Goal: Task Accomplishment & Management: Manage account settings

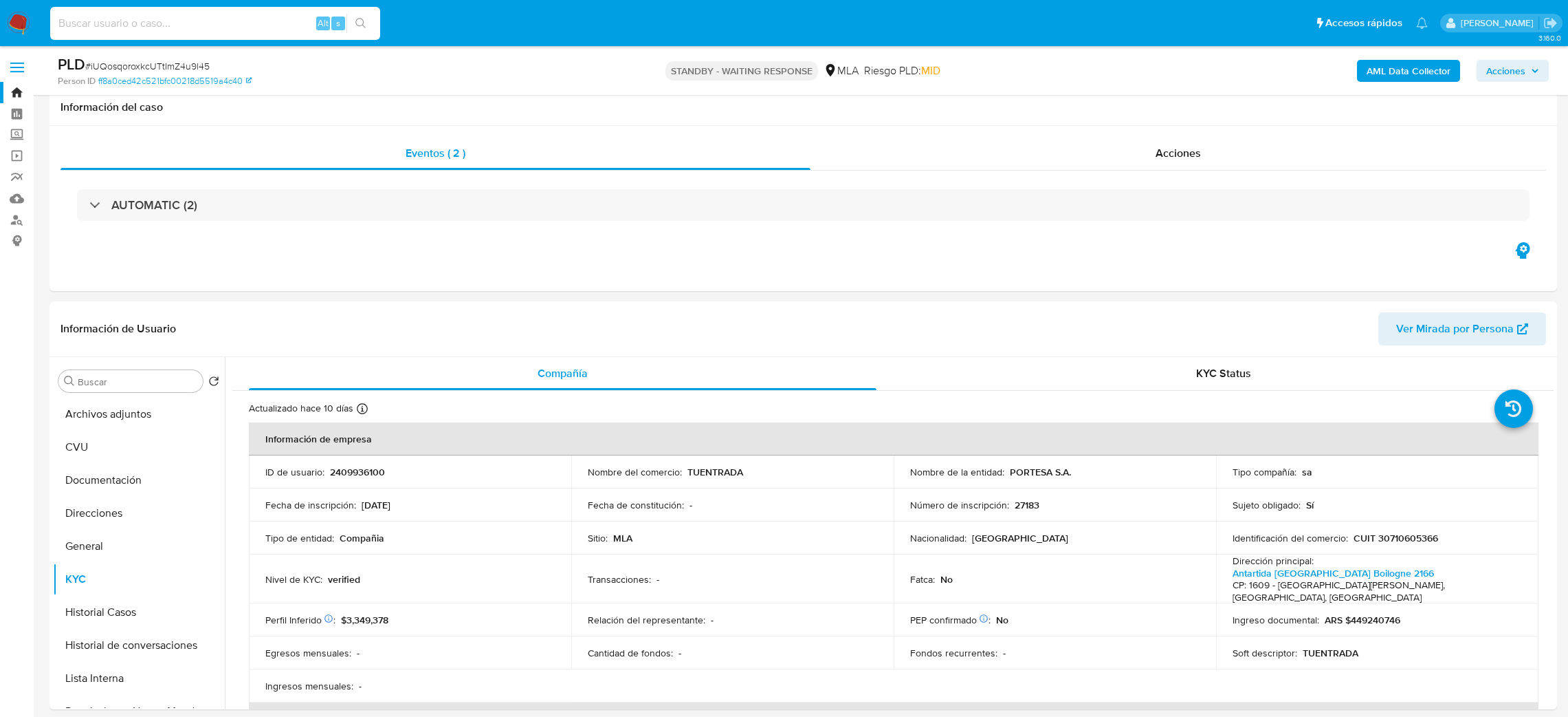
select select "10"
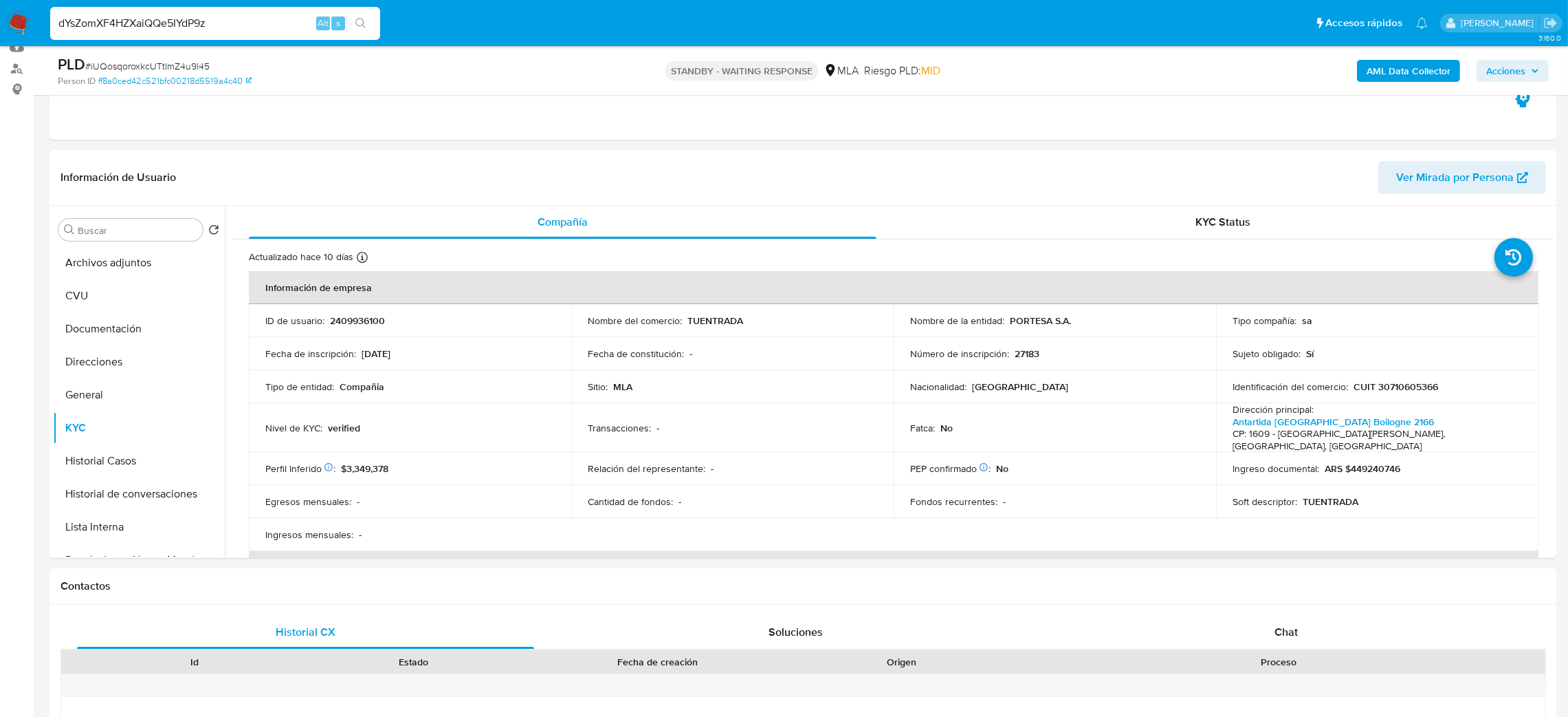
type input "dYsZomXF4HZXaiQQe5IYdP9z"
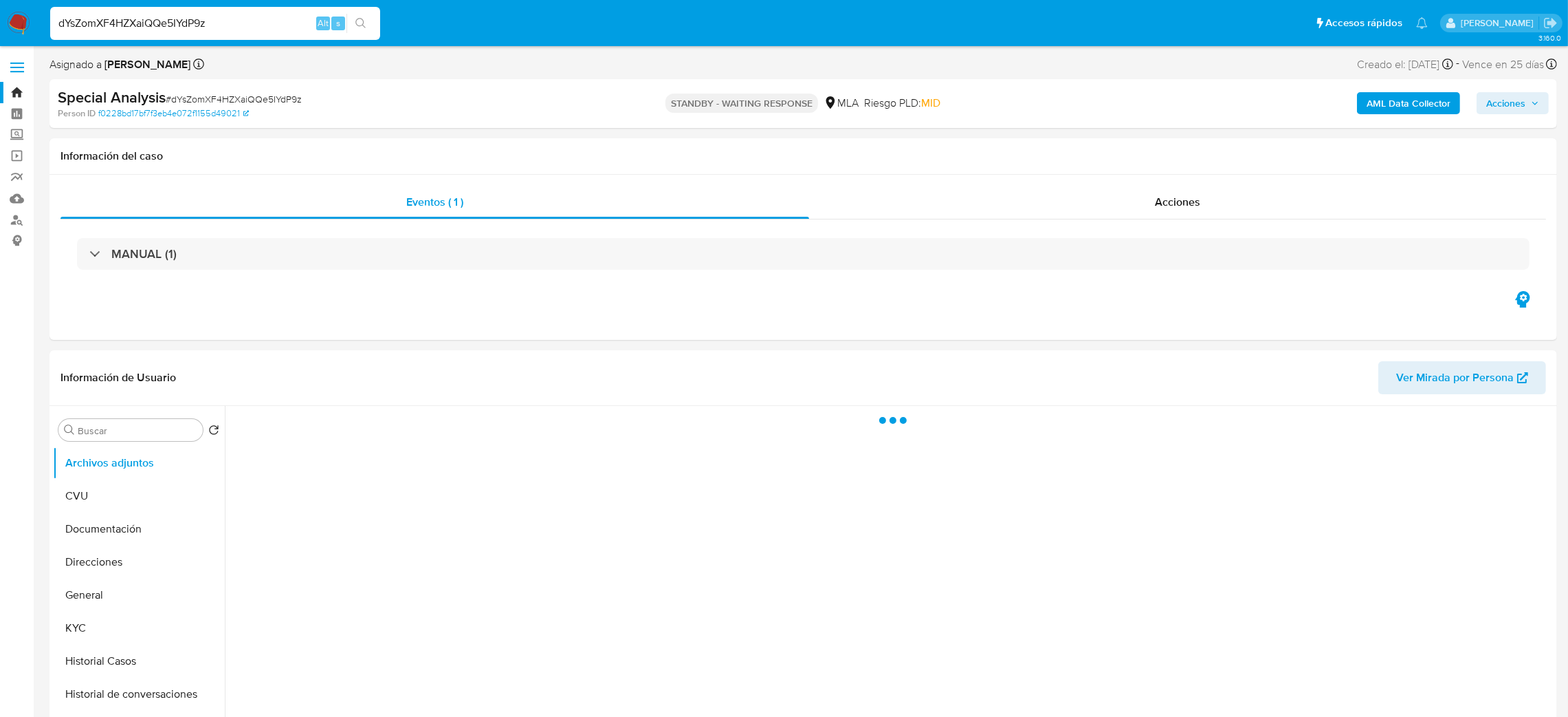
select select "10"
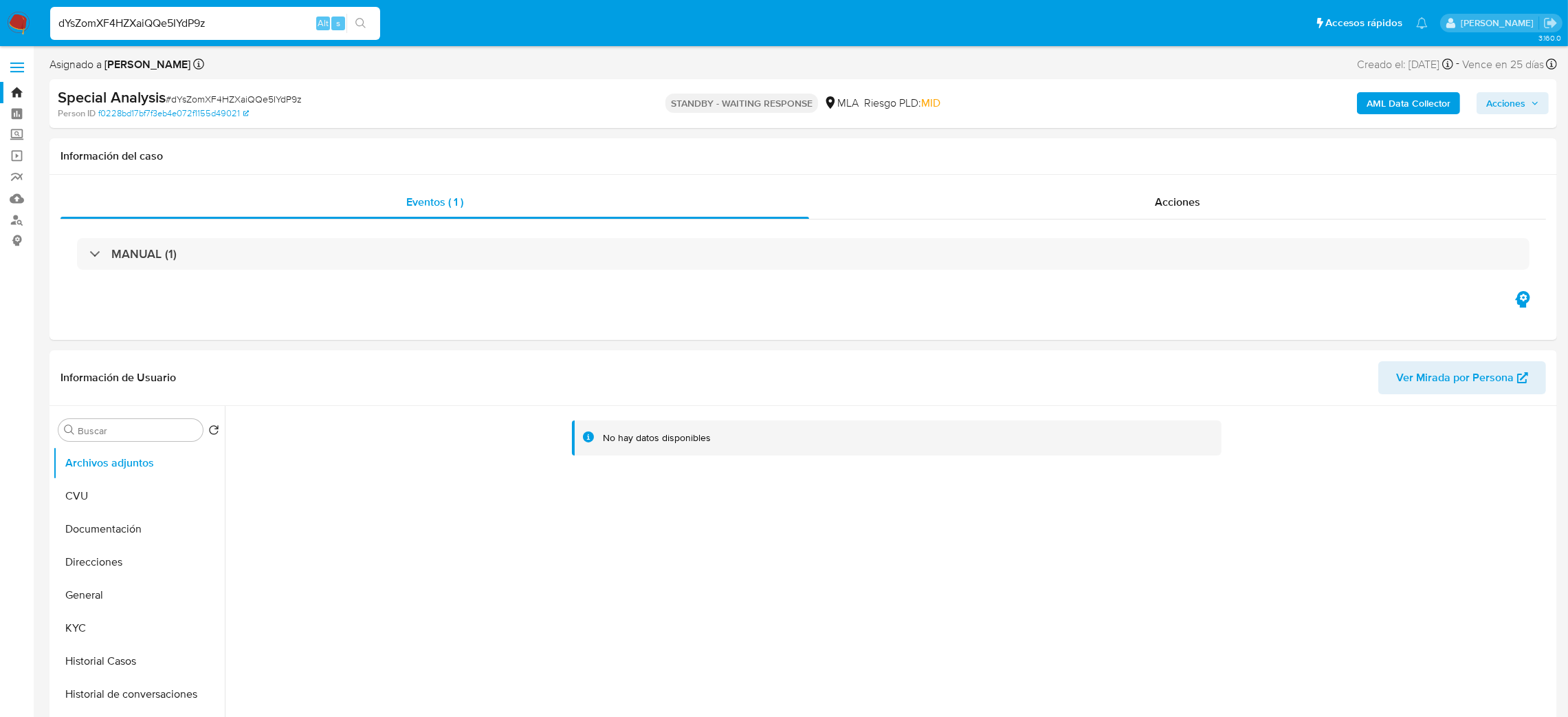
drag, startPoint x: 261, startPoint y: 12, endPoint x: 234, endPoint y: 19, distance: 27.9
click at [234, 19] on div "dYsZomXF4HZXaiQQe5IYdP9z Alt s" at bounding box center [215, 23] width 330 height 33
drag, startPoint x: 217, startPoint y: 22, endPoint x: 0, endPoint y: 60, distance: 220.3
paste input "g3rgGWqKHSZf8au39KBr2HM7"
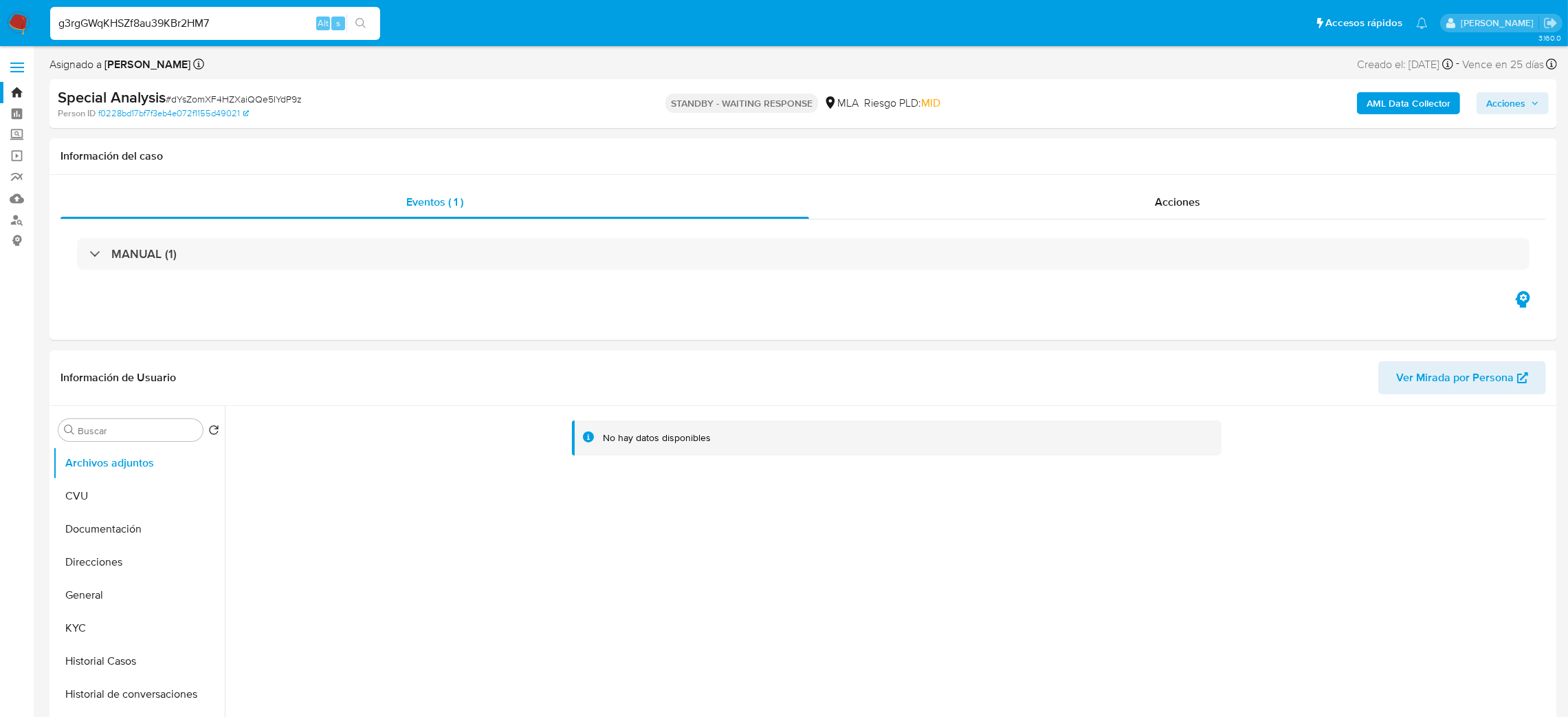
type input "g3rgGWqKHSZf8au39KBr2HM7"
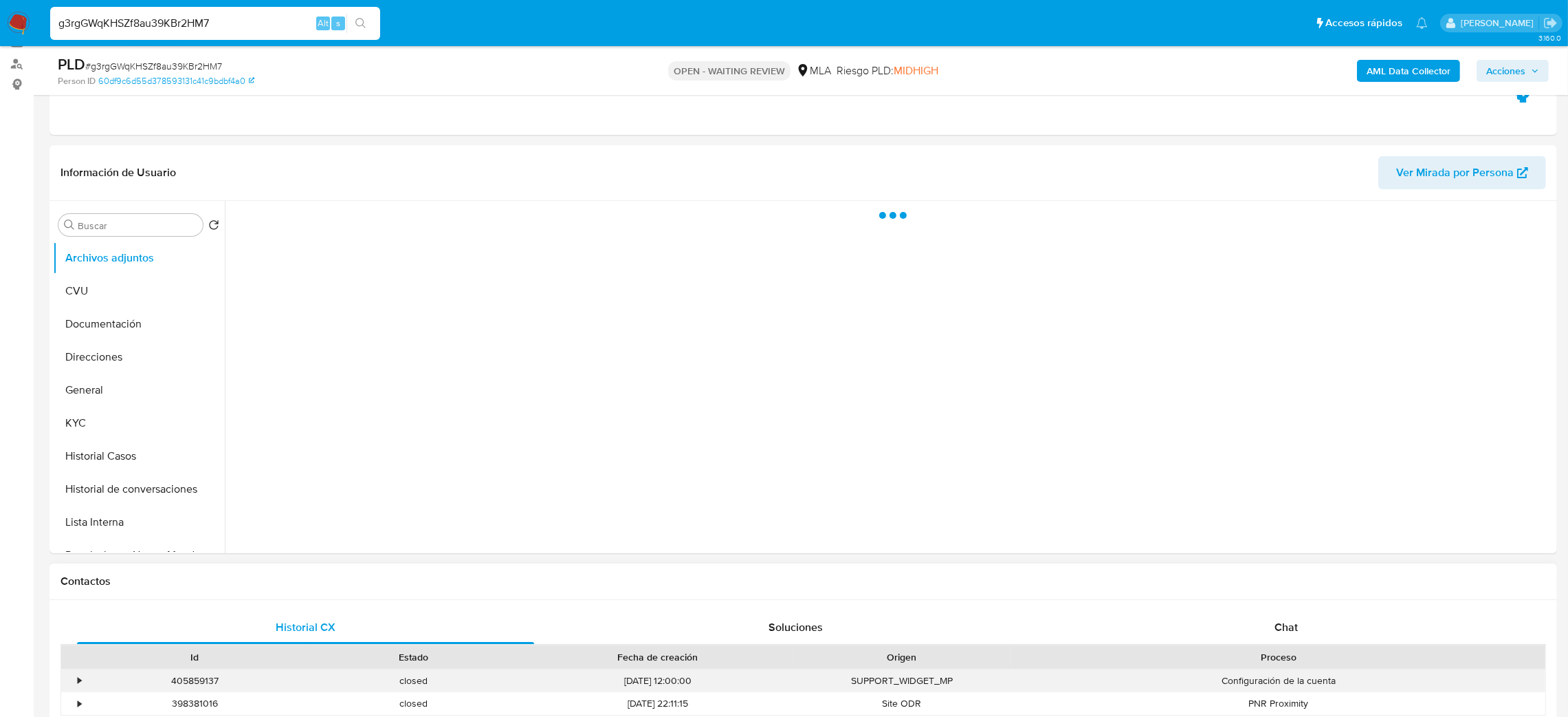
scroll to position [412, 0]
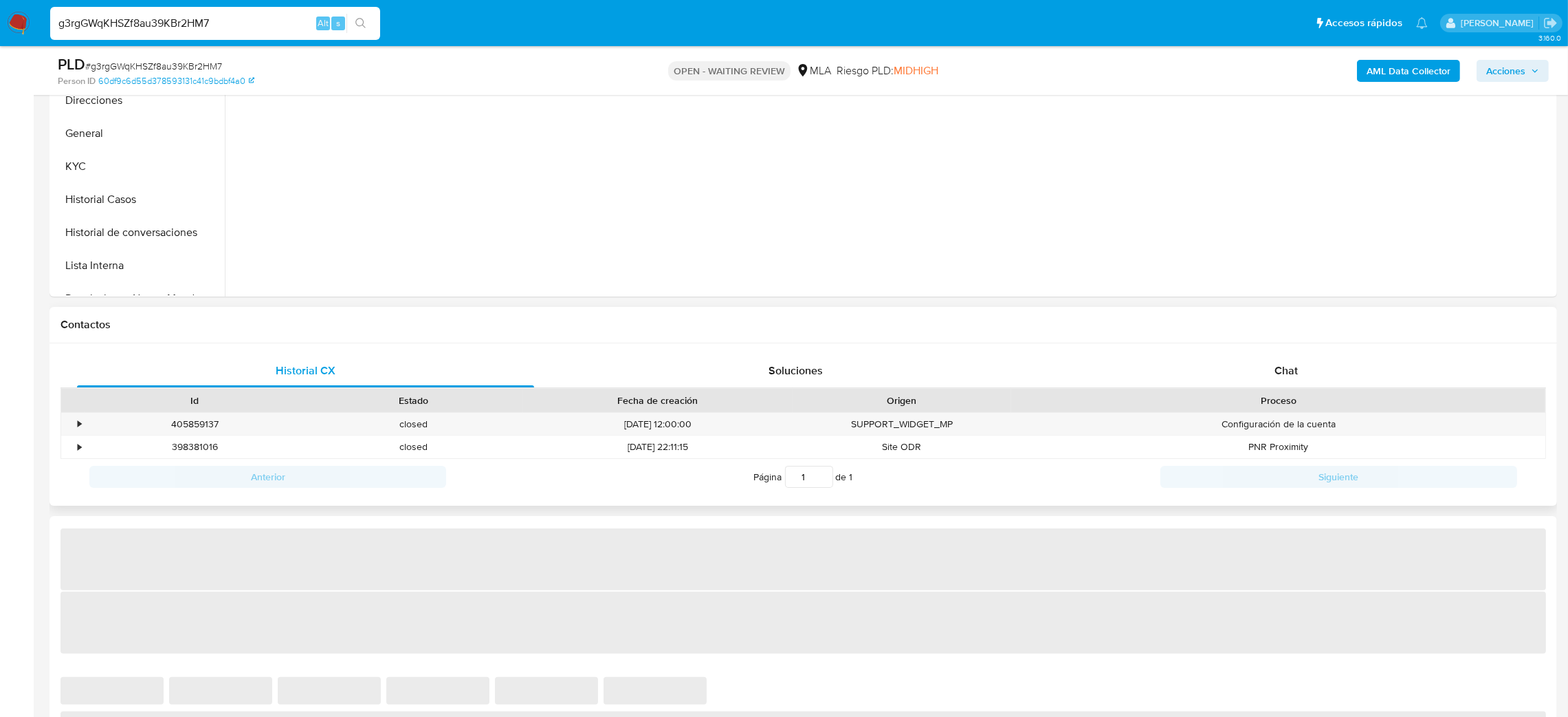
click at [1278, 347] on div "Historial CX Soluciones Chat Id Estado Fecha de creación Origen Proceso • 40585…" at bounding box center [803, 424] width 1507 height 163
select select "10"
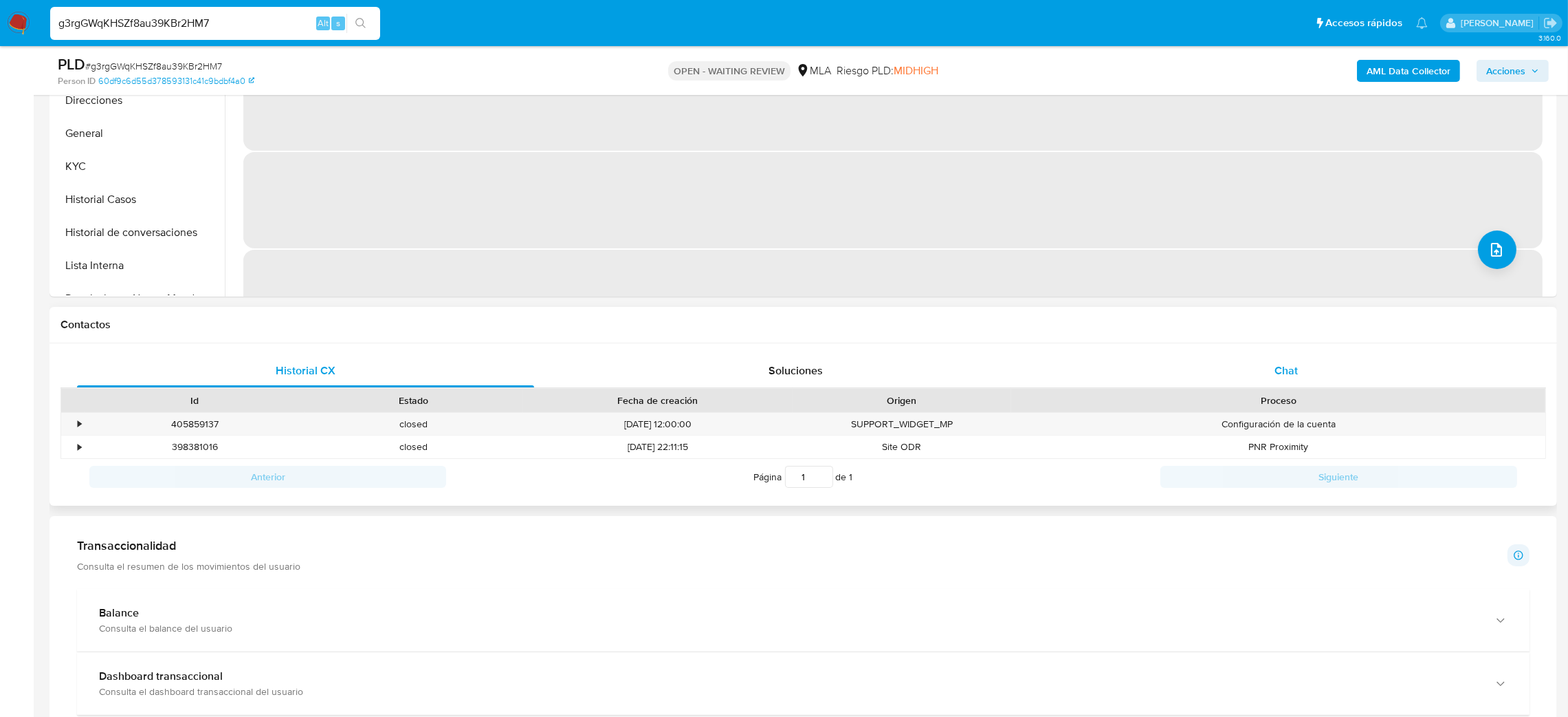
click at [1284, 366] on span "Chat" at bounding box center [1286, 370] width 23 height 16
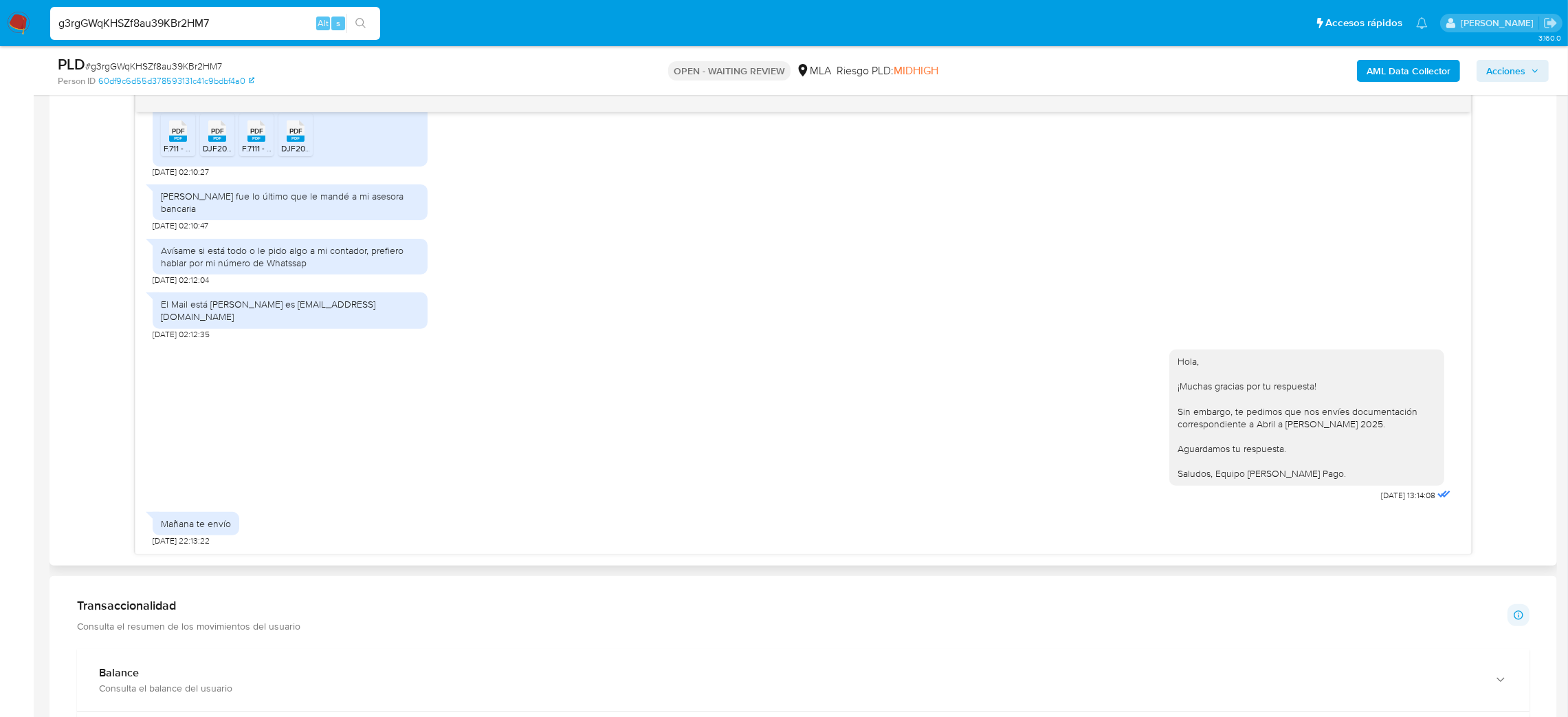
scroll to position [278, 0]
click at [175, 70] on span "# g3rgGWqKHSZf8au39KBr2HM7" at bounding box center [154, 66] width 137 height 14
copy span "g3rgGWqKHSZf8au39KBr2HM7"
click at [20, 29] on img at bounding box center [18, 23] width 23 height 23
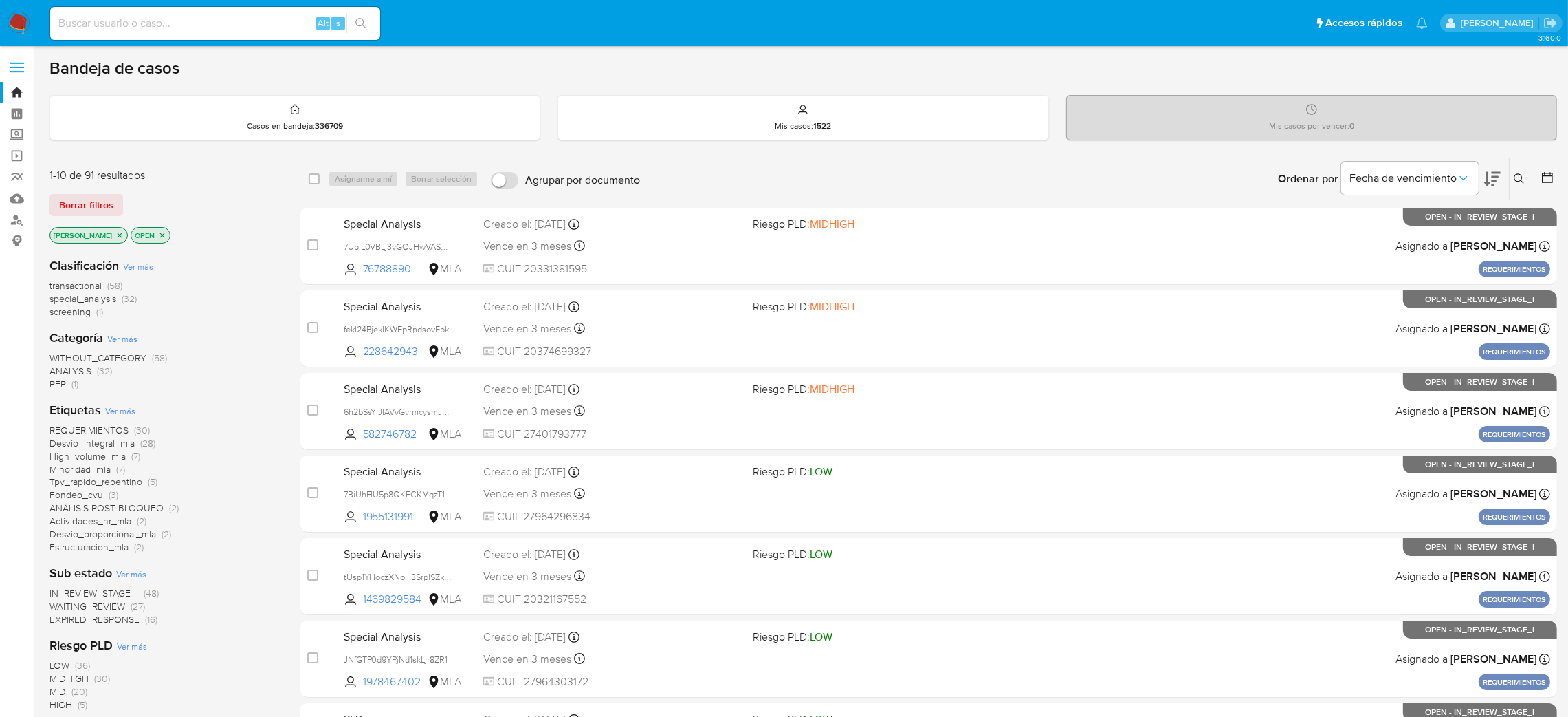
drag, startPoint x: 1517, startPoint y: 182, endPoint x: 1430, endPoint y: 267, distance: 121.6
click at [1517, 181] on icon at bounding box center [1519, 179] width 11 height 11
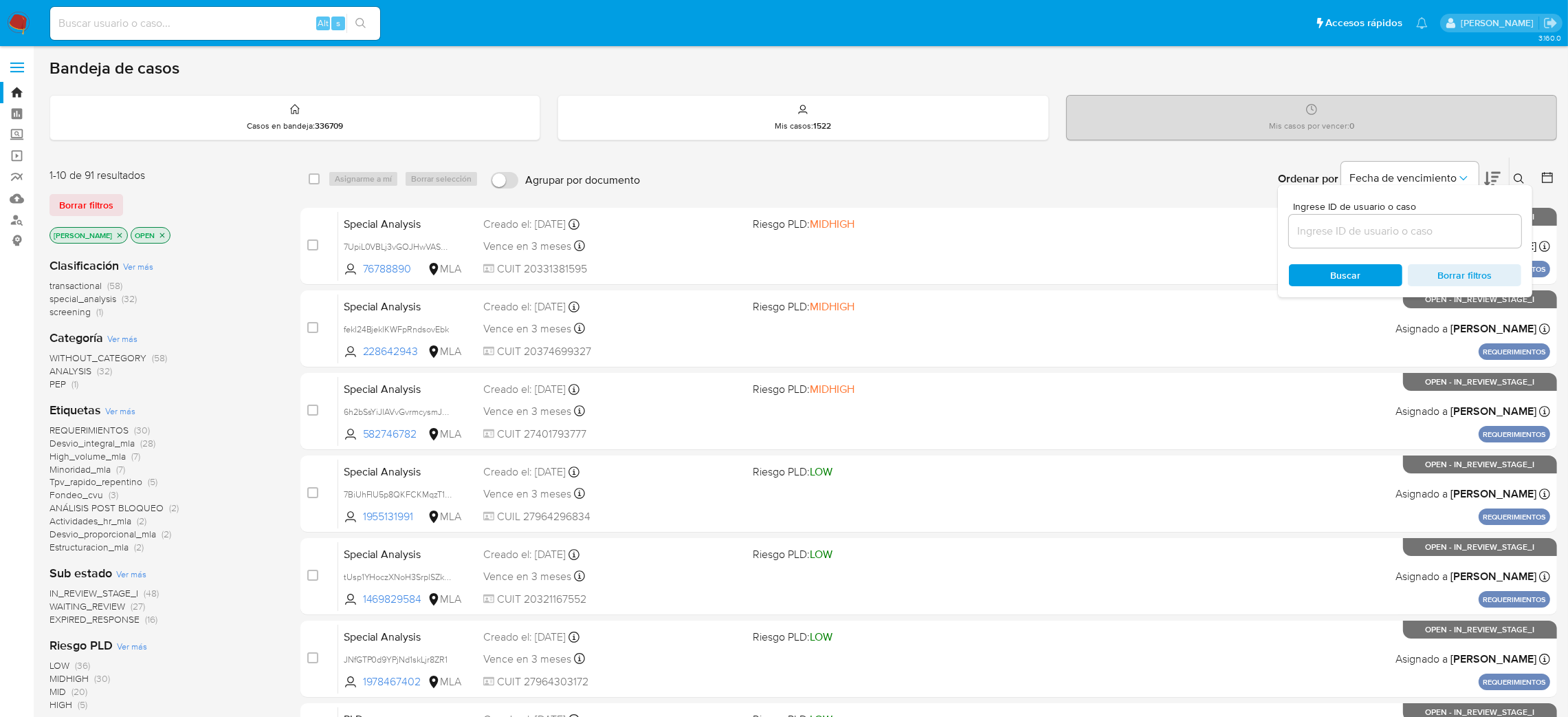
click at [1393, 237] on input at bounding box center [1405, 231] width 233 height 18
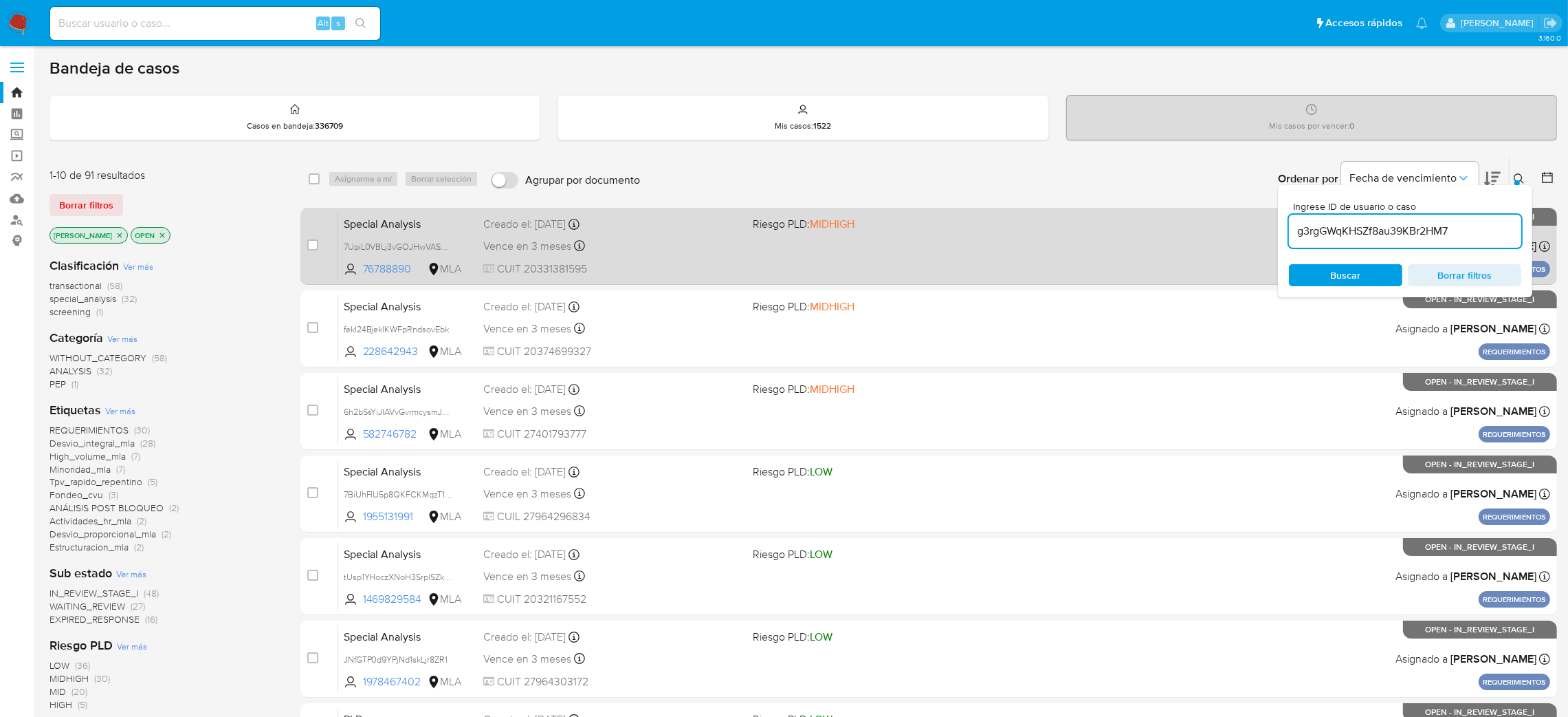
type input "g3rgGWqKHSZf8au39KBr2HM7"
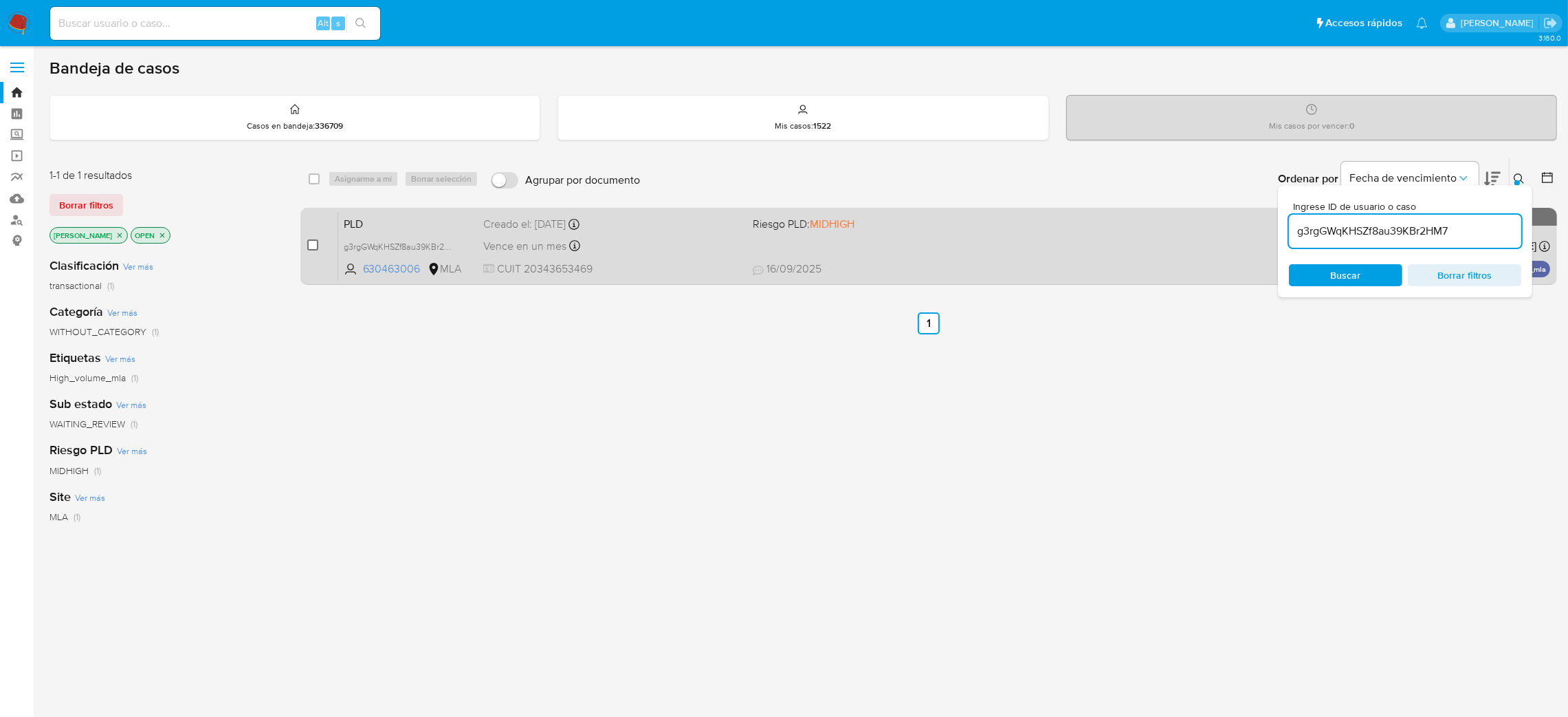
click at [315, 244] on input "checkbox" at bounding box center [313, 244] width 11 height 11
checkbox input "true"
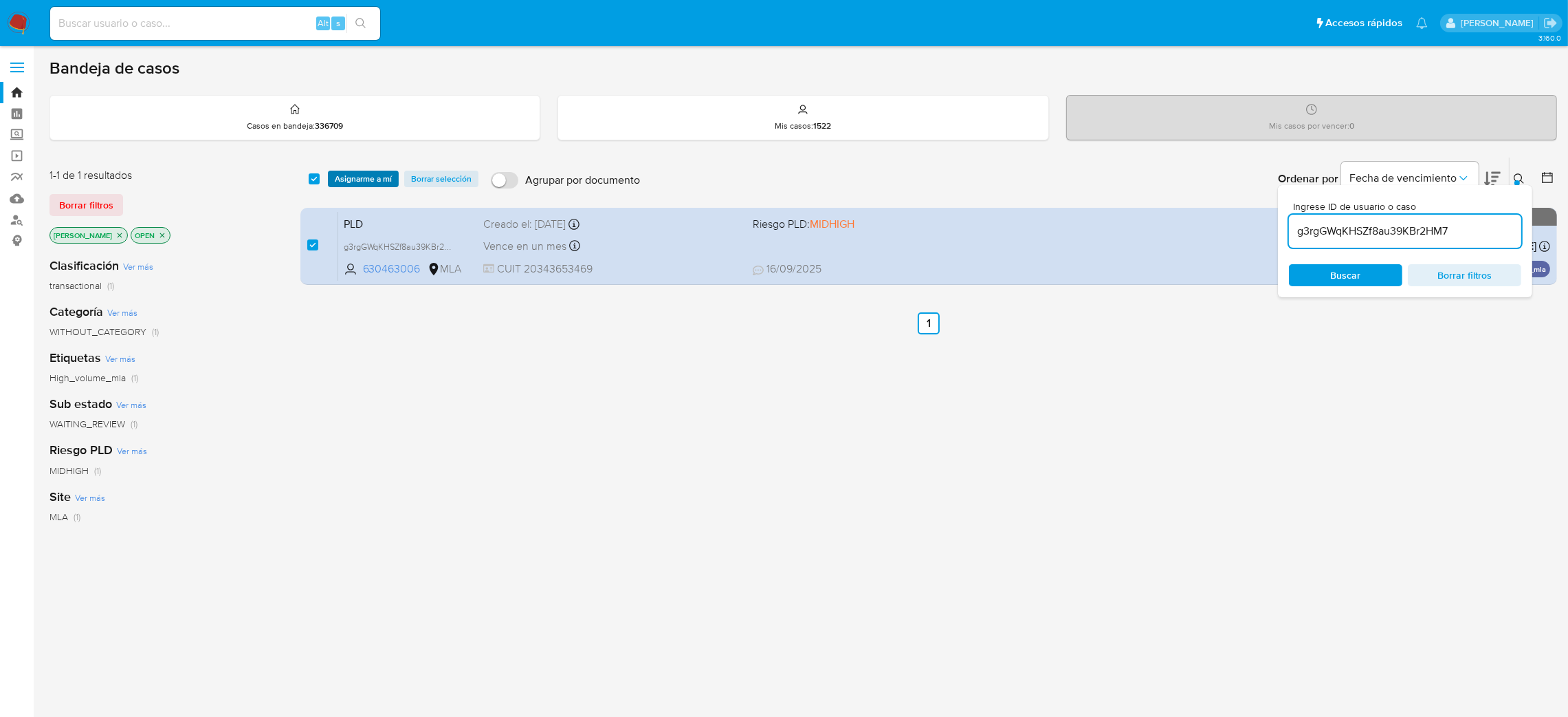
click at [341, 175] on span "Asignarme a mí" at bounding box center [363, 179] width 57 height 14
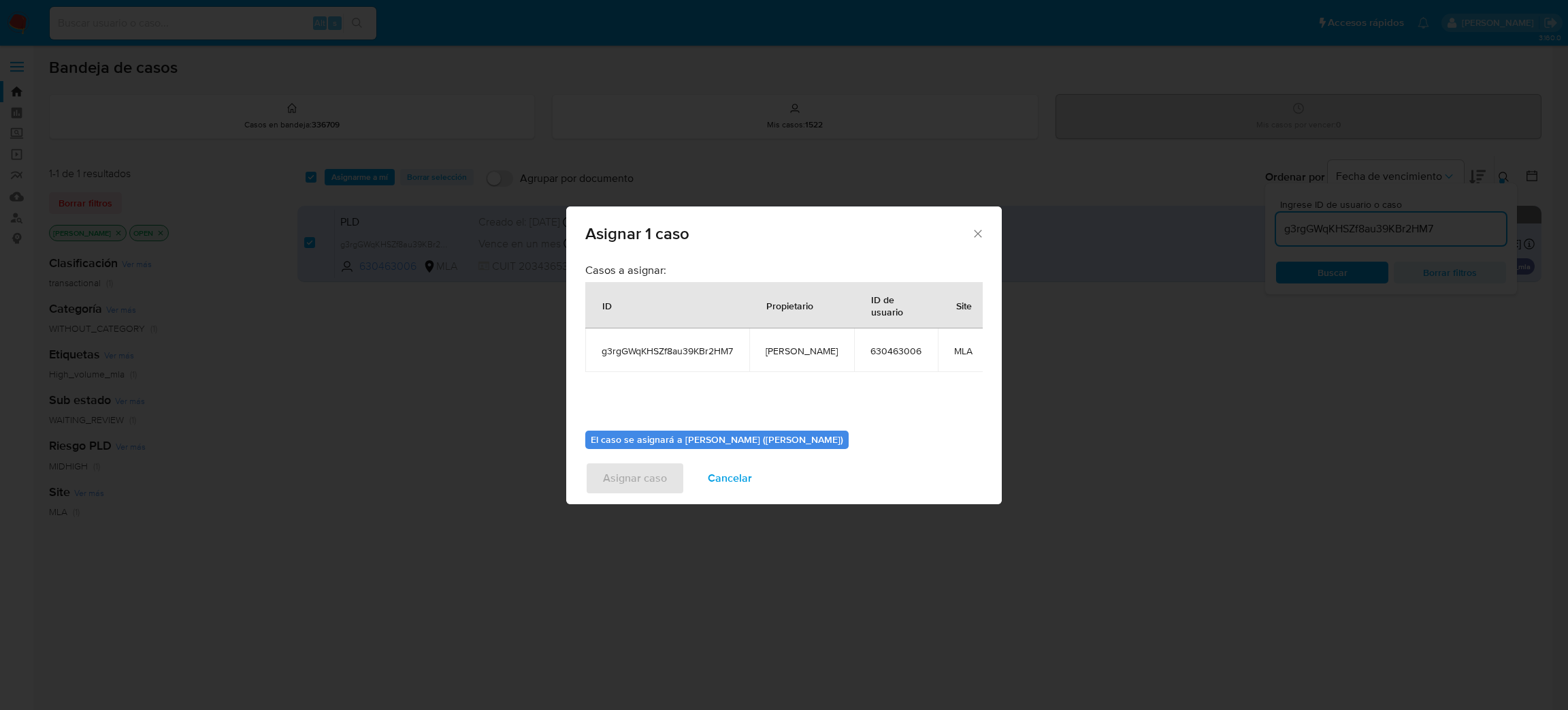
click at [789, 353] on span "[PERSON_NAME]" at bounding box center [802, 350] width 72 height 12
copy span "[PERSON_NAME]"
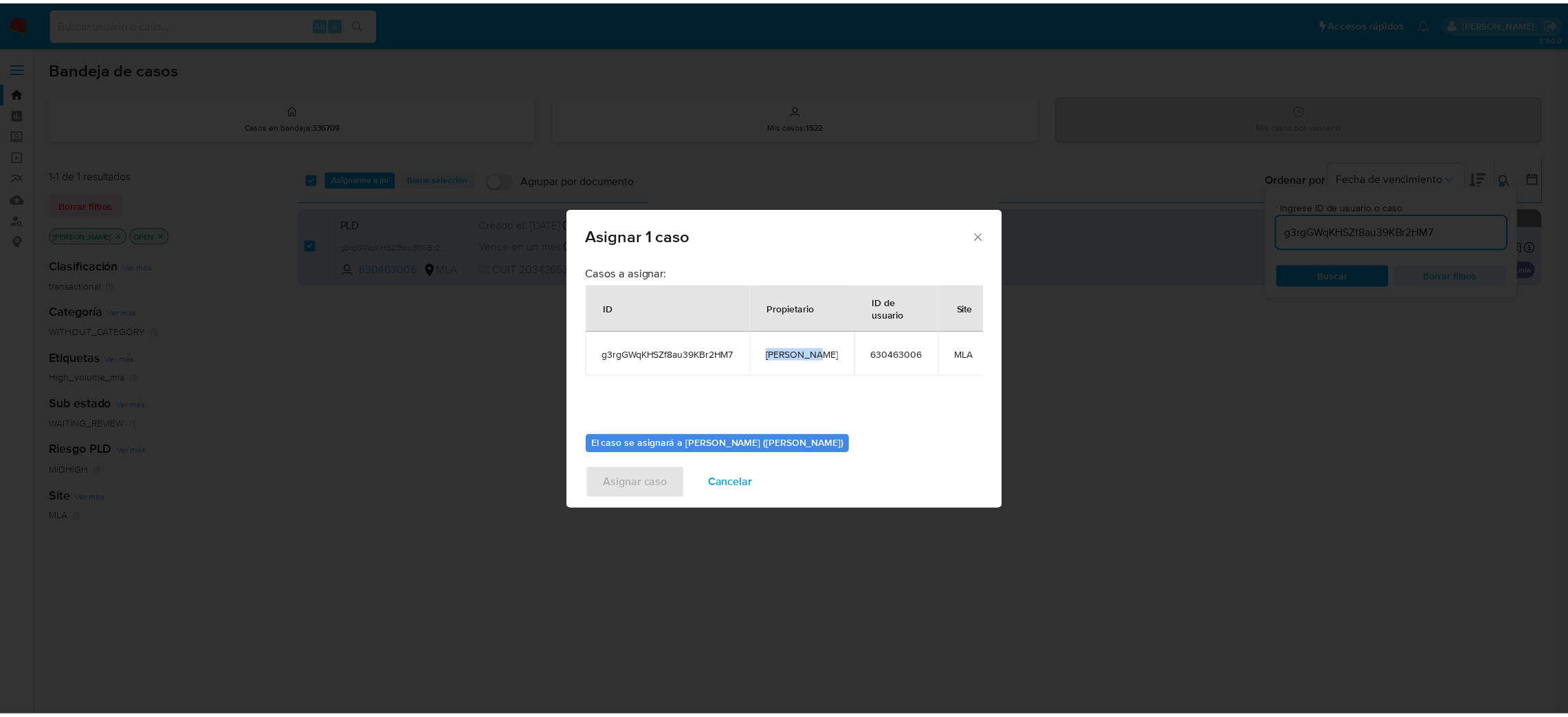
scroll to position [71, 0]
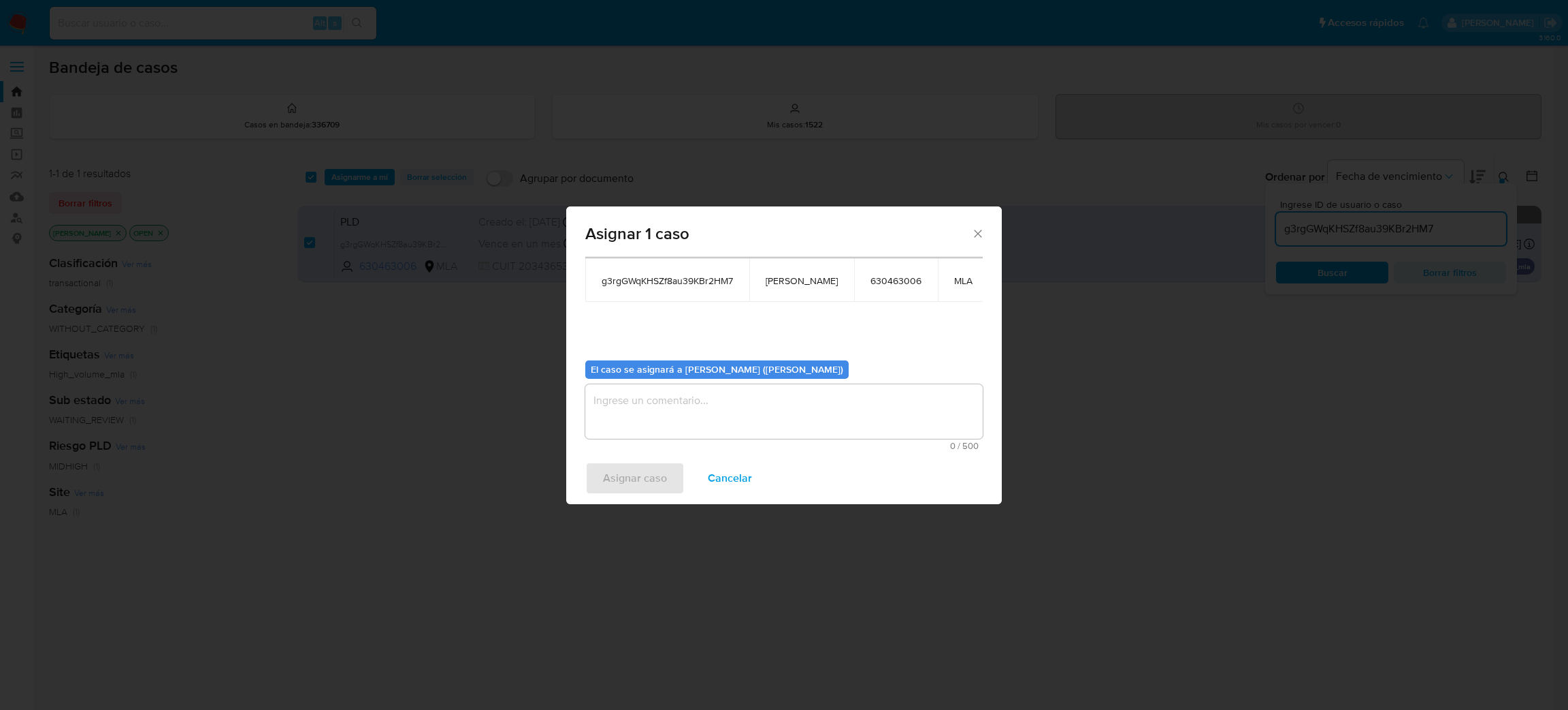
click at [652, 417] on textarea "assign-modal" at bounding box center [784, 411] width 398 height 54
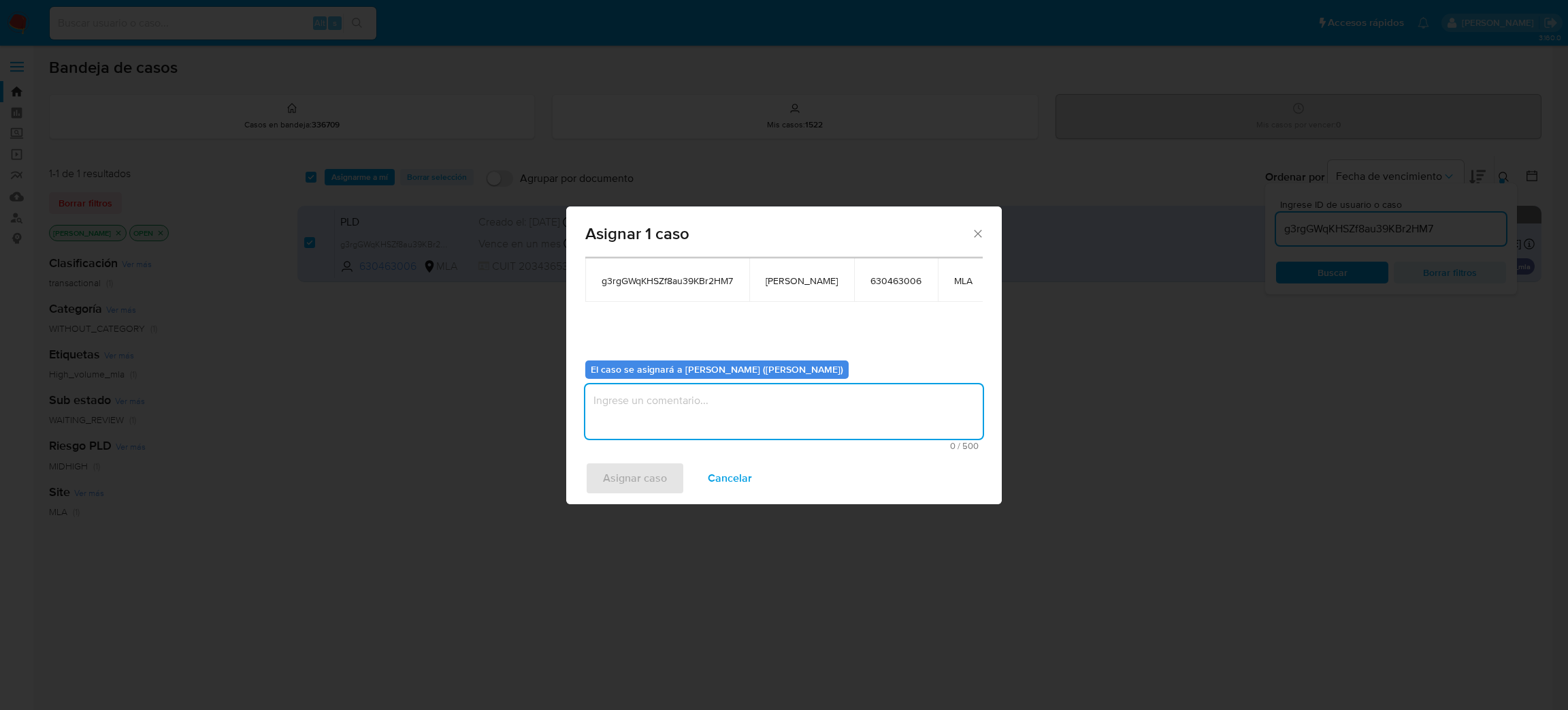
paste textarea "[PERSON_NAME]"
type textarea "[PERSON_NAME]"
click at [654, 459] on div "Asignar caso Cancelar" at bounding box center [784, 478] width 436 height 52
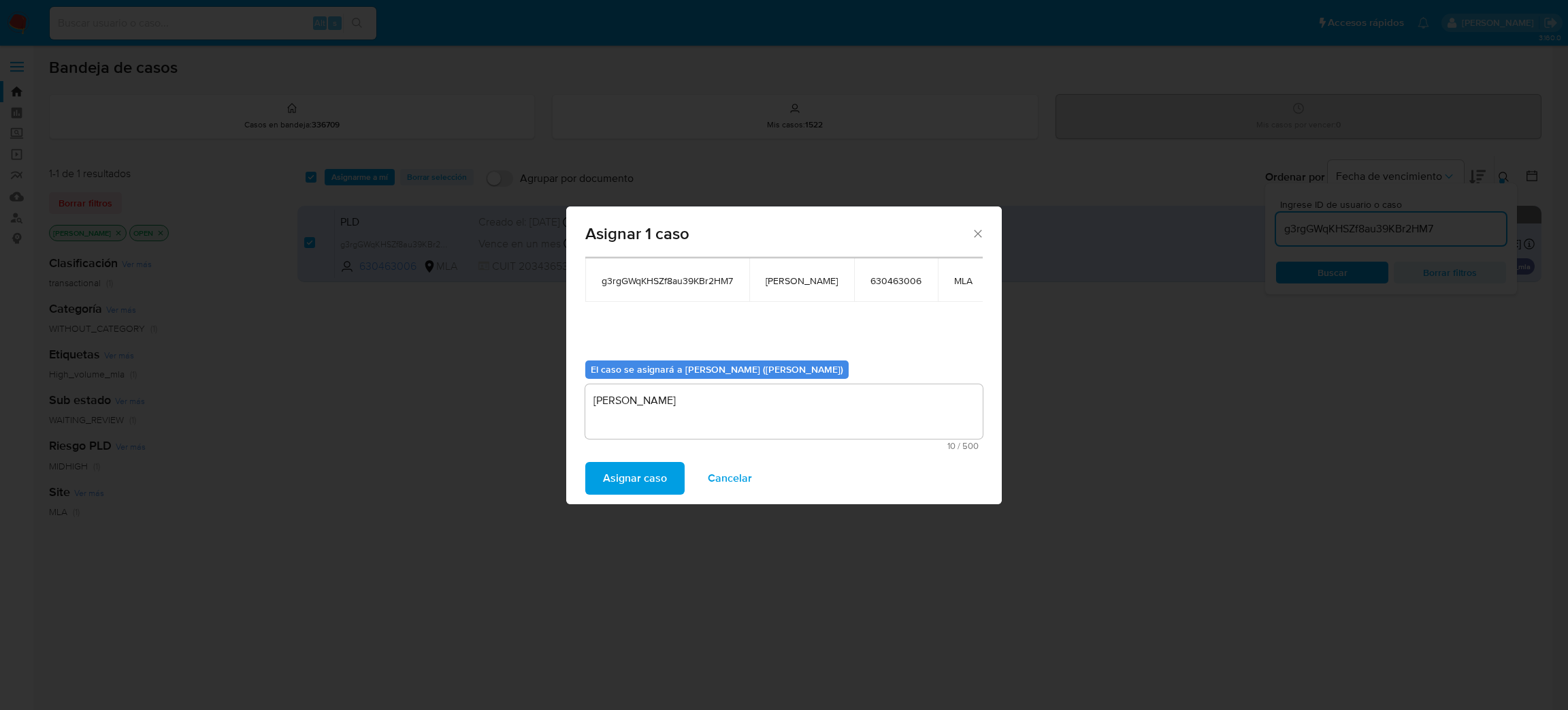
click at [654, 469] on span "Asignar caso" at bounding box center [635, 478] width 64 height 30
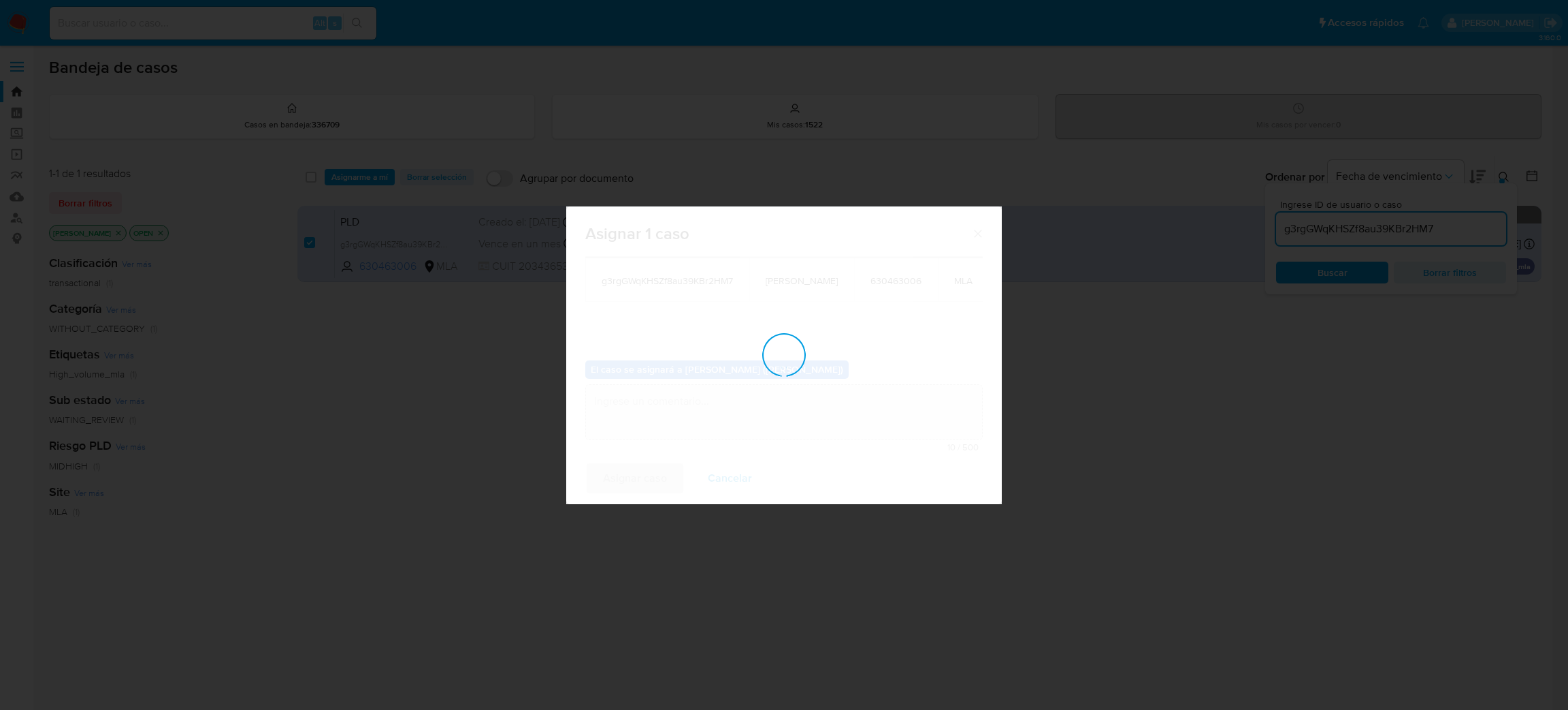
checkbox input "false"
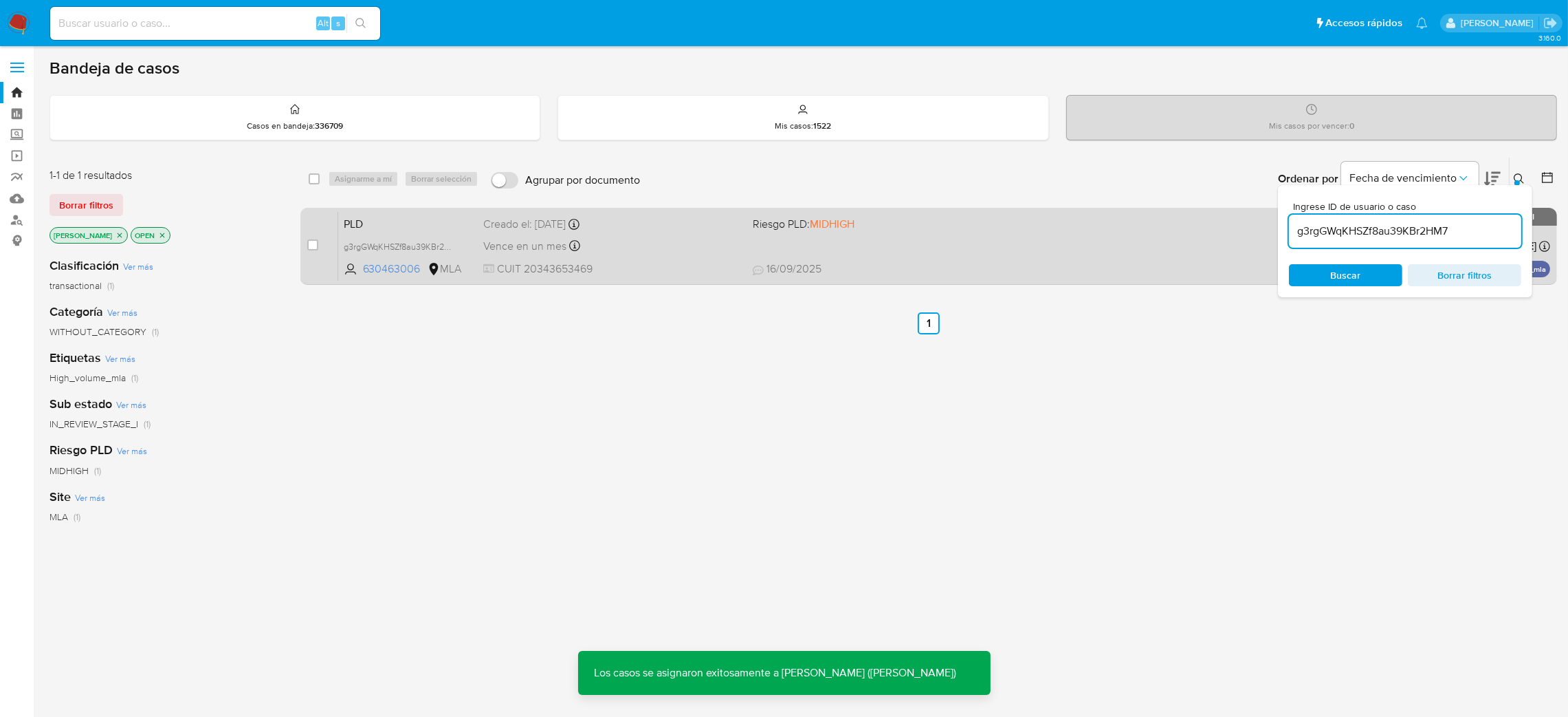
click at [976, 241] on div "PLD g3rgGWqKHSZf8au39KBr2HM7 630463006 MLA Riesgo PLD: MIDHIGH Creado el: 12/08…" at bounding box center [944, 246] width 1212 height 69
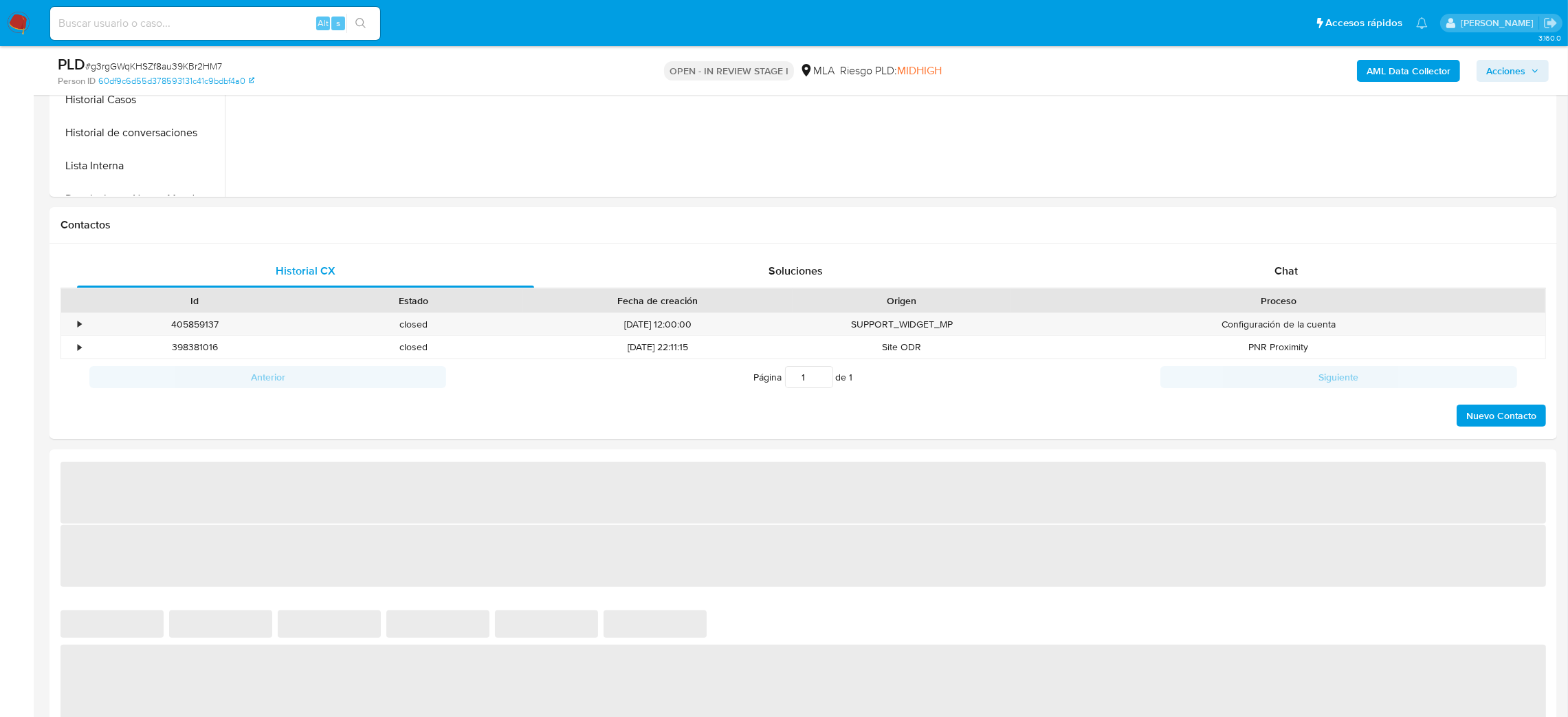
scroll to position [618, 0]
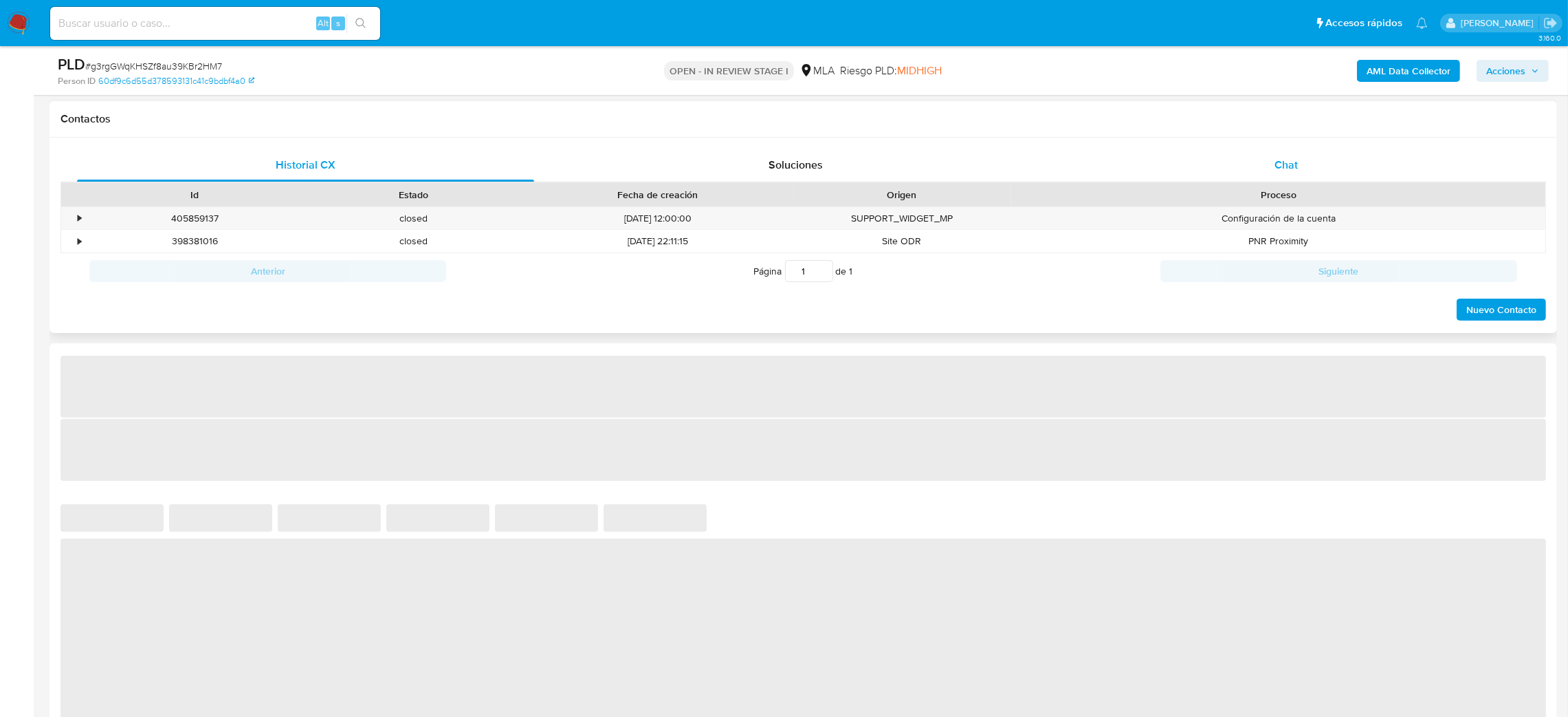
click at [1333, 163] on div "Chat" at bounding box center [1285, 165] width 457 height 33
select select "10"
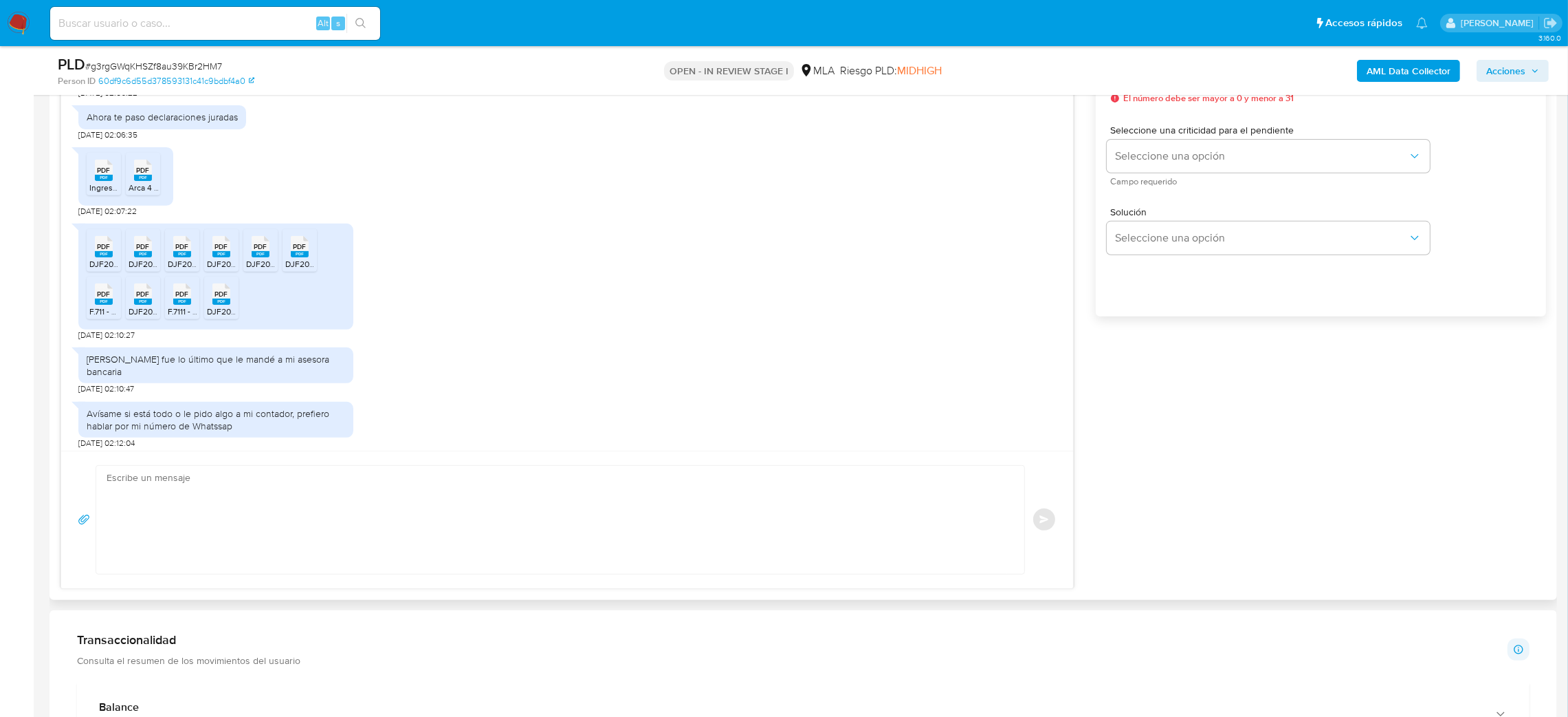
scroll to position [278, 0]
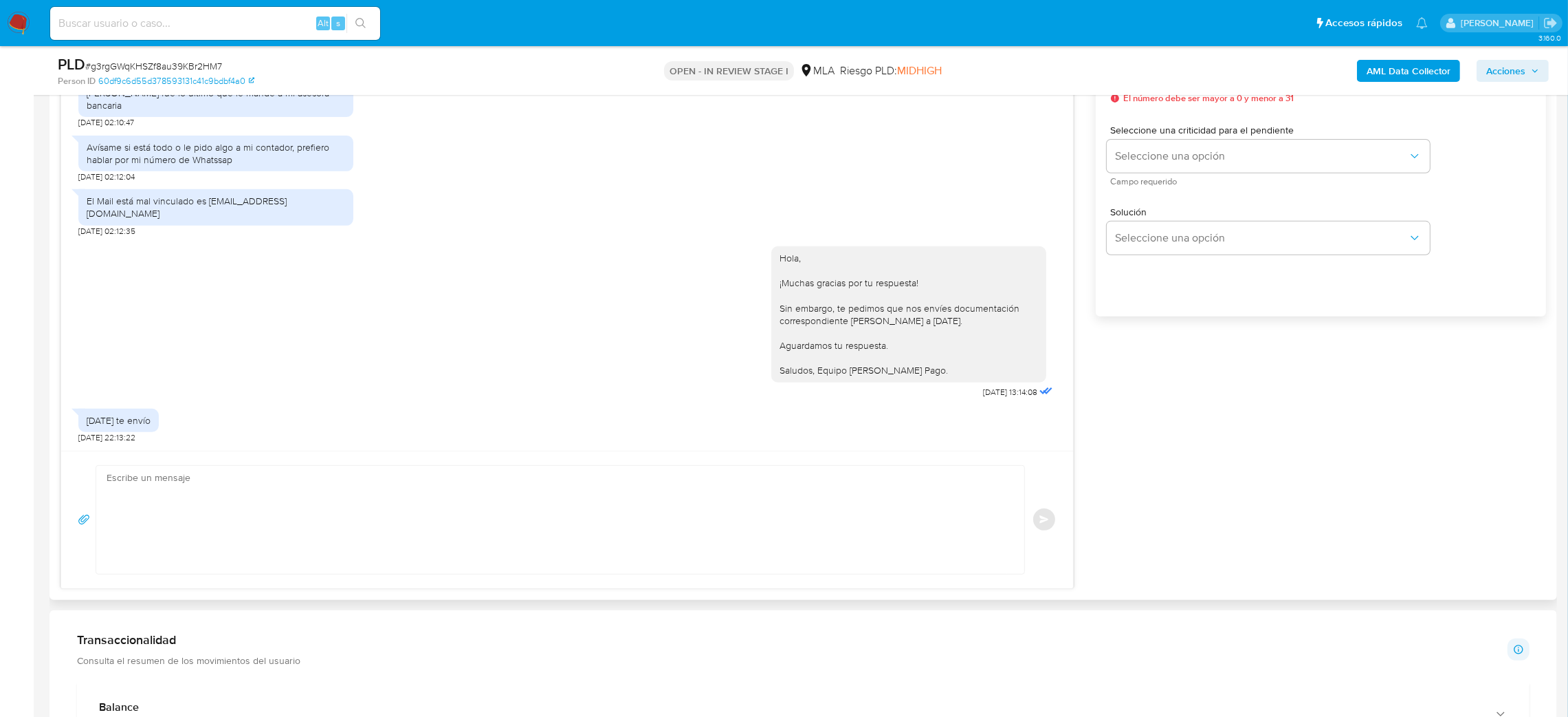
click at [182, 473] on textarea at bounding box center [556, 520] width 901 height 108
paste textarea "Hola, Esperamos que te encuentres muy bien. Te consultamos si tuviste oportunid…"
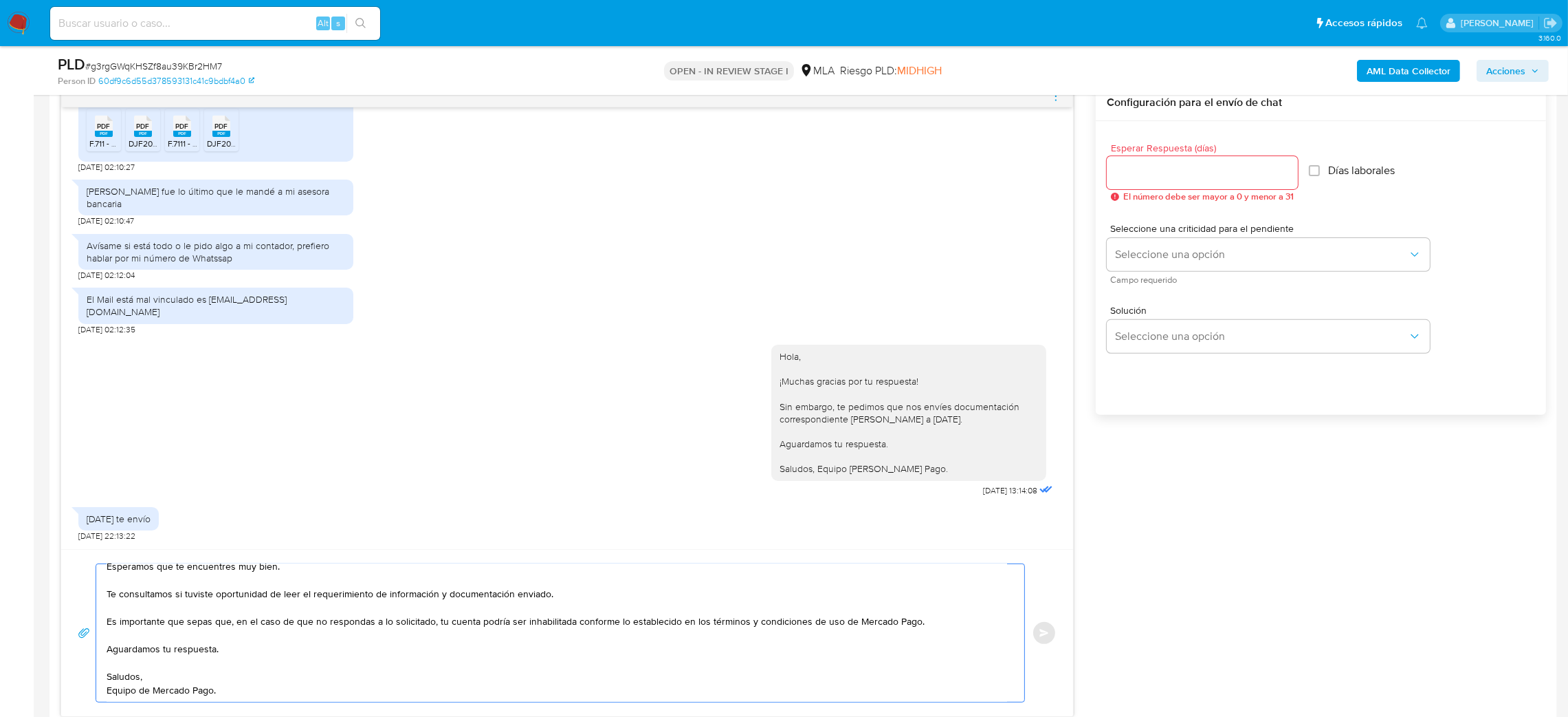
scroll to position [722, 0]
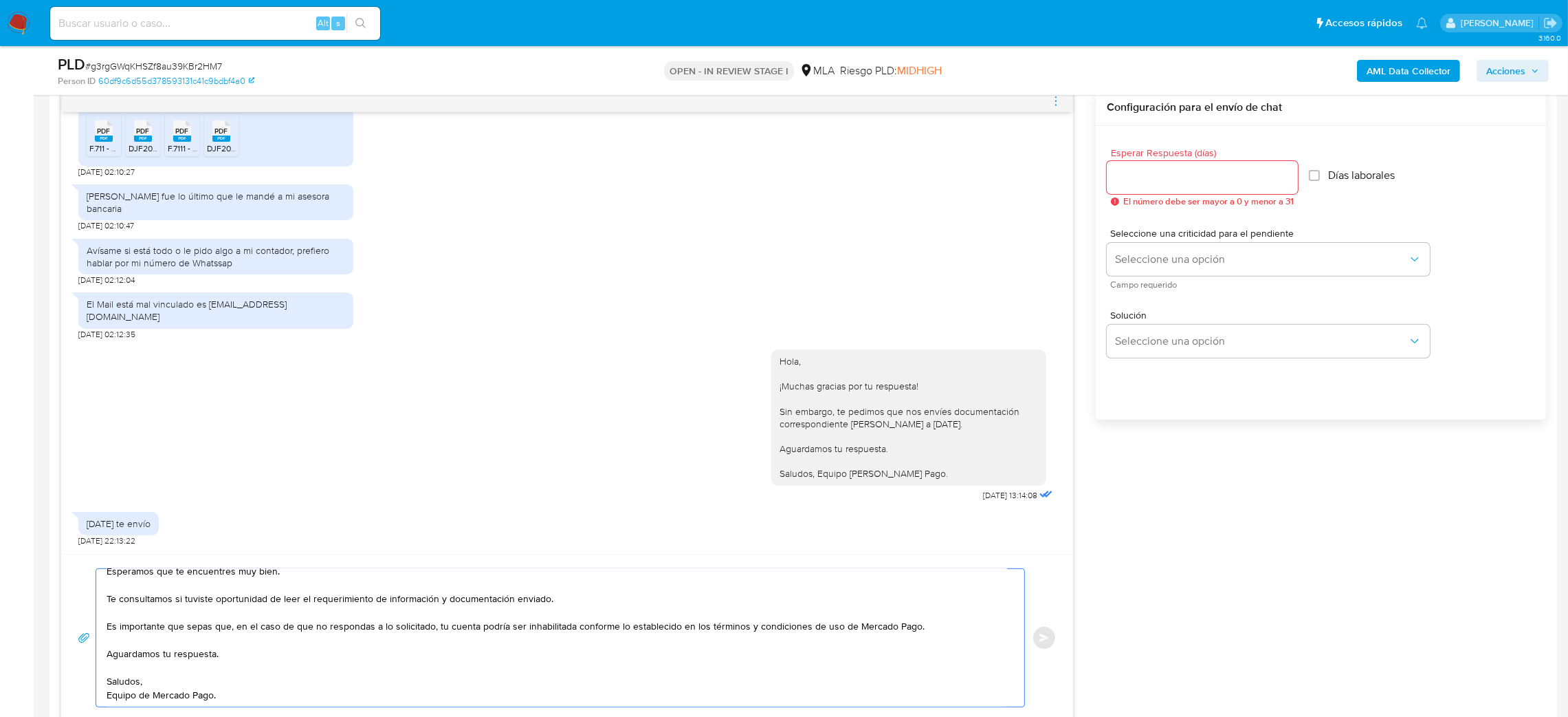
type textarea "Hola, Esperamos que te encuentres muy bien. Te consultamos si tuviste oportunid…"
click at [1143, 180] on input "Esperar Respuesta (días)" at bounding box center [1202, 177] width 191 height 18
type input "2"
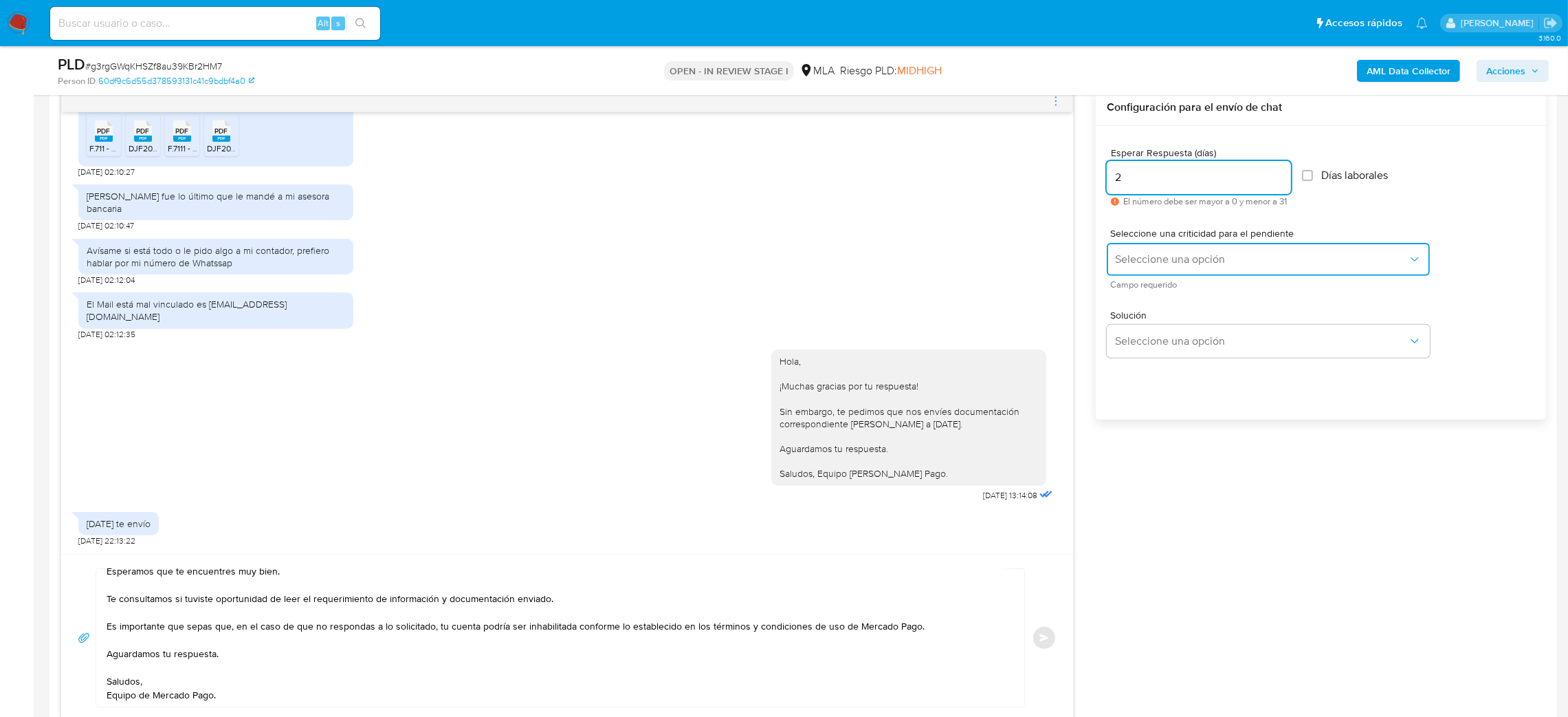
click at [1143, 258] on span "Seleccione una opción" at bounding box center [1261, 259] width 293 height 14
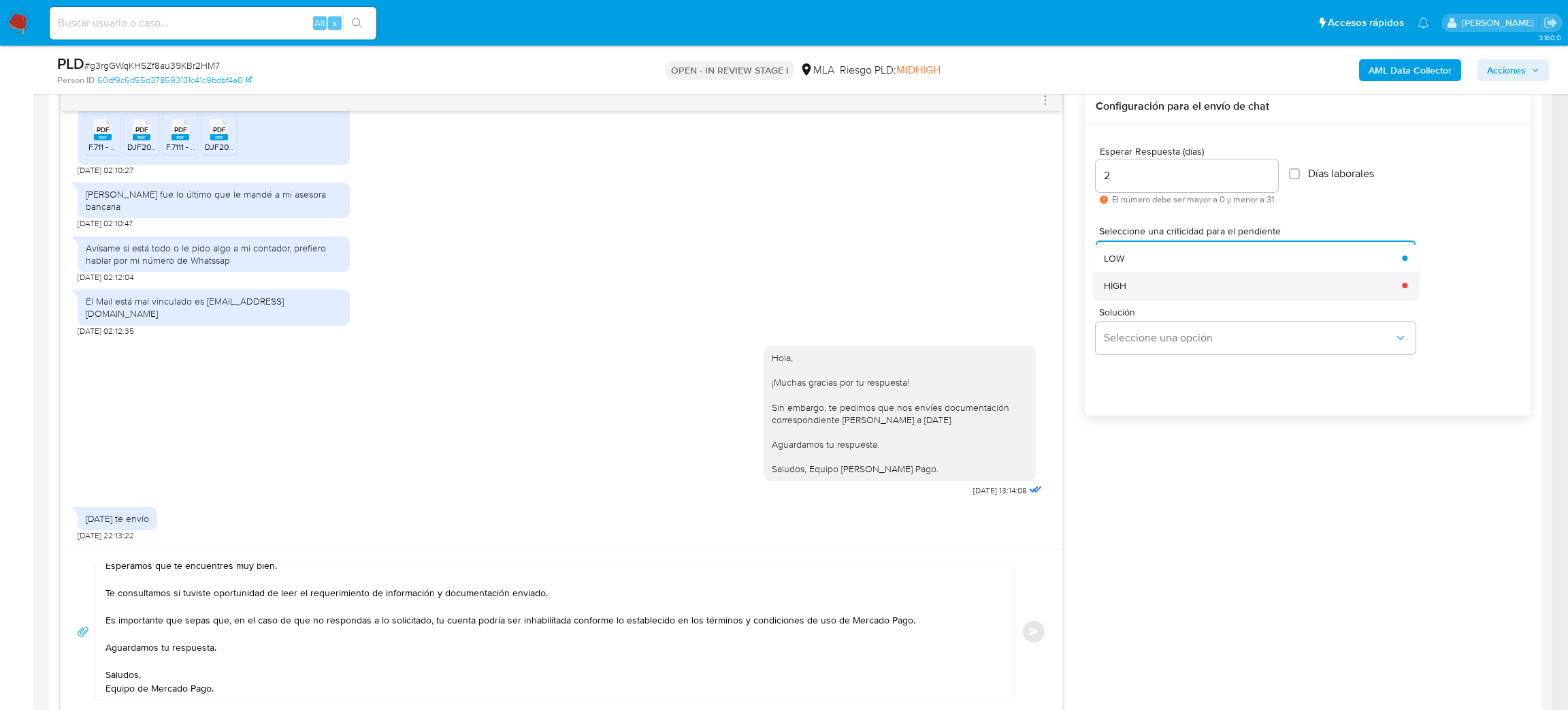
click at [1138, 284] on div "HIGH" at bounding box center [1249, 286] width 290 height 27
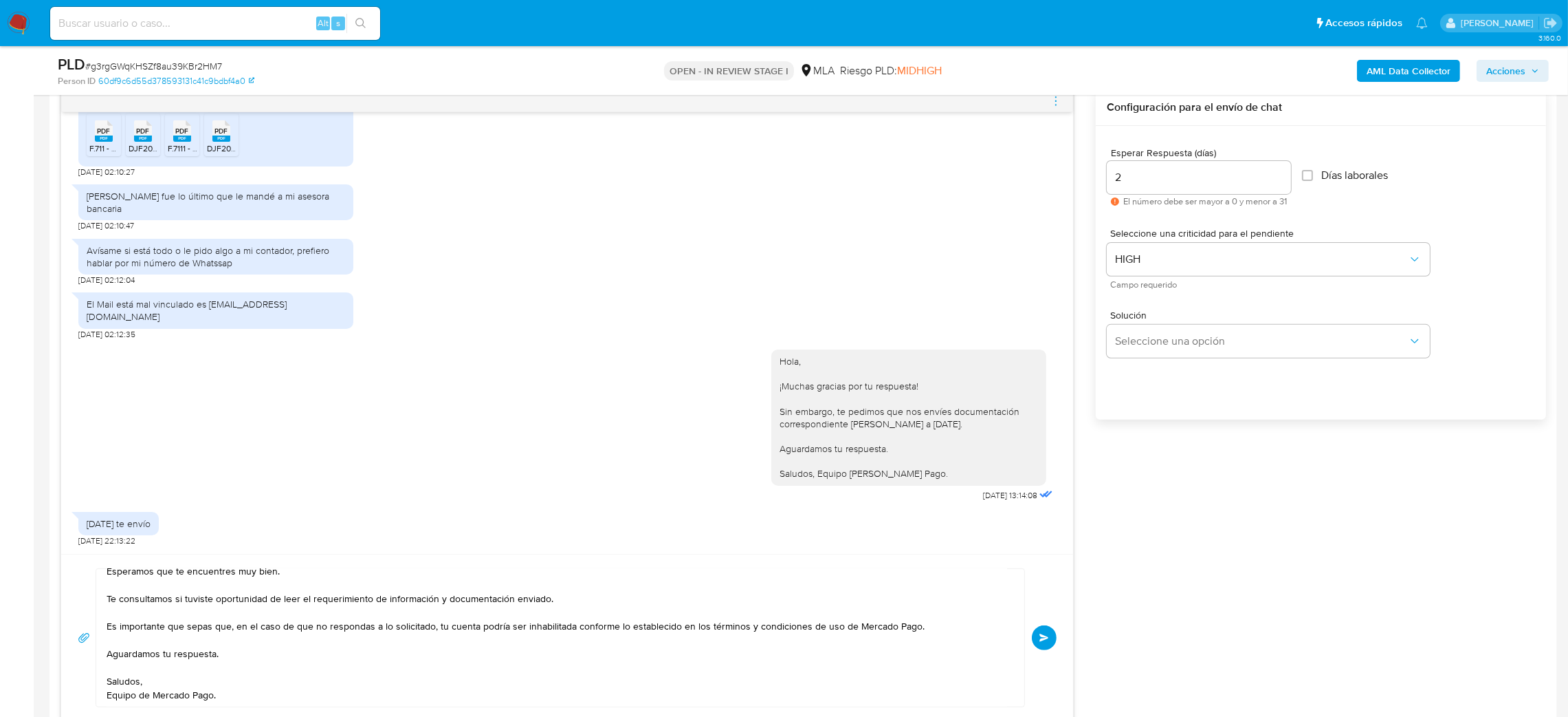
click at [1046, 631] on button "Enviar" at bounding box center [1044, 638] width 25 height 25
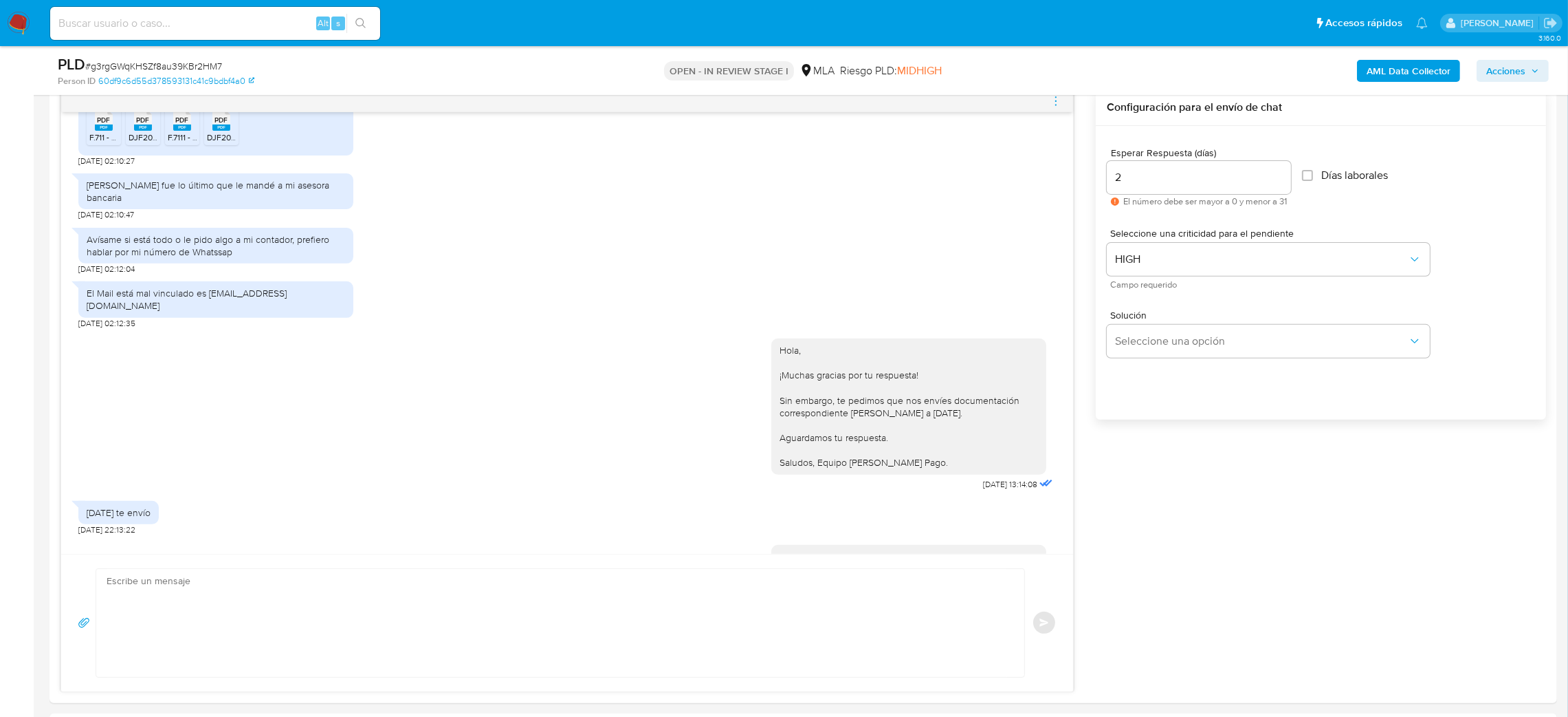
scroll to position [518, 0]
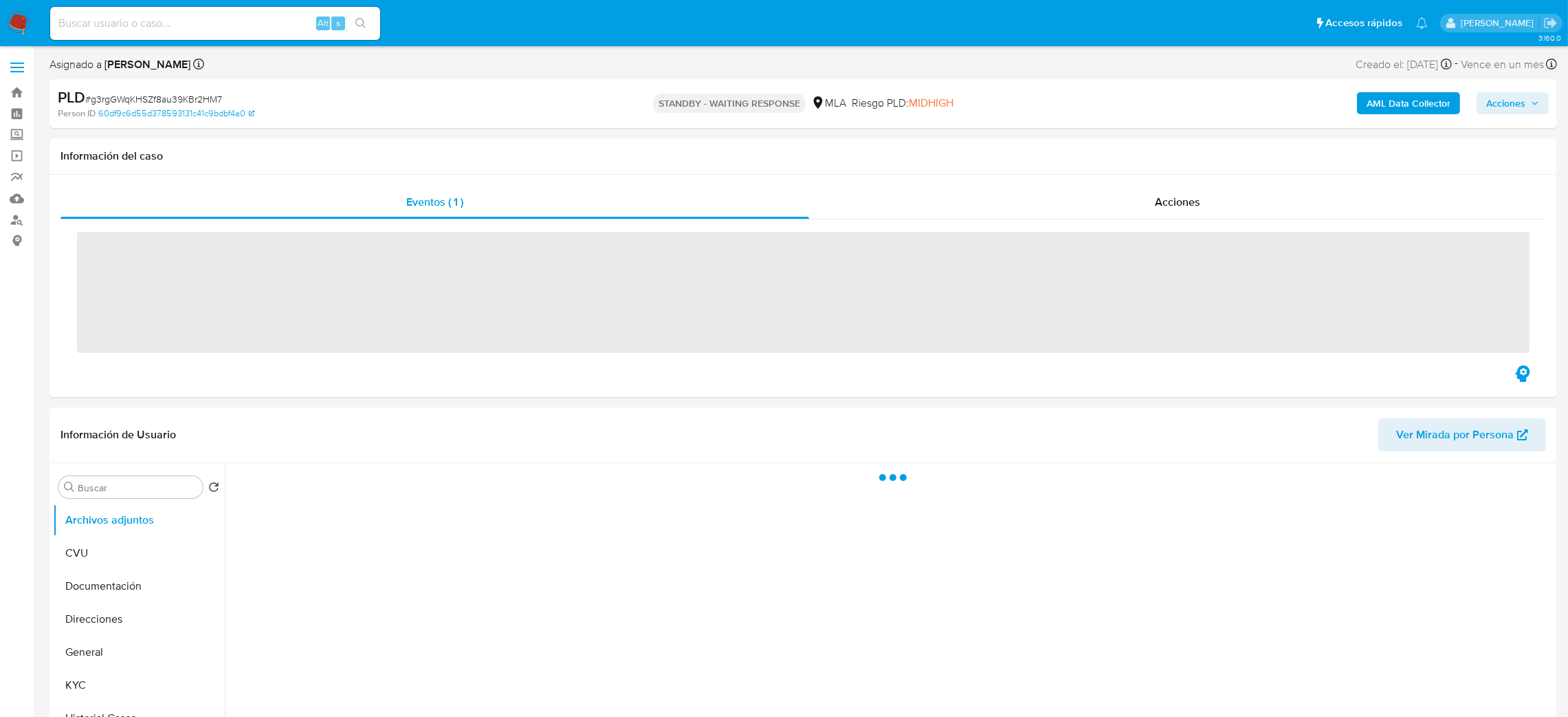
click at [203, 22] on input at bounding box center [215, 23] width 330 height 18
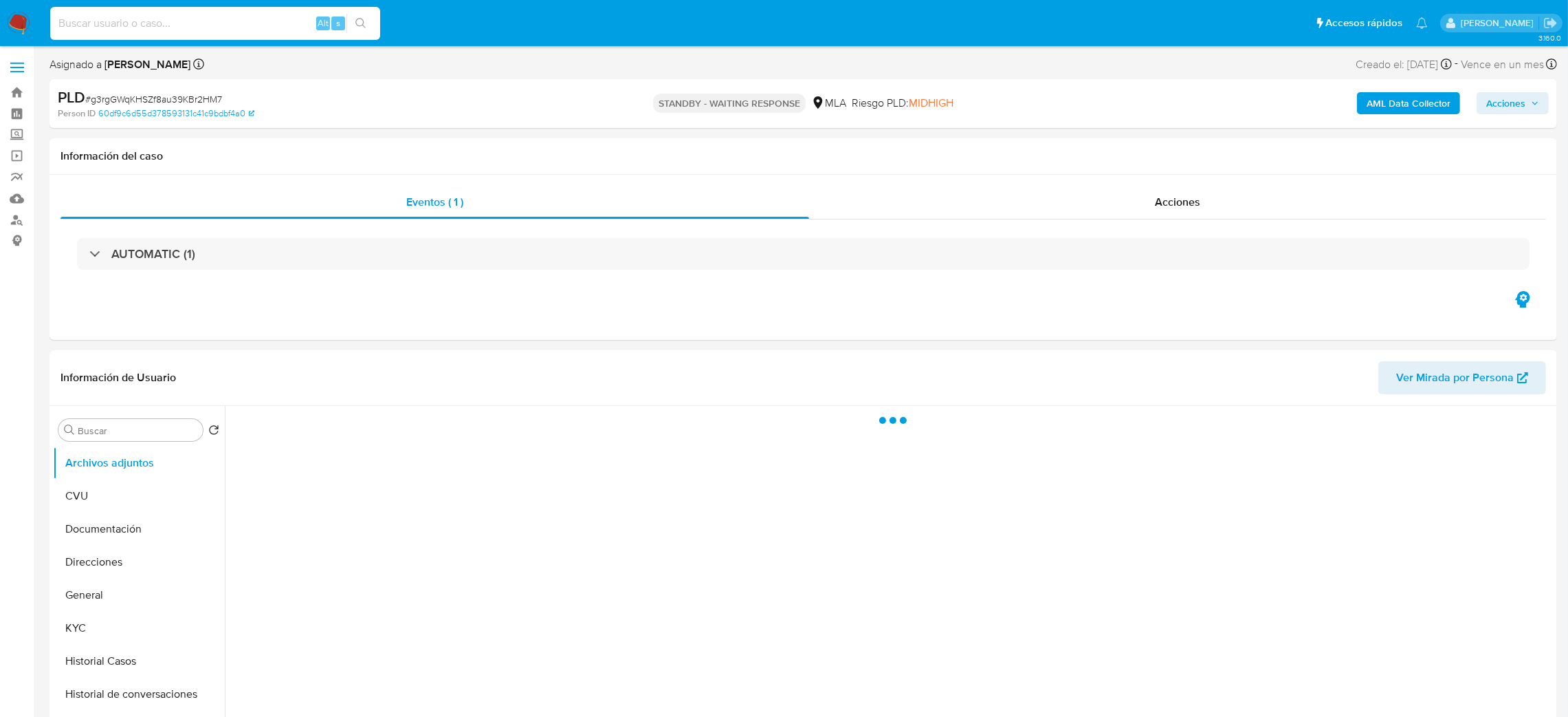
paste input "vTDHazZ6ChhpxnfmCCNgFhKR"
type input "vTDHazZ6ChhpxnfmCCNgFhKR"
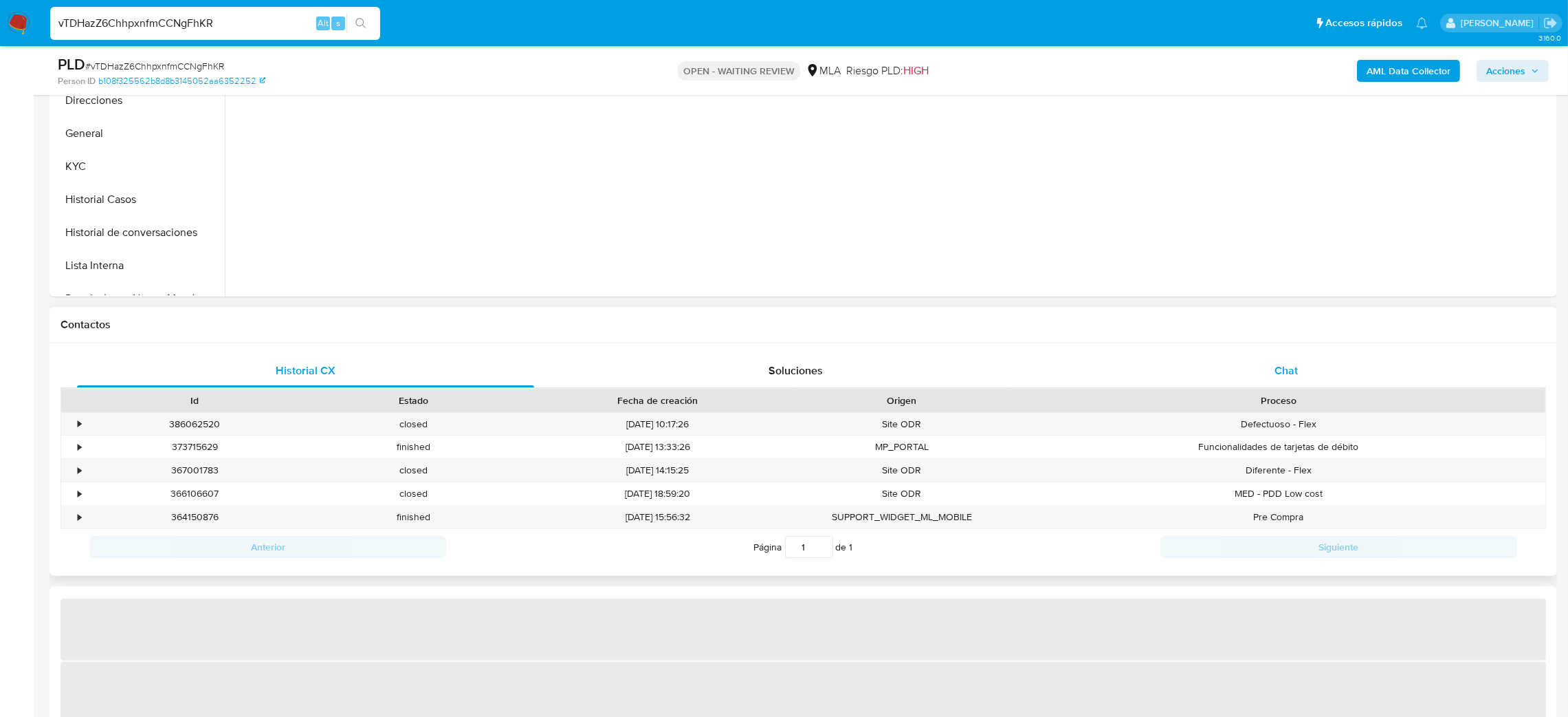
click at [1273, 358] on div "Chat" at bounding box center [1285, 370] width 457 height 33
select select "10"
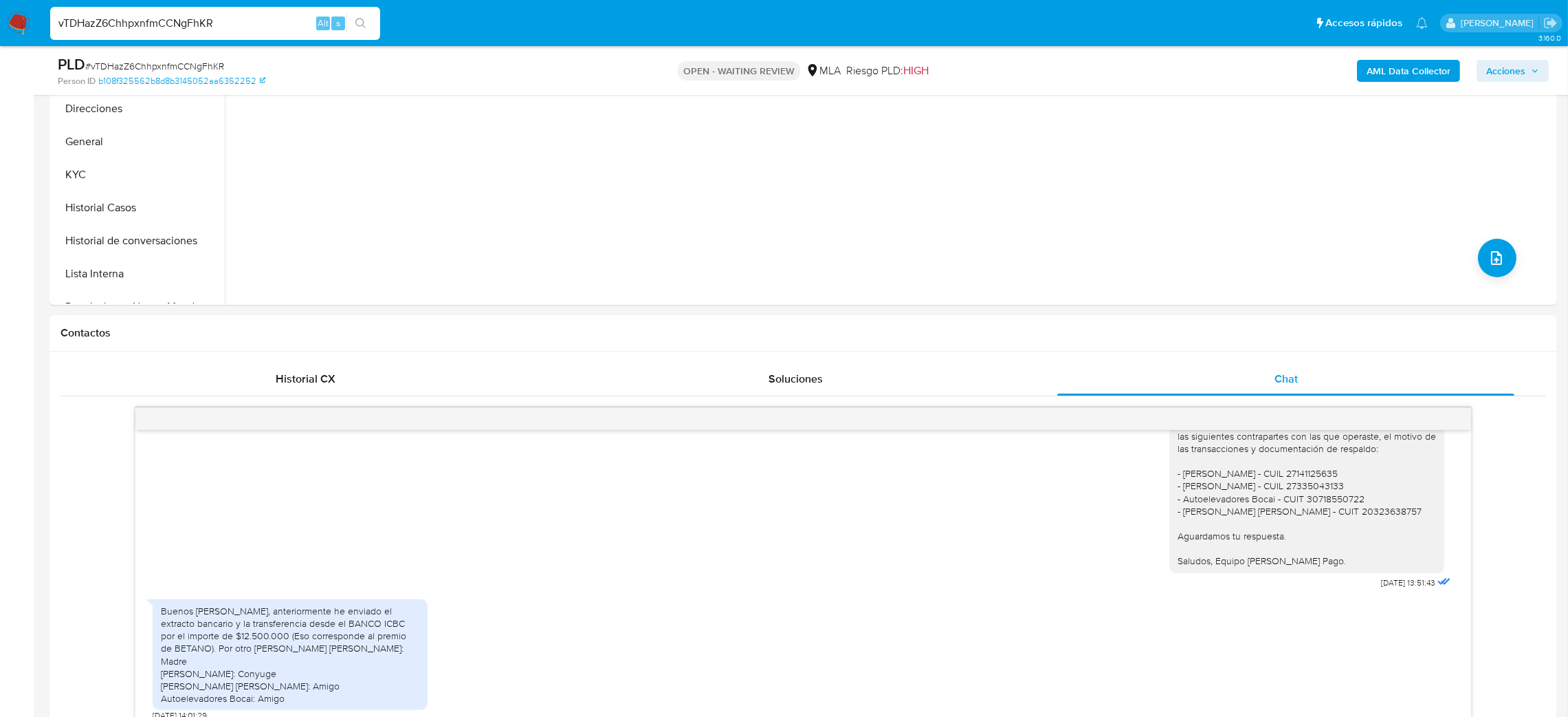
scroll to position [309, 0]
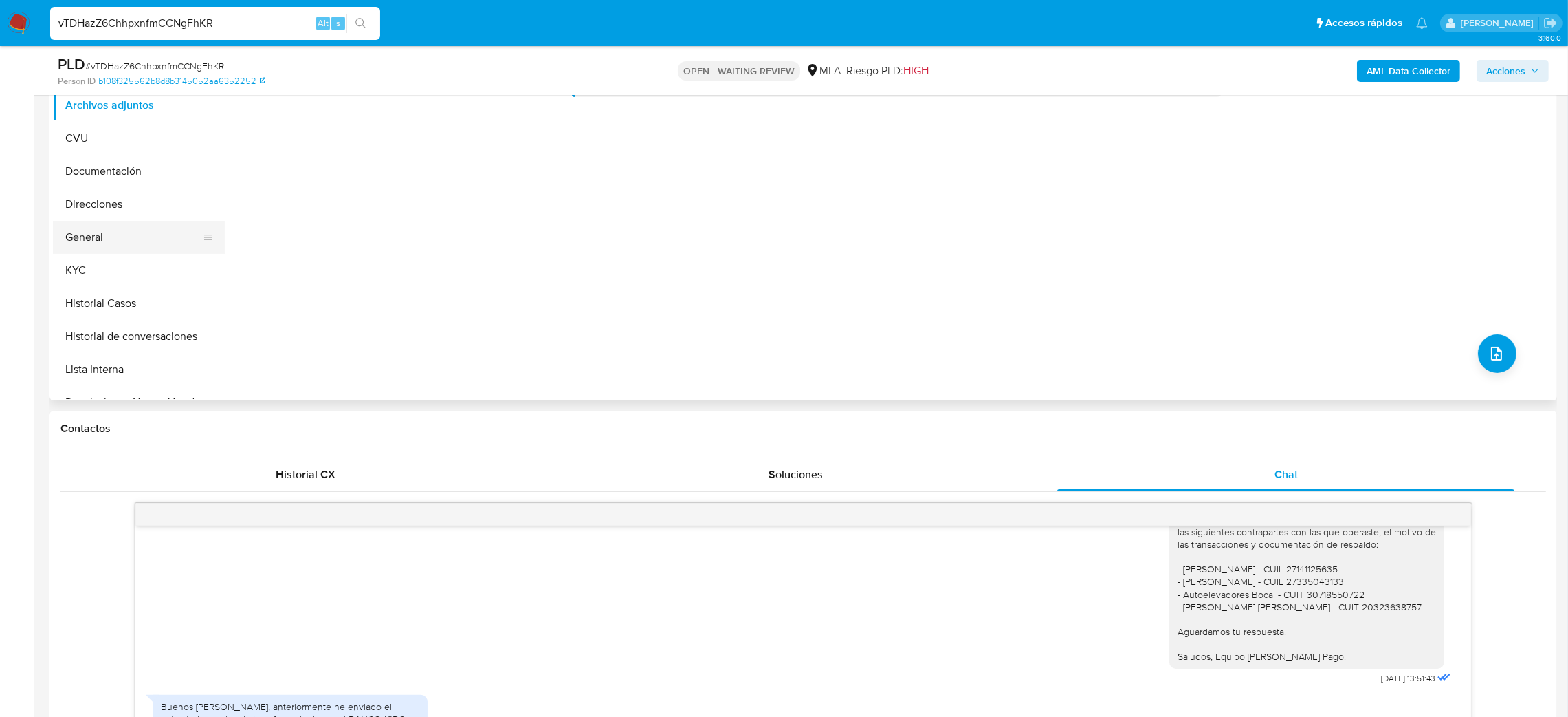
click at [109, 238] on button "General" at bounding box center [133, 237] width 161 height 33
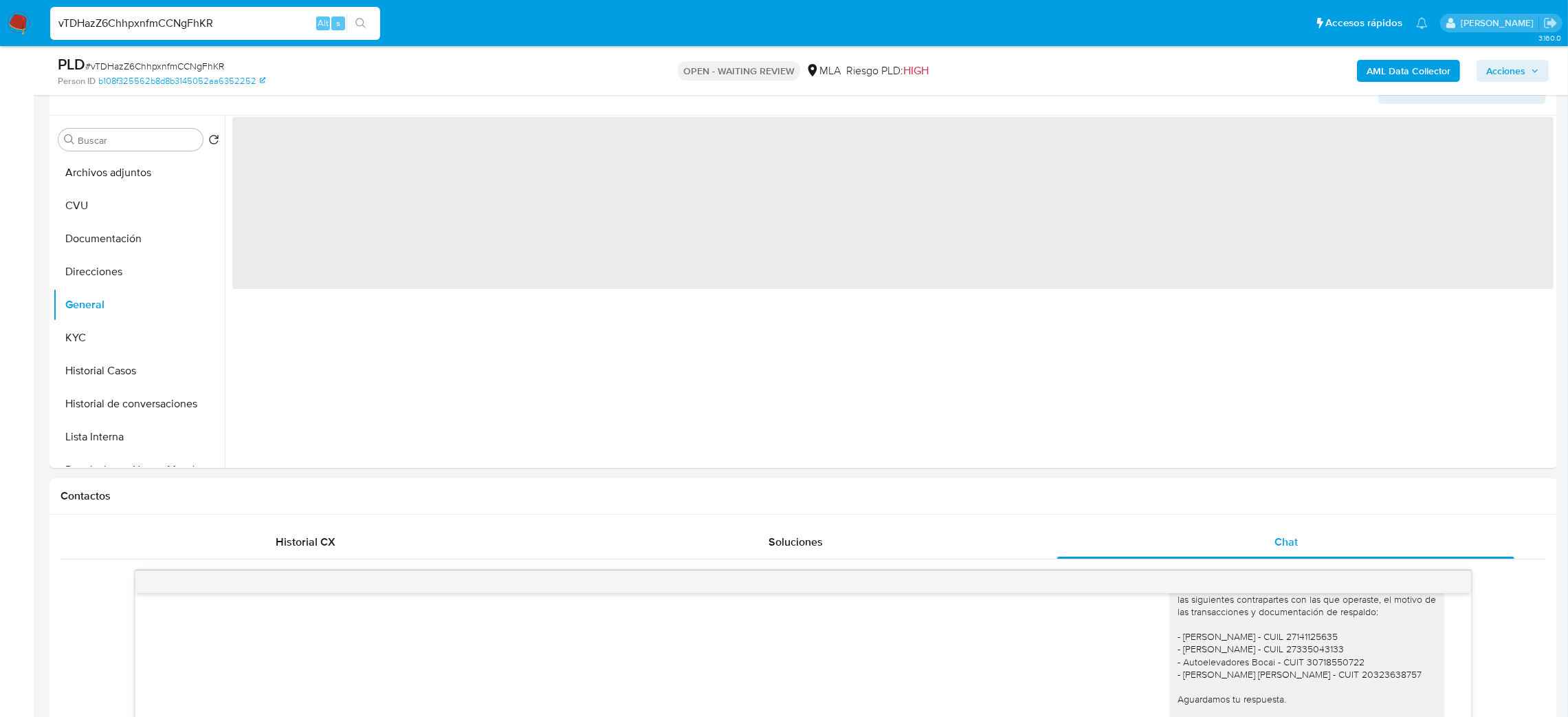
scroll to position [207, 0]
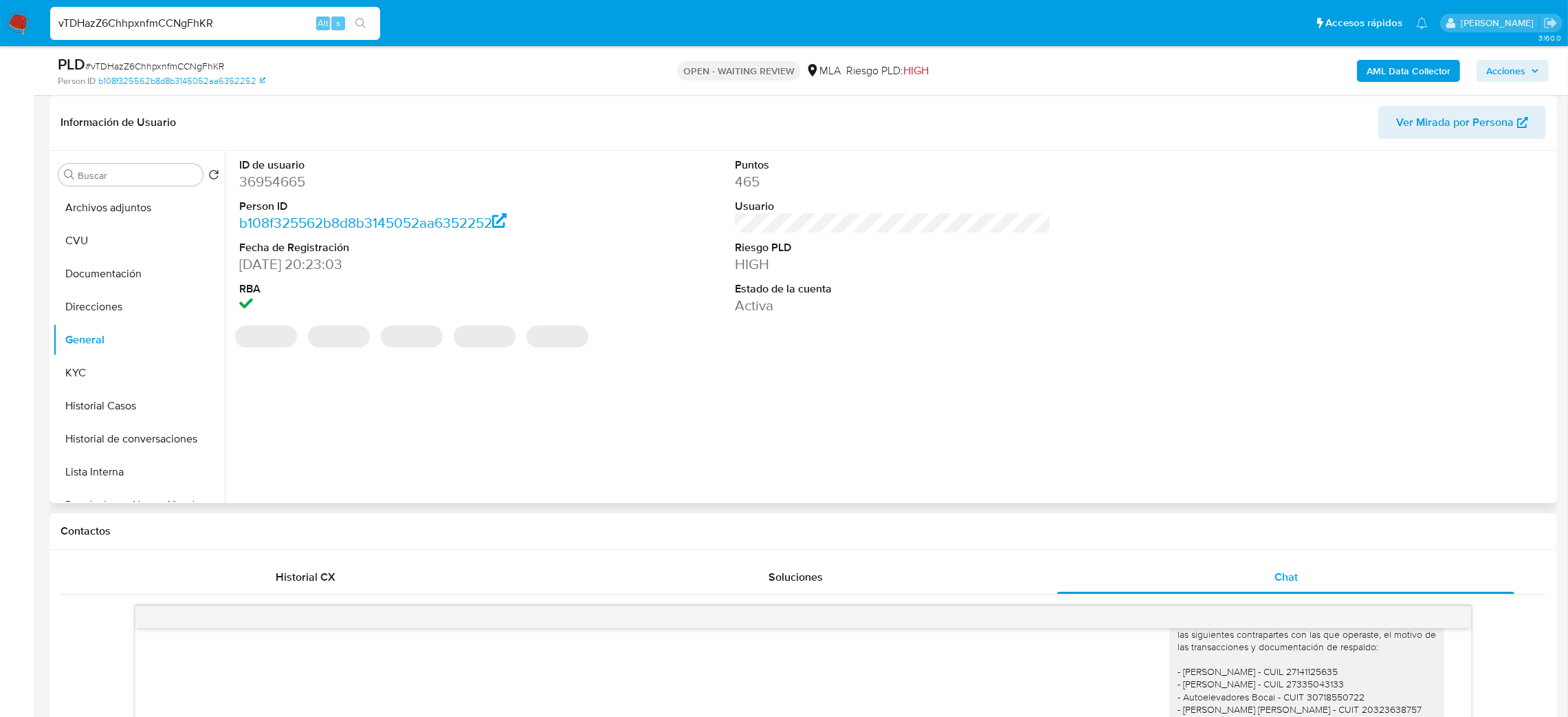
click at [274, 187] on dd "36954665" at bounding box center [397, 181] width 317 height 19
copy dd "36954665"
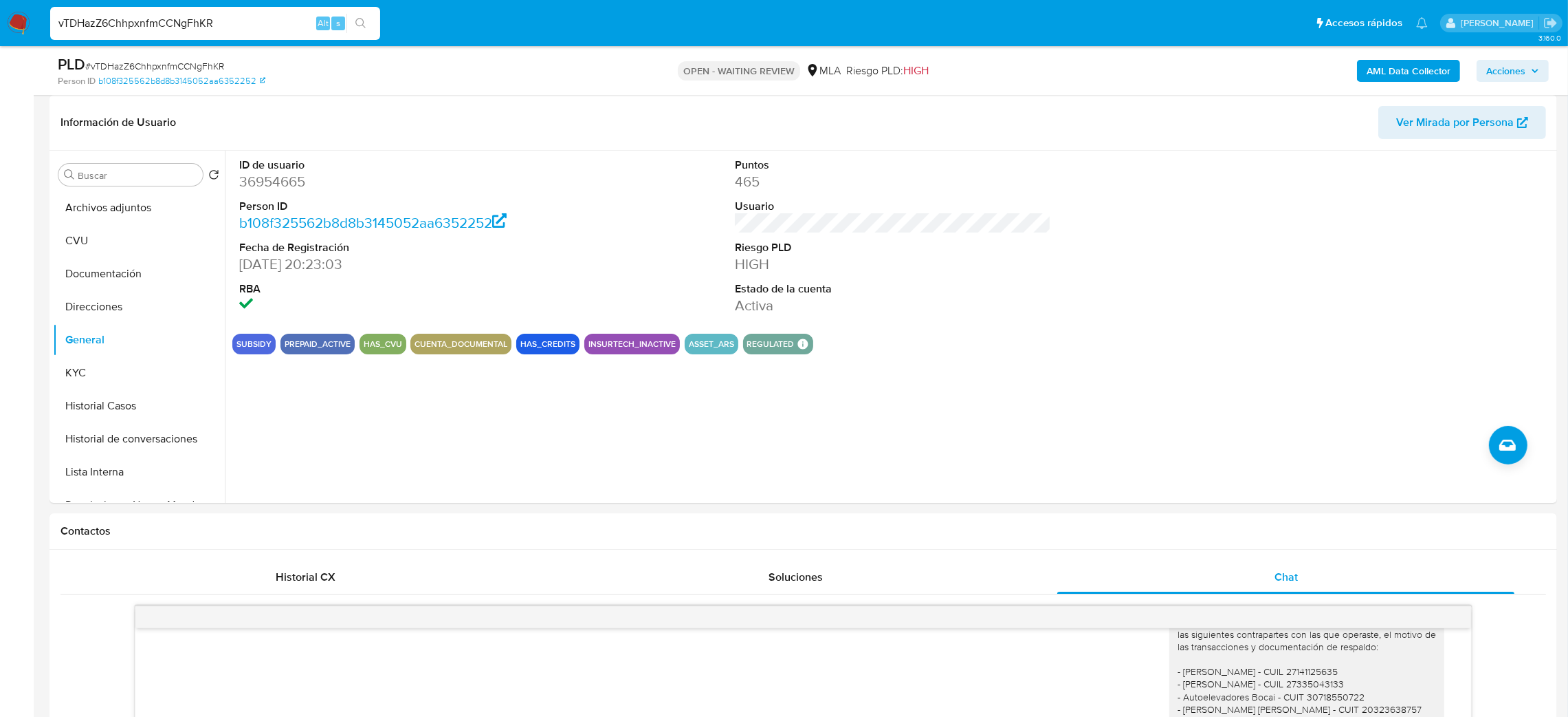
click at [196, 59] on span "# vTDHazZ6ChhpxnfmCCNgFhKR" at bounding box center [155, 66] width 139 height 14
copy span "vTDHazZ6ChhpxnfmCCNgFhKR"
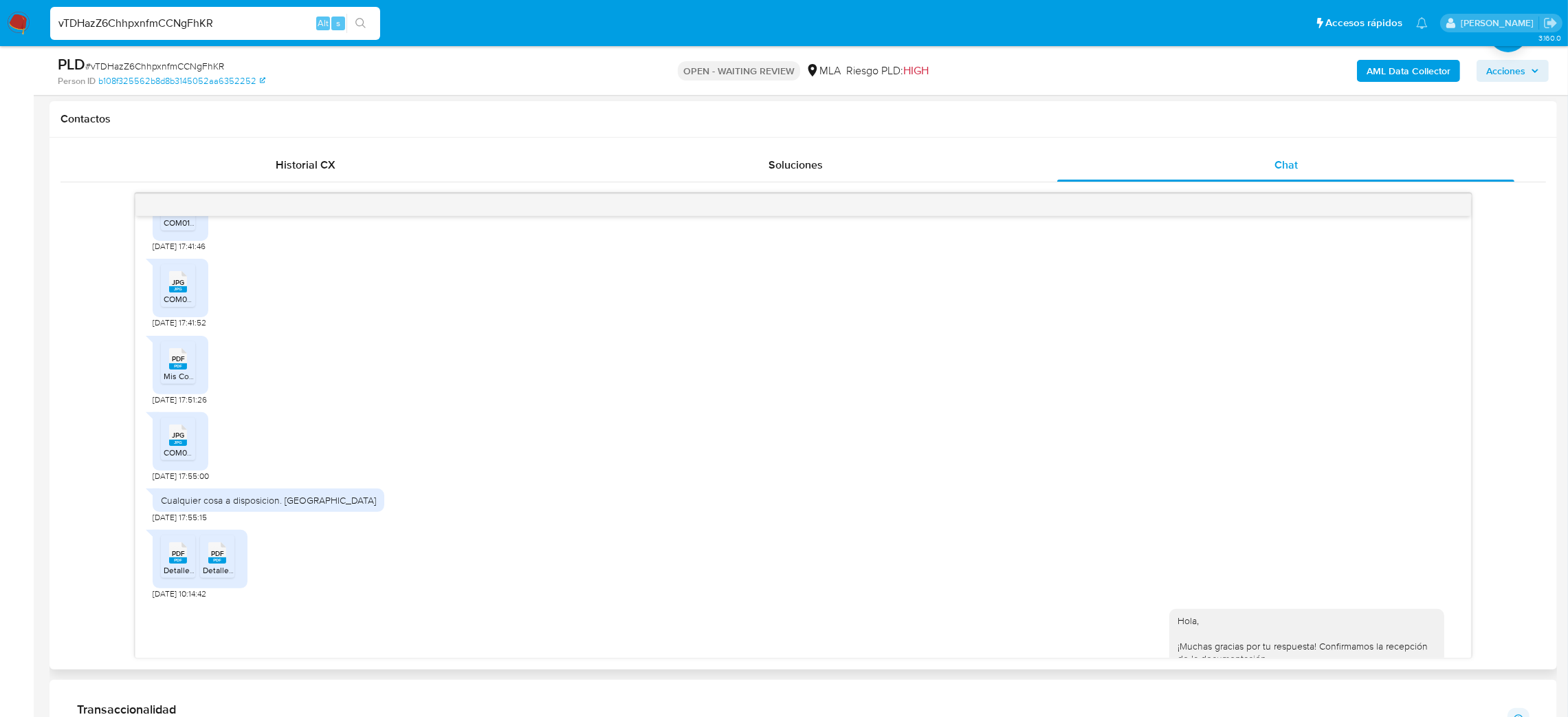
scroll to position [826, 0]
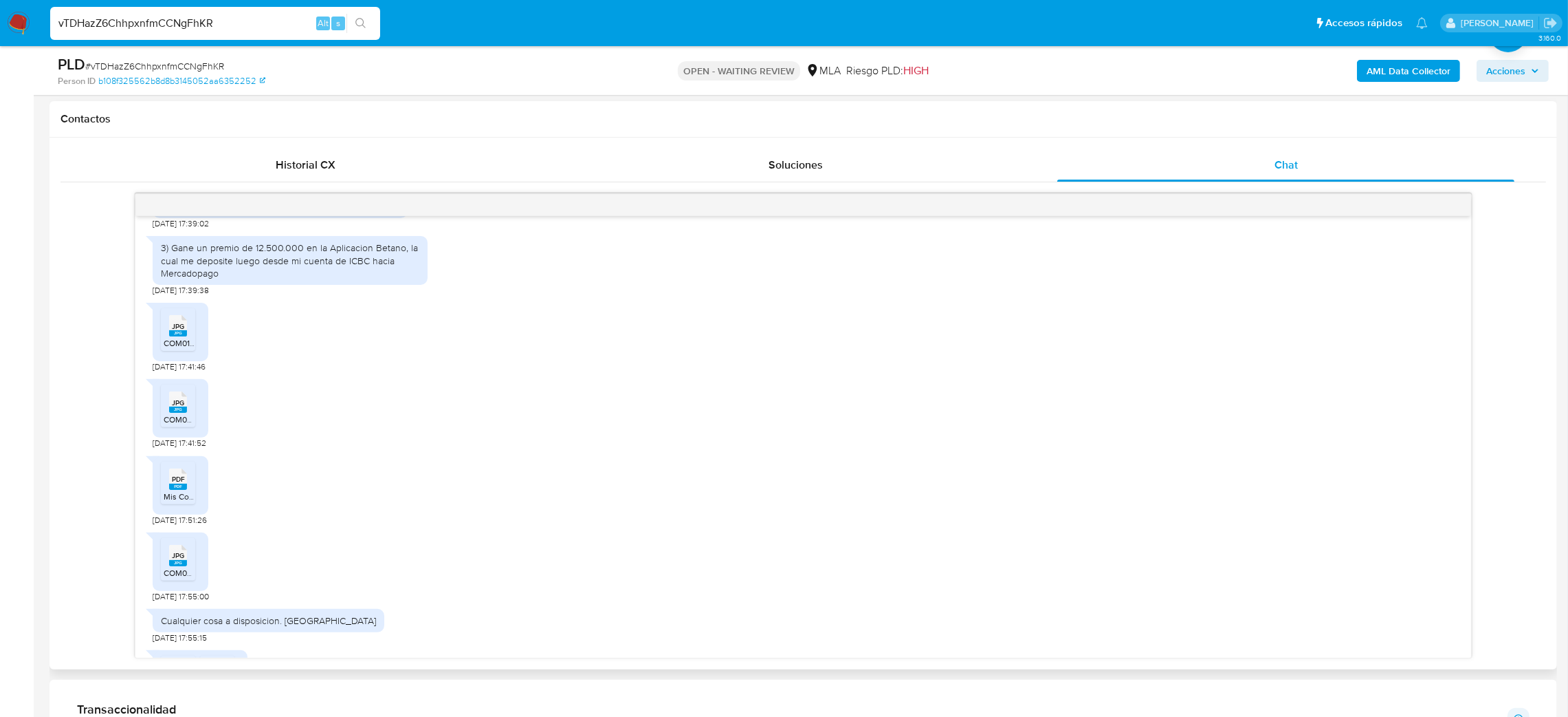
click at [179, 331] on span "JPG" at bounding box center [178, 326] width 12 height 9
click at [182, 407] on span "JPG" at bounding box center [178, 403] width 12 height 9
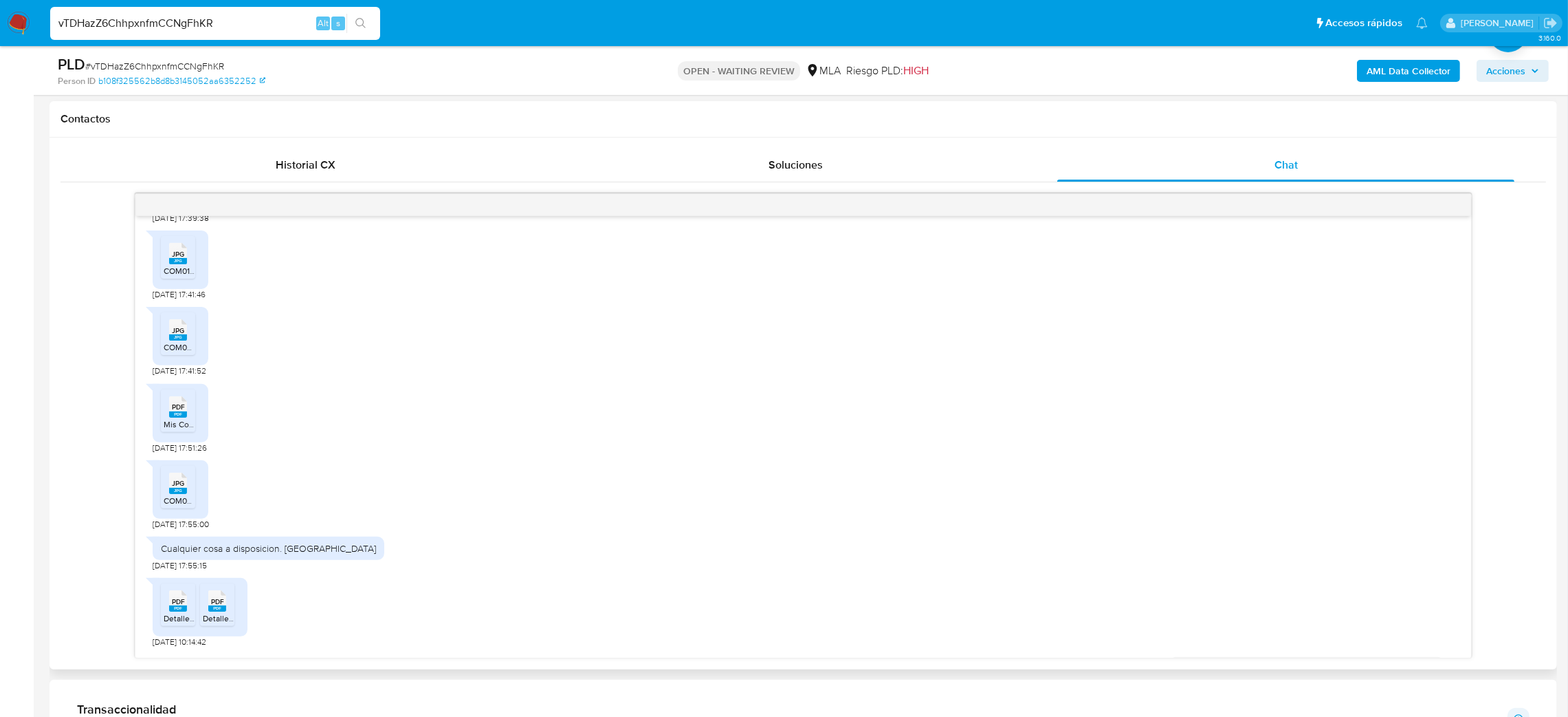
scroll to position [927, 0]
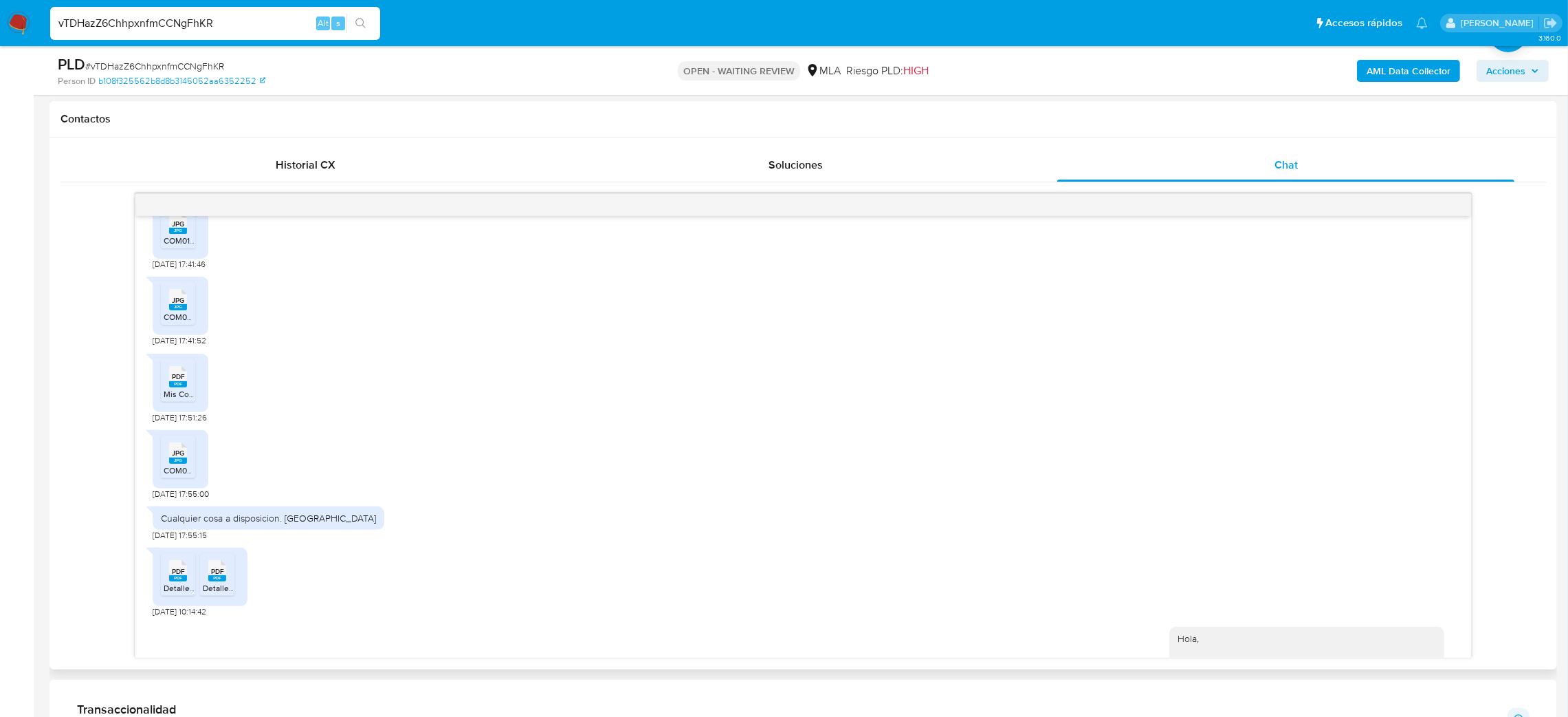
click at [175, 463] on rect at bounding box center [177, 460] width 18 height 6
click at [0, 405] on aside "Bandeja Tablero Screening Búsqueda en Listas Watchlist Herramientas Operaciones…" at bounding box center [17, 562] width 34 height 2361
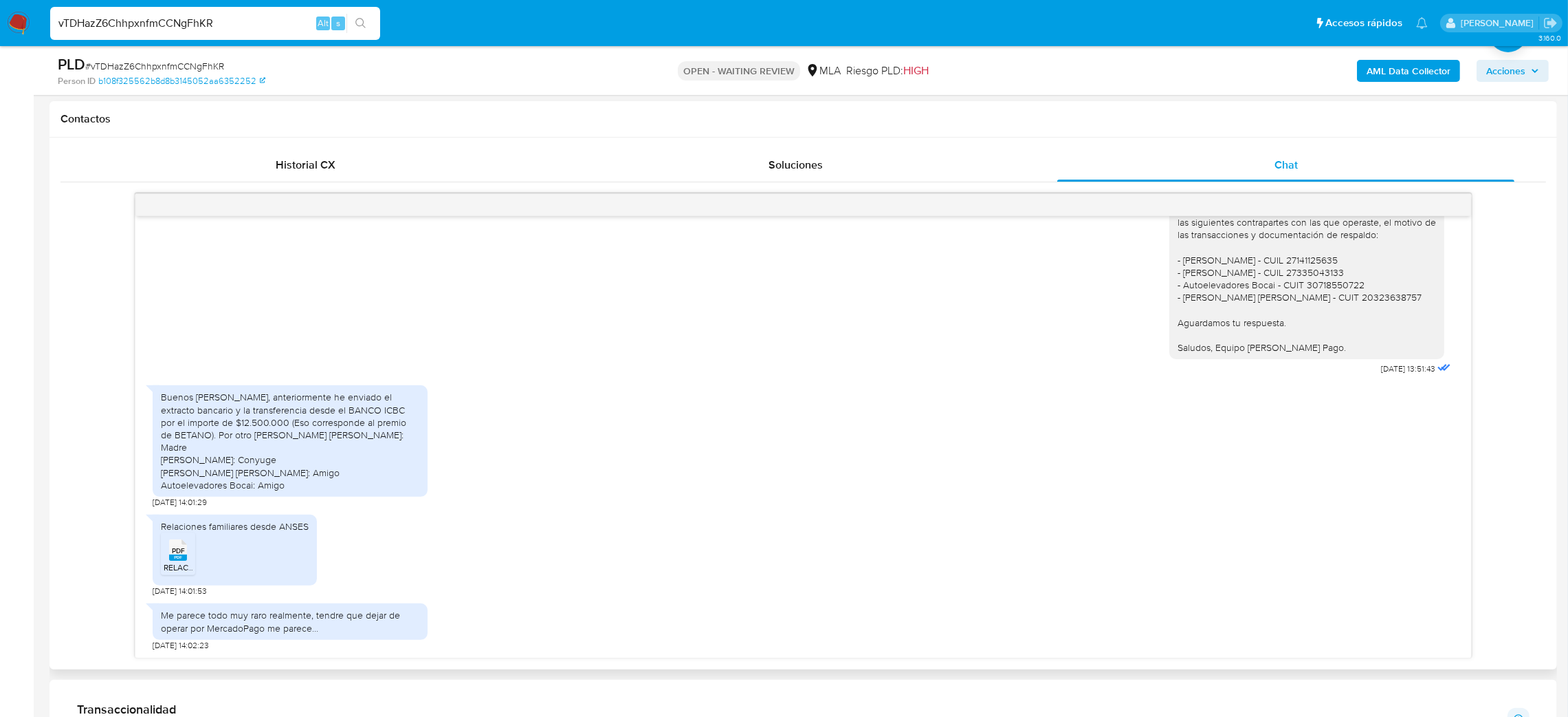
scroll to position [1532, 0]
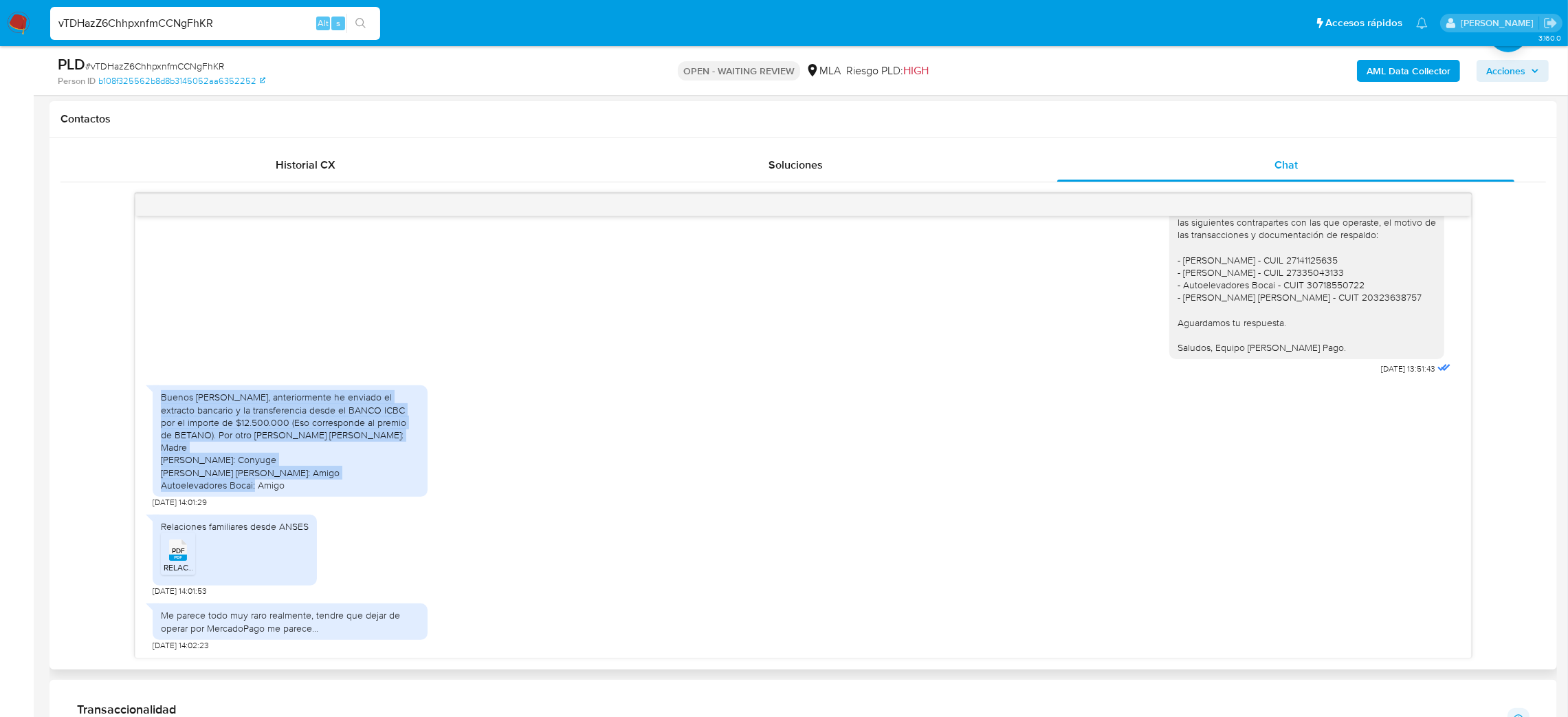
drag, startPoint x: 163, startPoint y: 392, endPoint x: 291, endPoint y: 489, distance: 160.6
click at [291, 489] on div "Buenos dias, anteriormente he enviado el extracto bancario y la transferencia d…" at bounding box center [290, 441] width 258 height 100
drag, startPoint x: 281, startPoint y: 476, endPoint x: 163, endPoint y: 444, distance: 122.3
click at [163, 444] on div "Buenos dias, anteriormente he enviado el extracto bancario y la transferencia d…" at bounding box center [290, 441] width 258 height 100
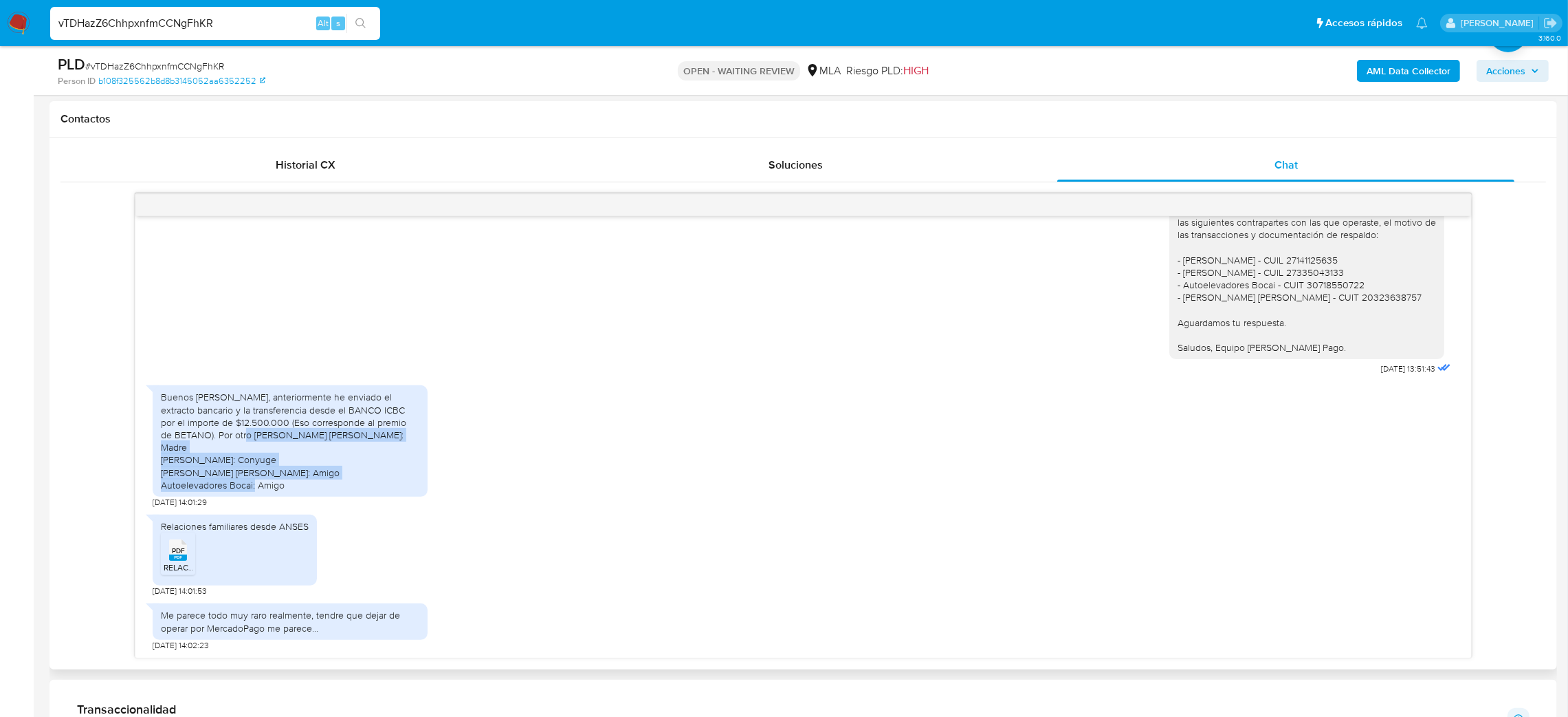
copy div "Monica Mabel Testa: Madre Maria Eugenia Markiewicz: Conyuge Alejo Francisco Tri…"
click at [296, 479] on div "Buenos dias, anteriormente he enviado el extracto bancario y la transferencia d…" at bounding box center [290, 441] width 258 height 100
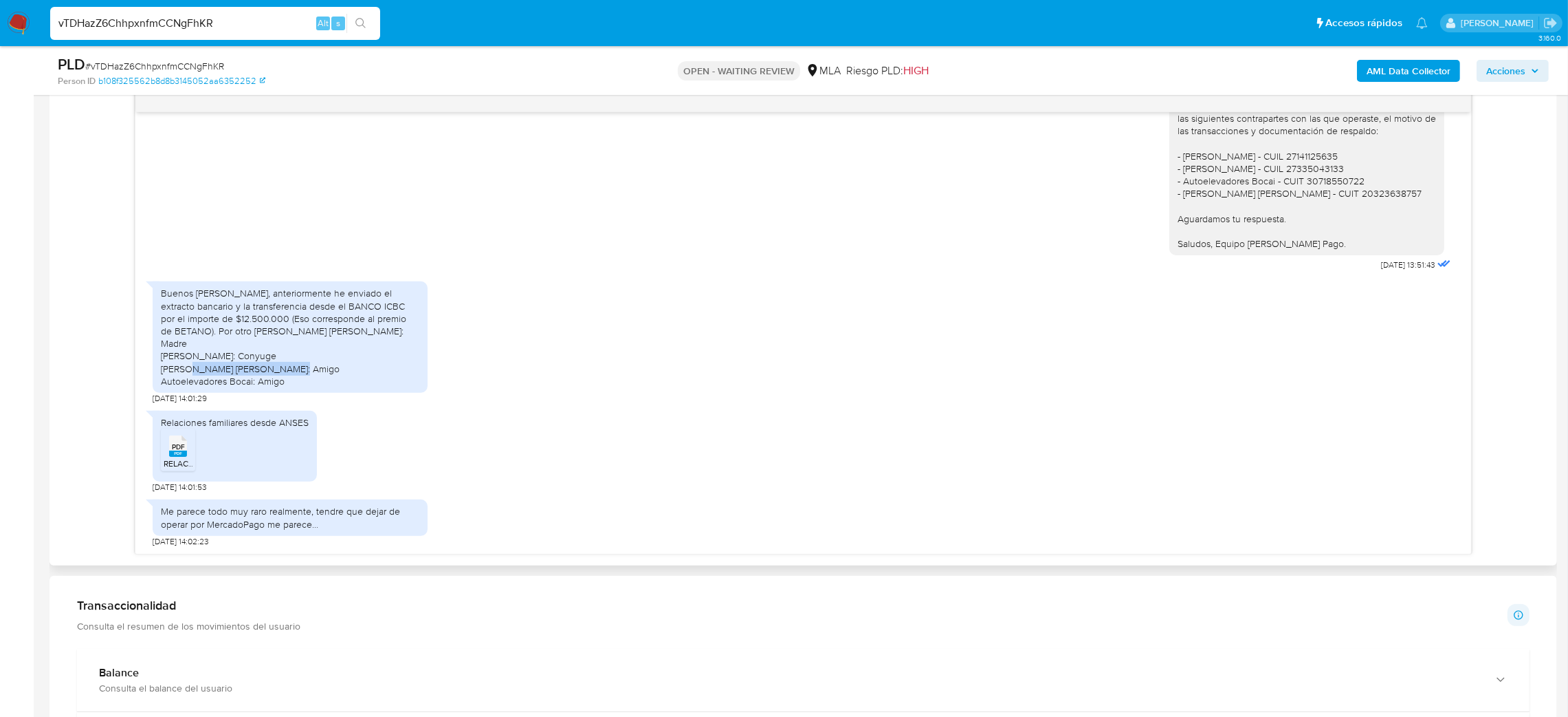
drag, startPoint x: 183, startPoint y: 367, endPoint x: 337, endPoint y: 370, distance: 154.0
click at [337, 370] on div "Buenos dias, anteriormente he enviado el extracto bancario y la transferencia d…" at bounding box center [290, 337] width 258 height 100
click at [187, 62] on span "# vTDHazZ6ChhpxnfmCCNgFhKR" at bounding box center [155, 66] width 139 height 14
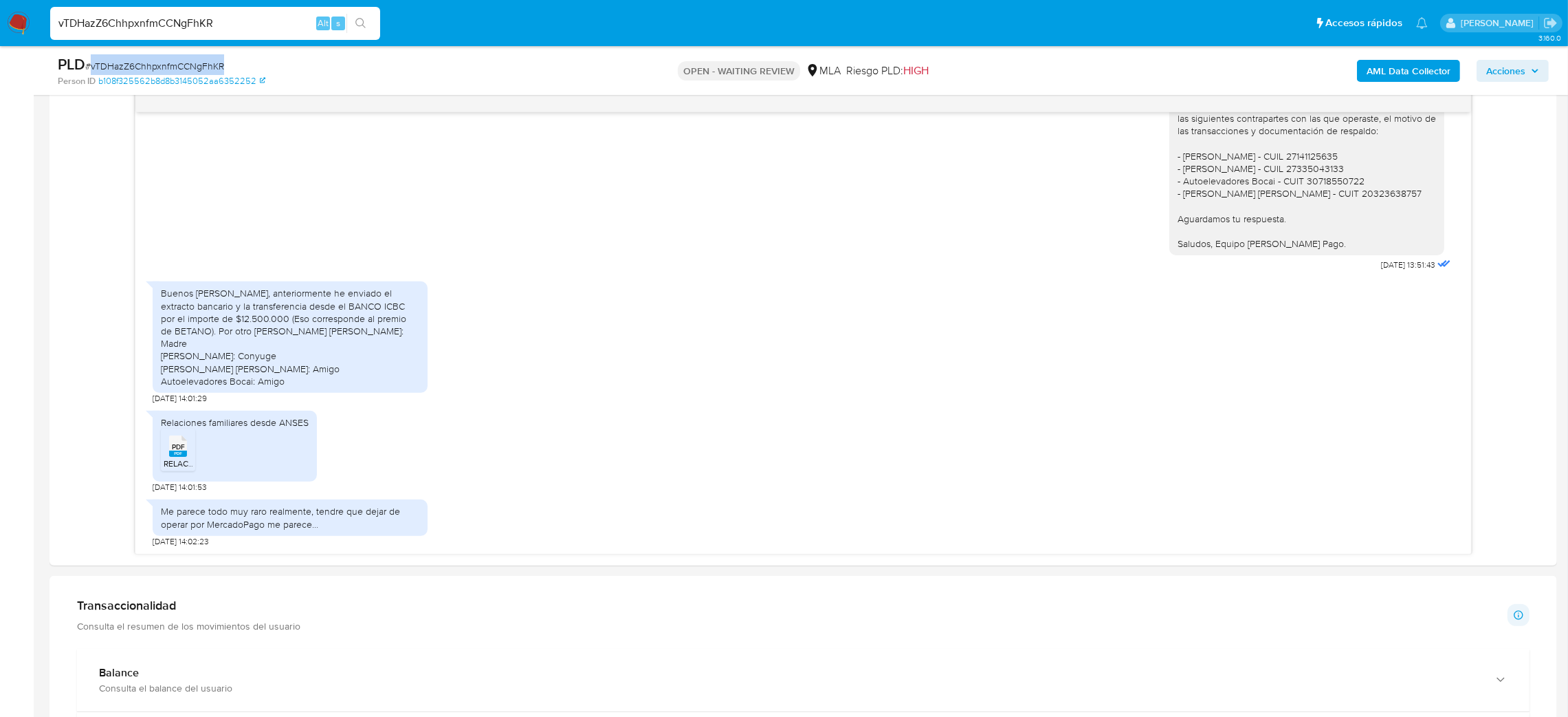
copy span "vTDHazZ6ChhpxnfmCCNgFhKR"
click at [16, 24] on img at bounding box center [18, 23] width 23 height 23
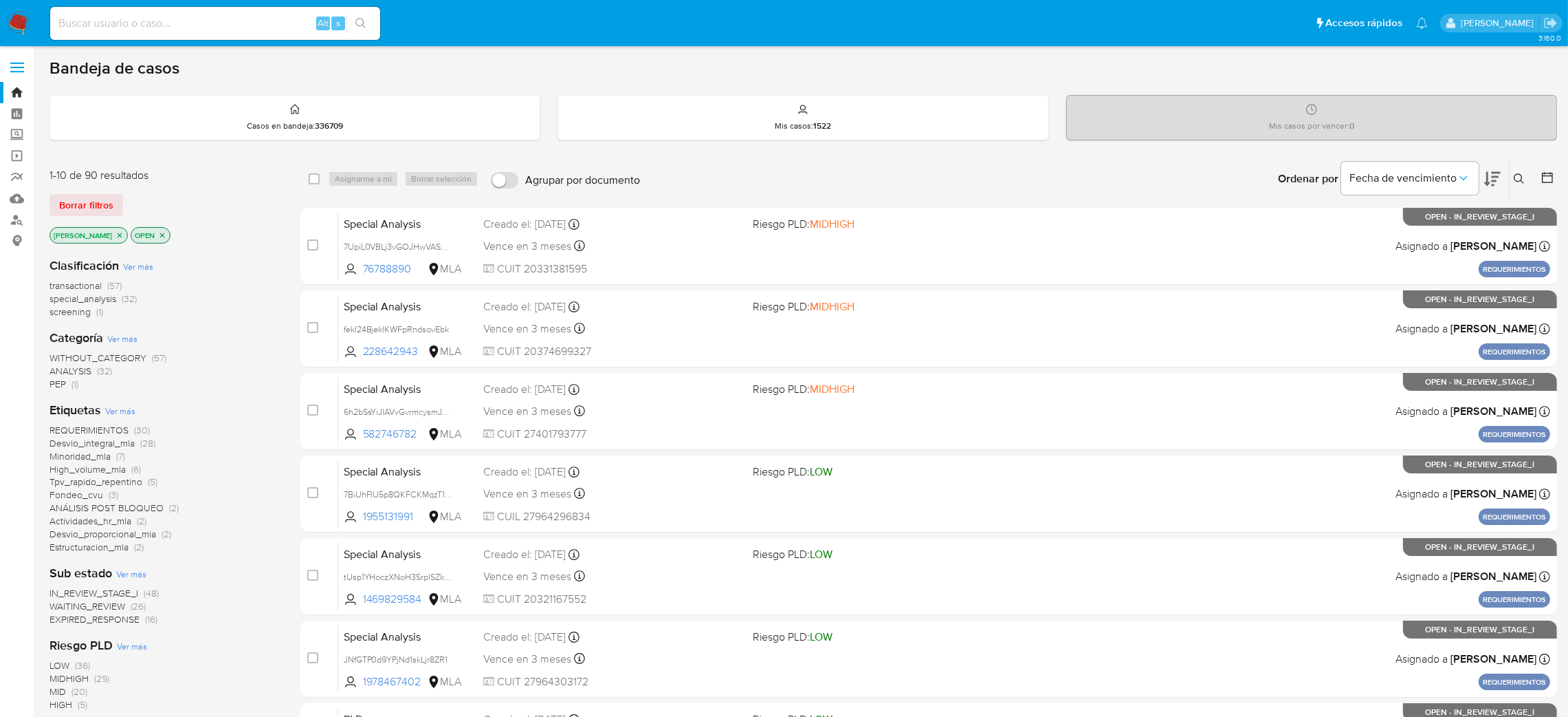
click at [1510, 176] on button at bounding box center [1520, 178] width 22 height 16
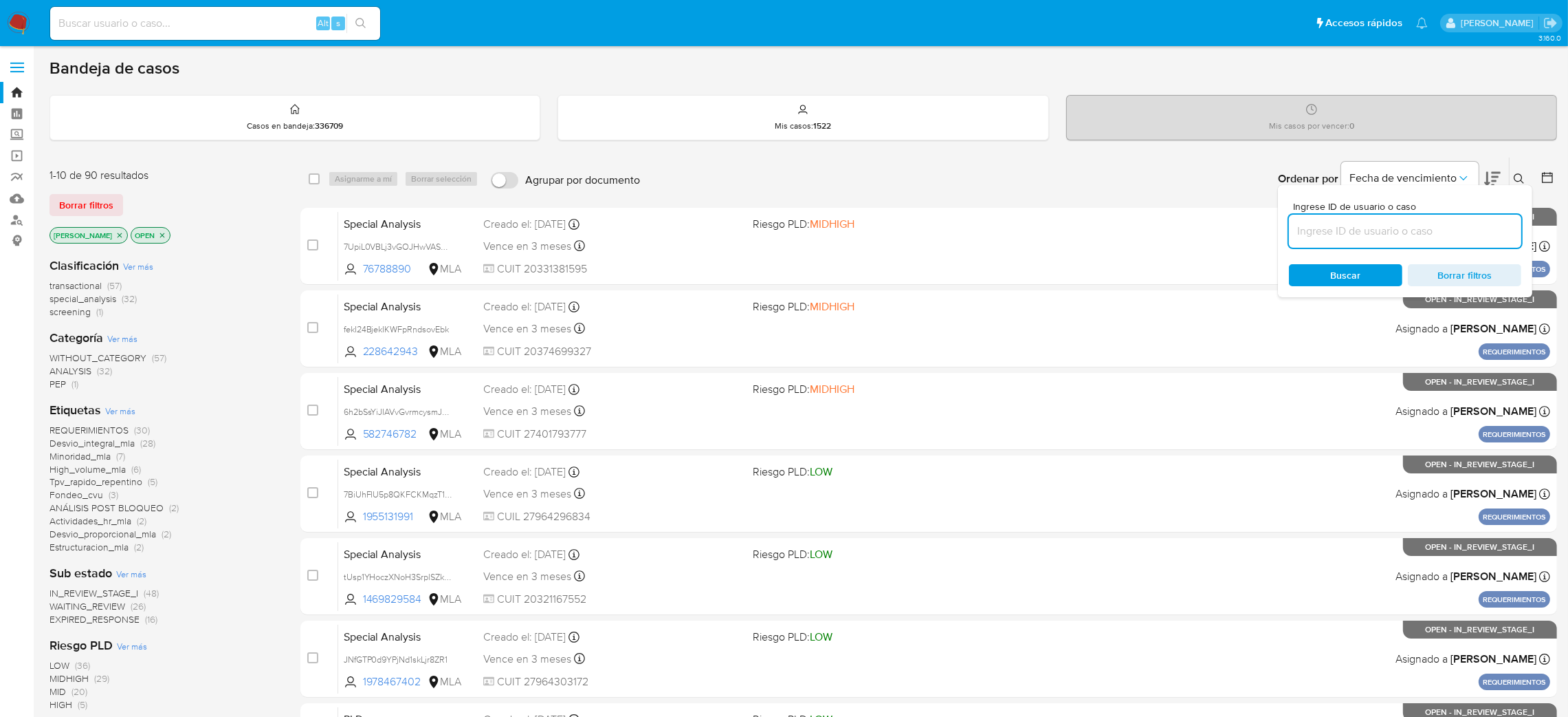
click at [1399, 229] on input at bounding box center [1405, 231] width 233 height 18
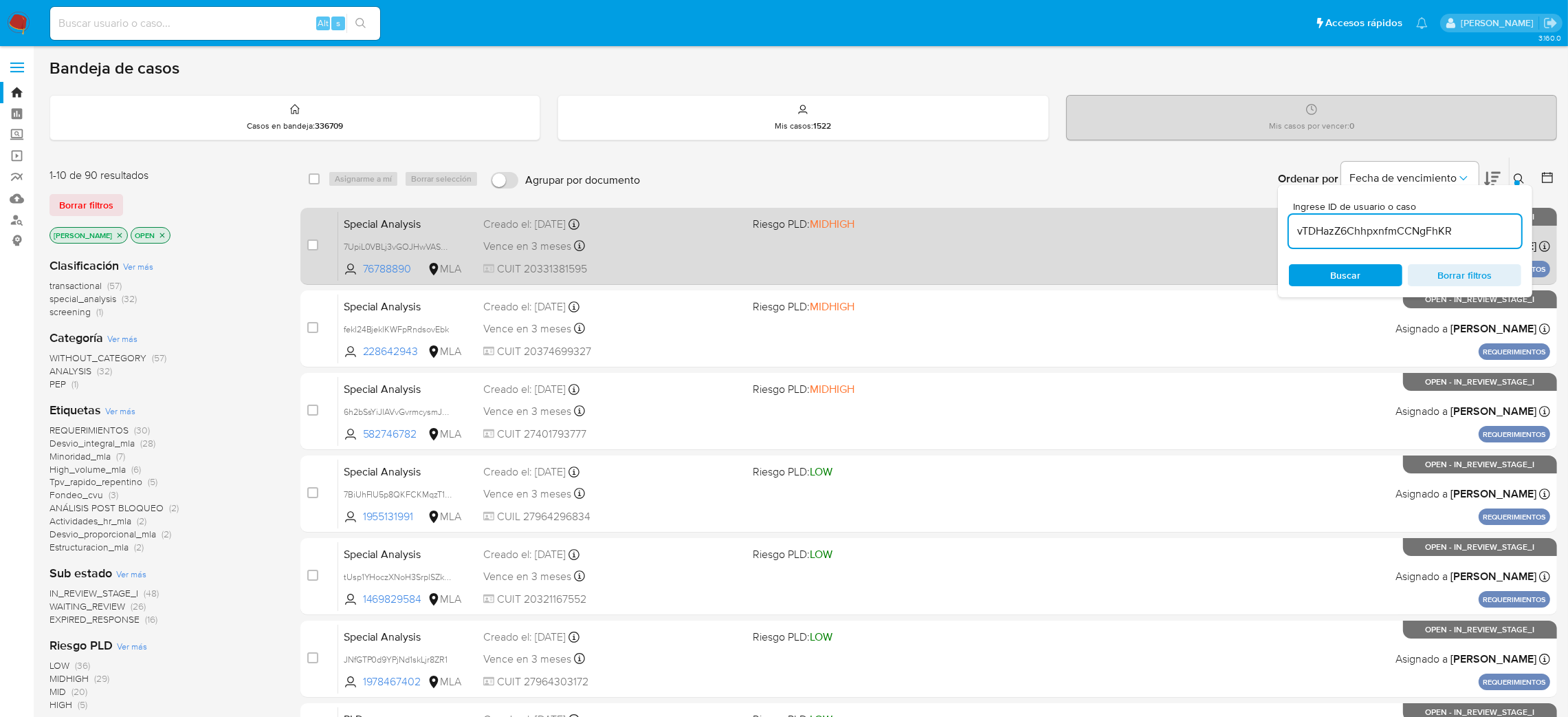
type input "vTDHazZ6ChhpxnfmCCNgFhKR"
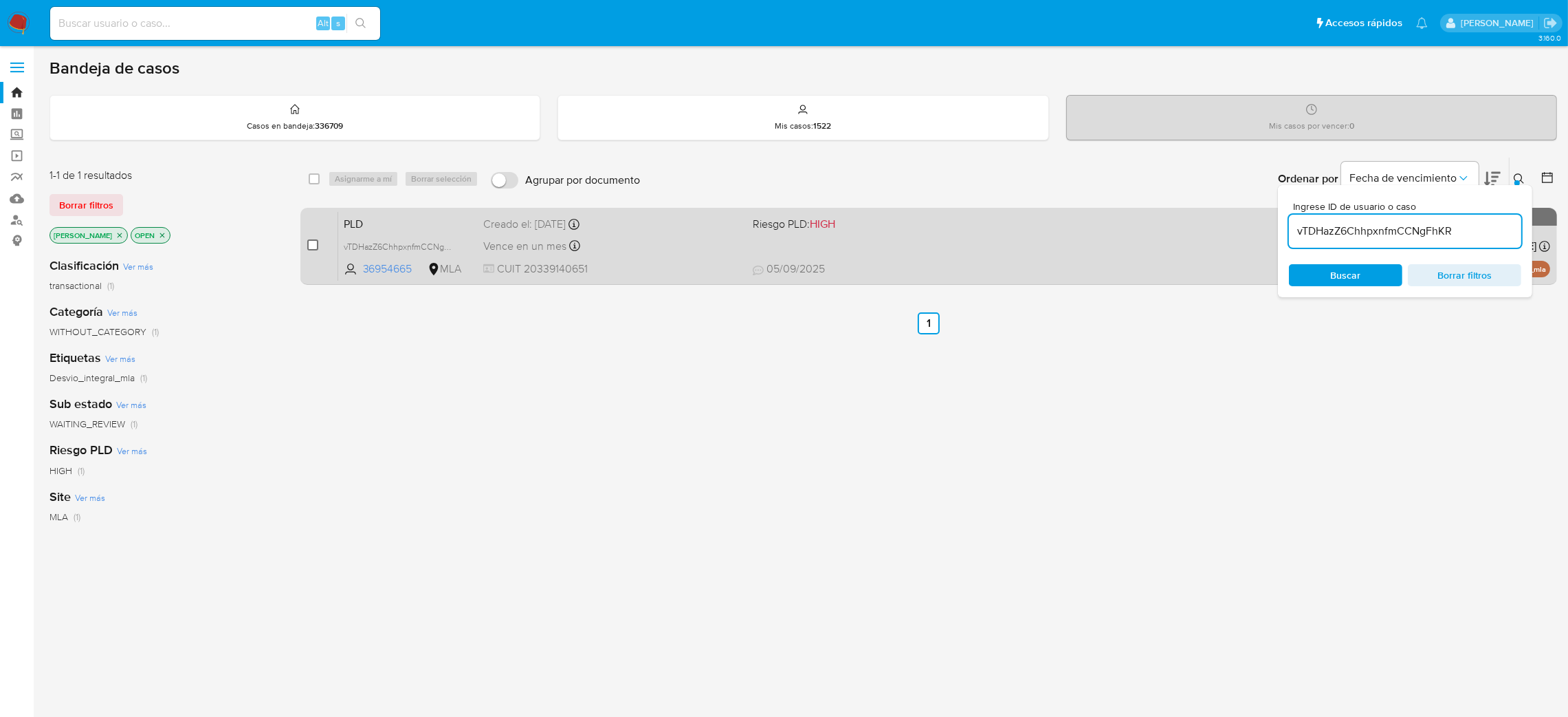
click at [311, 245] on input "checkbox" at bounding box center [313, 244] width 11 height 11
checkbox input "true"
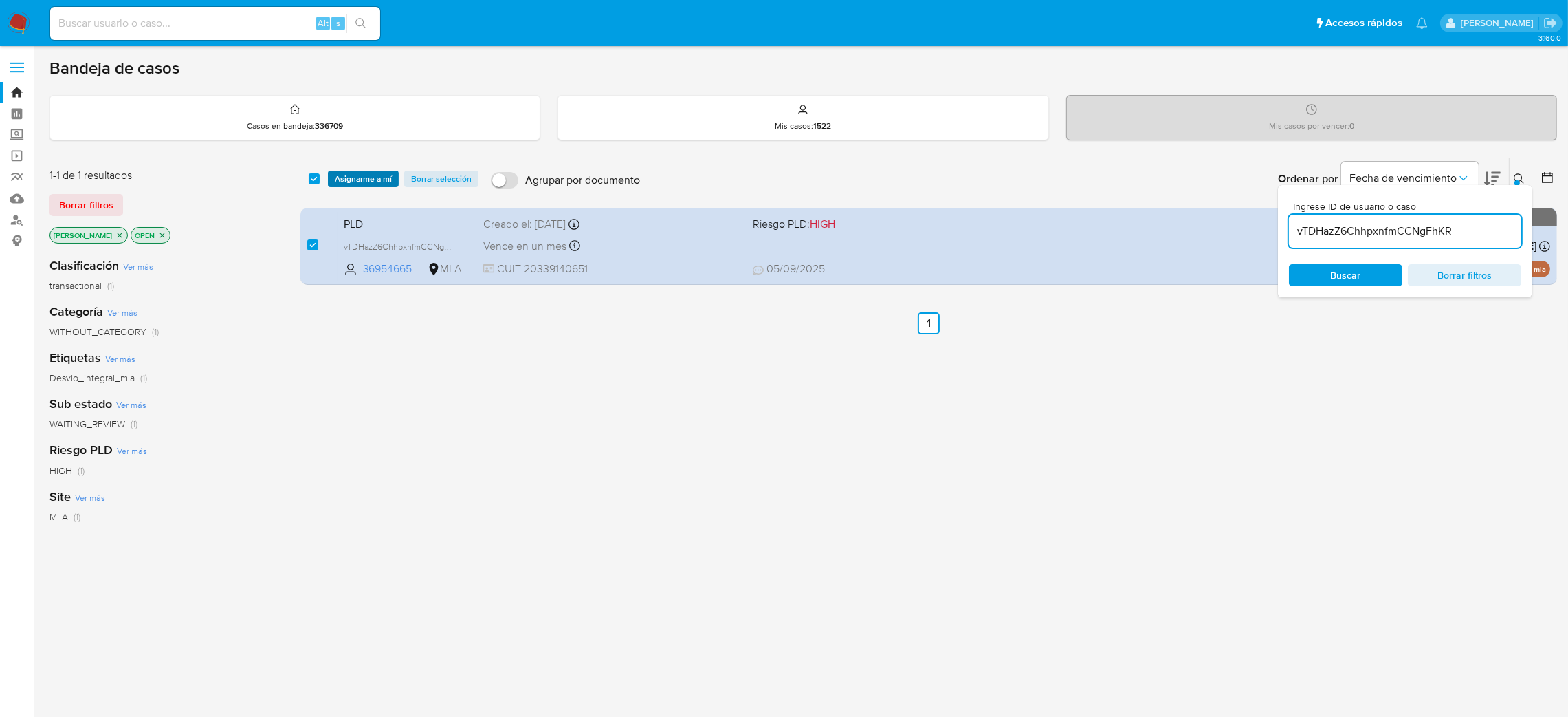
click at [358, 183] on span "Asignarme a mí" at bounding box center [363, 179] width 57 height 14
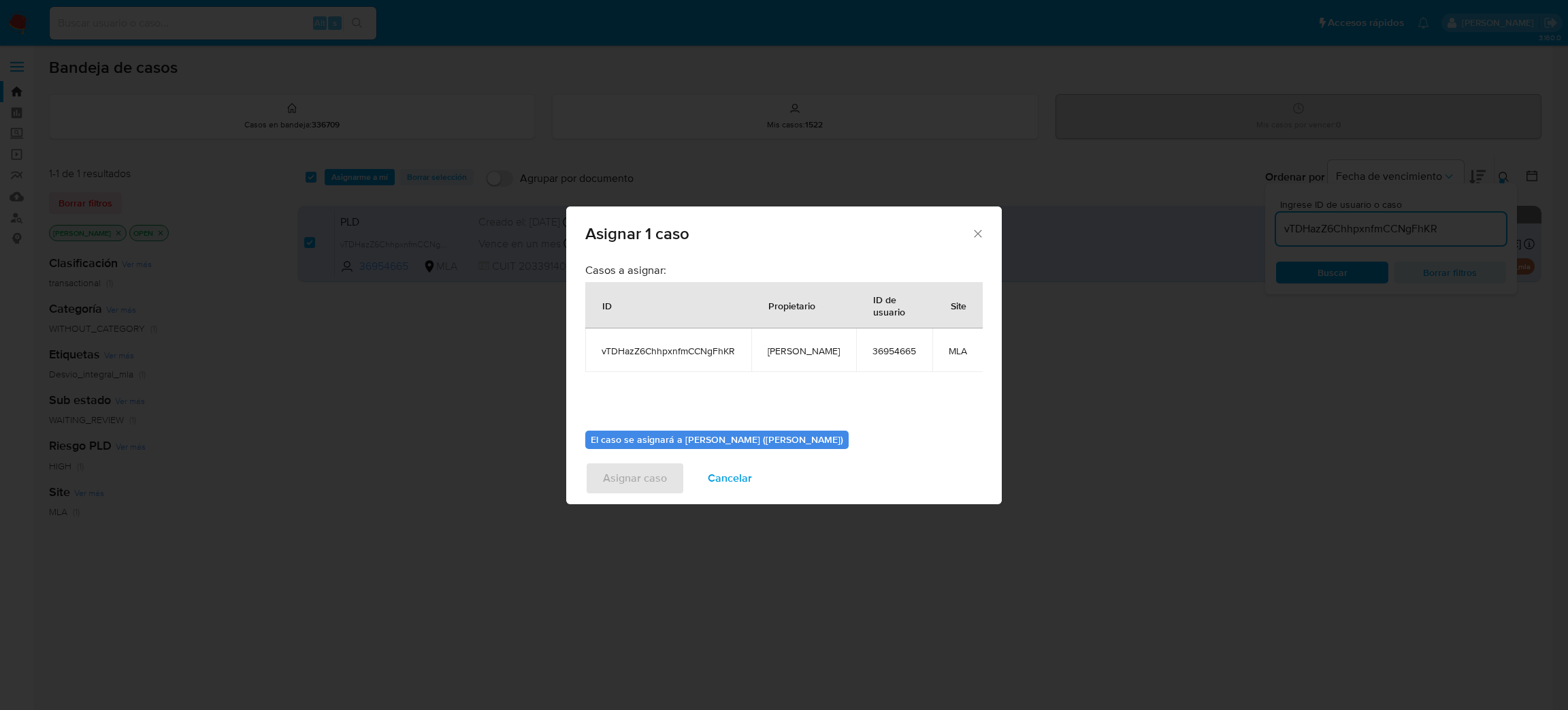
click at [798, 344] on td "[PERSON_NAME]" at bounding box center [803, 350] width 105 height 44
copy span "[PERSON_NAME]"
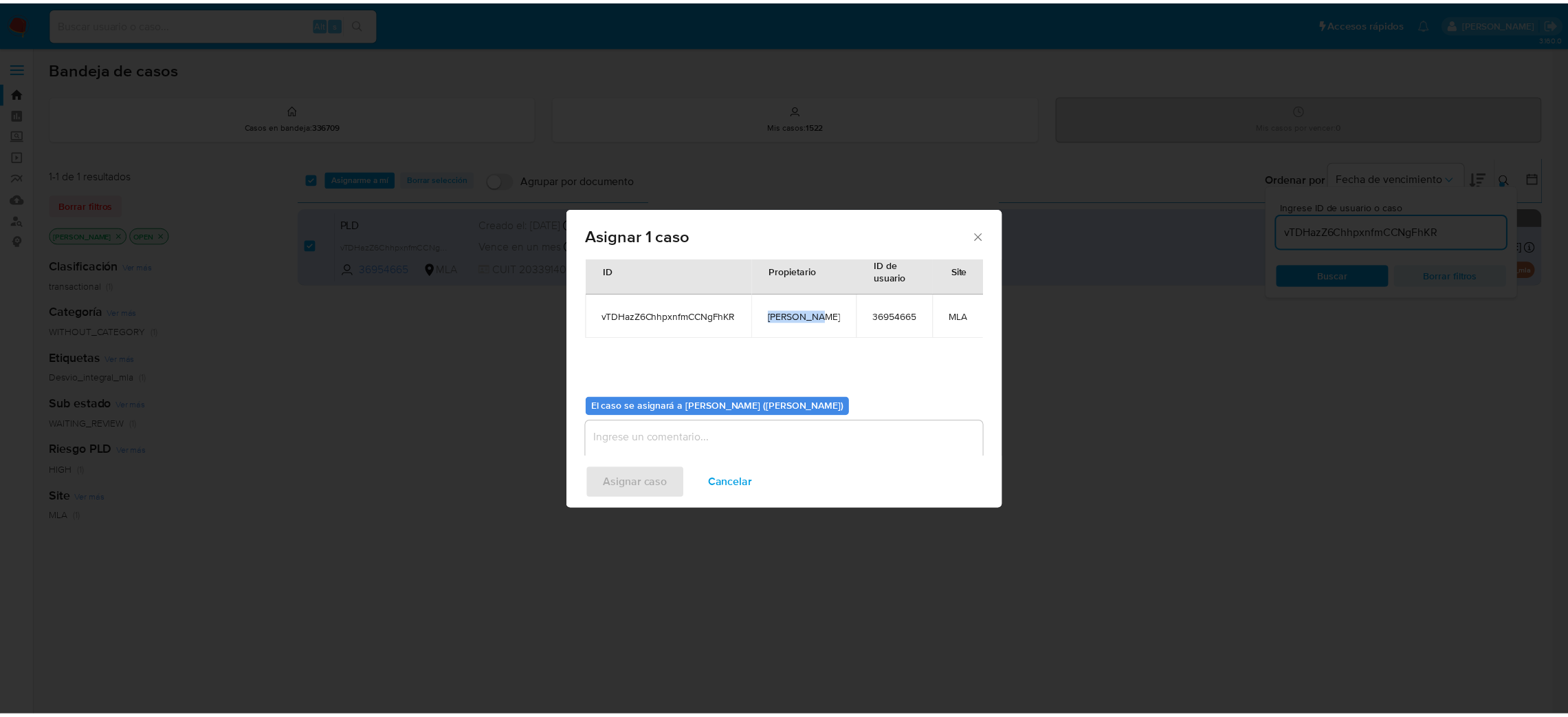
scroll to position [71, 0]
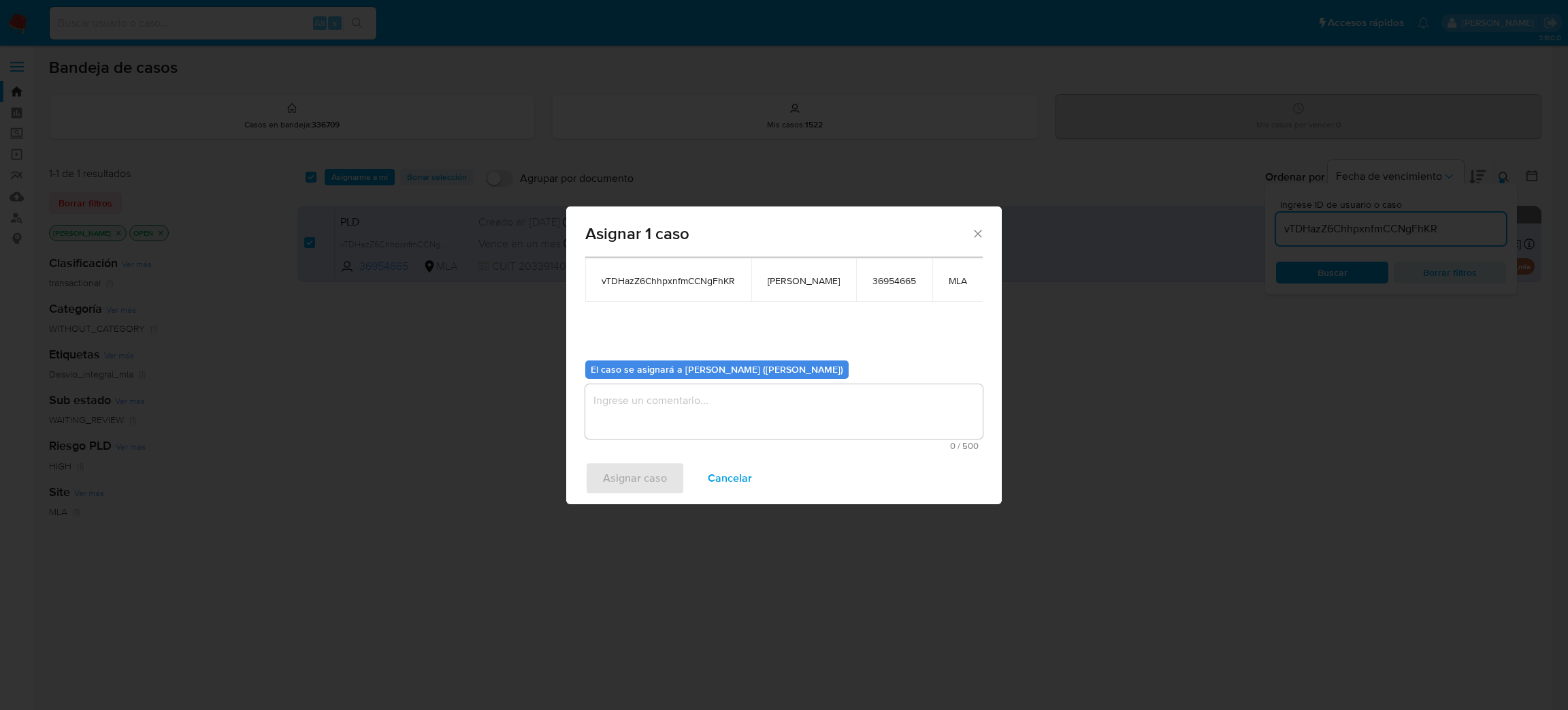
click at [671, 436] on textarea "assign-modal" at bounding box center [784, 411] width 398 height 54
paste textarea "[PERSON_NAME]"
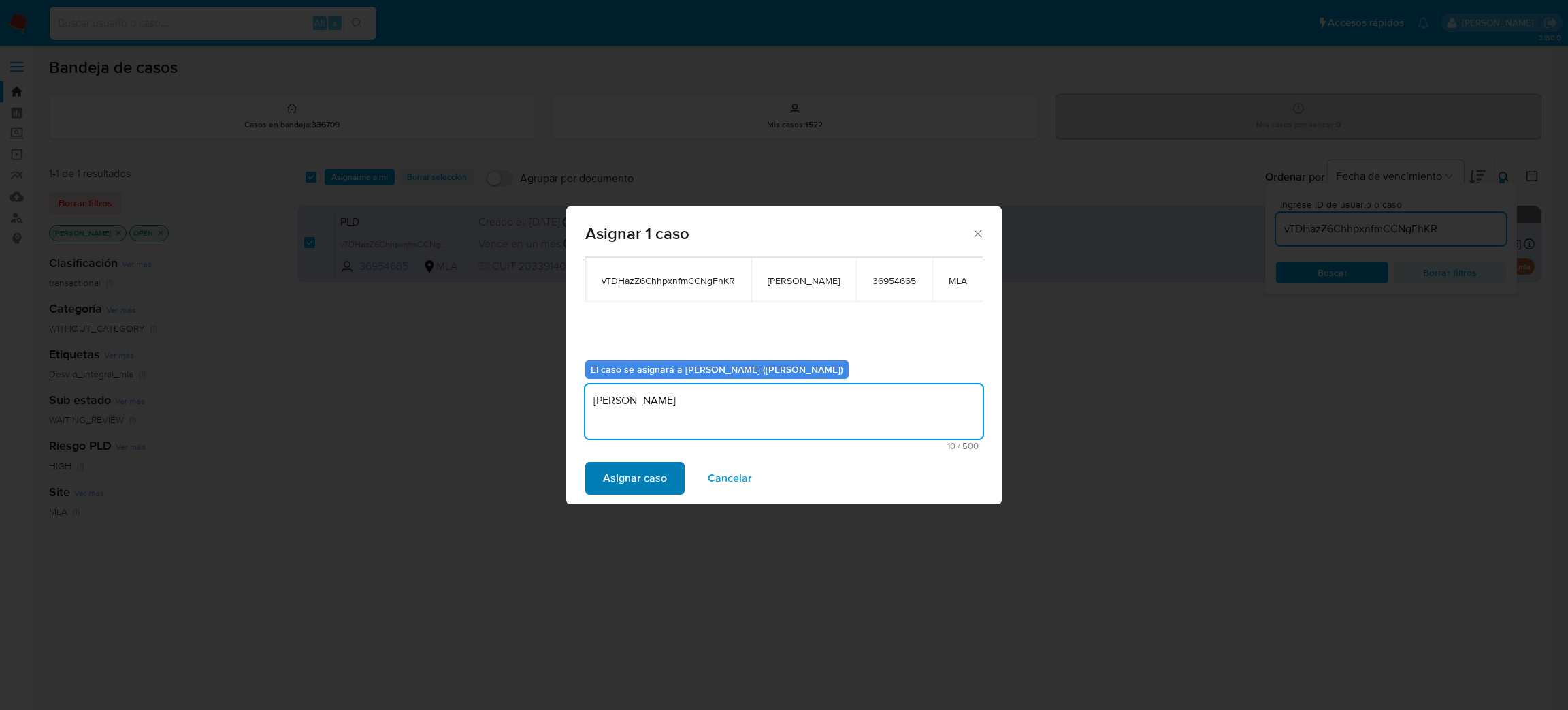
type textarea "[PERSON_NAME]"
click at [659, 476] on span "Asignar caso" at bounding box center [635, 478] width 64 height 30
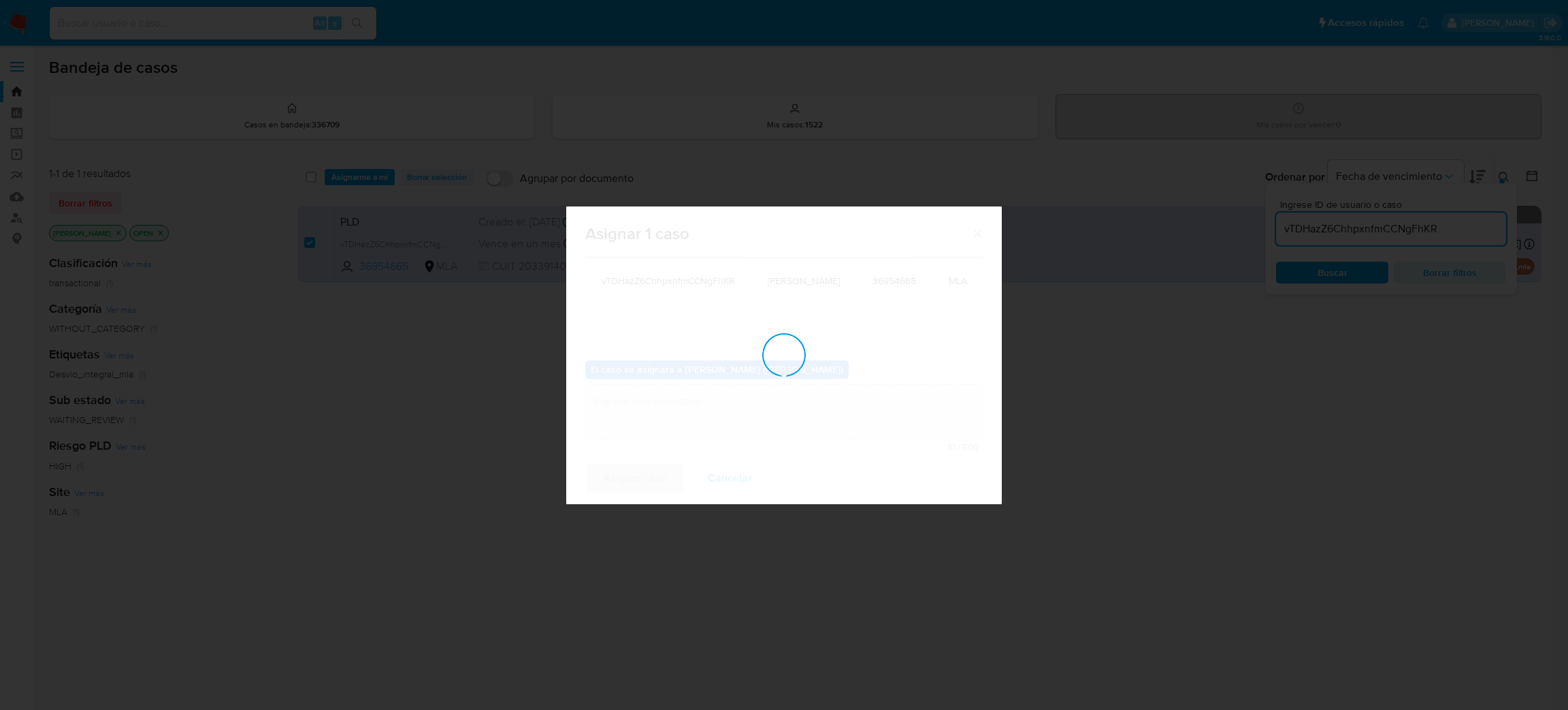
checkbox input "false"
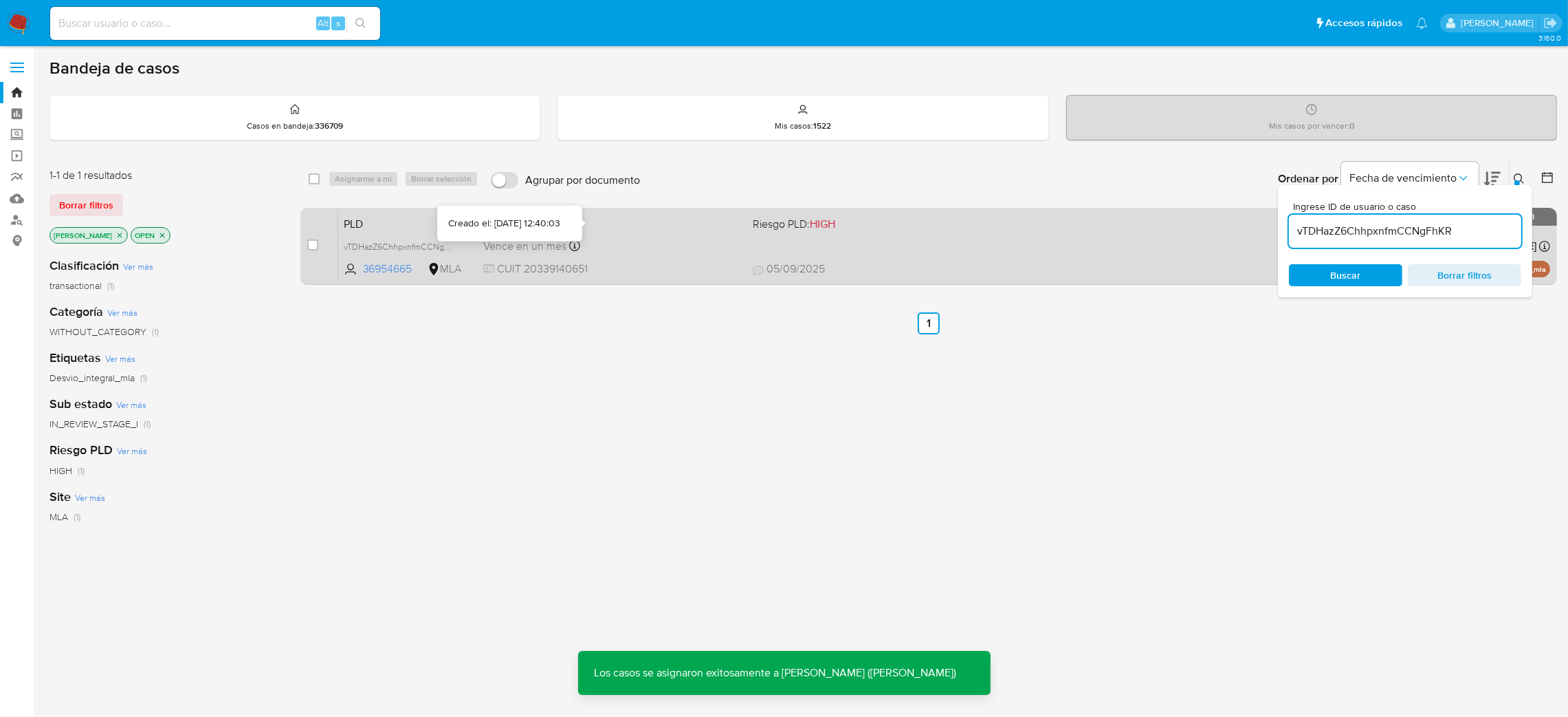
click at [719, 242] on div "Vence en un mes Vence el 29/10/2025 12:40:03" at bounding box center [612, 246] width 258 height 19
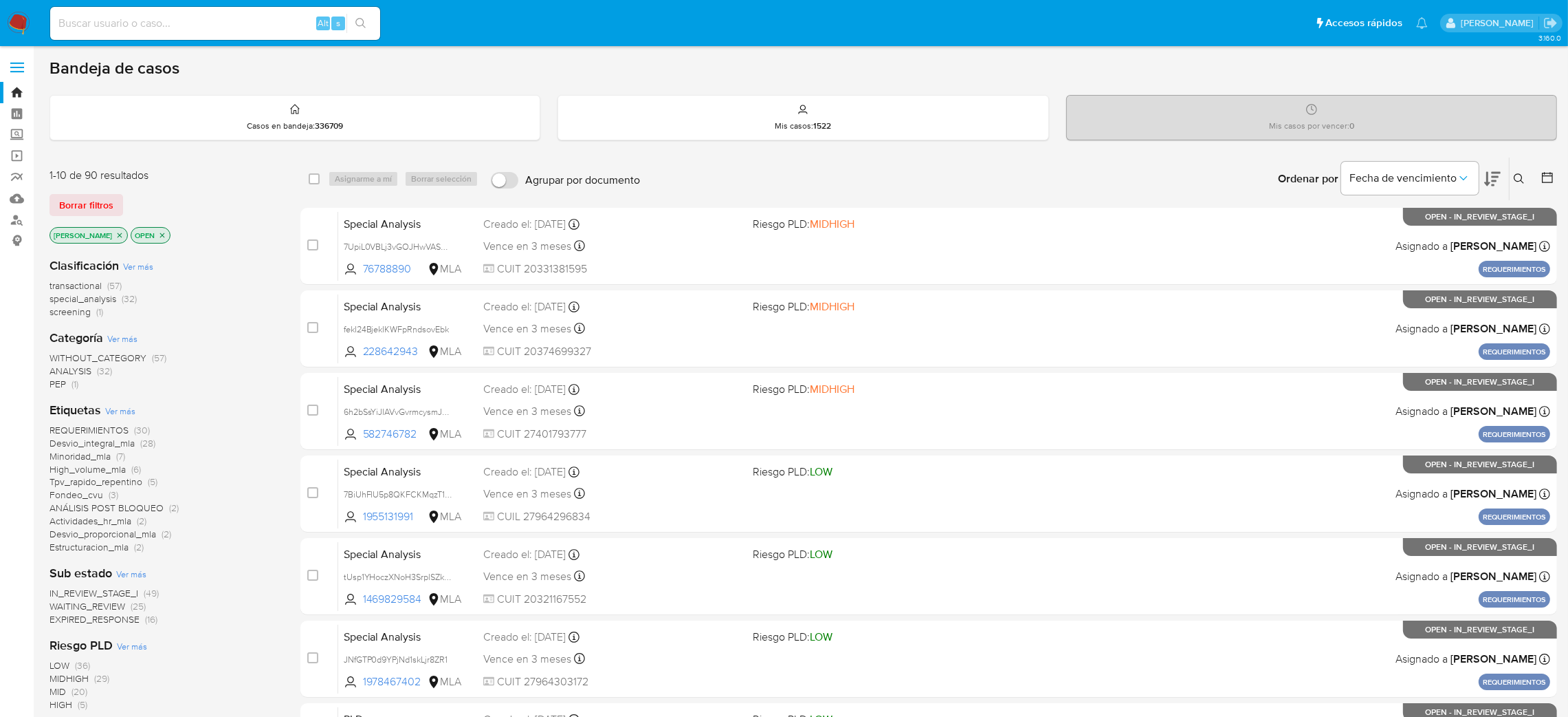
click at [1516, 177] on icon at bounding box center [1519, 179] width 11 height 11
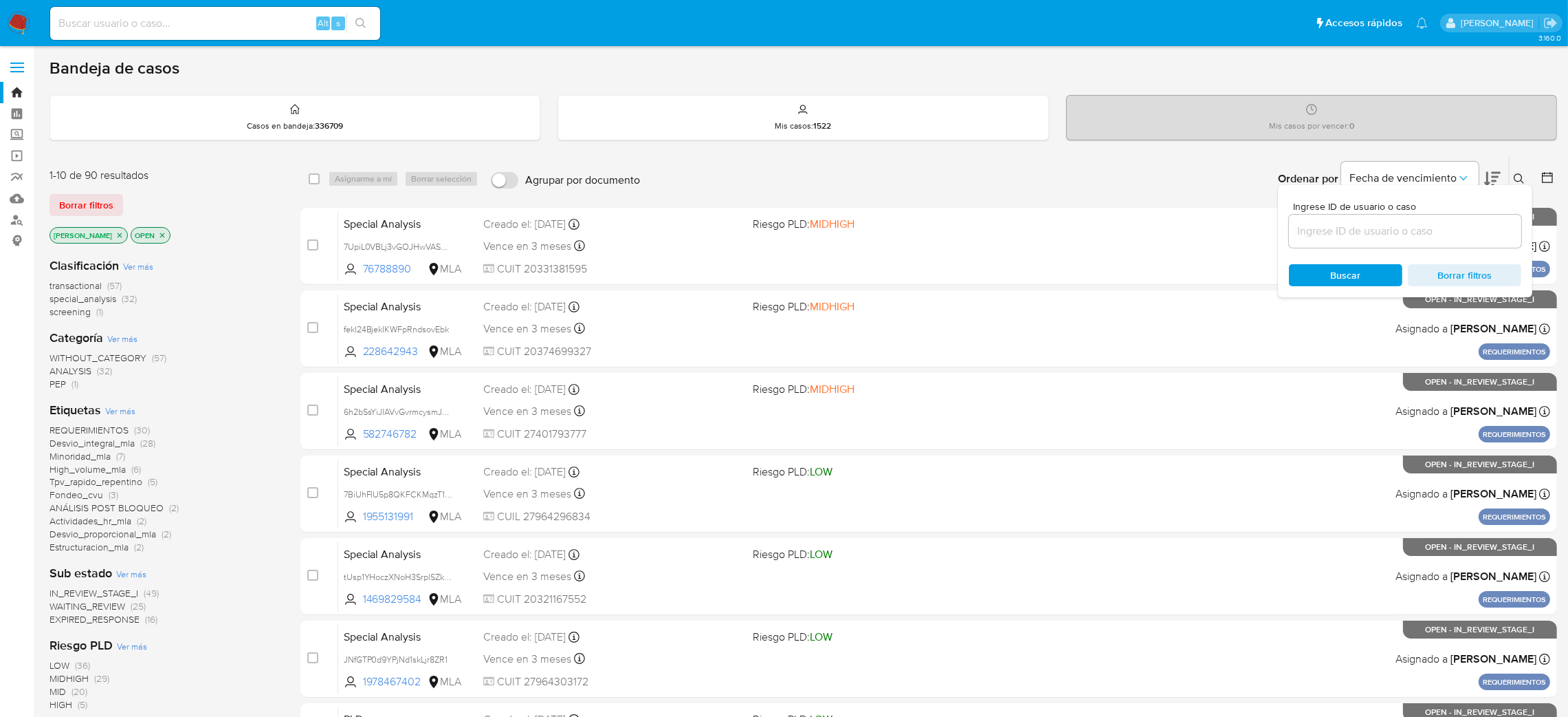
click at [1372, 226] on input at bounding box center [1405, 231] width 233 height 18
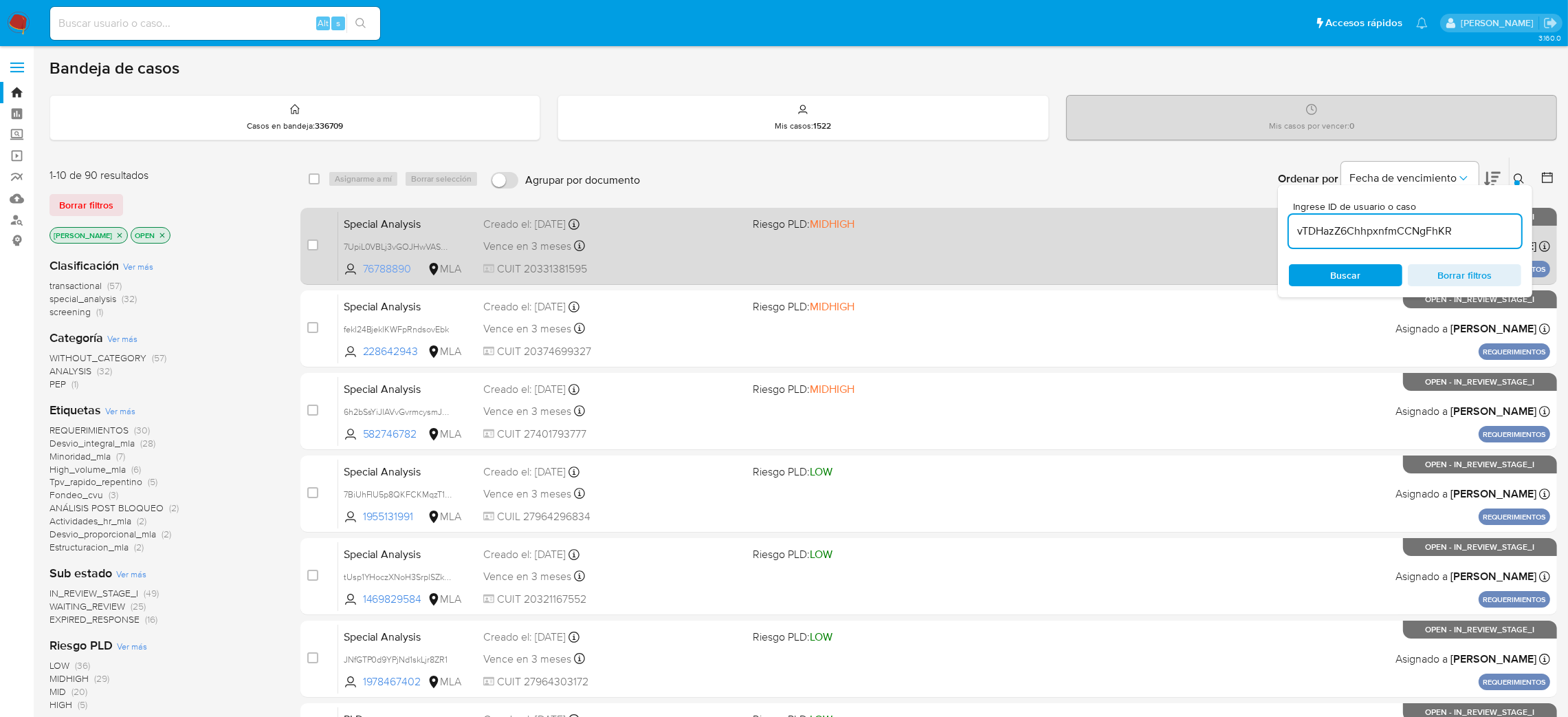
type input "vTDHazZ6ChhpxnfmCCNgFhKR"
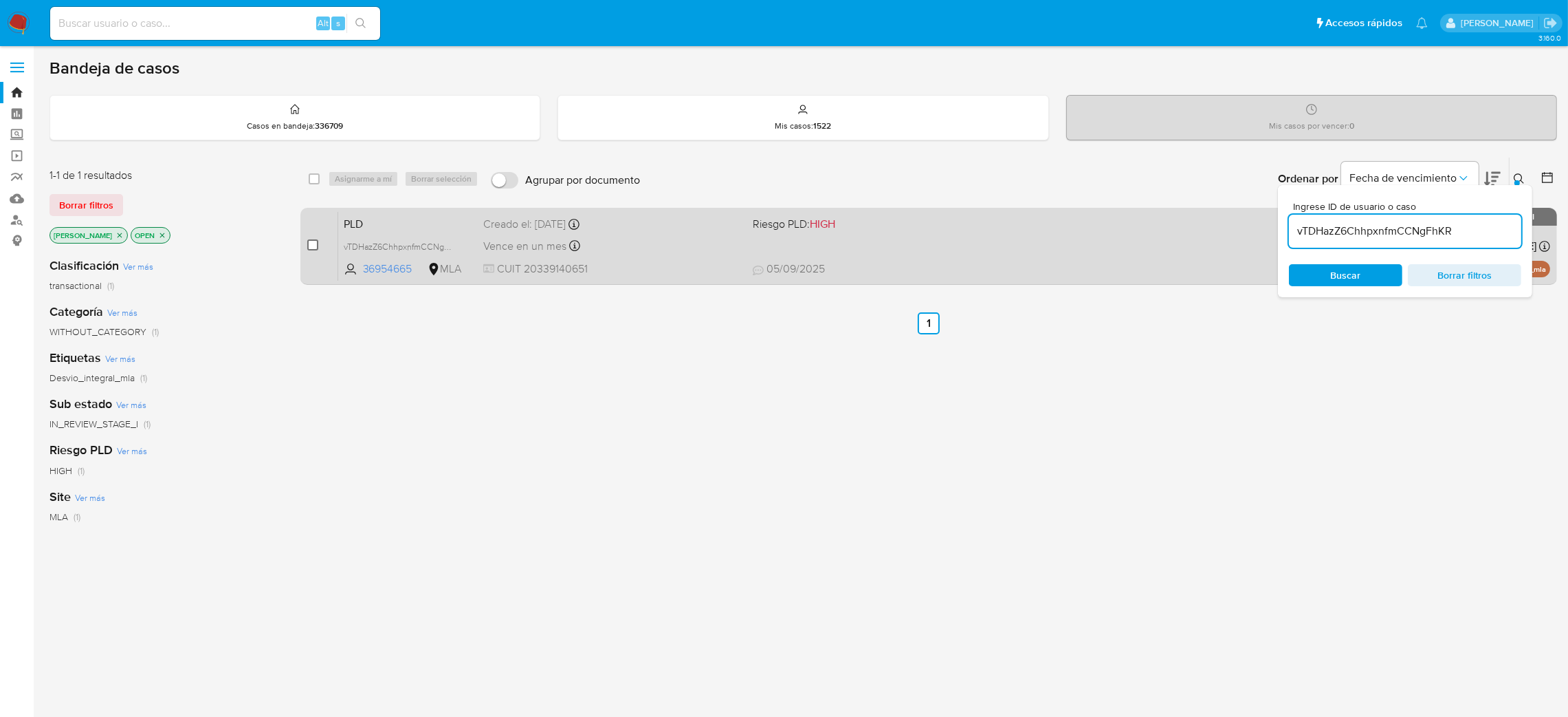
click at [310, 245] on input "checkbox" at bounding box center [313, 244] width 11 height 11
checkbox input "true"
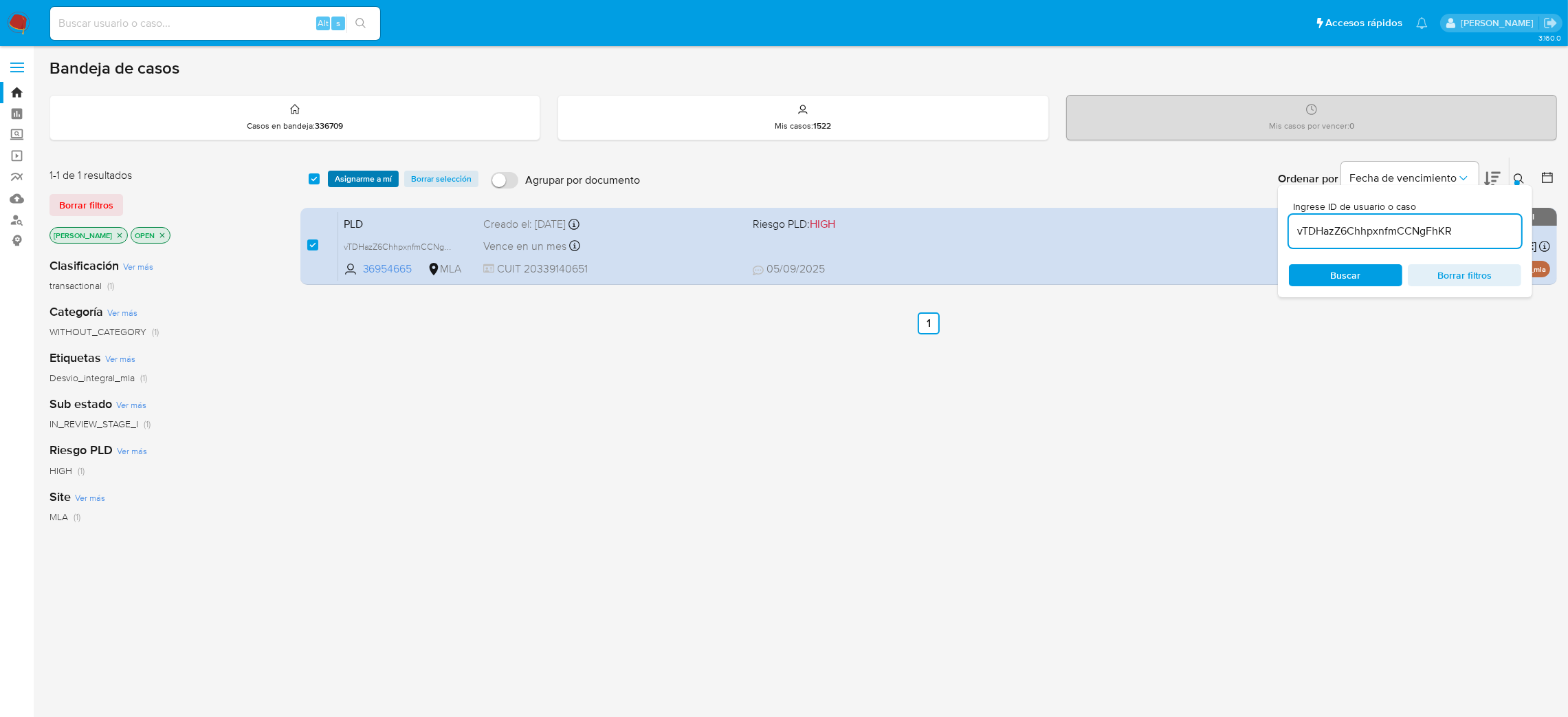
click at [337, 180] on span "Asignarme a mí" at bounding box center [363, 179] width 57 height 14
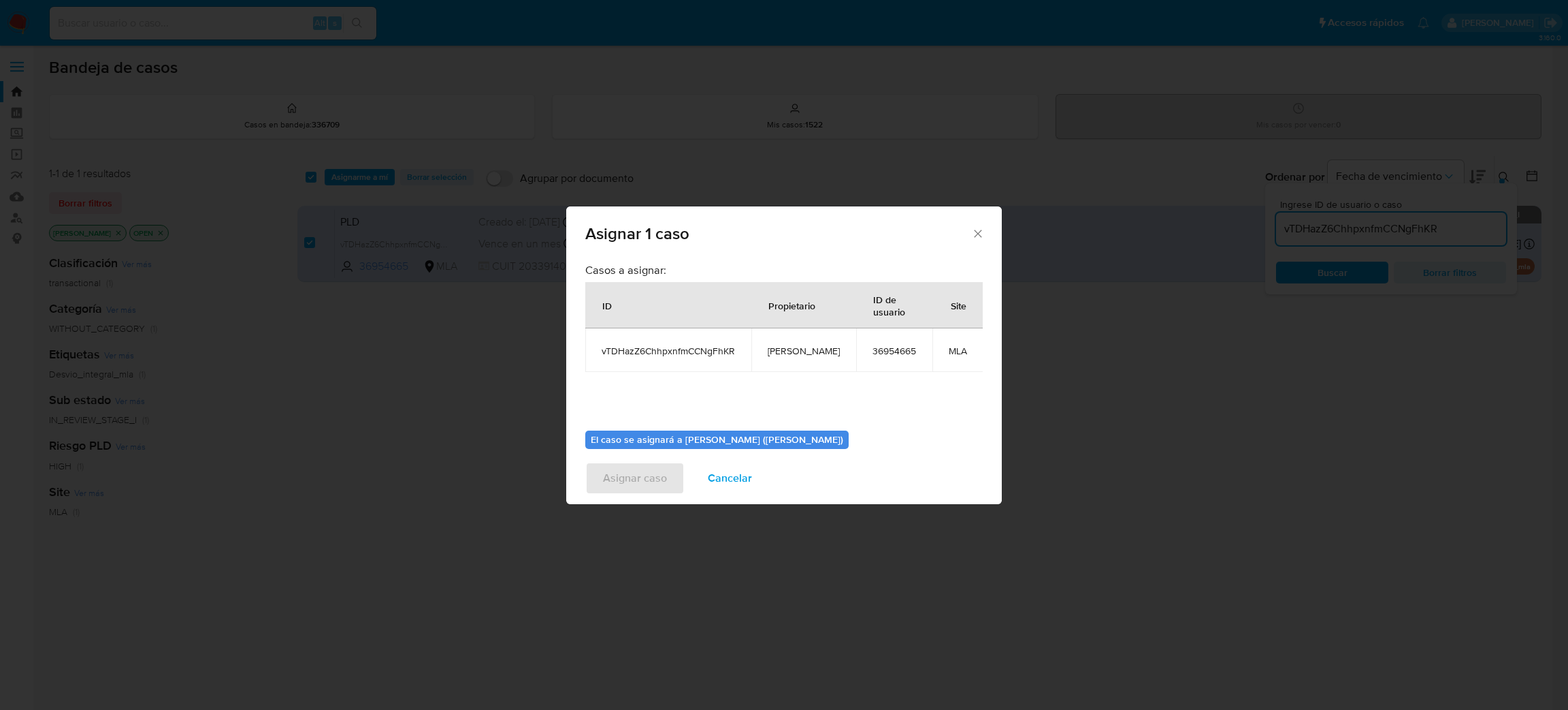
click at [815, 362] on td "[PERSON_NAME]" at bounding box center [803, 350] width 105 height 44
click at [797, 347] on span "[PERSON_NAME]" at bounding box center [803, 350] width 72 height 12
copy span "[PERSON_NAME]"
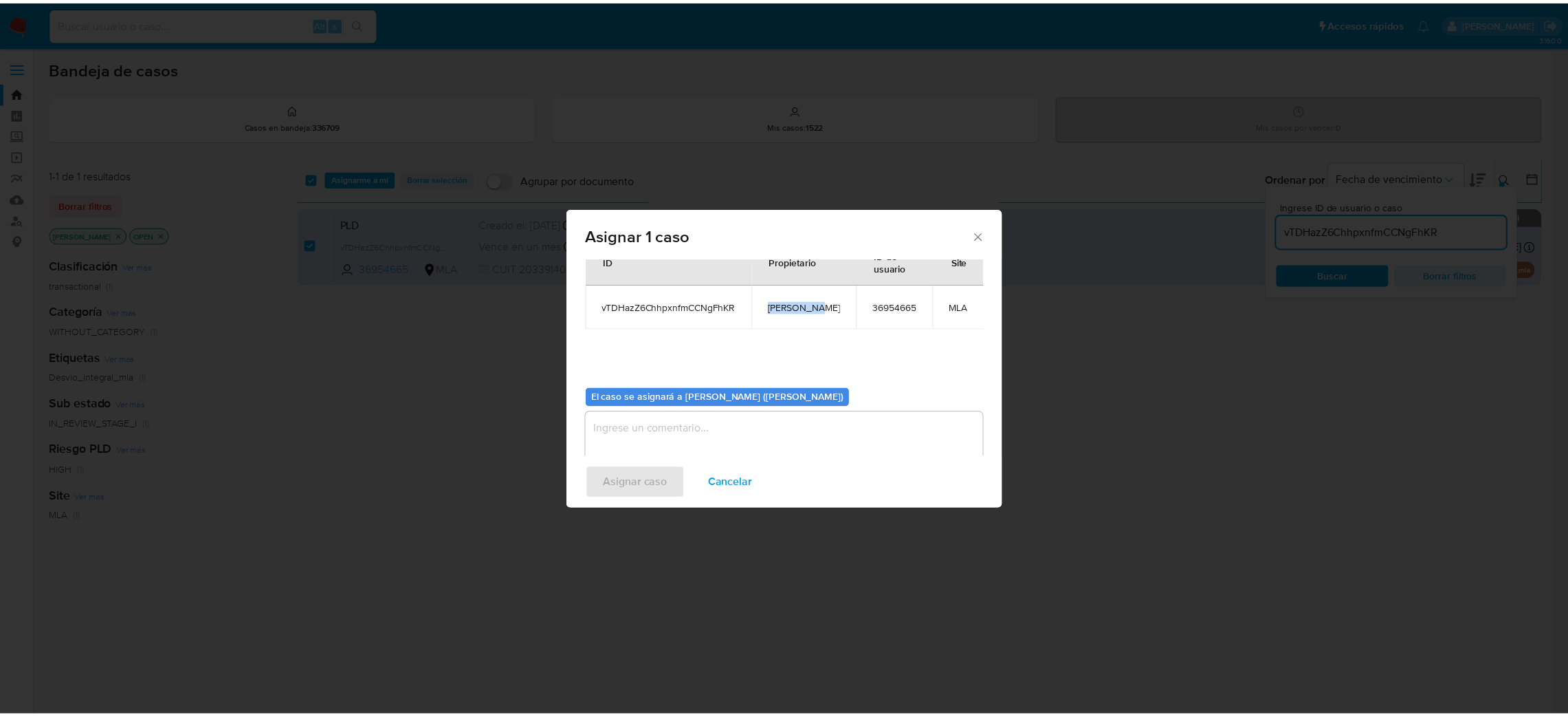
scroll to position [71, 0]
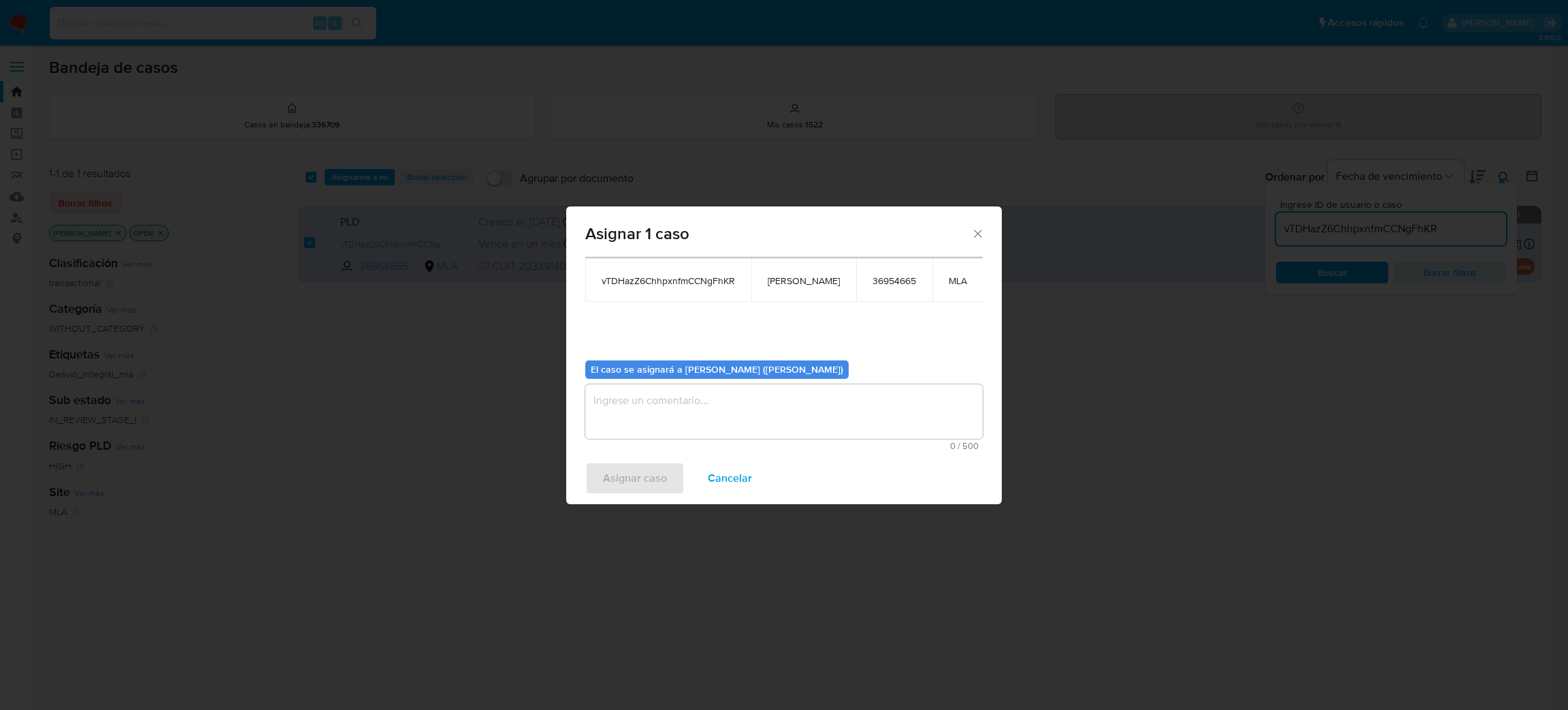
click at [687, 408] on textarea "assign-modal" at bounding box center [784, 411] width 398 height 54
paste textarea "amedzovich"
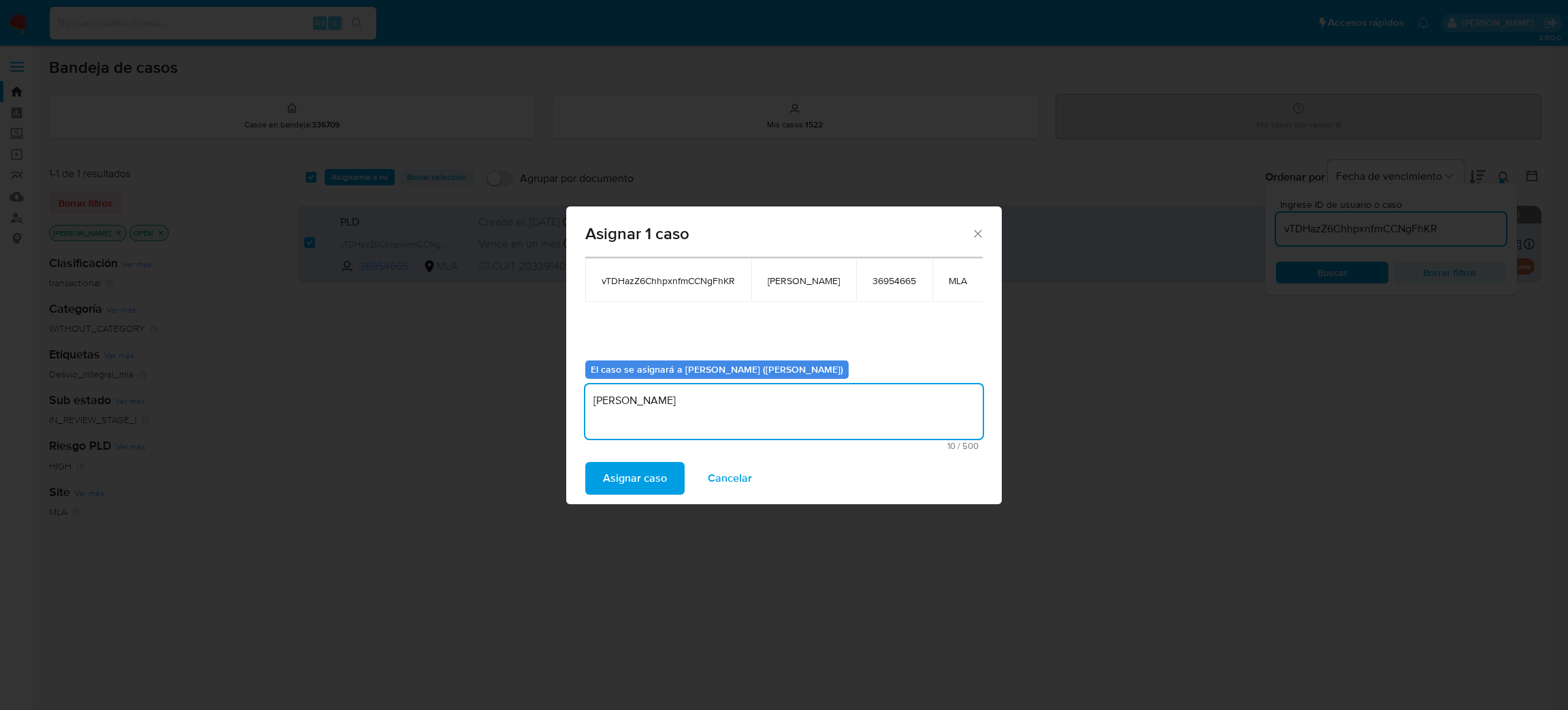
type textarea "amedzovich"
click at [634, 482] on span "Asignar caso" at bounding box center [635, 478] width 64 height 30
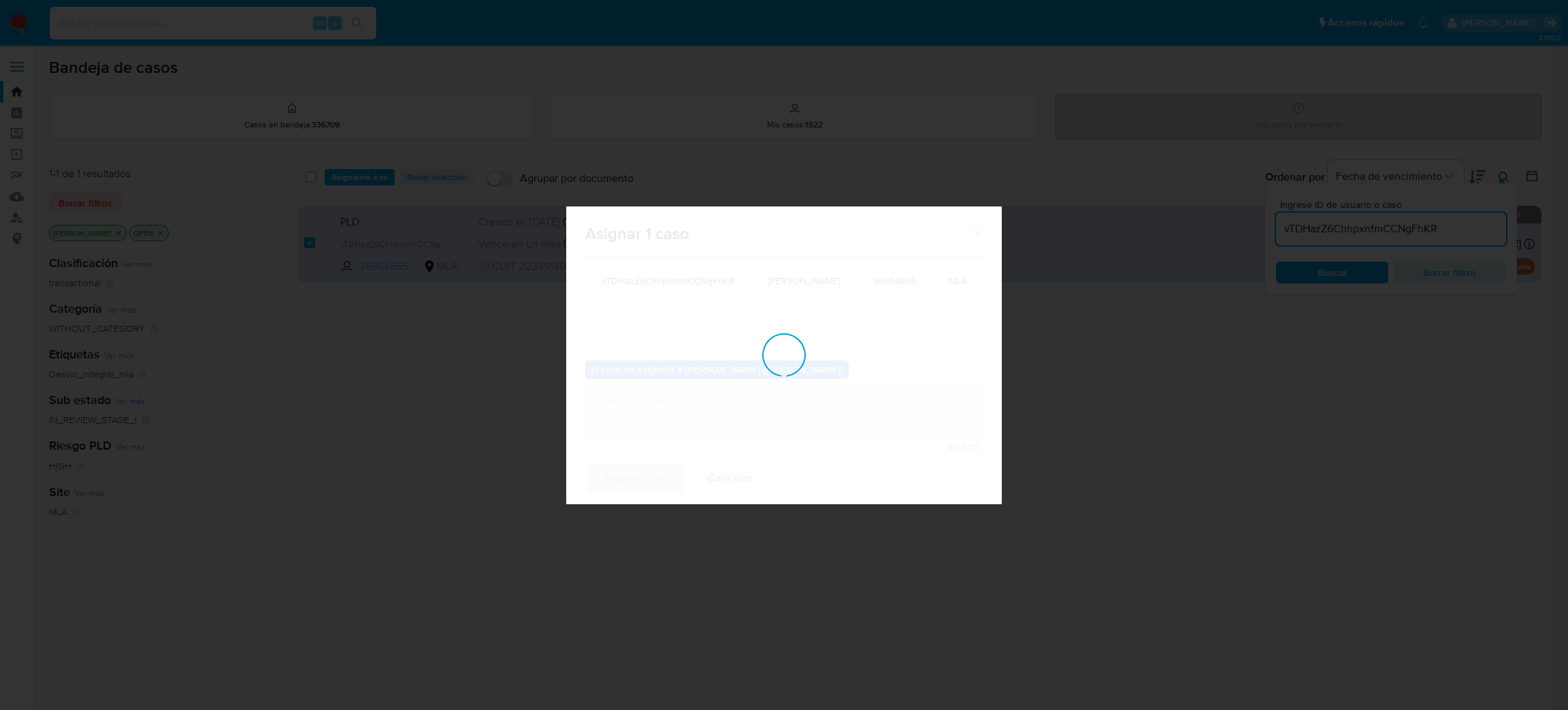
checkbox input "false"
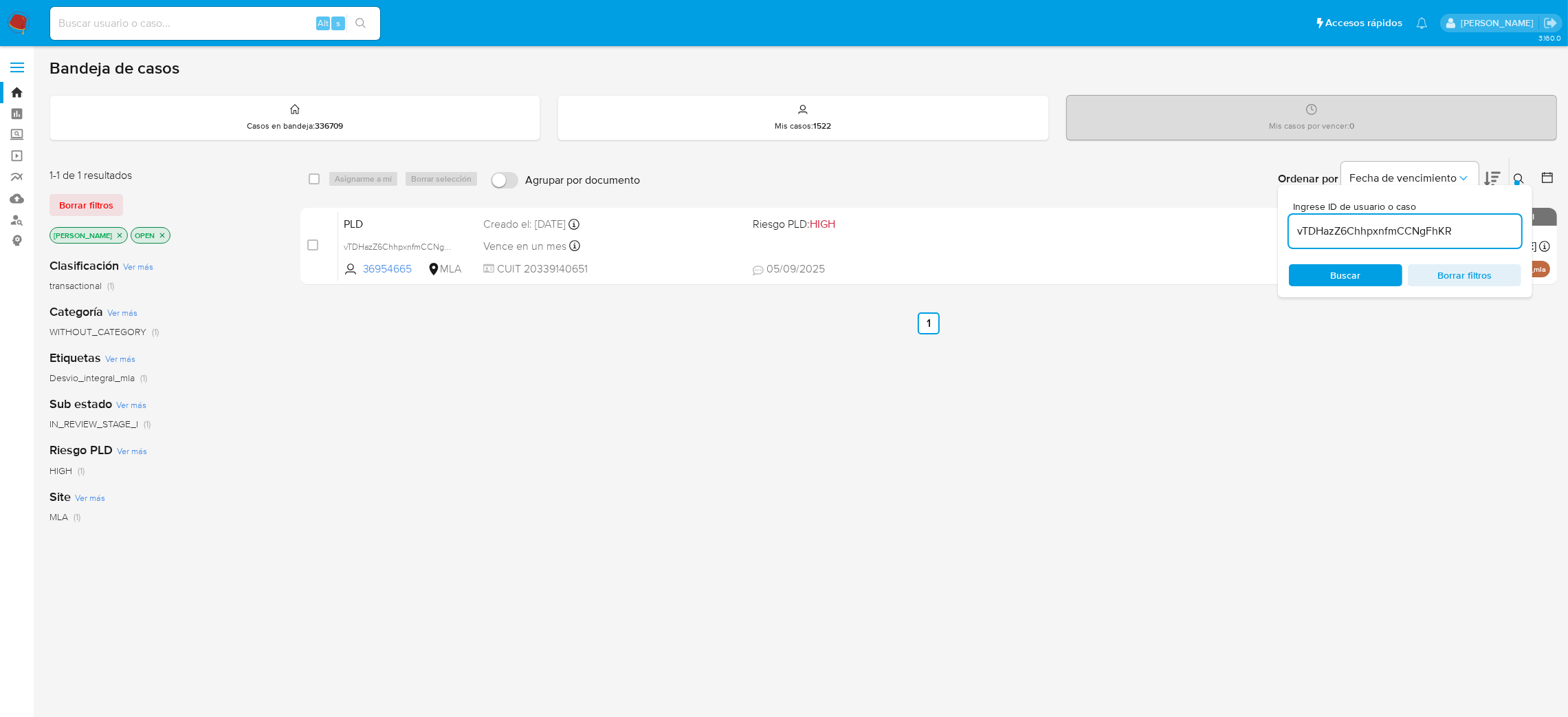
drag, startPoint x: 310, startPoint y: 361, endPoint x: 333, endPoint y: 319, distance: 47.9
click at [310, 361] on div "select-all-cases-checkbox Asignarme a mí Borrar selección Agrupar por documento…" at bounding box center [928, 468] width 1257 height 623
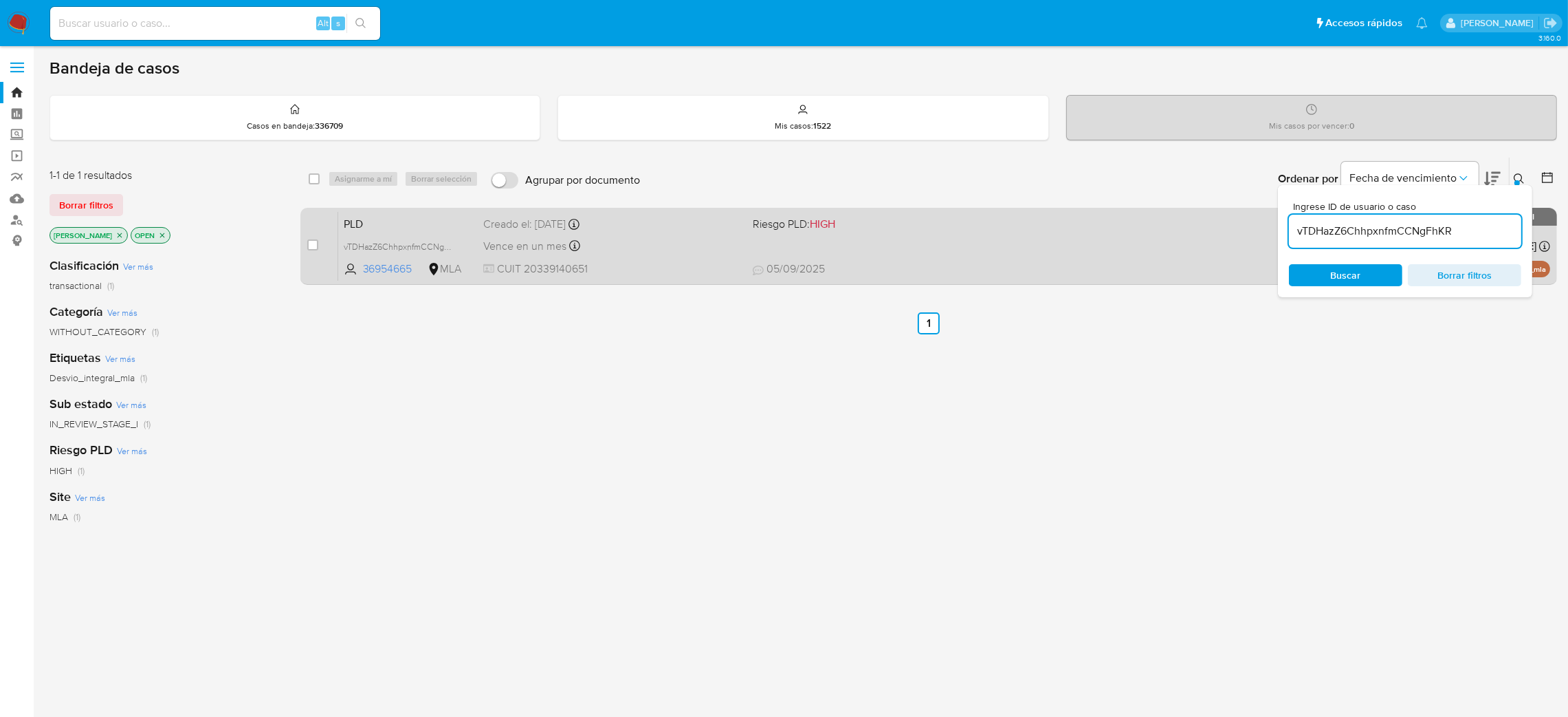
click at [398, 214] on span "PLD" at bounding box center [408, 222] width 129 height 18
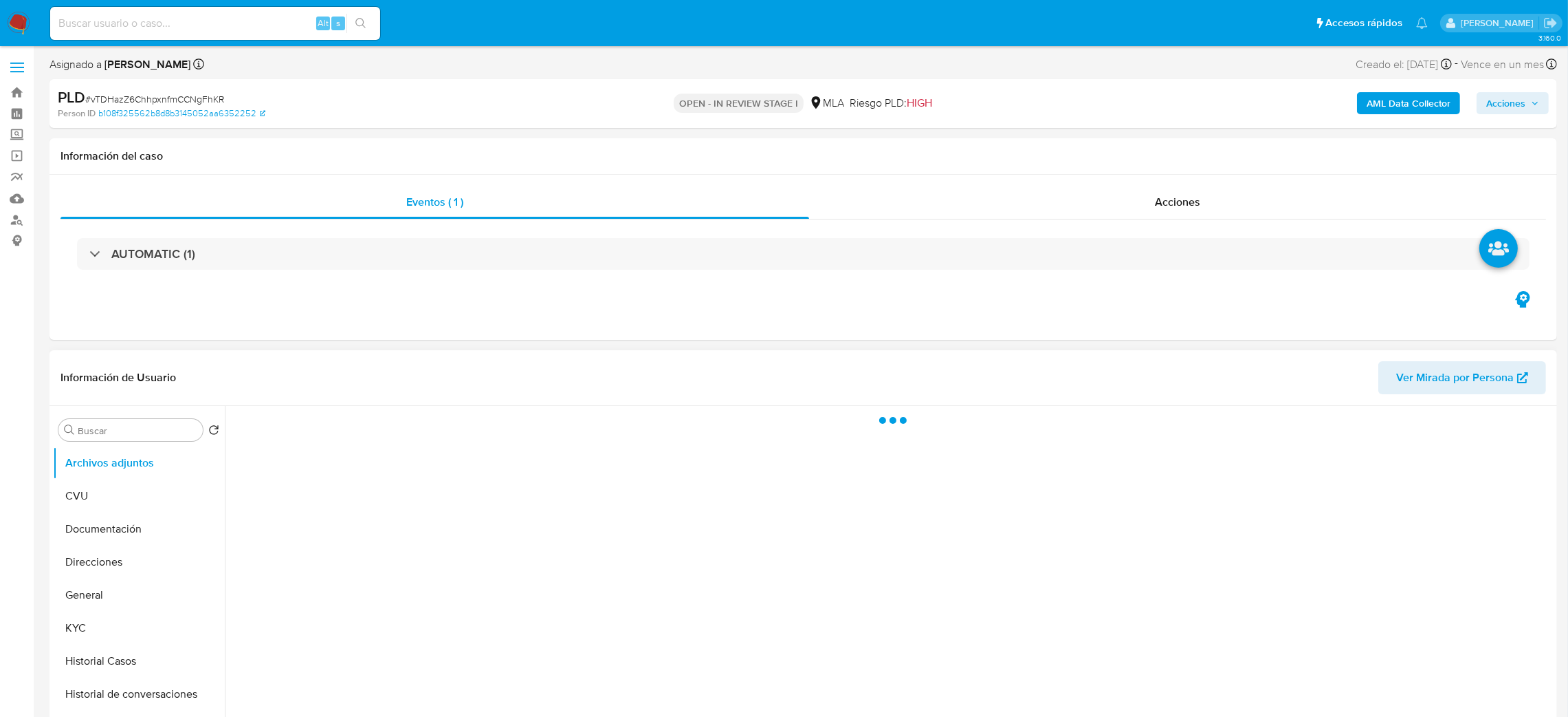
select select "10"
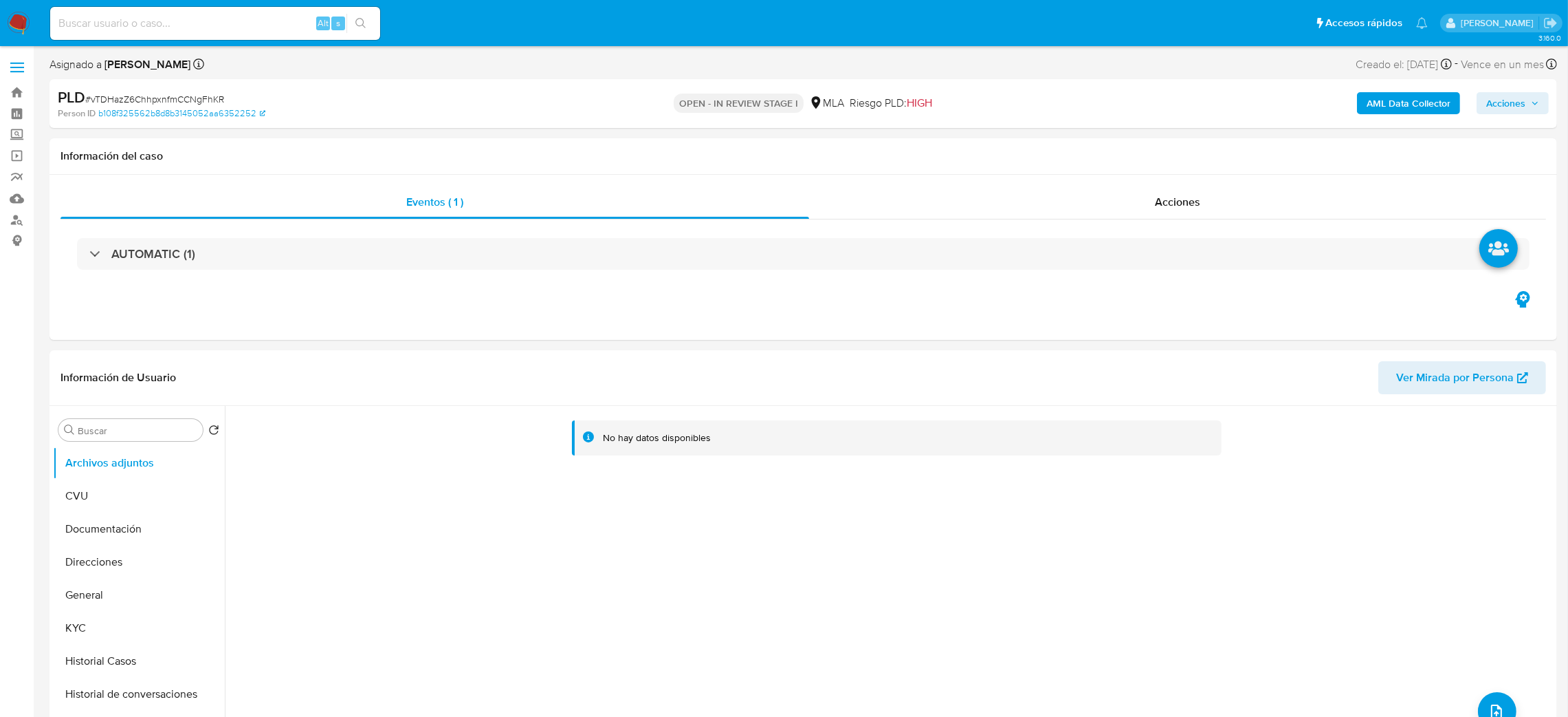
click at [200, 105] on span "# vTDHazZ6ChhpxnfmCCNgFhKR" at bounding box center [155, 99] width 139 height 14
copy span "vTDHazZ6ChhpxnfmCCNgFhKR"
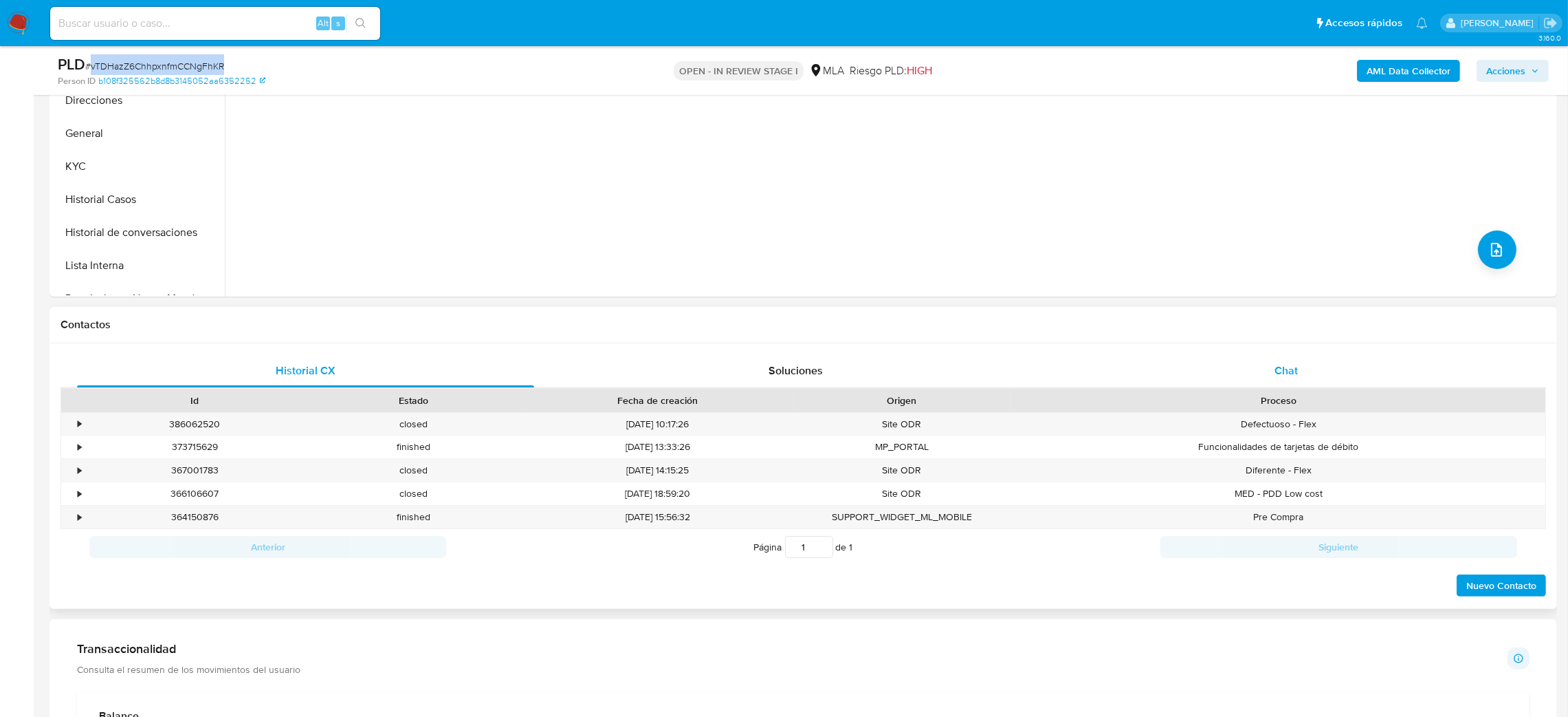
click at [1304, 370] on div "Chat" at bounding box center [1285, 370] width 457 height 33
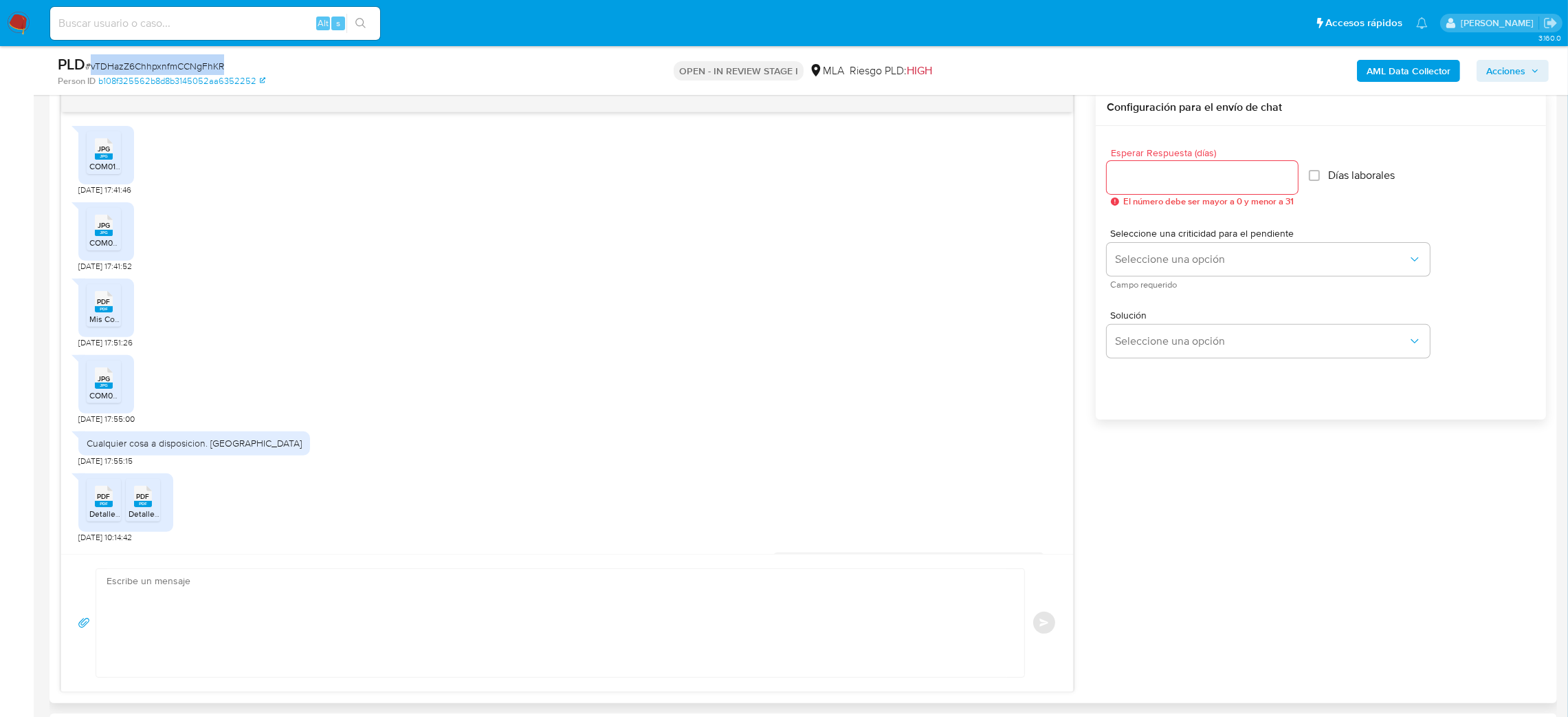
scroll to position [595, 0]
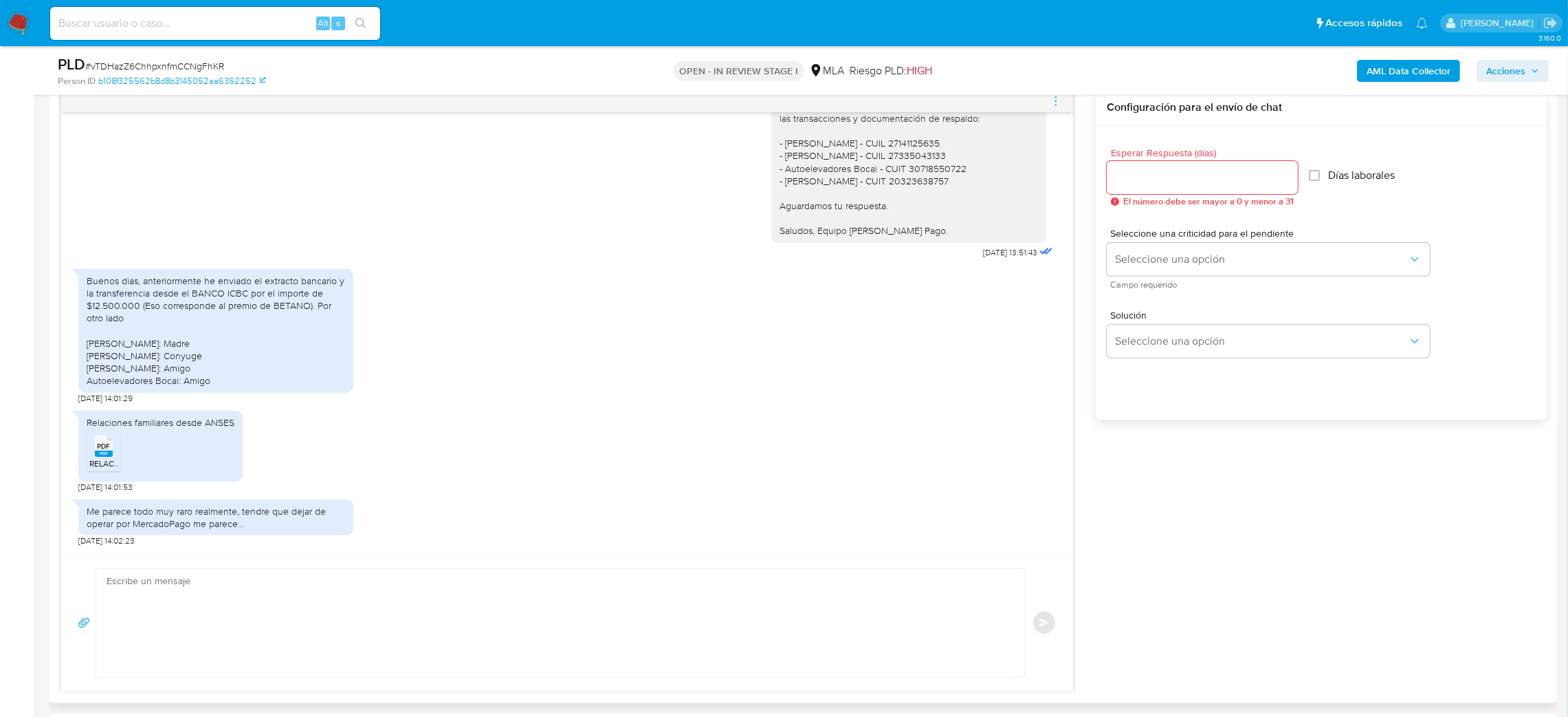
drag, startPoint x: 152, startPoint y: 598, endPoint x: 213, endPoint y: 598, distance: 61.0
click at [152, 598] on textarea at bounding box center [556, 623] width 901 height 108
paste textarea "Hola, ¡Muchas gracias por tu respuesta! Confirmamos la recepción de la document…"
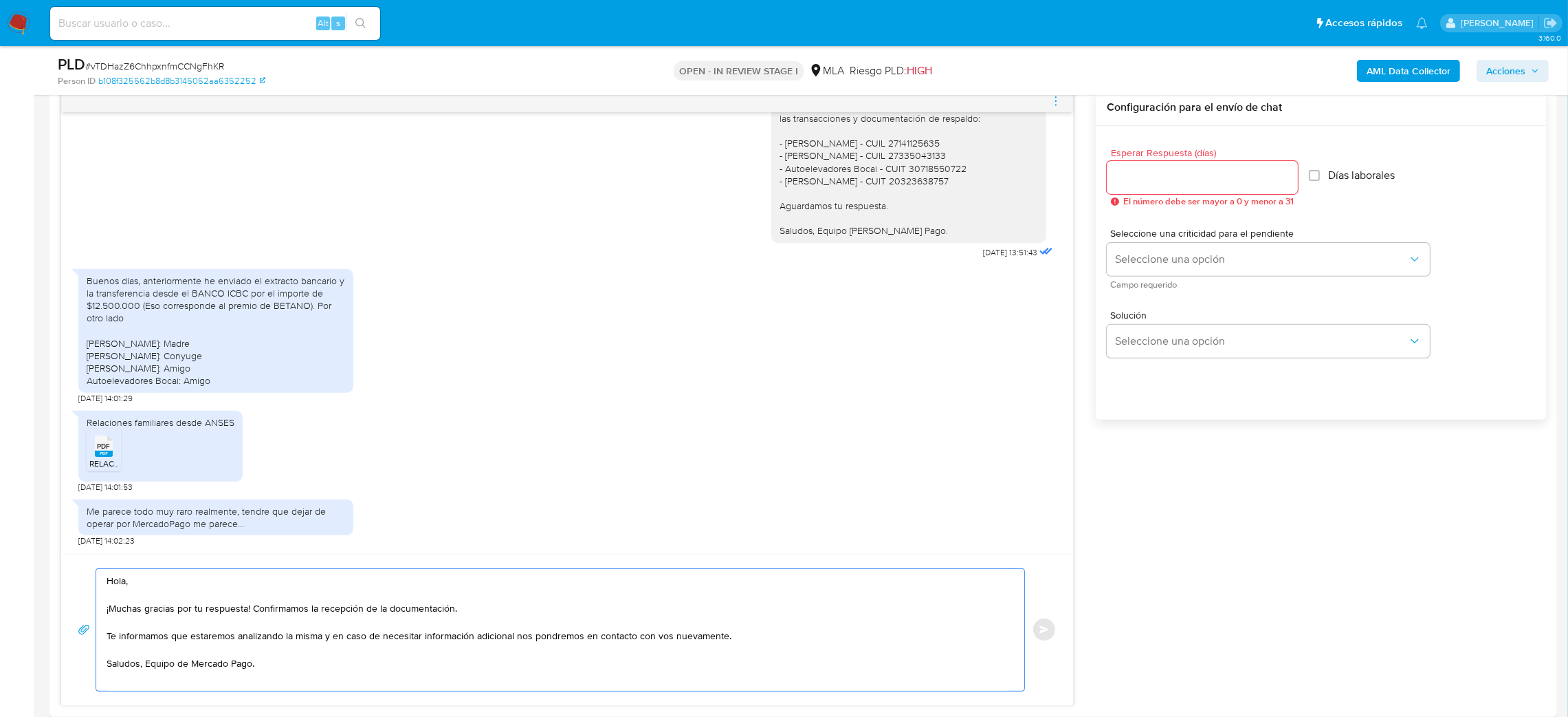
type textarea "Hola, ¡Muchas gracias por tu respuesta! Confirmamos la recepción de la document…"
click at [1131, 169] on input "Esperar Respuesta (días)" at bounding box center [1202, 177] width 191 height 18
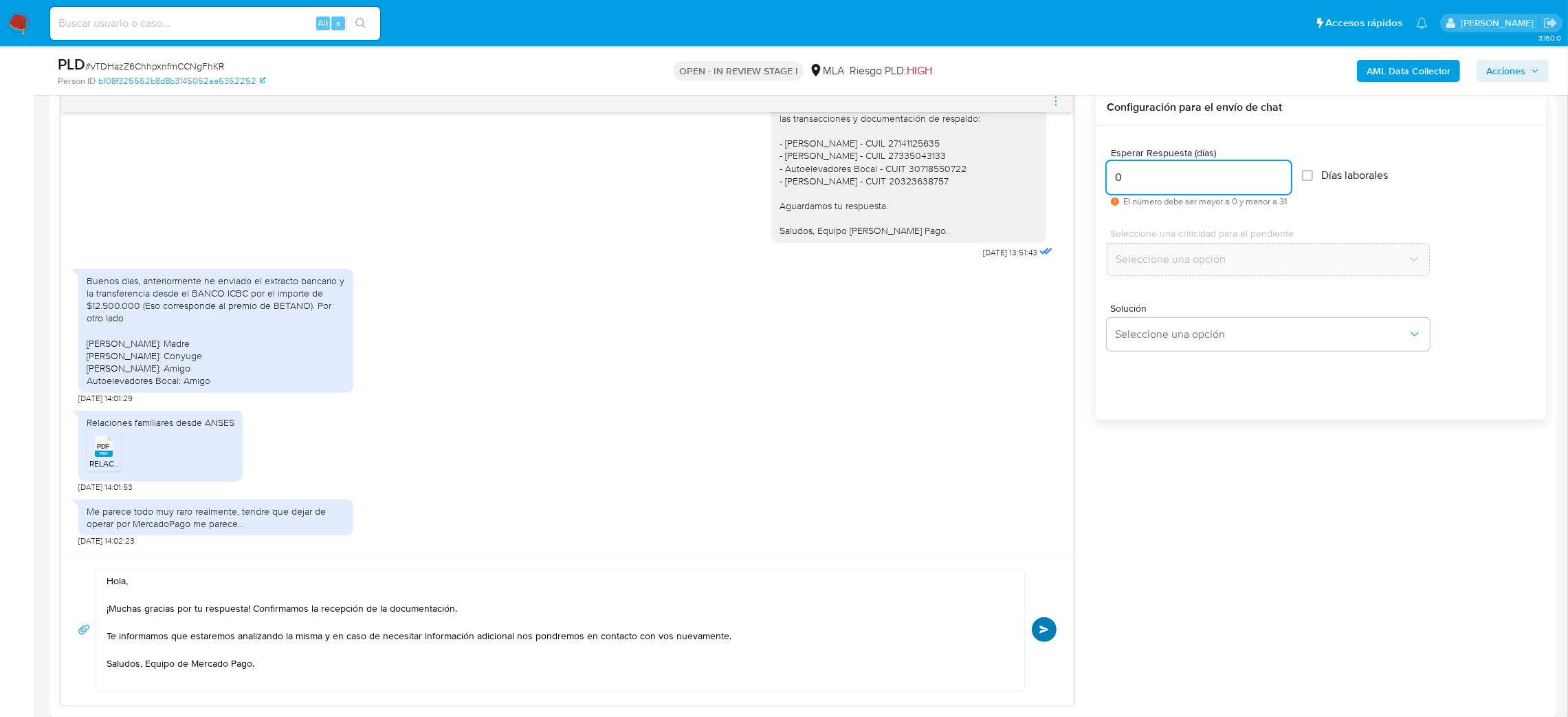
type input "0"
click at [1046, 629] on span "Enviar" at bounding box center [1044, 629] width 9 height 8
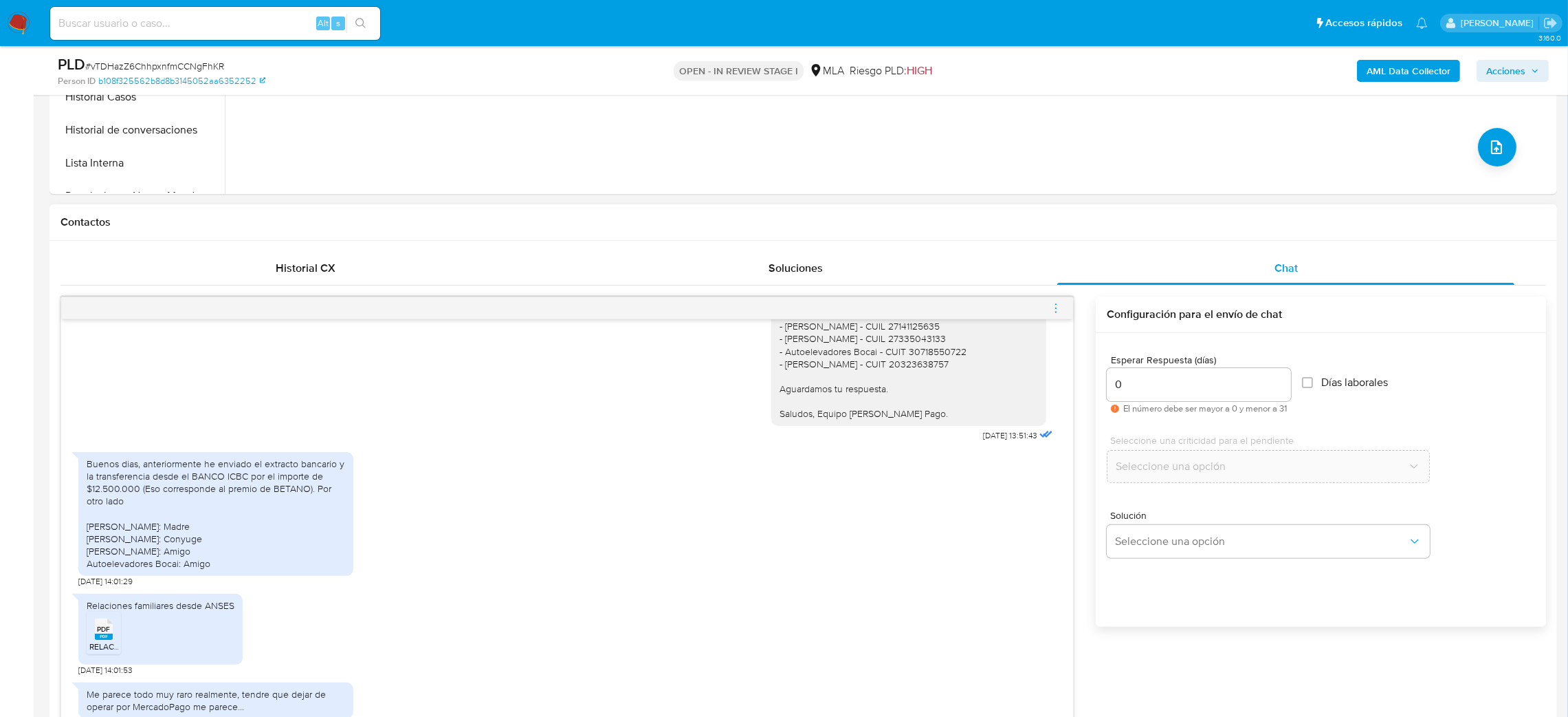
scroll to position [760, 0]
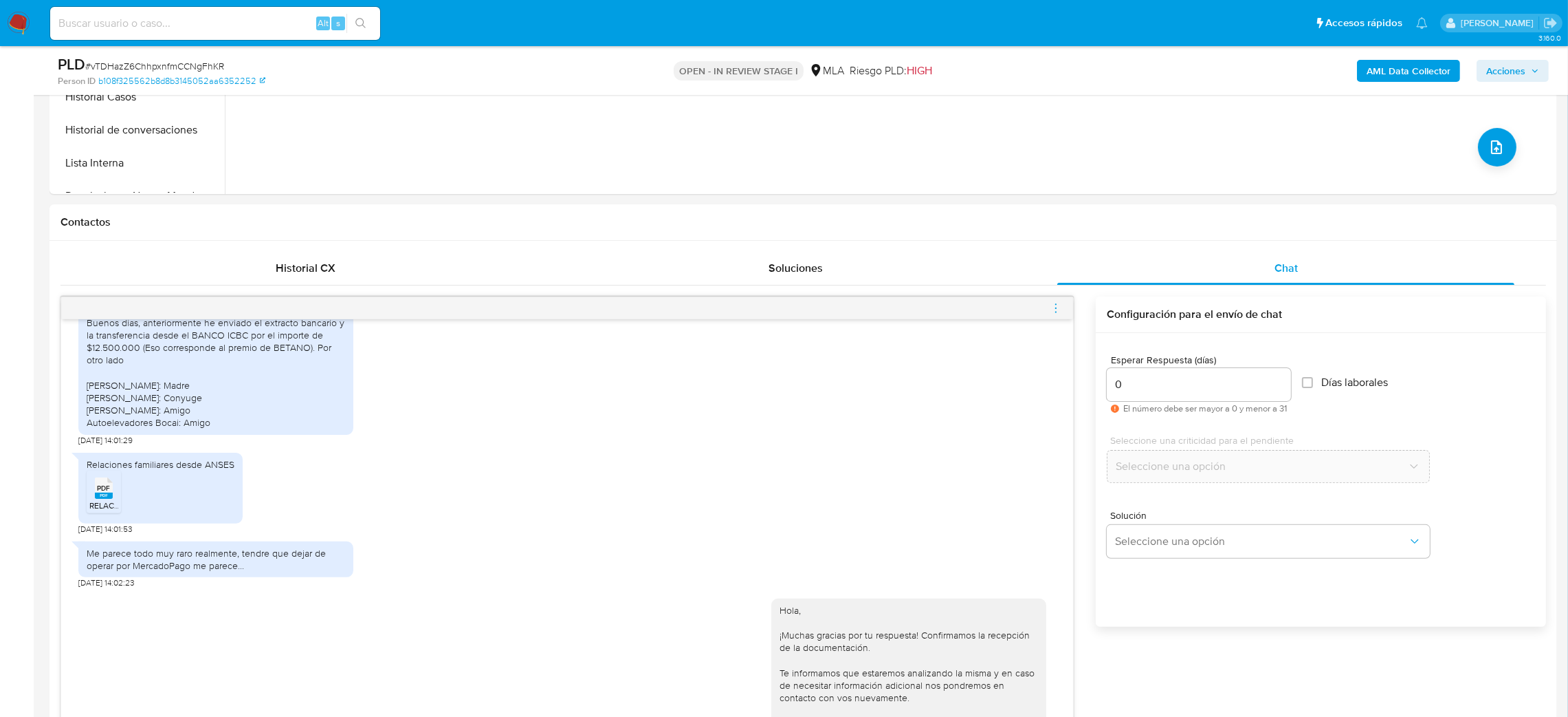
click at [1056, 307] on icon "menu-action" at bounding box center [1056, 308] width 12 height 12
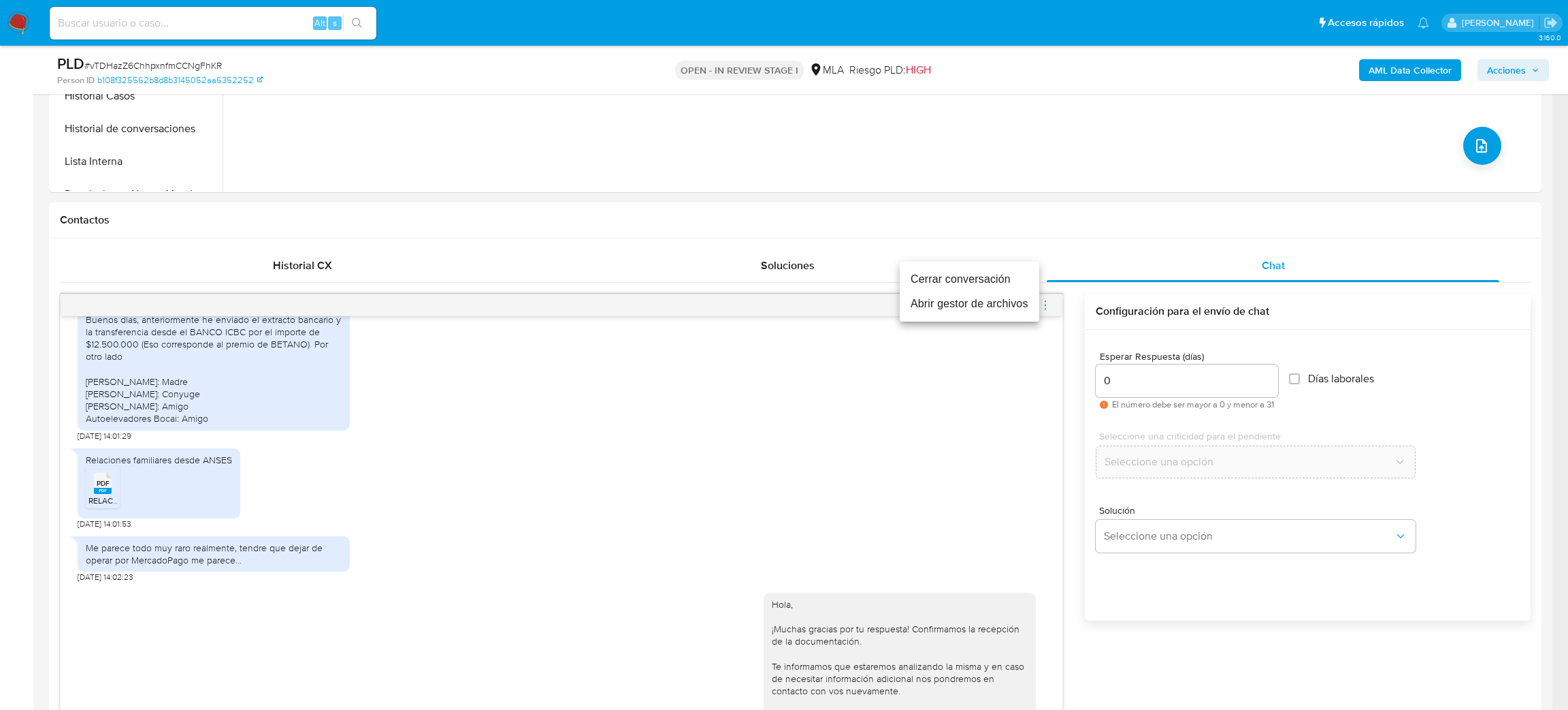
click at [913, 269] on li "Cerrar conversación" at bounding box center [969, 279] width 140 height 24
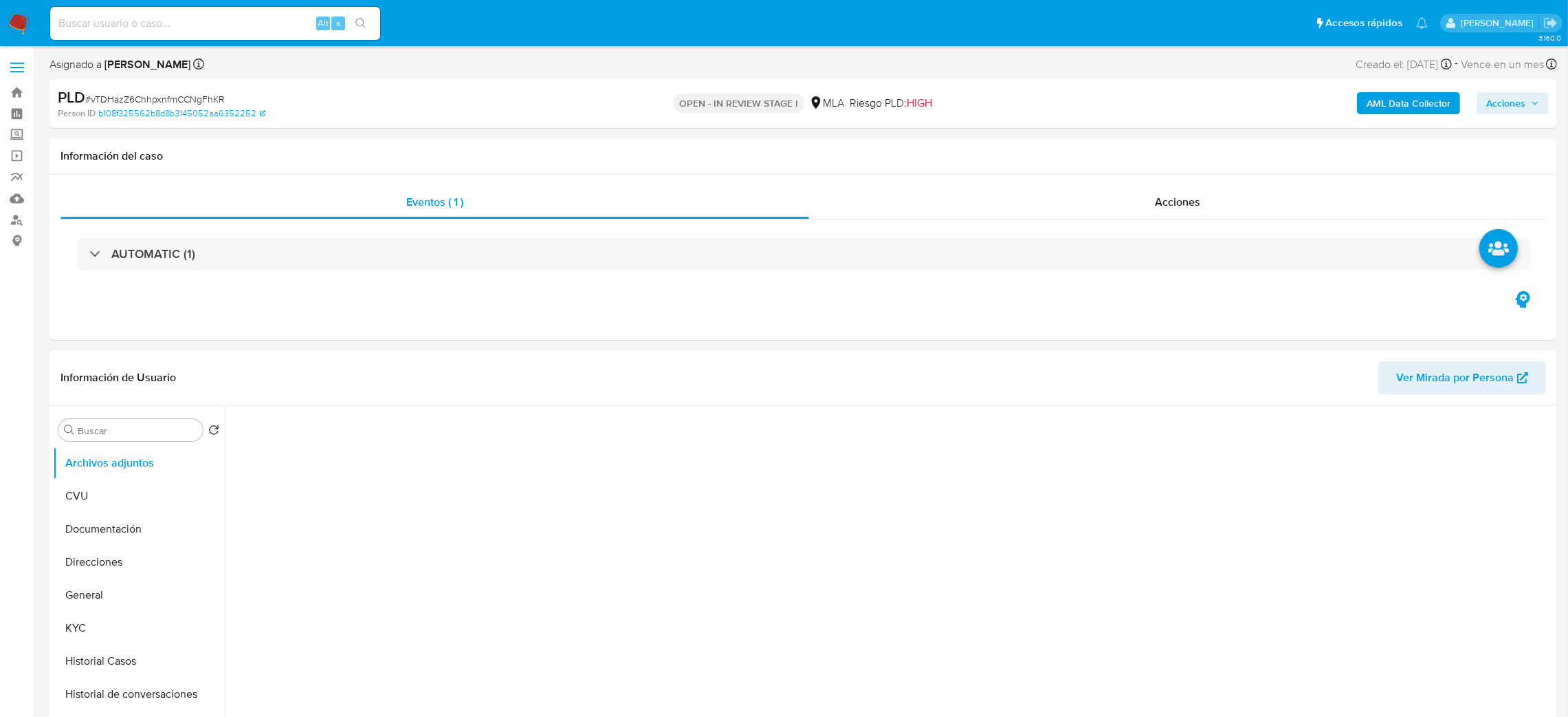
select select "10"
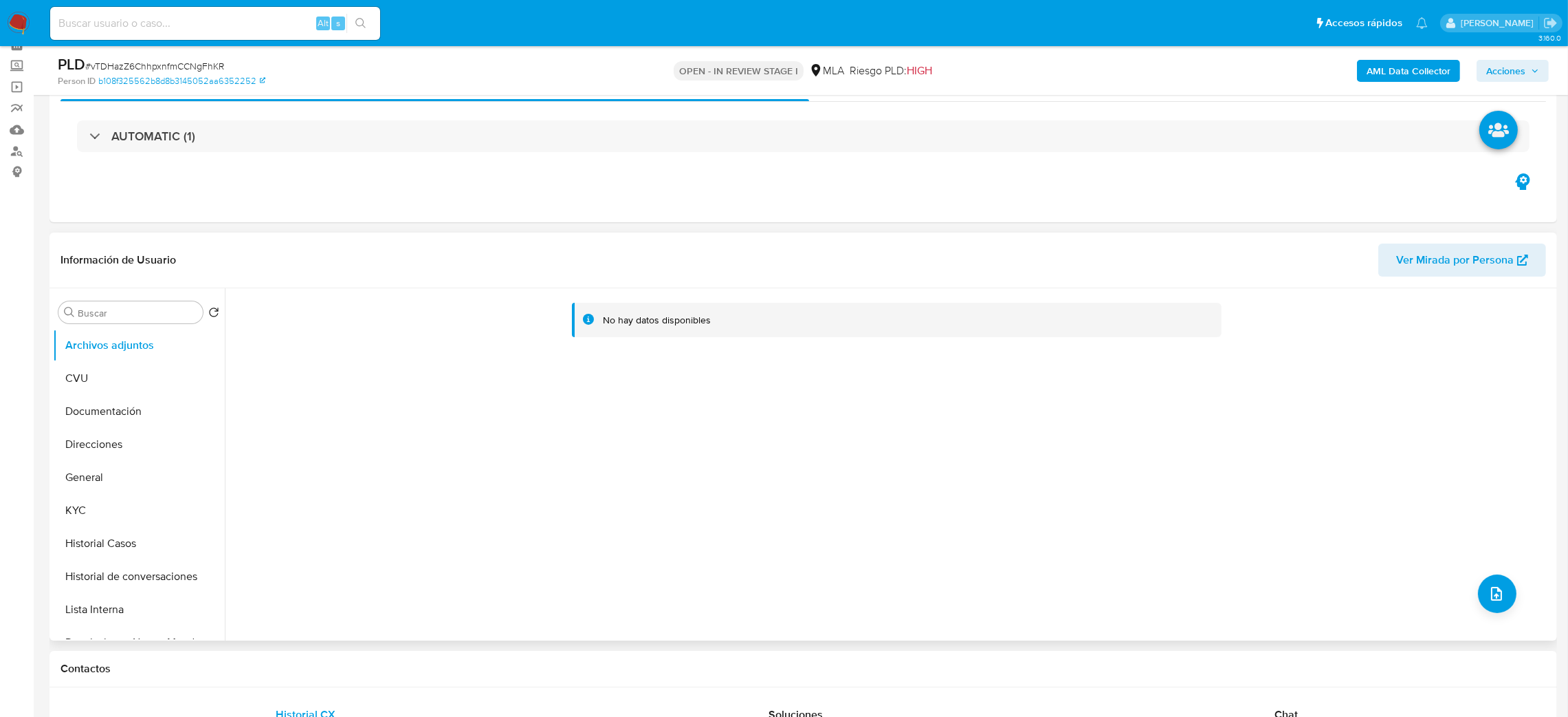
scroll to position [207, 0]
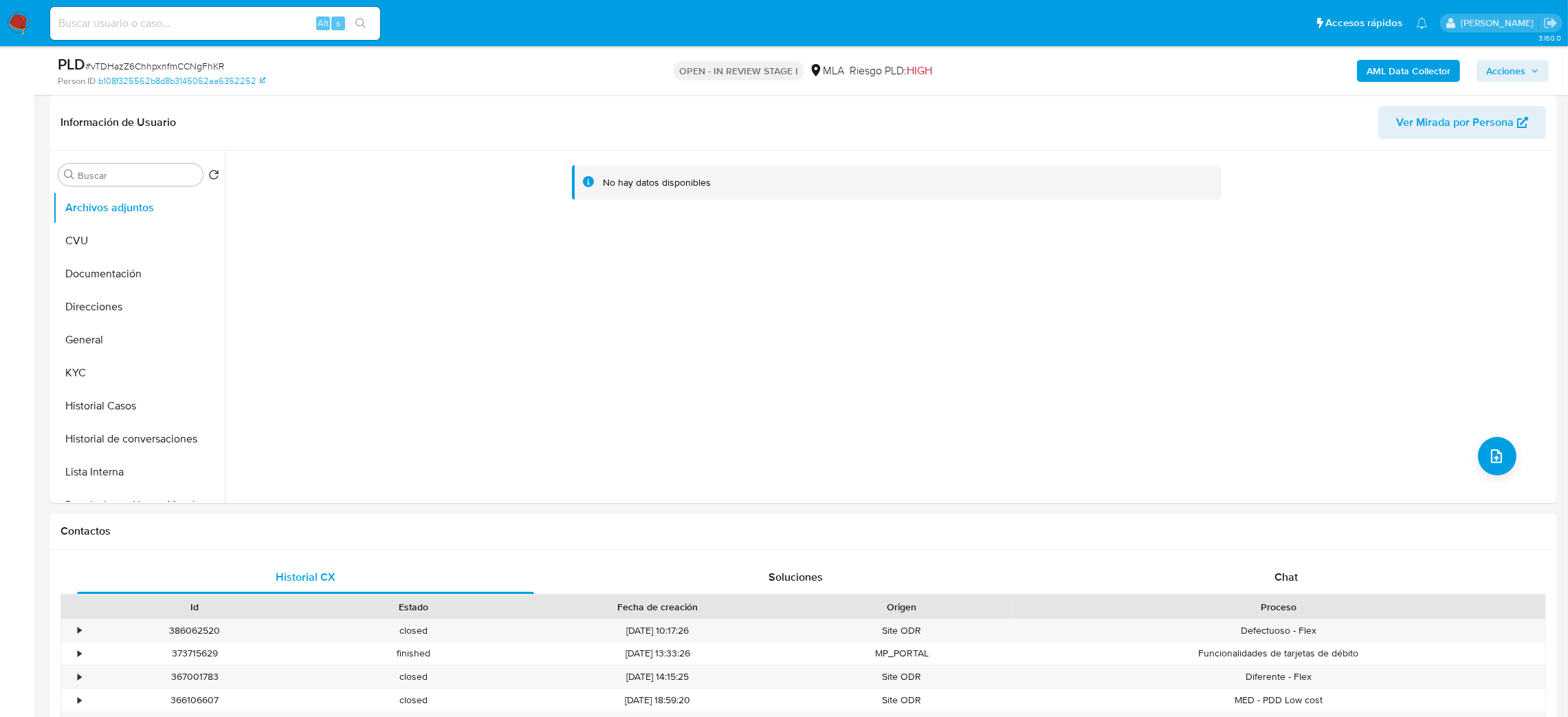
click at [1382, 72] on b "AML Data Collector" at bounding box center [1408, 71] width 84 height 22
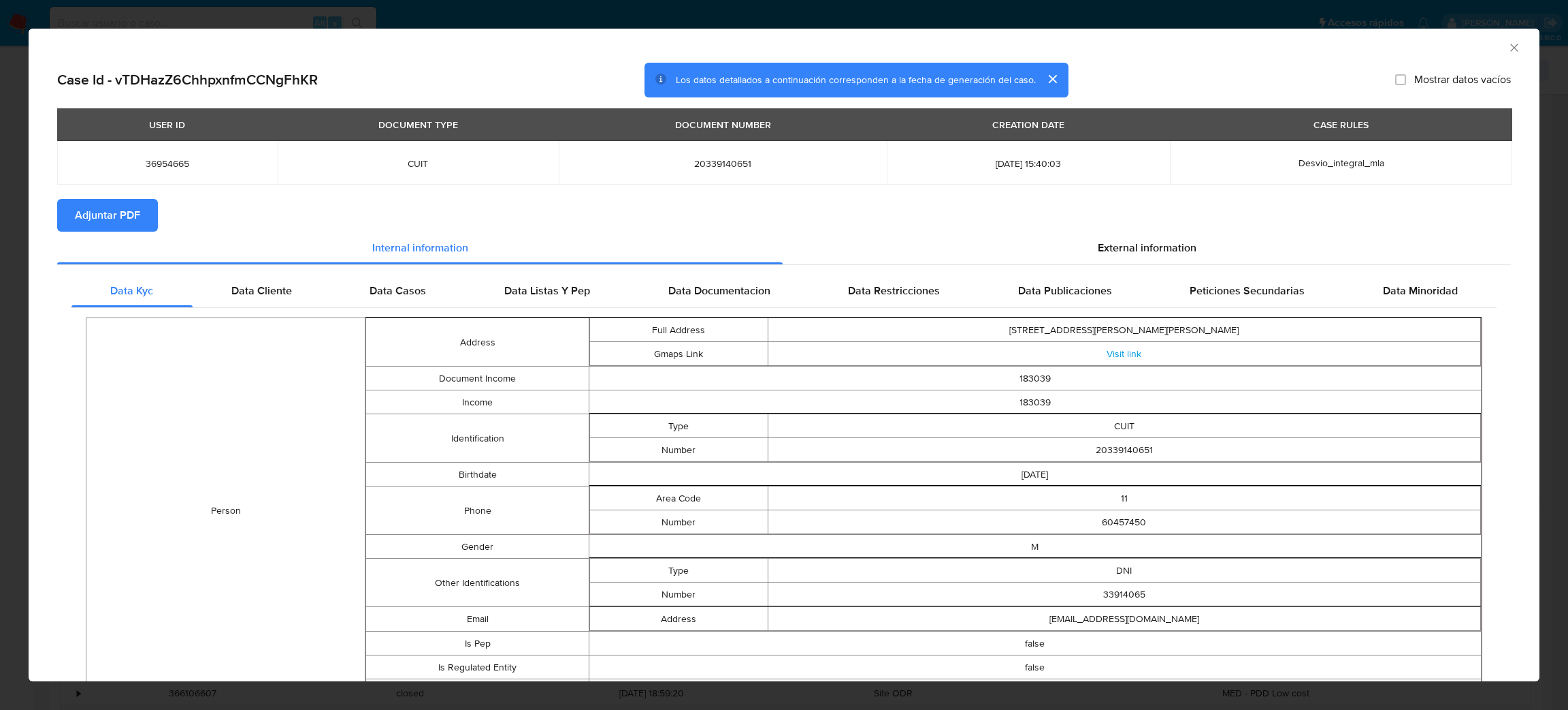
click at [112, 215] on span "Adjuntar PDF" at bounding box center [108, 215] width 66 height 30
click at [1508, 47] on icon "Cerrar ventana" at bounding box center [1515, 48] width 14 height 14
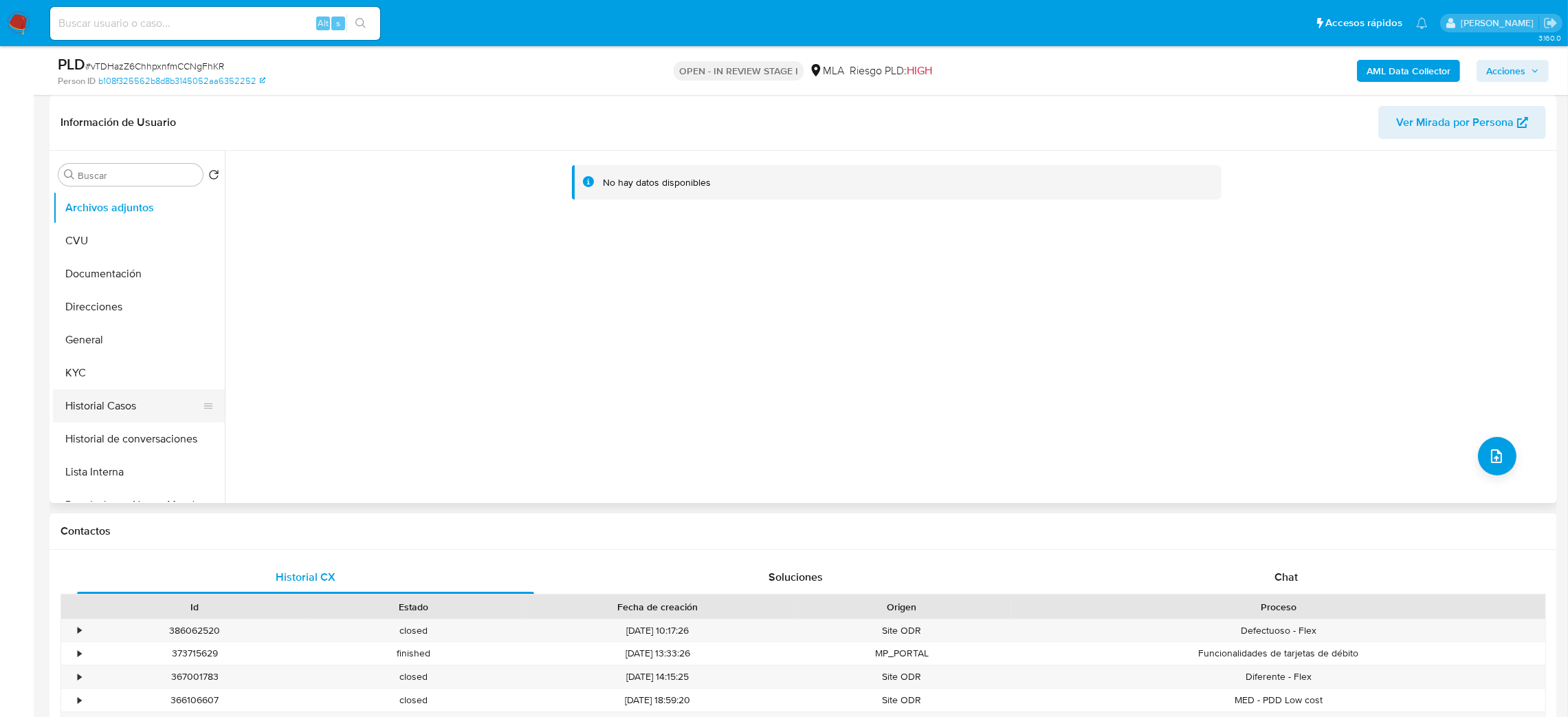
click at [138, 419] on button "Historial Casos" at bounding box center [133, 406] width 161 height 33
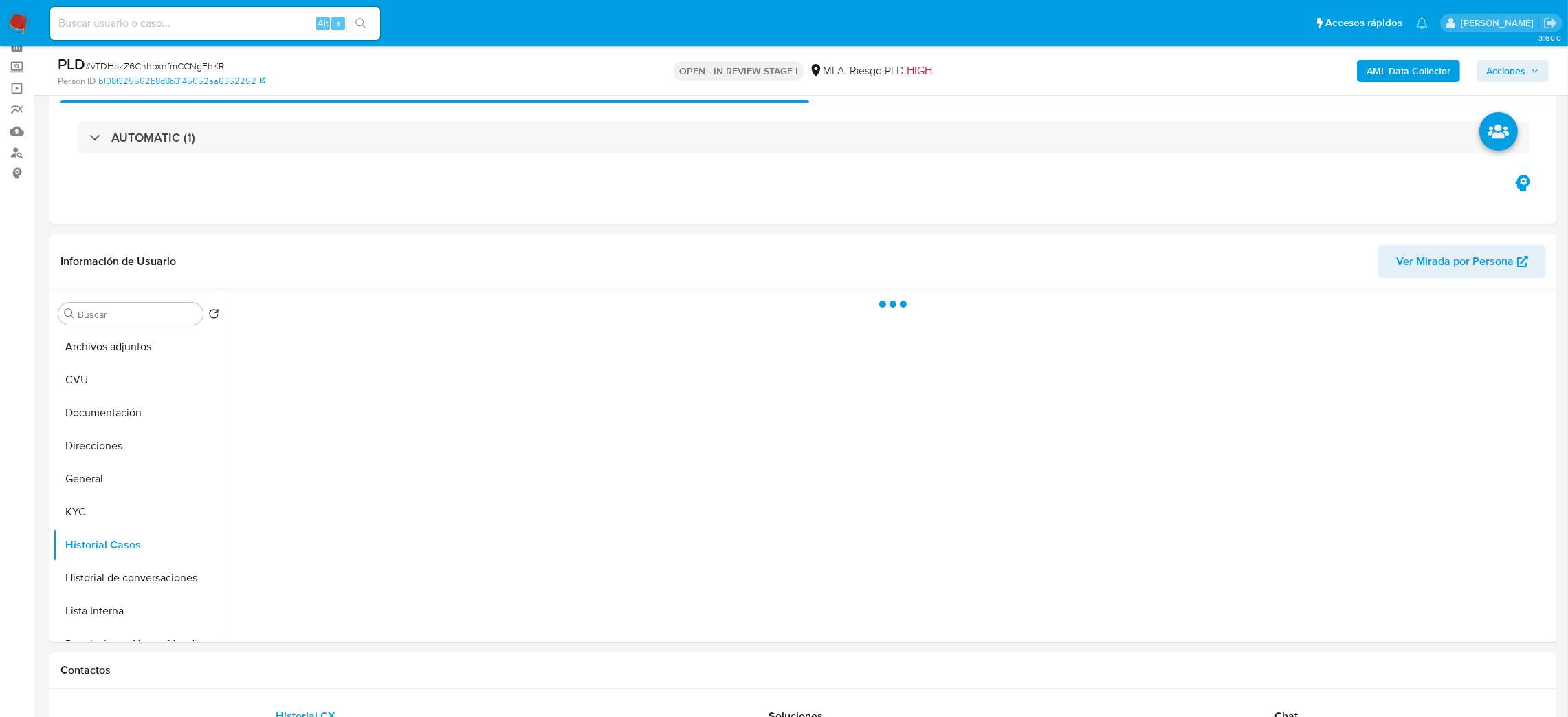
scroll to position [103, 0]
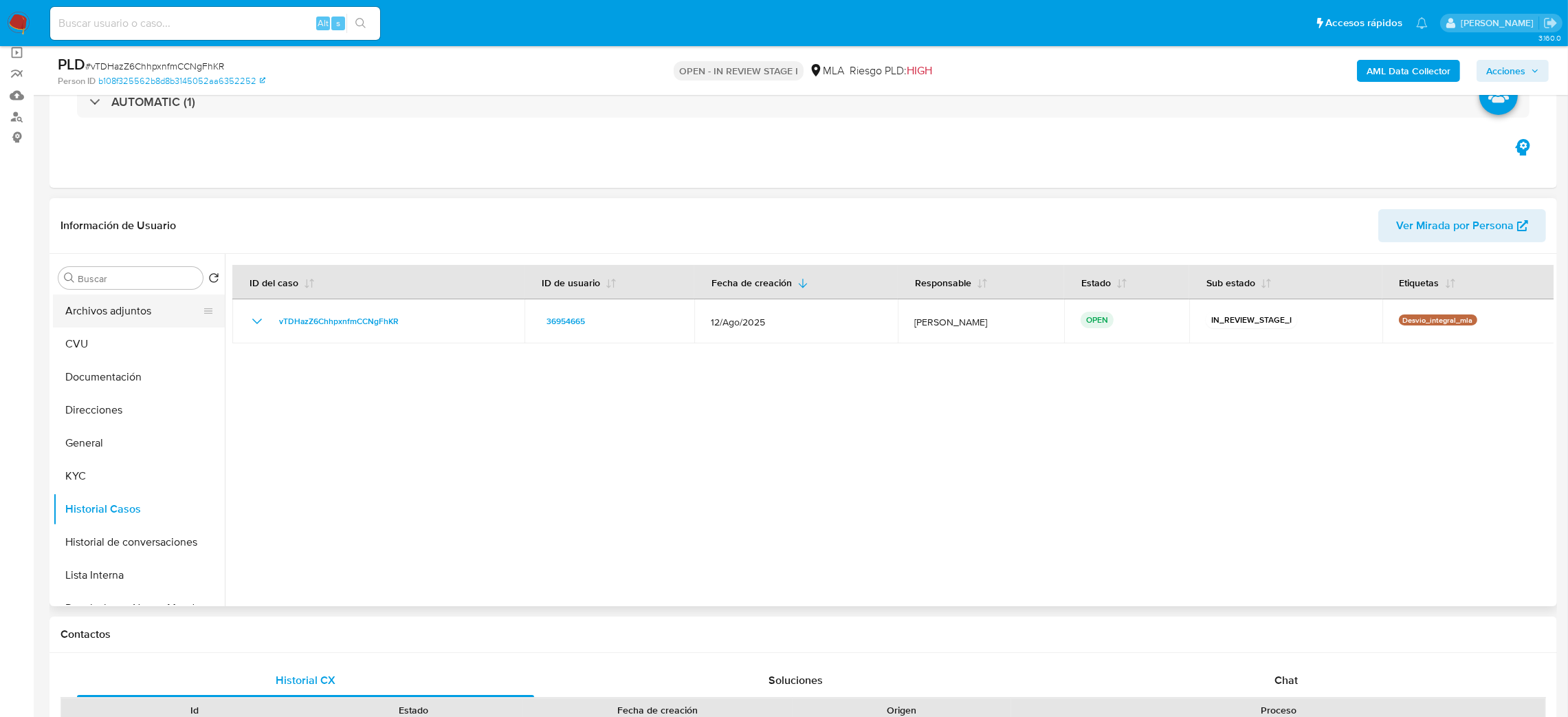
click at [113, 301] on button "Archivos adjuntos" at bounding box center [133, 311] width 161 height 33
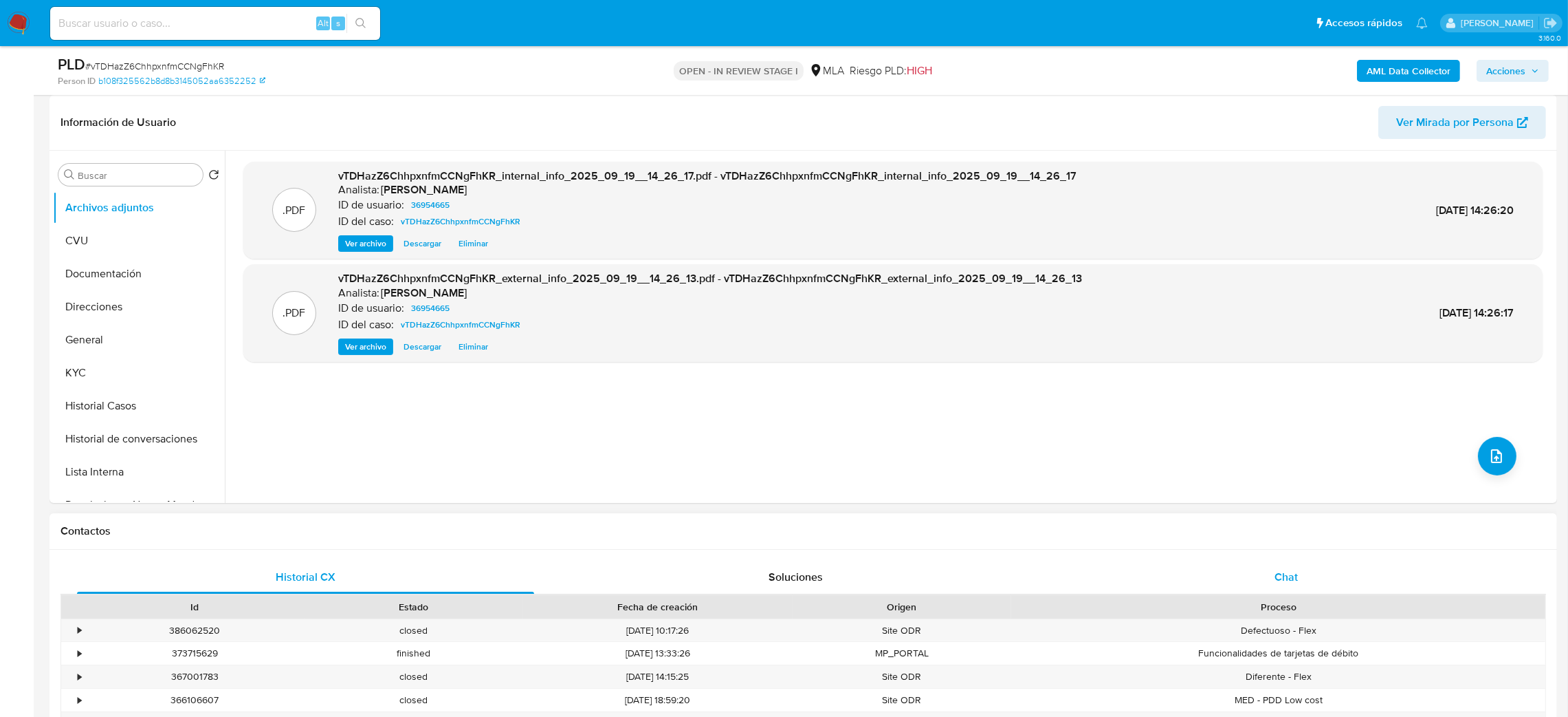
click at [1318, 581] on div "Chat" at bounding box center [1285, 577] width 457 height 33
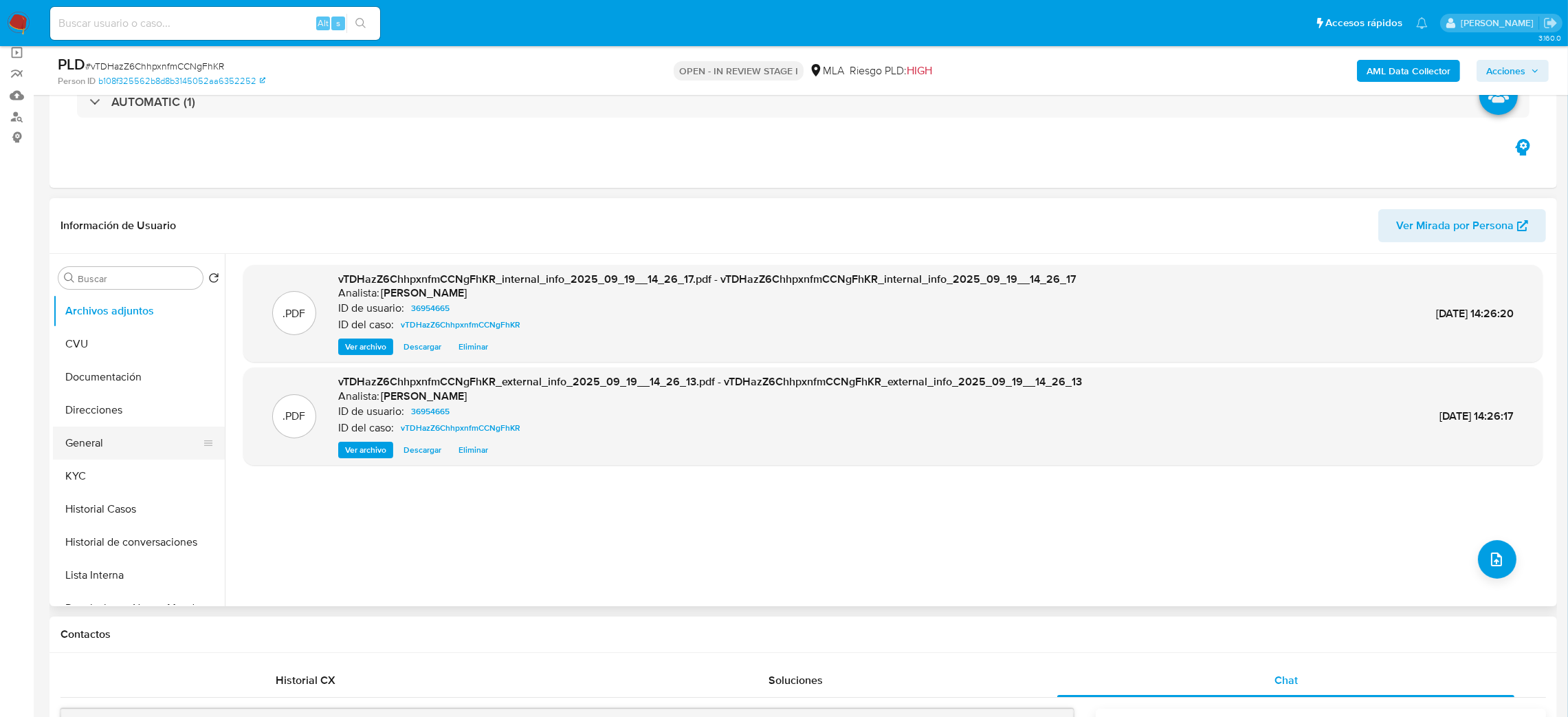
click at [172, 427] on button "General" at bounding box center [133, 443] width 161 height 33
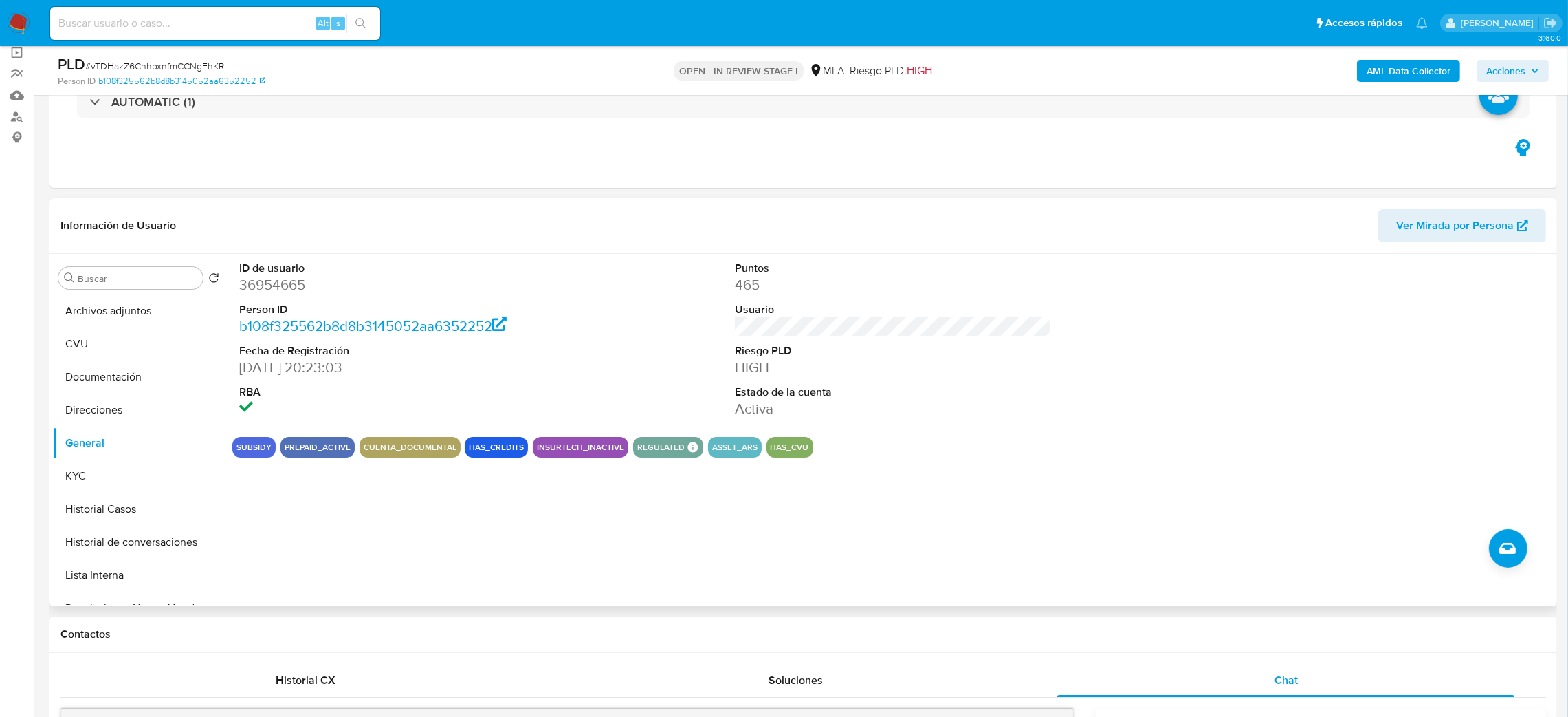
click at [264, 292] on dd "36954665" at bounding box center [397, 284] width 317 height 19
copy dd "36954665"
click at [149, 296] on button "Archivos adjuntos" at bounding box center [133, 311] width 161 height 33
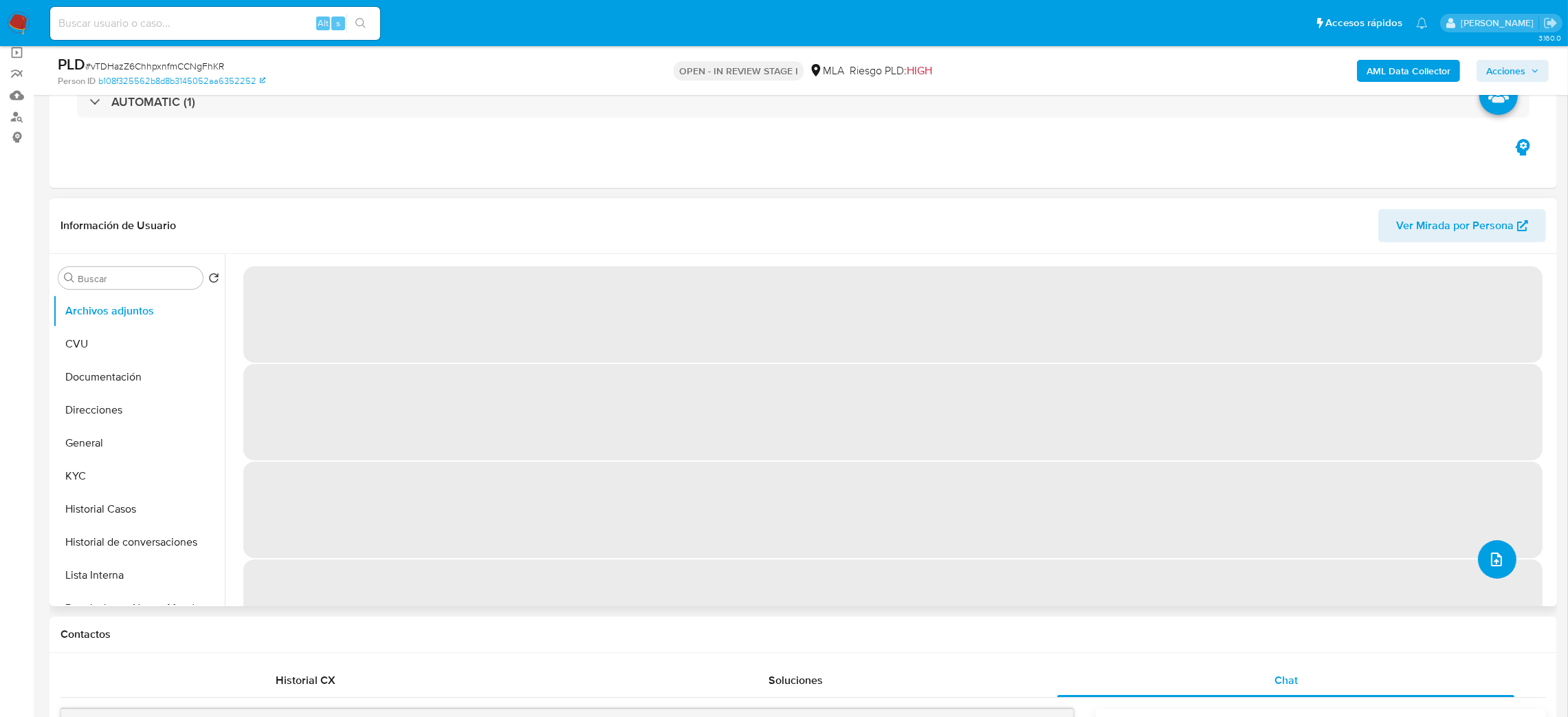
click at [1478, 556] on button "upload-file" at bounding box center [1497, 559] width 39 height 39
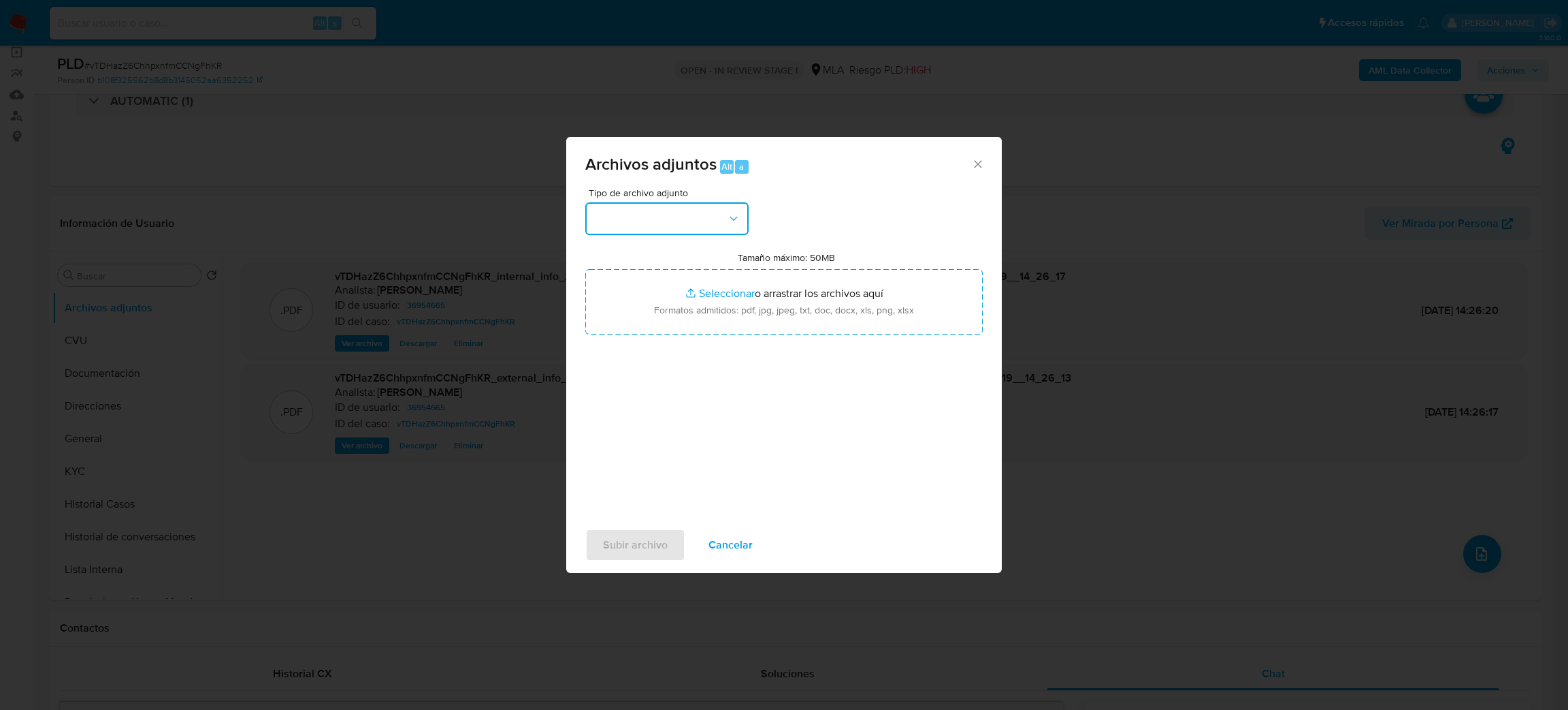
click at [684, 216] on button "button" at bounding box center [667, 218] width 163 height 33
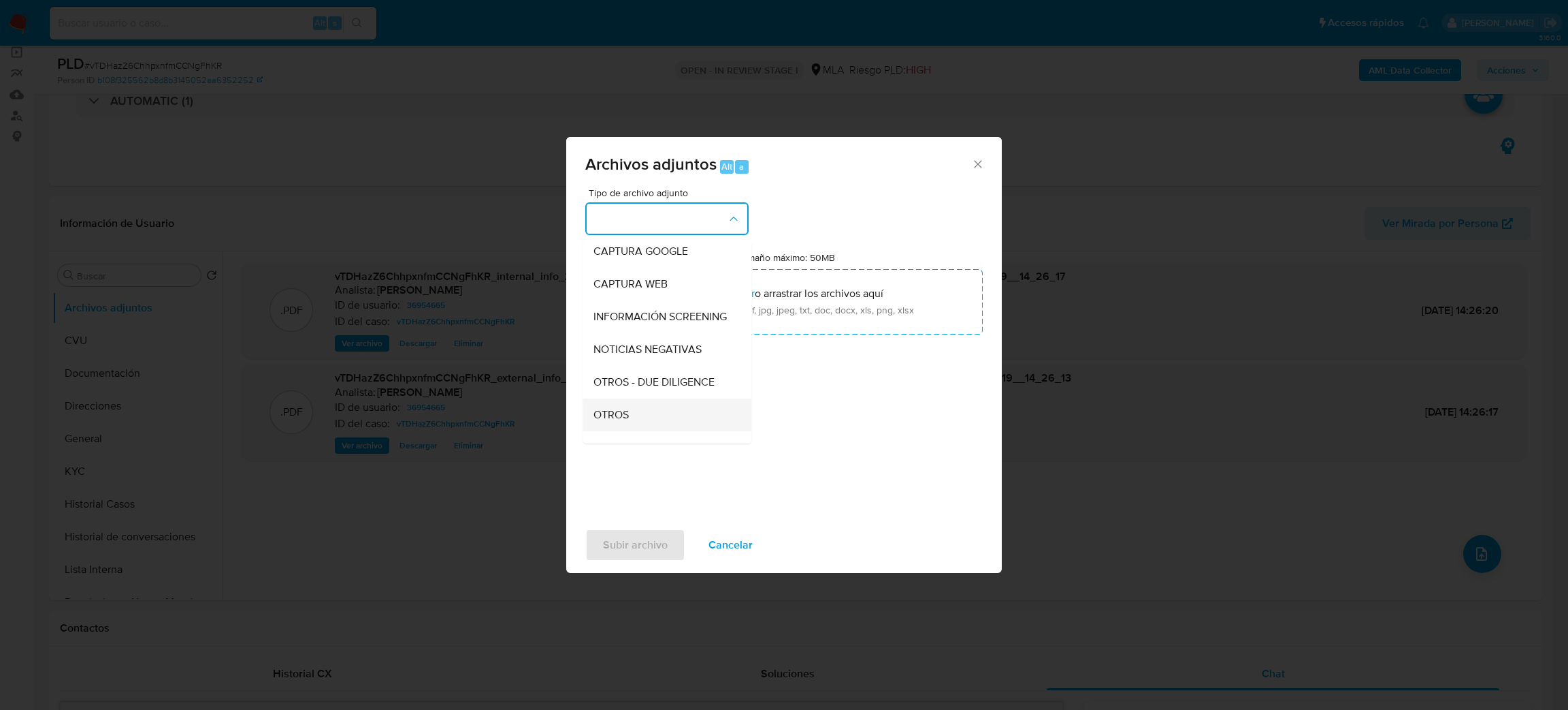
click at [626, 420] on span "OTROS" at bounding box center [611, 415] width 35 height 14
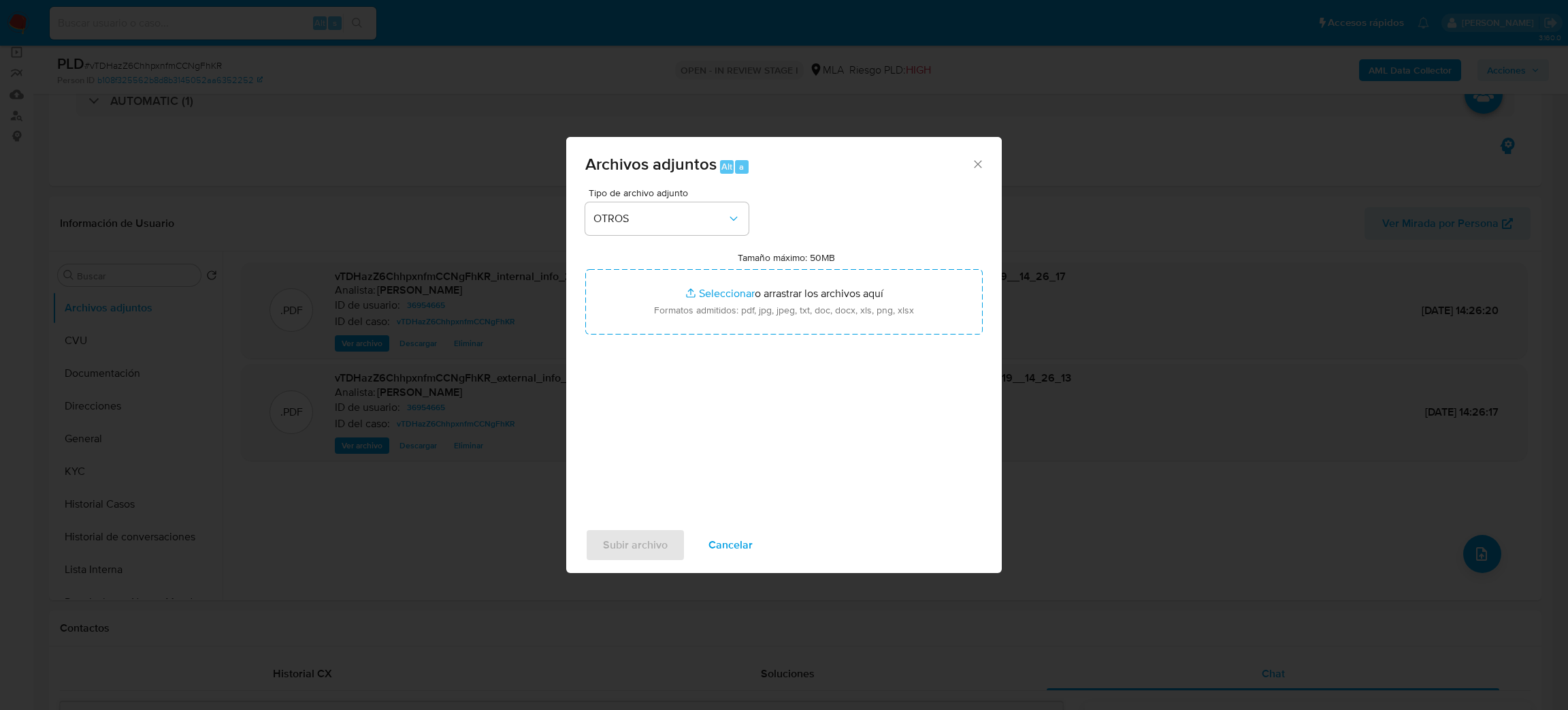
click at [679, 334] on input "Tamaño máximo: 50MB Seleccionar archivos" at bounding box center [784, 302] width 398 height 66
type input "C:\fakepath\Caselog vTDHazZ6ChhpxnfmCCNgFhKR_2025_08_19_00_49_02.docx"
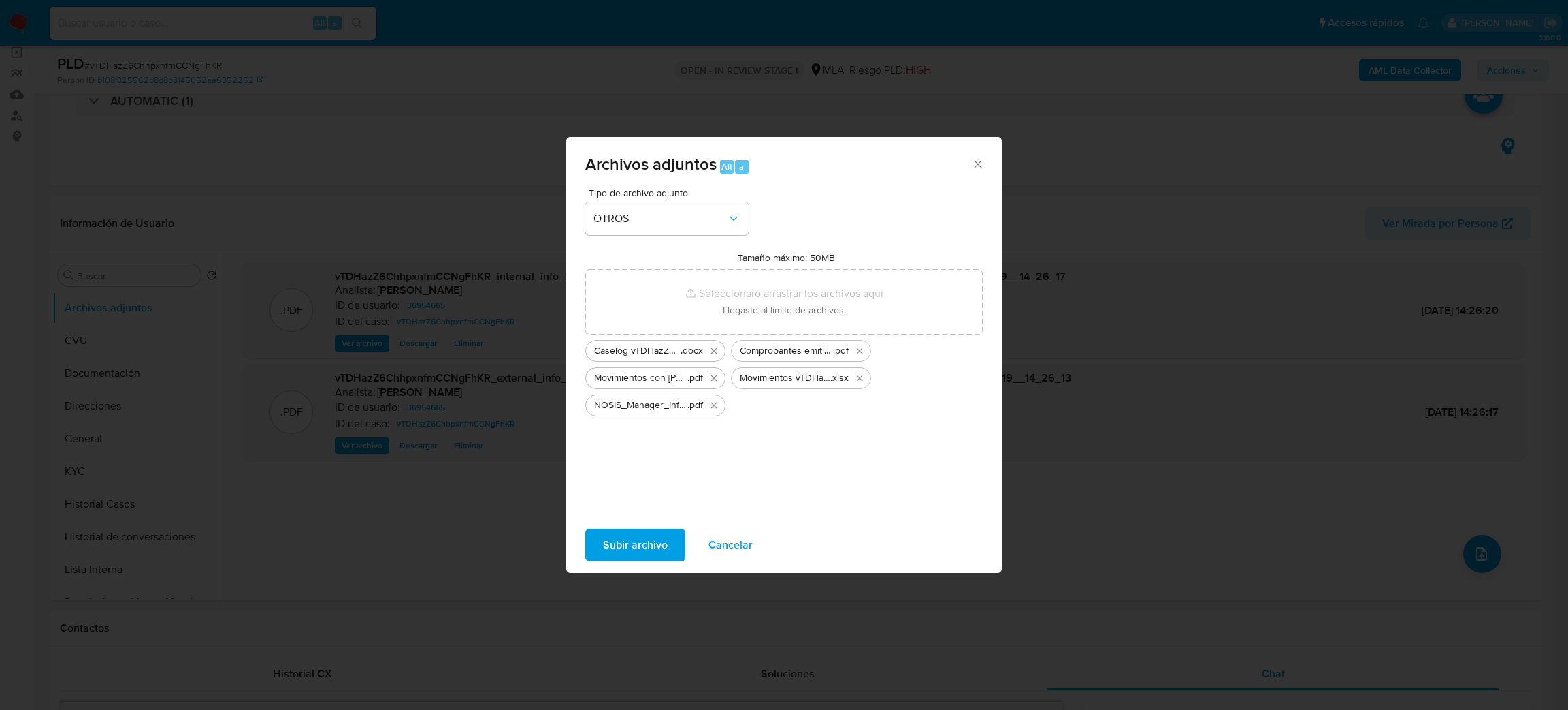
click at [616, 542] on span "Subir archivo" at bounding box center [635, 544] width 65 height 30
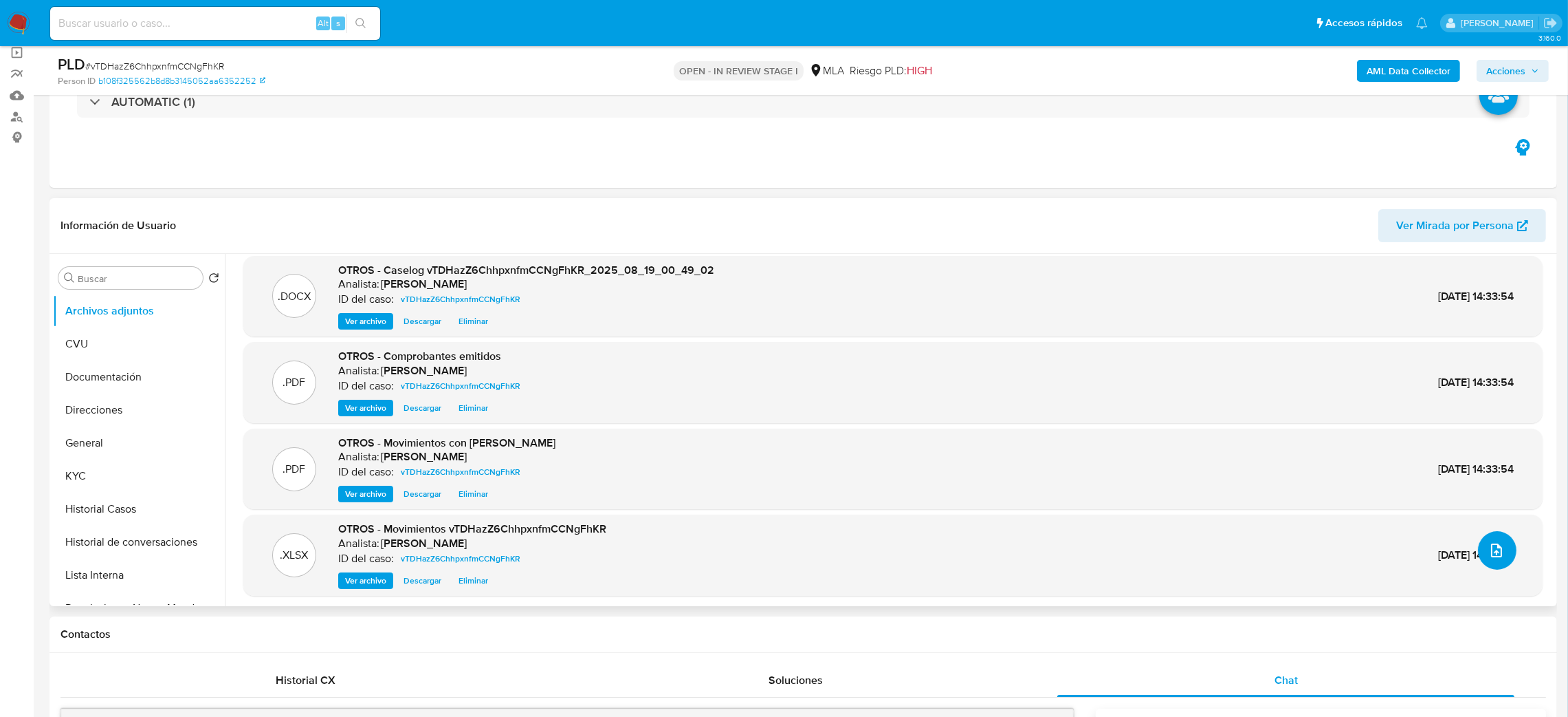
scroll to position [10, 0]
click at [345, 487] on span "Ver archivo" at bounding box center [366, 493] width 42 height 14
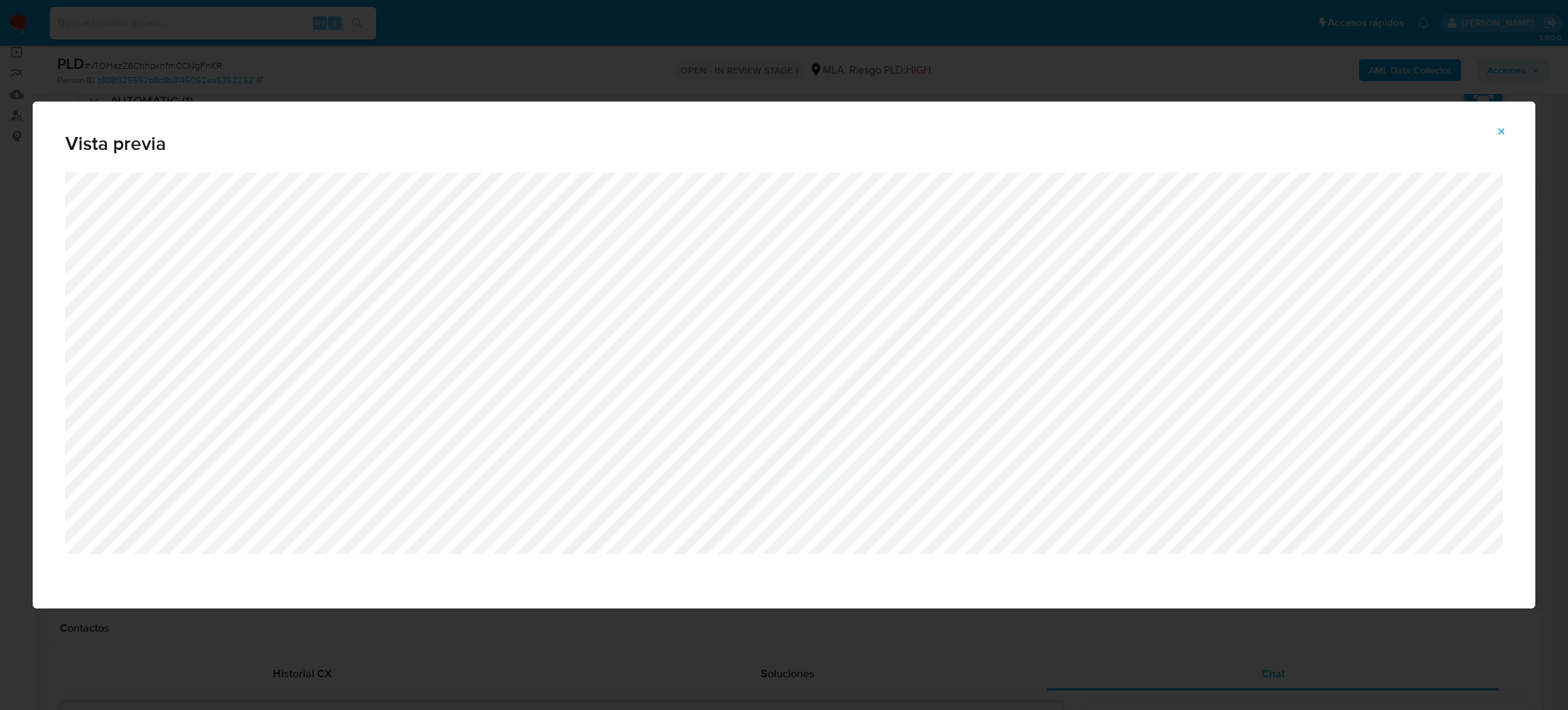
click at [1505, 122] on span "Attachment preview" at bounding box center [1502, 131] width 11 height 19
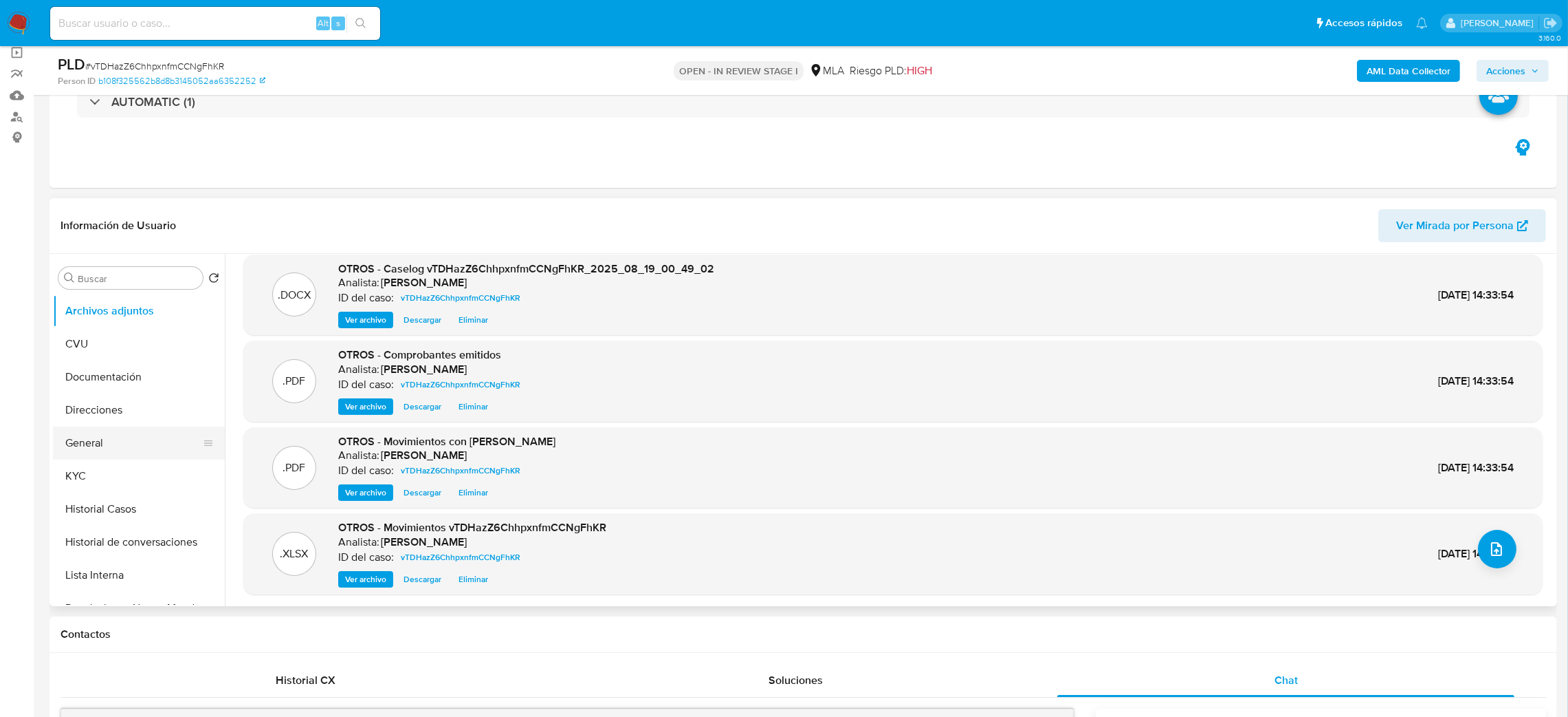
click at [104, 441] on button "General" at bounding box center [133, 443] width 161 height 33
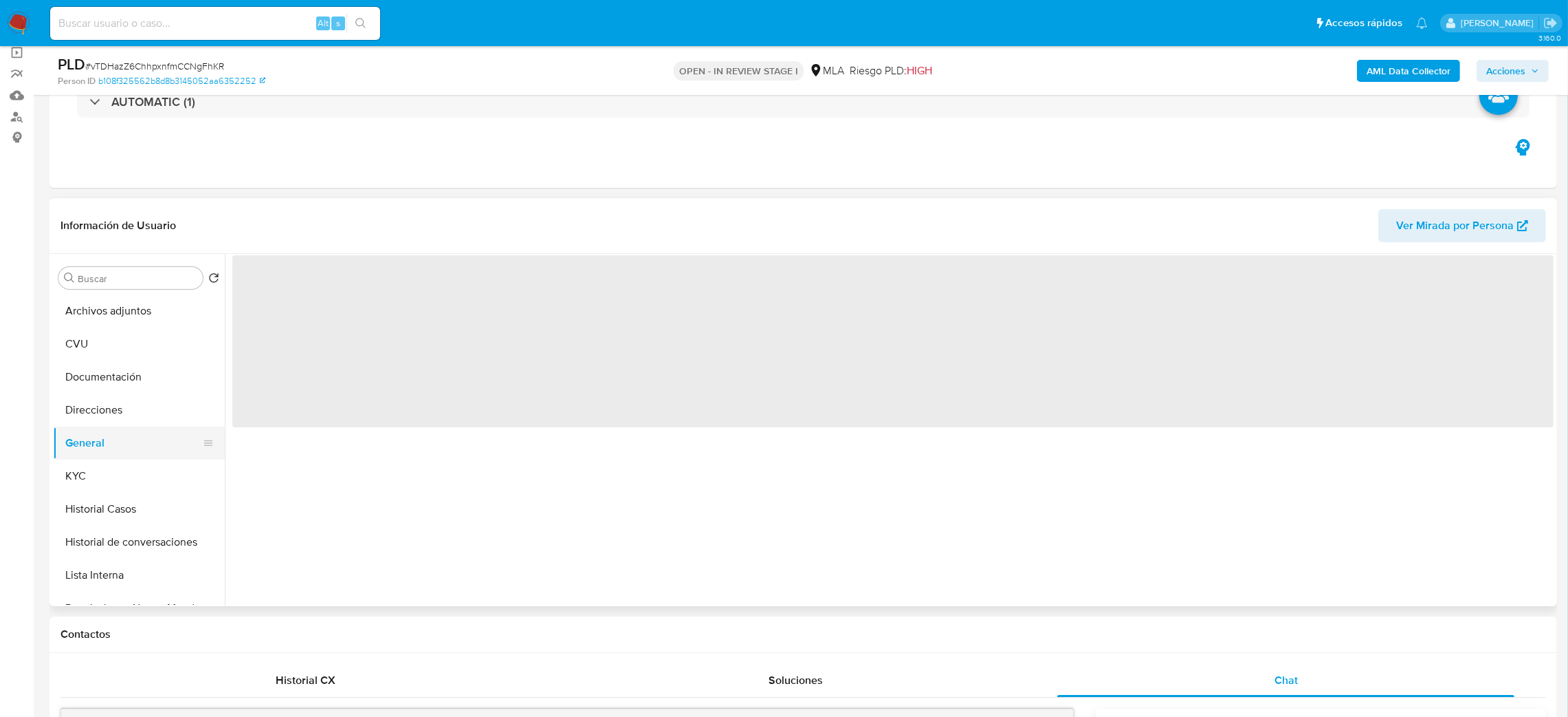
scroll to position [0, 0]
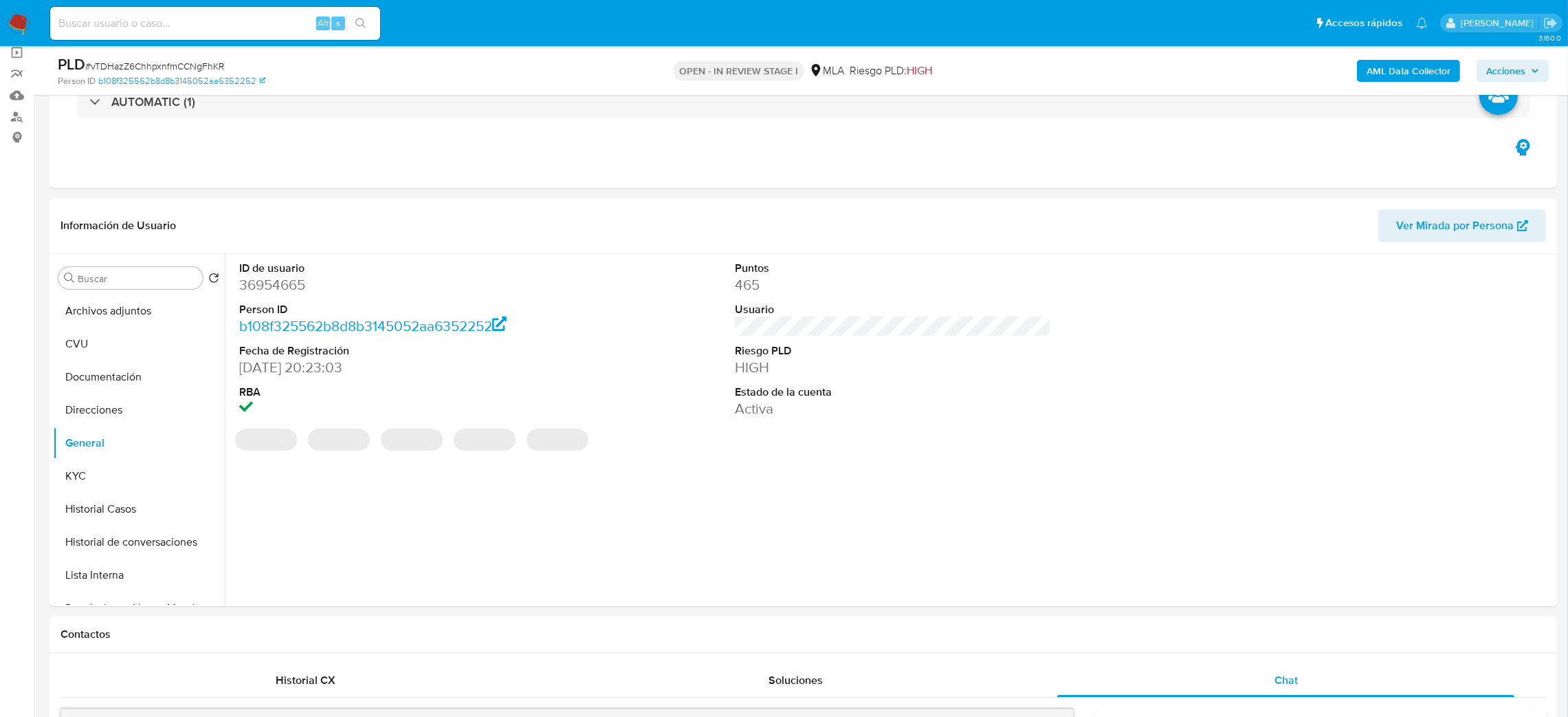
click at [251, 290] on dd "36954665" at bounding box center [397, 284] width 317 height 19
copy dd "36954665"
click at [1529, 73] on span "Acciones" at bounding box center [1513, 70] width 53 height 19
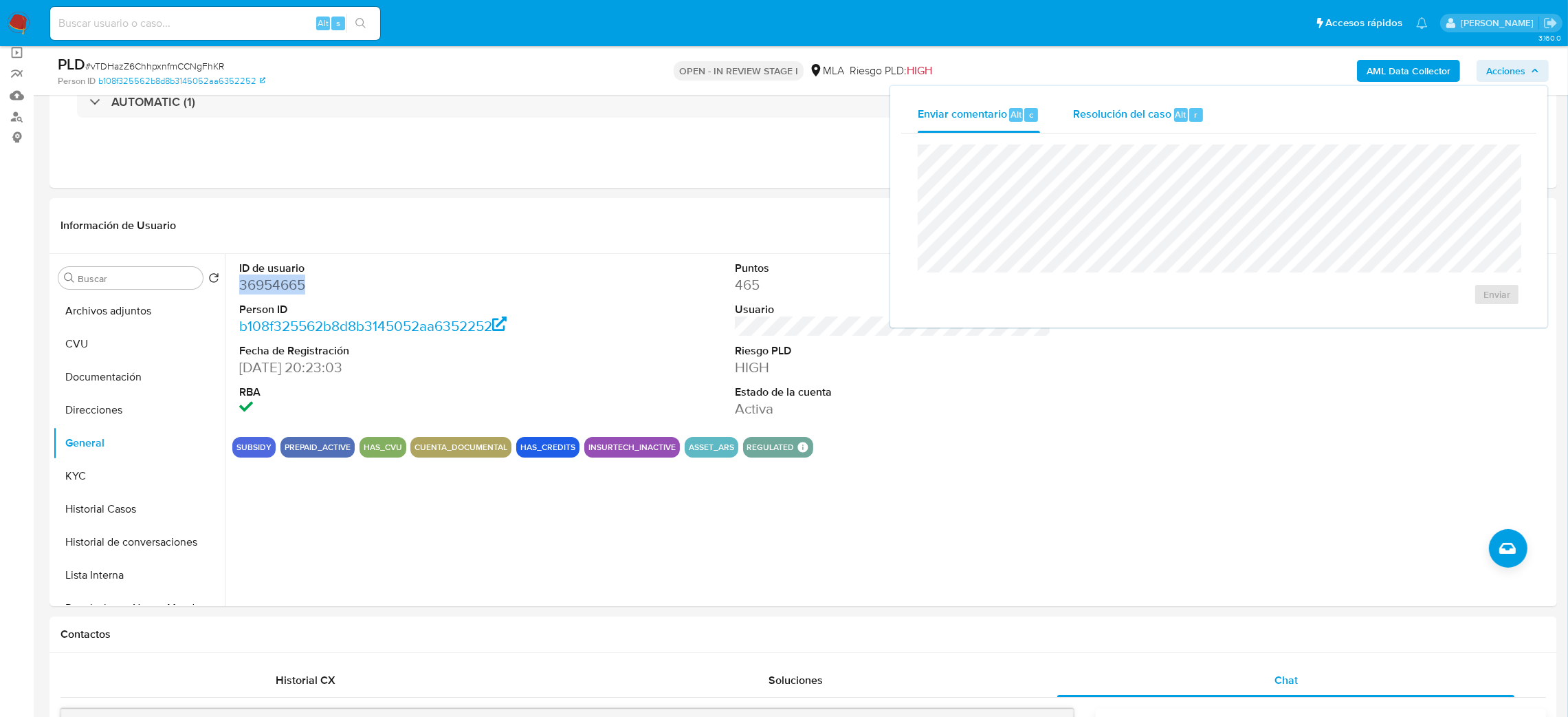
click at [1156, 106] on span "Resolución del caso" at bounding box center [1123, 113] width 99 height 16
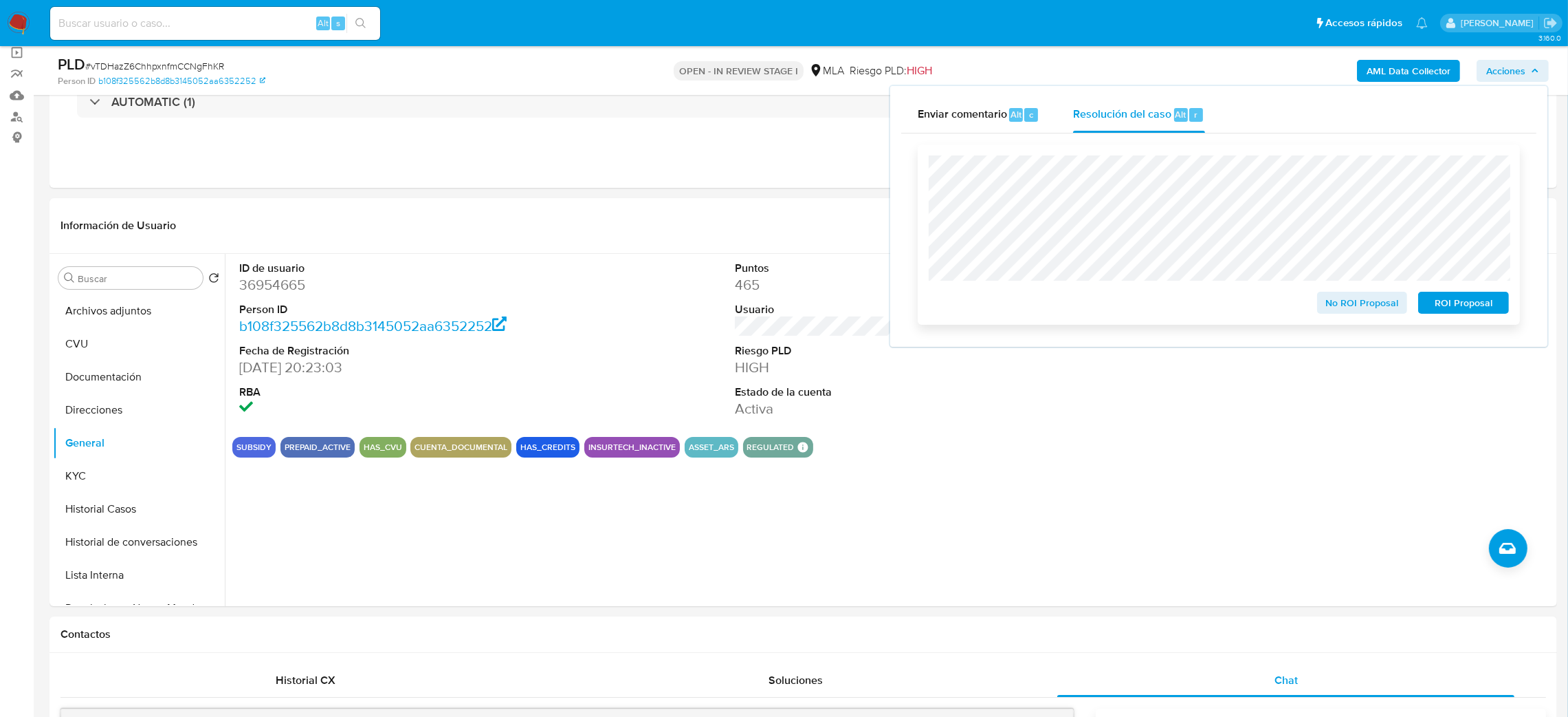
click at [1322, 300] on button "No ROI Proposal" at bounding box center [1362, 302] width 91 height 22
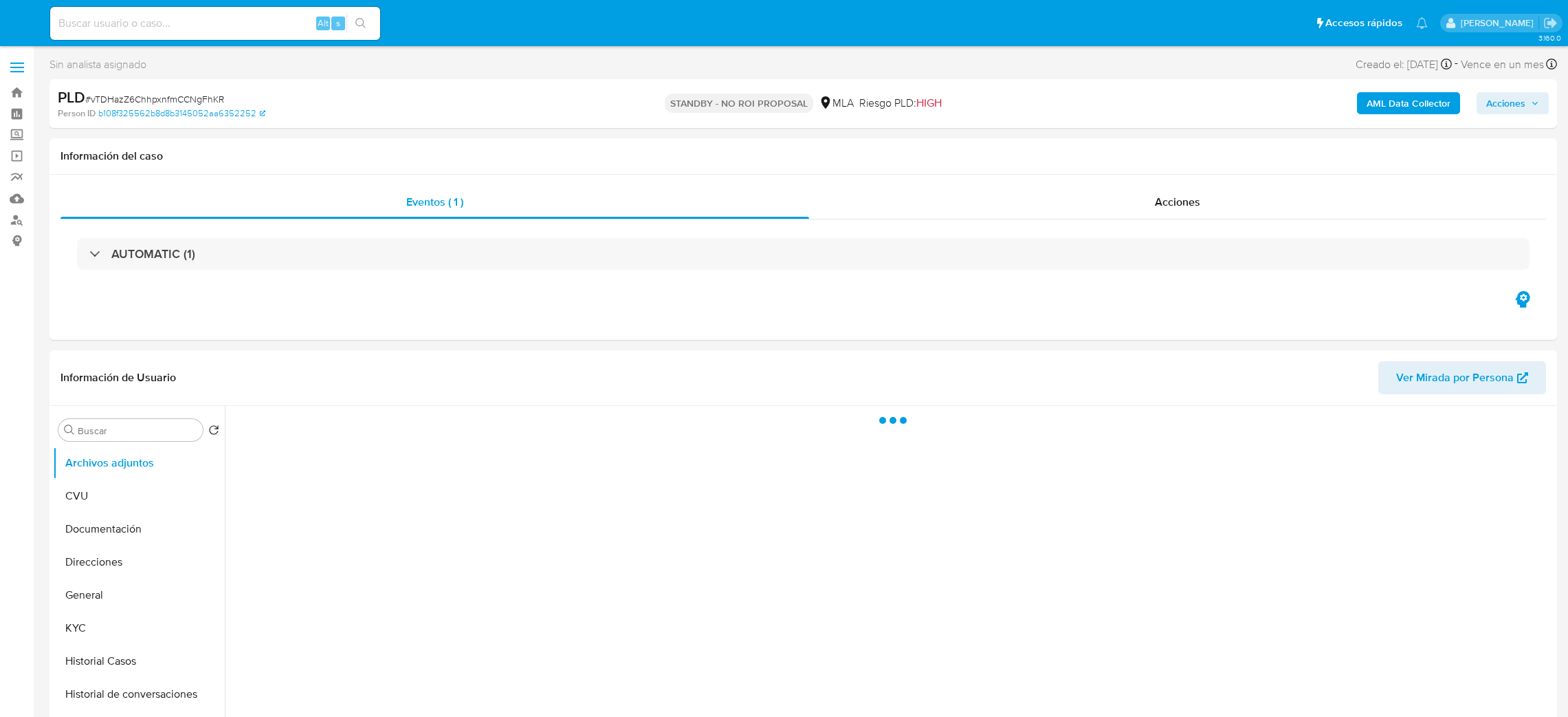
select select "10"
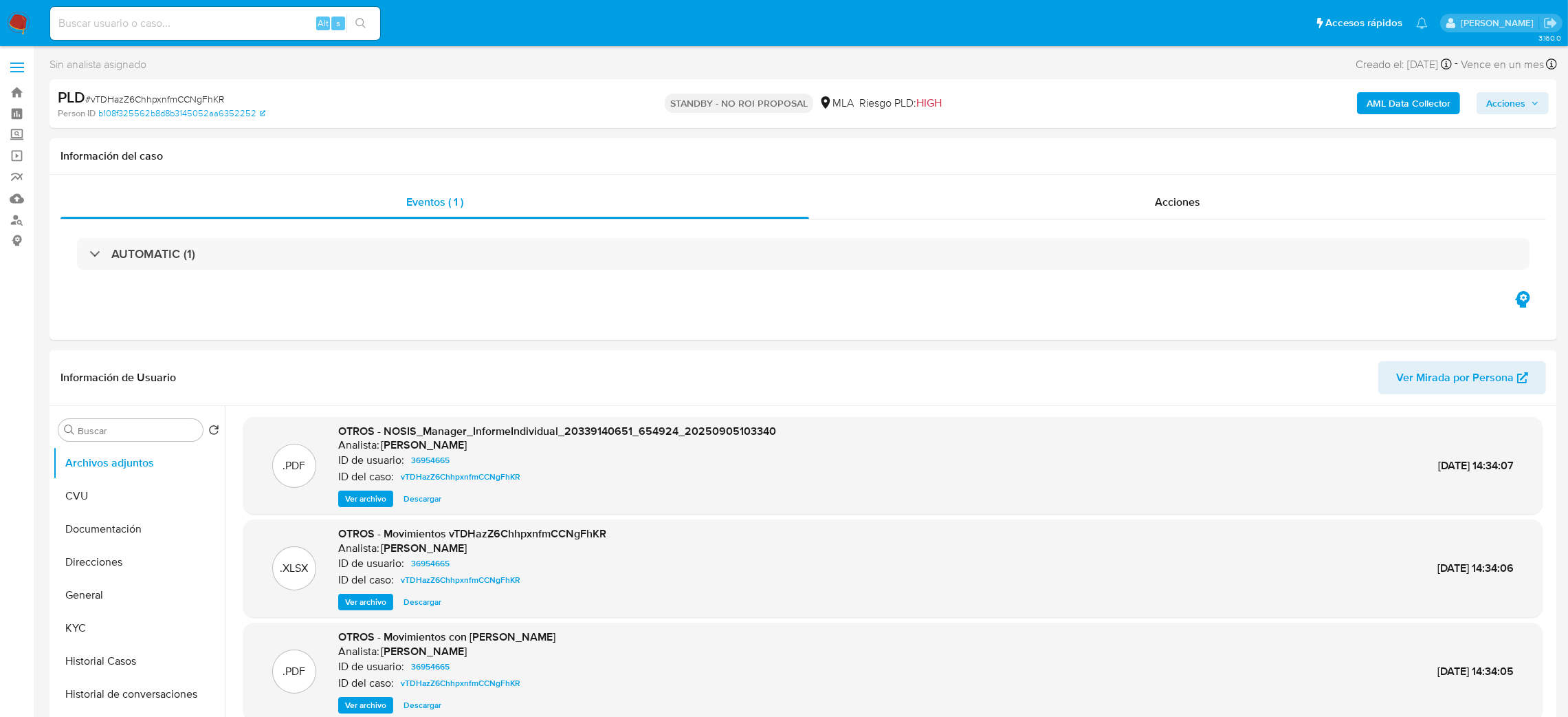
drag, startPoint x: 28, startPoint y: 22, endPoint x: 39, endPoint y: 3, distance: 22.0
click at [28, 22] on img at bounding box center [18, 23] width 23 height 23
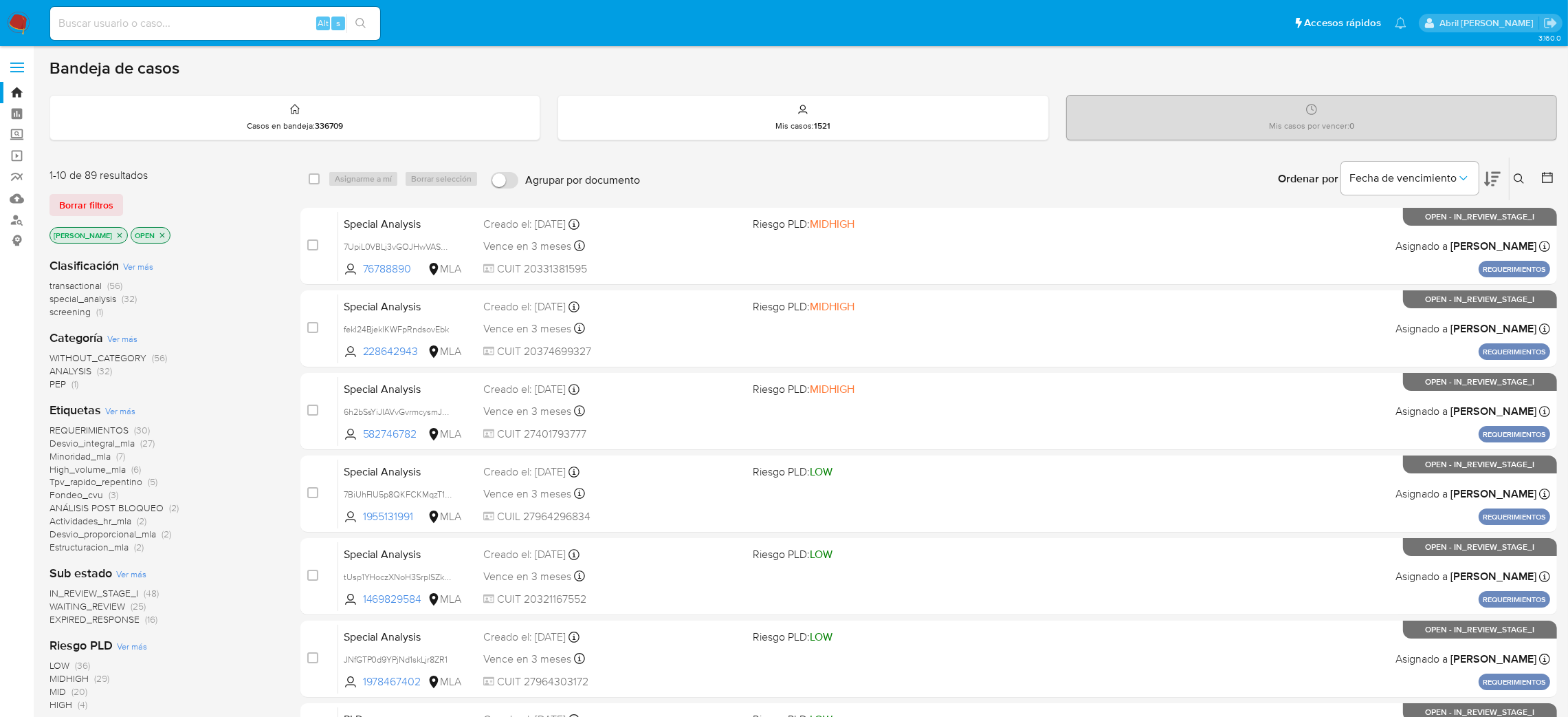
click at [265, 31] on input at bounding box center [215, 23] width 330 height 18
paste input "vTDHazZ6ChhpxnfmCCNgFhKR"
type input "vTDHazZ6ChhpxnfmCCNgFhKR"
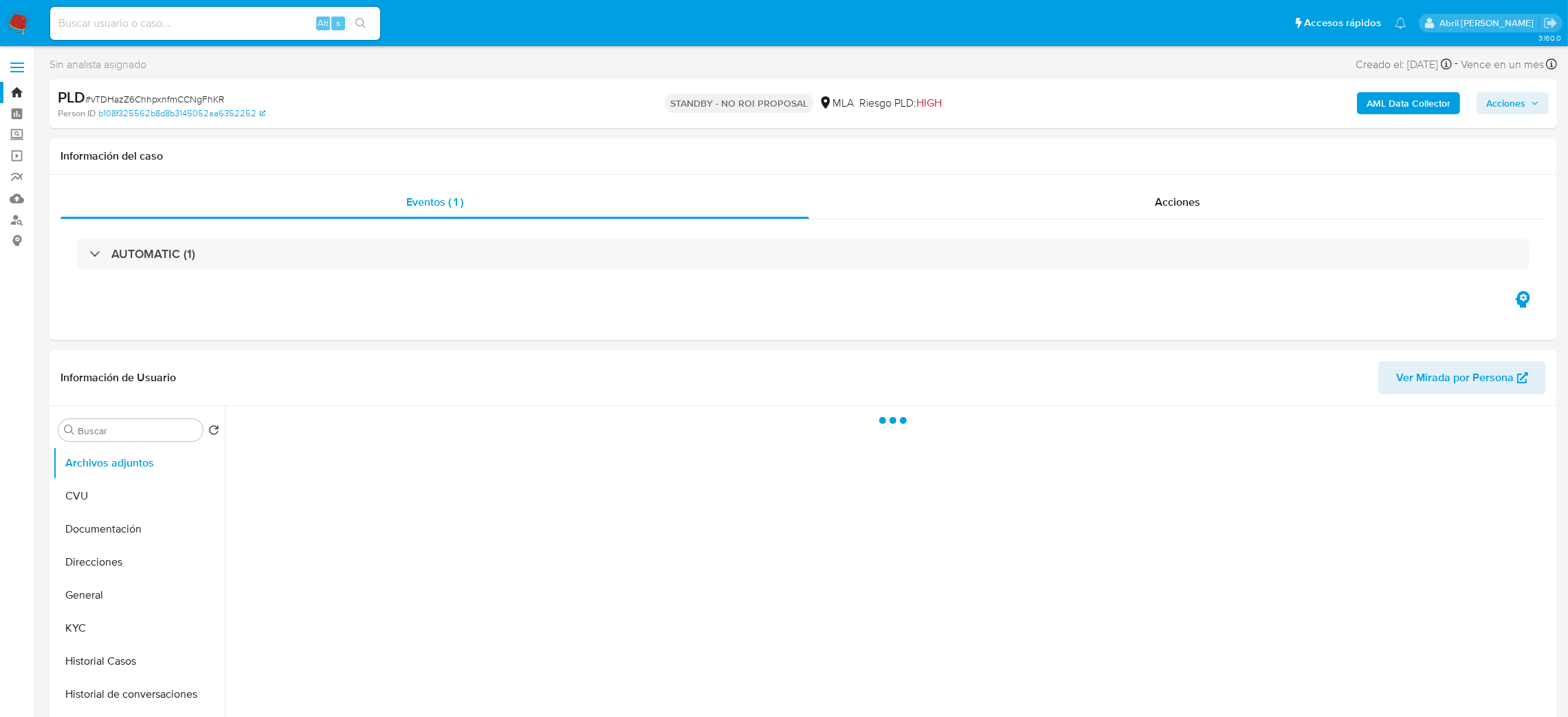
click at [25, 22] on img at bounding box center [18, 23] width 23 height 23
select select "10"
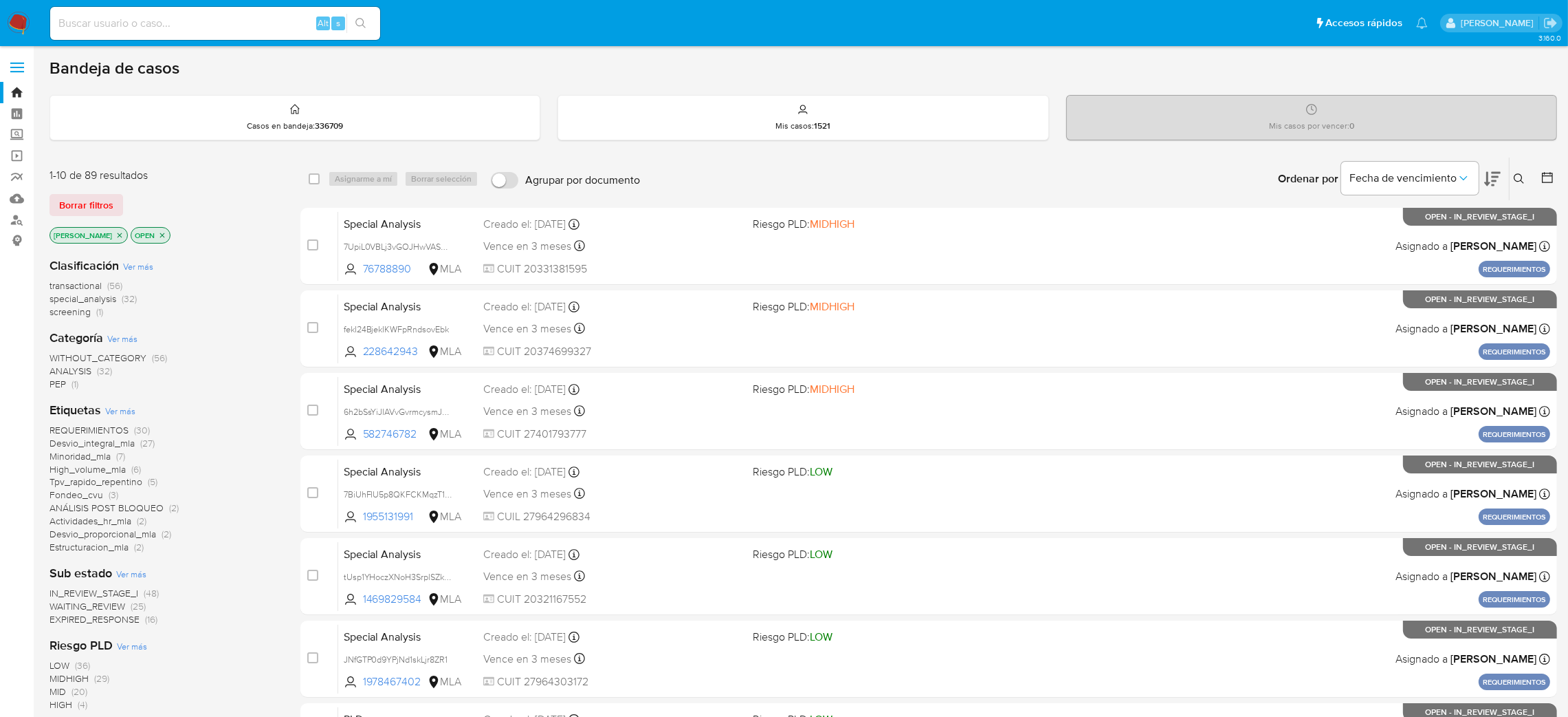
click at [264, 25] on input at bounding box center [215, 23] width 330 height 18
paste input "nQh722b4TLXLcxCU5KUMx0ip"
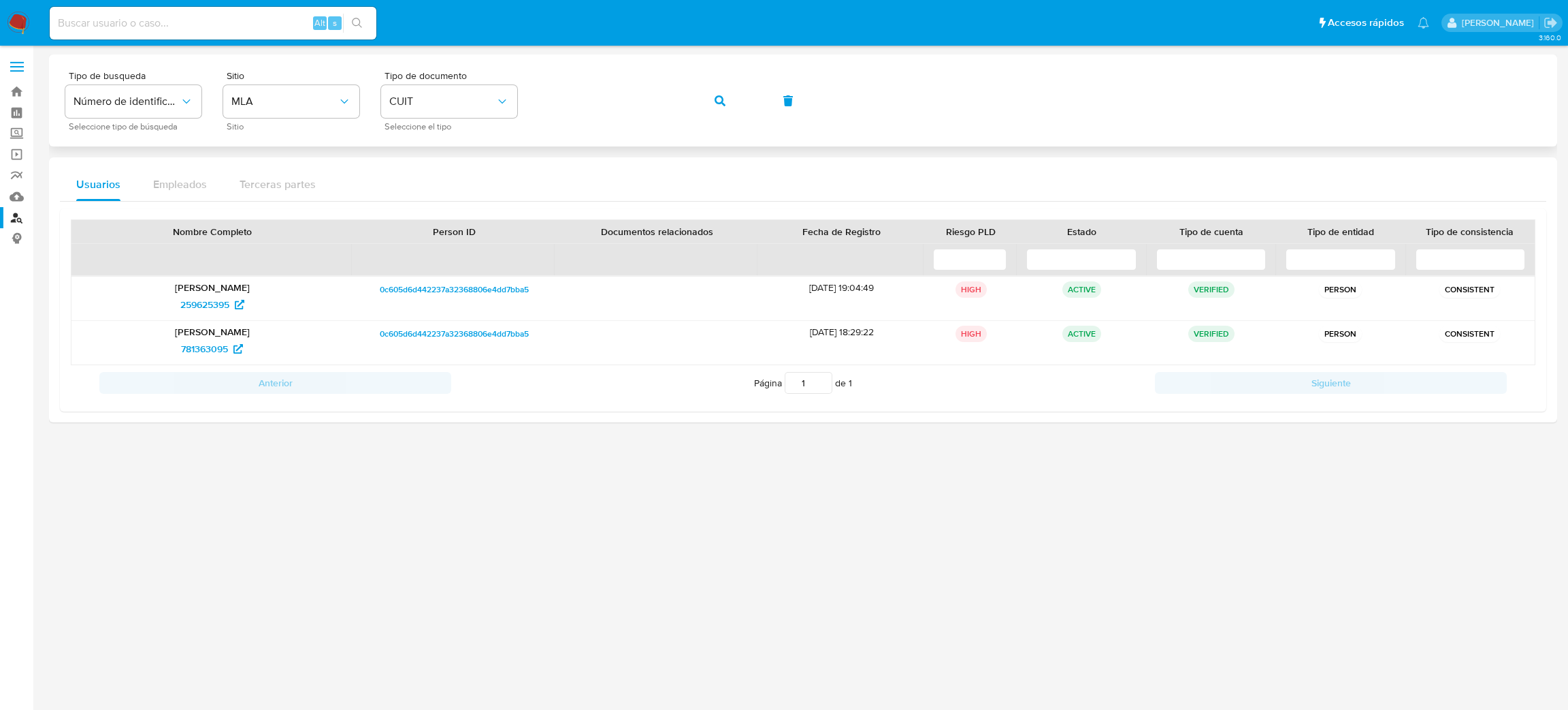
click at [530, 102] on div "Tipo de busqueda Número de identificación Seleccione tipo de búsqueda Sitio MLA…" at bounding box center [803, 101] width 1476 height 60
click at [744, 92] on div "Tipo de busqueda Número de identificación Seleccione tipo de búsqueda Sitio MLA…" at bounding box center [803, 101] width 1476 height 60
click at [718, 117] on button "button" at bounding box center [720, 101] width 47 height 33
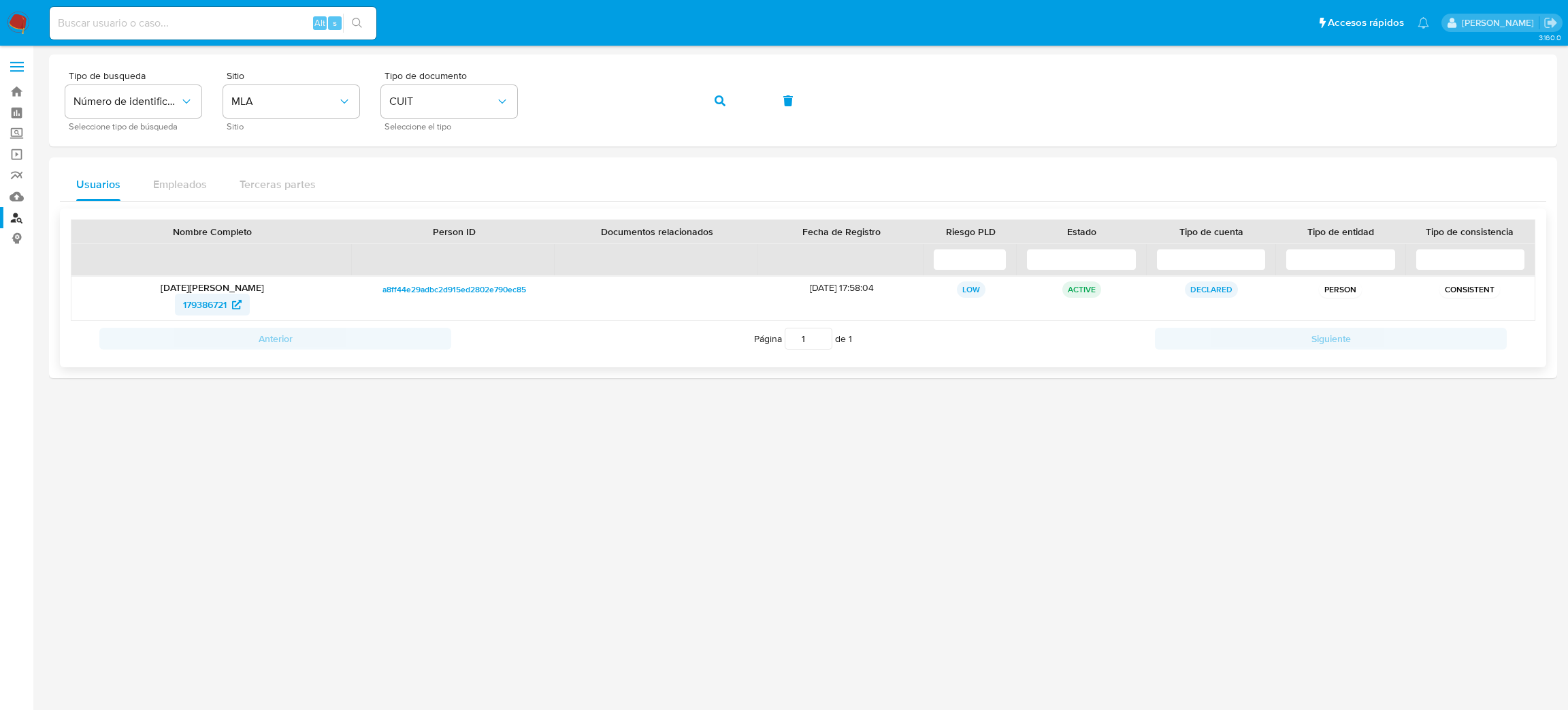
click at [187, 305] on span "179386721" at bounding box center [204, 304] width 43 height 22
click at [507, 104] on div "Tipo de busqueda Número de identificación Seleccione tipo de búsqueda Sitio MLA…" at bounding box center [803, 101] width 1476 height 60
click at [710, 93] on button "button" at bounding box center [720, 101] width 47 height 33
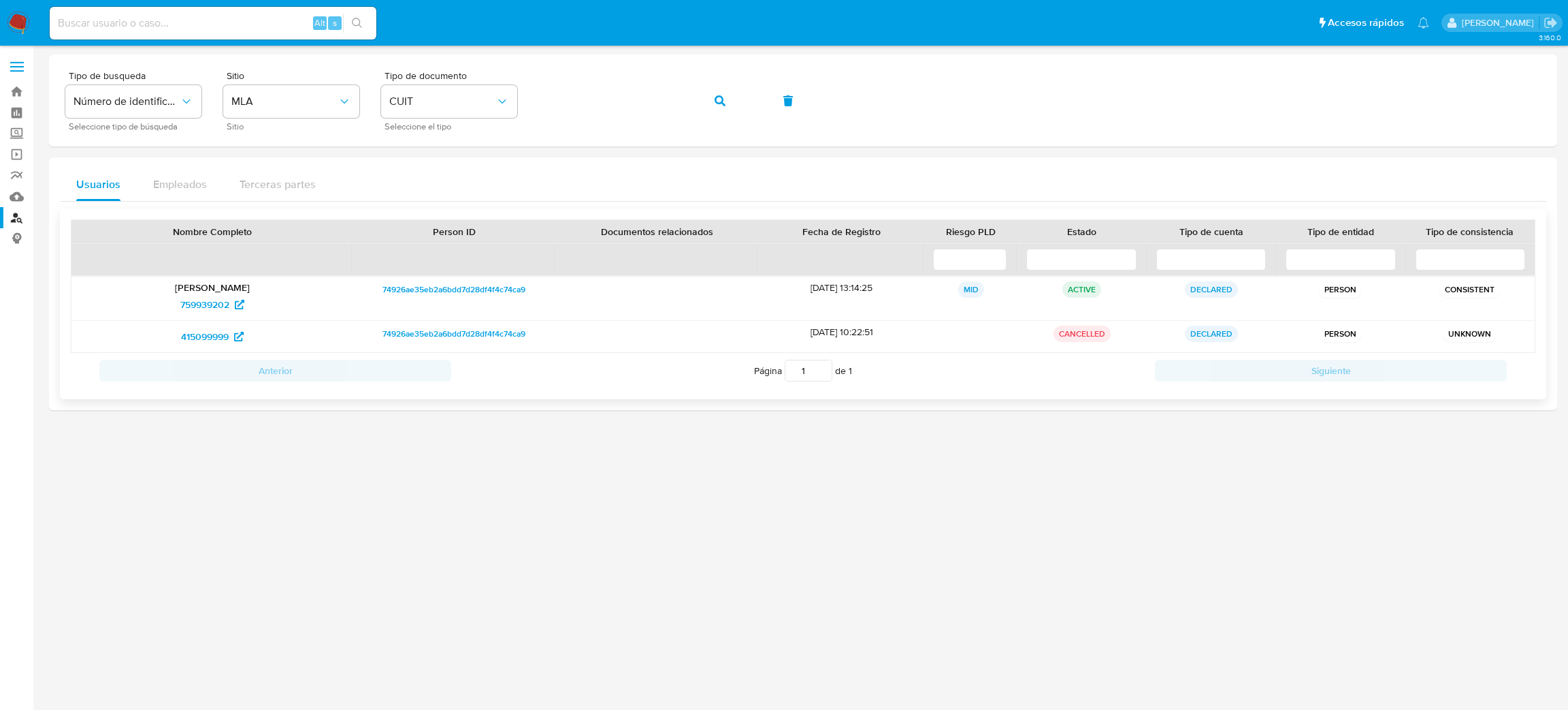
click at [213, 290] on p "Eduardo Victor Perez" at bounding box center [211, 287] width 262 height 12
click at [208, 302] on span "759939202" at bounding box center [204, 304] width 49 height 22
click at [503, 92] on div "Tipo de busqueda Número de identificación Seleccione tipo de búsqueda Sitio MLA…" at bounding box center [803, 101] width 1476 height 60
click at [736, 76] on div "Tipo de busqueda Número de identificación Seleccione tipo de búsqueda Sitio MLA…" at bounding box center [803, 101] width 1476 height 60
click at [726, 95] on button "button" at bounding box center [720, 101] width 47 height 33
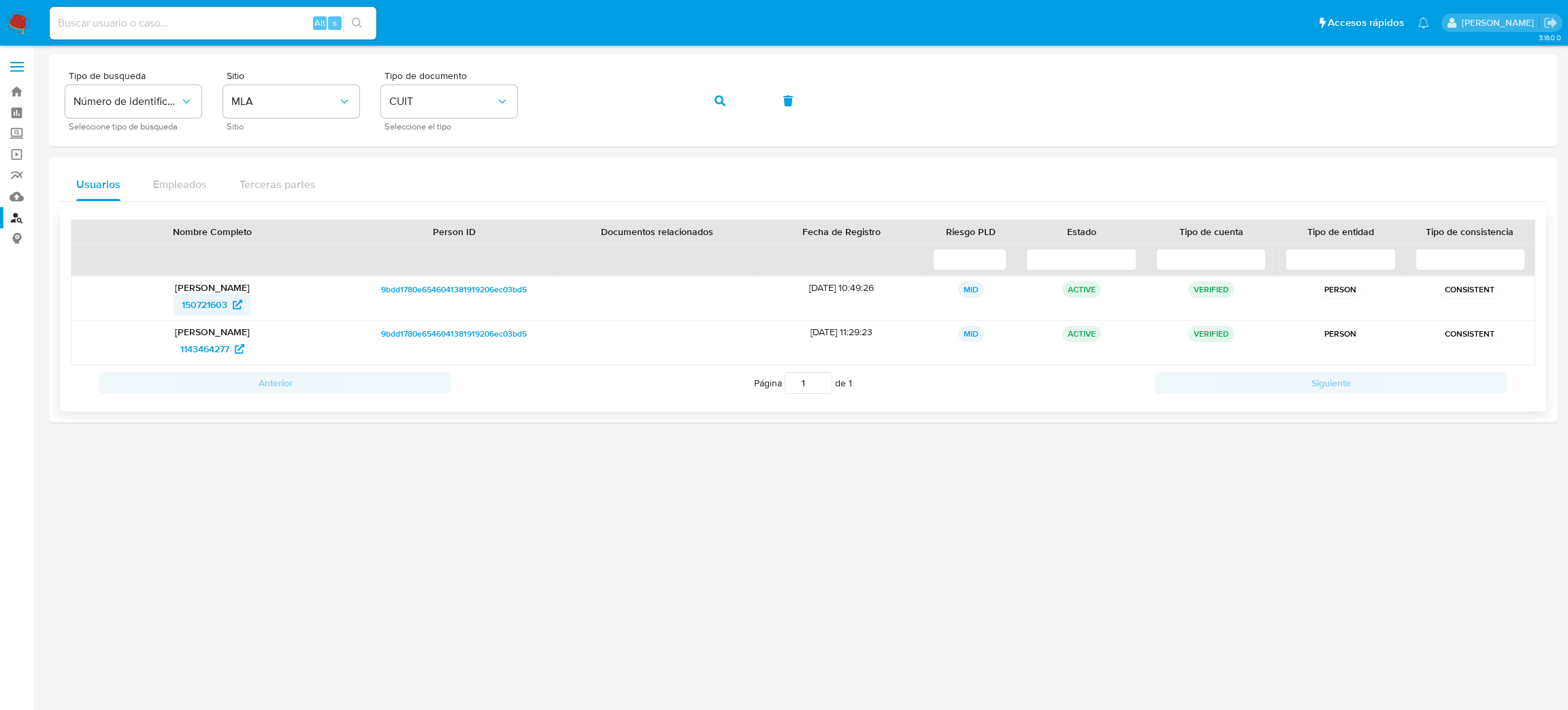
click at [211, 316] on div "Maria Laura Martinez 150721603" at bounding box center [212, 298] width 281 height 44
click at [211, 309] on span "150721603" at bounding box center [204, 304] width 46 height 22
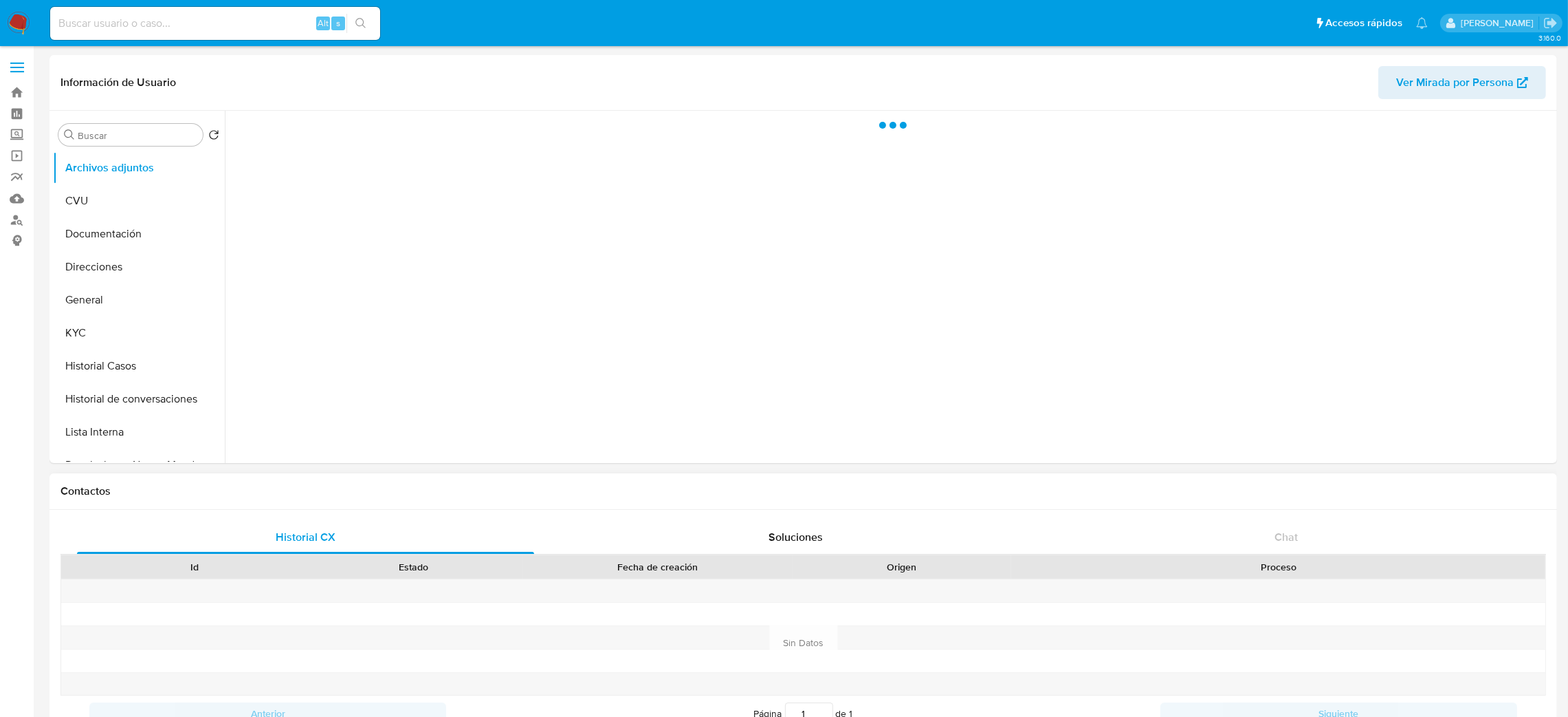
select select "10"
click at [157, 282] on button "Direcciones" at bounding box center [133, 267] width 161 height 33
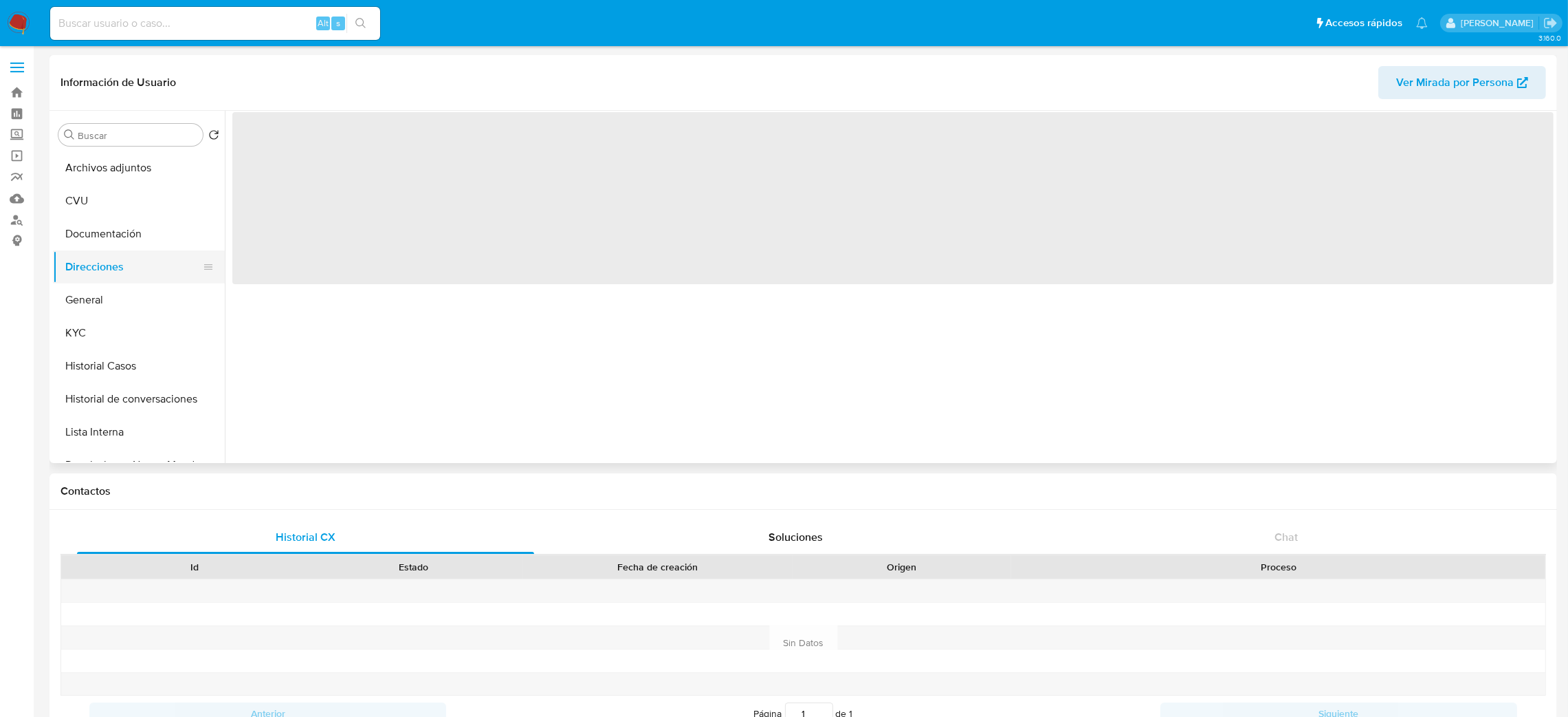
click at [157, 268] on button "Direcciones" at bounding box center [133, 267] width 161 height 33
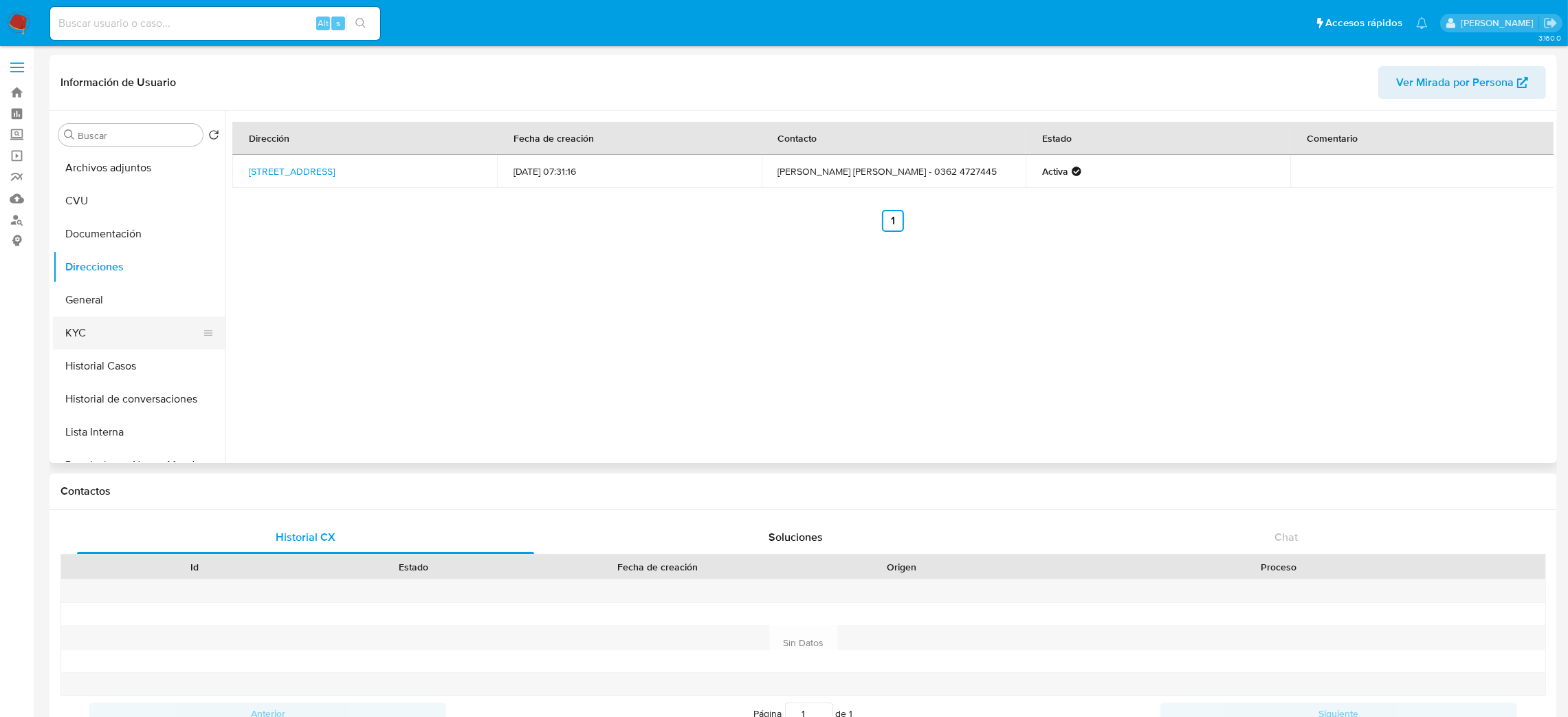
click at [120, 325] on button "KYC" at bounding box center [133, 332] width 161 height 33
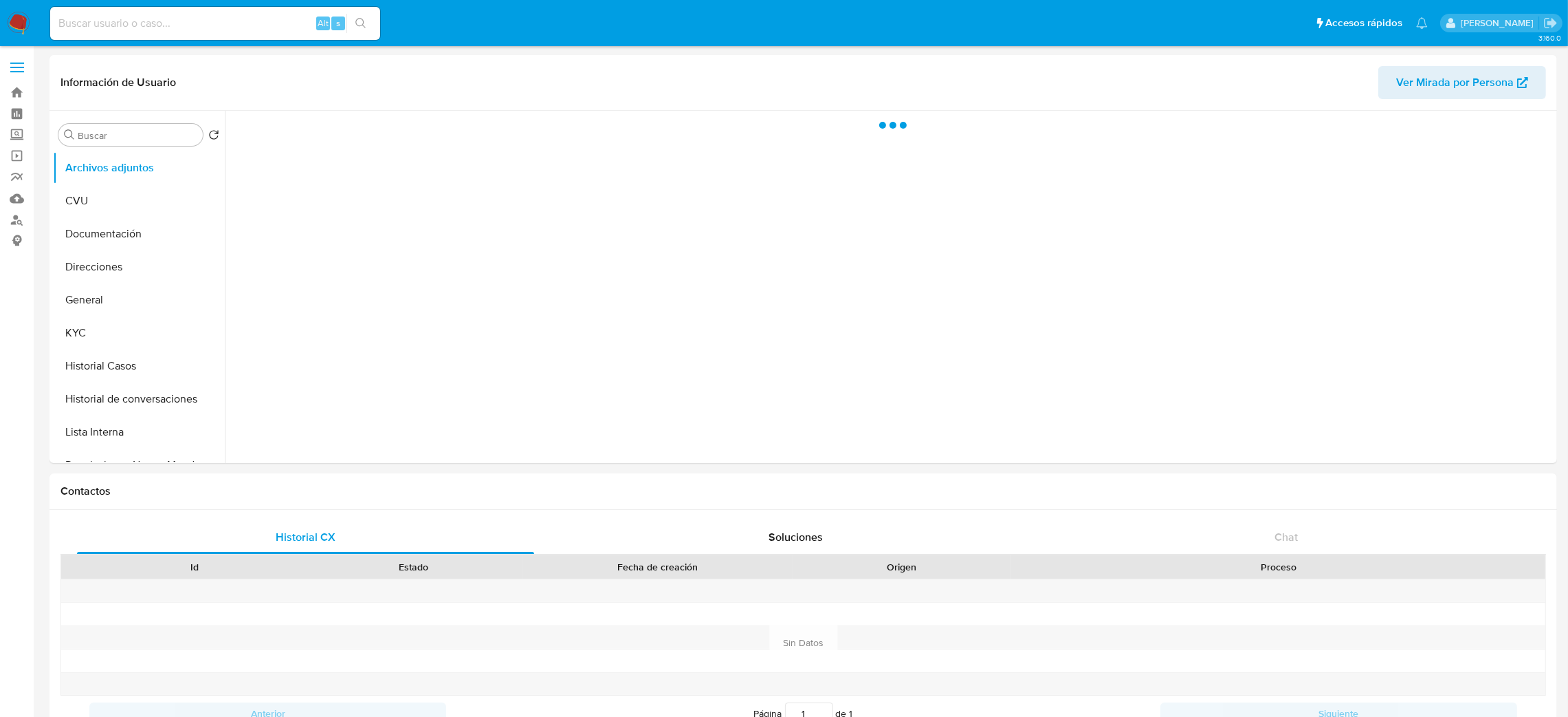
select select "10"
click at [119, 254] on button "Direcciones" at bounding box center [133, 267] width 161 height 33
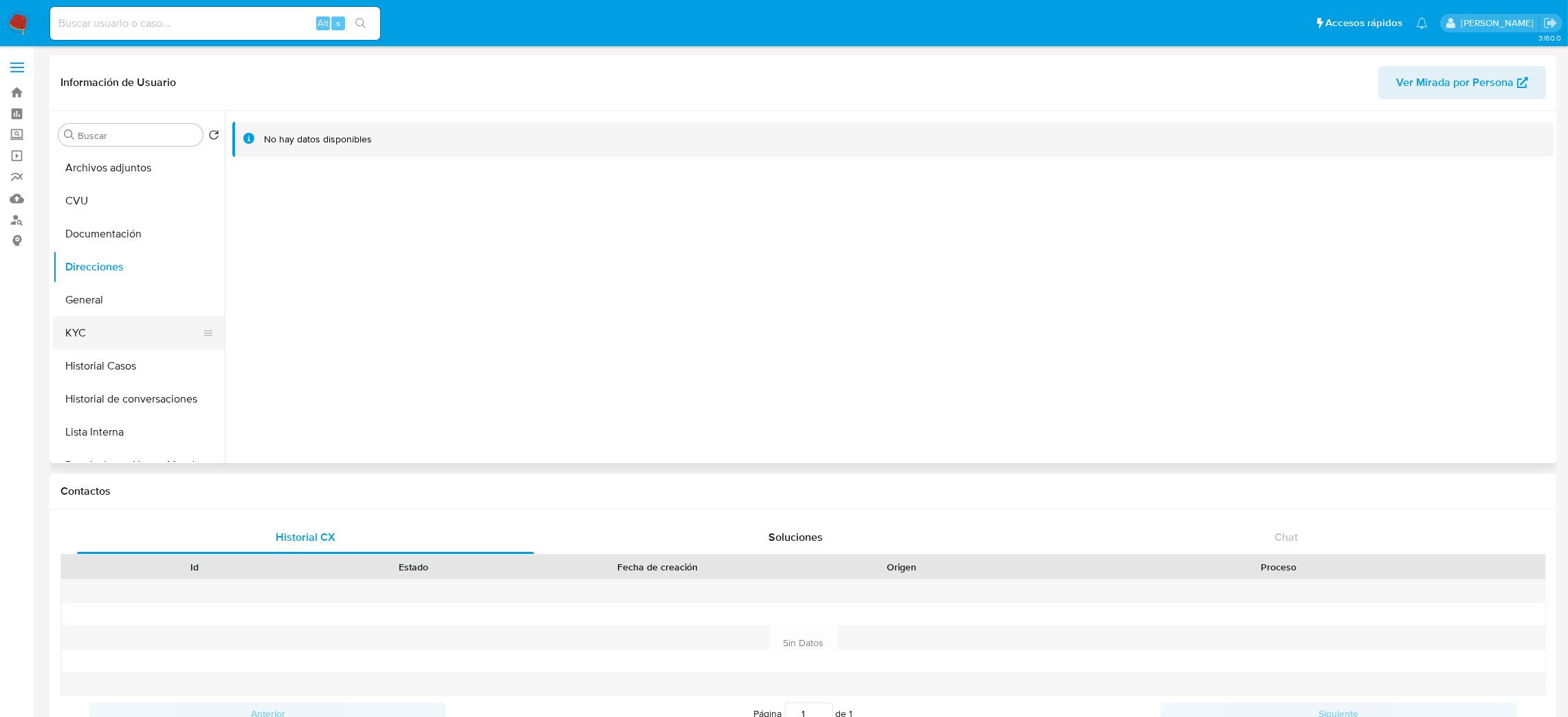
drag, startPoint x: 112, startPoint y: 320, endPoint x: 143, endPoint y: 323, distance: 31.1
click at [112, 321] on button "KYC" at bounding box center [133, 332] width 161 height 33
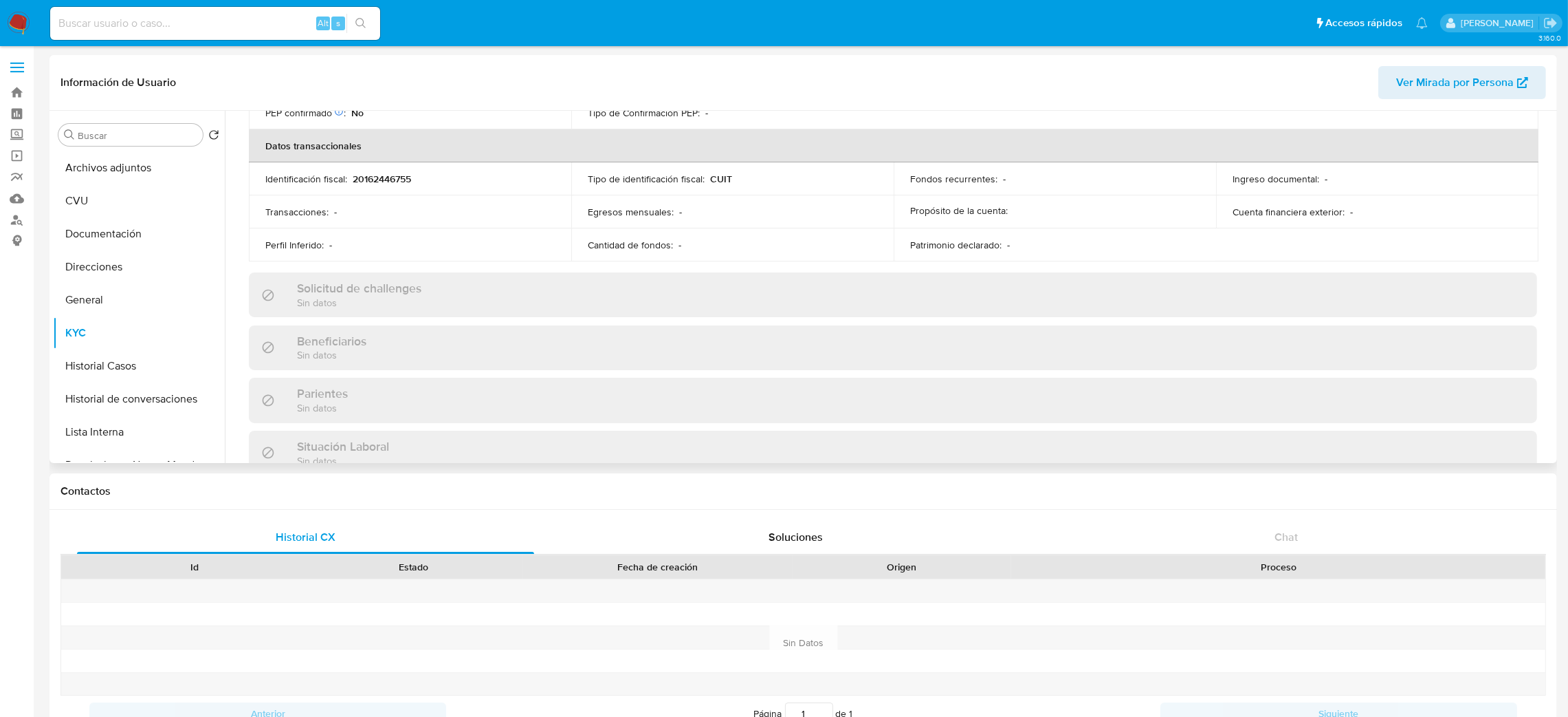
scroll to position [59, 0]
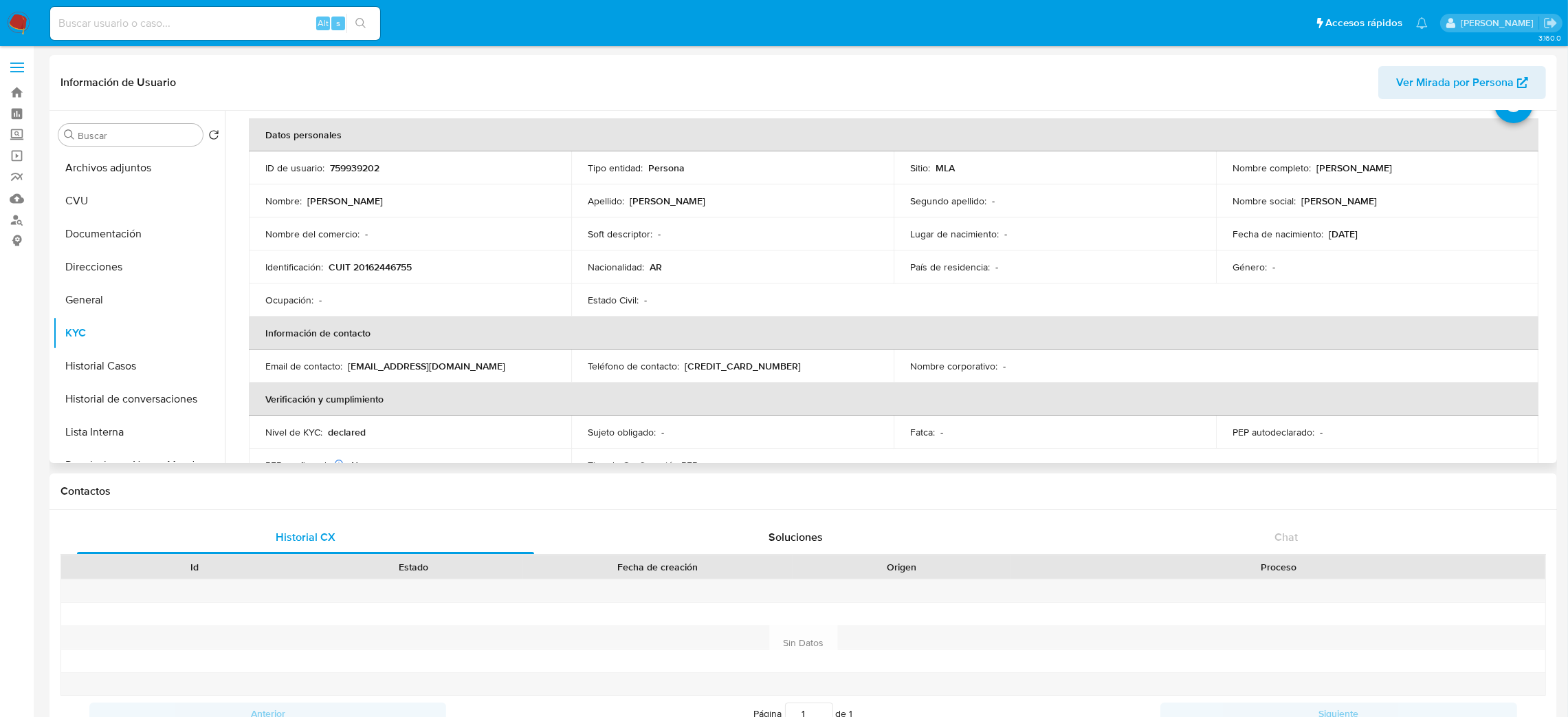
click at [391, 278] on td "Identificación : CUIT 20162446755" at bounding box center [410, 267] width 322 height 33
click at [387, 261] on p "CUIT 20162446755" at bounding box center [370, 267] width 83 height 12
click at [387, 261] on p "CUIT 20162446755" at bounding box center [370, 267] width 83 height 12
copy p "20162446755"
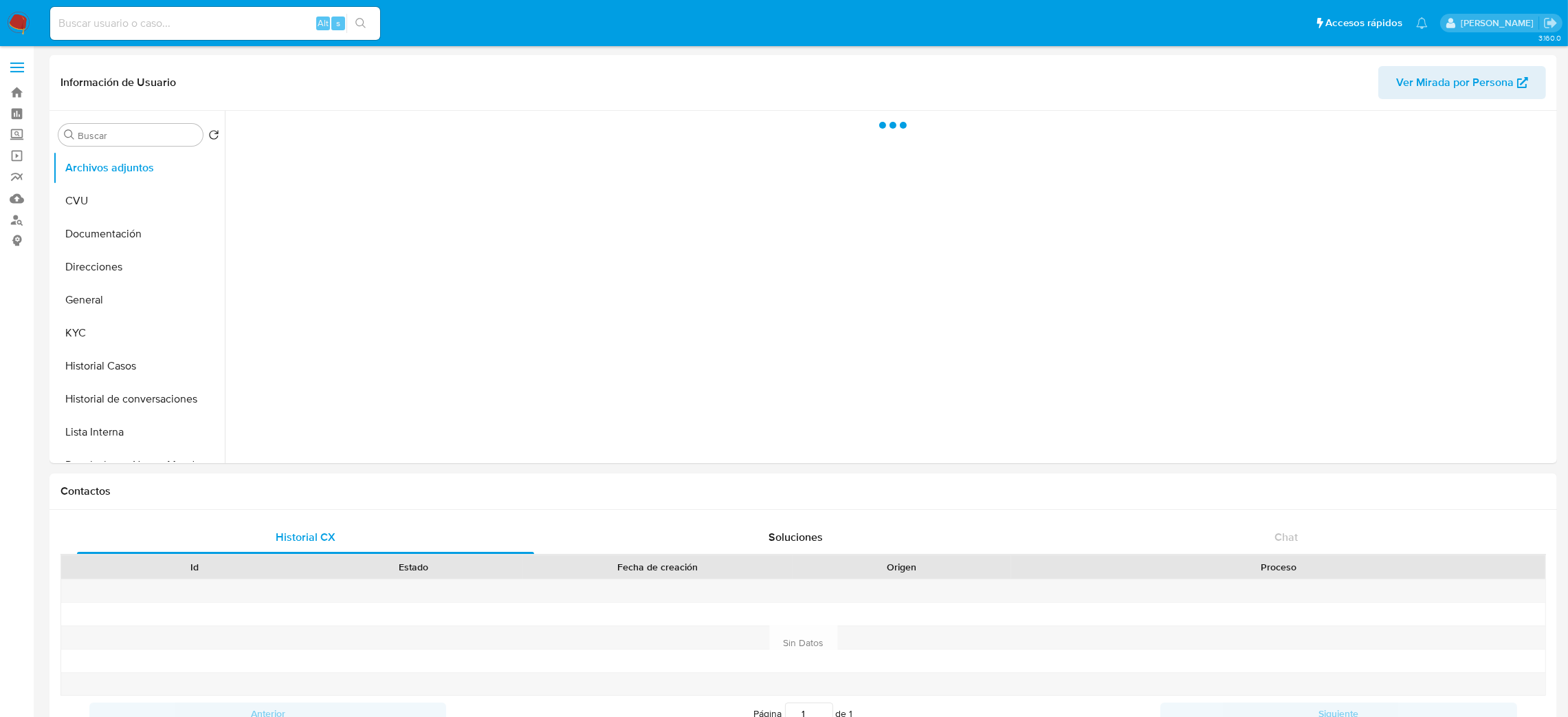
select select "10"
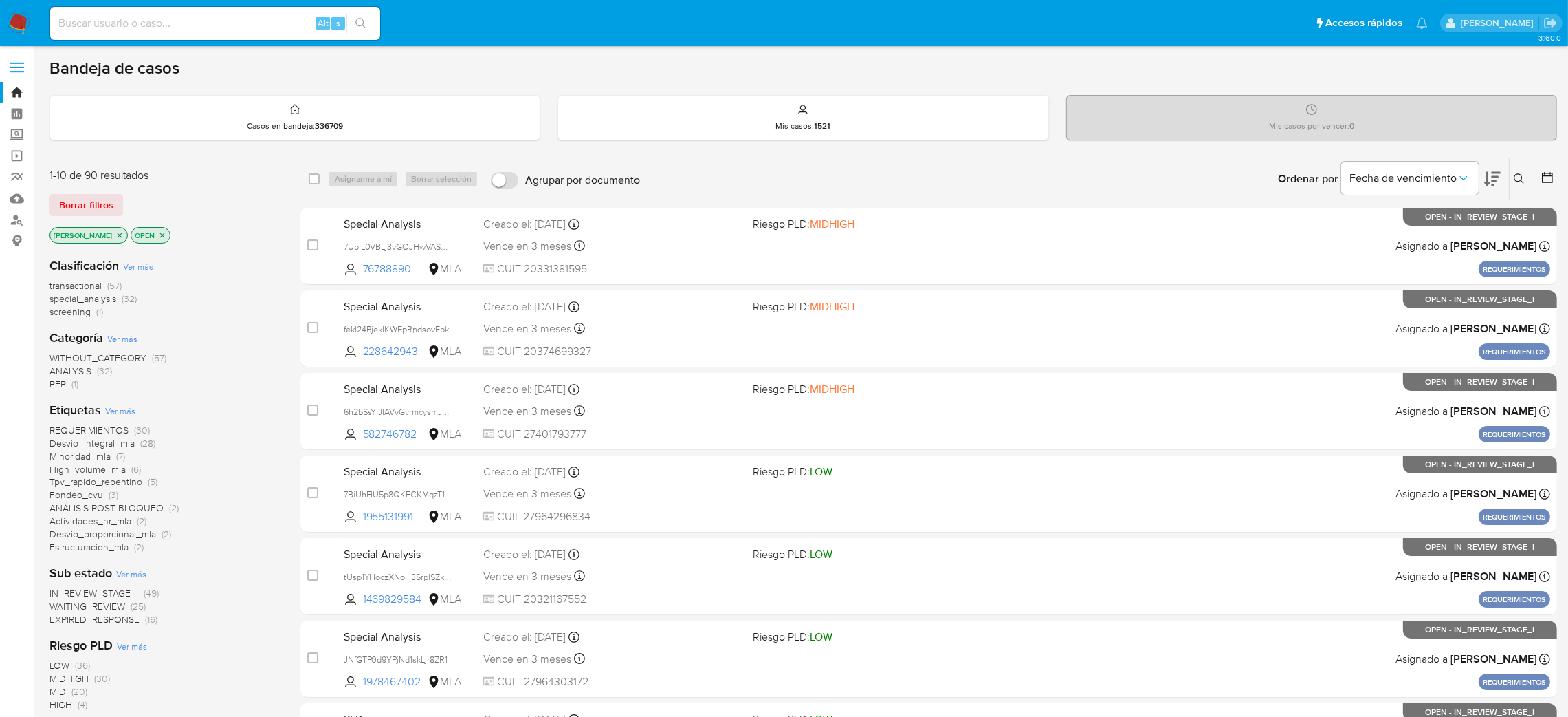
click at [1524, 175] on icon at bounding box center [1519, 179] width 11 height 11
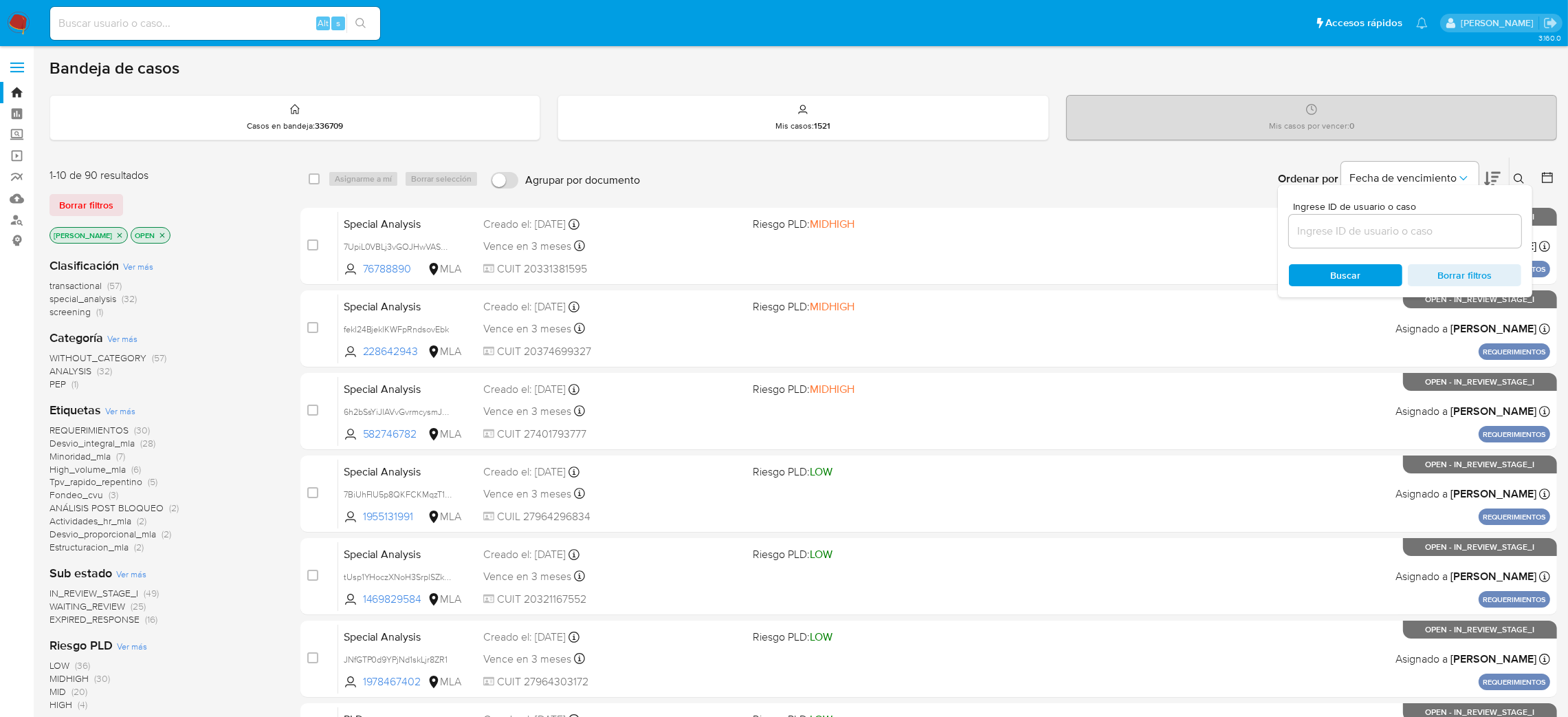
click at [1422, 237] on input at bounding box center [1405, 231] width 233 height 18
type input "nQh722b4TLXLcxCU5KUMx0ip"
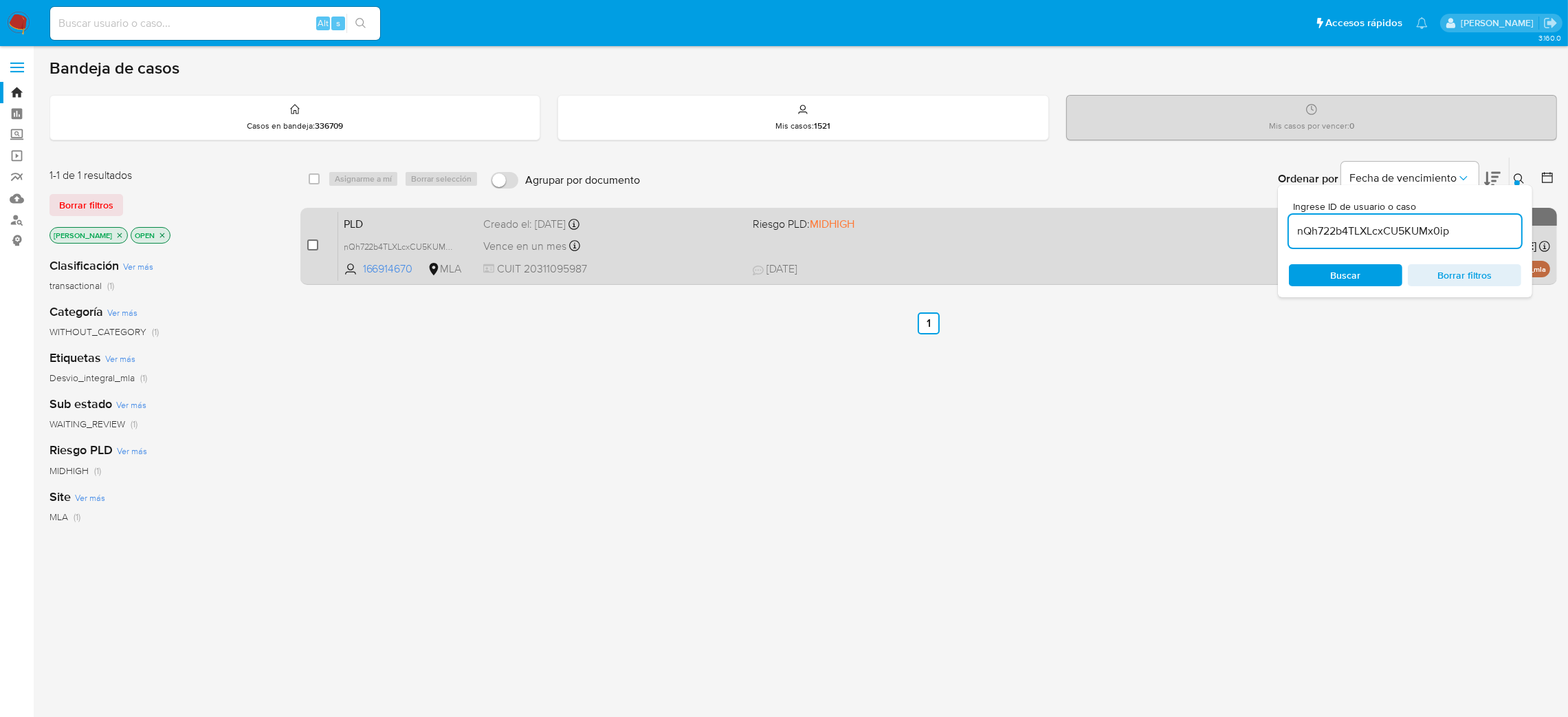
click at [313, 243] on input "checkbox" at bounding box center [313, 244] width 11 height 11
checkbox input "true"
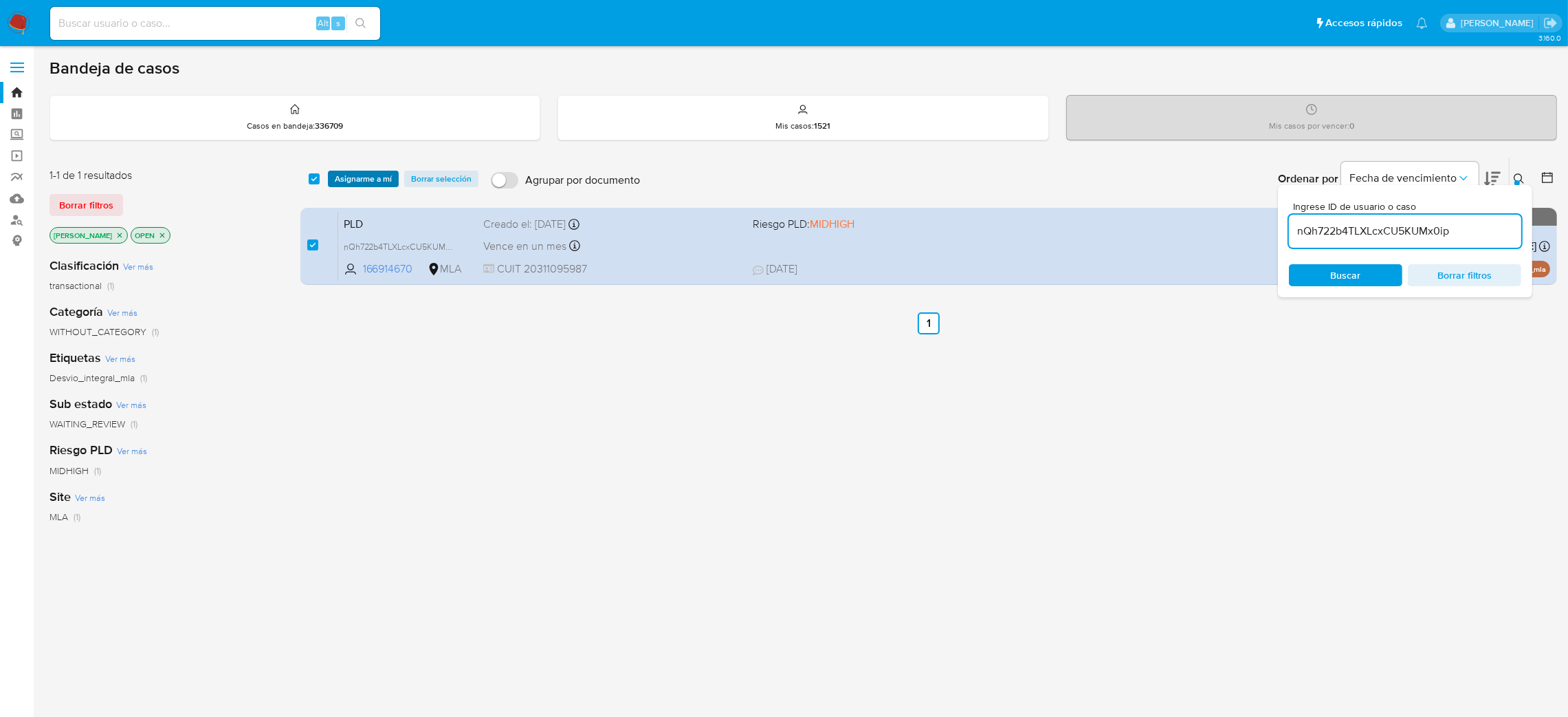
click at [360, 186] on span "Asignarme a mí" at bounding box center [363, 179] width 57 height 14
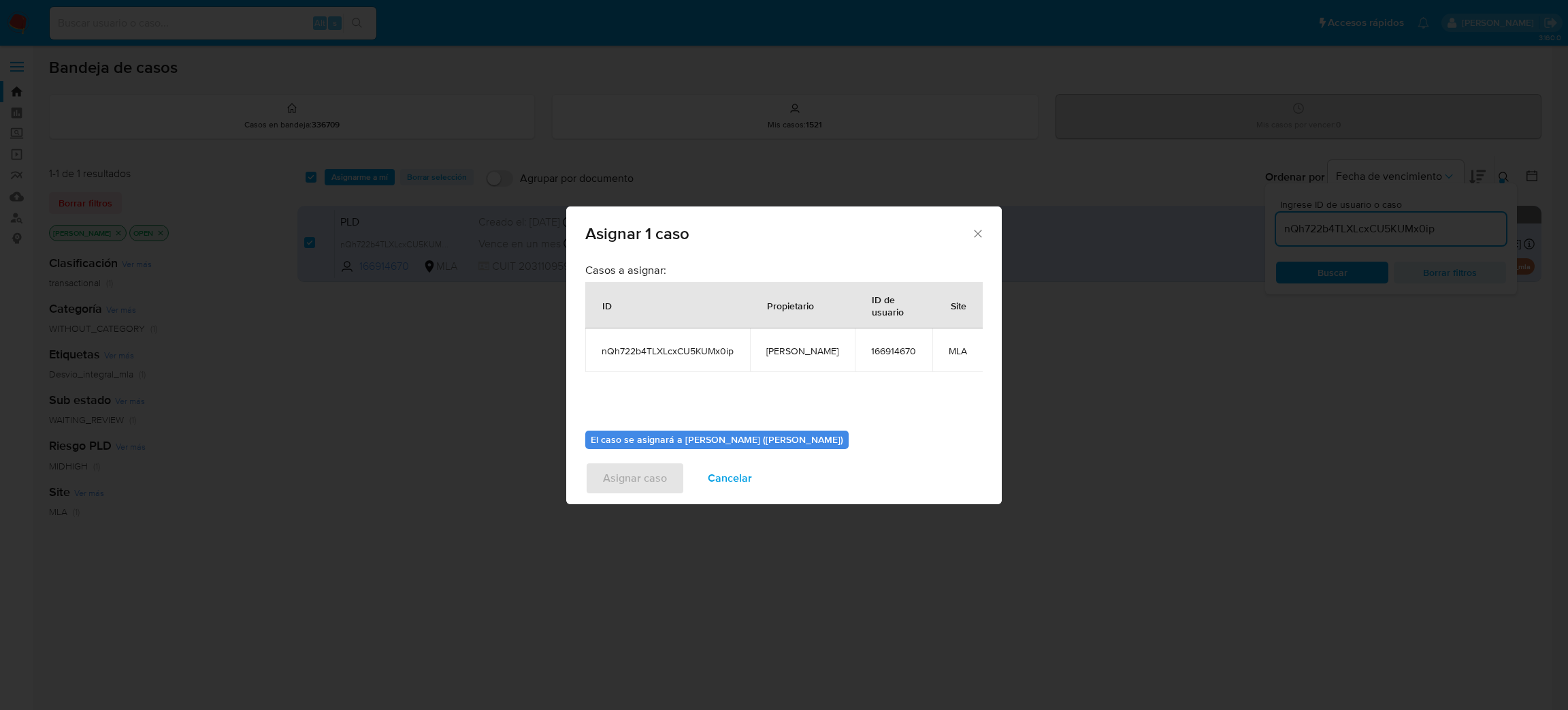
click at [785, 357] on td "[PERSON_NAME]" at bounding box center [802, 350] width 105 height 44
copy span "[PERSON_NAME]"
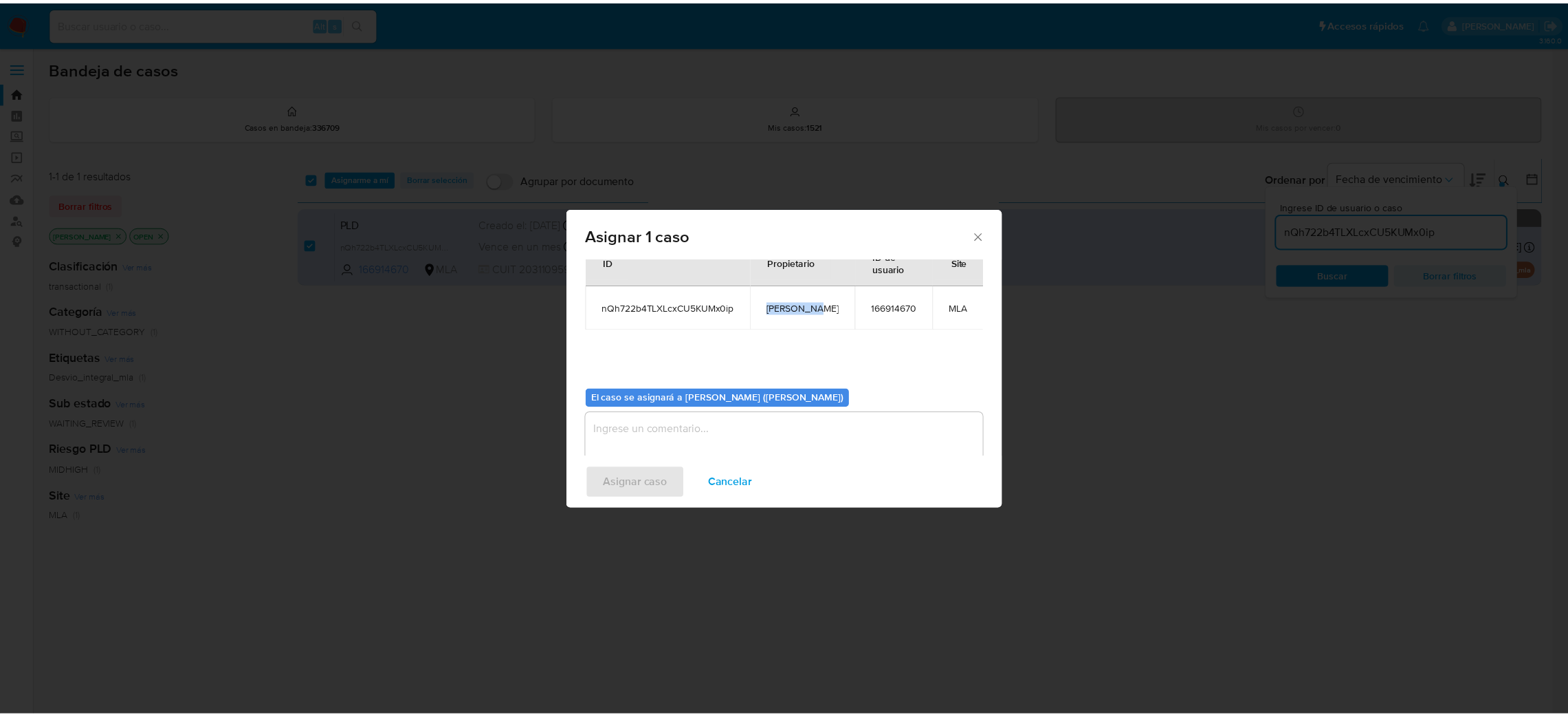
scroll to position [71, 0]
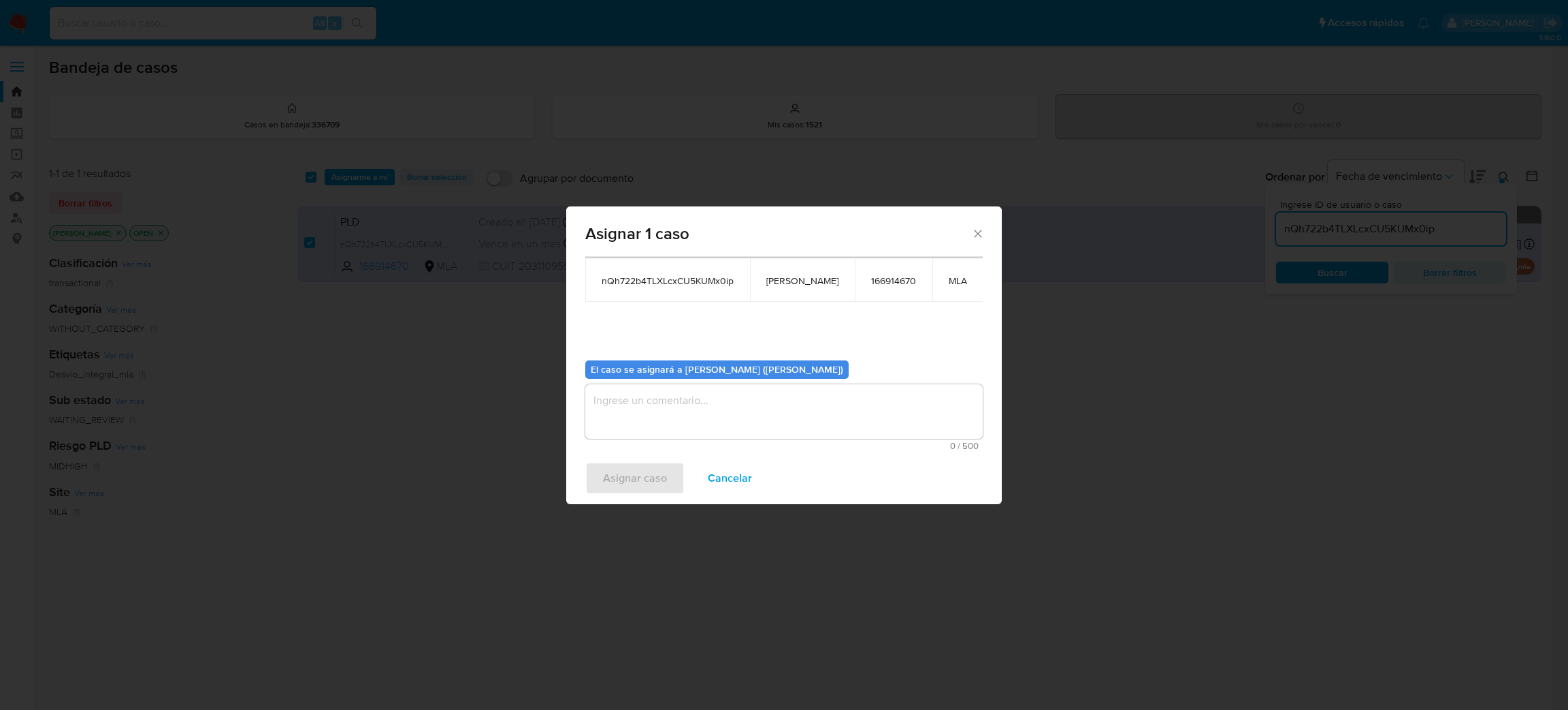
click at [697, 419] on textarea "assign-modal" at bounding box center [784, 411] width 398 height 54
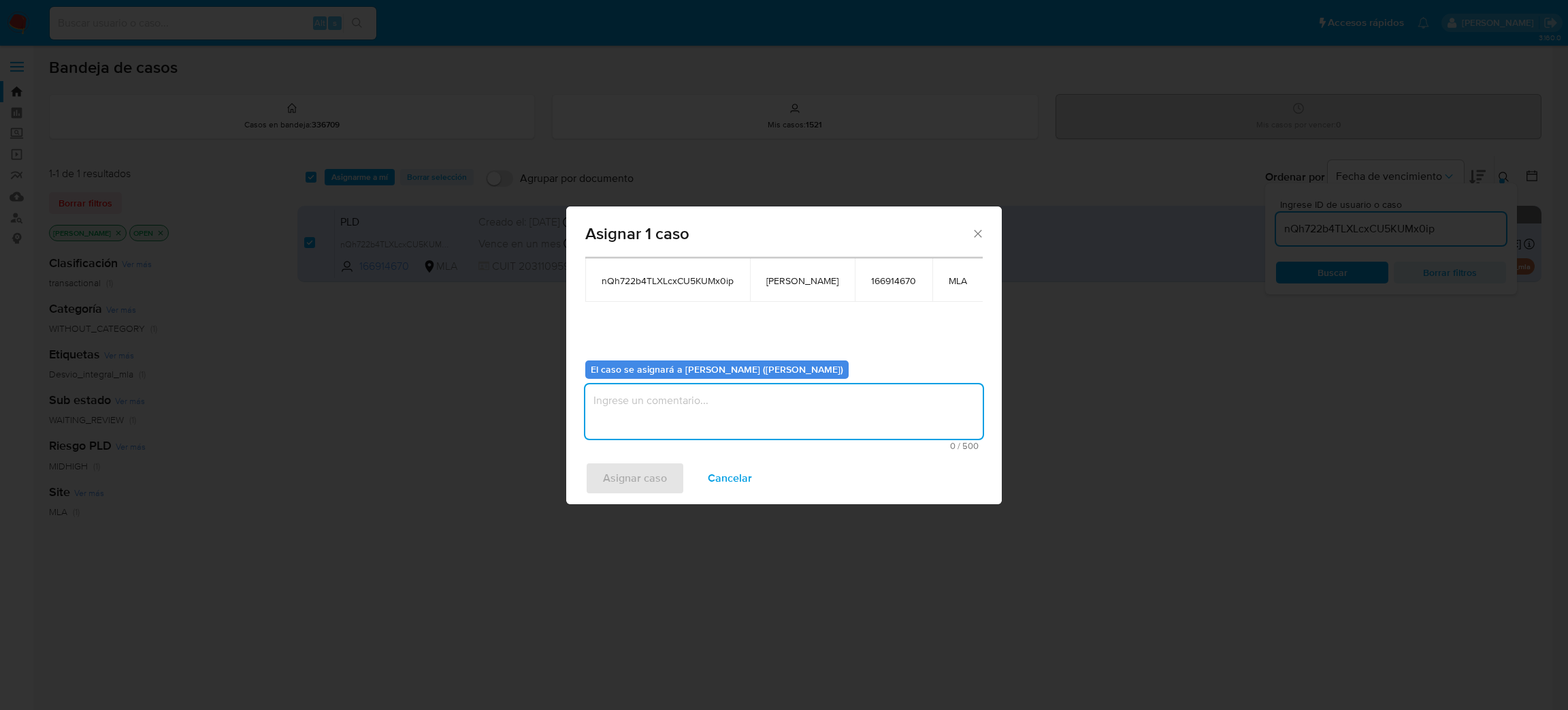
paste textarea "[PERSON_NAME]"
type textarea "[PERSON_NAME]"
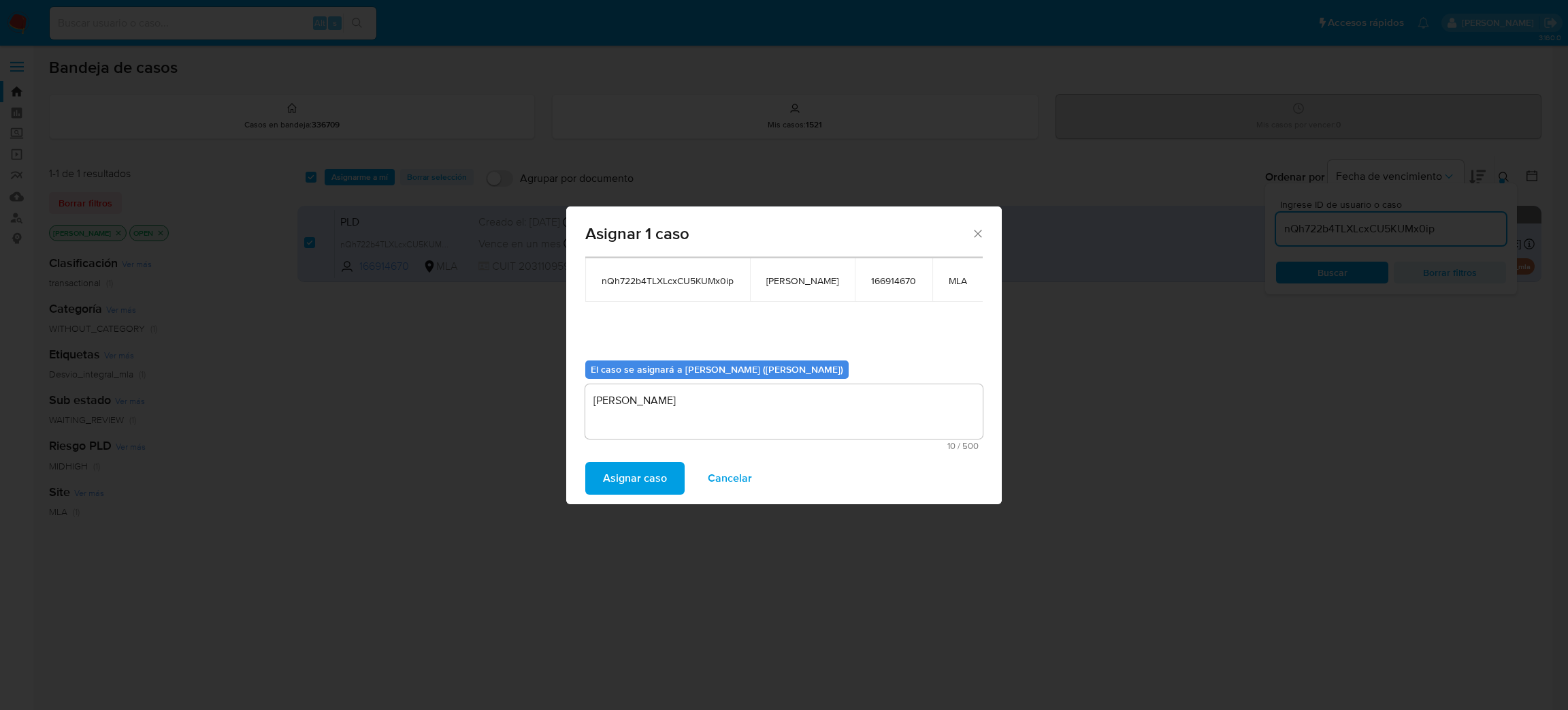
click at [665, 470] on button "Asignar caso" at bounding box center [635, 478] width 99 height 33
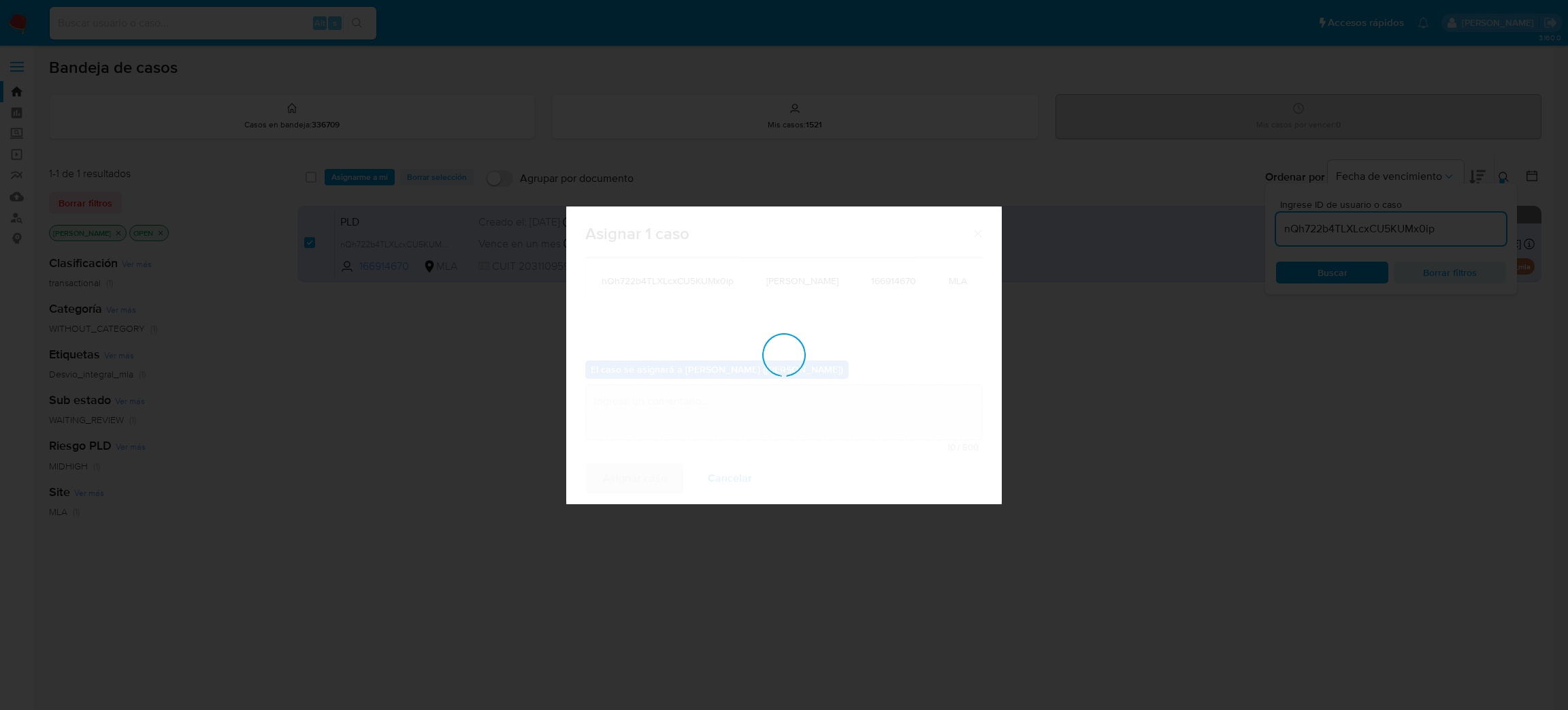
checkbox input "false"
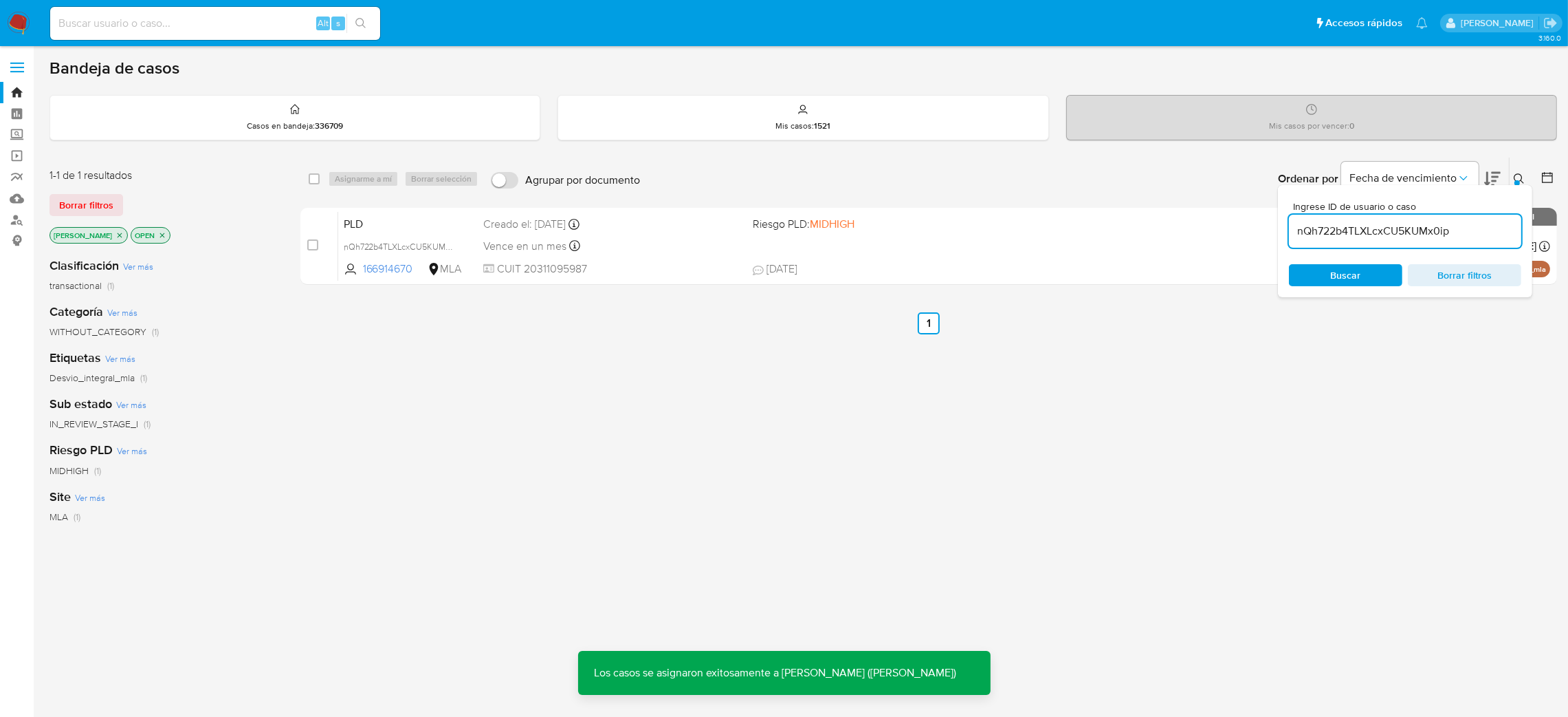
click at [462, 220] on span "PLD" at bounding box center [408, 222] width 129 height 18
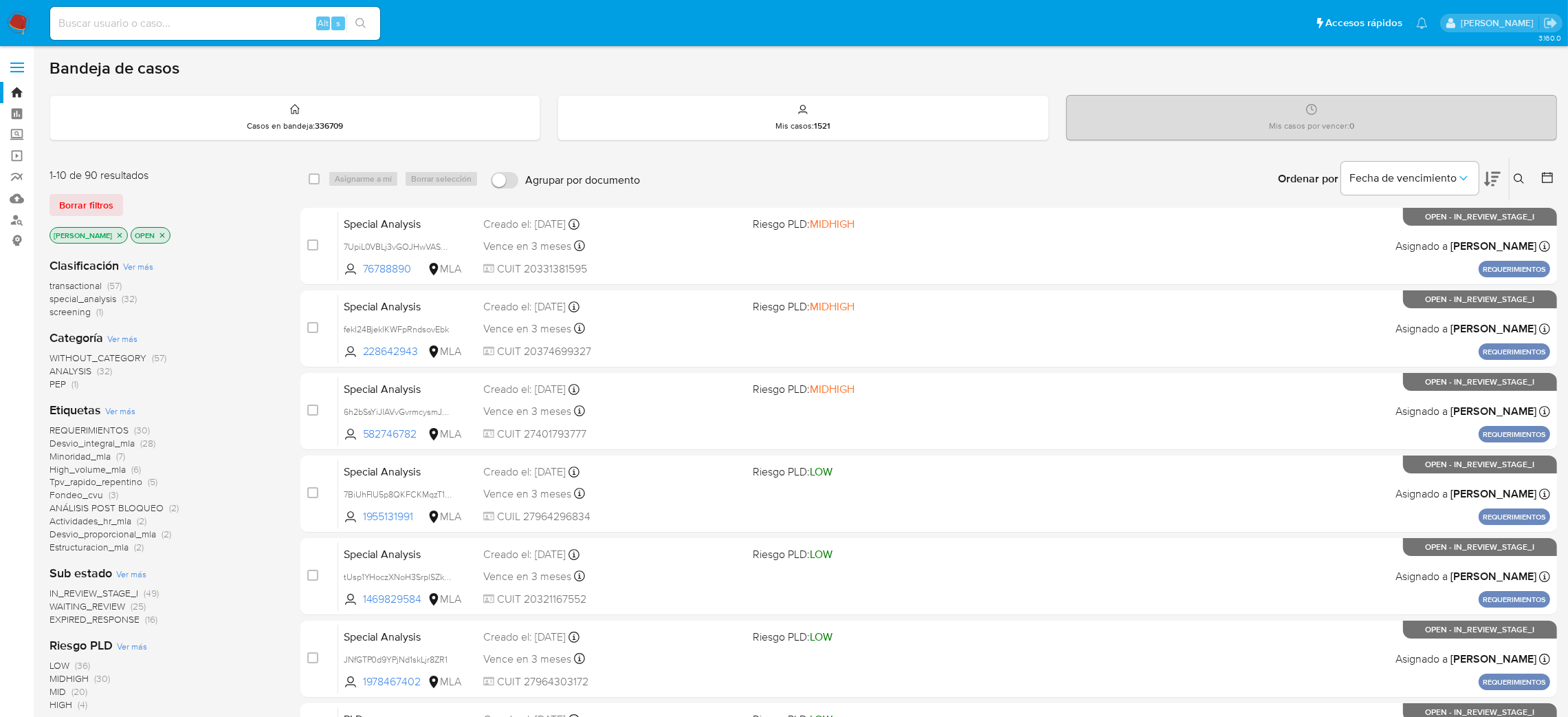
click at [1519, 179] on icon at bounding box center [1519, 179] width 11 height 11
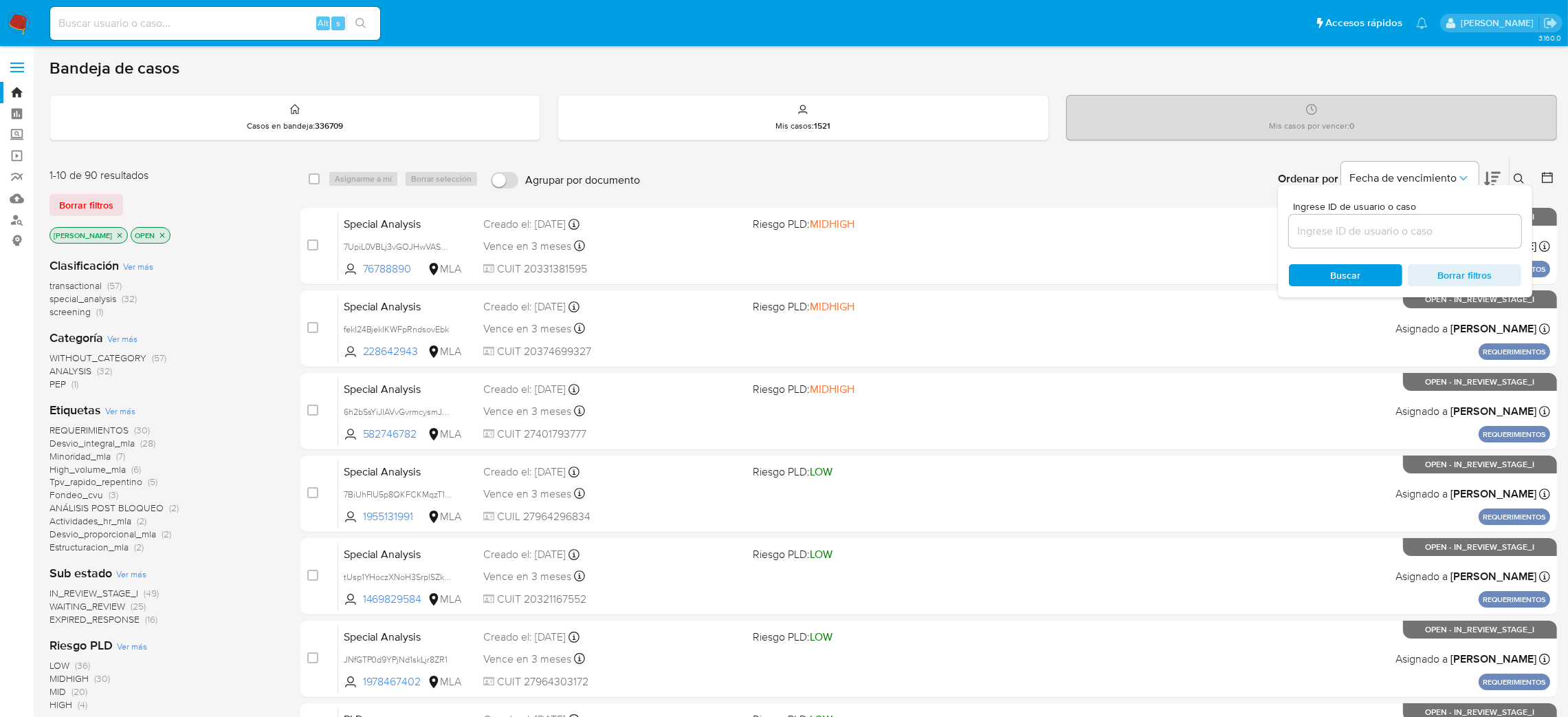
click at [1405, 245] on div at bounding box center [1405, 231] width 233 height 33
click at [1403, 228] on input at bounding box center [1405, 231] width 233 height 18
paste input "nQh722b4TLXLcxCU5KUMx0ip"
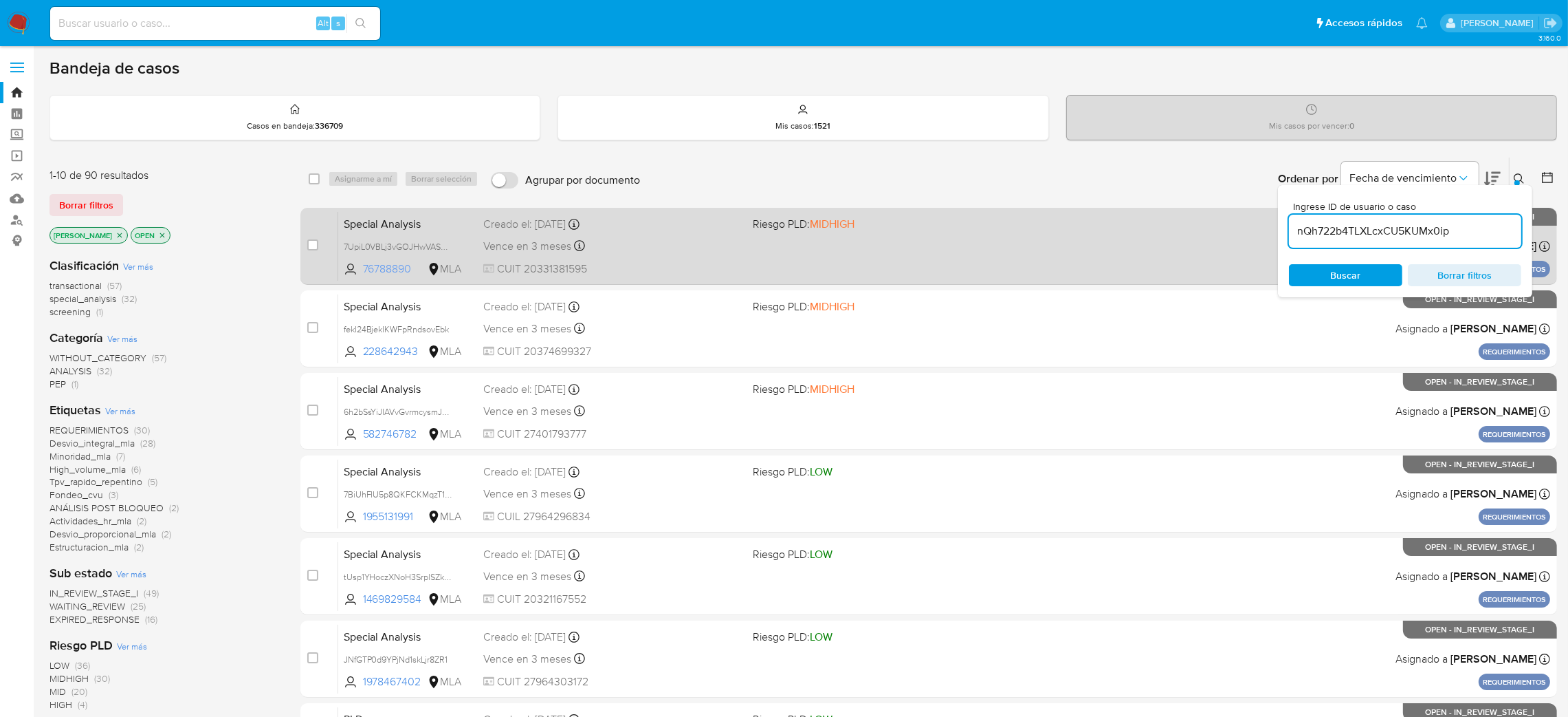
type input "nQh722b4TLXLcxCU5KUMx0ip"
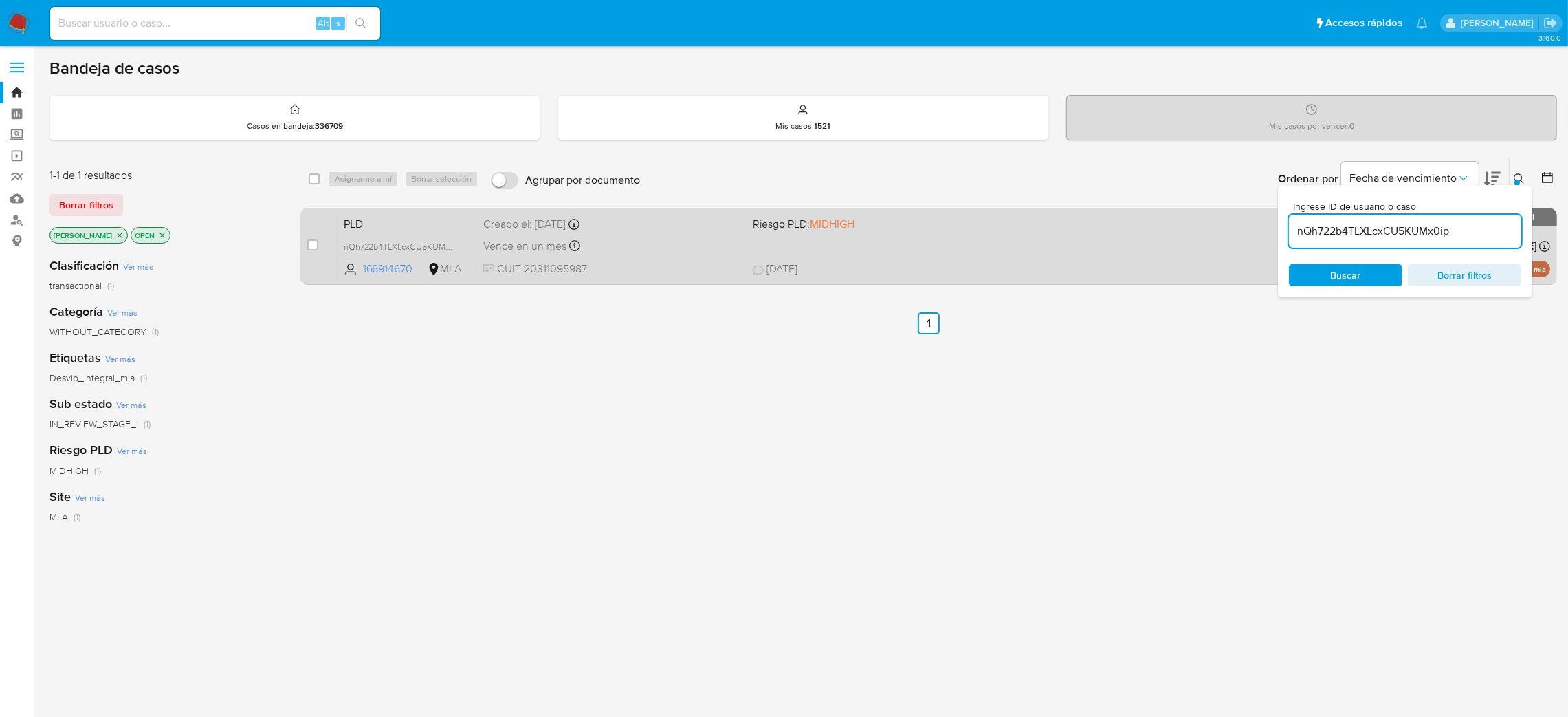
click at [306, 242] on div "case-item-checkbox No es posible asignar el caso PLD nQh722b4TLXLcxCU5KUMx0ip 1…" at bounding box center [928, 246] width 1257 height 77
click at [315, 250] on div "case-item-checkbox" at bounding box center [313, 245] width 11 height 14
click at [308, 243] on input "checkbox" at bounding box center [313, 244] width 11 height 11
checkbox input "true"
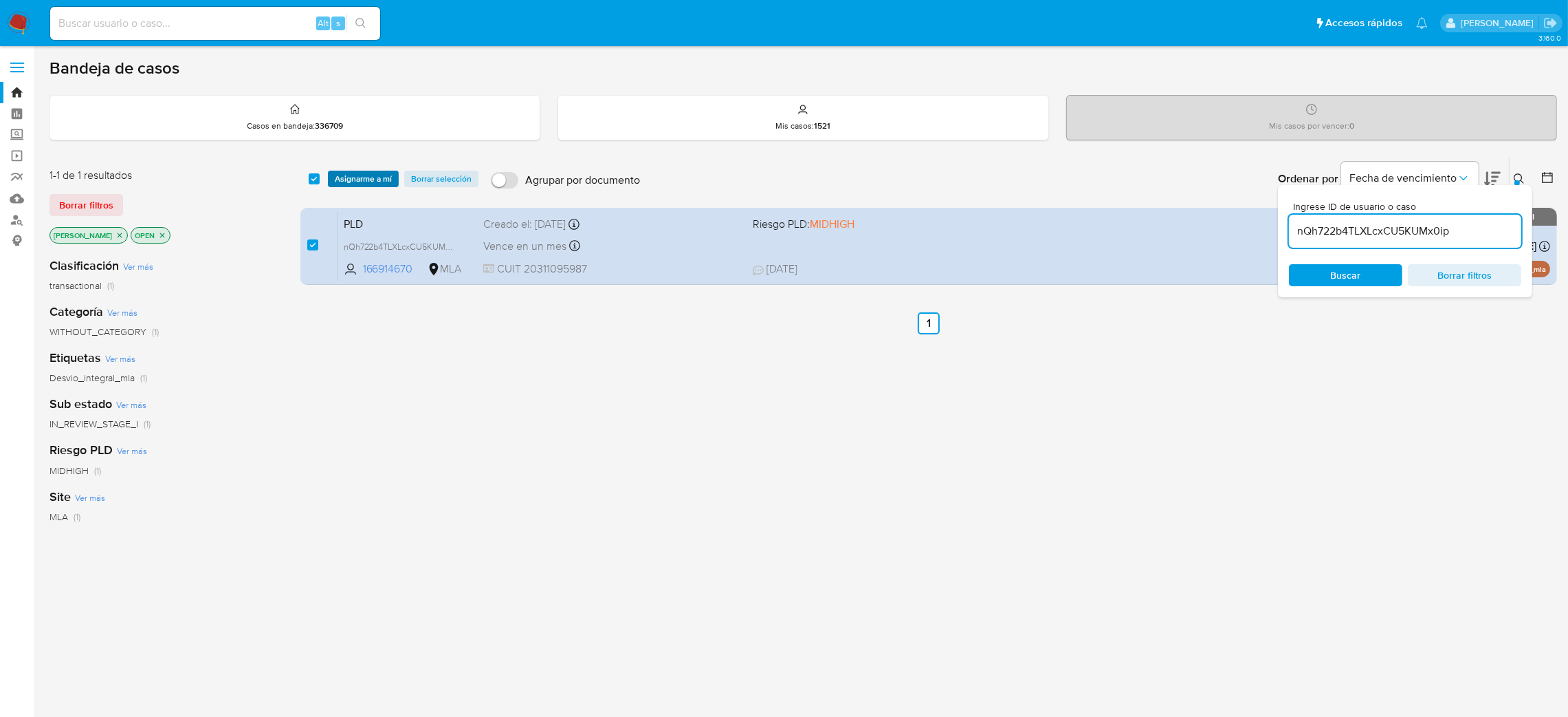
click at [369, 172] on span "Asignarme a mí" at bounding box center [363, 179] width 57 height 14
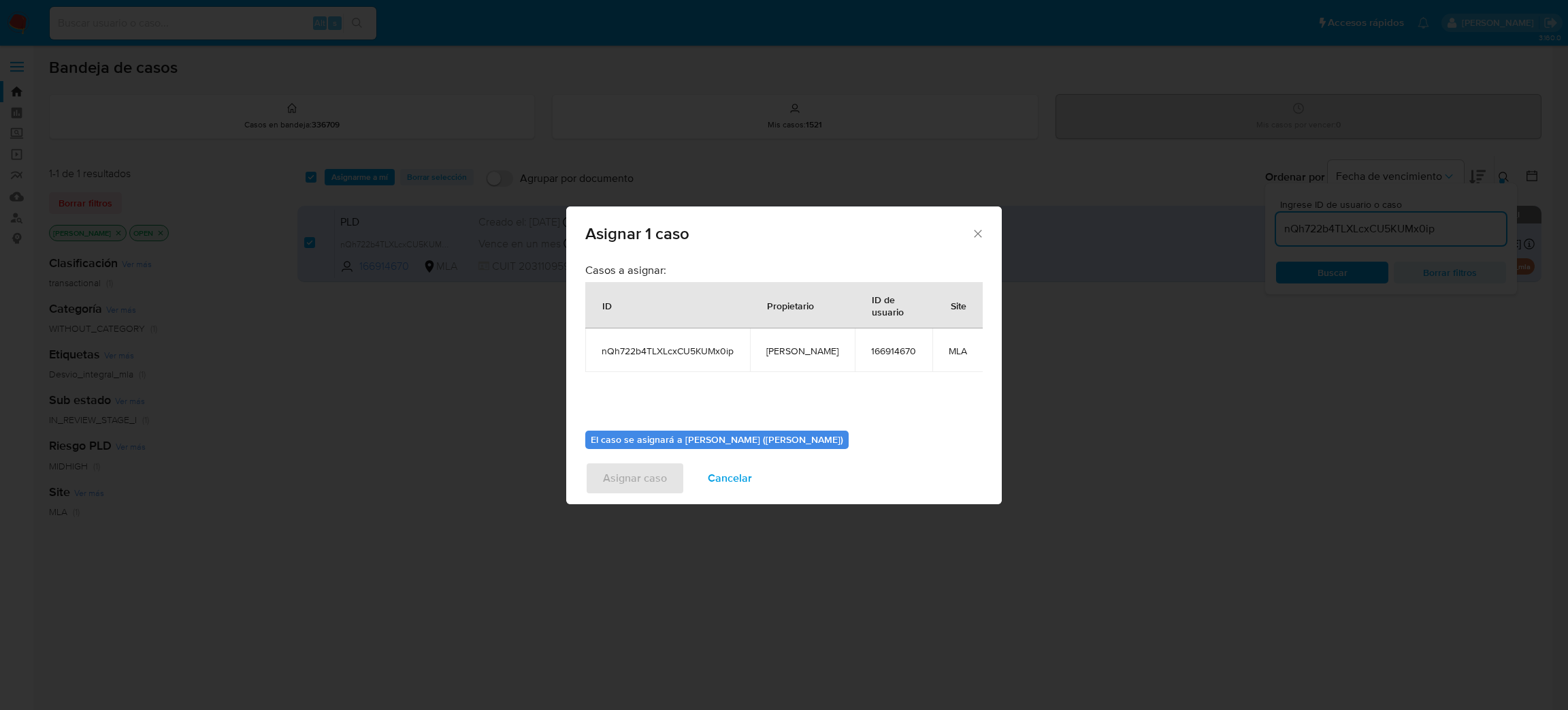
click at [799, 353] on span "[PERSON_NAME]" at bounding box center [802, 350] width 72 height 12
copy span "[PERSON_NAME]"
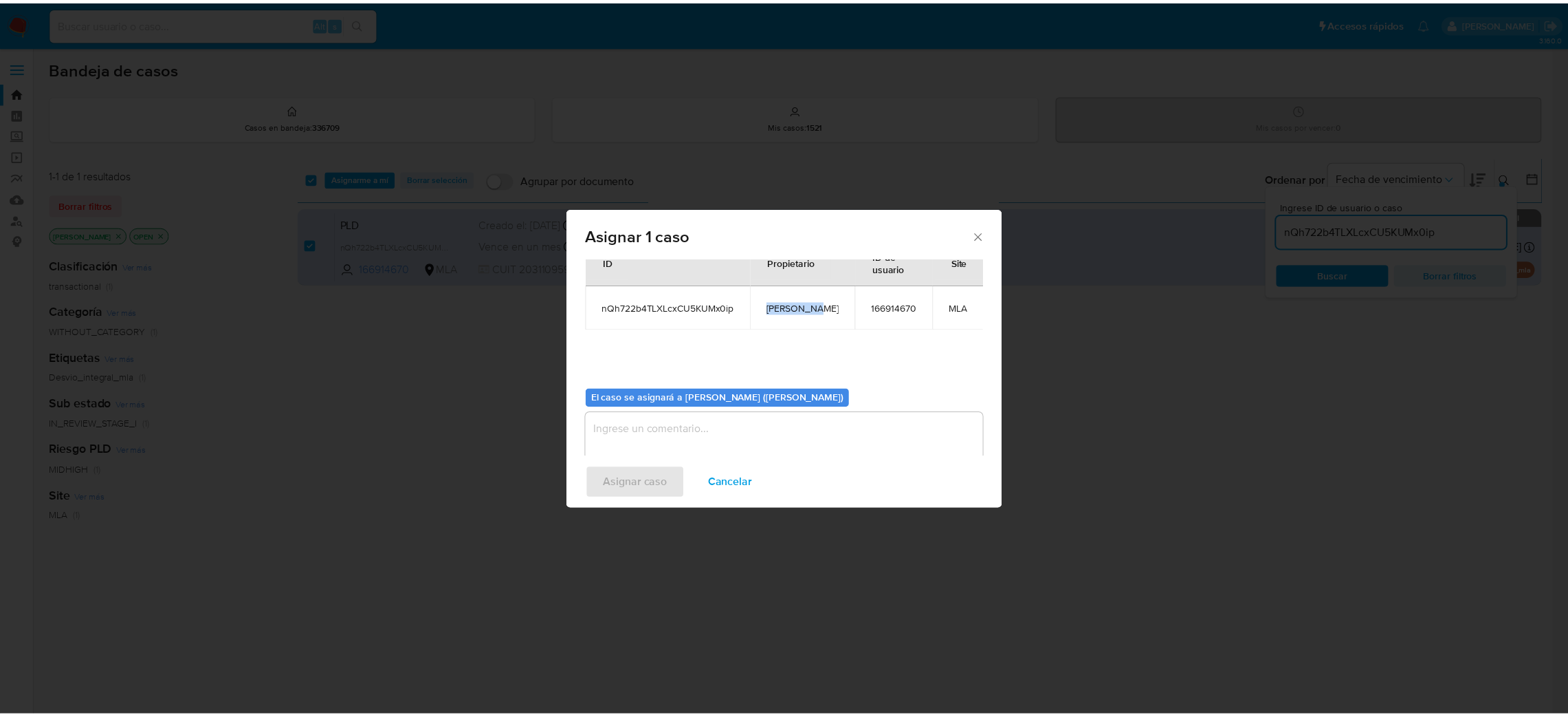
scroll to position [71, 0]
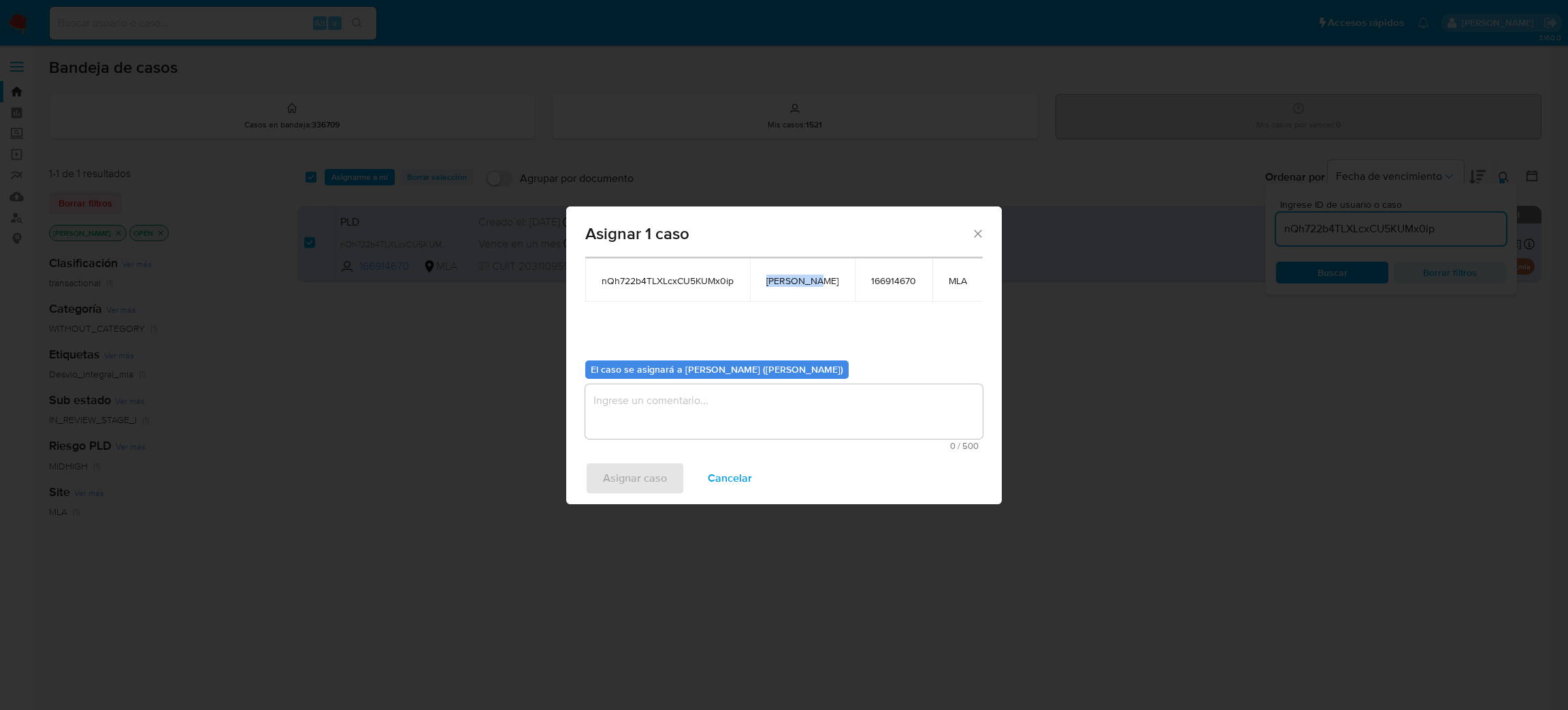
click at [702, 408] on textarea "assign-modal" at bounding box center [784, 411] width 398 height 54
paste textarea "[PERSON_NAME]"
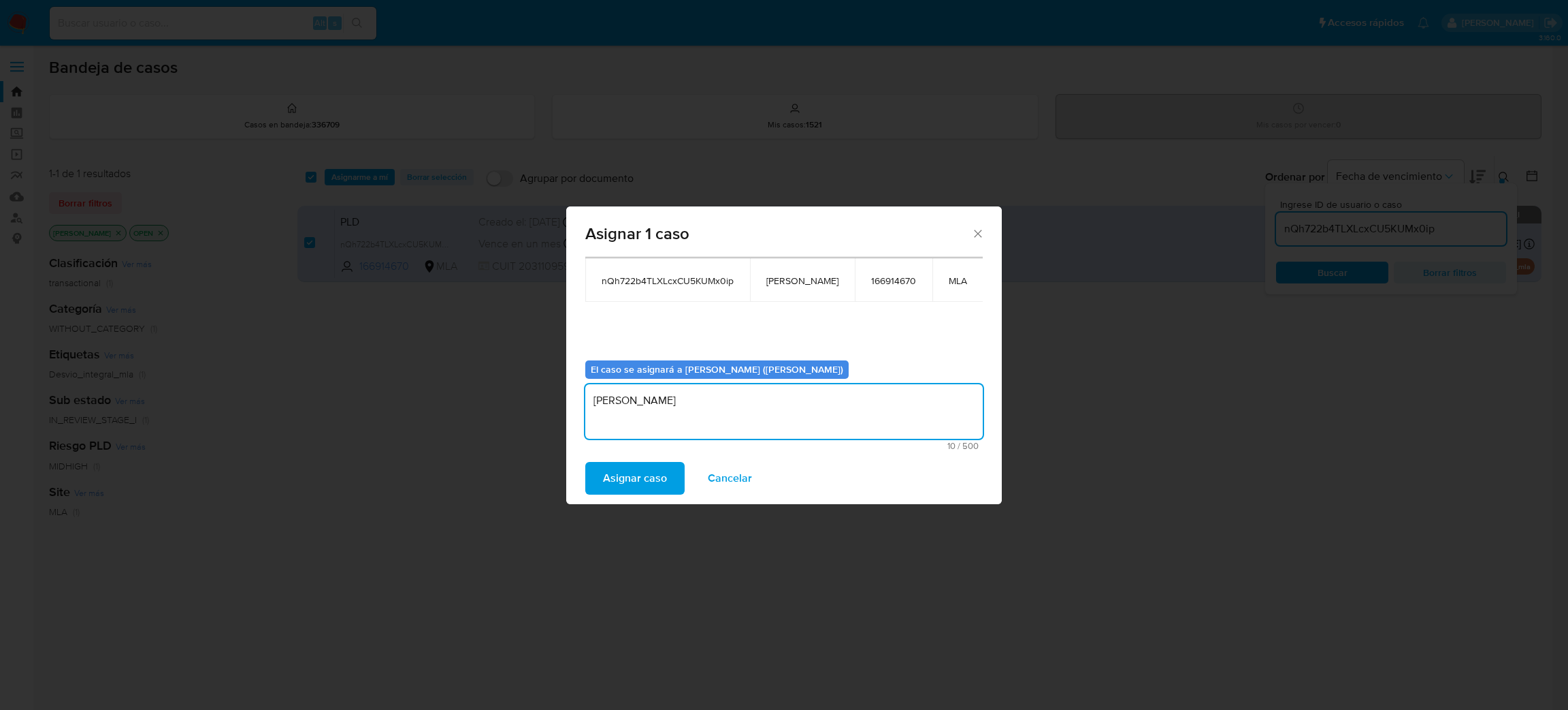
type textarea "[PERSON_NAME]"
click at [621, 463] on span "Asignar caso" at bounding box center [635, 478] width 64 height 30
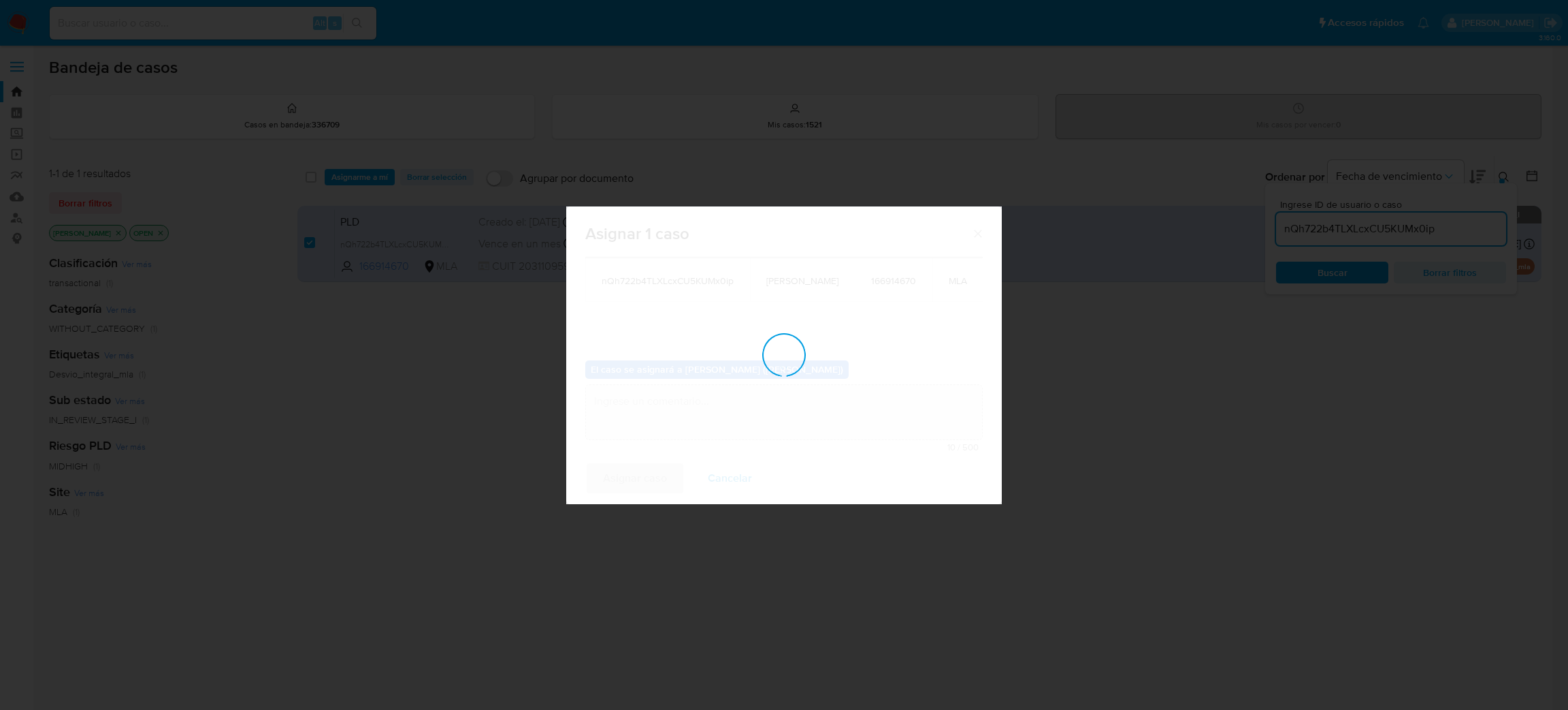
checkbox input "false"
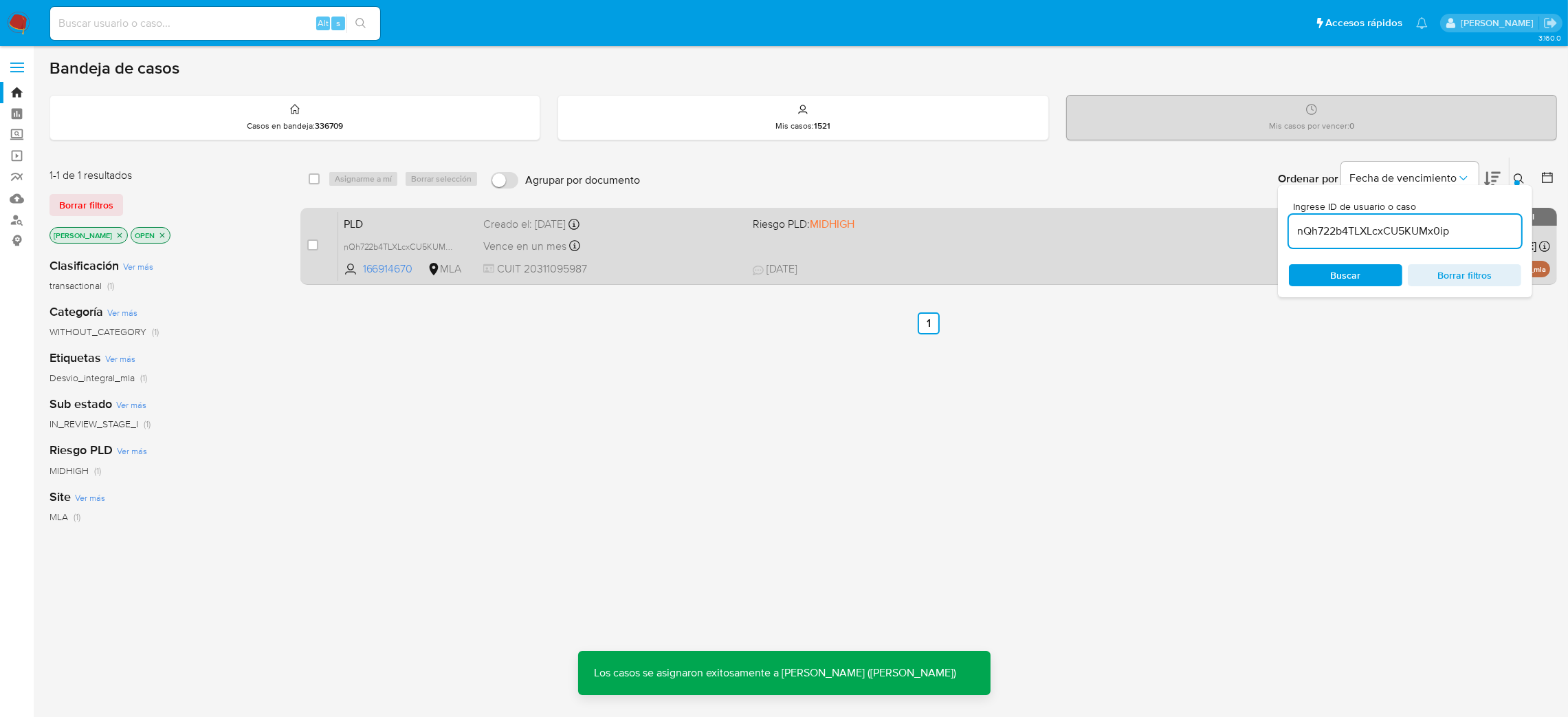
click at [416, 226] on span "PLD" at bounding box center [408, 222] width 129 height 18
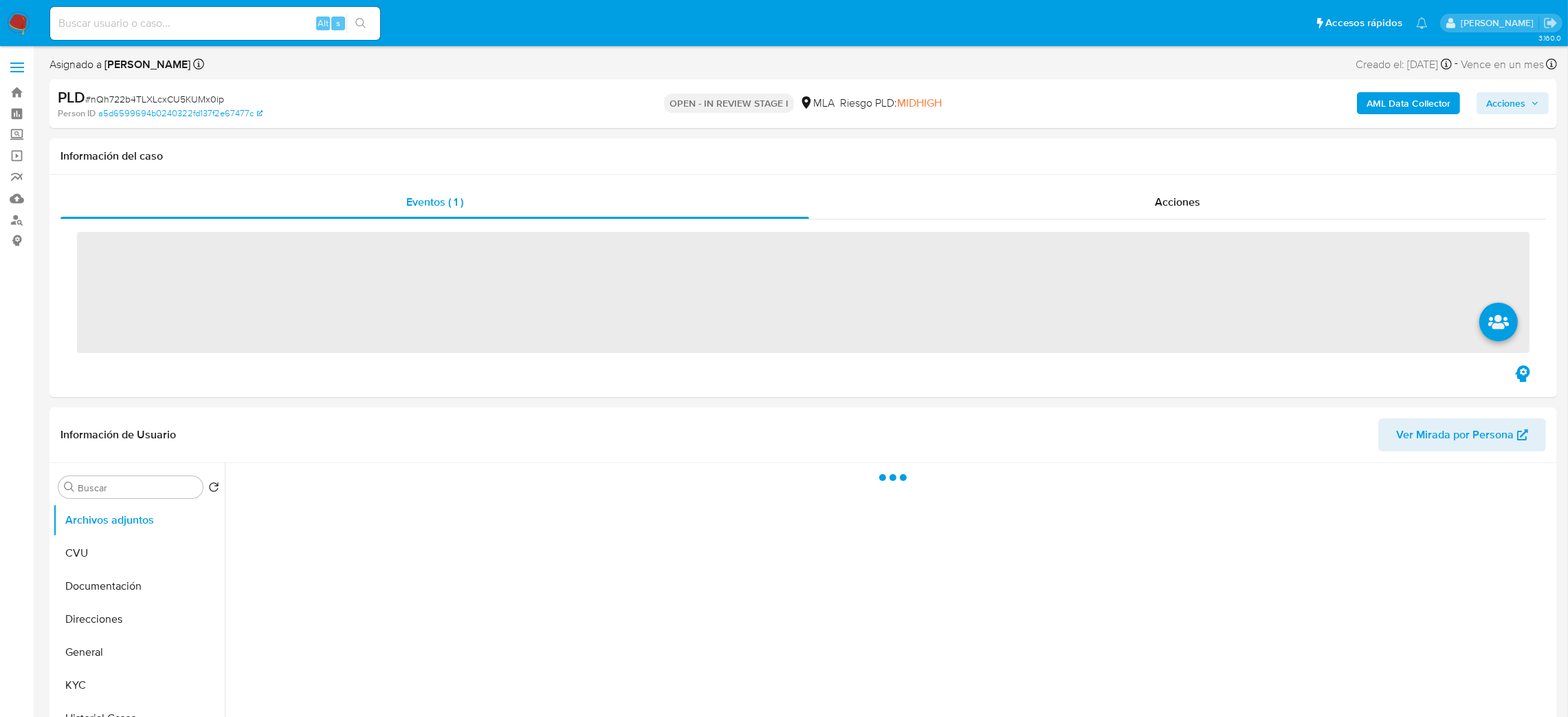
click at [154, 93] on span "# nQh722b4TLXLcxCU5KUMx0ip" at bounding box center [155, 99] width 139 height 14
copy span "nQh722b4TLXLcxCU5KUMx0ip"
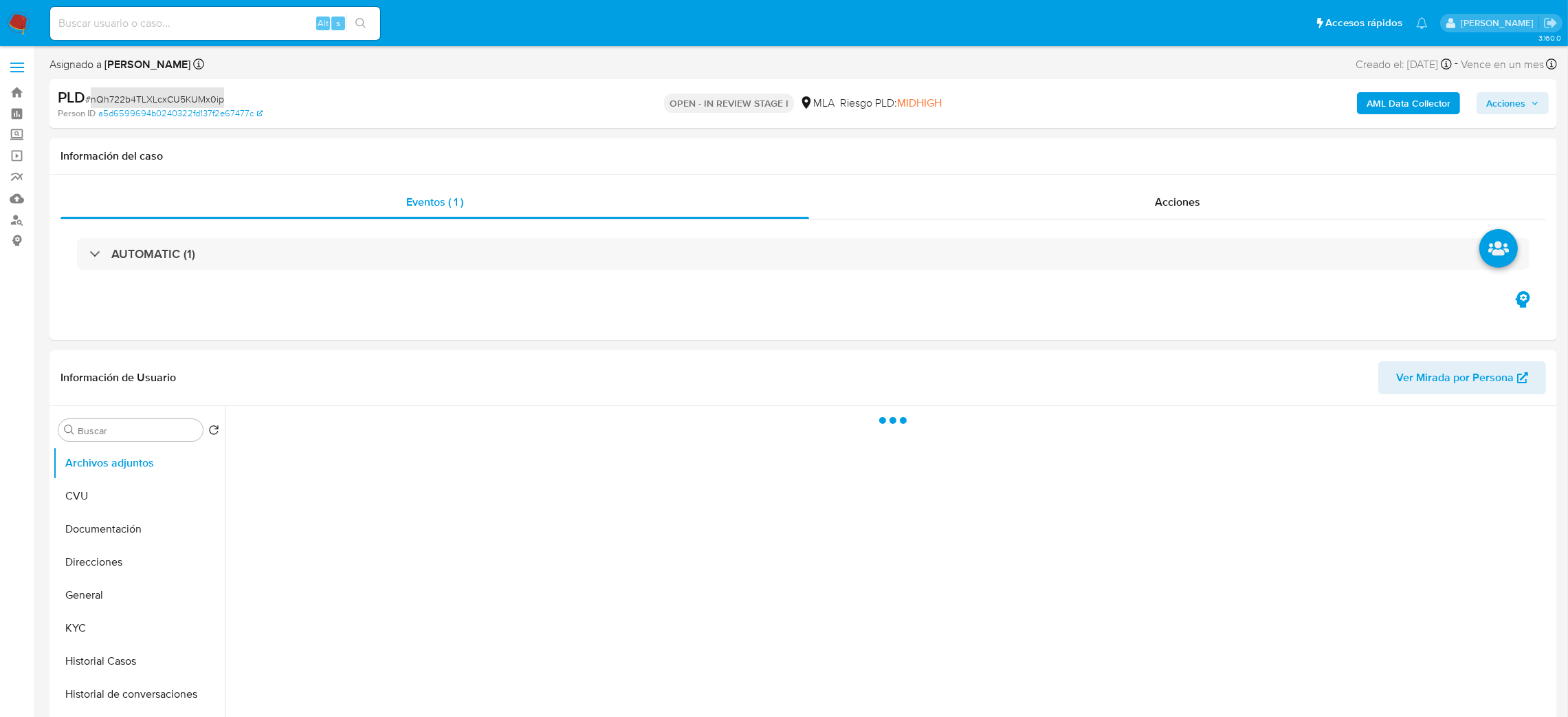
select select "10"
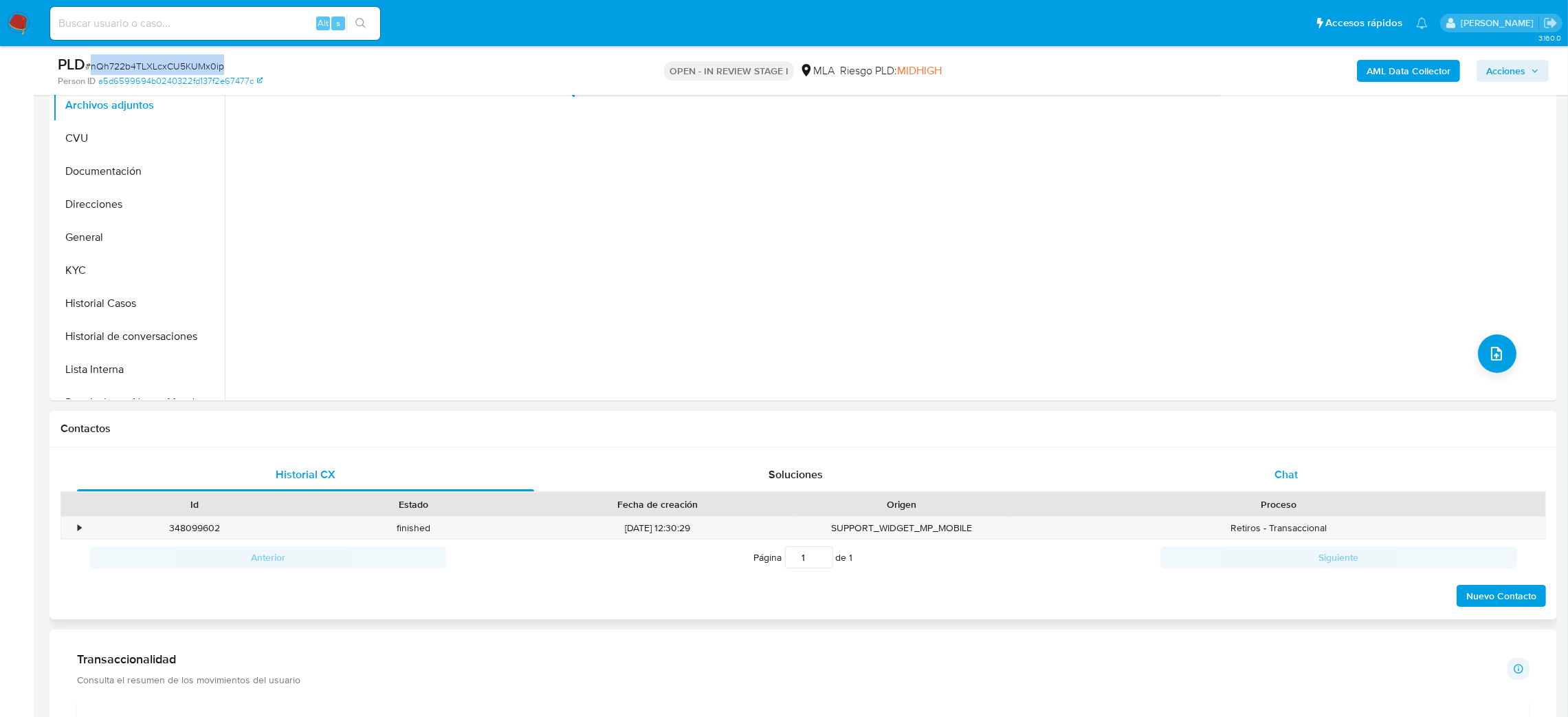
click at [1294, 470] on span "Chat" at bounding box center [1286, 474] width 23 height 16
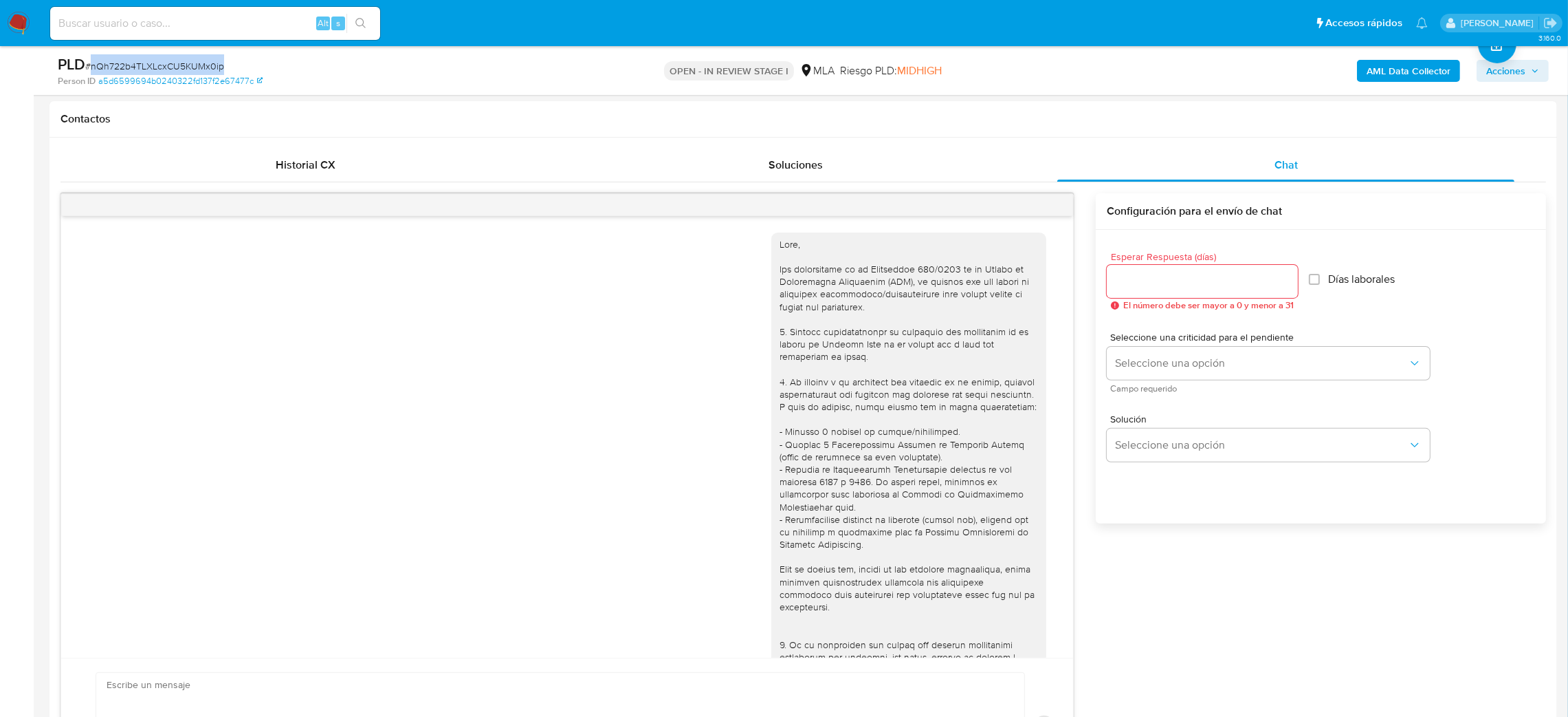
scroll to position [1284, 0]
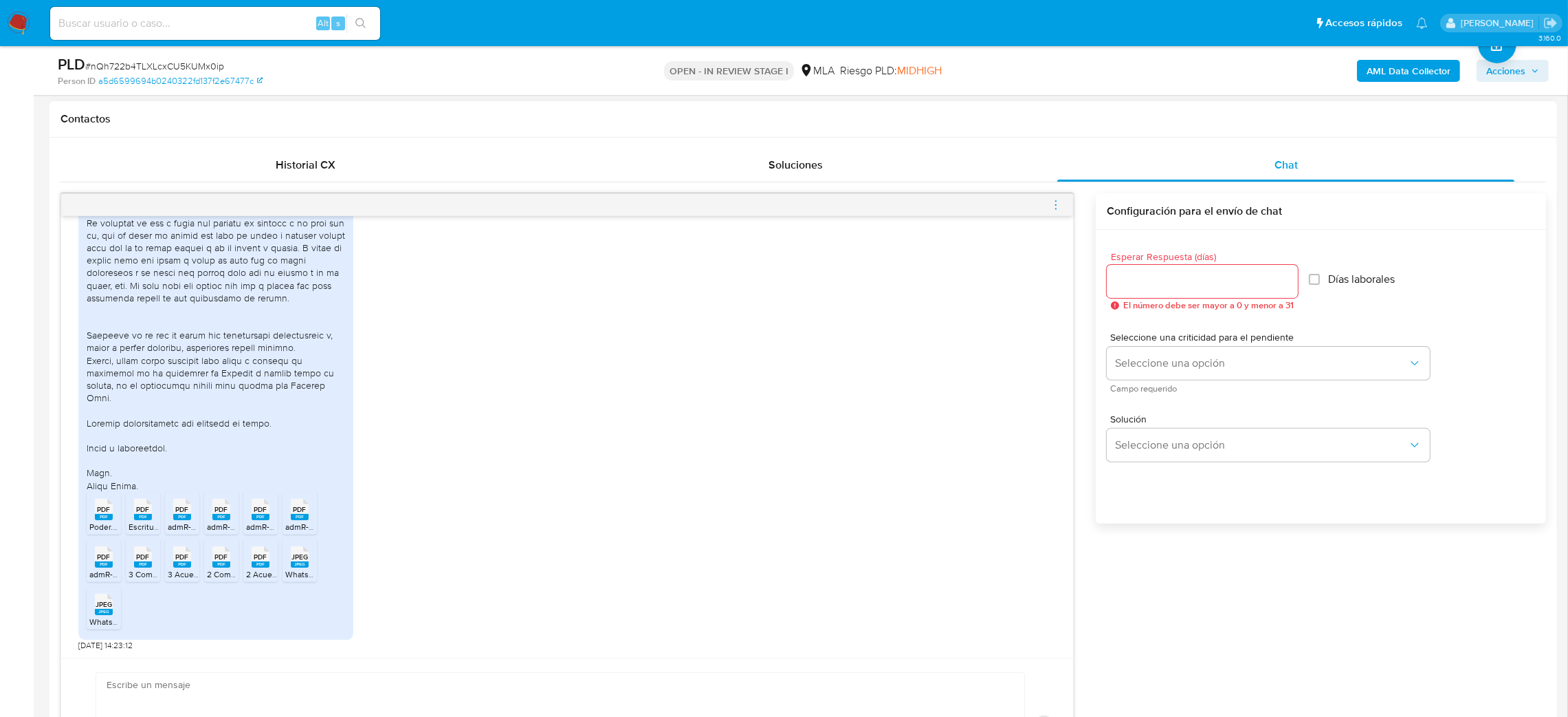
click at [431, 699] on textarea at bounding box center [556, 726] width 901 height 108
paste textarea "Hola, ¡Muchas gracias por tu respuesta! Confirmamos la recepción de la document…"
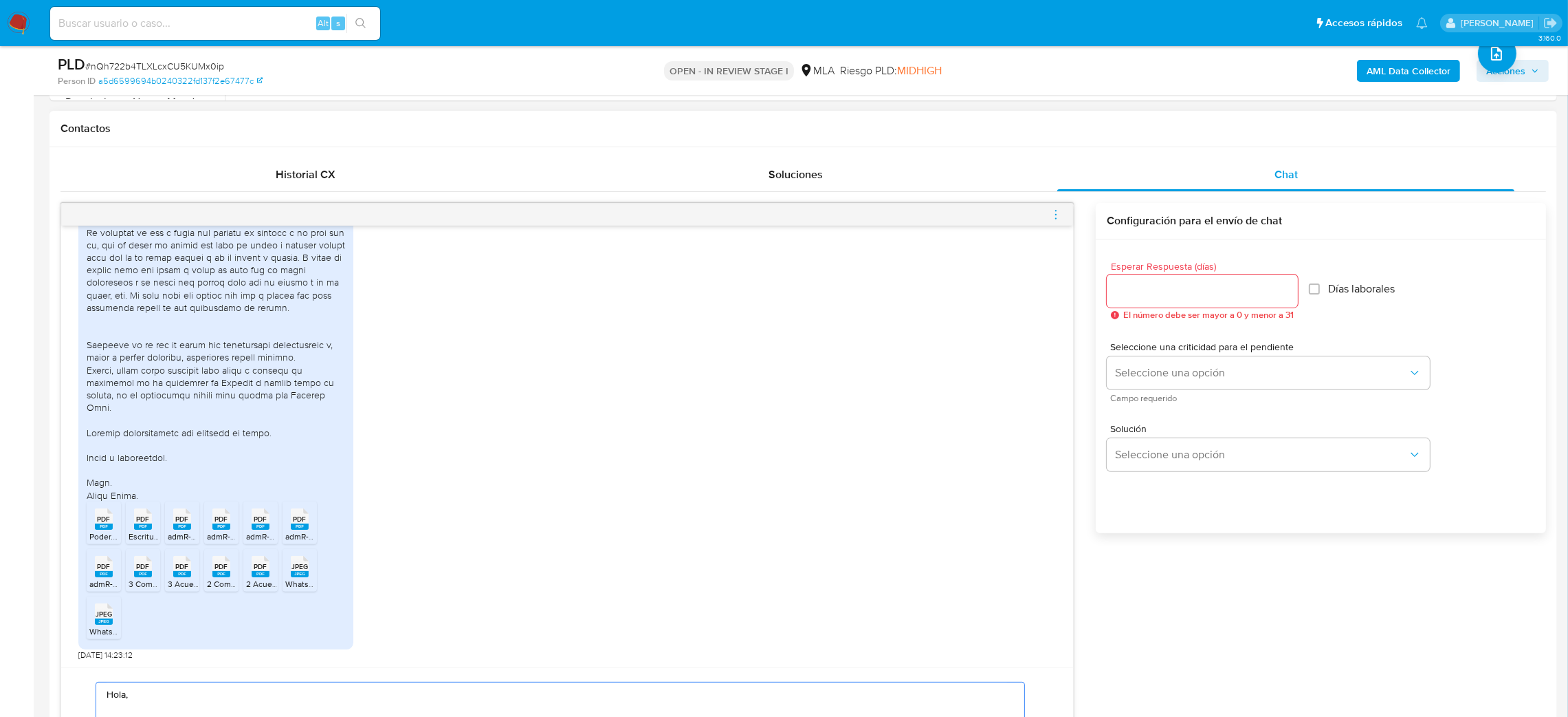
scroll to position [603, 0]
type textarea "Hola, ¡Muchas gracias por tu respuesta! Confirmamos la recepción de la document…"
click at [1163, 292] on input "Esperar Respuesta (días)" at bounding box center [1202, 296] width 191 height 18
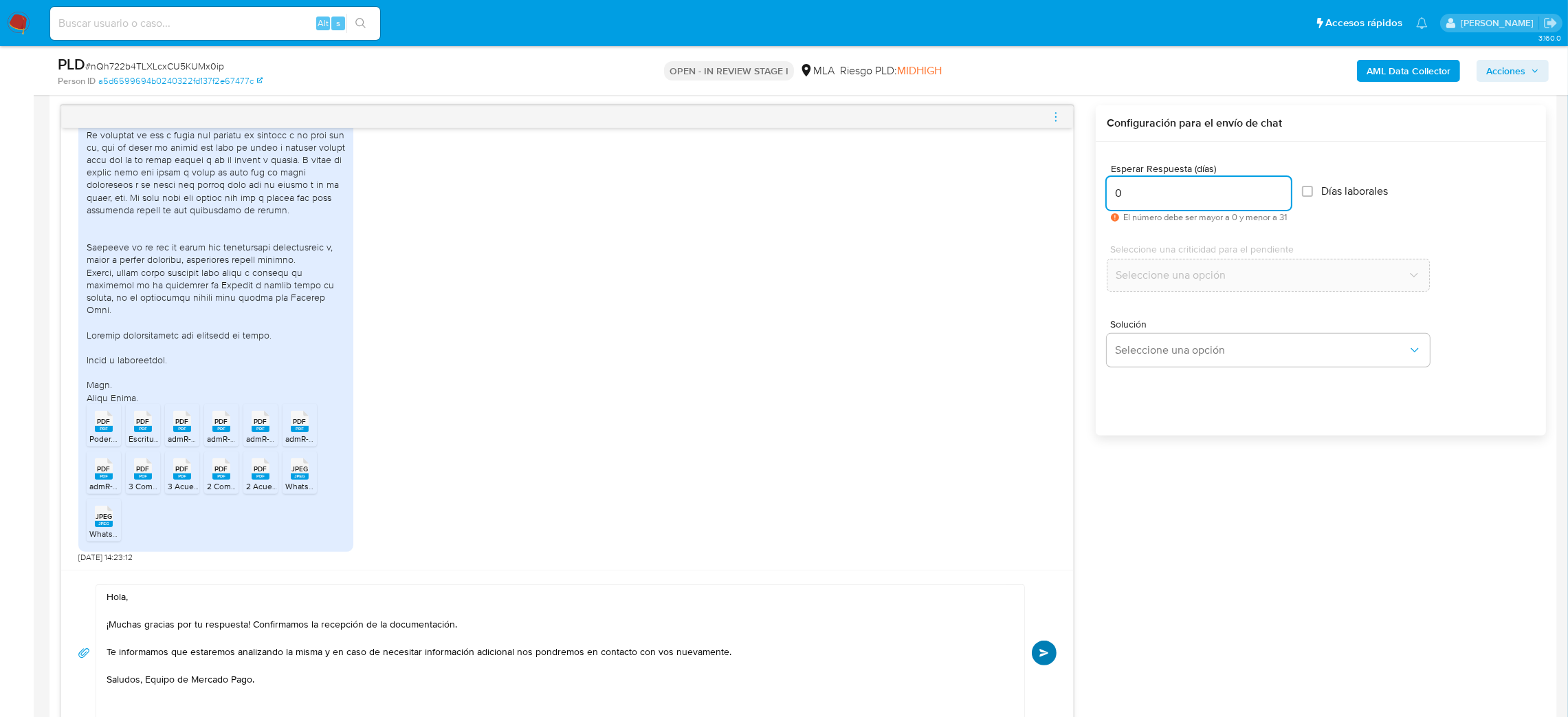
type input "0"
click at [1034, 650] on button "Enviar" at bounding box center [1044, 653] width 25 height 25
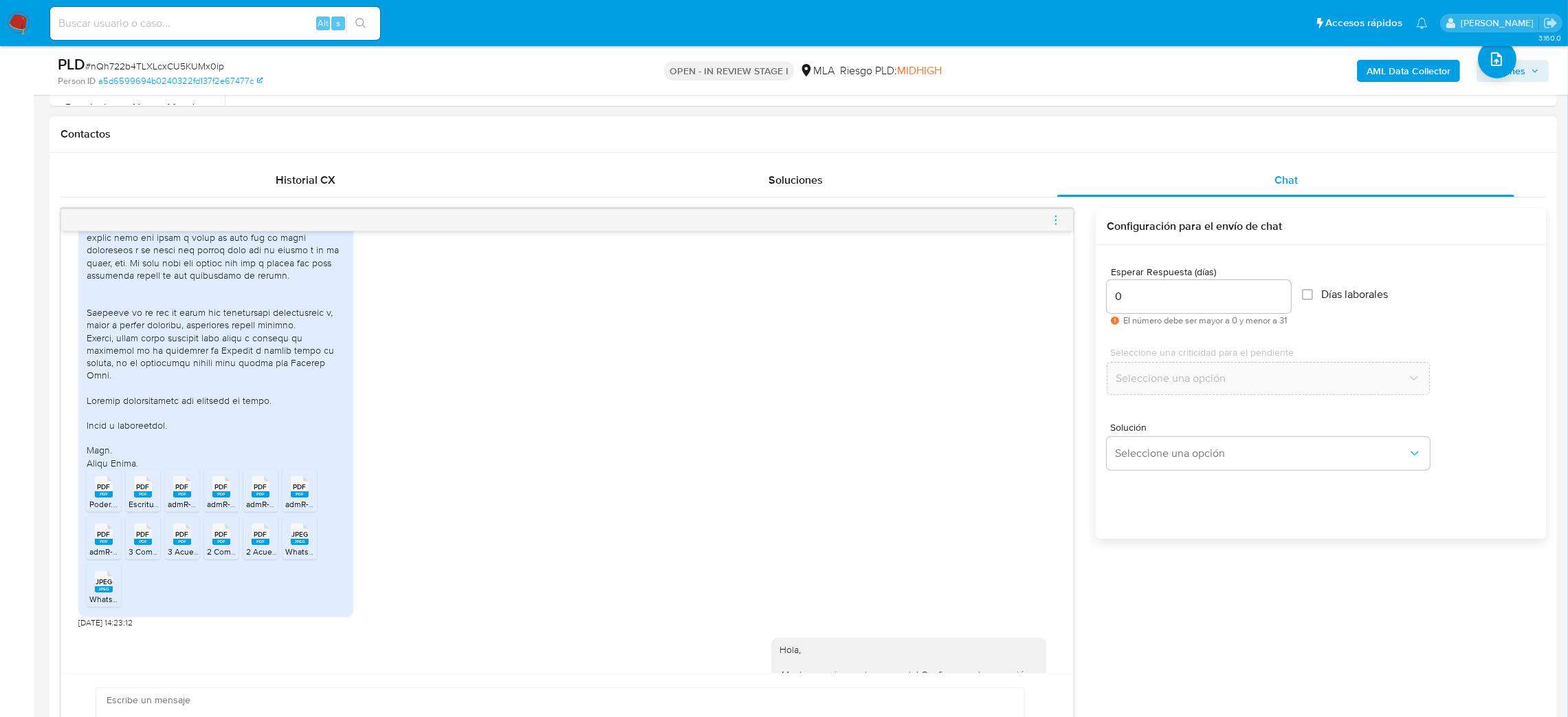
scroll to position [1463, 0]
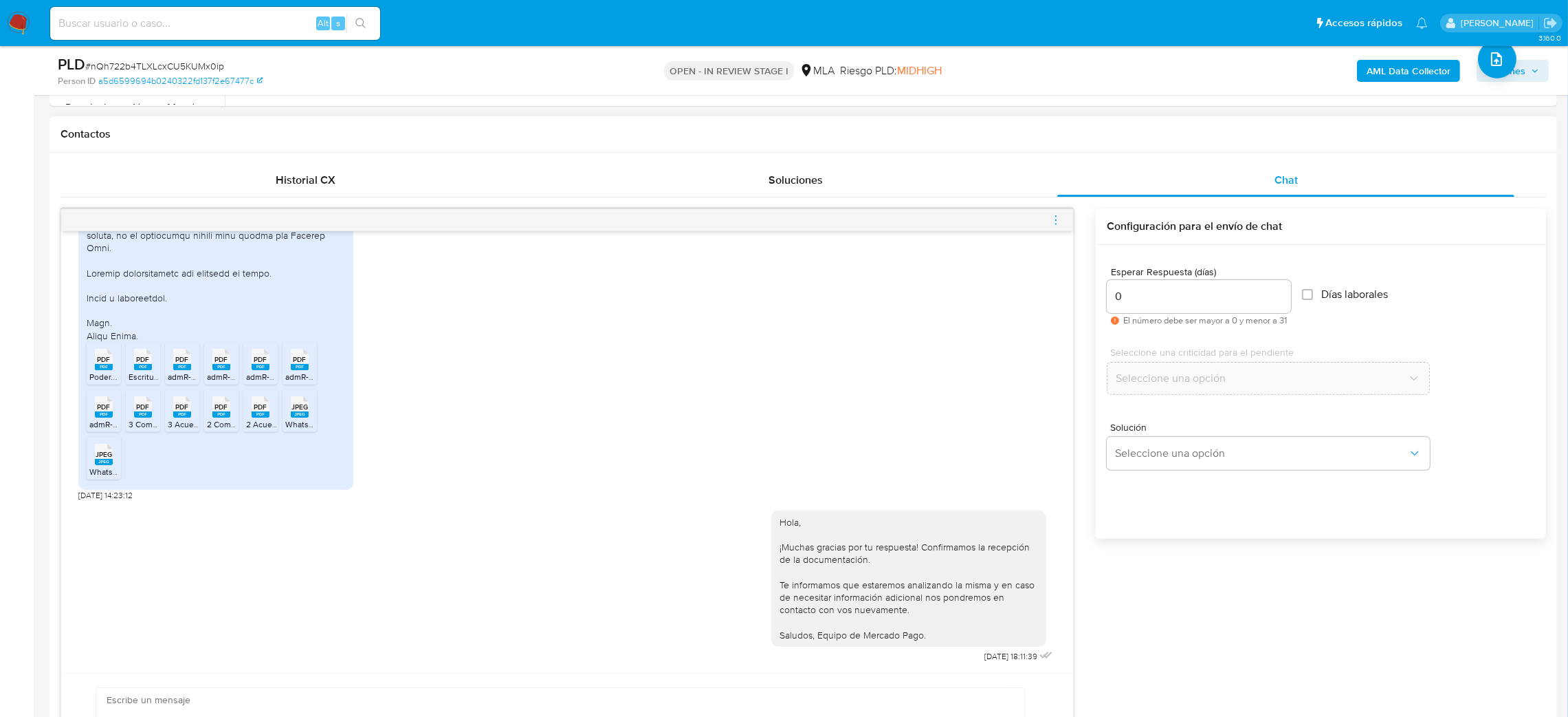
click at [1051, 220] on icon "menu-action" at bounding box center [1056, 220] width 12 height 12
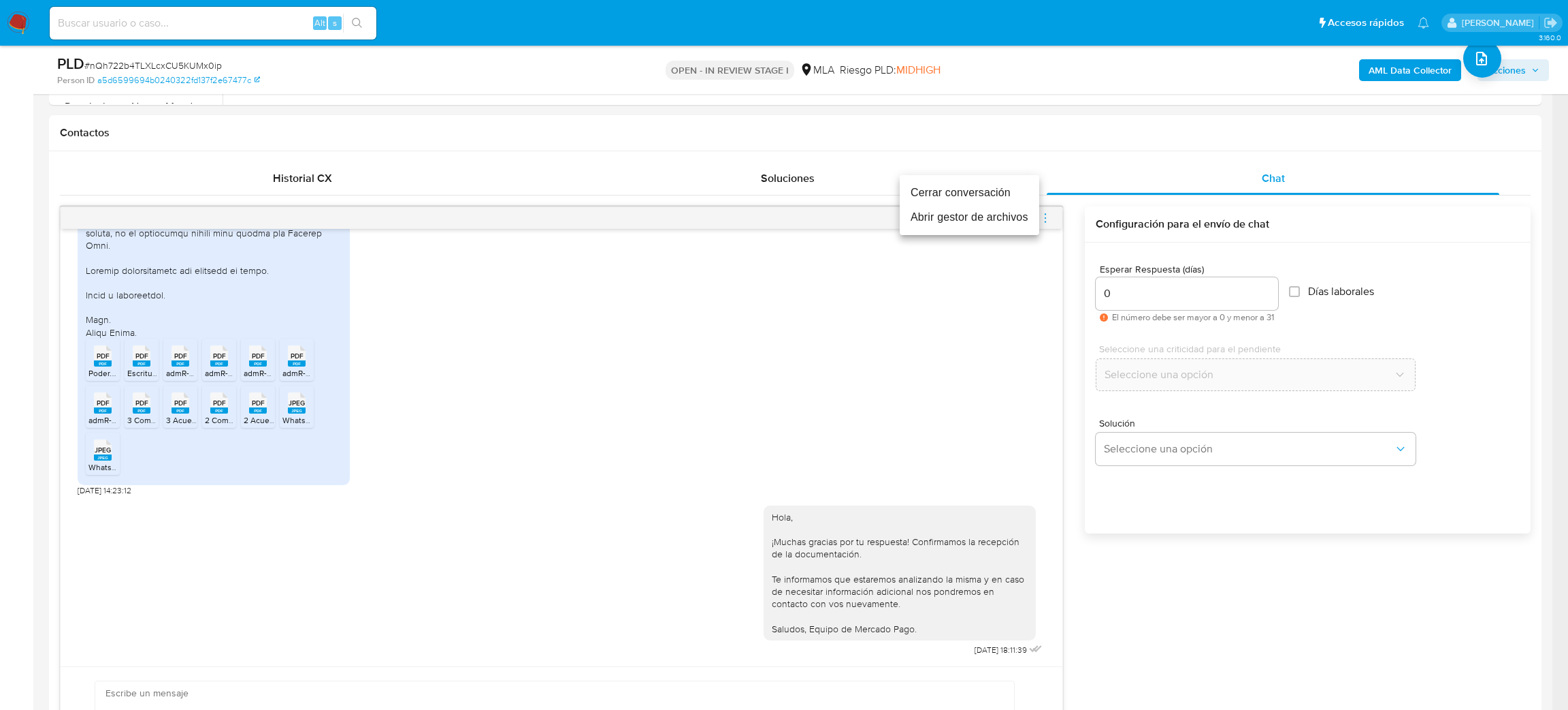
click at [1000, 175] on ul "Cerrar conversación Abrir gestor de archivos" at bounding box center [969, 205] width 140 height 60
drag, startPoint x: 1008, startPoint y: 182, endPoint x: 1008, endPoint y: 190, distance: 8.0
click at [1008, 182] on li "Cerrar conversación" at bounding box center [969, 192] width 140 height 24
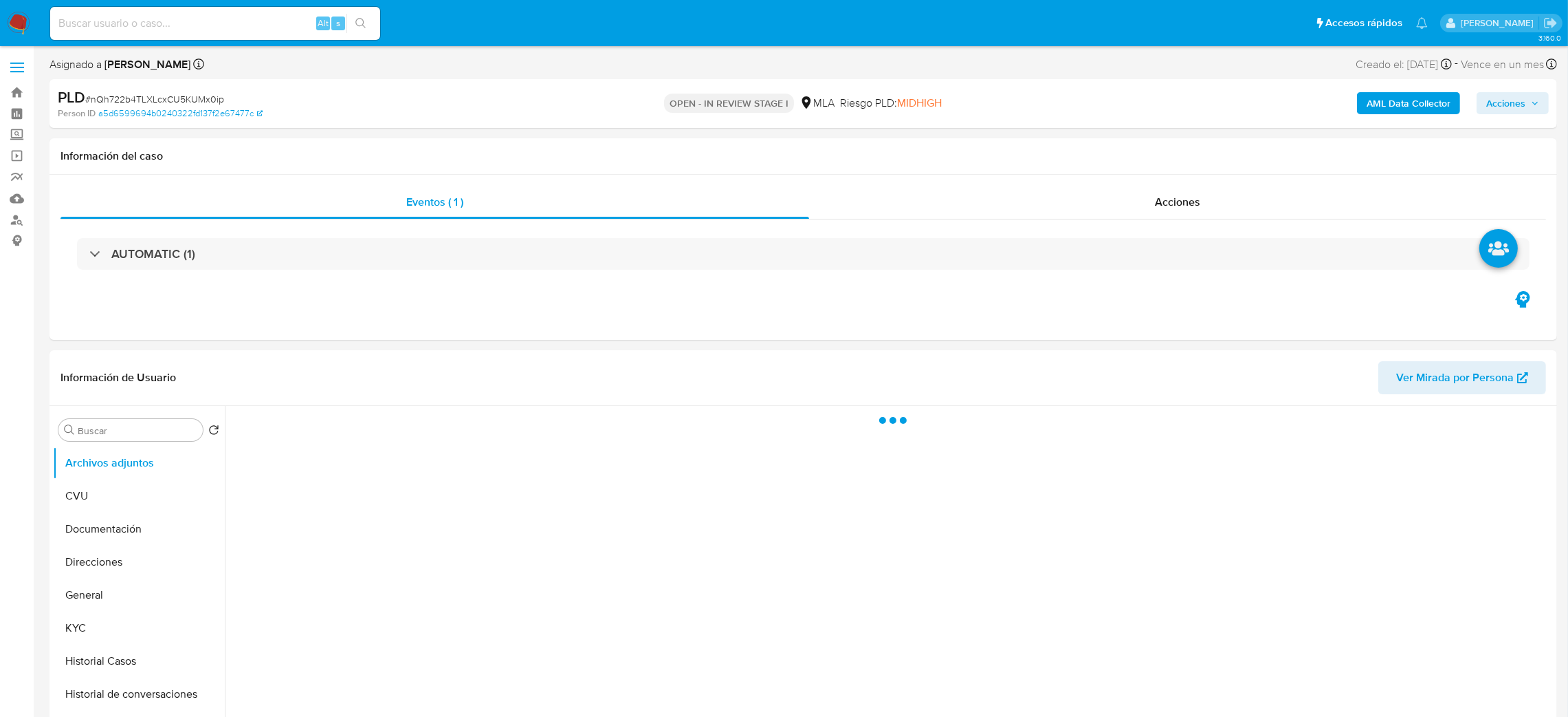
select select "10"
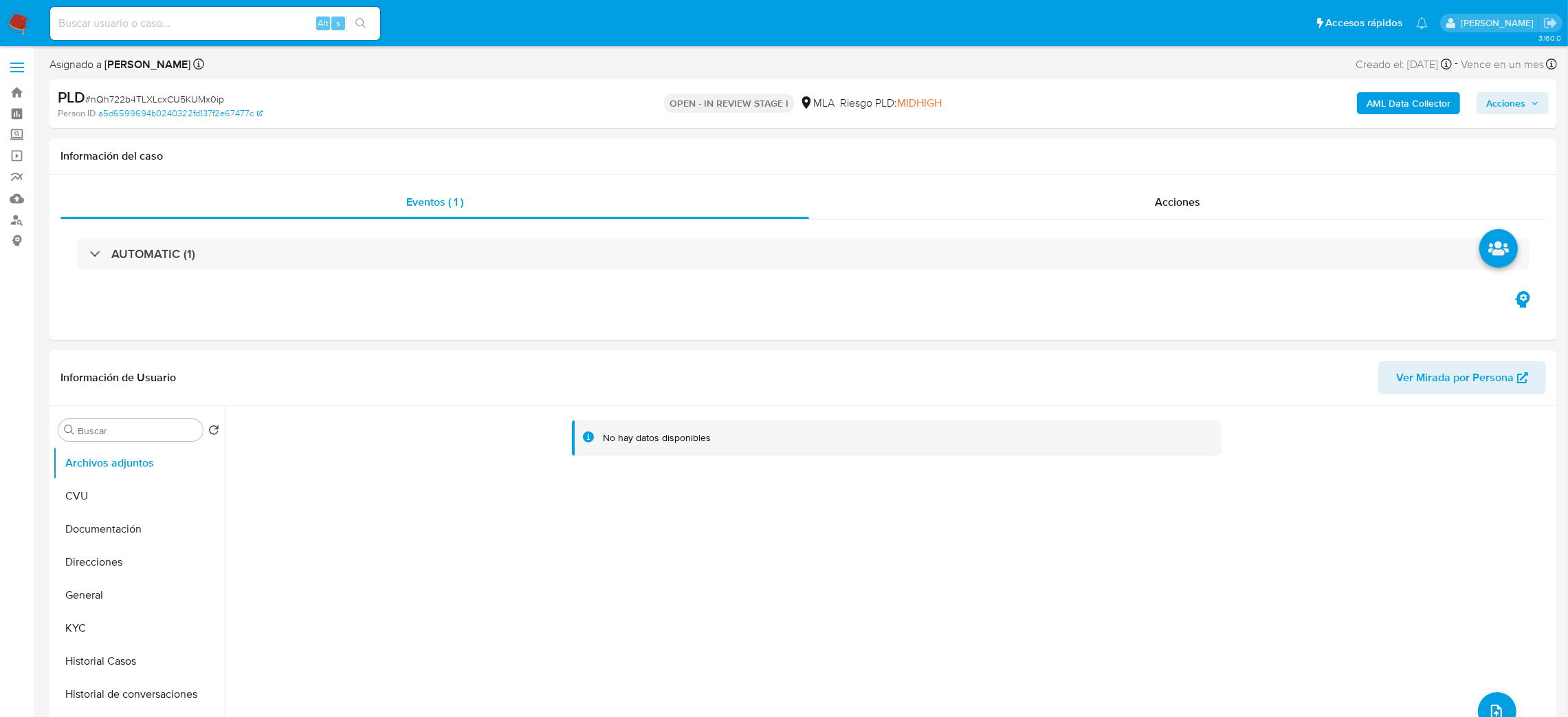
click at [1407, 93] on b "AML Data Collector" at bounding box center [1408, 103] width 84 height 22
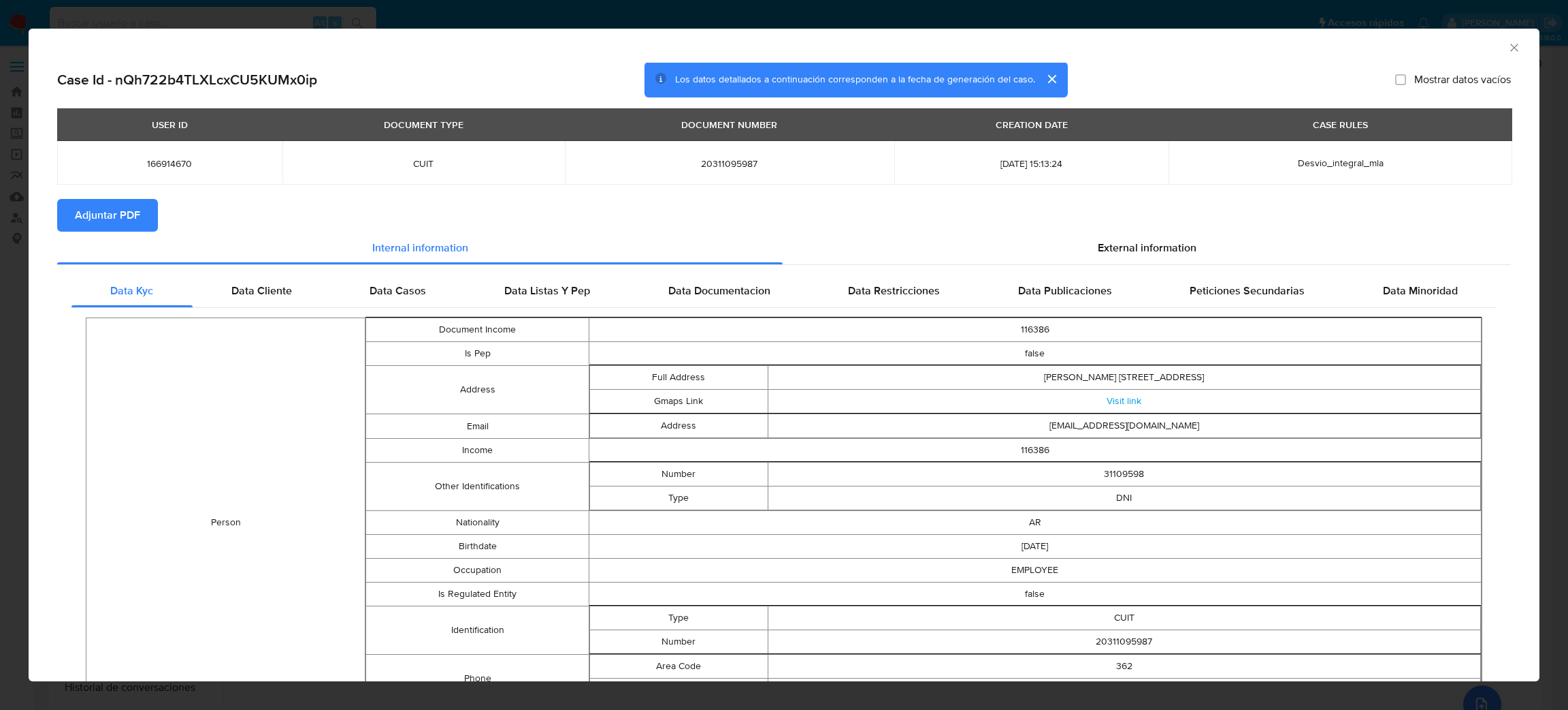
click at [105, 218] on span "Adjuntar PDF" at bounding box center [108, 215] width 66 height 30
click at [1508, 44] on icon "Cerrar ventana" at bounding box center [1515, 48] width 14 height 14
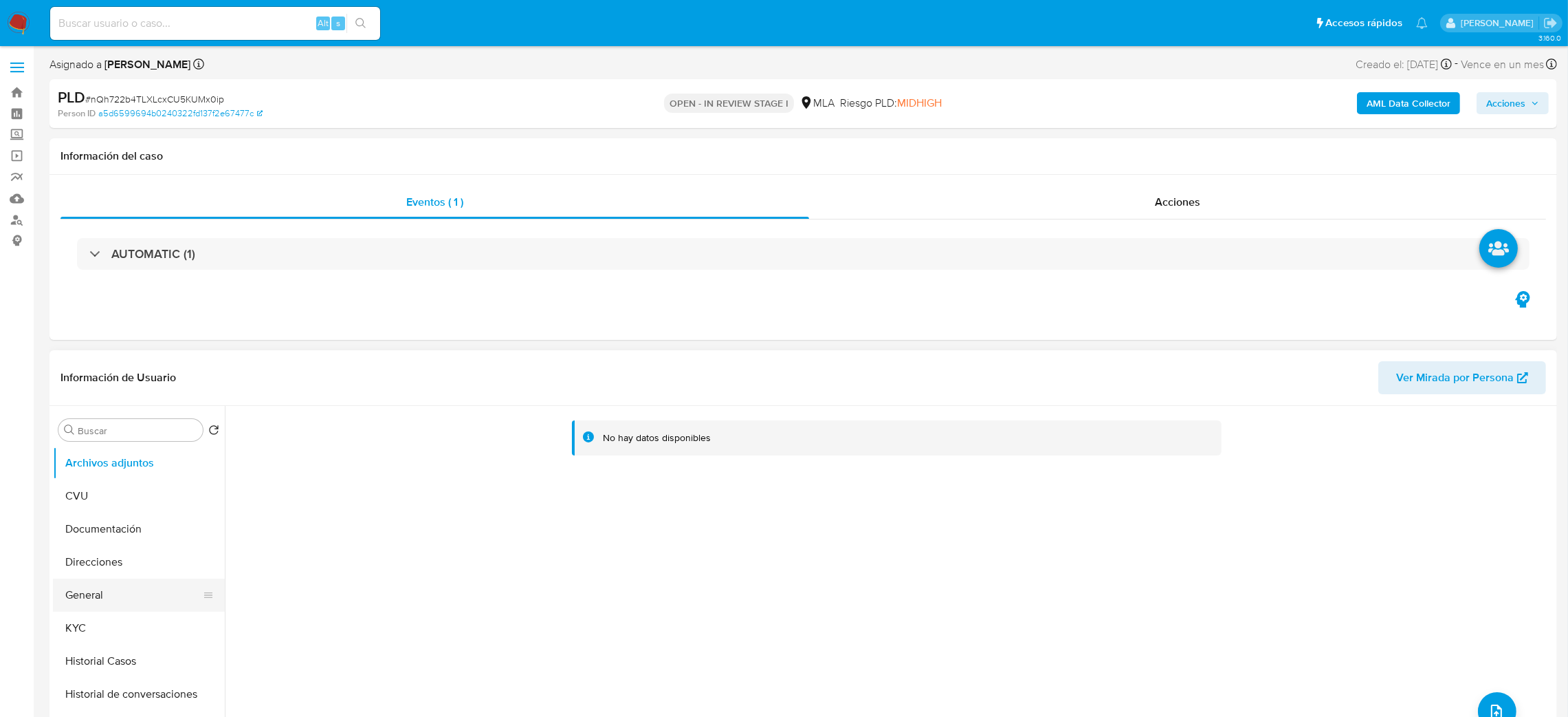
click at [99, 579] on button "General" at bounding box center [133, 594] width 161 height 33
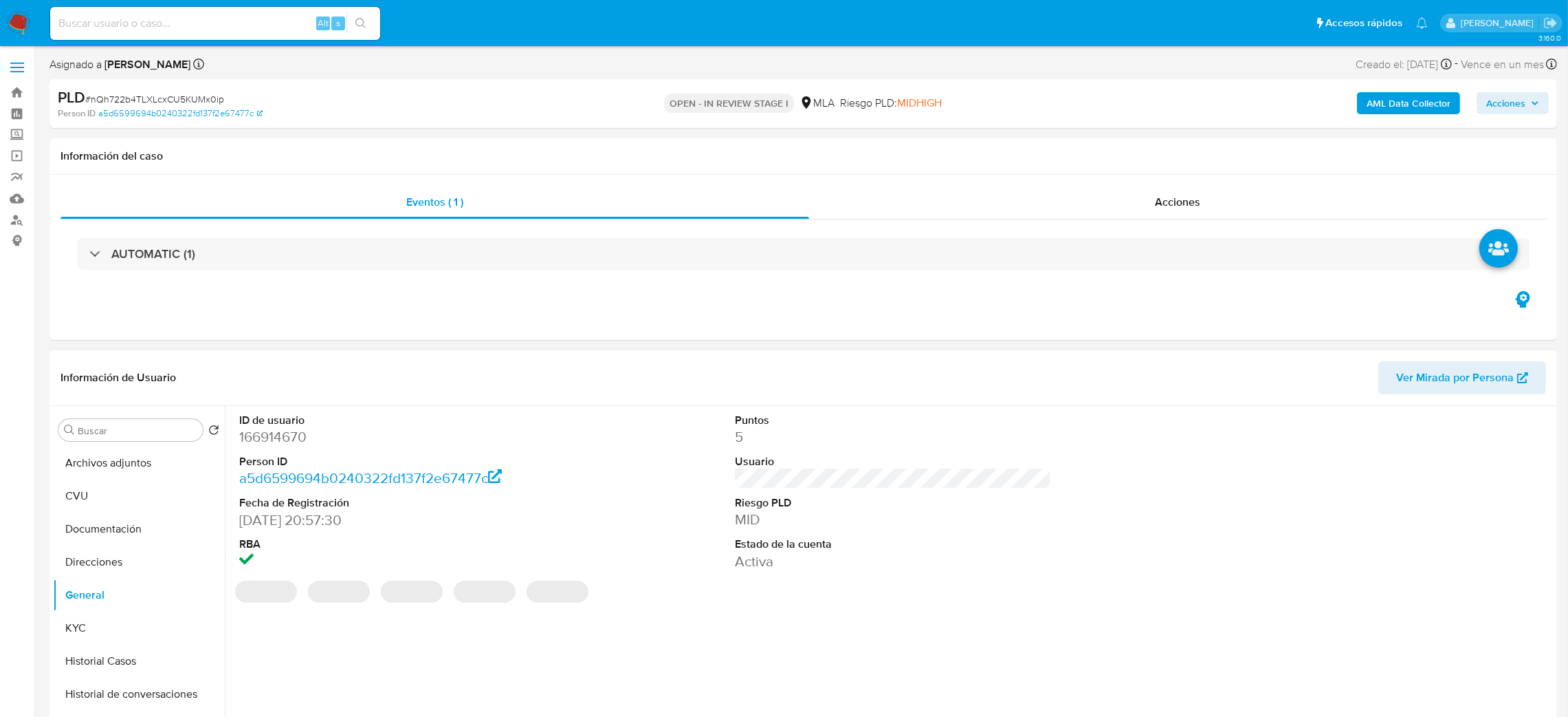
click at [270, 444] on dd "166914670" at bounding box center [397, 436] width 317 height 19
copy dd "166914670"
click at [134, 456] on button "Archivos adjuntos" at bounding box center [133, 463] width 161 height 33
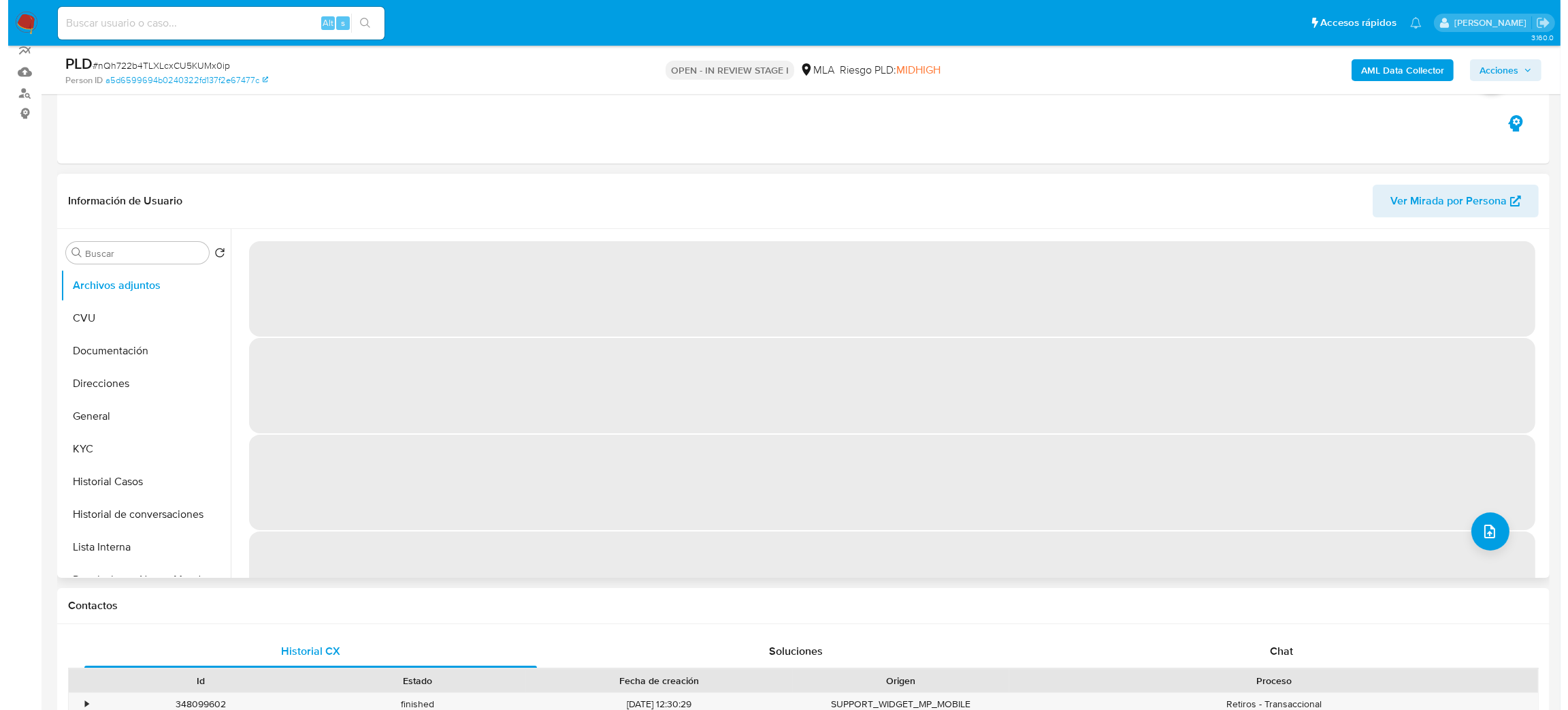
scroll to position [102, 0]
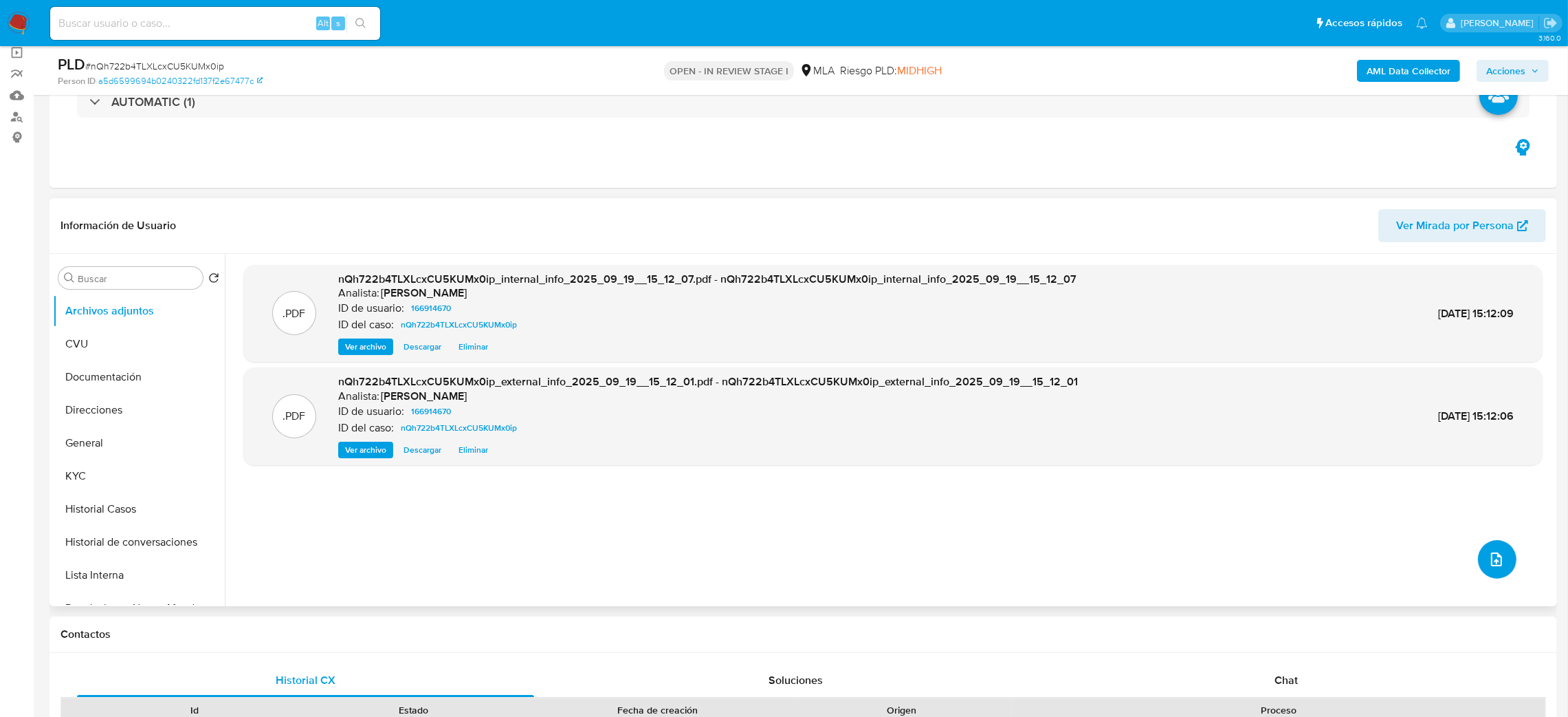
click at [1492, 567] on icon "upload-file" at bounding box center [1496, 559] width 16 height 16
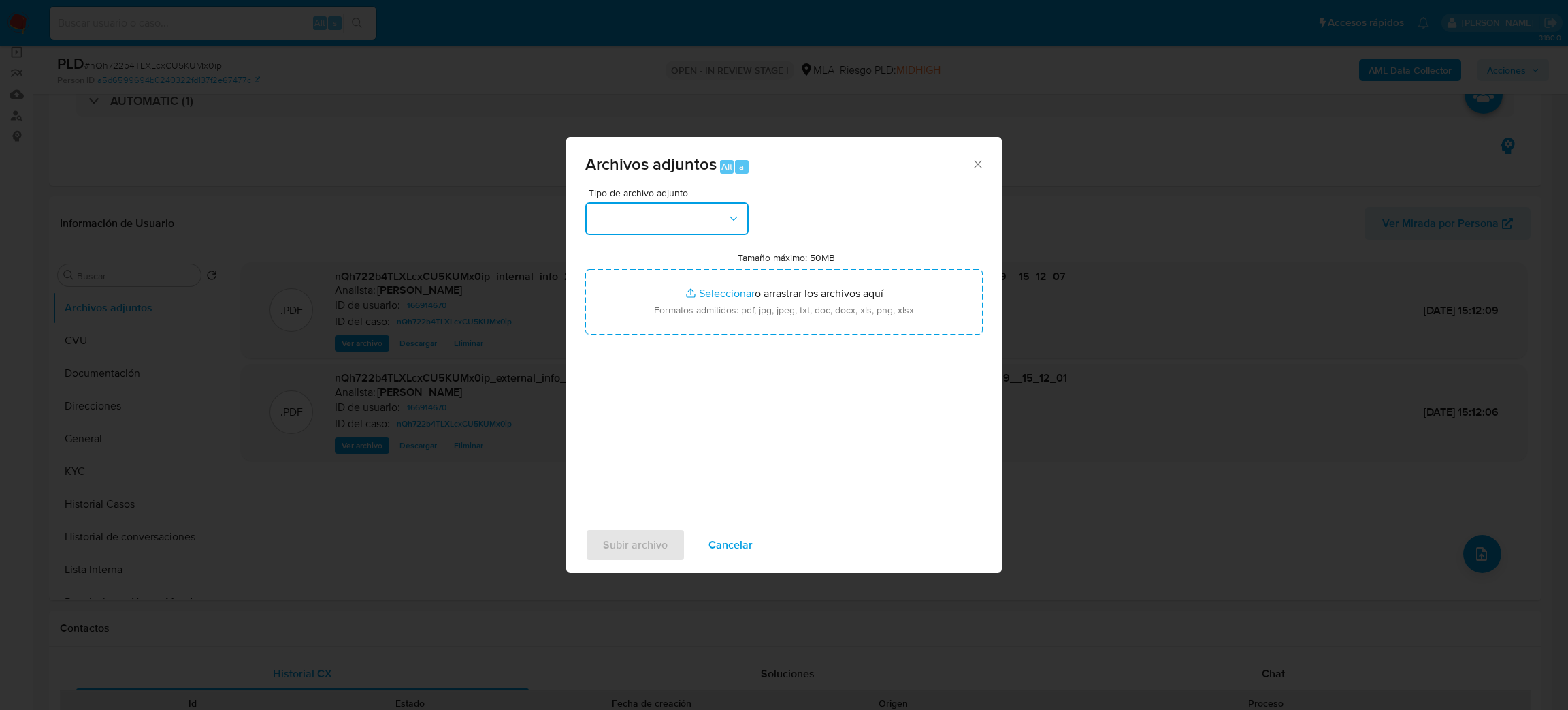
click at [664, 214] on button "button" at bounding box center [667, 218] width 163 height 33
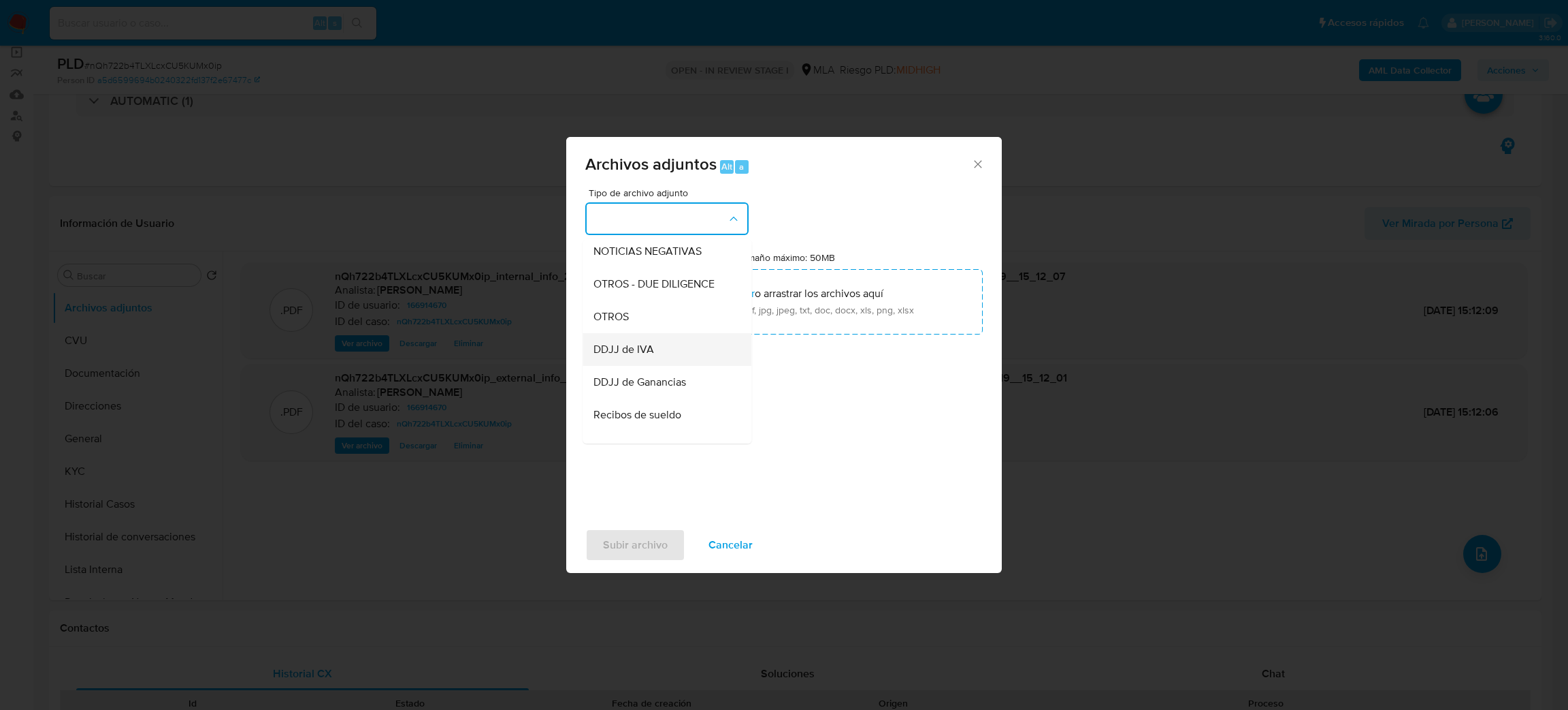
scroll to position [205, 0]
click at [648, 322] on div "OTROS" at bounding box center [663, 312] width 139 height 33
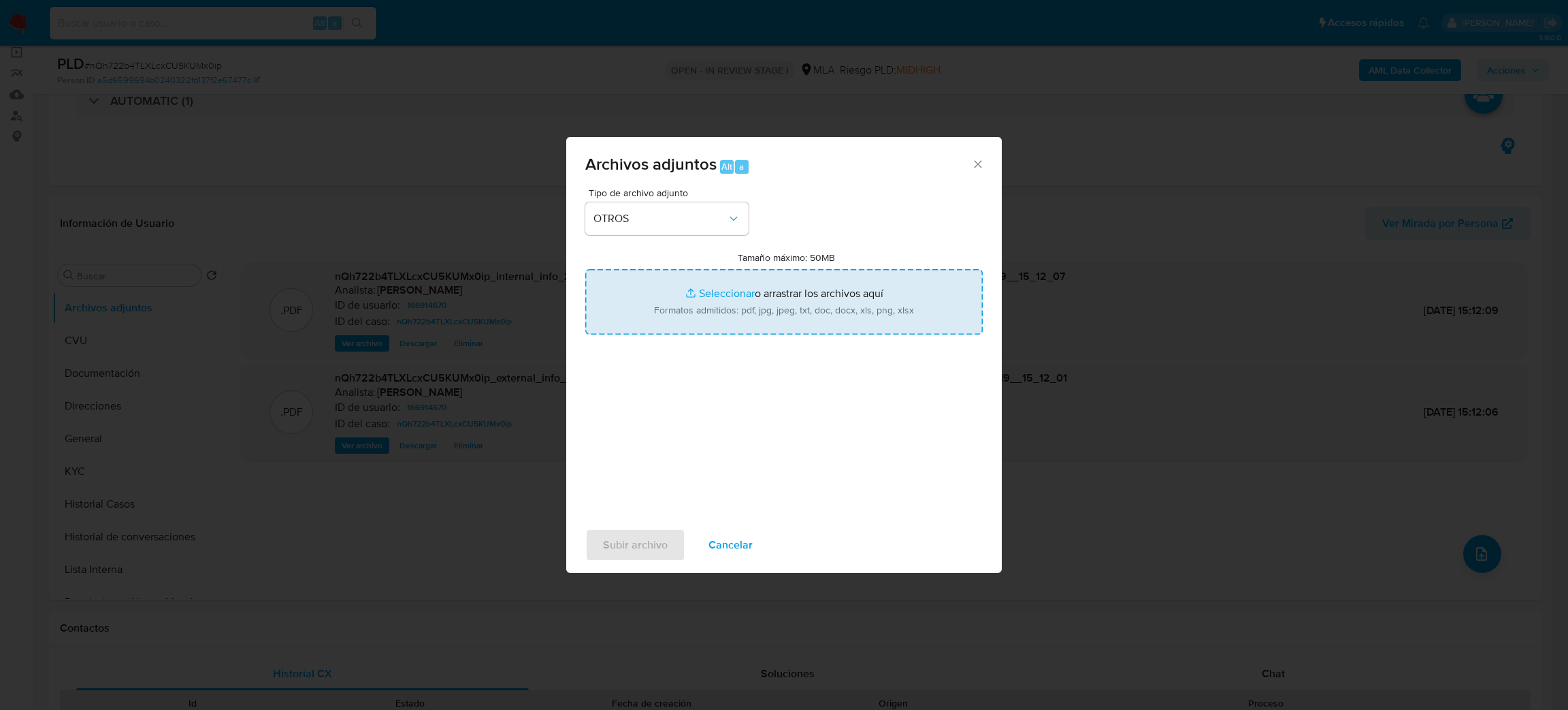
click at [697, 322] on input "Tamaño máximo: 50MB Seleccionar archivos" at bounding box center [784, 302] width 398 height 66
type input "C:\fakepath\Banco hipotecario.pdf"
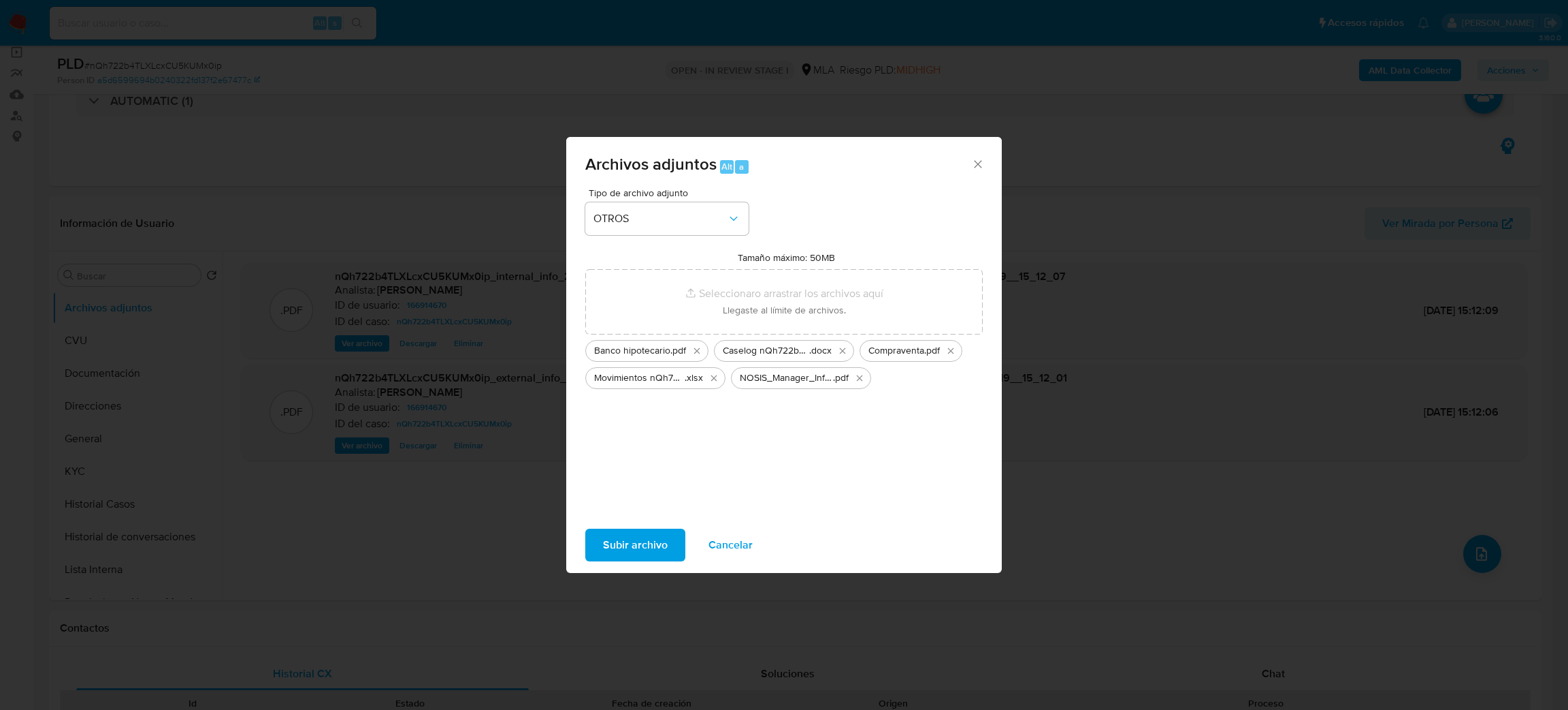
click at [626, 534] on span "Subir archivo" at bounding box center [635, 544] width 65 height 30
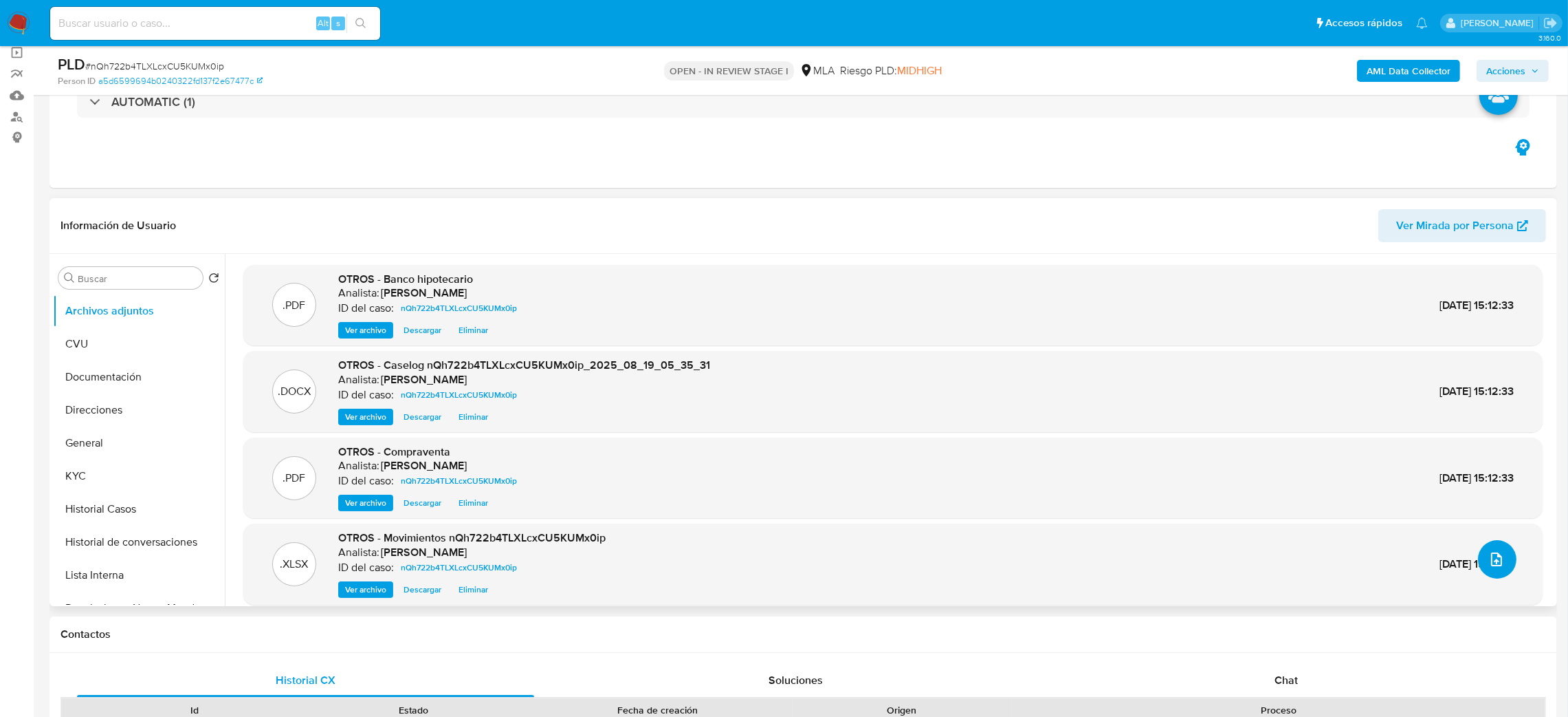
click at [1489, 571] on button "upload-file" at bounding box center [1497, 559] width 39 height 39
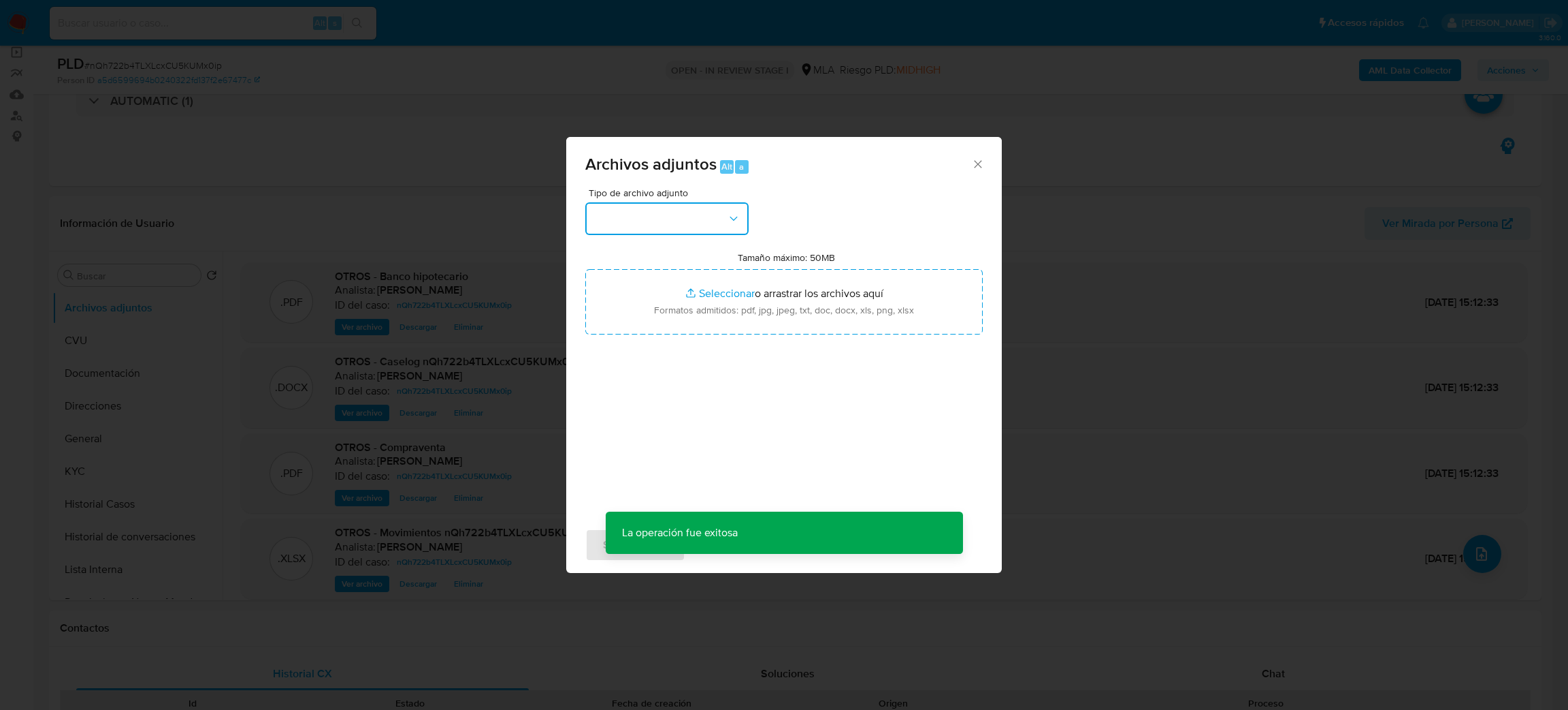
click at [652, 218] on button "button" at bounding box center [667, 218] width 163 height 33
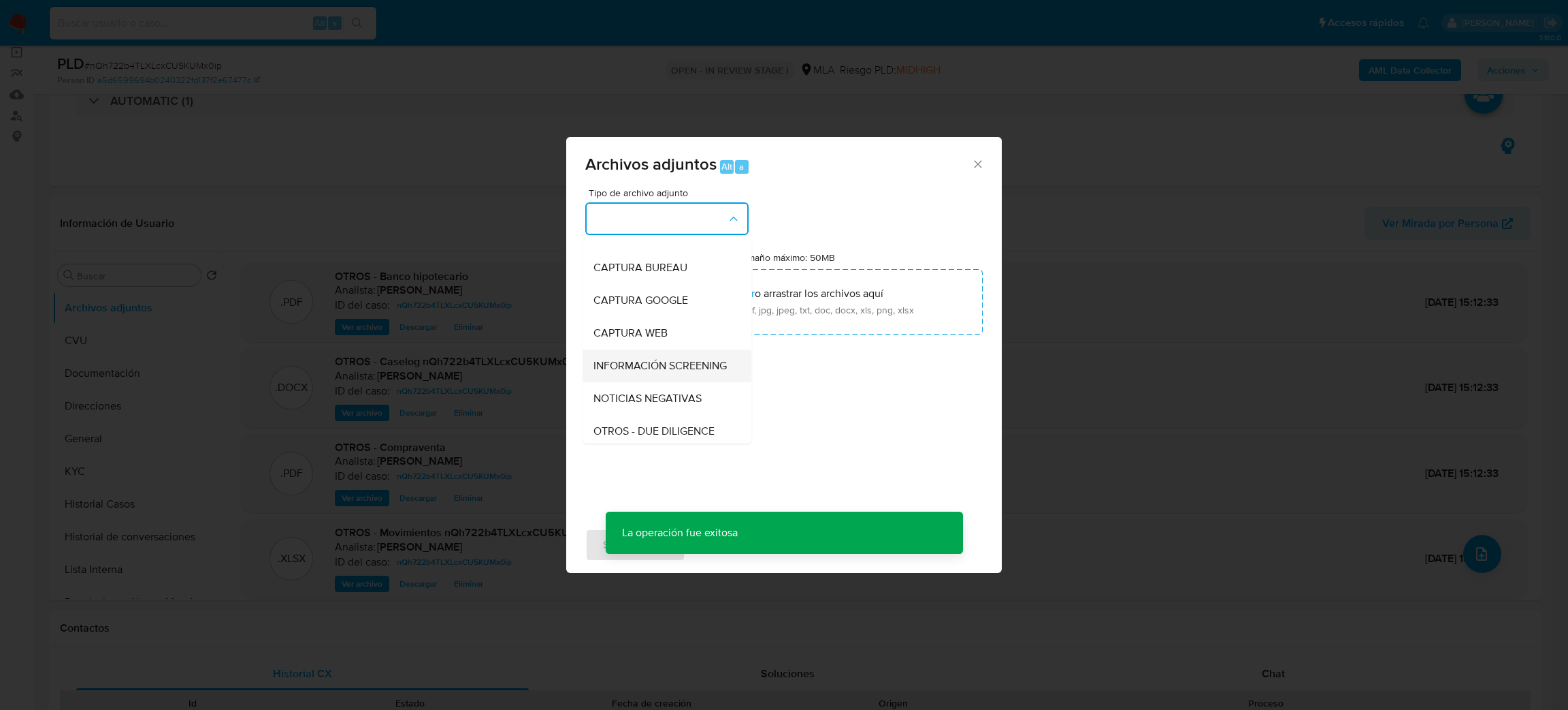
scroll to position [102, 0]
click at [617, 421] on span "OTROS" at bounding box center [611, 415] width 35 height 14
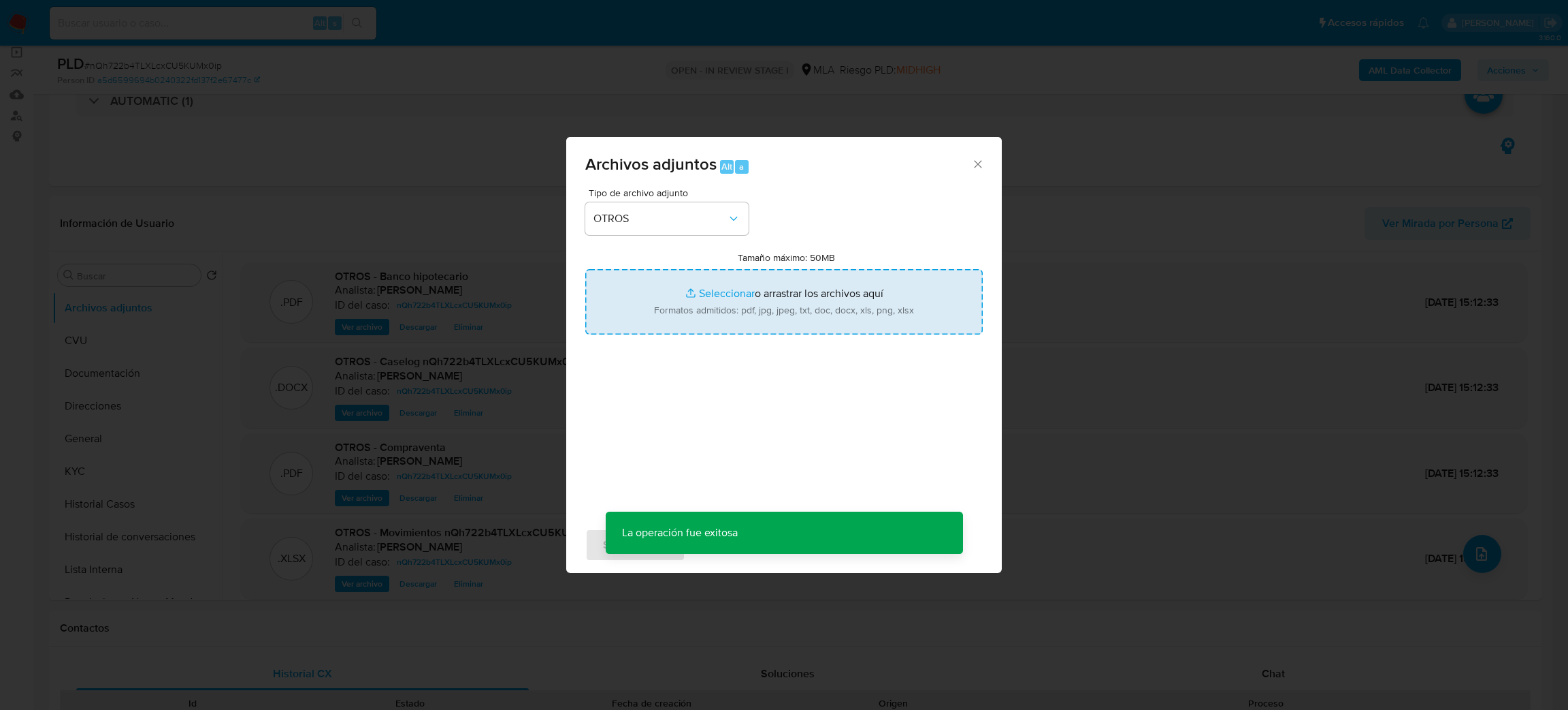
click at [690, 304] on input "Tamaño máximo: 50MB Seleccionar archivos" at bounding box center [784, 302] width 398 height 66
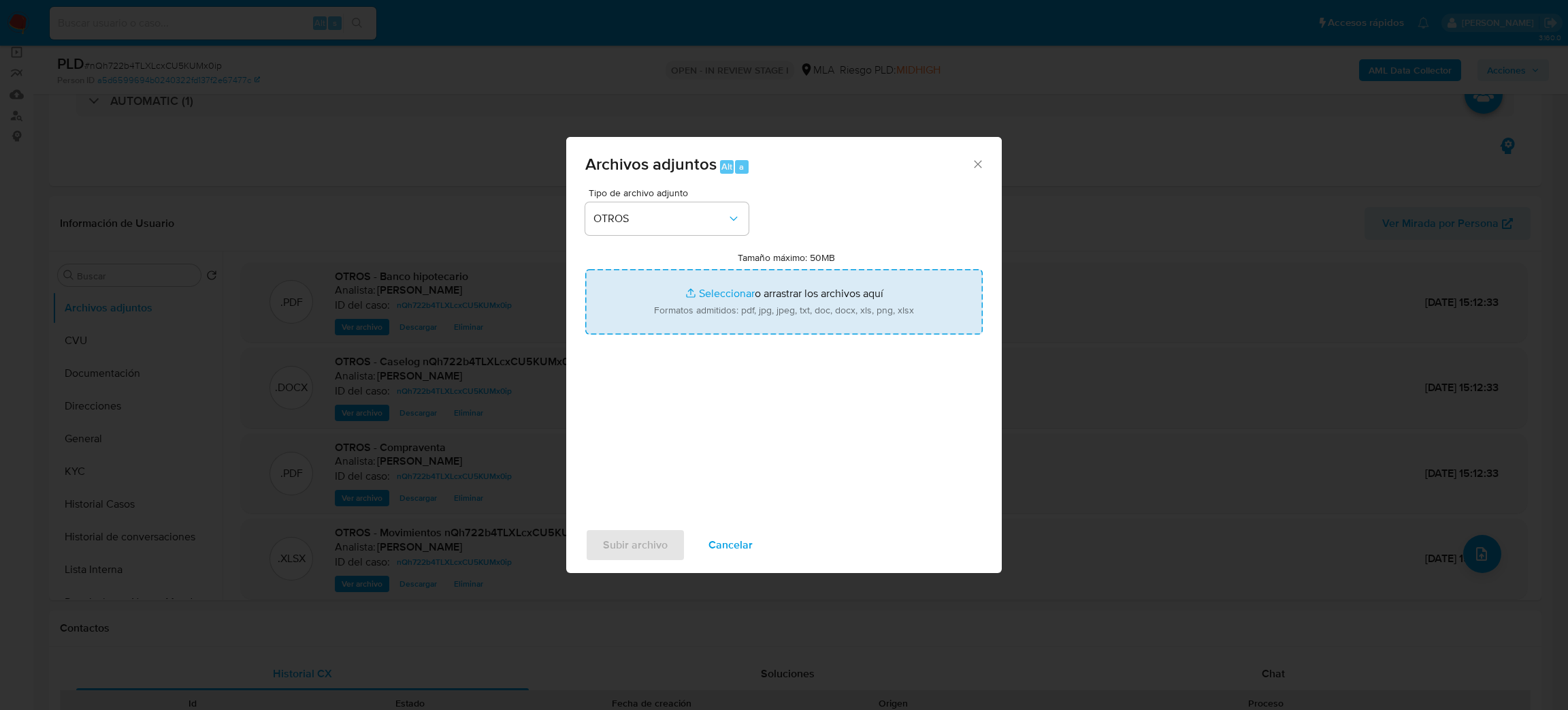
type input "C:\fakepath\Poder especial.pdf"
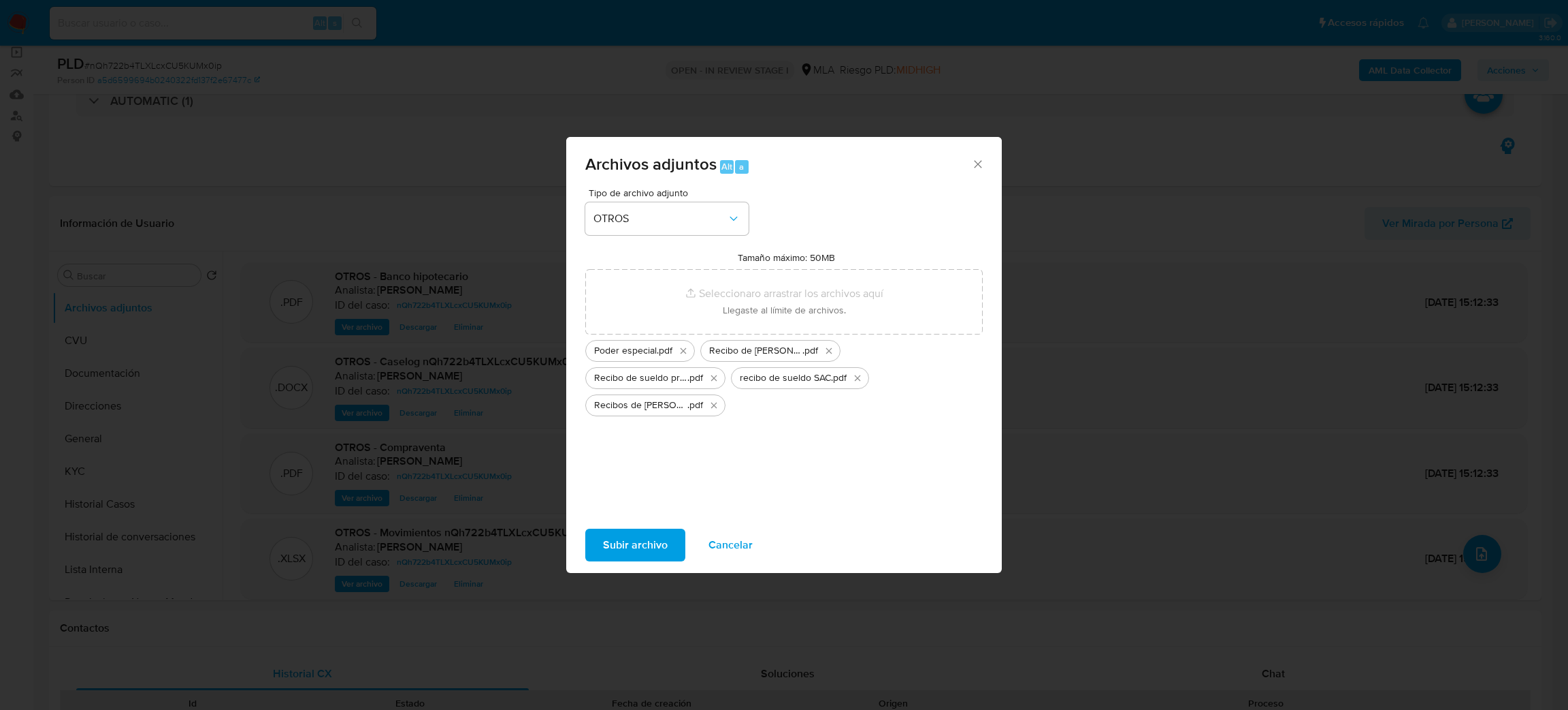
click at [623, 544] on span "Subir archivo" at bounding box center [635, 544] width 65 height 30
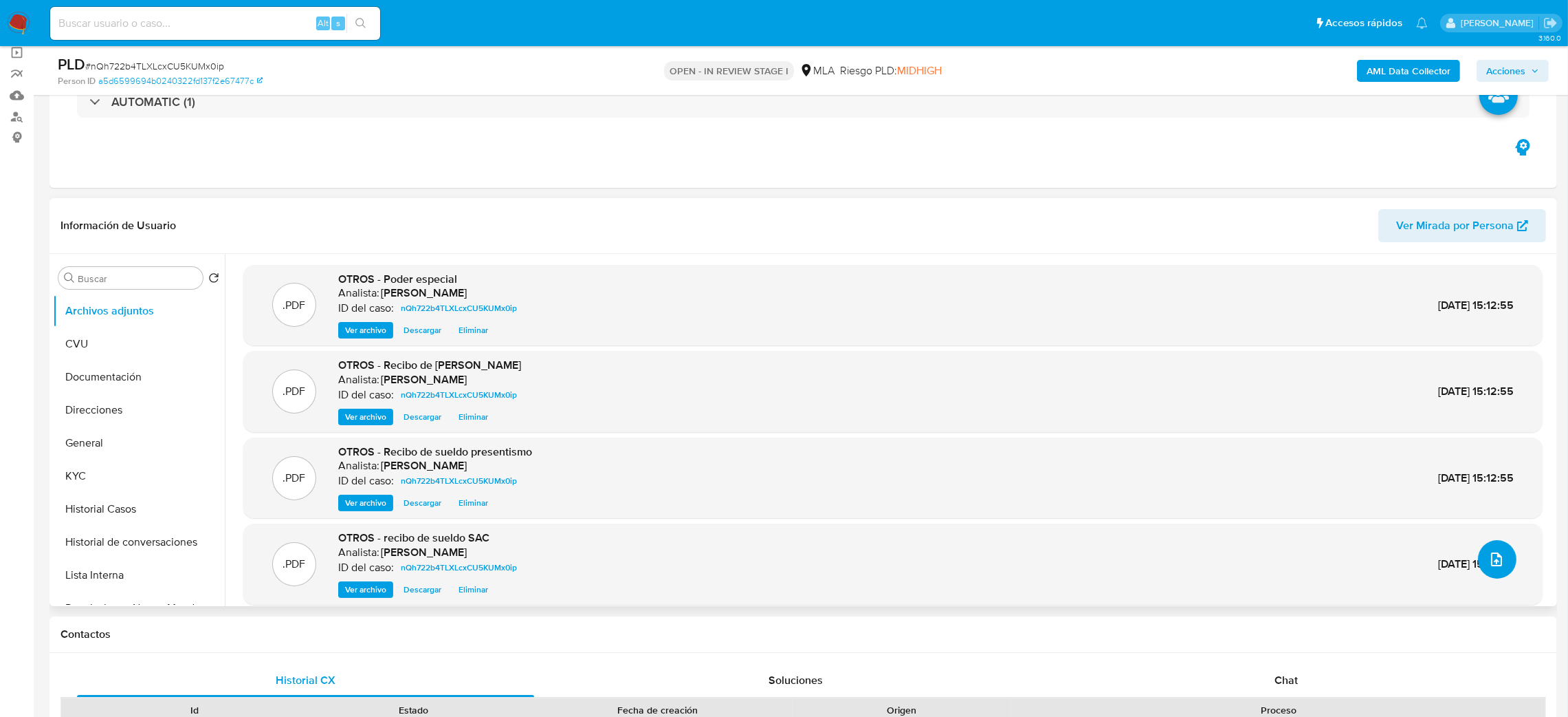
click at [1496, 564] on icon "upload-file" at bounding box center [1496, 559] width 16 height 16
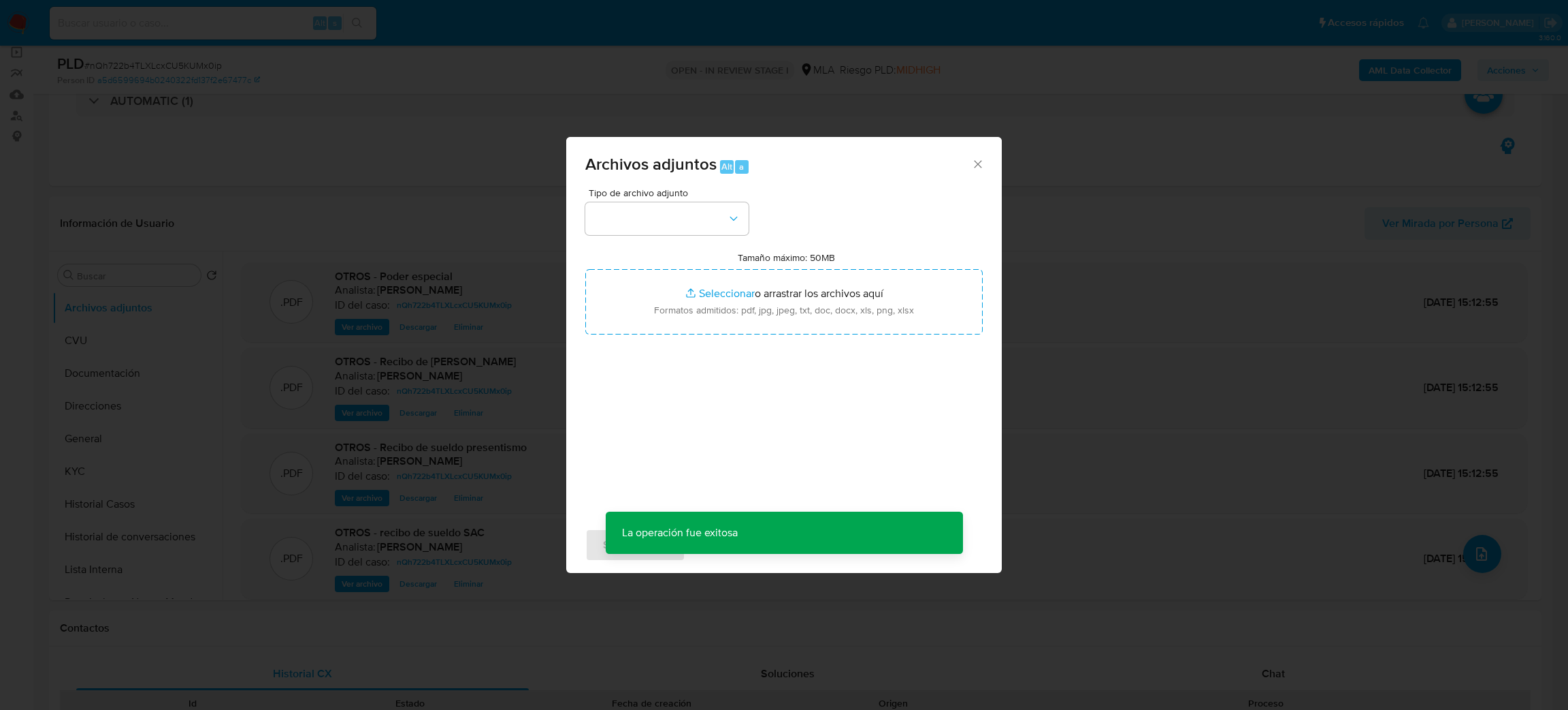
click at [650, 238] on div "Tipo de archivo adjunto Tamaño máximo: 50MB Seleccionar archivos Seleccionar o …" at bounding box center [784, 348] width 398 height 321
click at [634, 219] on button "button" at bounding box center [667, 218] width 163 height 33
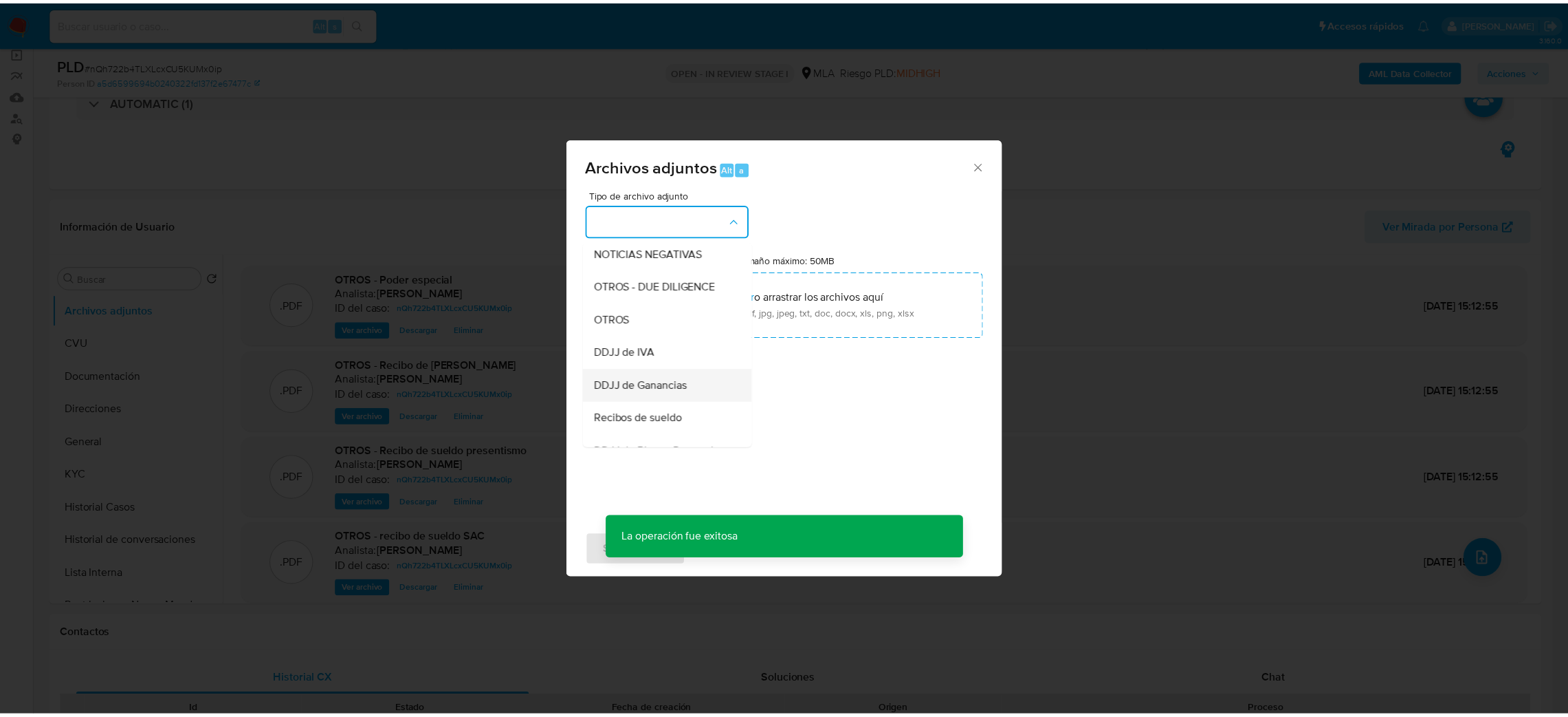
scroll to position [207, 0]
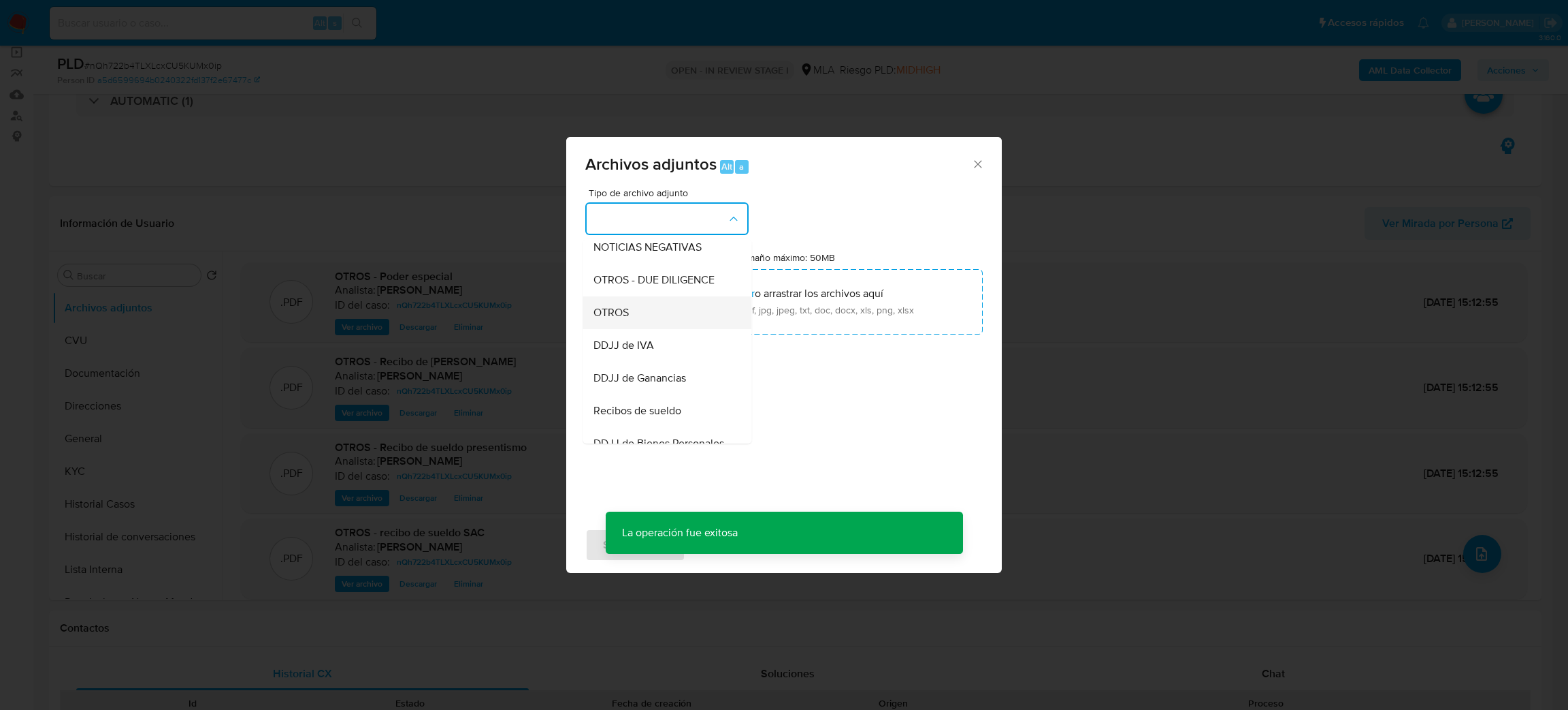
click at [623, 319] on span "OTROS" at bounding box center [611, 313] width 35 height 14
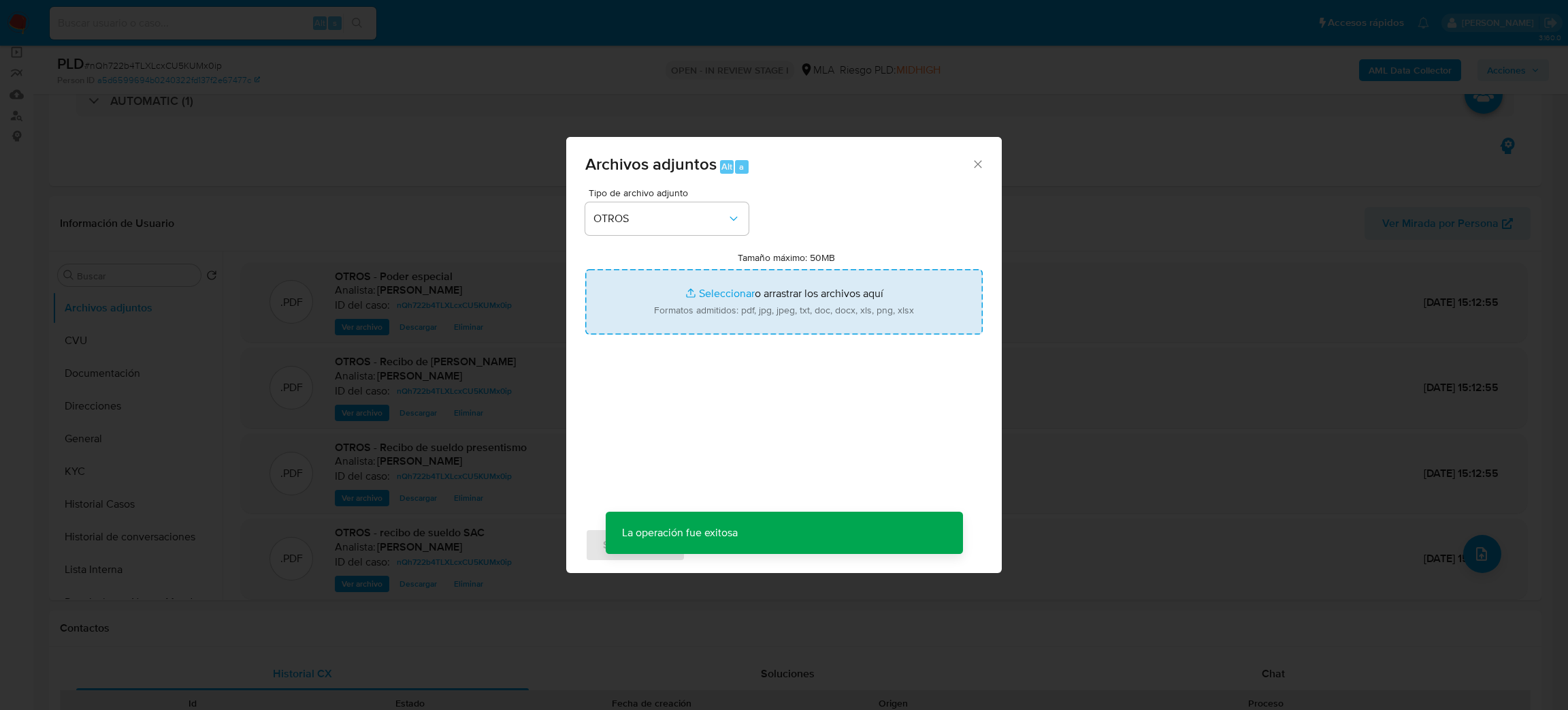
click at [665, 322] on input "Tamaño máximo: 50MB Seleccionar archivos" at bounding box center [784, 302] width 398 height 66
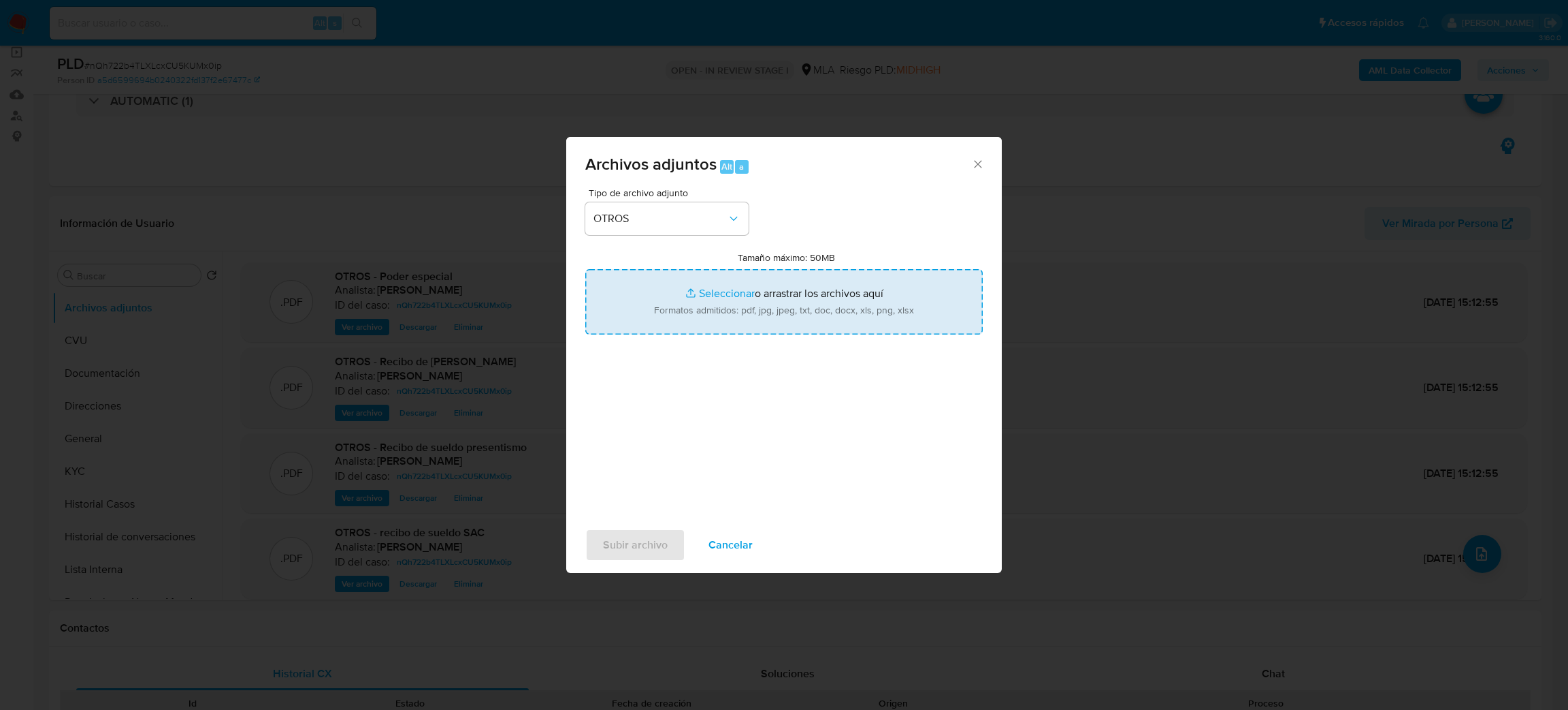
type input "C:\fakepath\Recibos de sueldo Mayo.pdf"
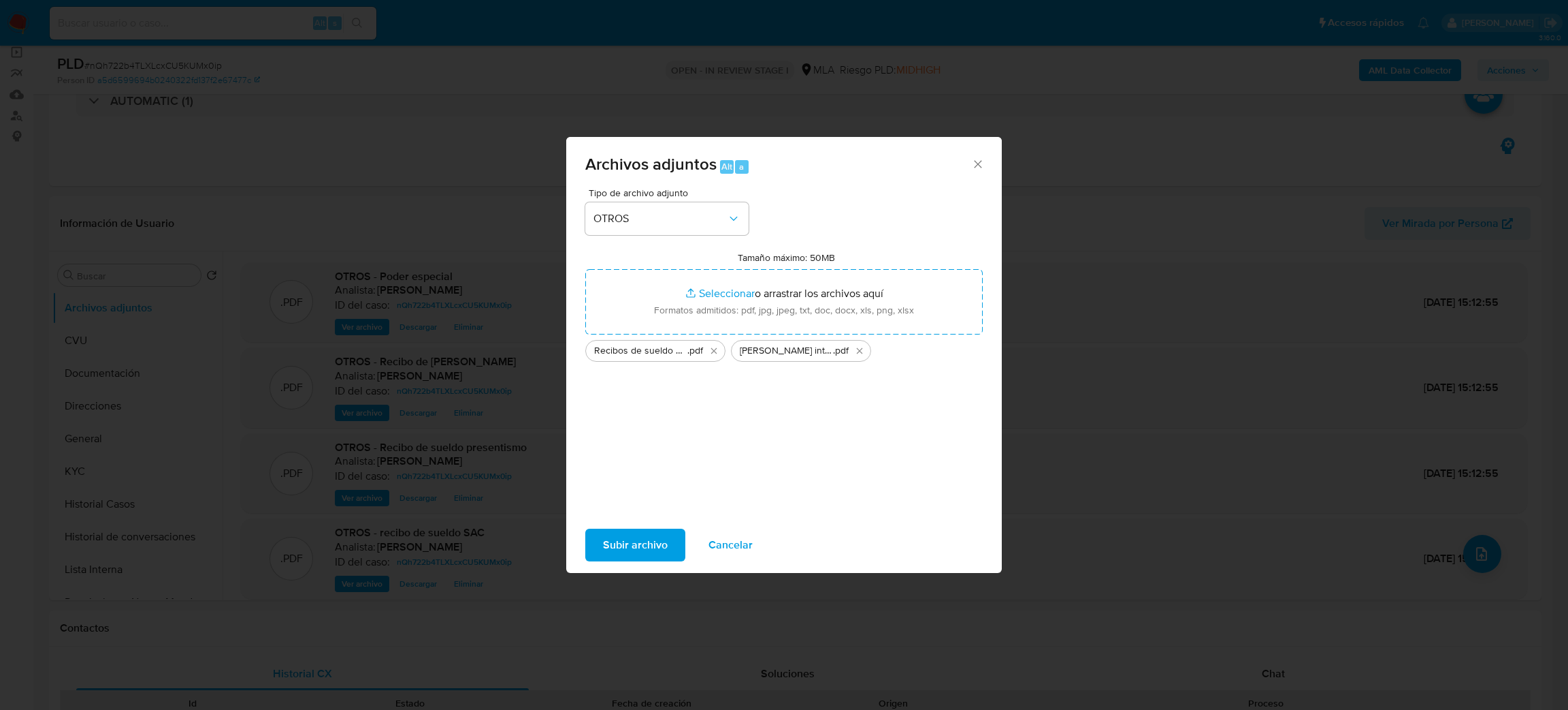
click at [646, 541] on span "Subir archivo" at bounding box center [635, 544] width 65 height 30
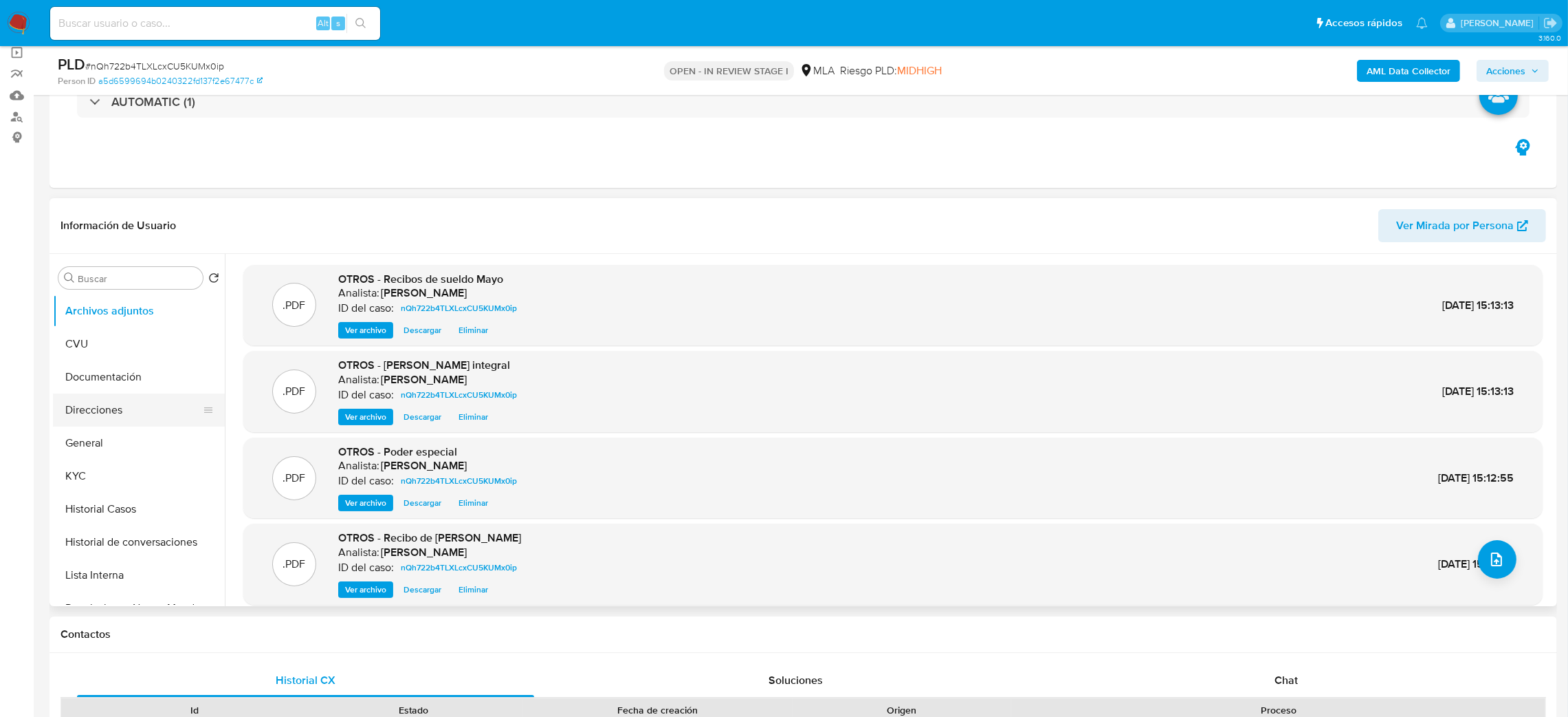
click at [88, 424] on button "Direcciones" at bounding box center [133, 409] width 161 height 33
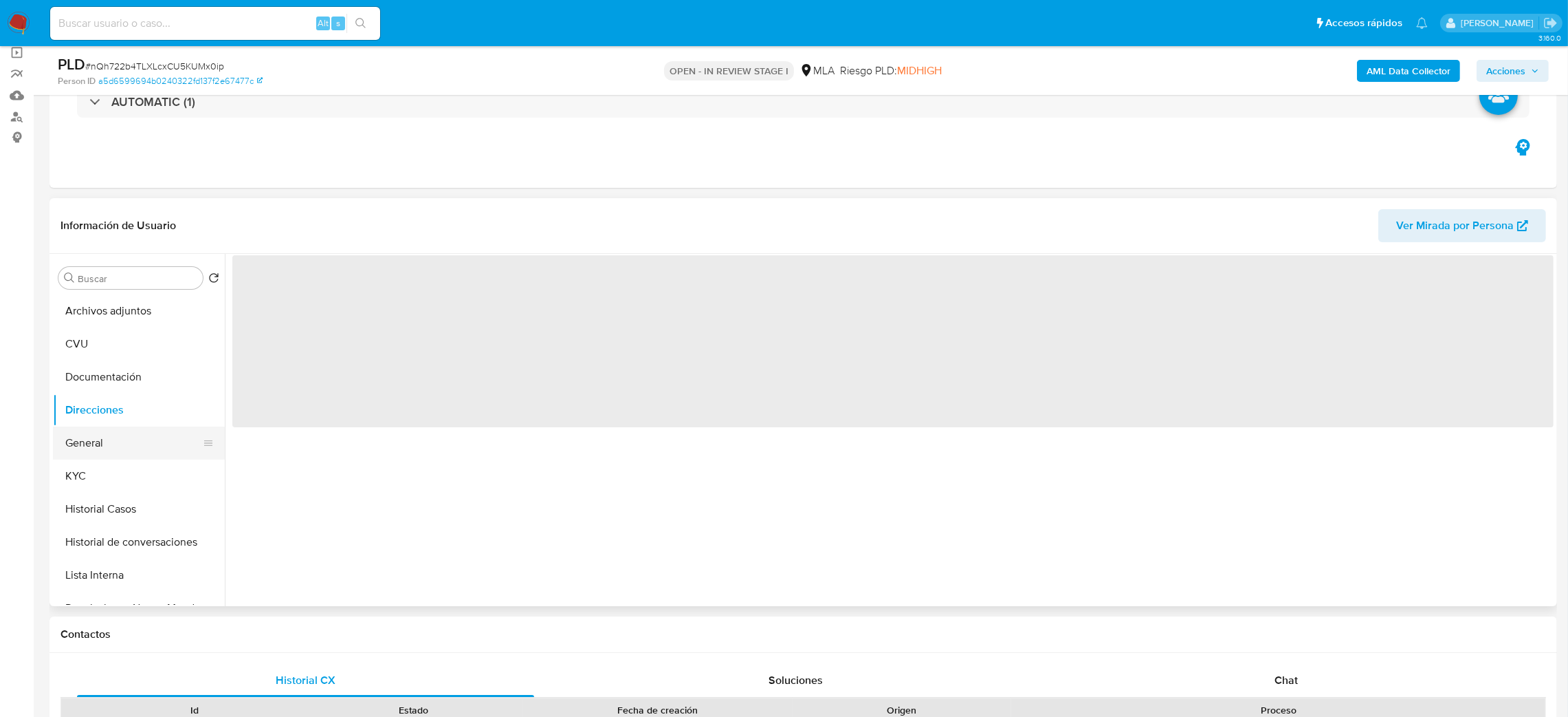
click at [106, 432] on button "General" at bounding box center [133, 443] width 161 height 33
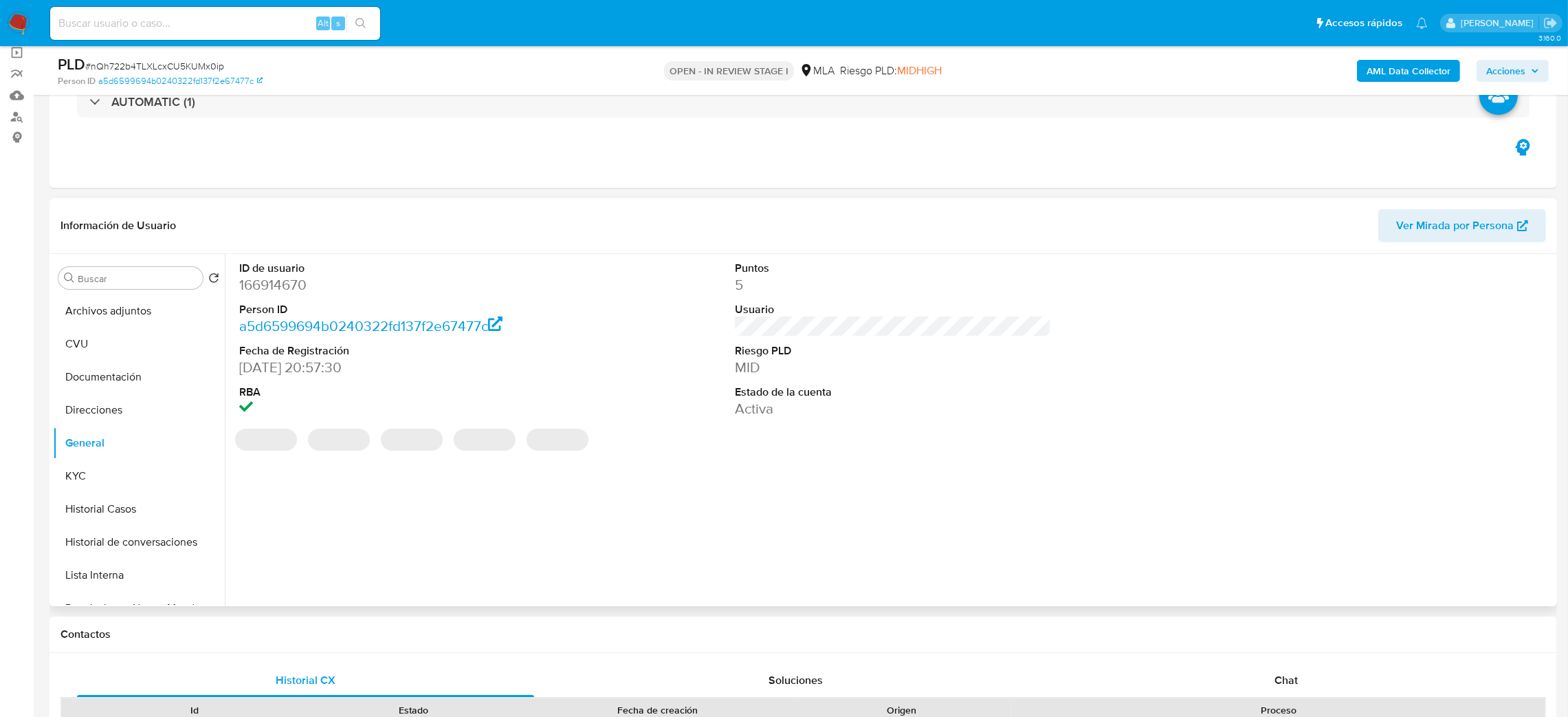
click at [266, 287] on dd "166914670" at bounding box center [397, 284] width 317 height 19
copy dd "166914670"
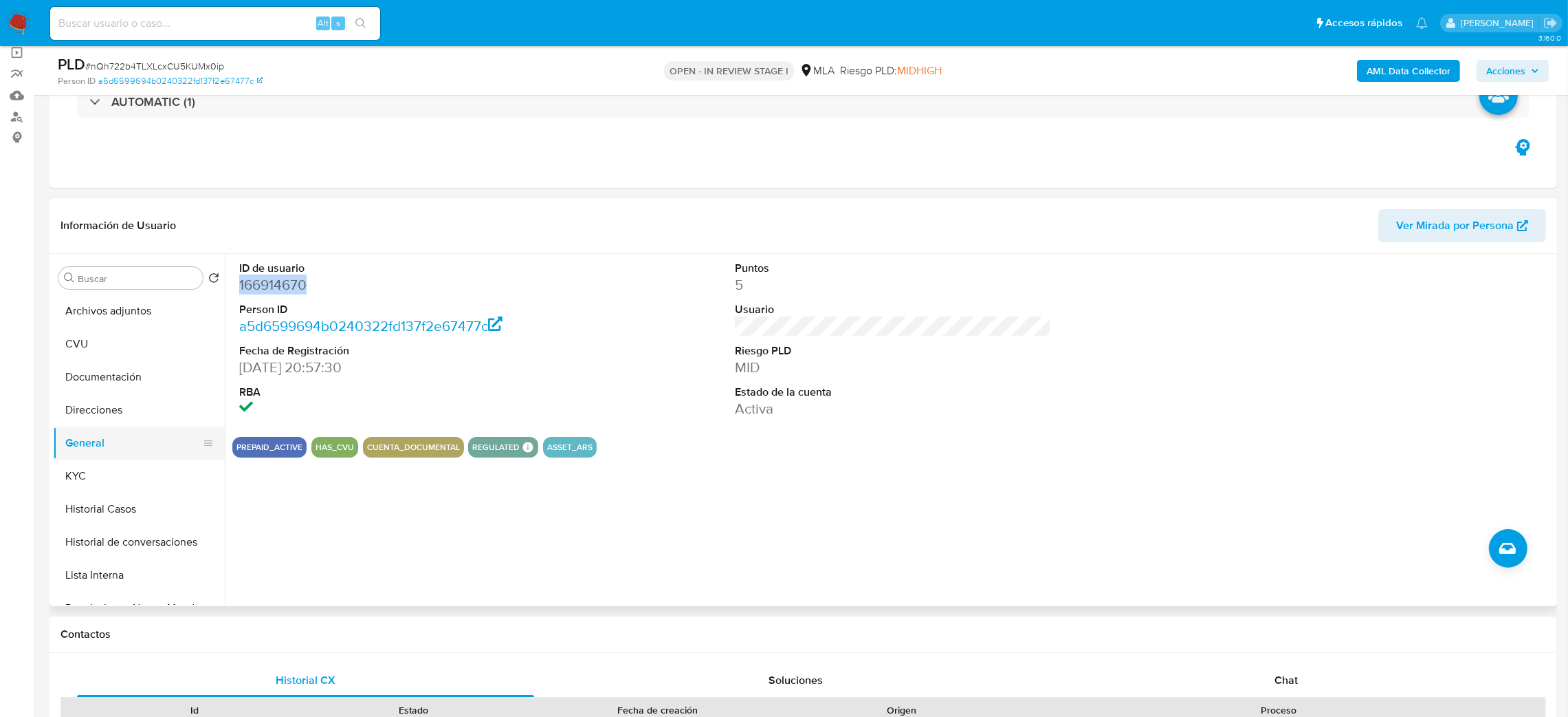
drag, startPoint x: 104, startPoint y: 479, endPoint x: 184, endPoint y: 446, distance: 86.5
click at [104, 479] on button "KYC" at bounding box center [139, 476] width 172 height 33
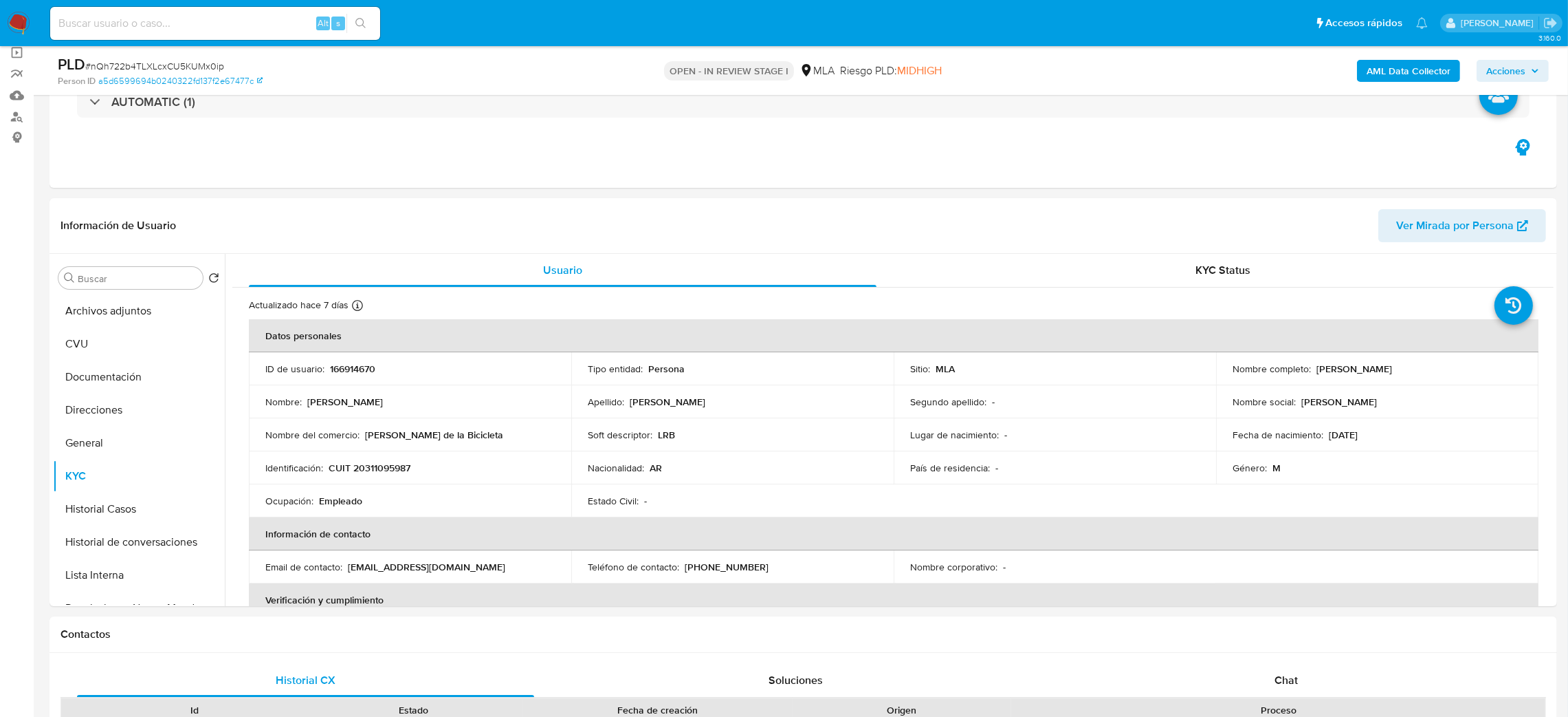
click at [1513, 66] on span "Acciones" at bounding box center [1506, 71] width 39 height 22
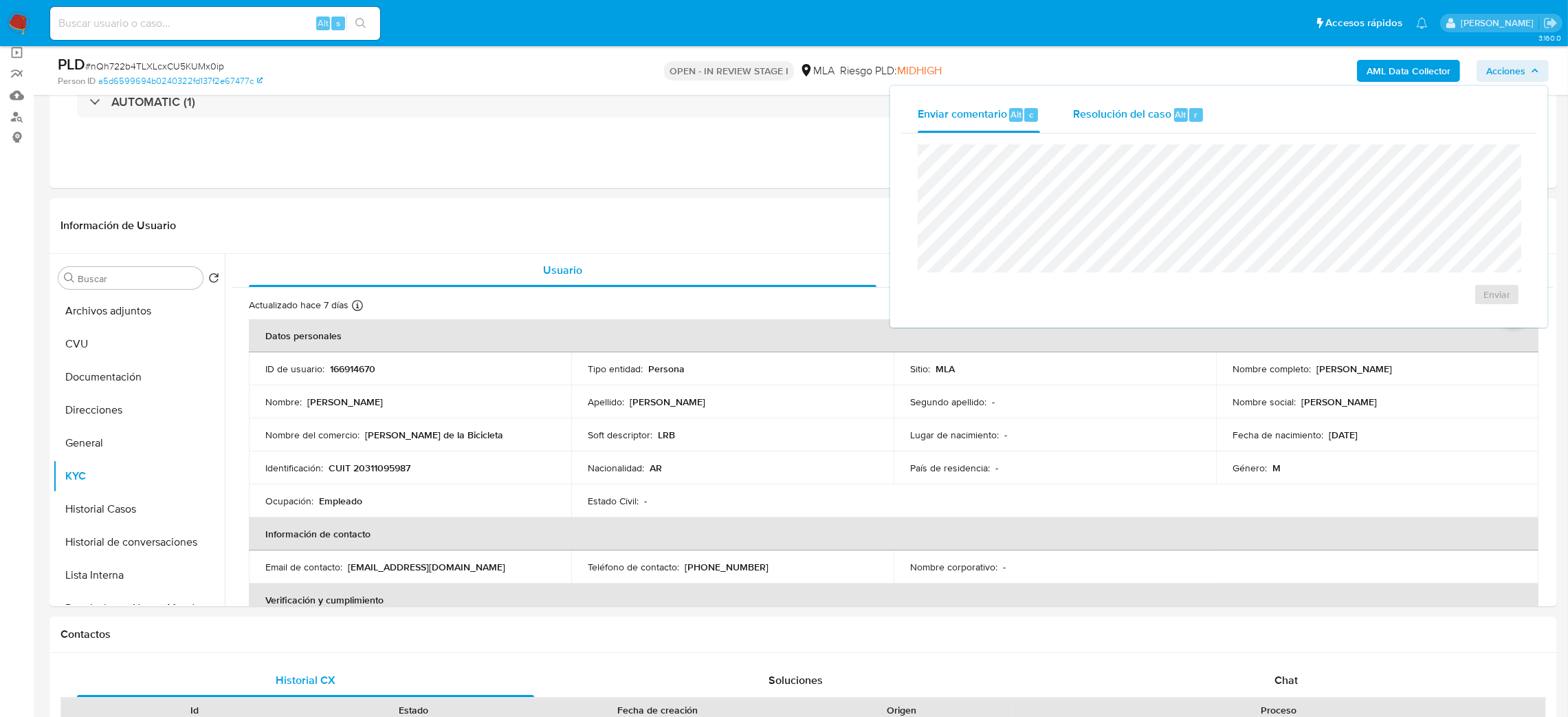
click at [1147, 107] on span "Resolución del caso" at bounding box center [1123, 113] width 99 height 16
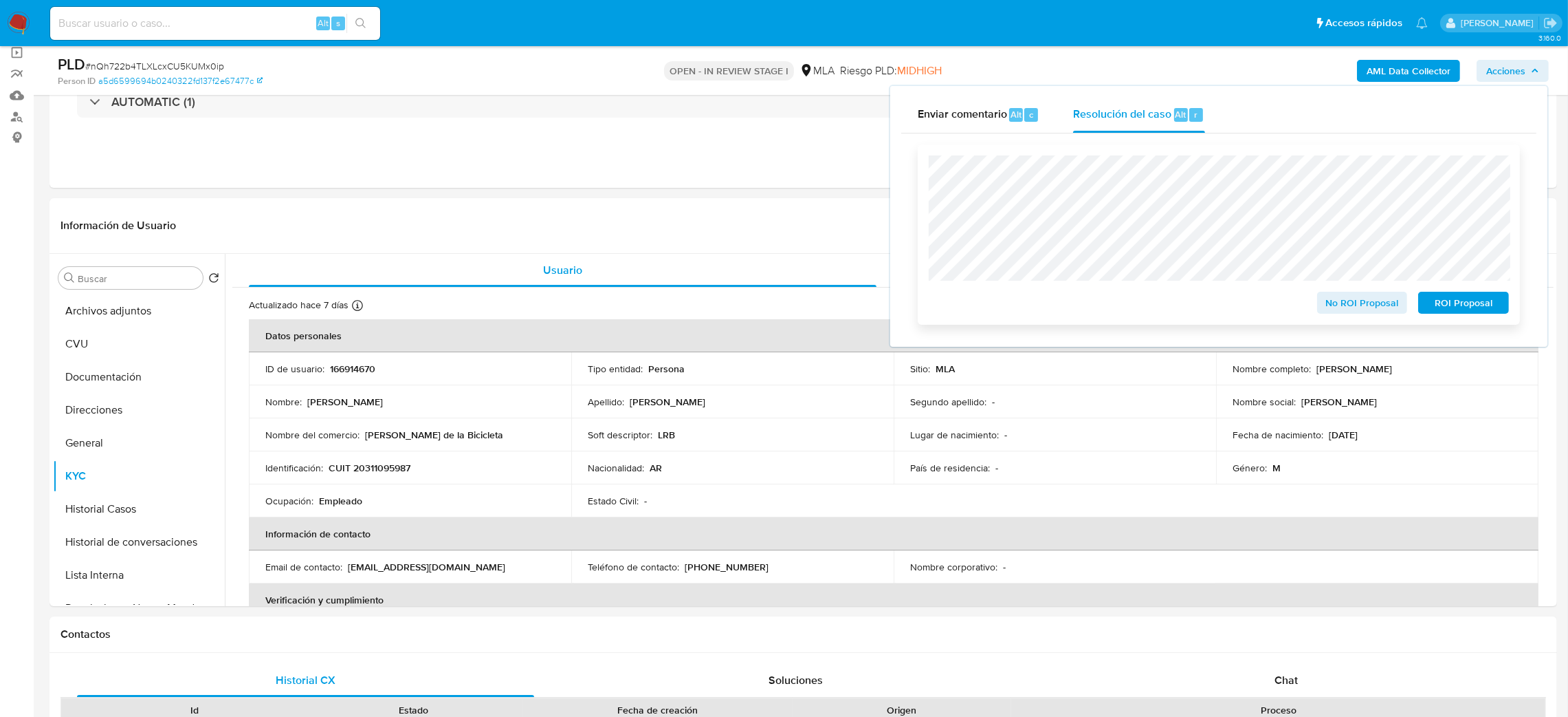
click at [1349, 296] on span "No ROI Proposal" at bounding box center [1362, 302] width 72 height 19
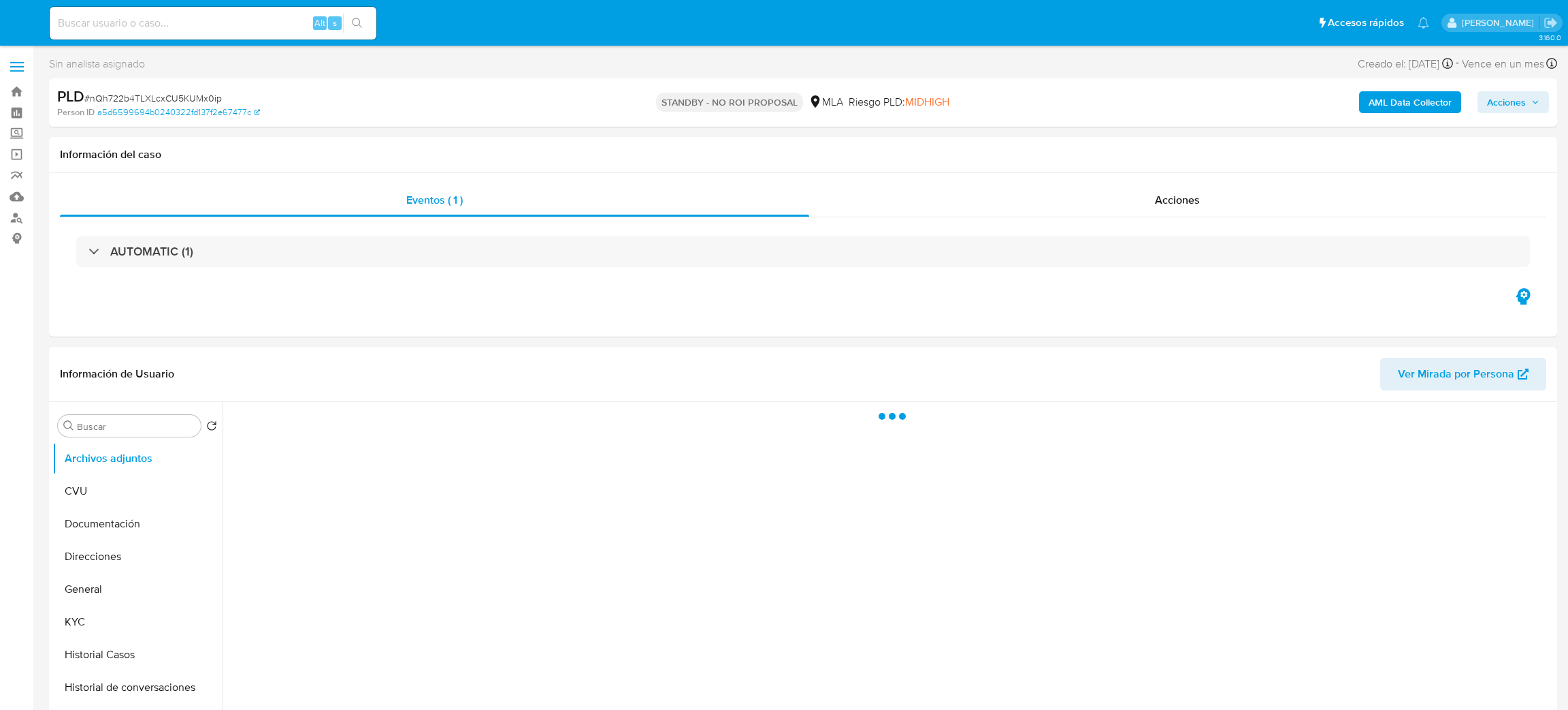
select select "10"
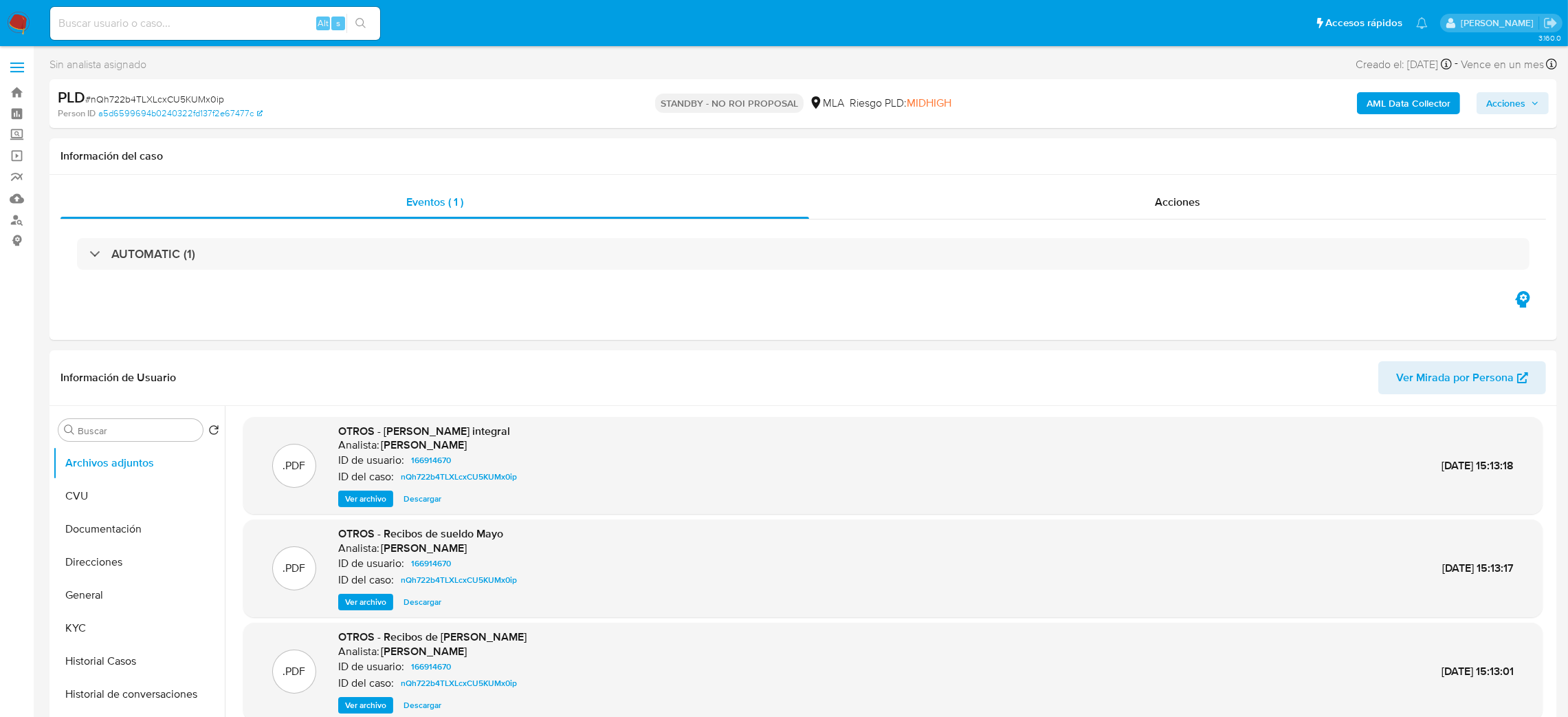
click at [163, 15] on input at bounding box center [215, 23] width 330 height 18
paste input "PCXM1RHtNh0Cr1ct2xuIgs7q"
type input "PCXM1RHtNh0Cr1ct2xuIgs7q"
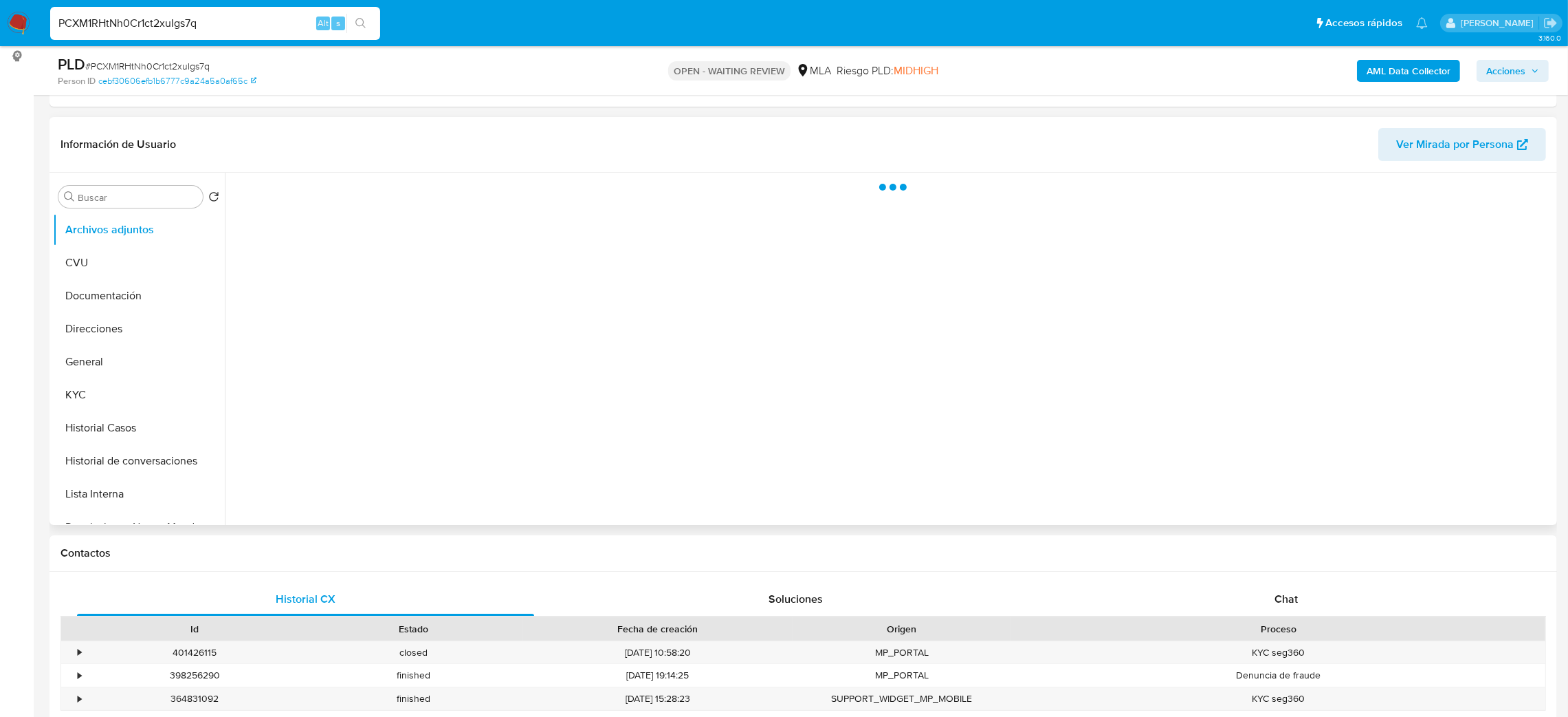
scroll to position [412, 0]
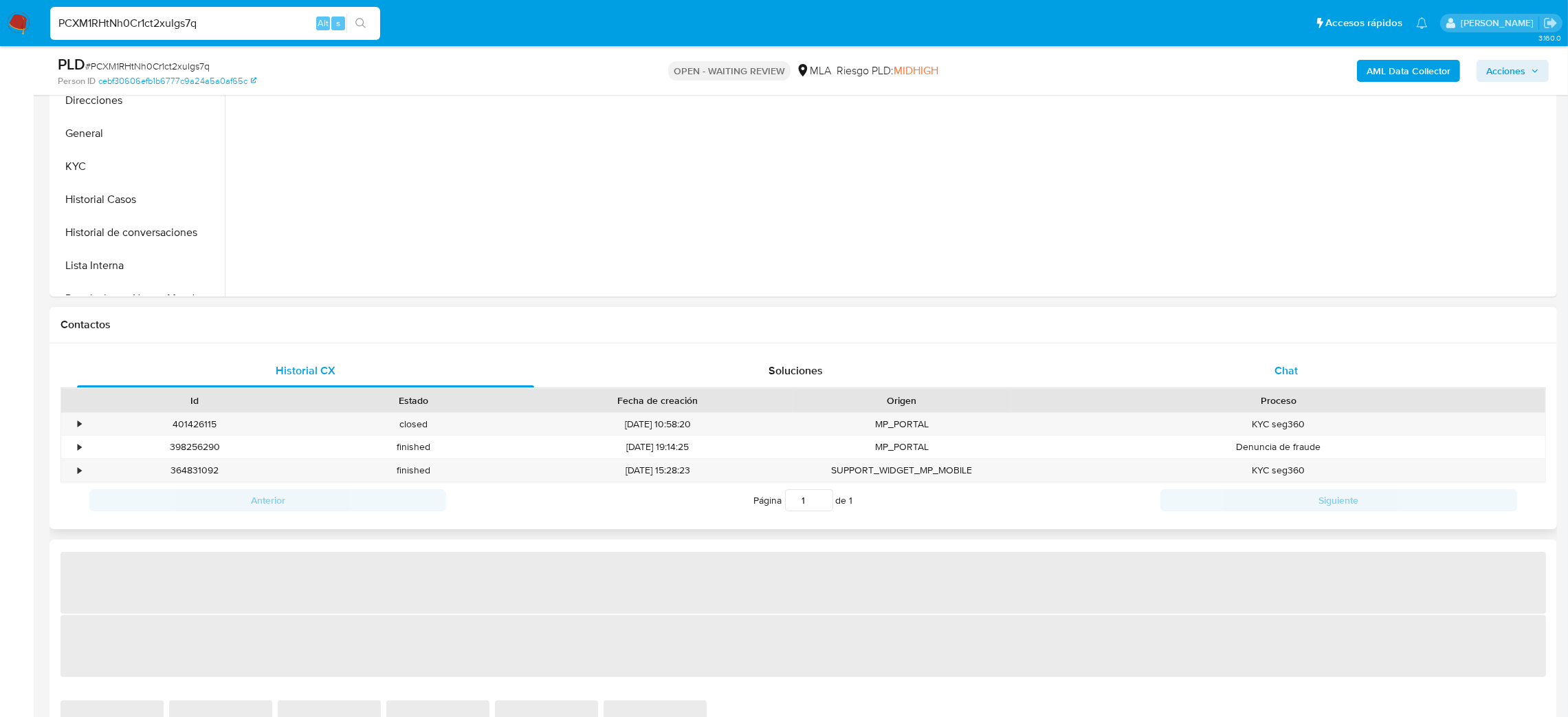
click at [1248, 378] on div "Chat" at bounding box center [1285, 370] width 457 height 33
select select "10"
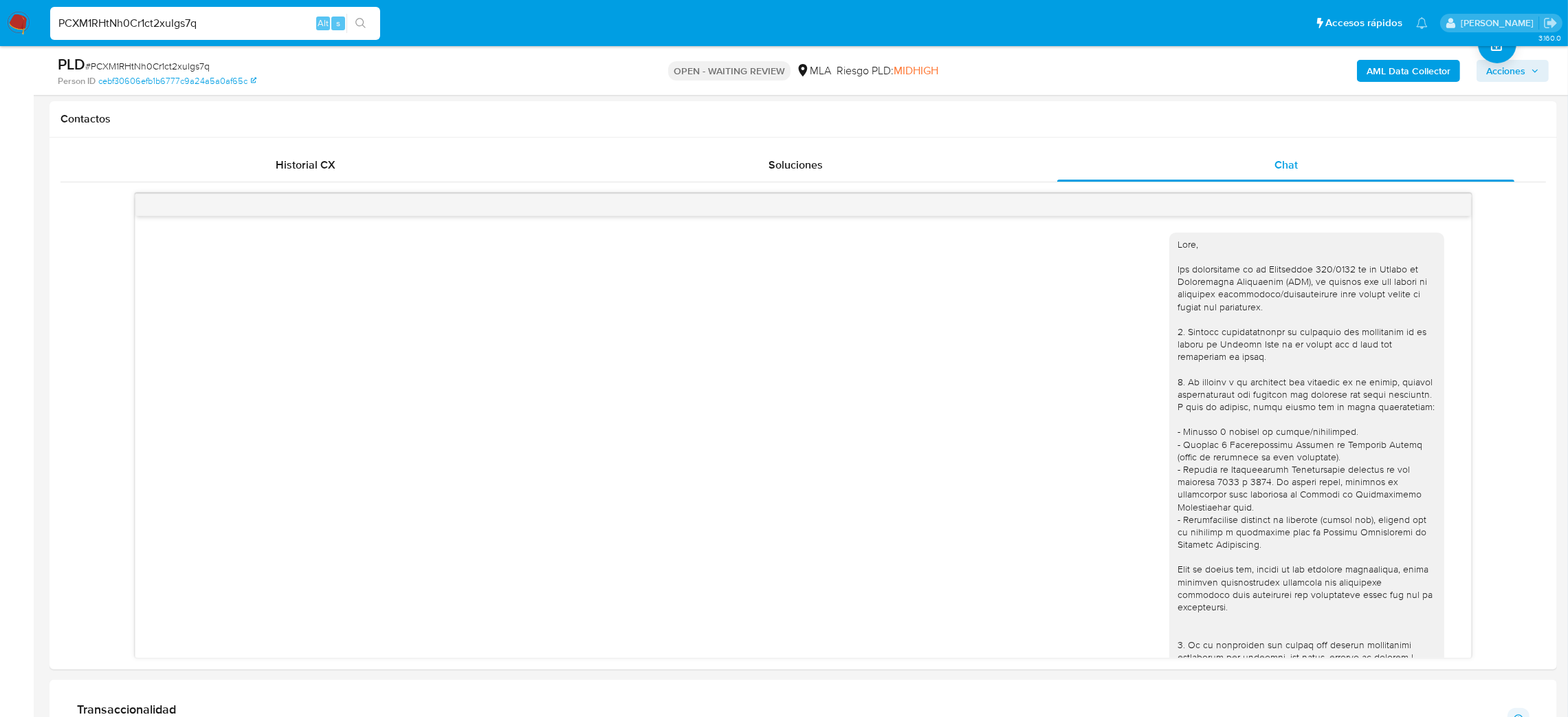
scroll to position [1266, 0]
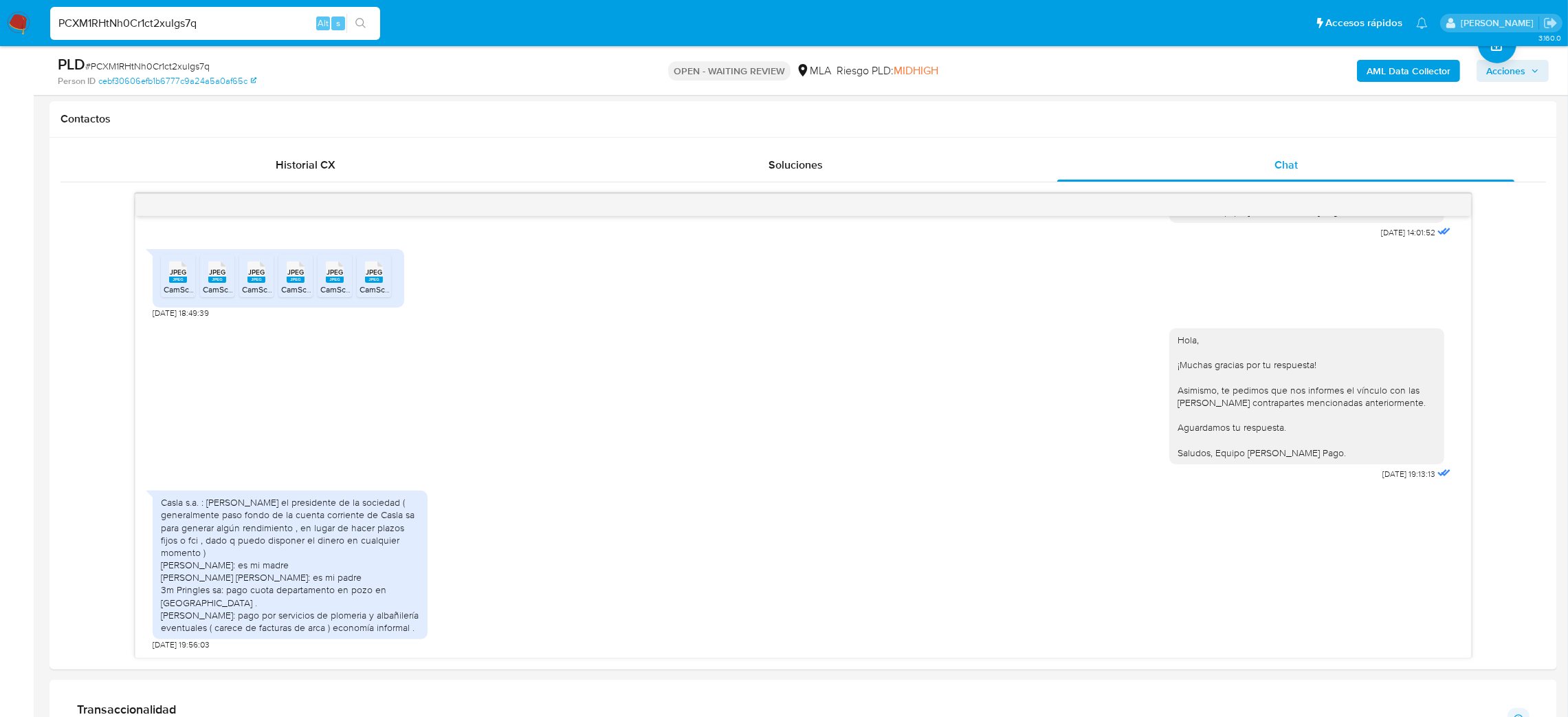
drag, startPoint x: 209, startPoint y: 29, endPoint x: 0, endPoint y: 33, distance: 209.0
click at [0, 33] on nav "Pausado Ver notificaciones PCXM1RHtNh0Cr1ct2xuIgs7q Alt s Accesos rápidos Presi…" at bounding box center [784, 23] width 1568 height 46
paste input "bBDSOMtUzGs0TLEP4jPYhvI2"
type input "bBDSOMtUzGs0TLEP4jPYhvI2"
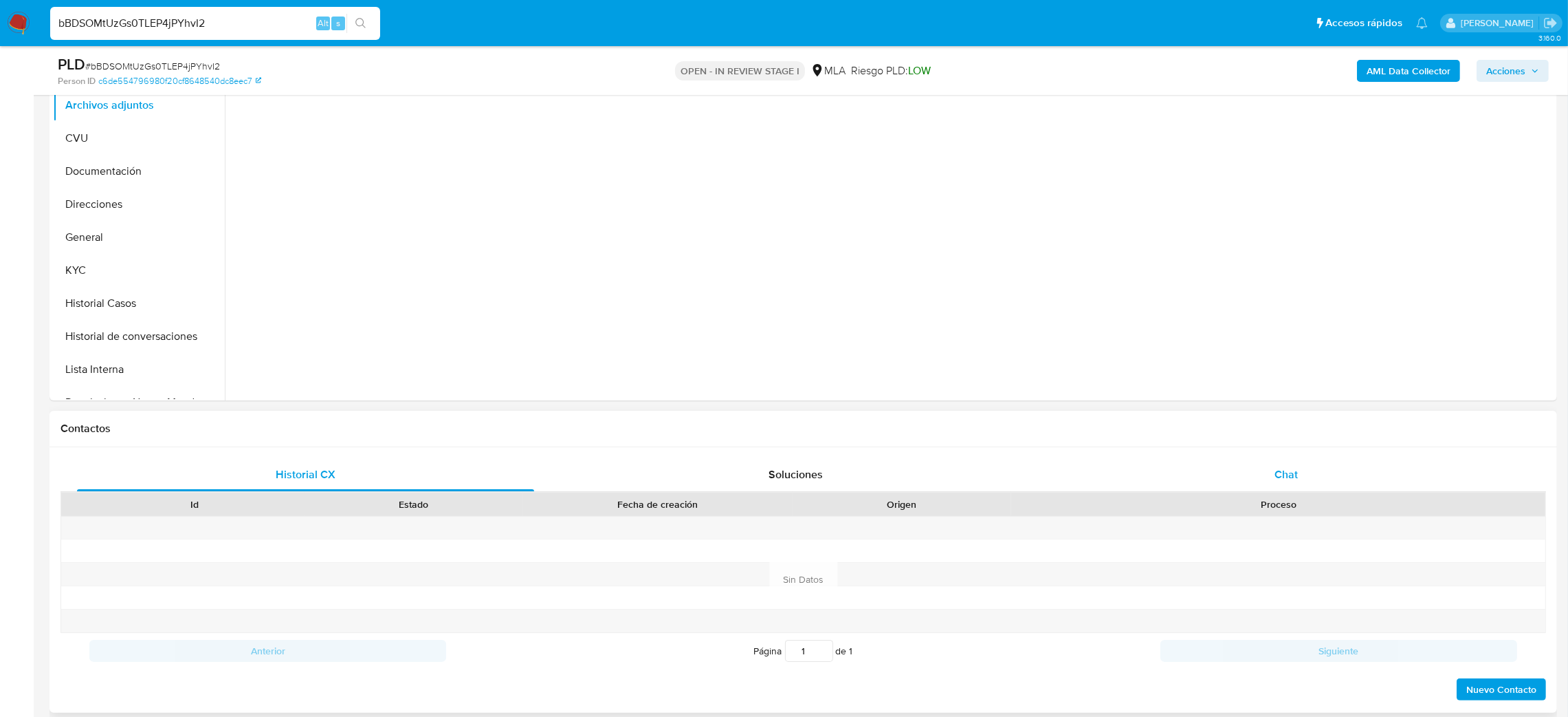
click at [1311, 485] on div "Chat" at bounding box center [1285, 474] width 457 height 33
select select "10"
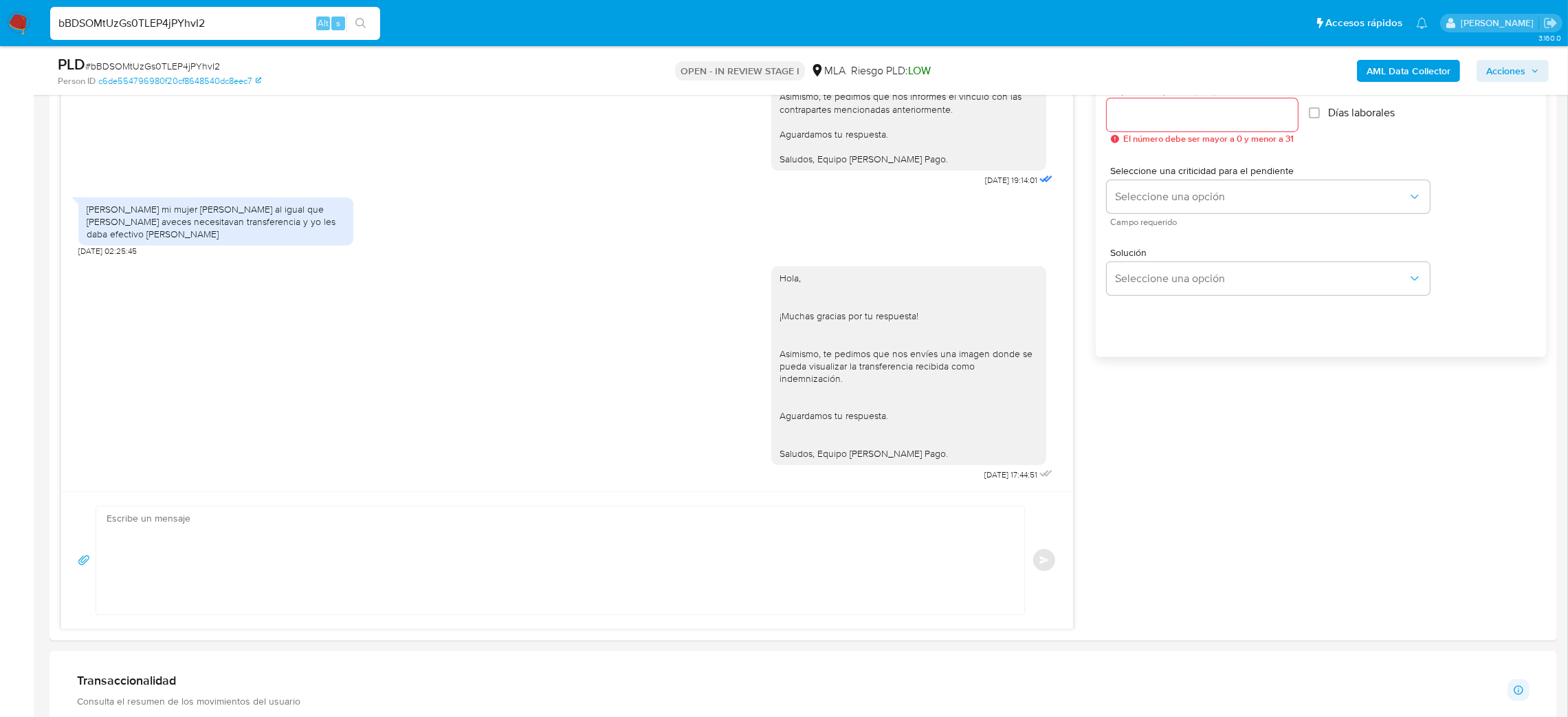
scroll to position [927, 0]
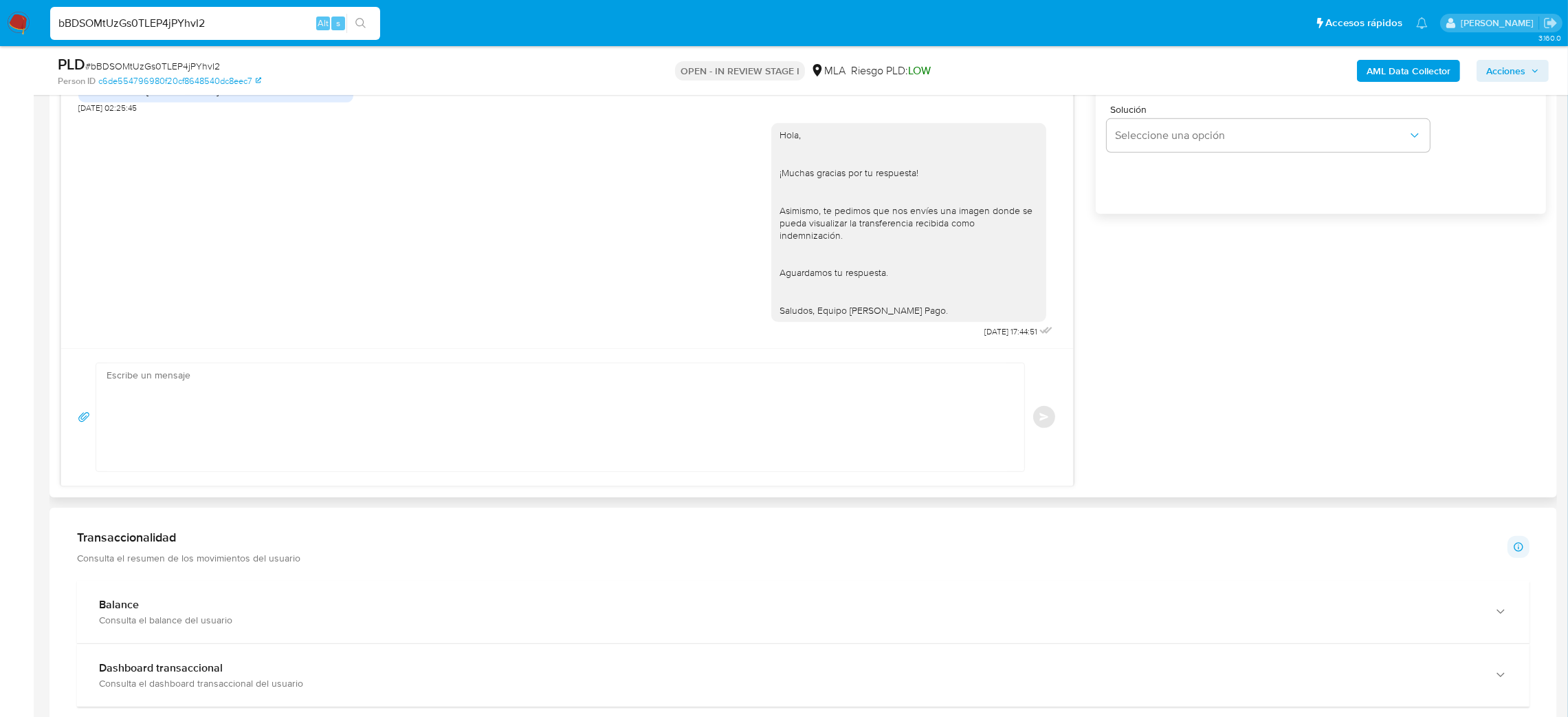
click at [237, 370] on textarea at bounding box center [556, 417] width 901 height 108
paste textarea "Hola, Esperamos que te encuentres muy bien. Te consultamos si tuviste oportunid…"
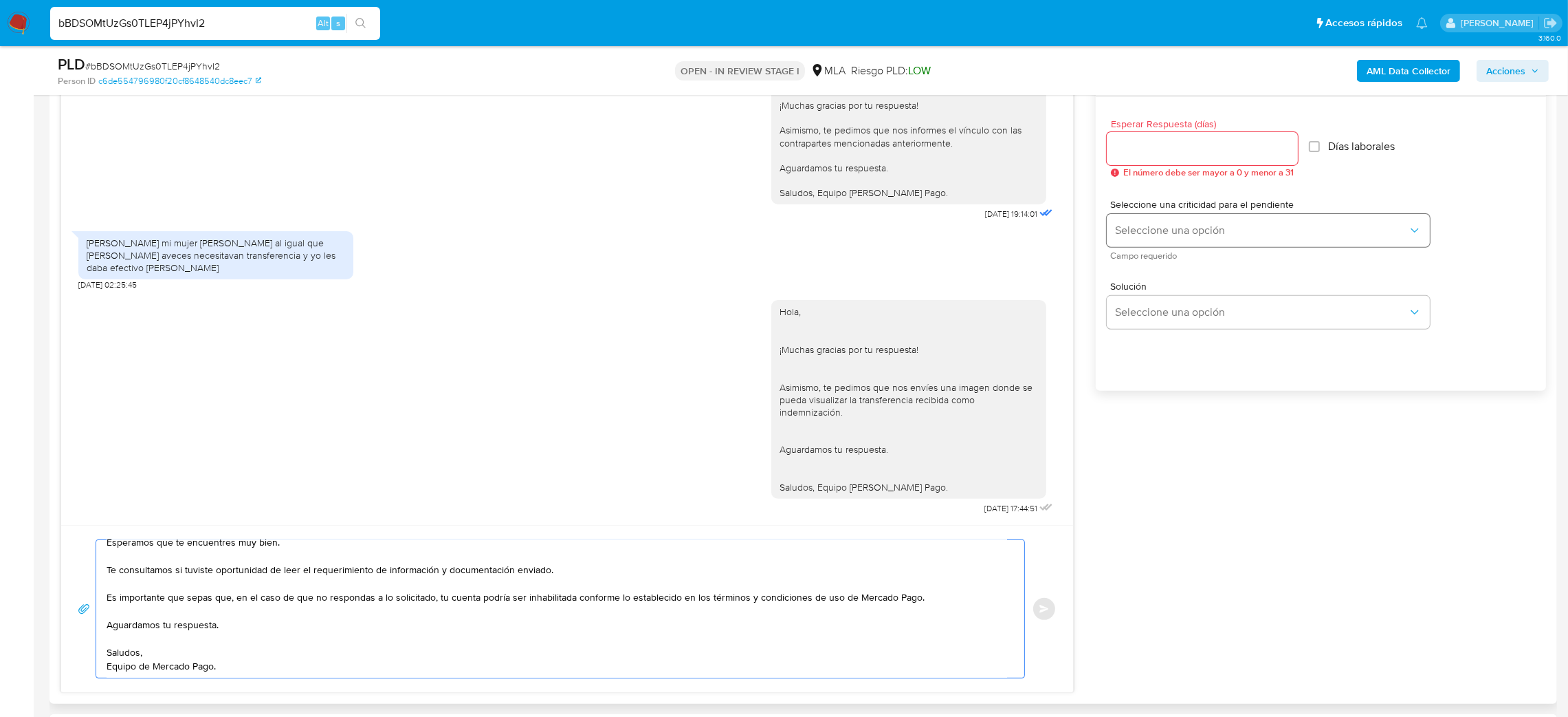
scroll to position [722, 0]
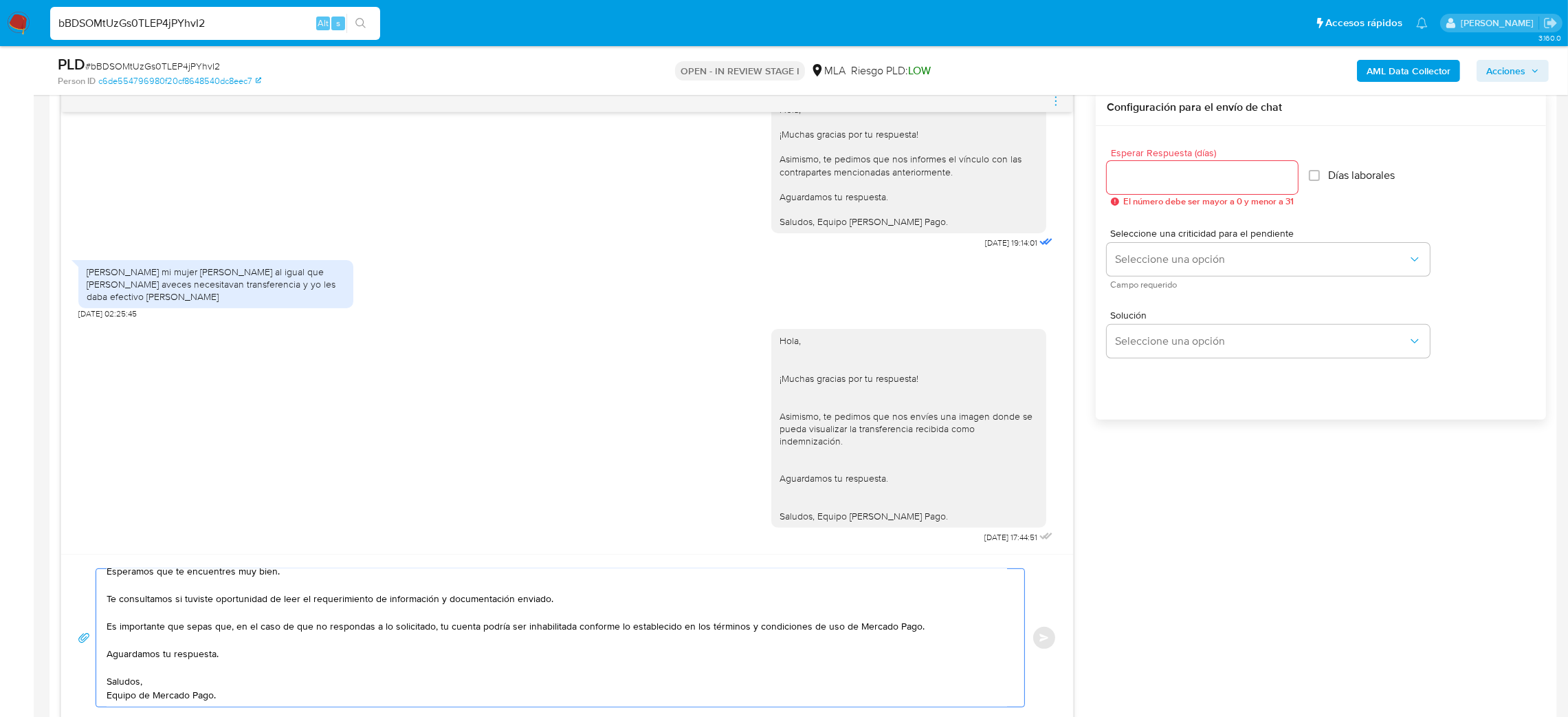
type textarea "Hola, Esperamos que te encuentres muy bien. Te consultamos si tuviste oportunid…"
click at [1142, 176] on input "Esperar Respuesta (días)" at bounding box center [1202, 177] width 191 height 18
type input "2"
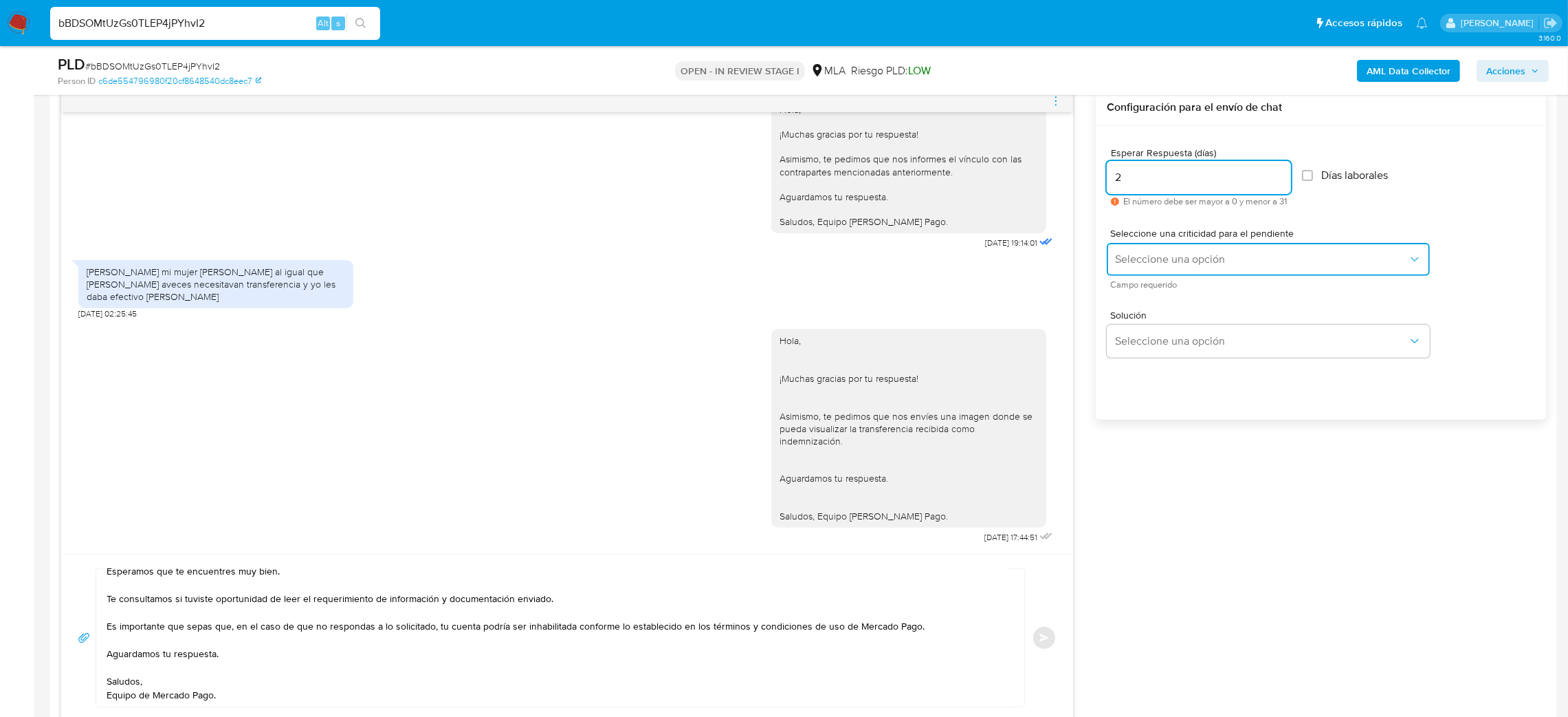
click at [1130, 271] on button "Seleccione una opción" at bounding box center [1267, 259] width 323 height 33
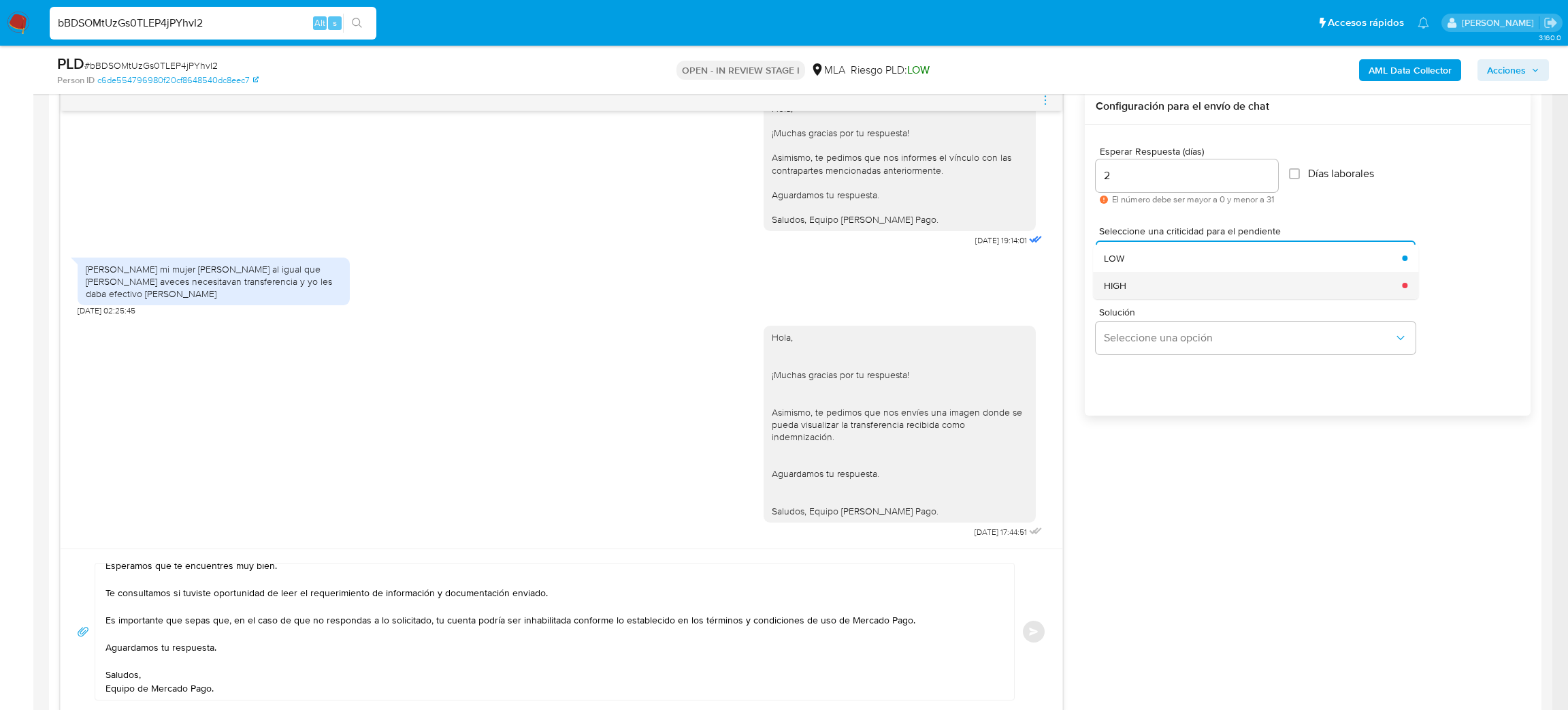
click at [1119, 290] on span "HIGH" at bounding box center [1115, 286] width 22 height 12
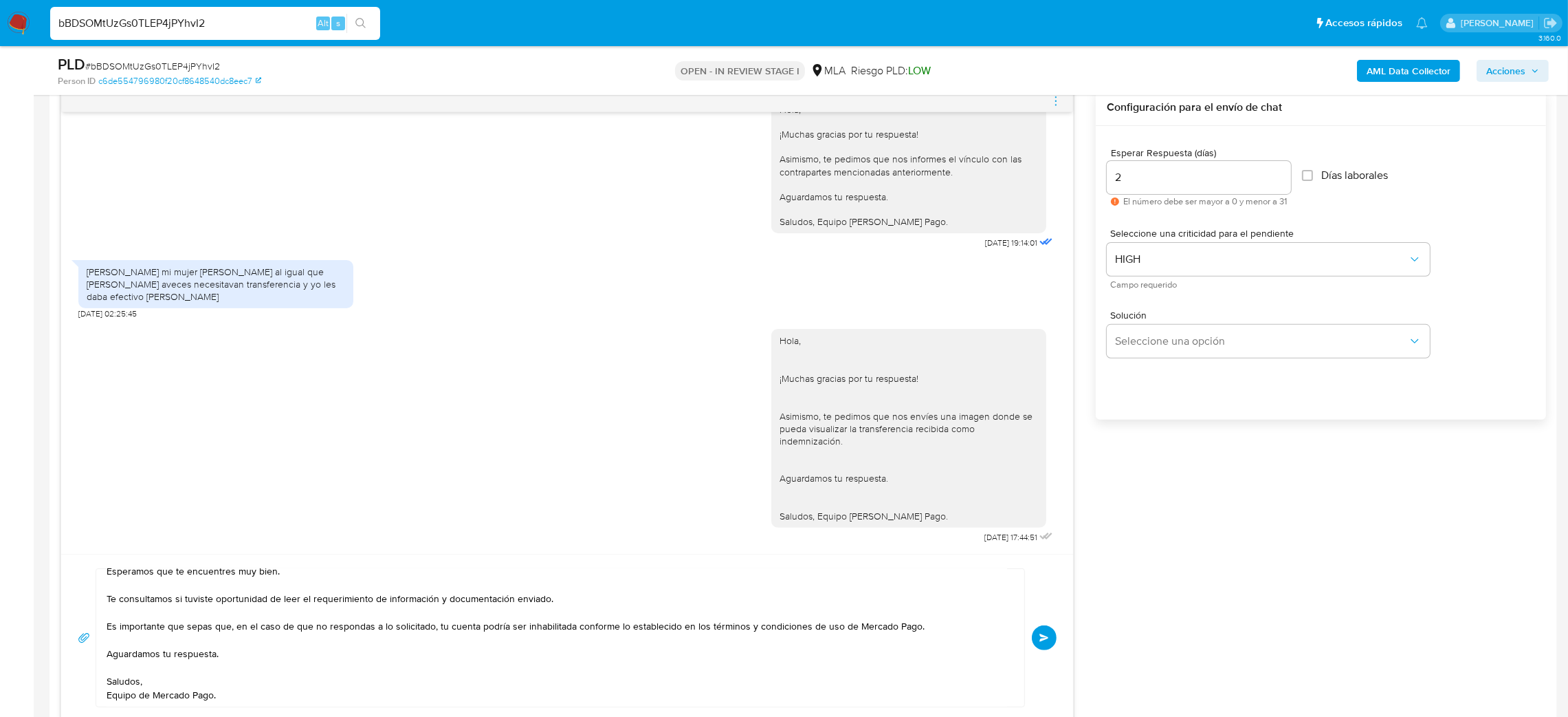
click at [1053, 631] on button "Enviar" at bounding box center [1044, 638] width 25 height 25
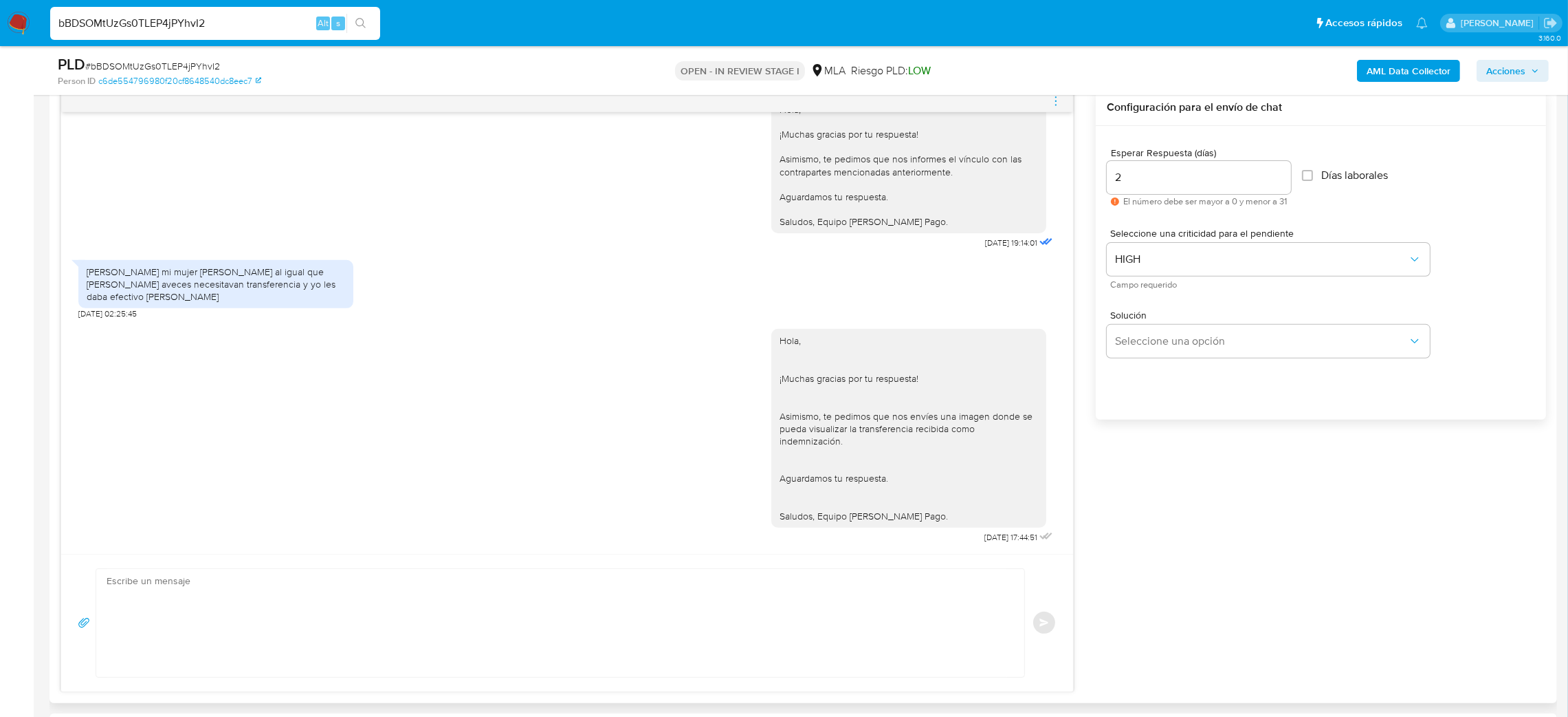
scroll to position [918, 0]
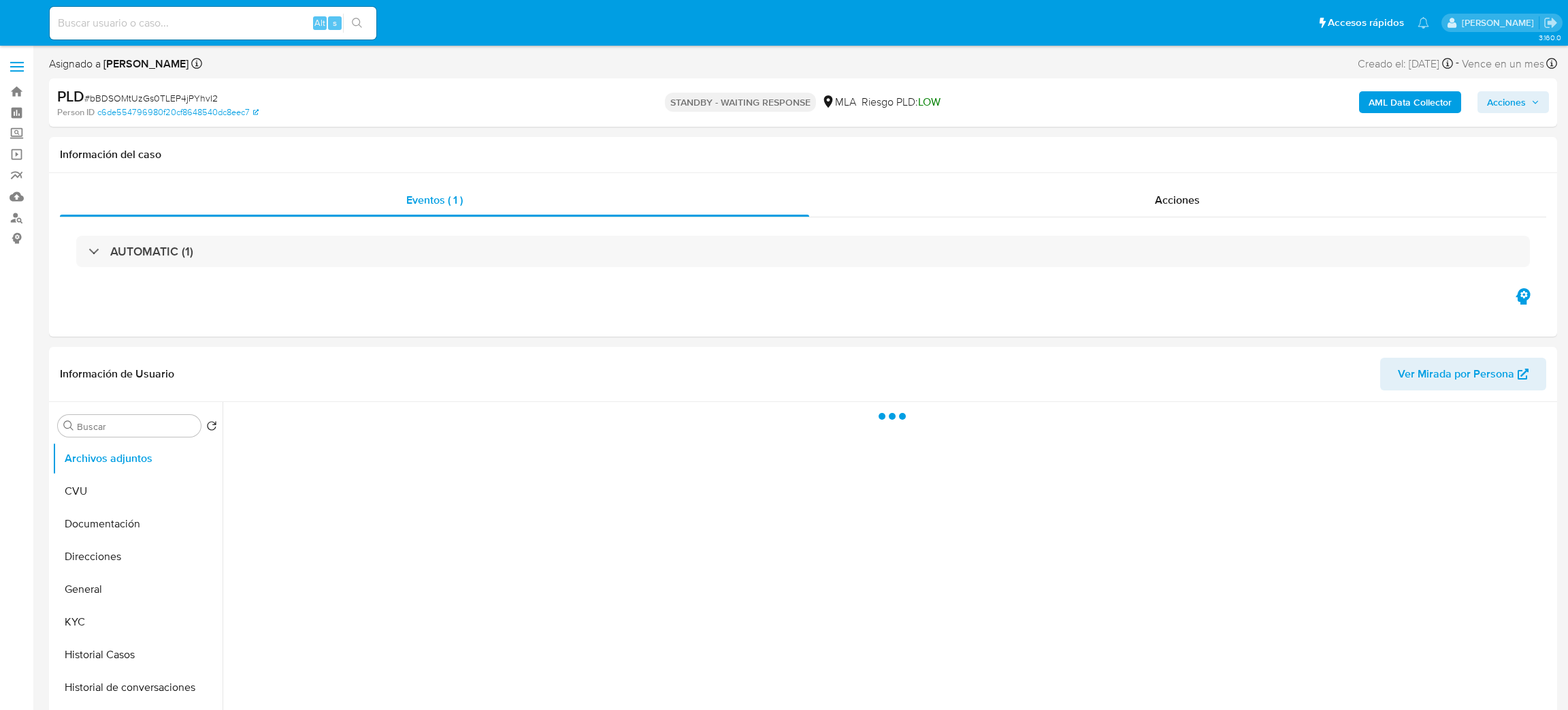
select select "10"
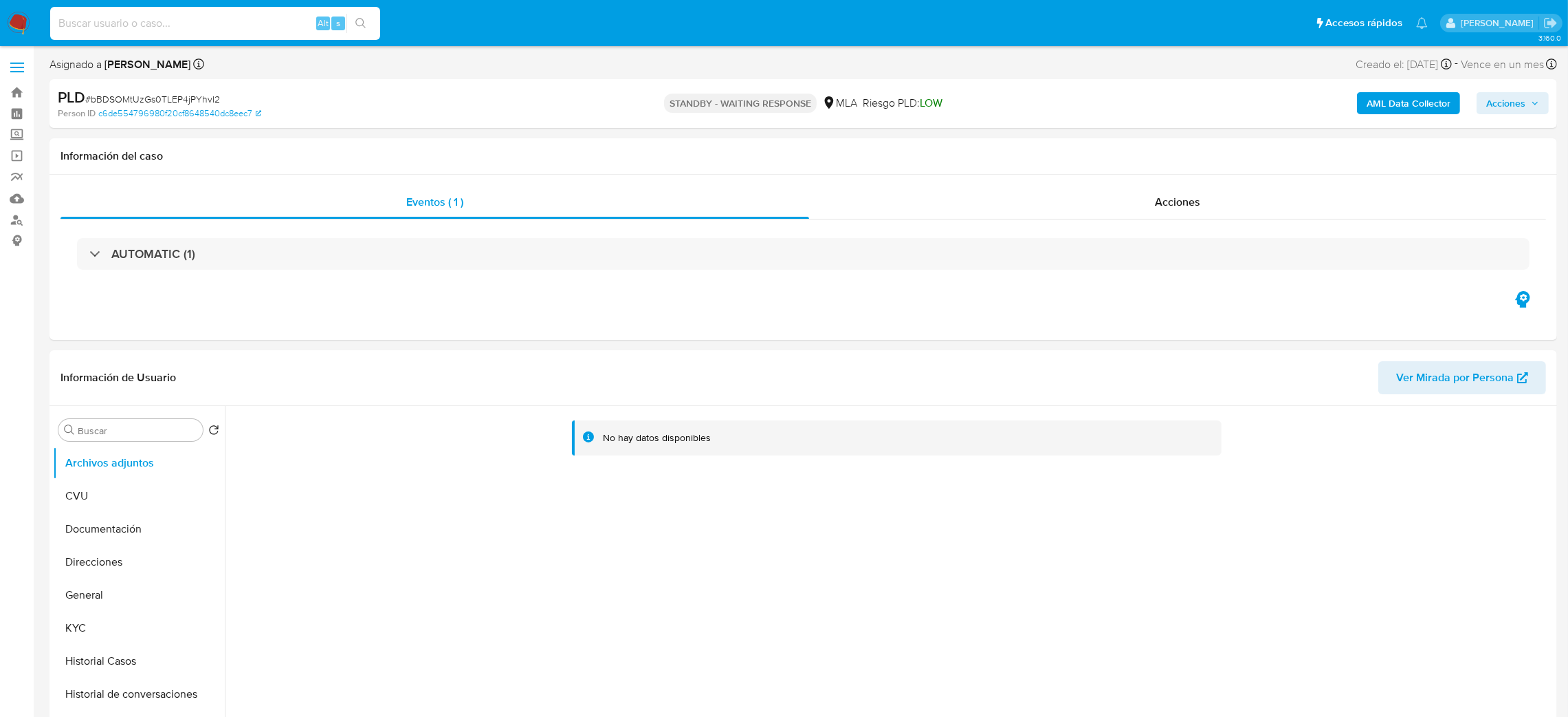
click at [226, 18] on input at bounding box center [215, 23] width 330 height 18
paste input "YQ0V2Xj1SKceUCMU9K2taFIW"
type input "YQ0V2Xj1SKceUCMU9K2taFIW"
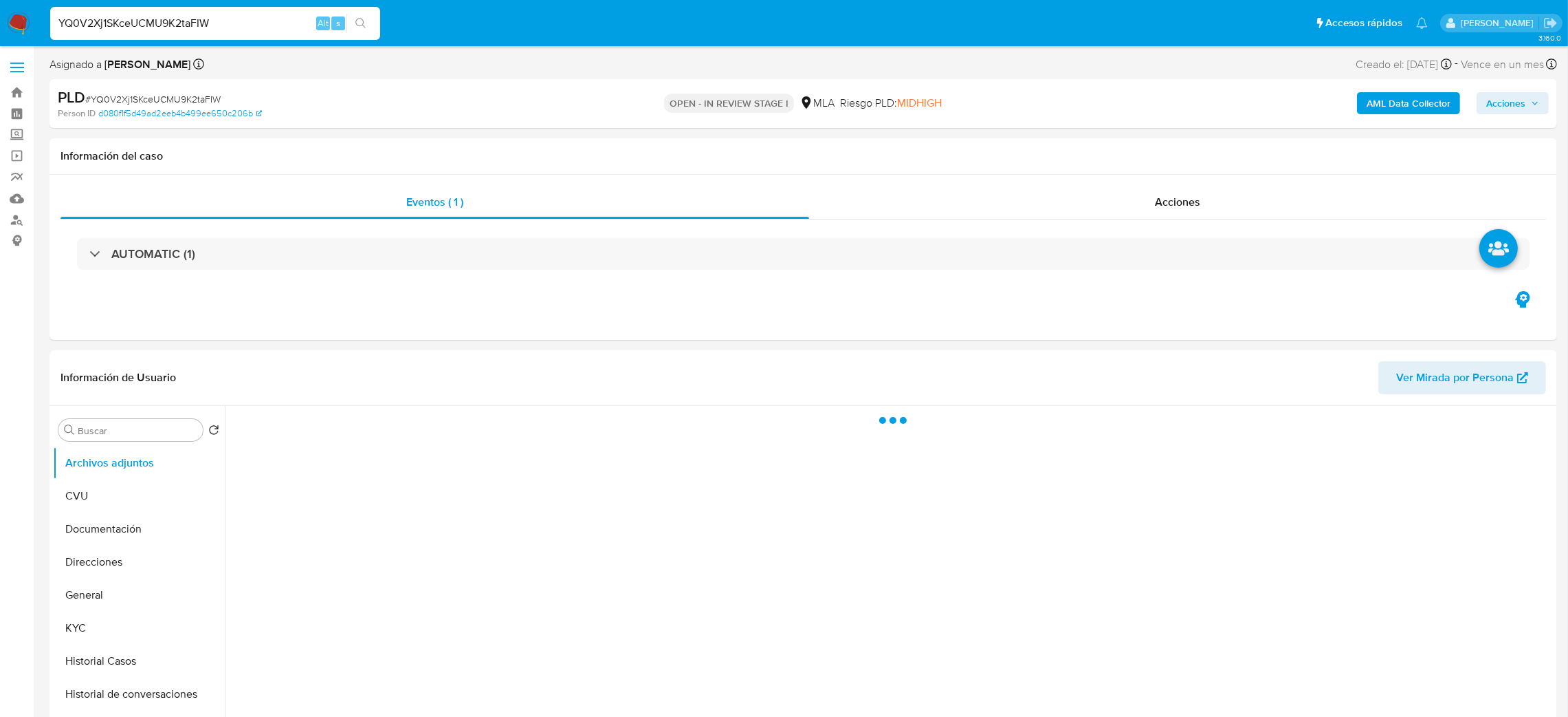
select select "10"
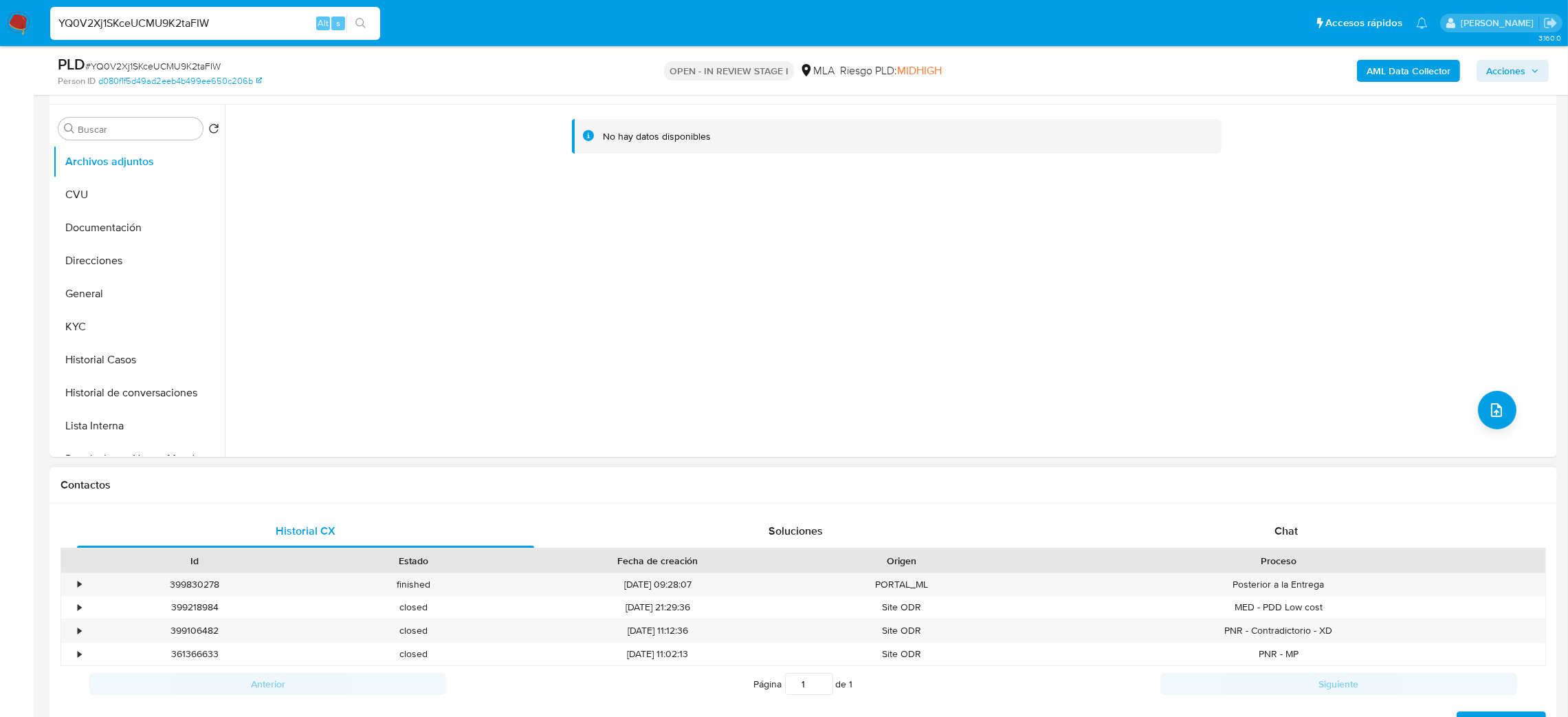
scroll to position [515, 0]
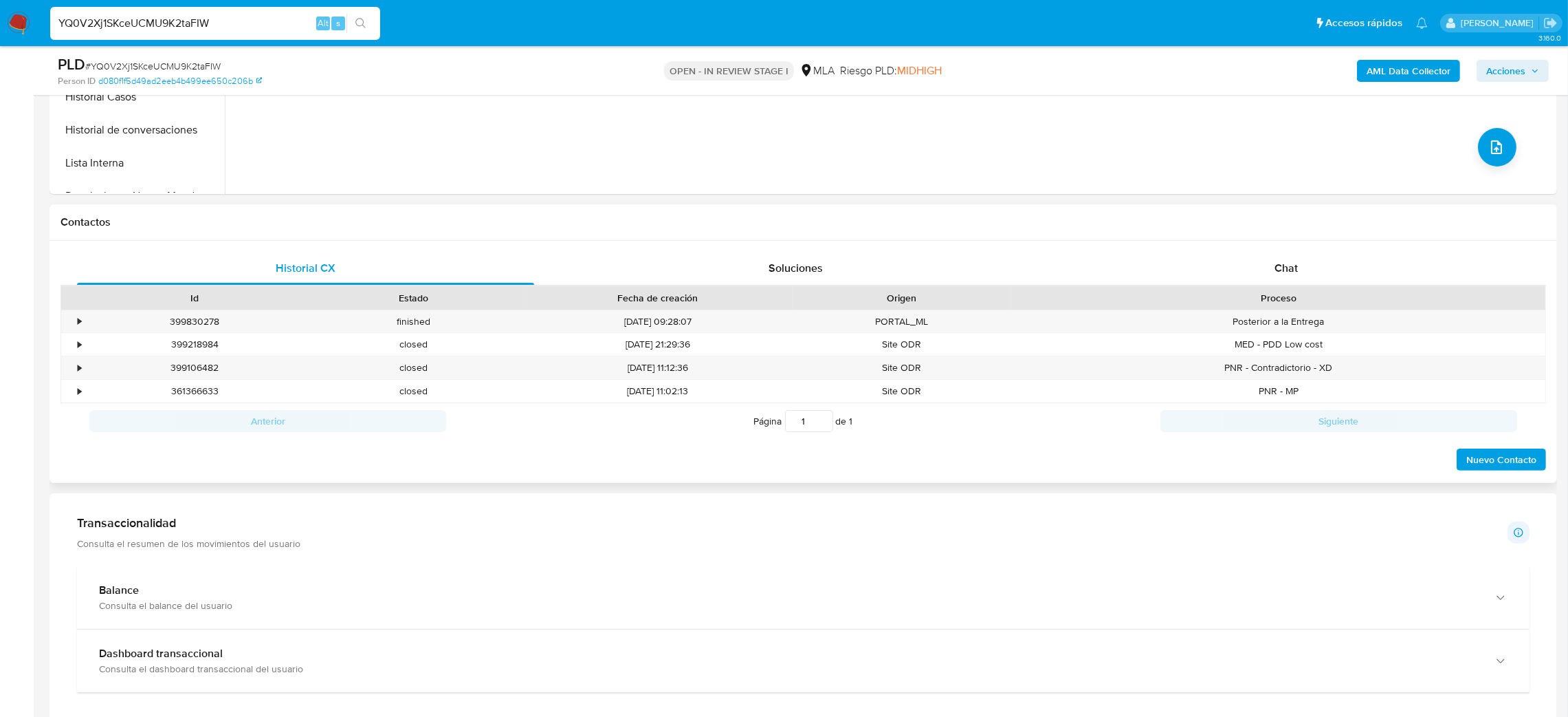
click at [1300, 249] on div "Historial CX Soluciones Chat Id Estado Fecha de creación Origen Proceso • 39983…" at bounding box center [803, 362] width 1507 height 243
click at [1289, 274] on span "Chat" at bounding box center [1286, 268] width 23 height 16
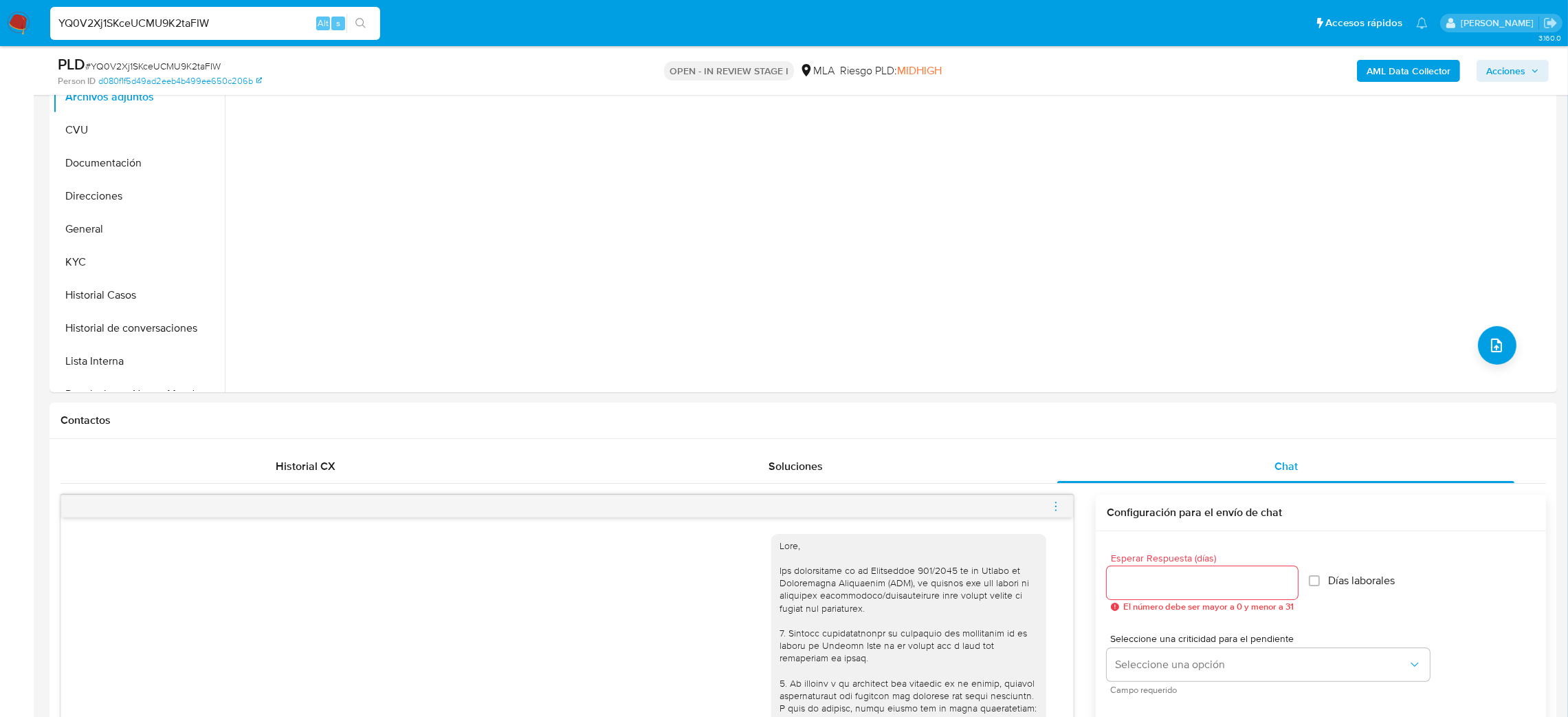
scroll to position [309, 0]
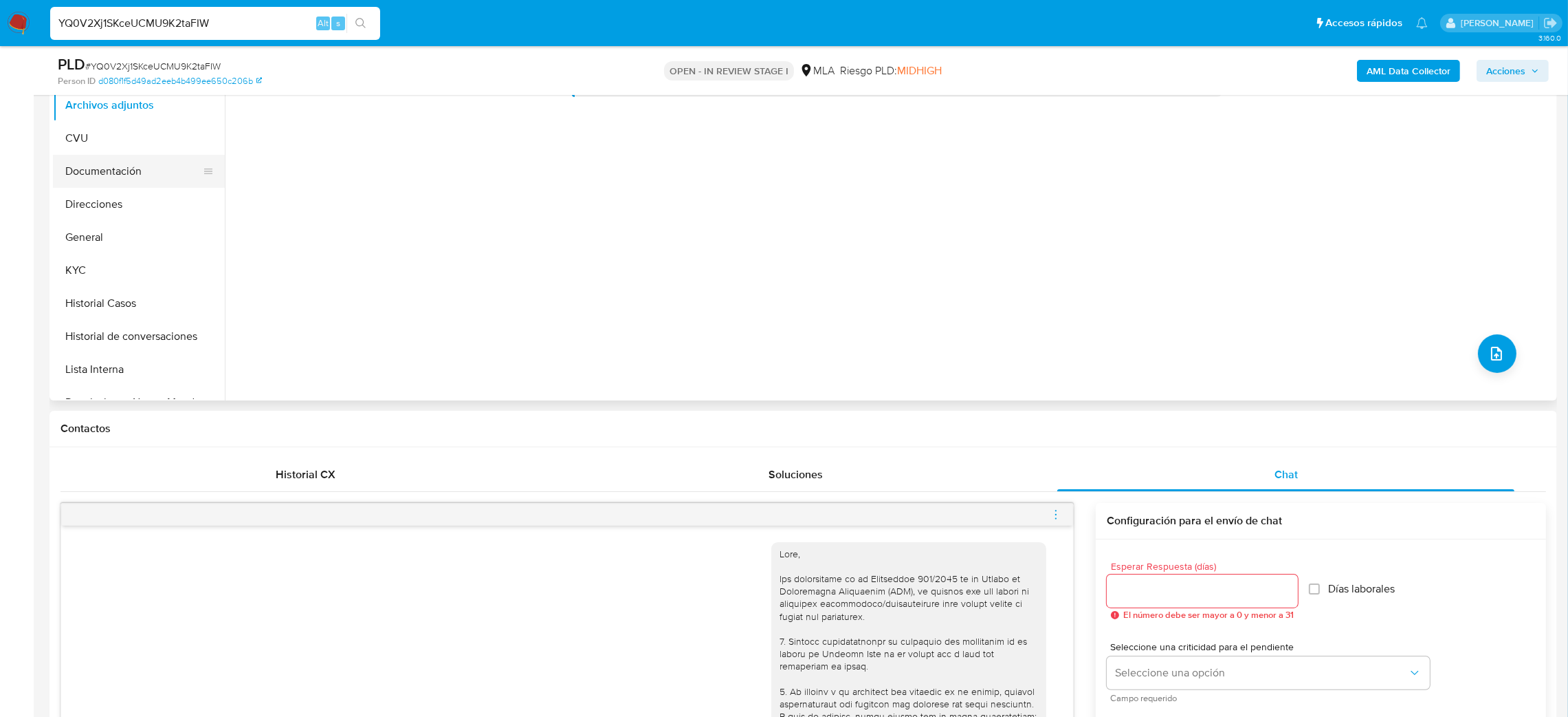
click at [110, 171] on button "Documentación" at bounding box center [133, 171] width 161 height 33
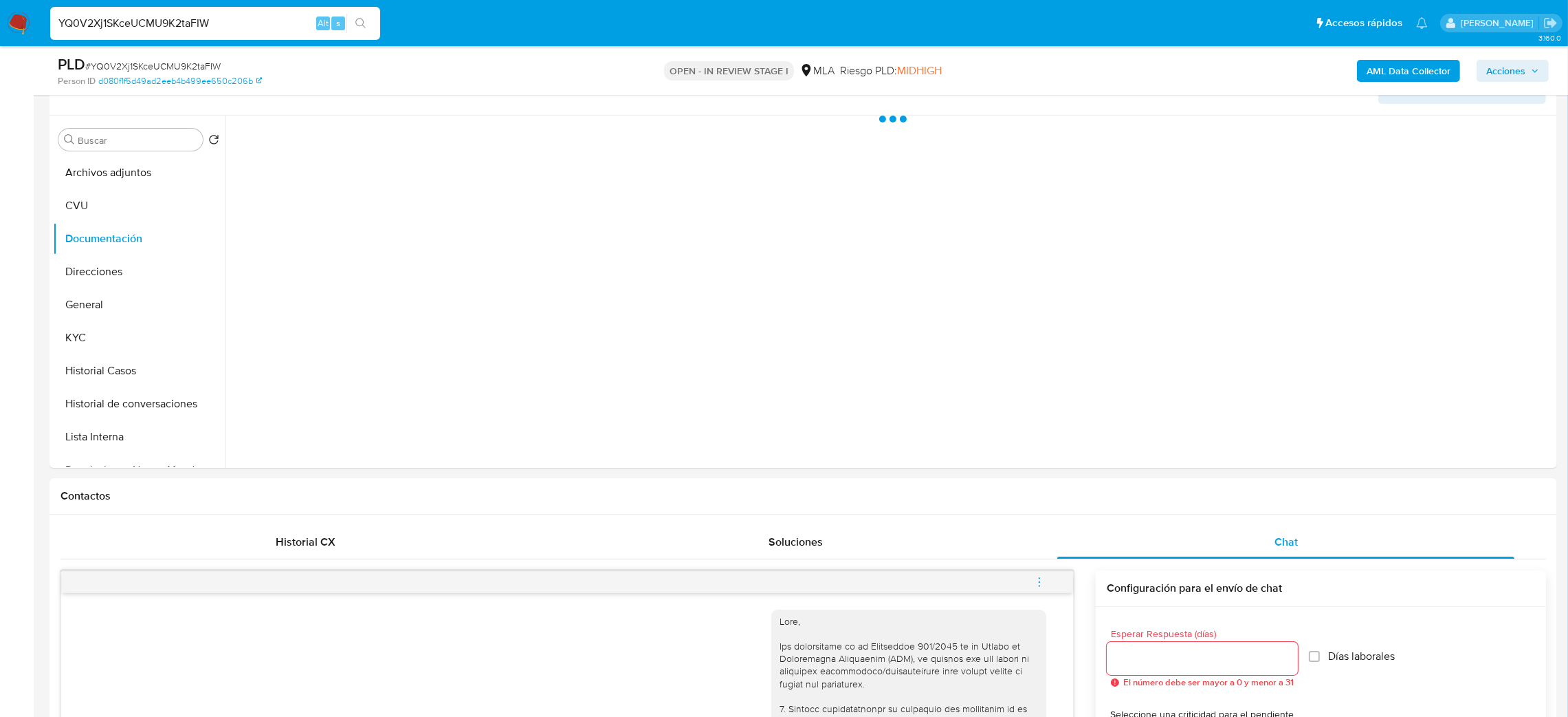
scroll to position [207, 0]
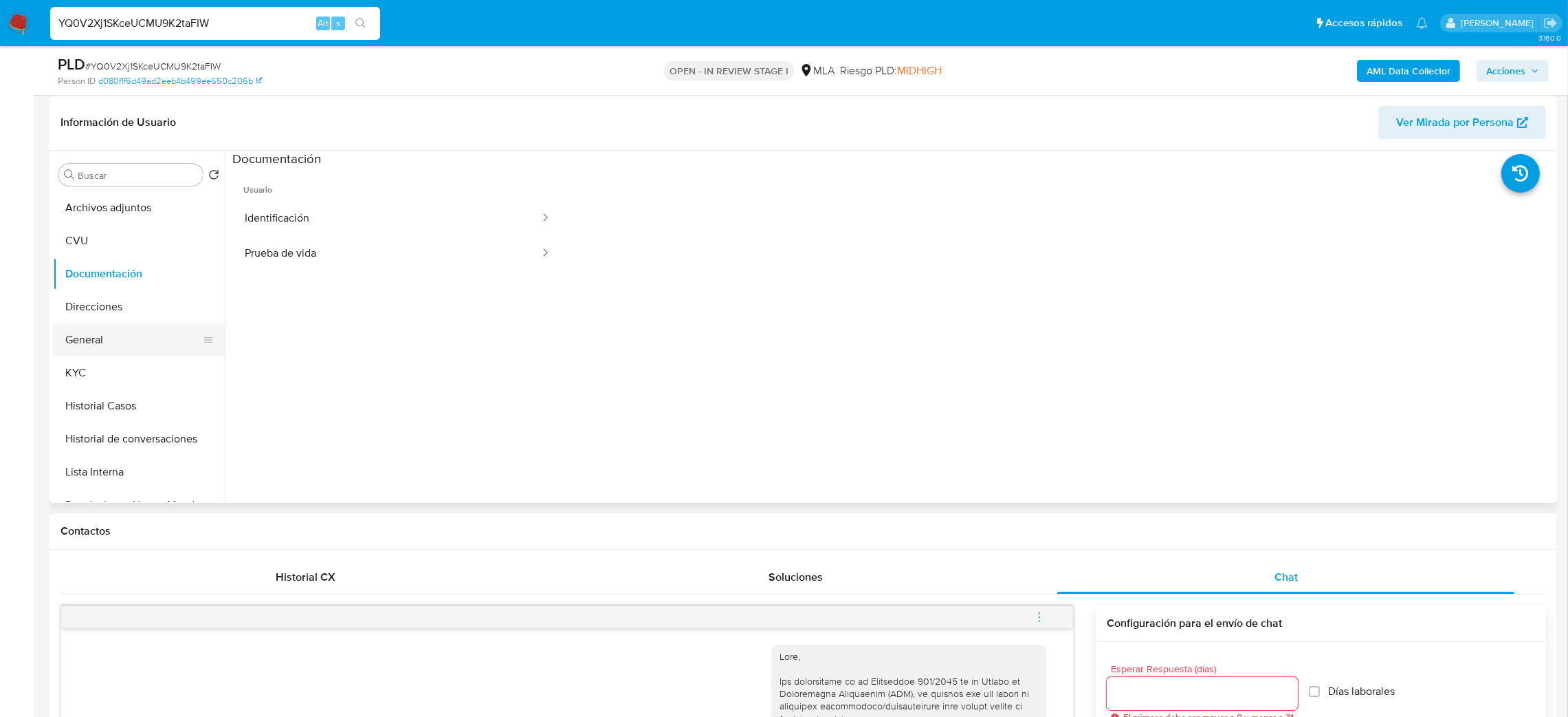
click at [129, 337] on button "General" at bounding box center [133, 339] width 161 height 33
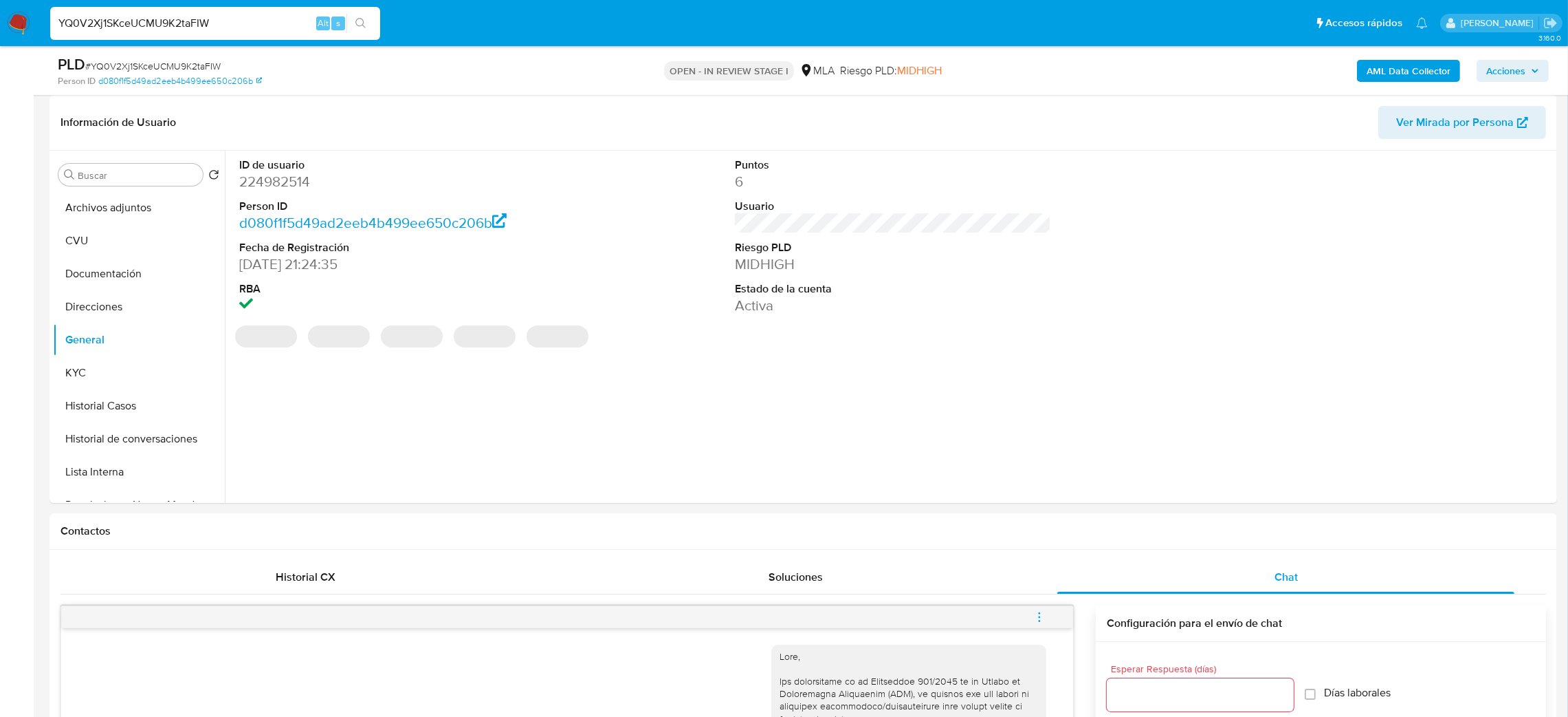
click at [273, 177] on dd "224982514" at bounding box center [397, 181] width 317 height 19
copy dd "224982514"
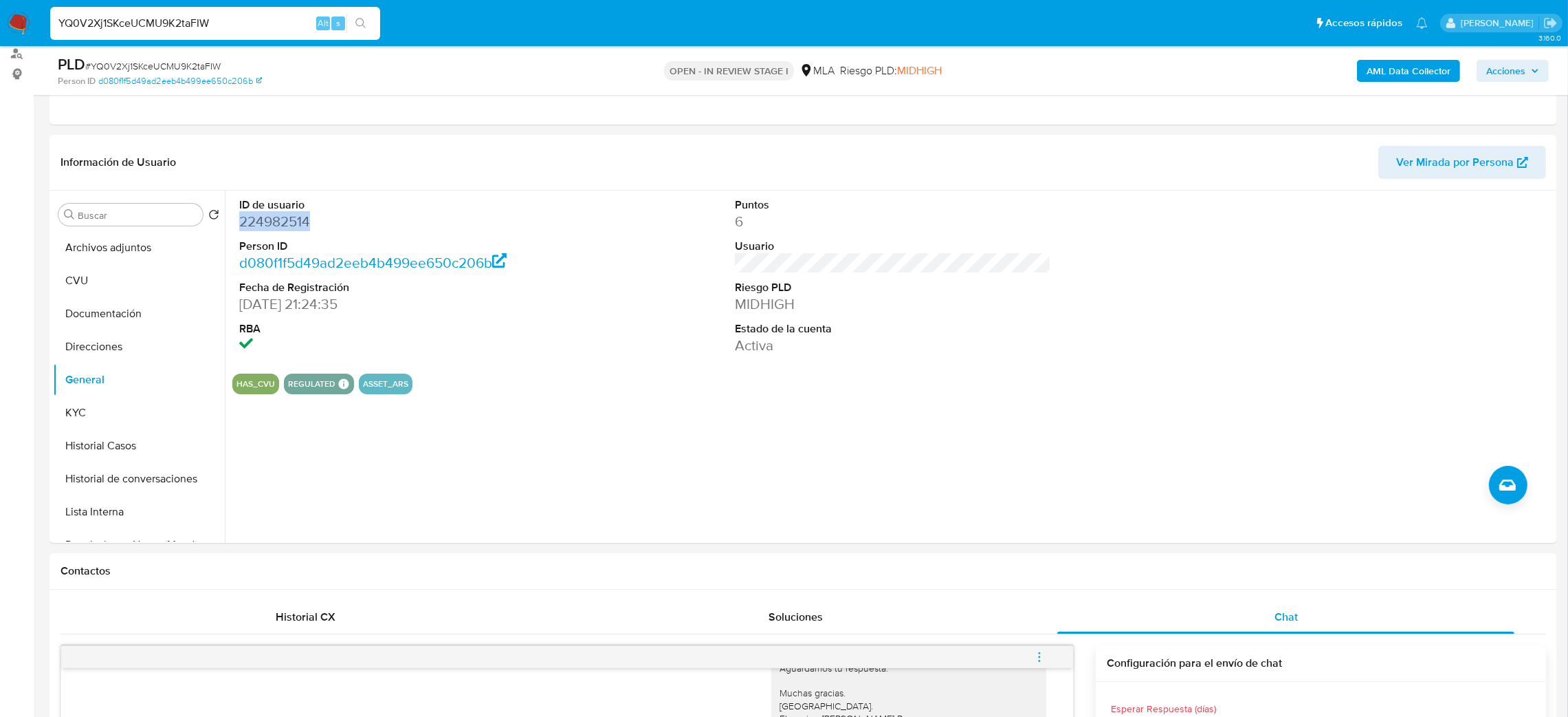
scroll to position [0, 0]
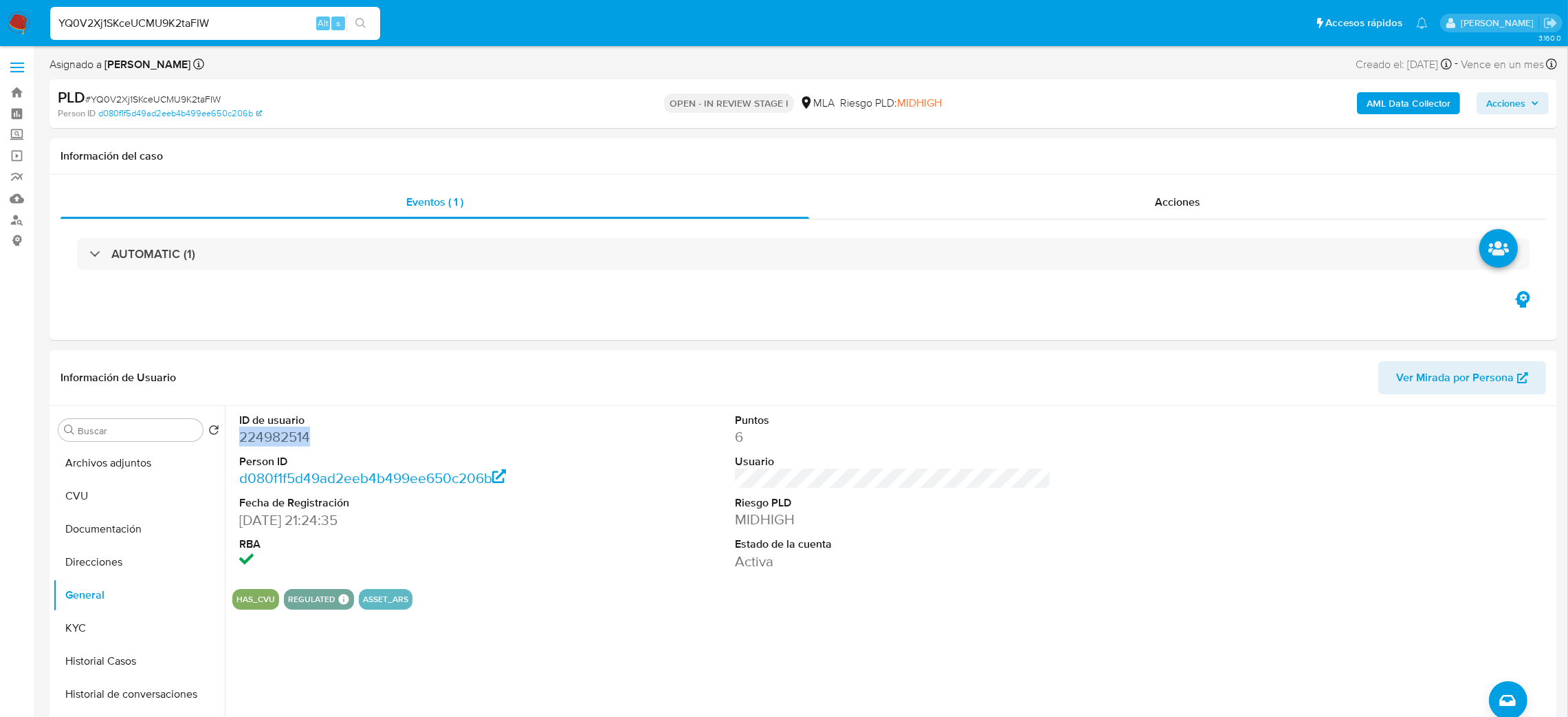
click at [19, 10] on nav "Pausado Ver notificaciones YQ0V2Xj1SKceUCMU9K2taFIW Alt s Accesos rápidos Presi…" at bounding box center [784, 23] width 1568 height 46
drag, startPoint x: 238, startPoint y: 20, endPoint x: 0, endPoint y: 21, distance: 238.0
click at [0, 21] on nav "Pausado Ver notificaciones YQ0V2Xj1SKceUCMU9K2taFIW Alt s Accesos rápidos Presi…" at bounding box center [784, 23] width 1568 height 46
paste input "dl5p9iyoGNIhxgskGiBYyIEe"
type input "dl5p9iyoGNIhxgskGiBYyIEe"
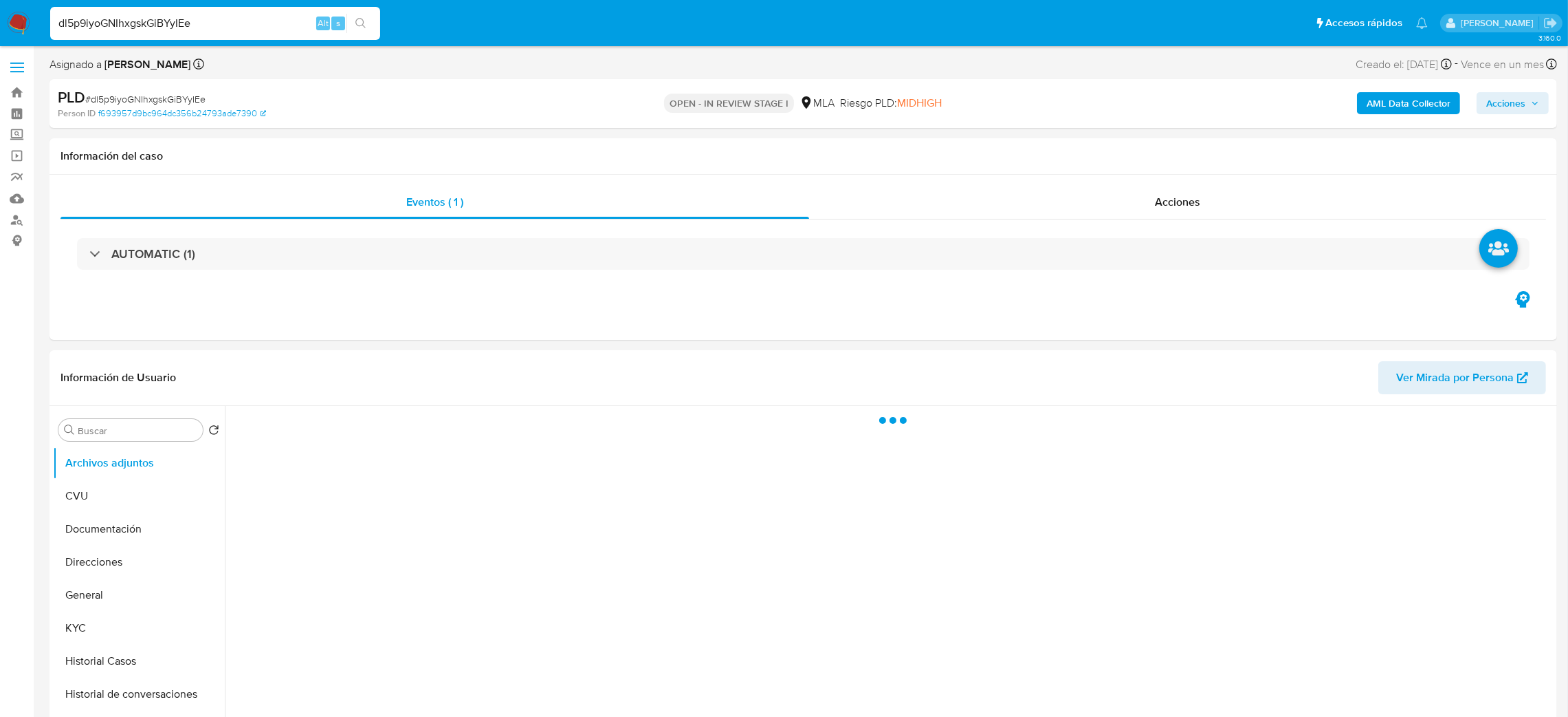
select select "10"
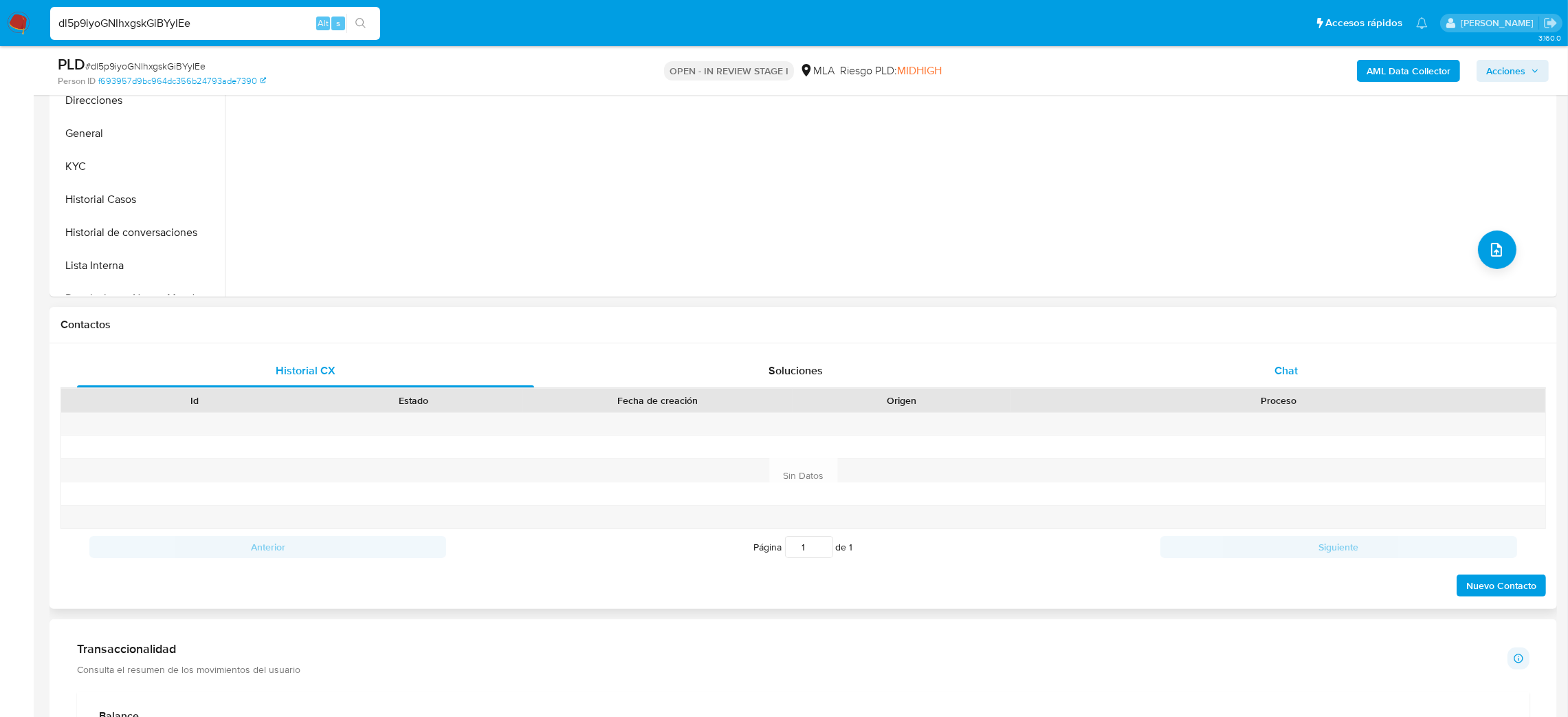
click at [1345, 379] on div "Chat" at bounding box center [1285, 370] width 457 height 33
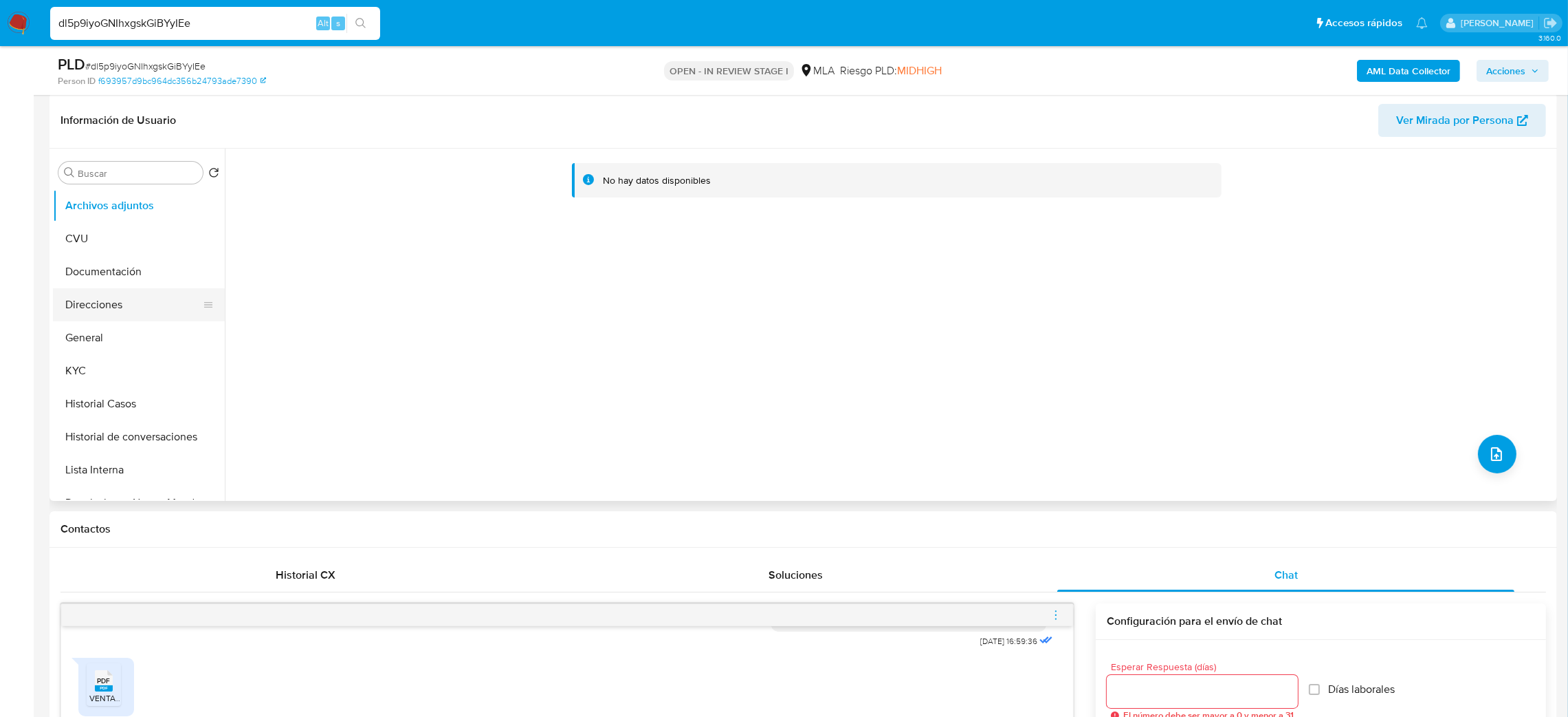
scroll to position [207, 0]
click at [159, 321] on button "Direcciones" at bounding box center [139, 306] width 172 height 33
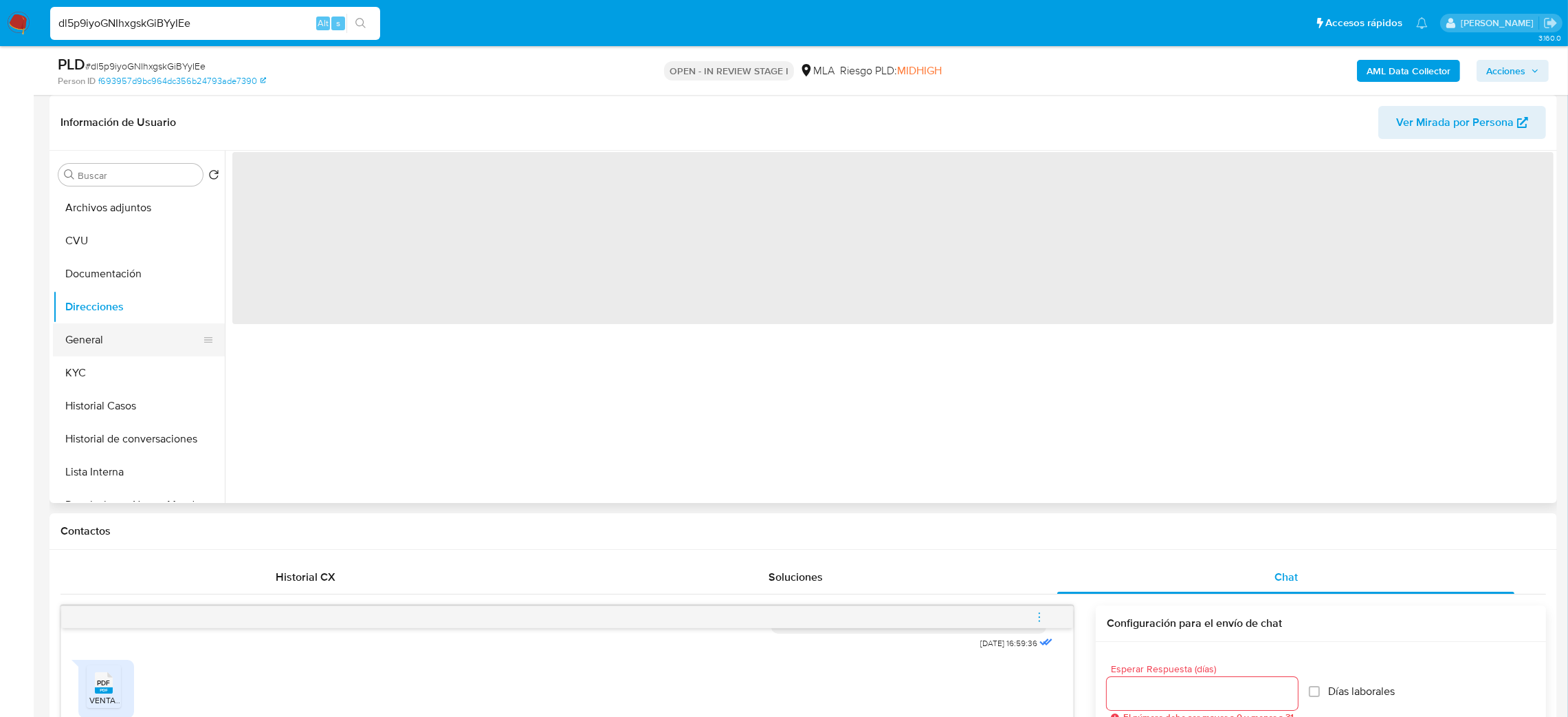
click at [100, 349] on button "General" at bounding box center [133, 339] width 161 height 33
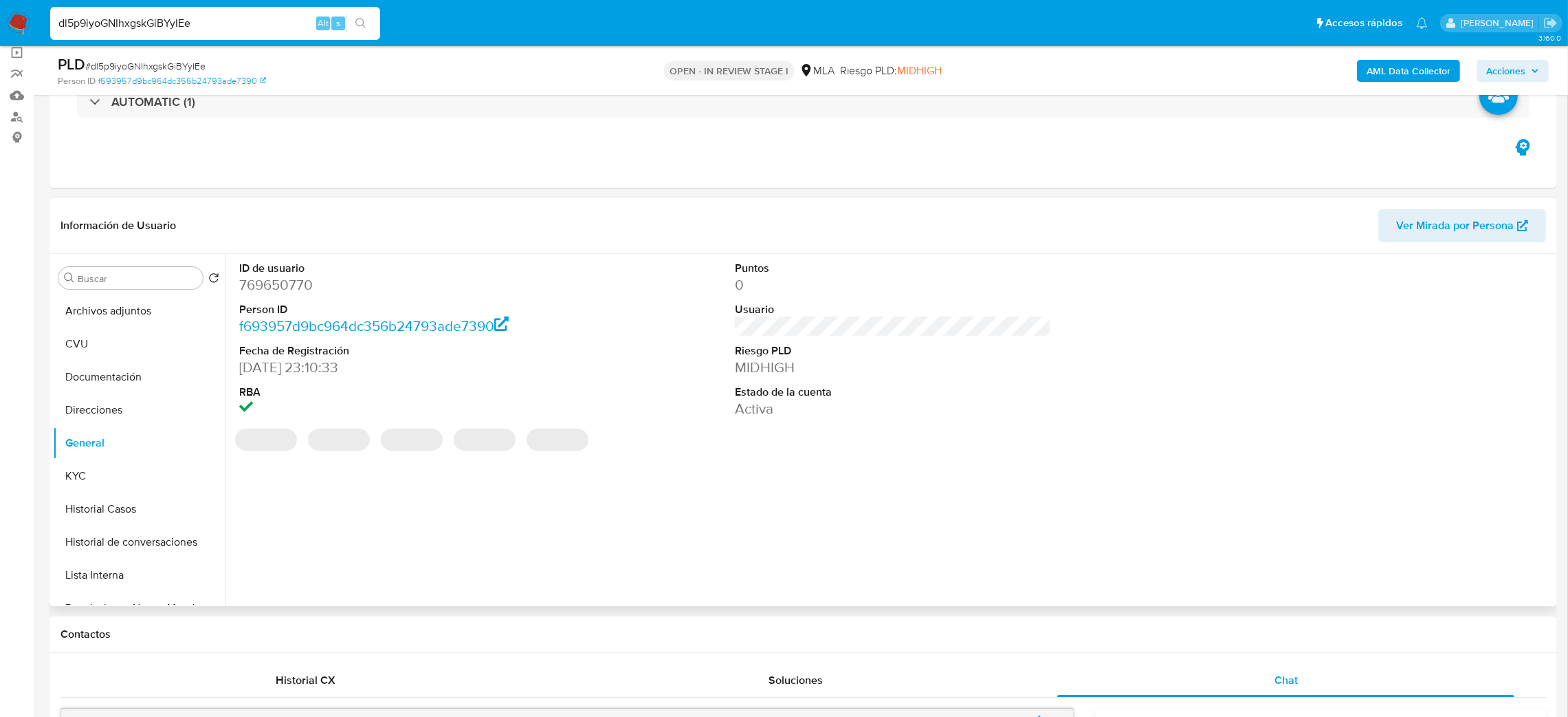
click at [271, 276] on dd "769650770" at bounding box center [397, 284] width 317 height 19
copy dd "769650770"
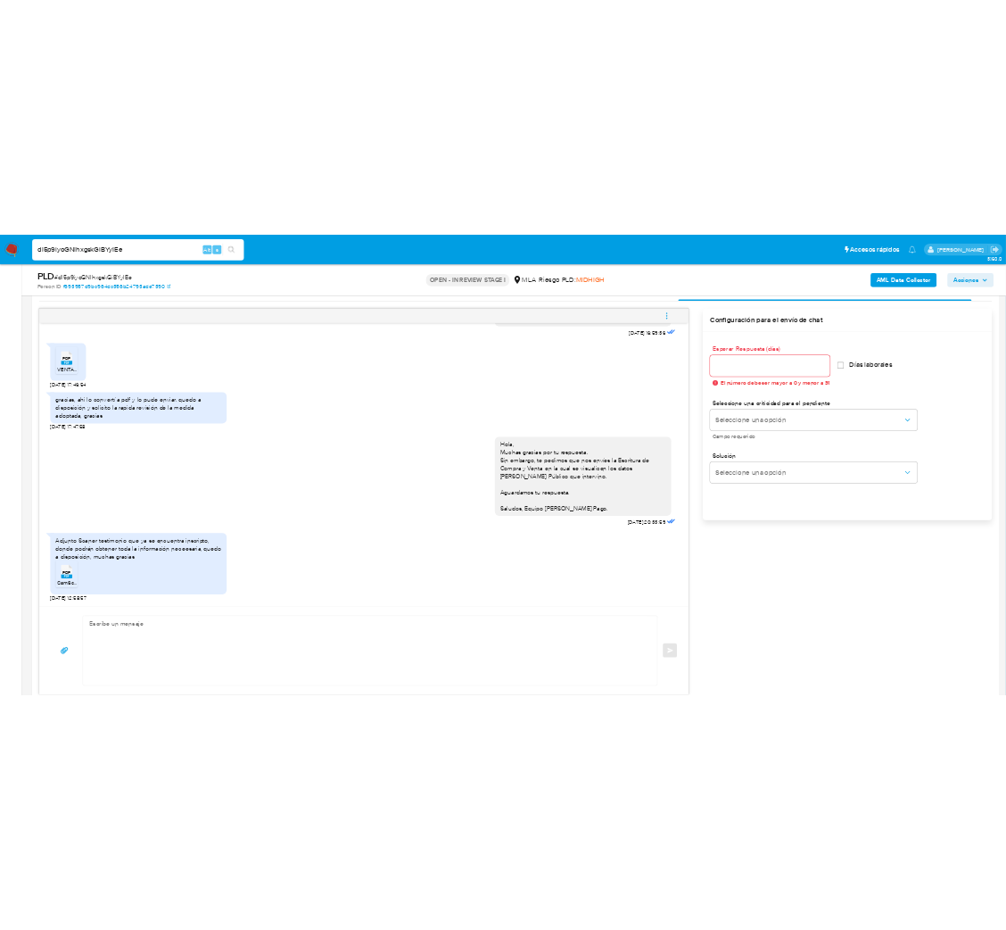
scroll to position [937, 0]
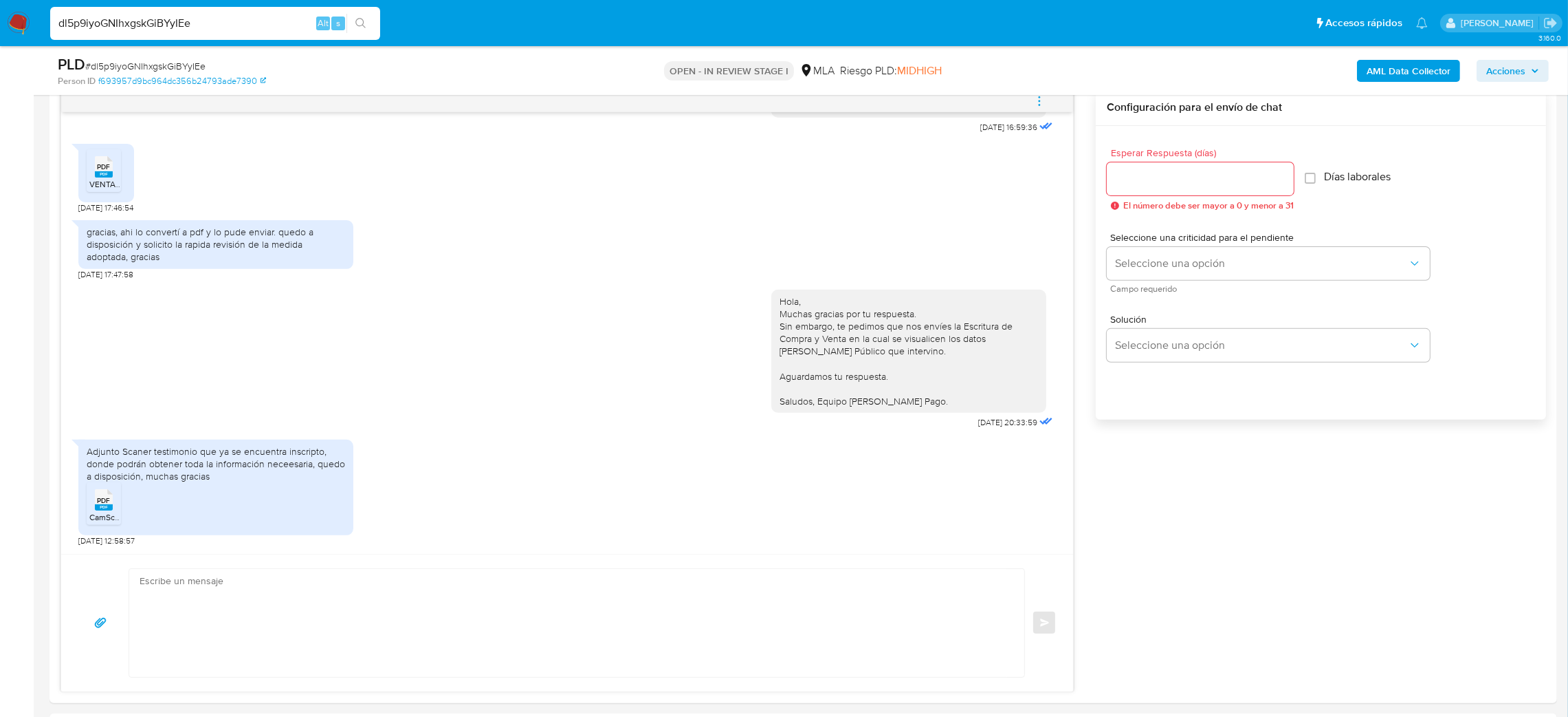
drag, startPoint x: 99, startPoint y: 512, endPoint x: 0, endPoint y: 490, distance: 101.4
click at [99, 510] on rect at bounding box center [103, 507] width 18 height 6
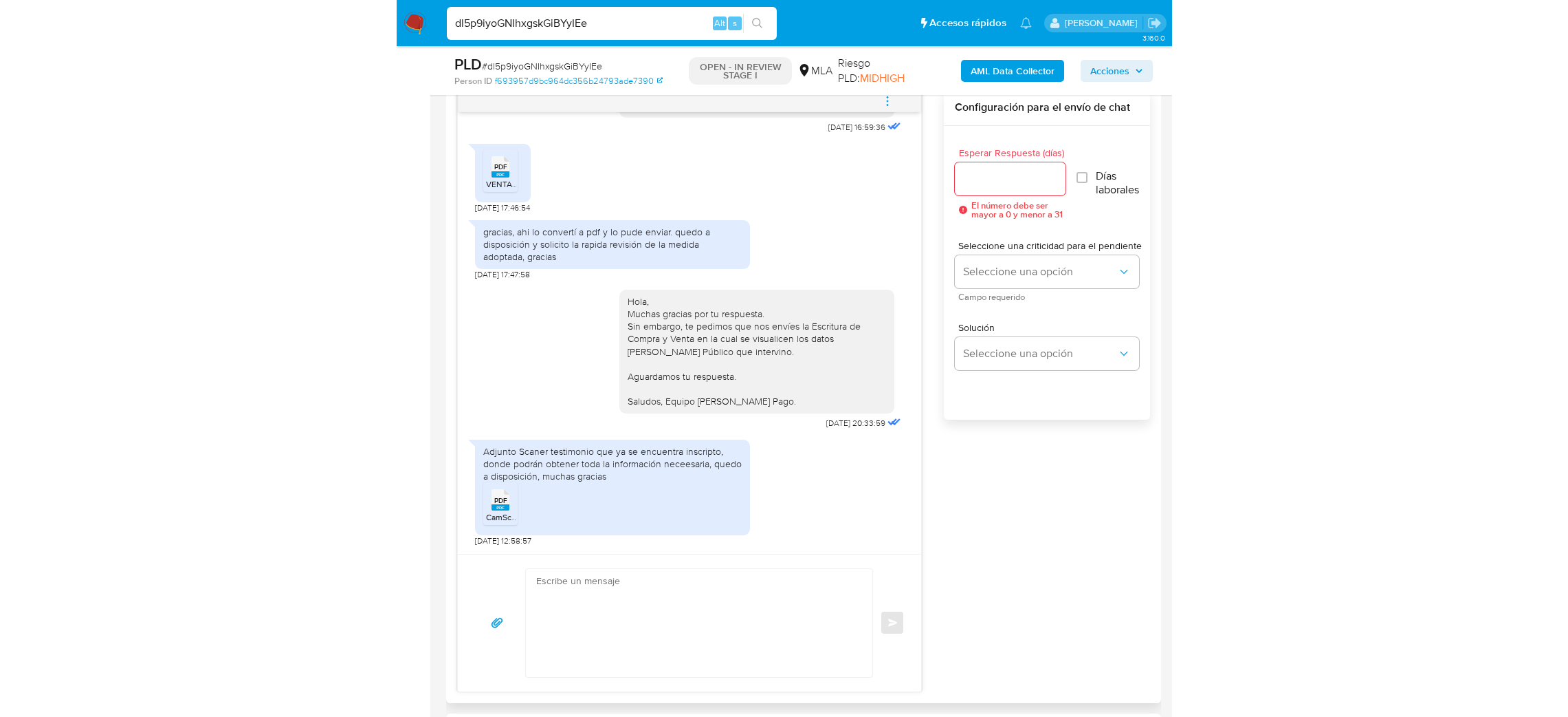
scroll to position [2540, 0]
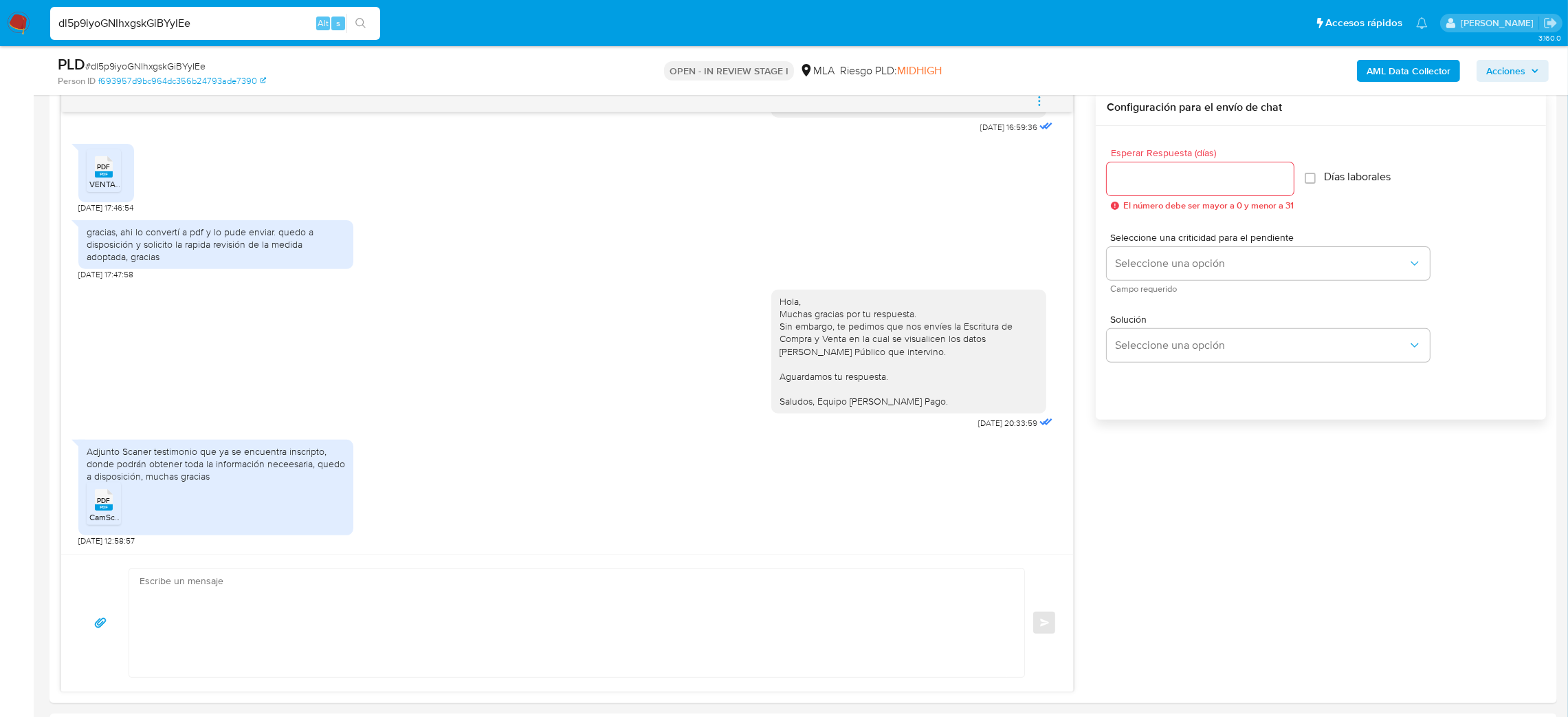
click at [143, 59] on span "# dl5p9iyoGNIhxgskGiBYyIEe" at bounding box center [146, 66] width 120 height 14
copy span "dl5p9iyoGNIhxgskGiBYyIEe"
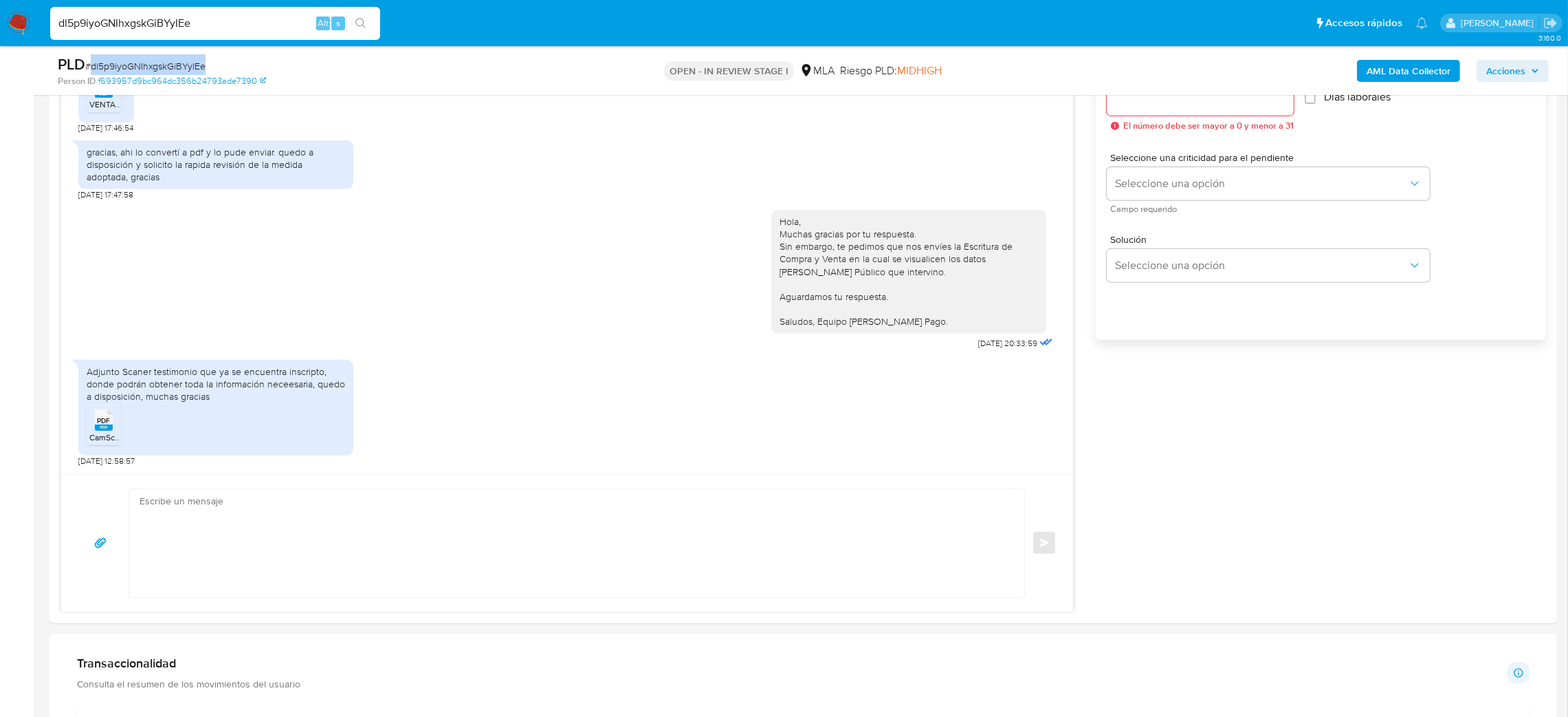
scroll to position [927, 0]
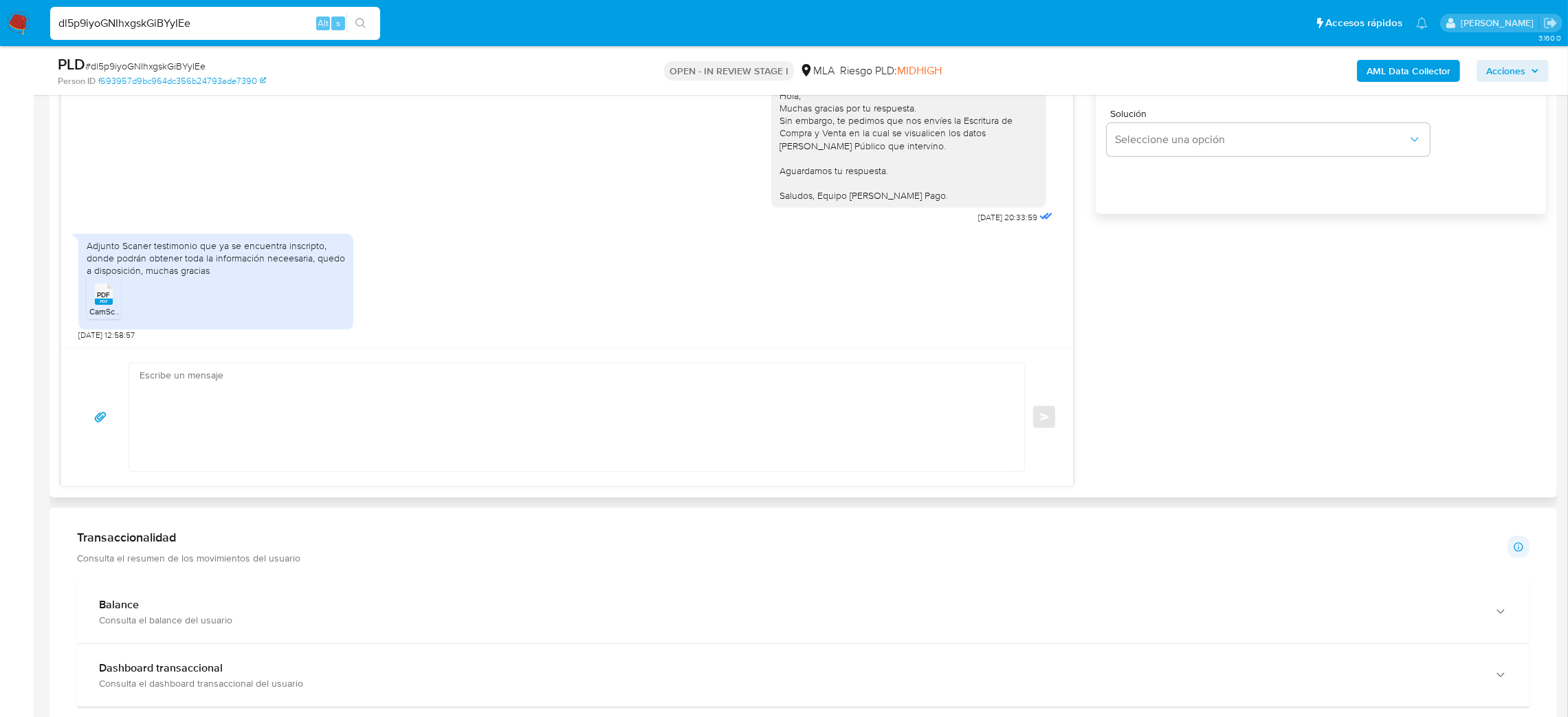
click at [361, 402] on textarea at bounding box center [573, 417] width 868 height 108
paste textarea "Hola, ¡Muchas gracias por tu respuesta! Confirmamos la recepción de la document…"
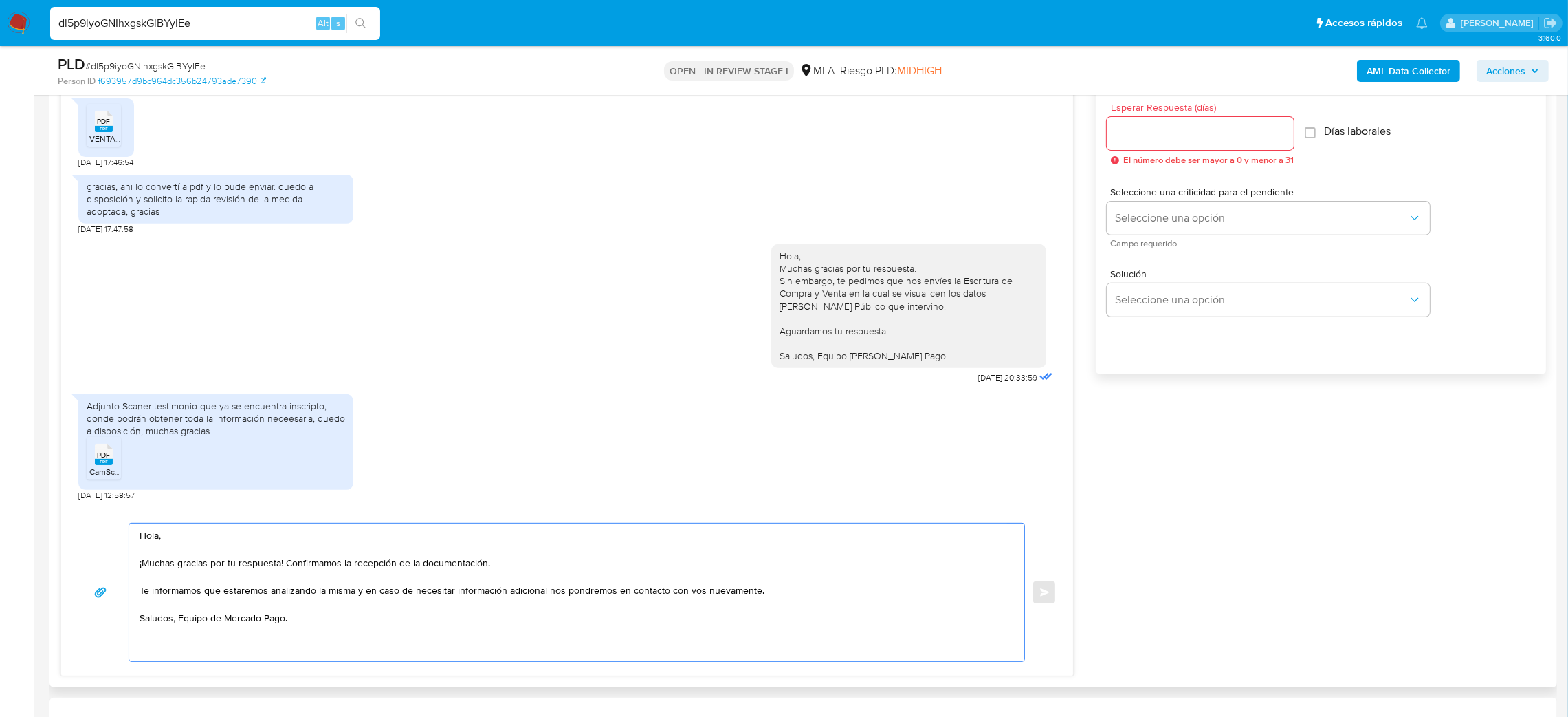
scroll to position [722, 0]
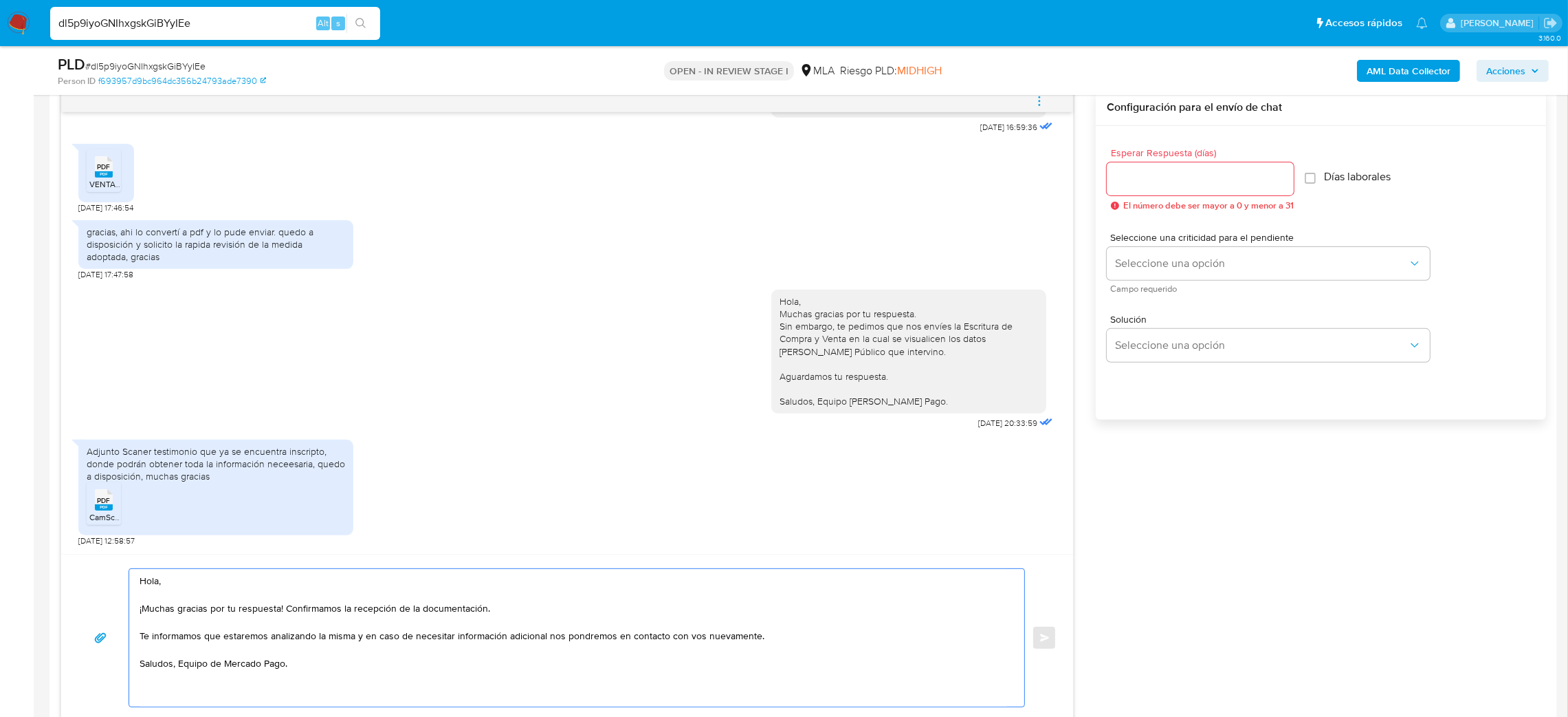
type textarea "Hola, ¡Muchas gracias por tu respuesta! Confirmamos la recepción de la document…"
click at [1150, 182] on input "Esperar Respuesta (días)" at bounding box center [1200, 178] width 187 height 18
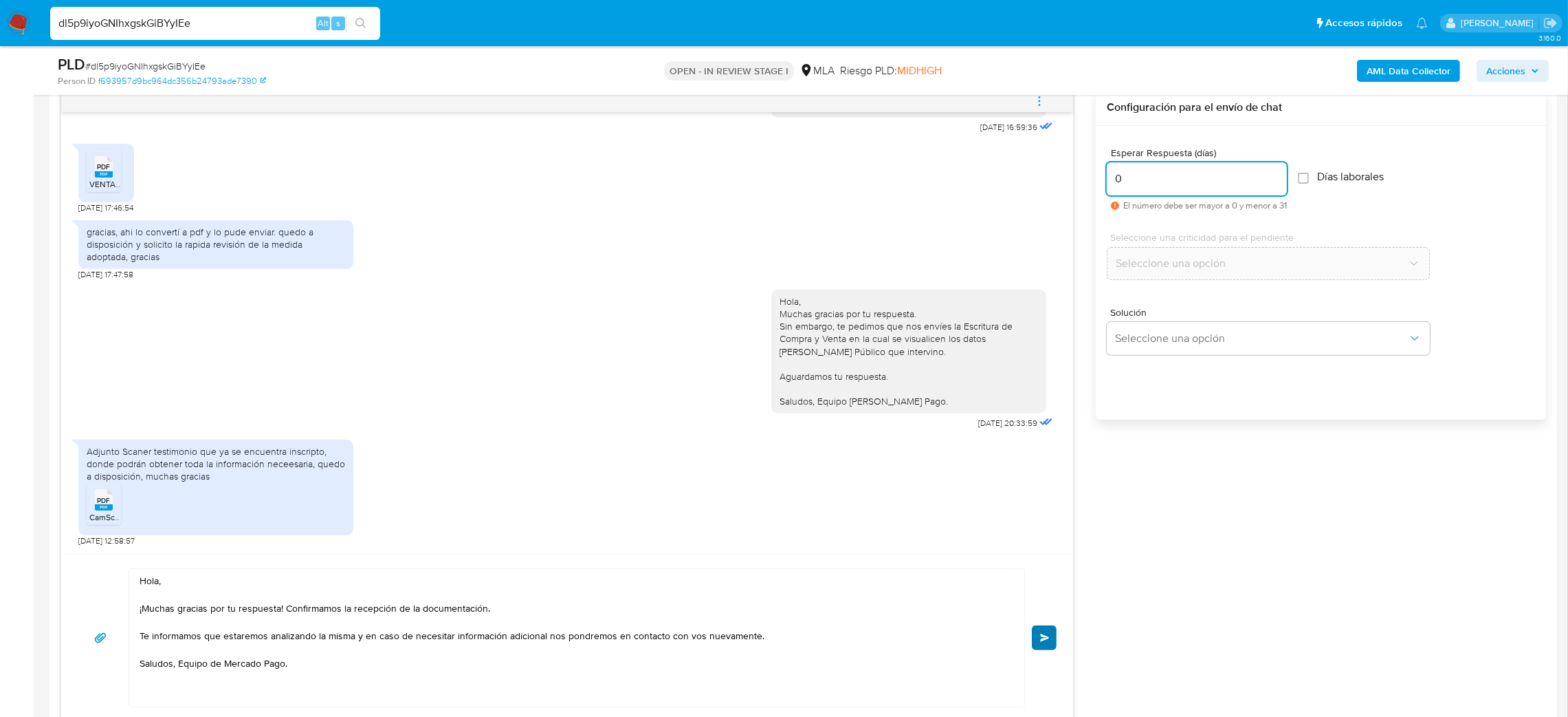
type input "0"
click at [1034, 640] on button "Enviar" at bounding box center [1044, 638] width 25 height 25
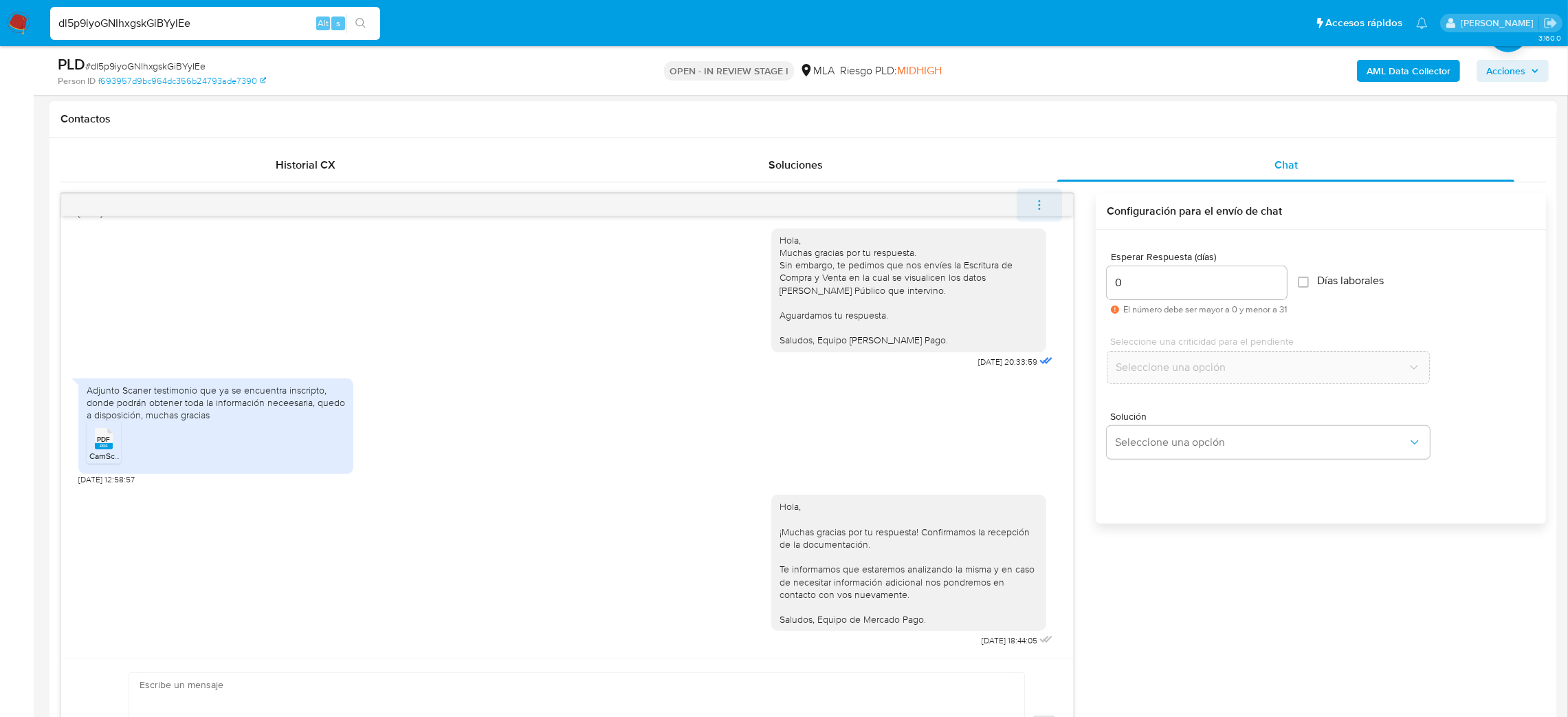
scroll to position [2729, 0]
click at [1042, 204] on icon "menu-action" at bounding box center [1039, 205] width 12 height 12
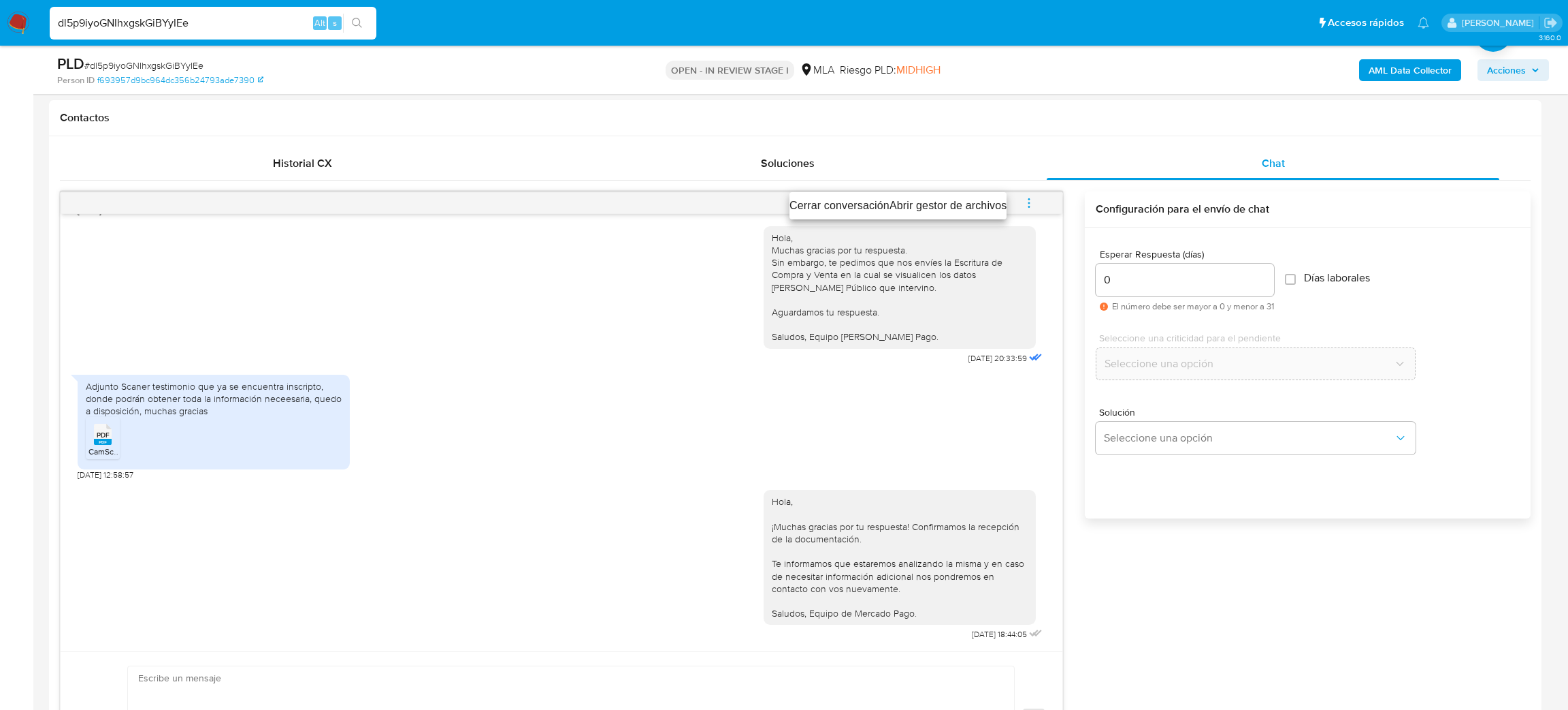
click at [832, 200] on li "Cerrar conversación" at bounding box center [839, 205] width 100 height 16
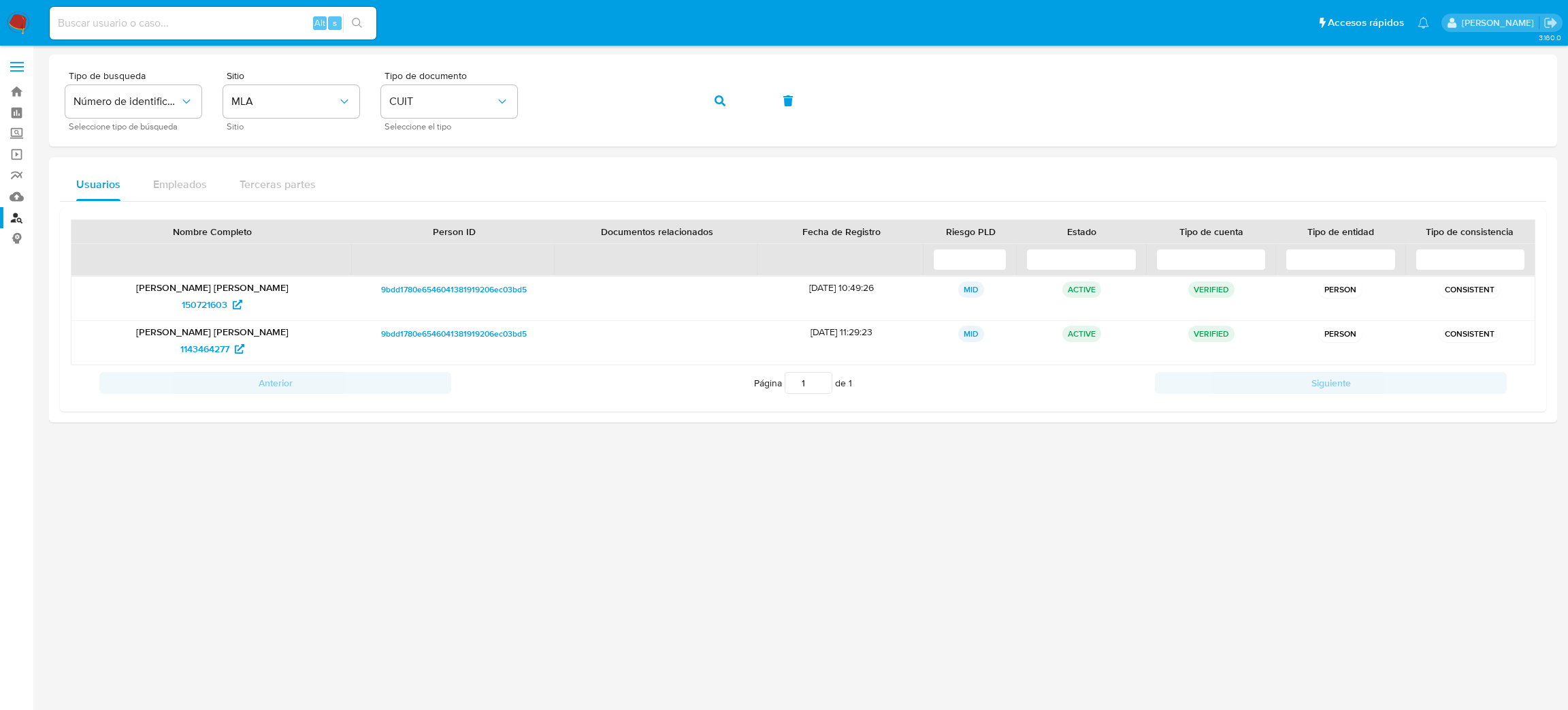
click at [15, 26] on img at bounding box center [18, 23] width 23 height 23
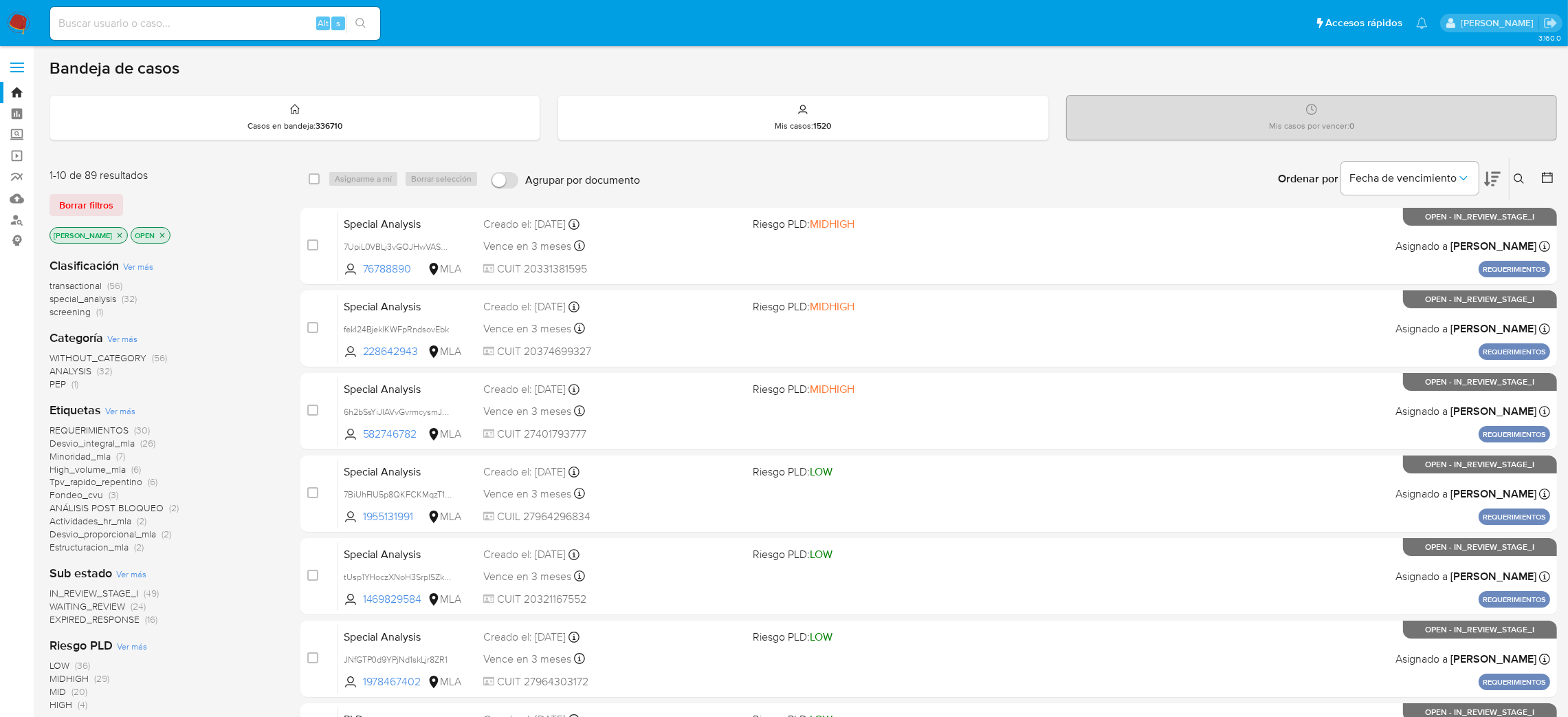
drag, startPoint x: 1519, startPoint y: 175, endPoint x: 1486, endPoint y: 202, distance: 42.6
click at [1519, 175] on icon at bounding box center [1519, 179] width 11 height 11
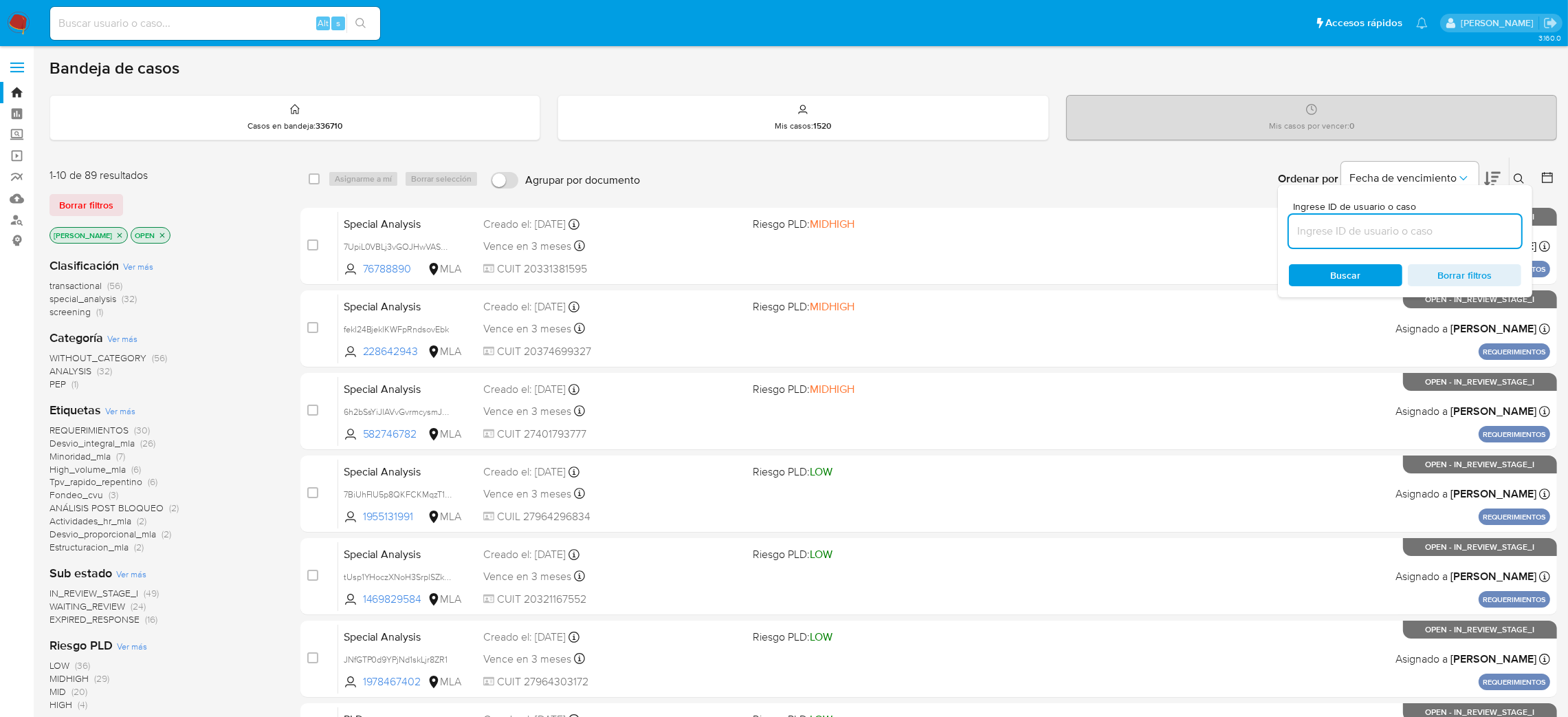
click at [1435, 233] on input at bounding box center [1405, 231] width 233 height 18
type input "dl5p9iyoGNIhxgskGiBYyIEe"
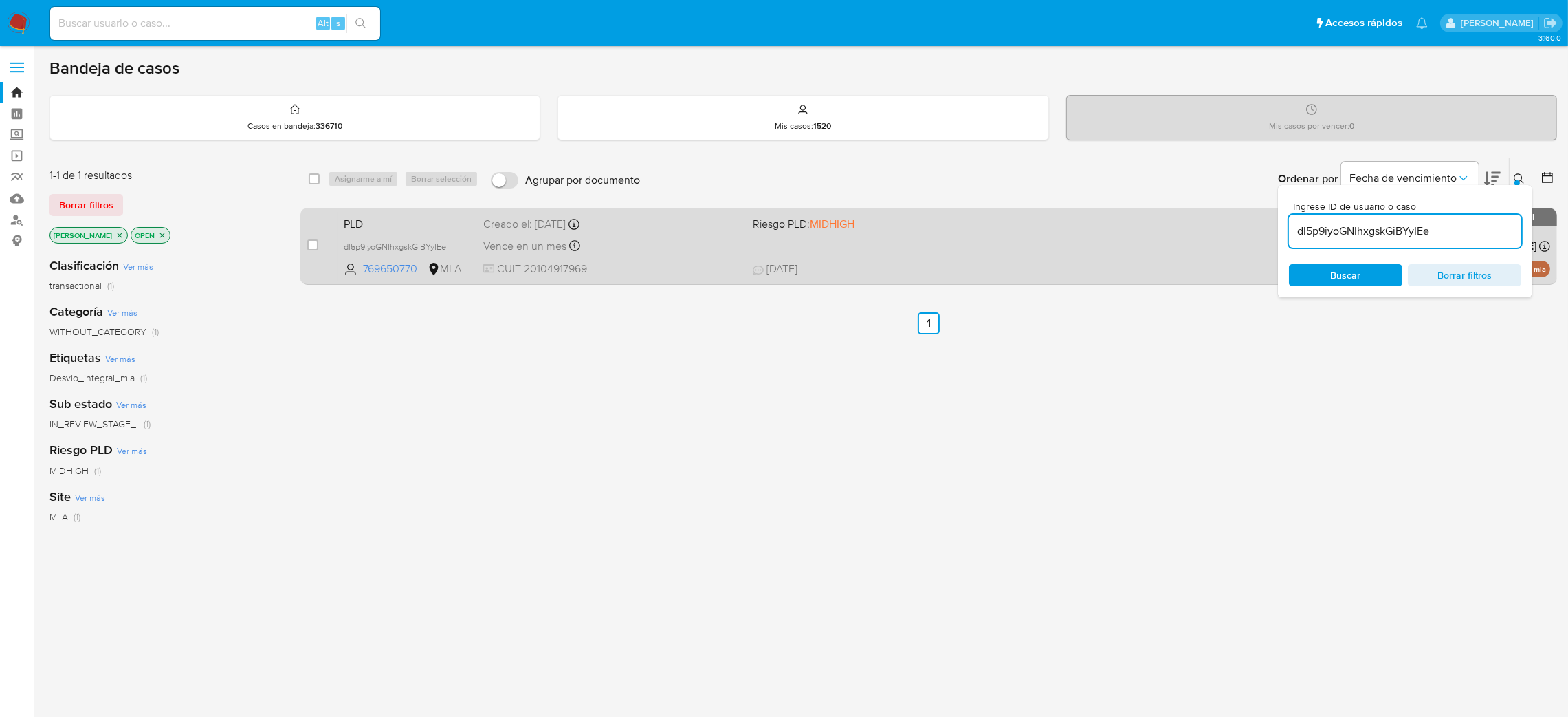
click at [316, 239] on input "checkbox" at bounding box center [313, 244] width 11 height 11
checkbox input "true"
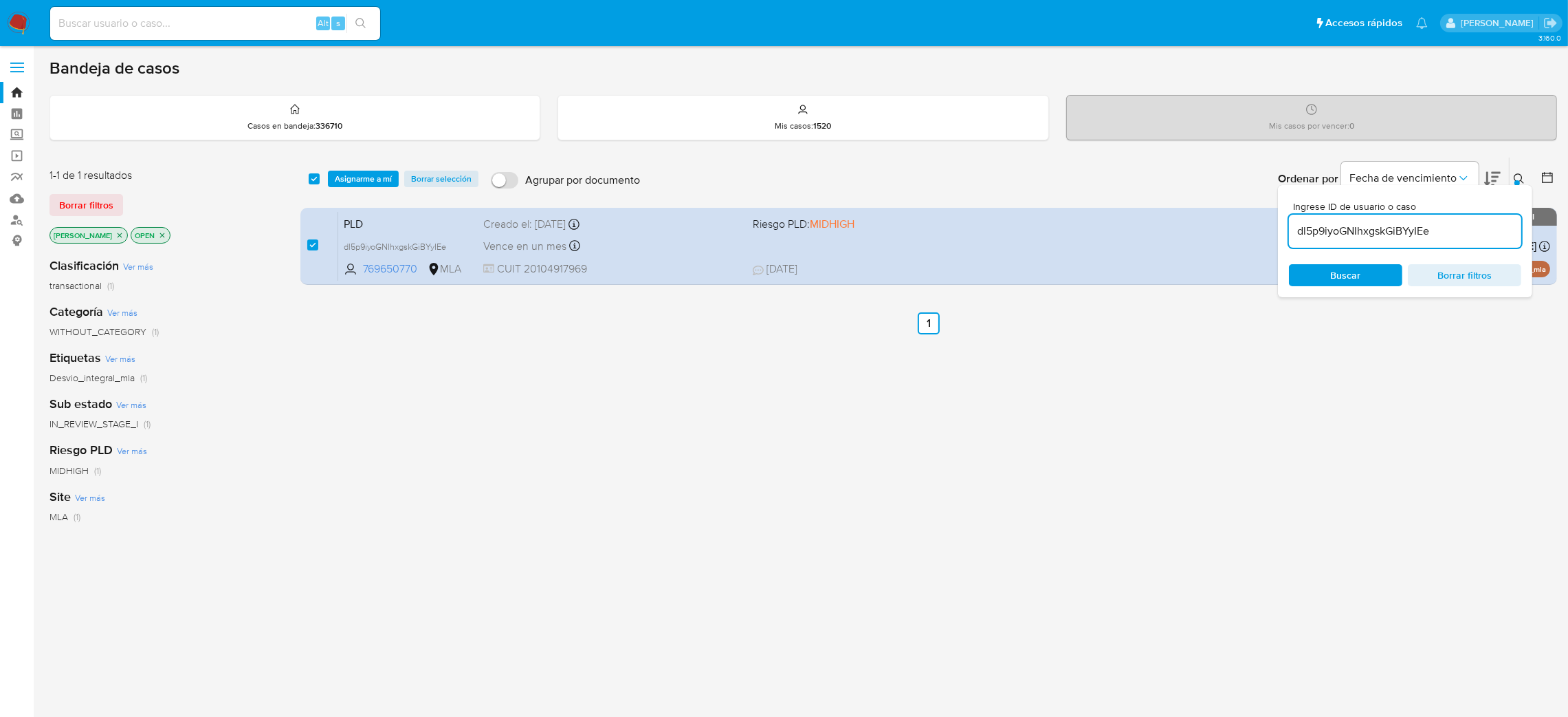
click at [357, 167] on div "select-all-cases-checkbox Asignarme a mí Borrar selección Agrupar por documento…" at bounding box center [928, 178] width 1257 height 42
click at [369, 184] on span "Asignarme a mí" at bounding box center [363, 179] width 57 height 14
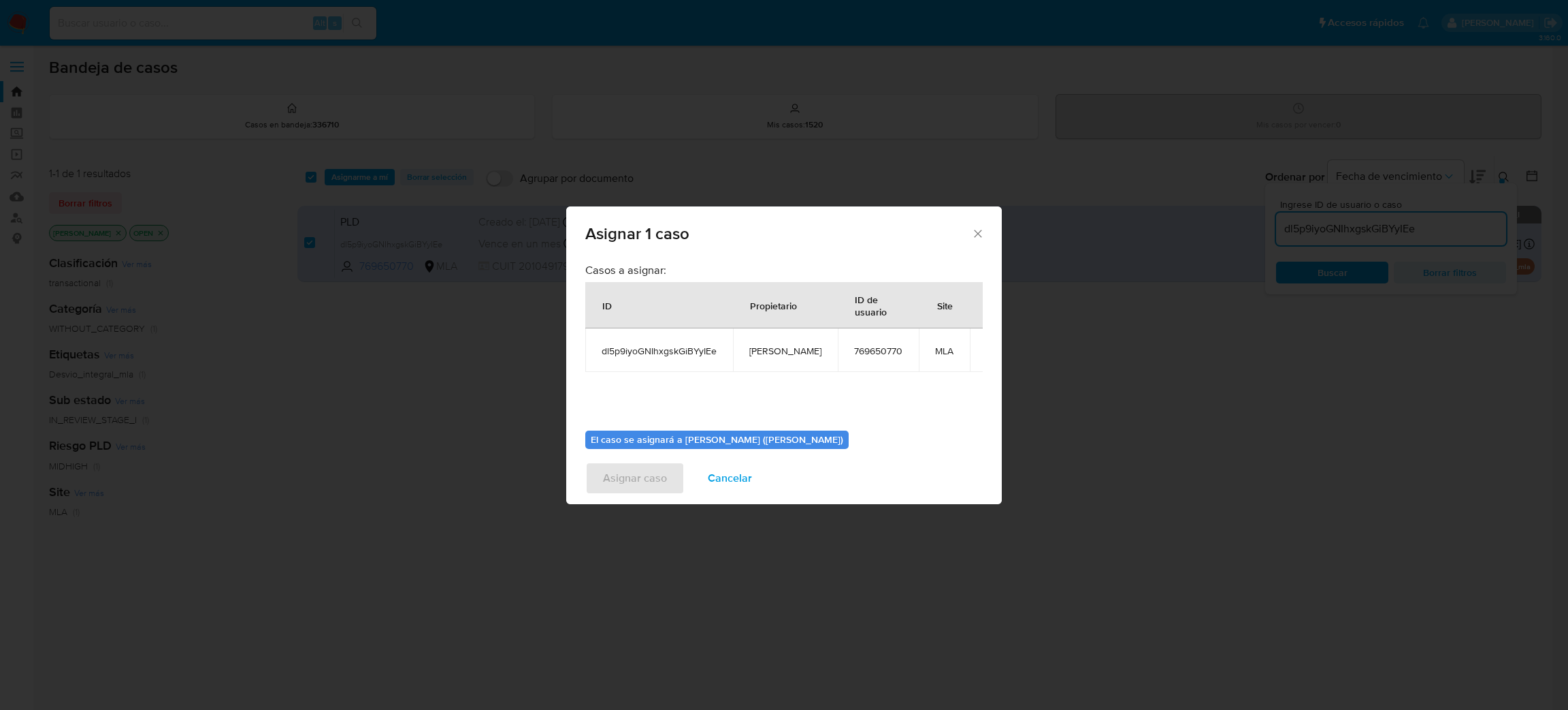
click at [762, 347] on span "[PERSON_NAME]" at bounding box center [785, 350] width 72 height 12
copy span "[PERSON_NAME]"
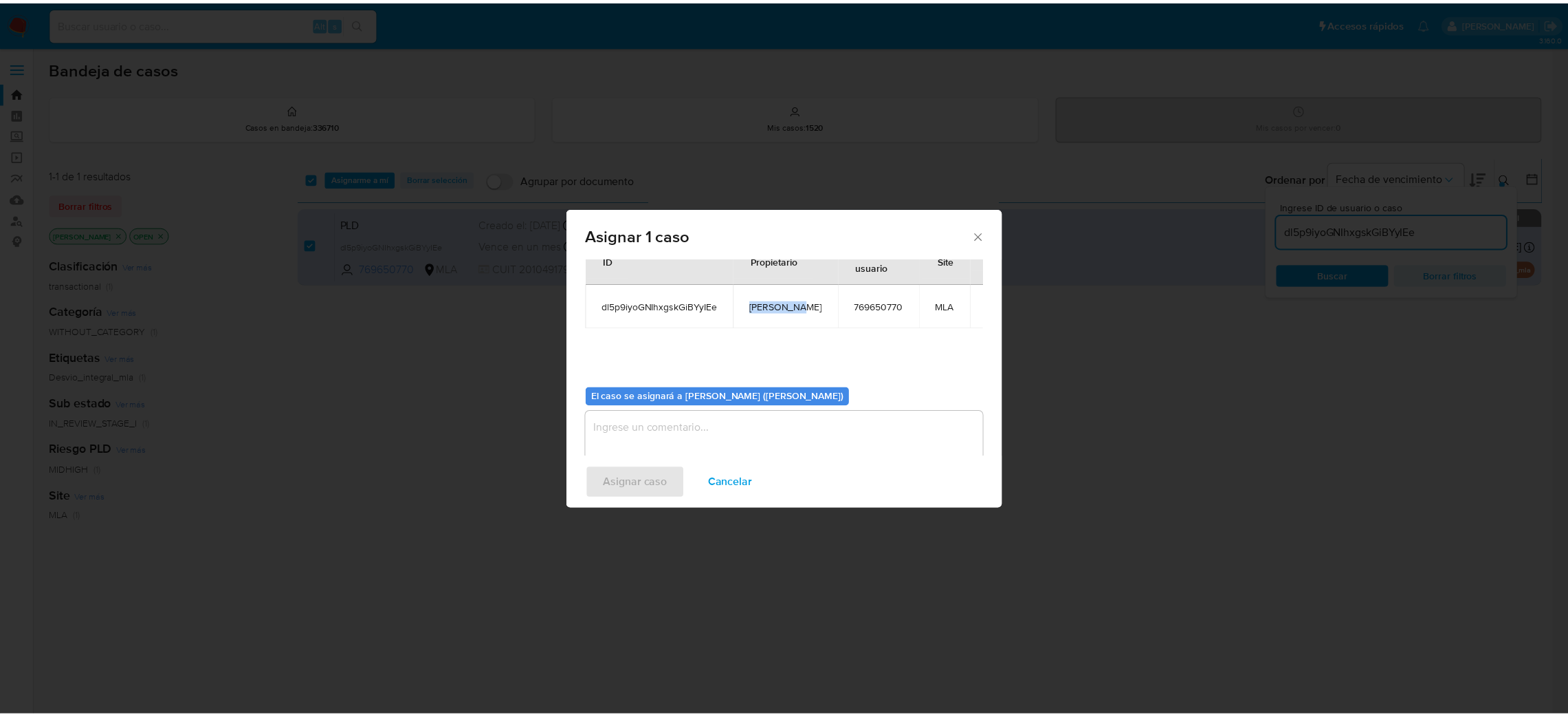
scroll to position [71, 0]
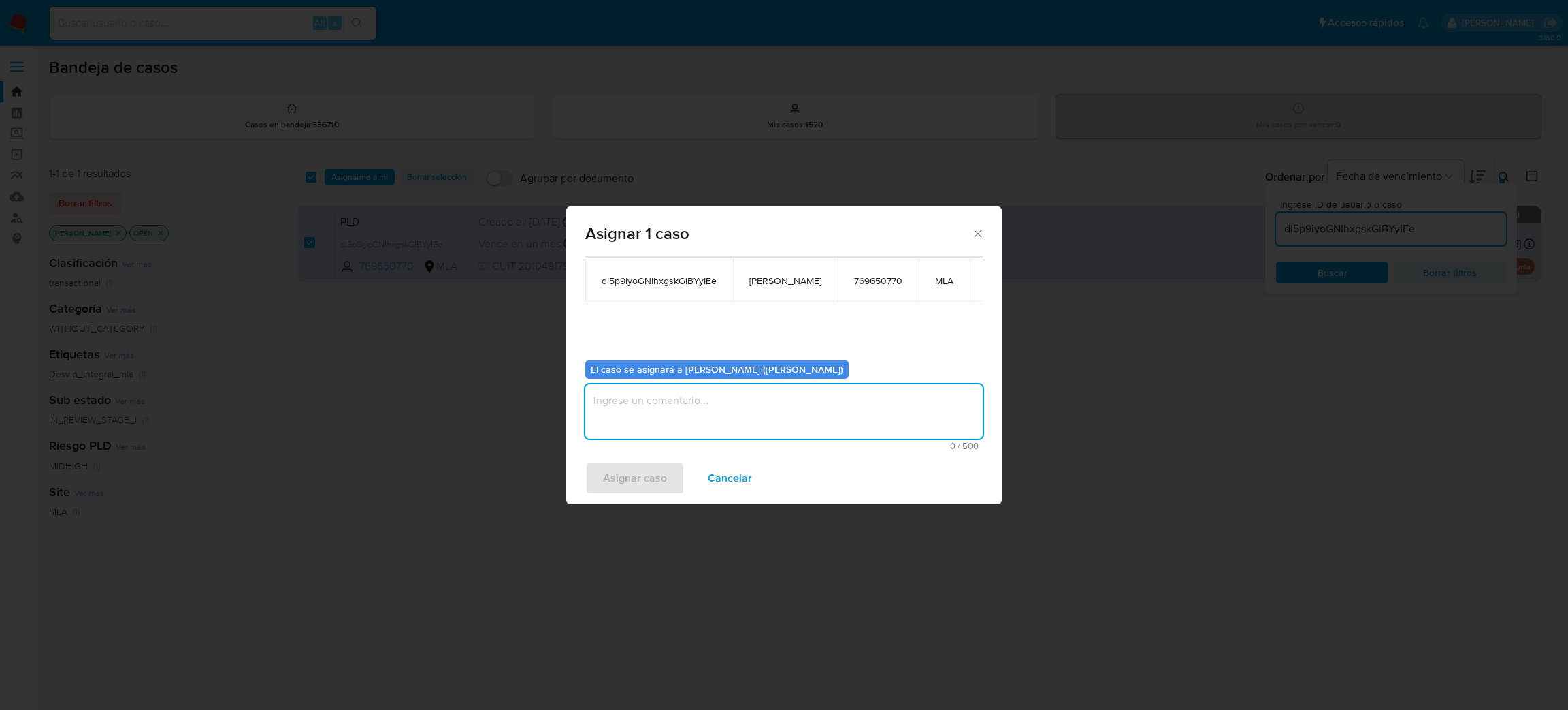
click at [679, 408] on textarea "assign-modal" at bounding box center [784, 411] width 398 height 54
paste textarea "[PERSON_NAME]"
type textarea "[PERSON_NAME]"
click at [633, 495] on div "Asignar caso Cancelar" at bounding box center [784, 478] width 436 height 52
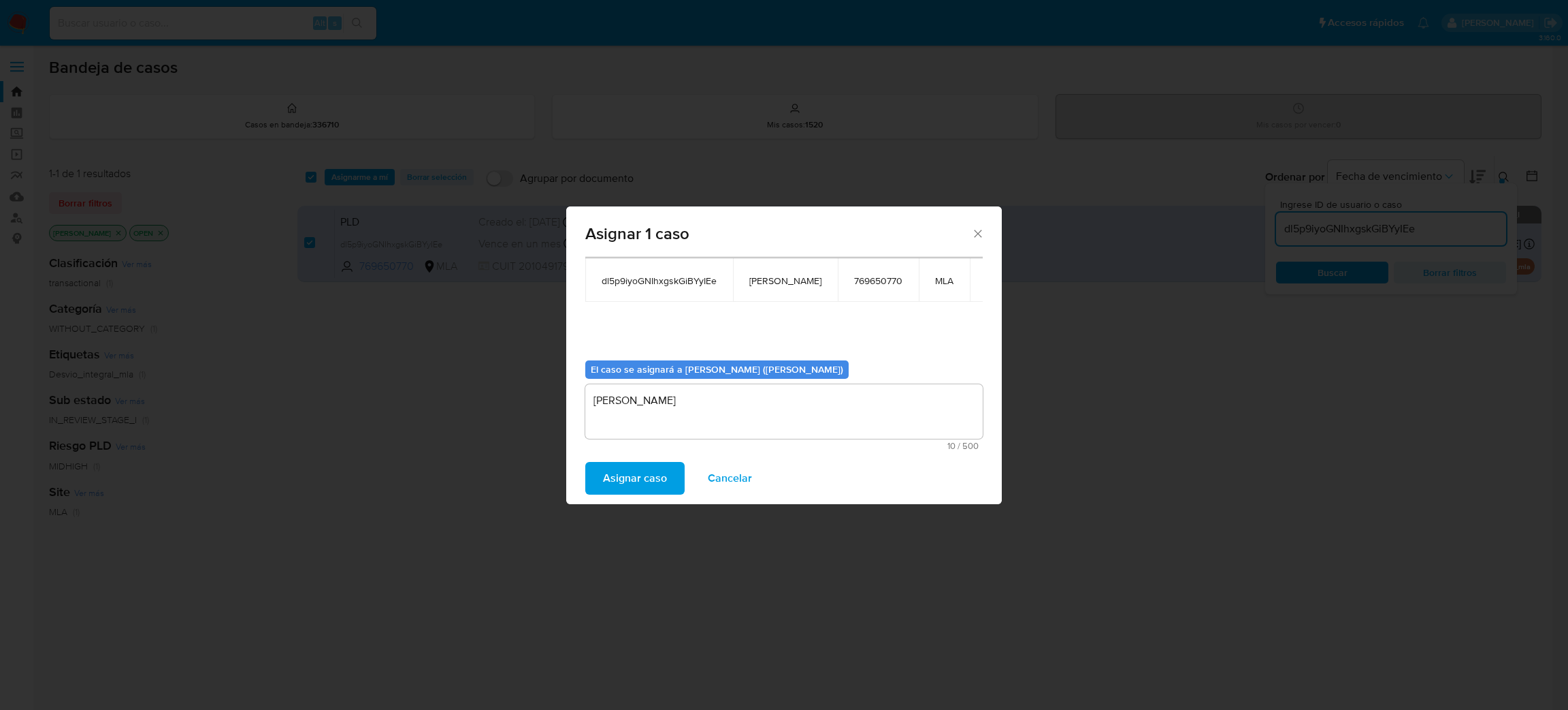
click at [620, 472] on span "Asignar caso" at bounding box center [635, 478] width 64 height 30
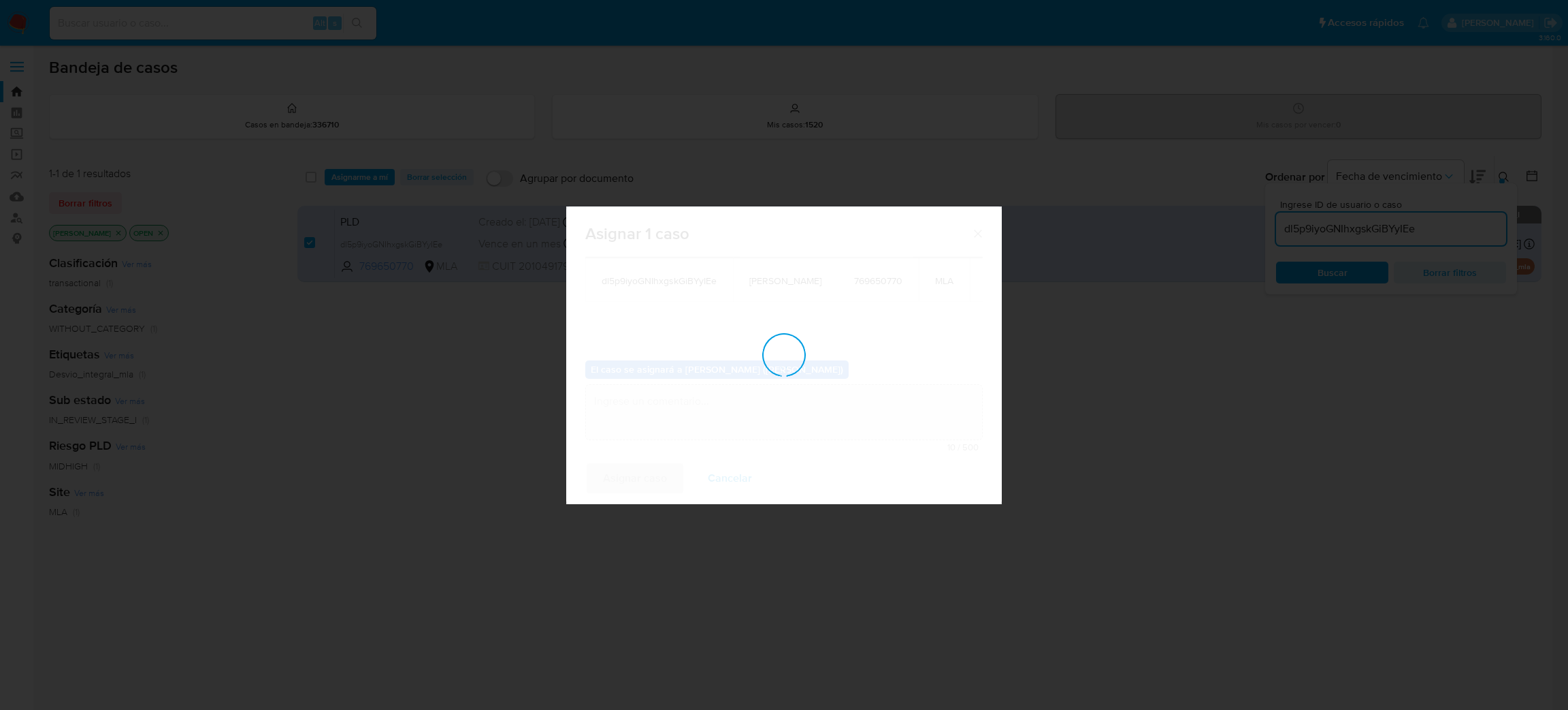
checkbox input "false"
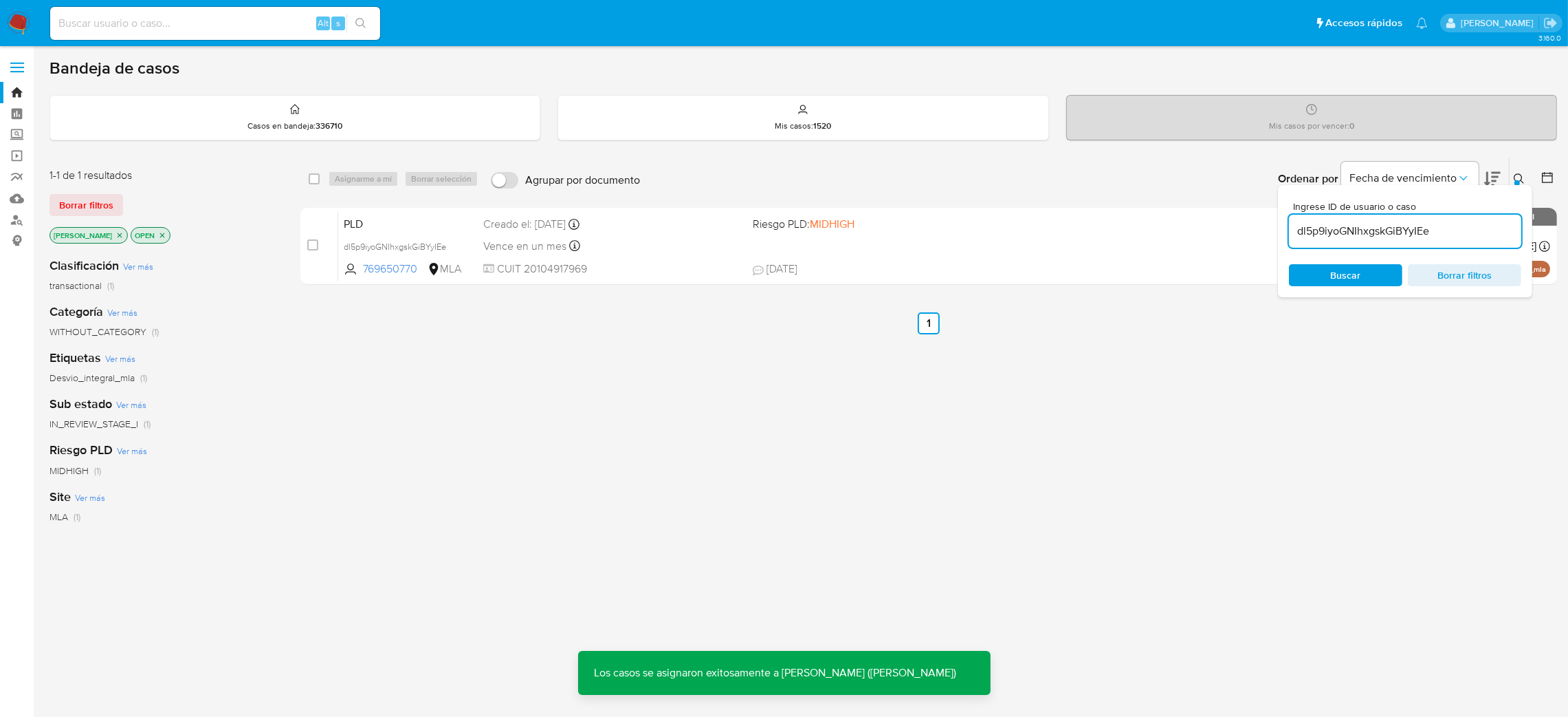
click at [391, 222] on span "PLD" at bounding box center [408, 222] width 129 height 18
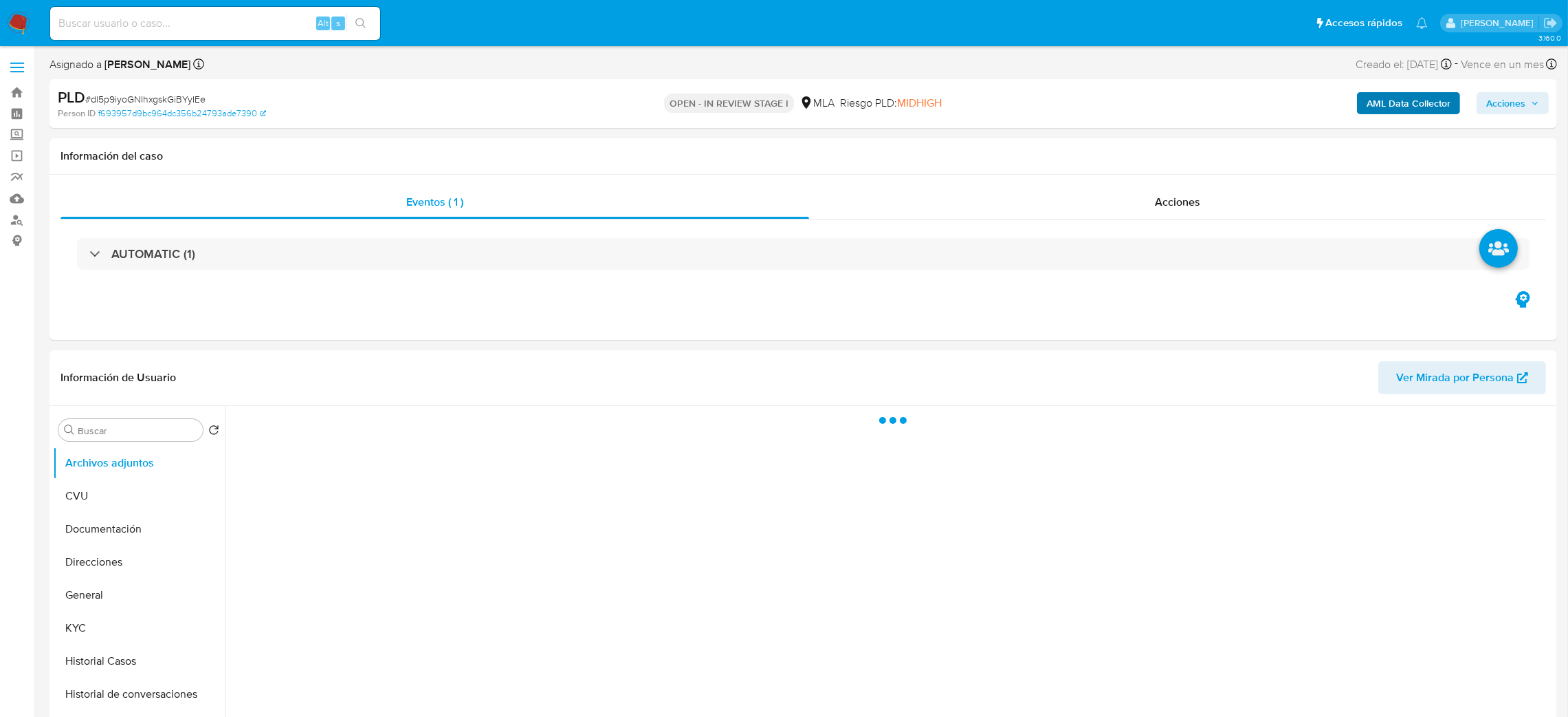
select select "10"
click at [1378, 103] on b "AML Data Collector" at bounding box center [1408, 103] width 84 height 22
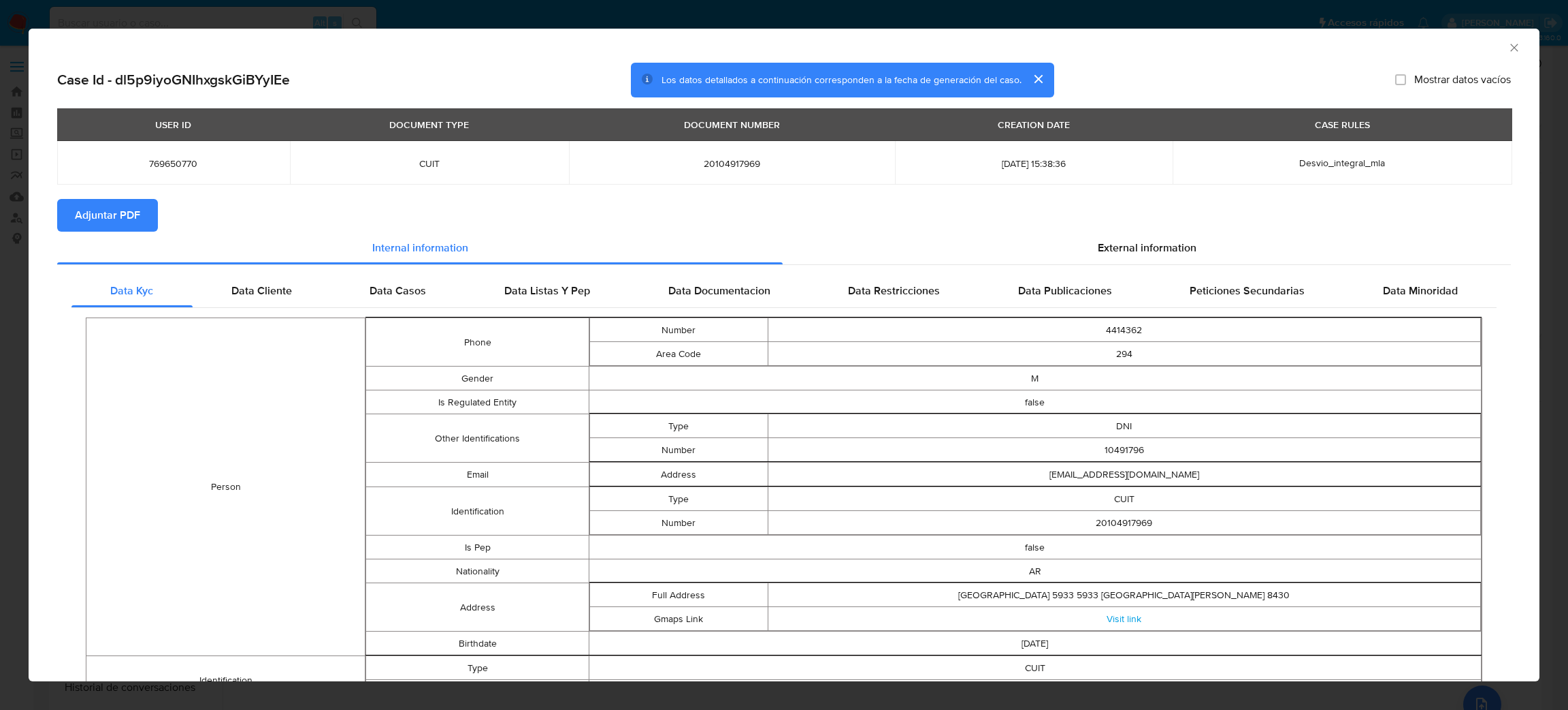
click at [118, 222] on span "Adjuntar PDF" at bounding box center [108, 215] width 66 height 30
click at [1508, 48] on icon "Cerrar ventana" at bounding box center [1515, 48] width 14 height 14
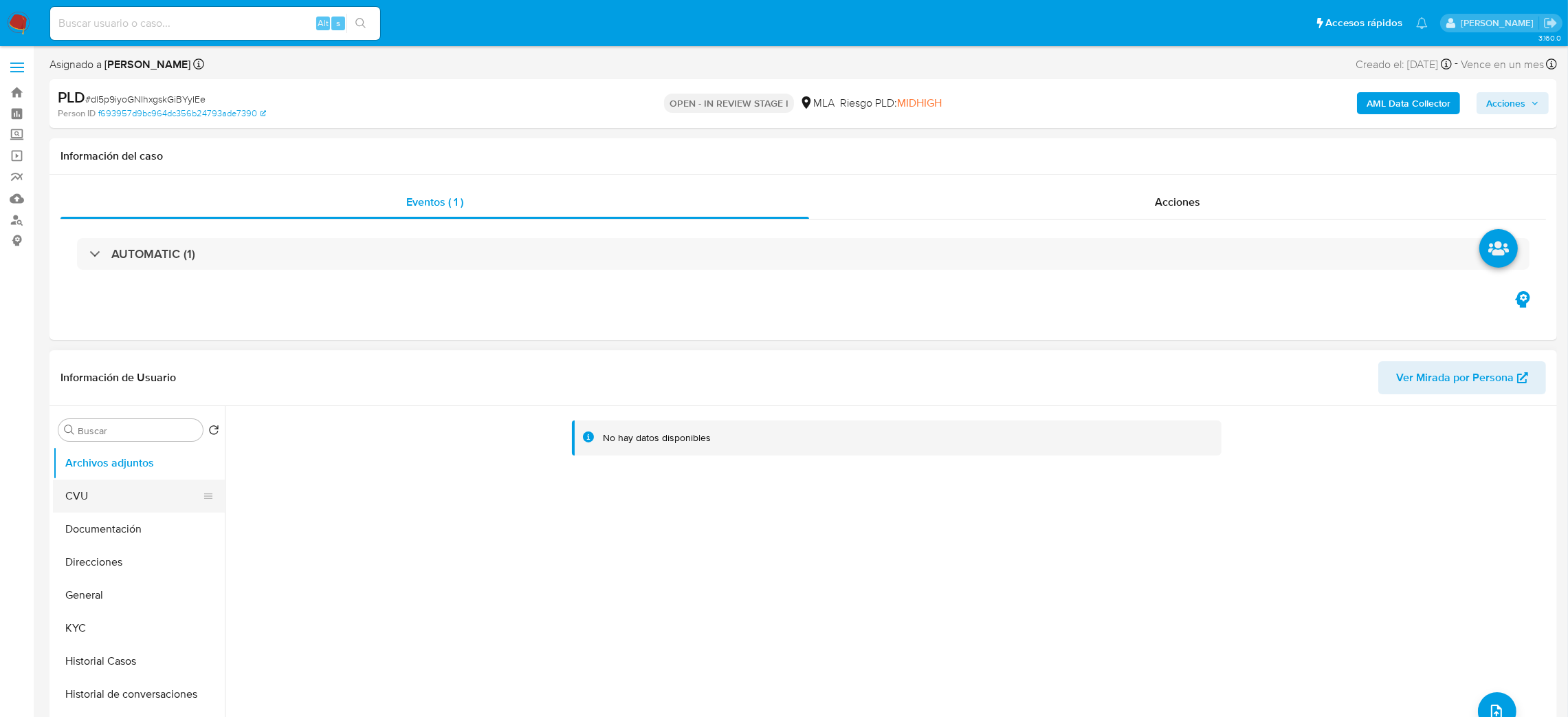
click at [137, 486] on button "CVU" at bounding box center [133, 496] width 161 height 33
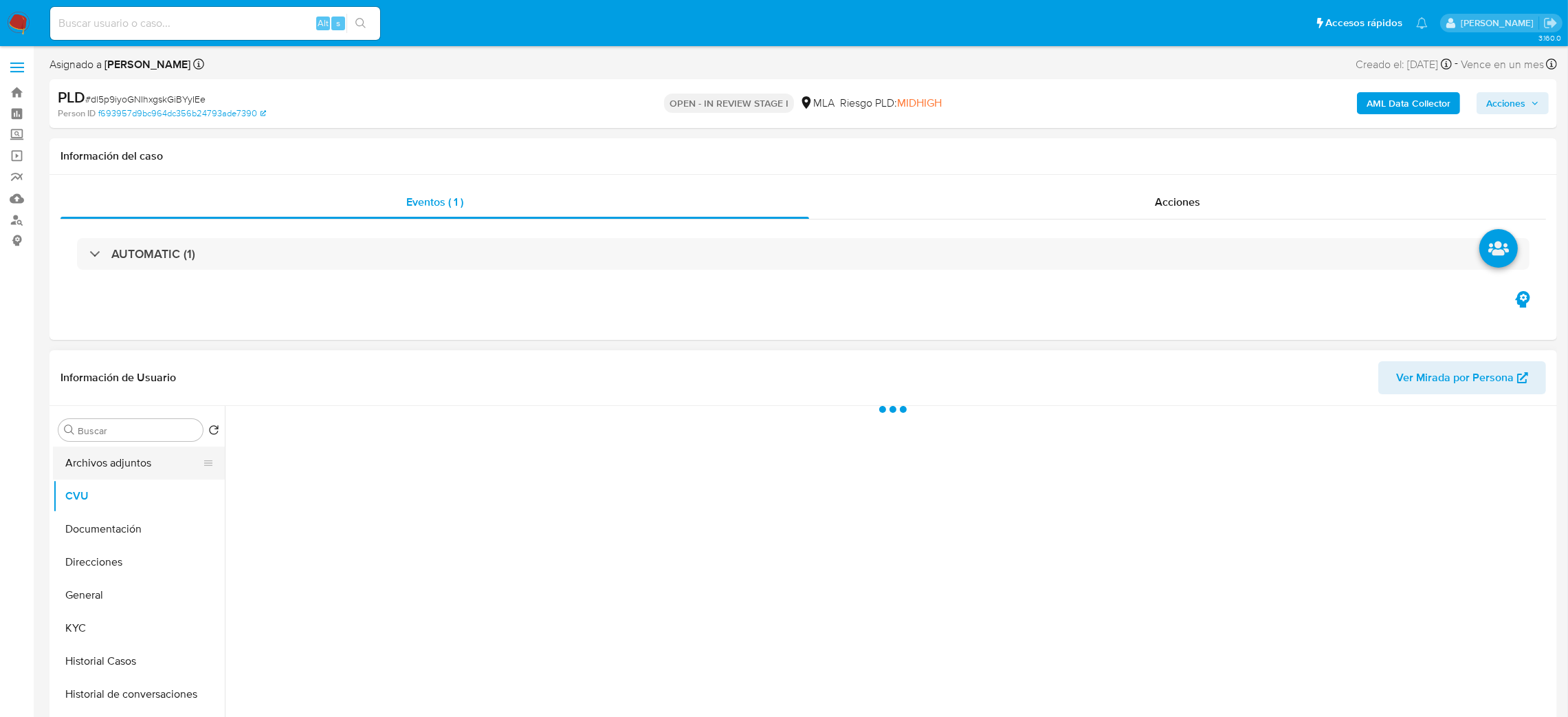
click at [108, 459] on button "Archivos adjuntos" at bounding box center [133, 463] width 161 height 33
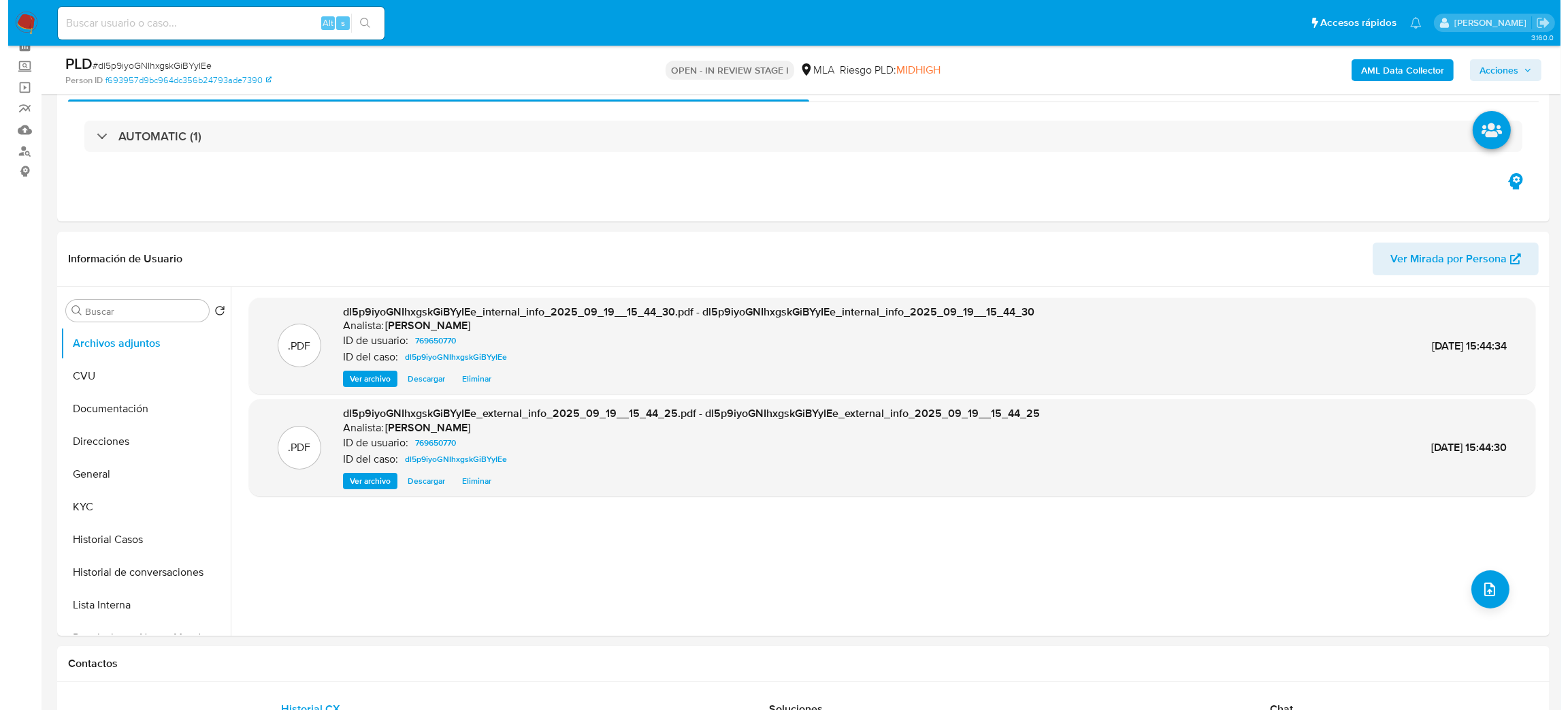
scroll to position [102, 0]
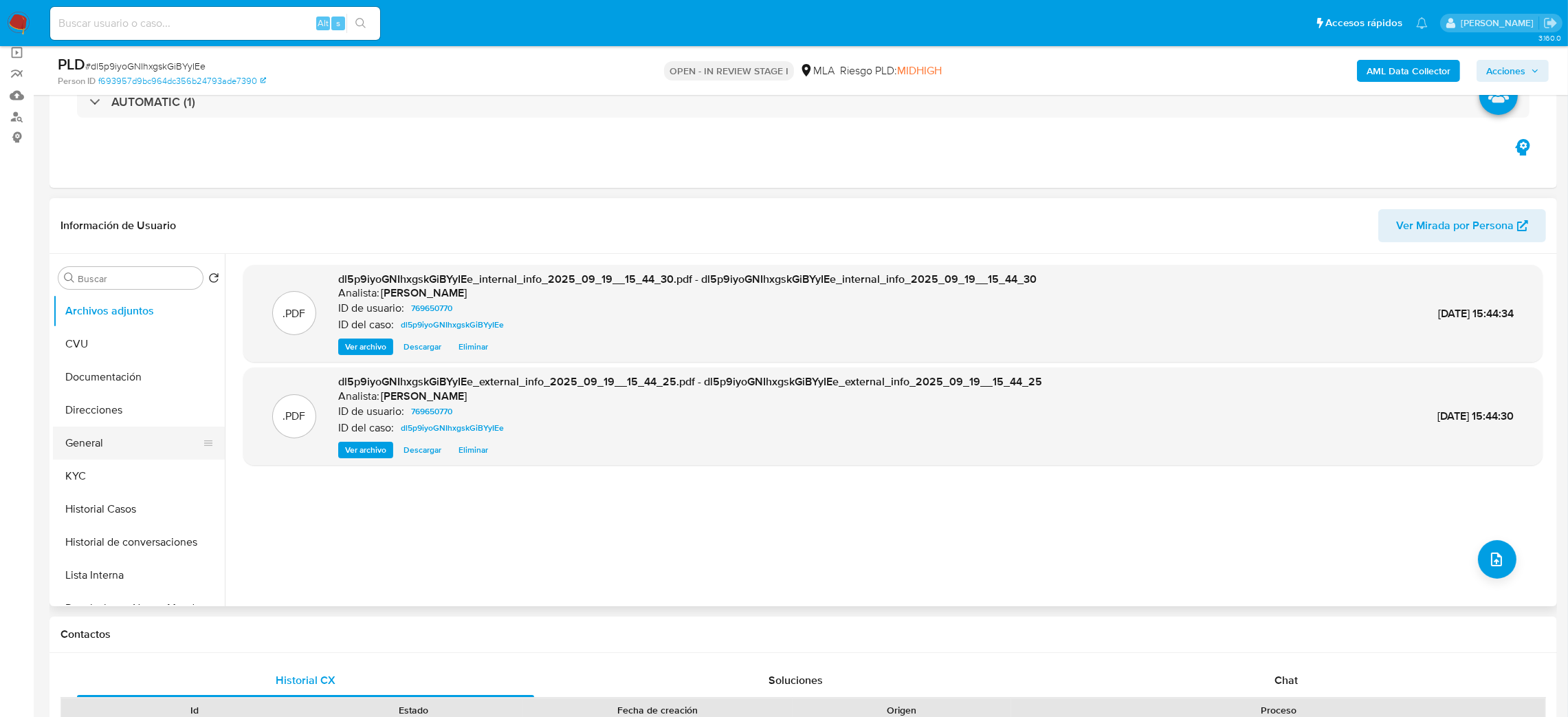
click at [102, 449] on button "General" at bounding box center [133, 443] width 161 height 33
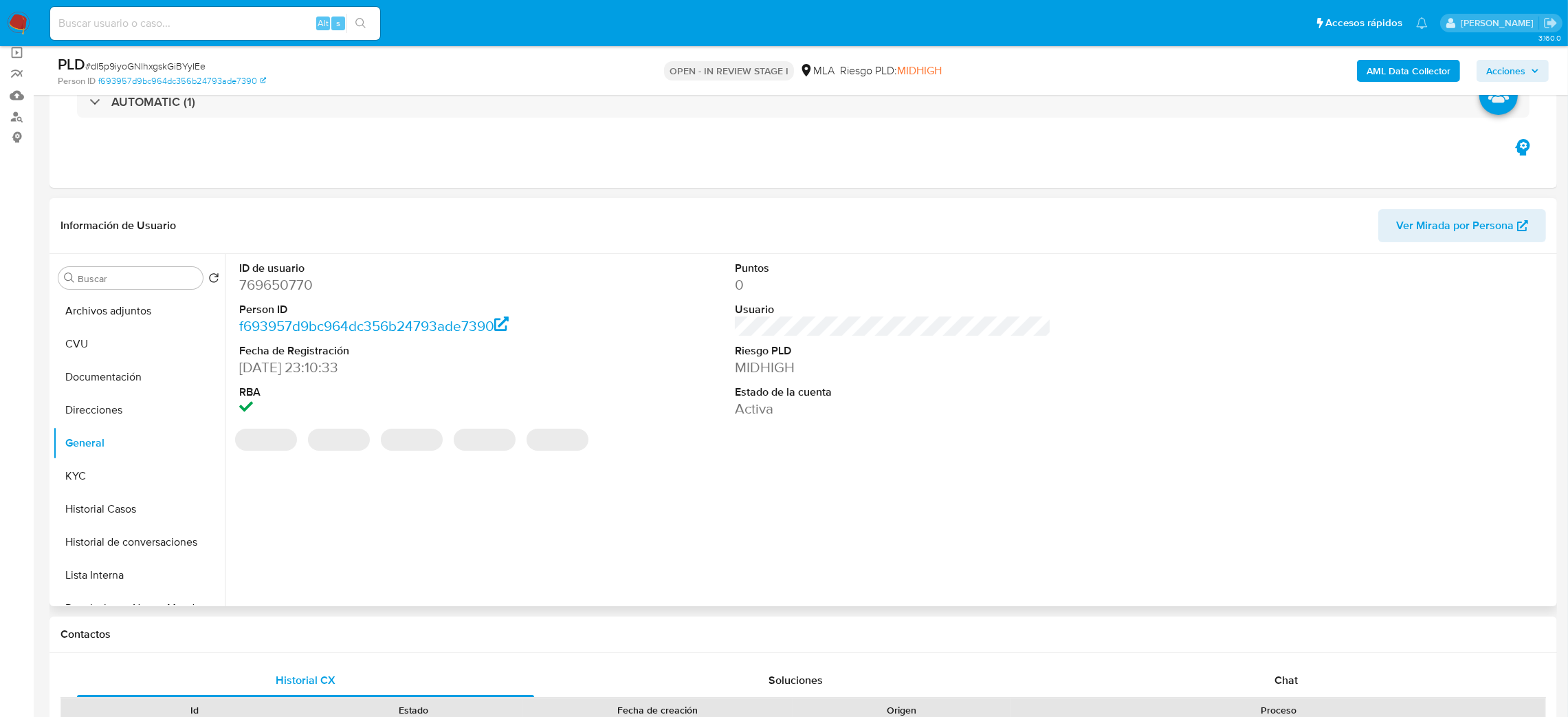
click at [263, 284] on dd "769650770" at bounding box center [397, 284] width 317 height 19
copy dd "769650770"
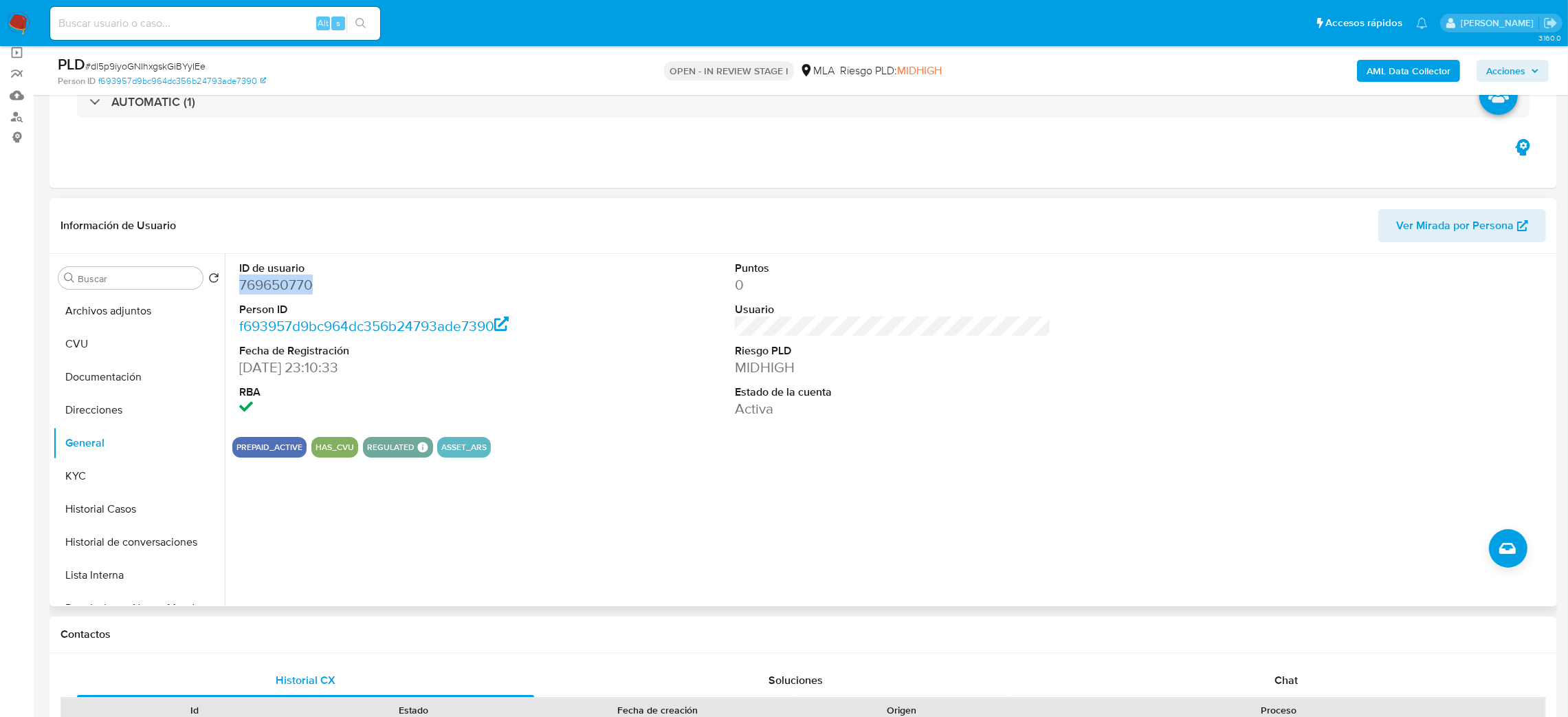
click at [102, 309] on button "Archivos adjuntos" at bounding box center [139, 311] width 172 height 33
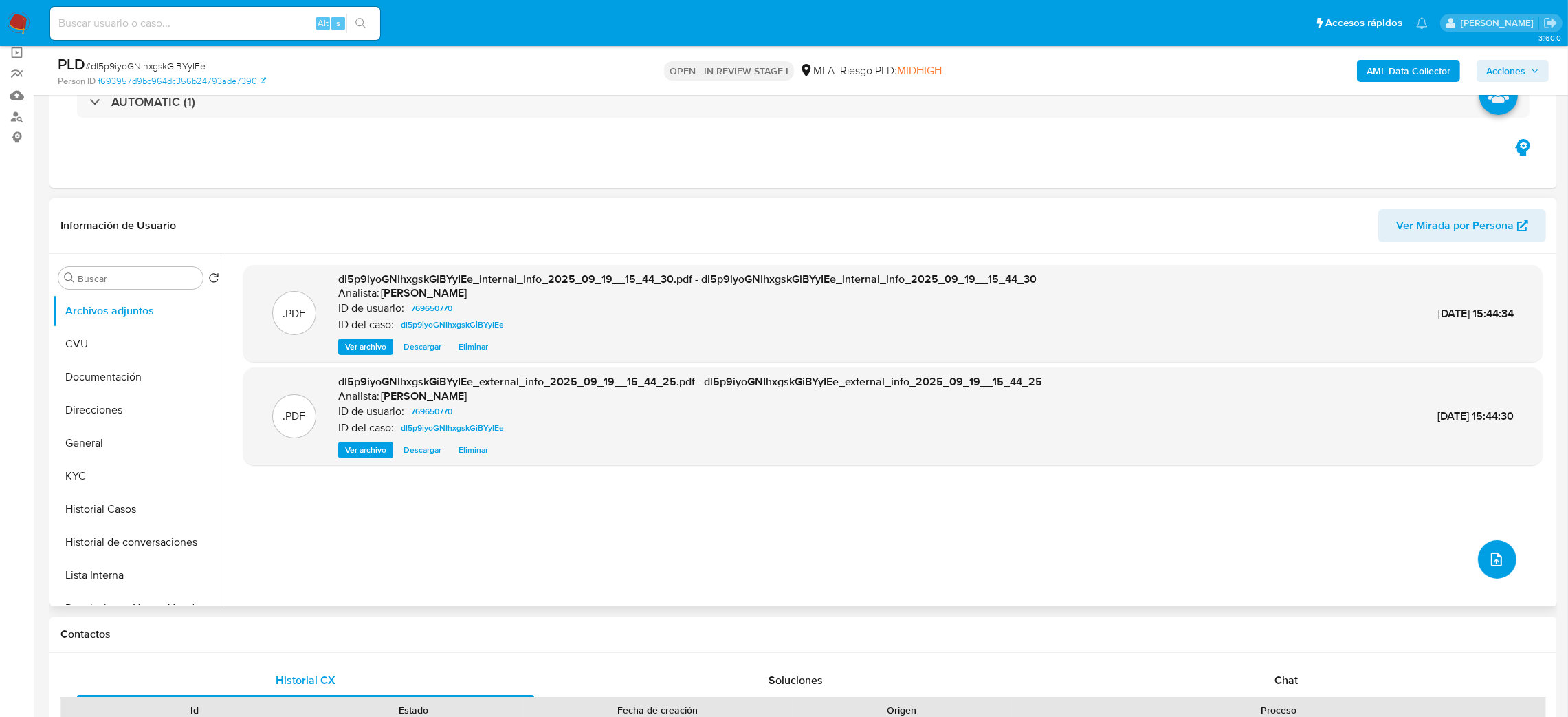
click at [1488, 551] on icon "upload-file" at bounding box center [1496, 559] width 16 height 16
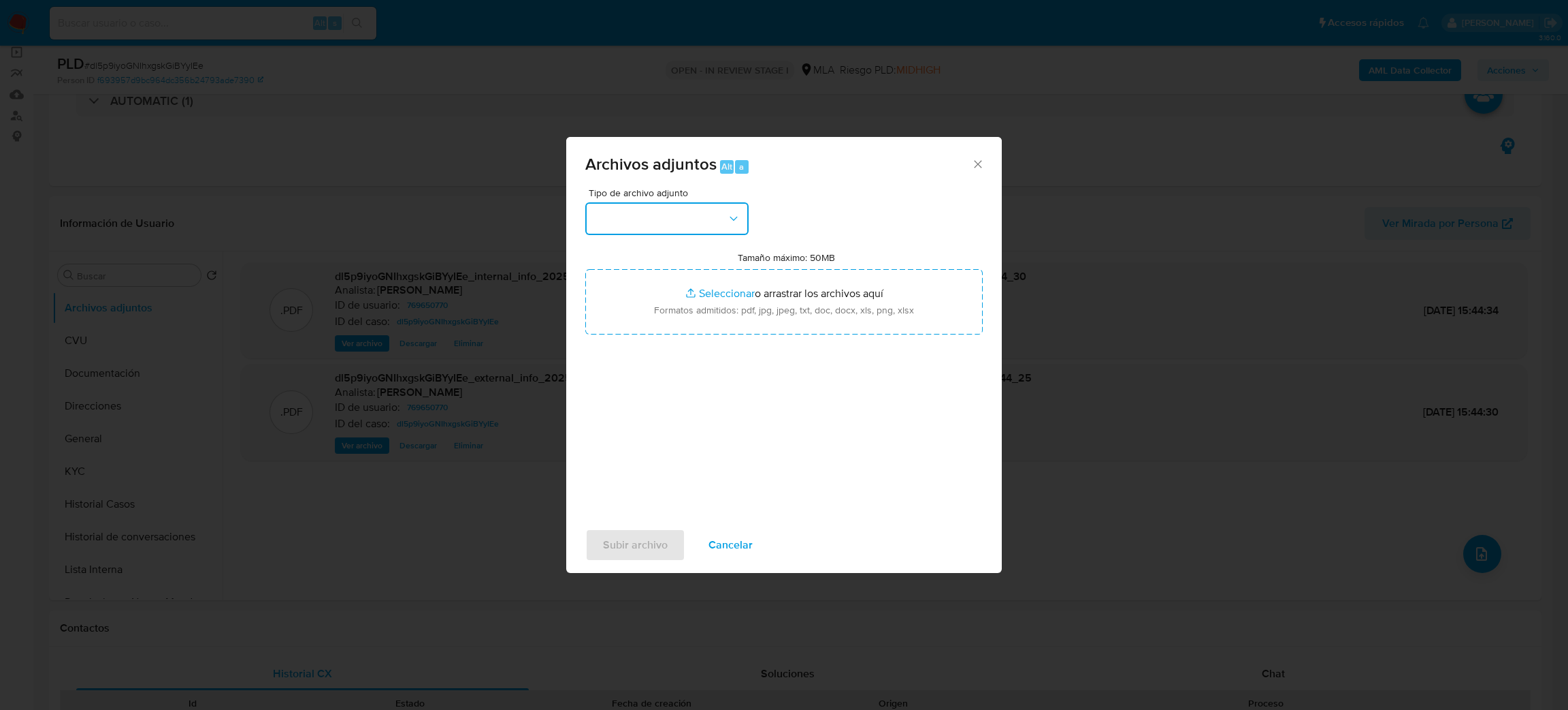
click at [692, 231] on button "button" at bounding box center [667, 218] width 163 height 33
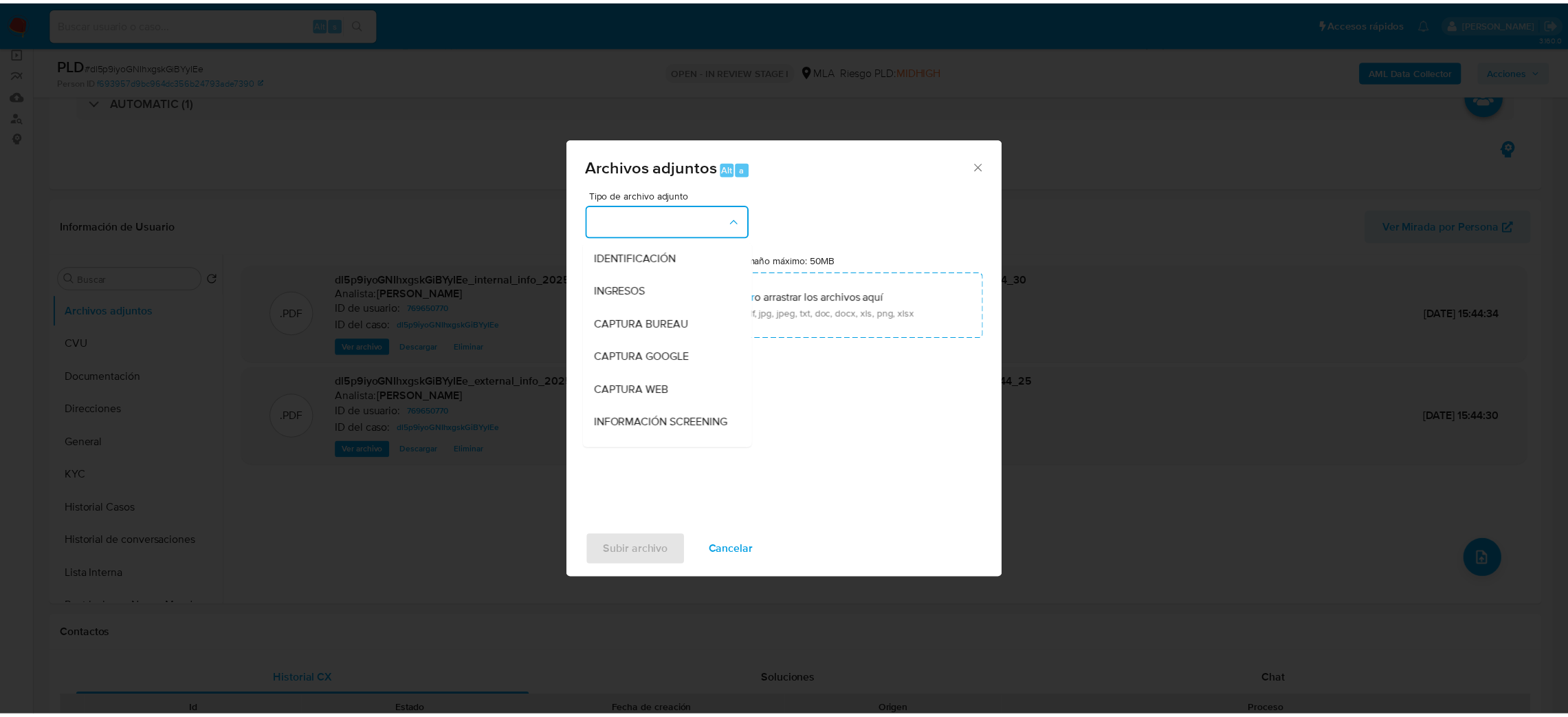
scroll to position [207, 0]
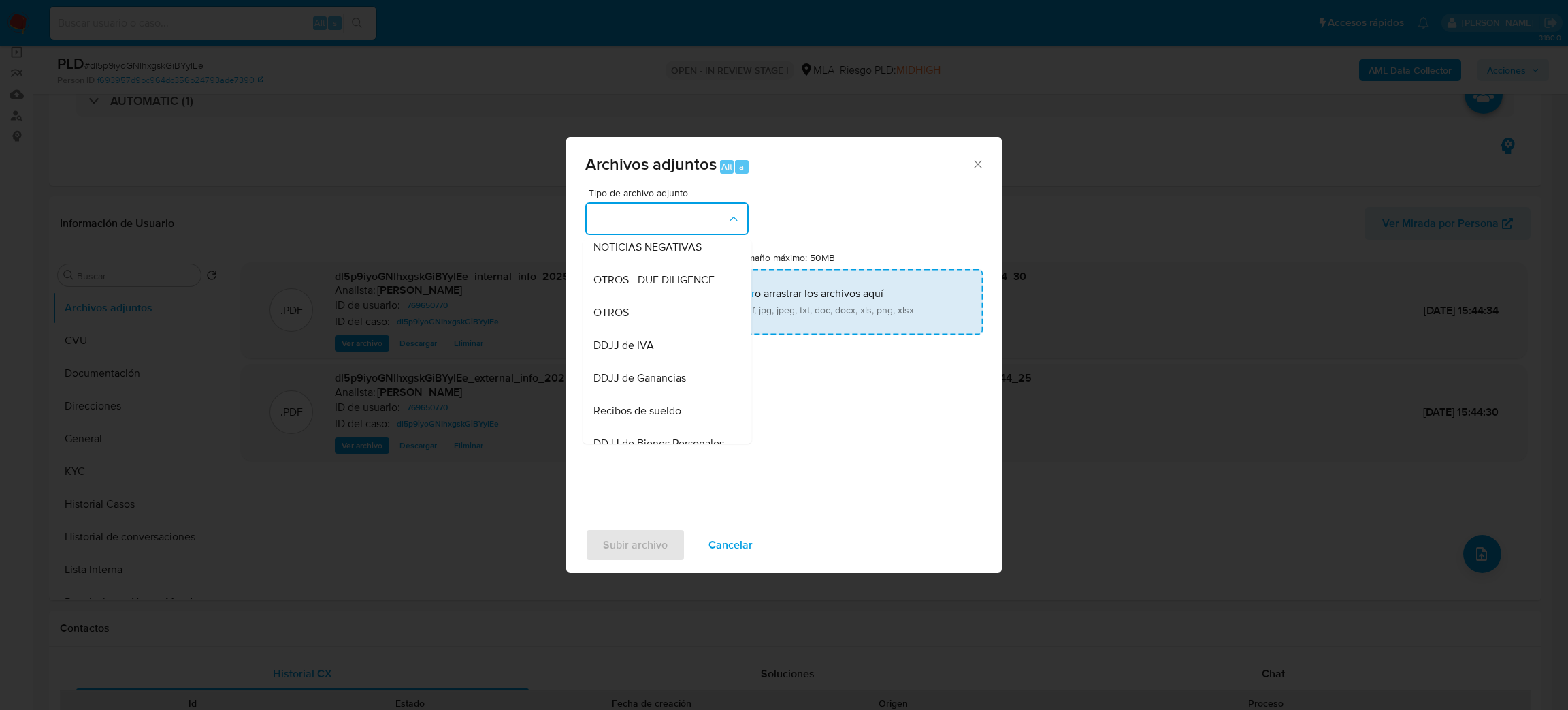
drag, startPoint x: 638, startPoint y: 326, endPoint x: 660, endPoint y: 321, distance: 22.6
click at [638, 325] on div "OTROS" at bounding box center [663, 312] width 139 height 33
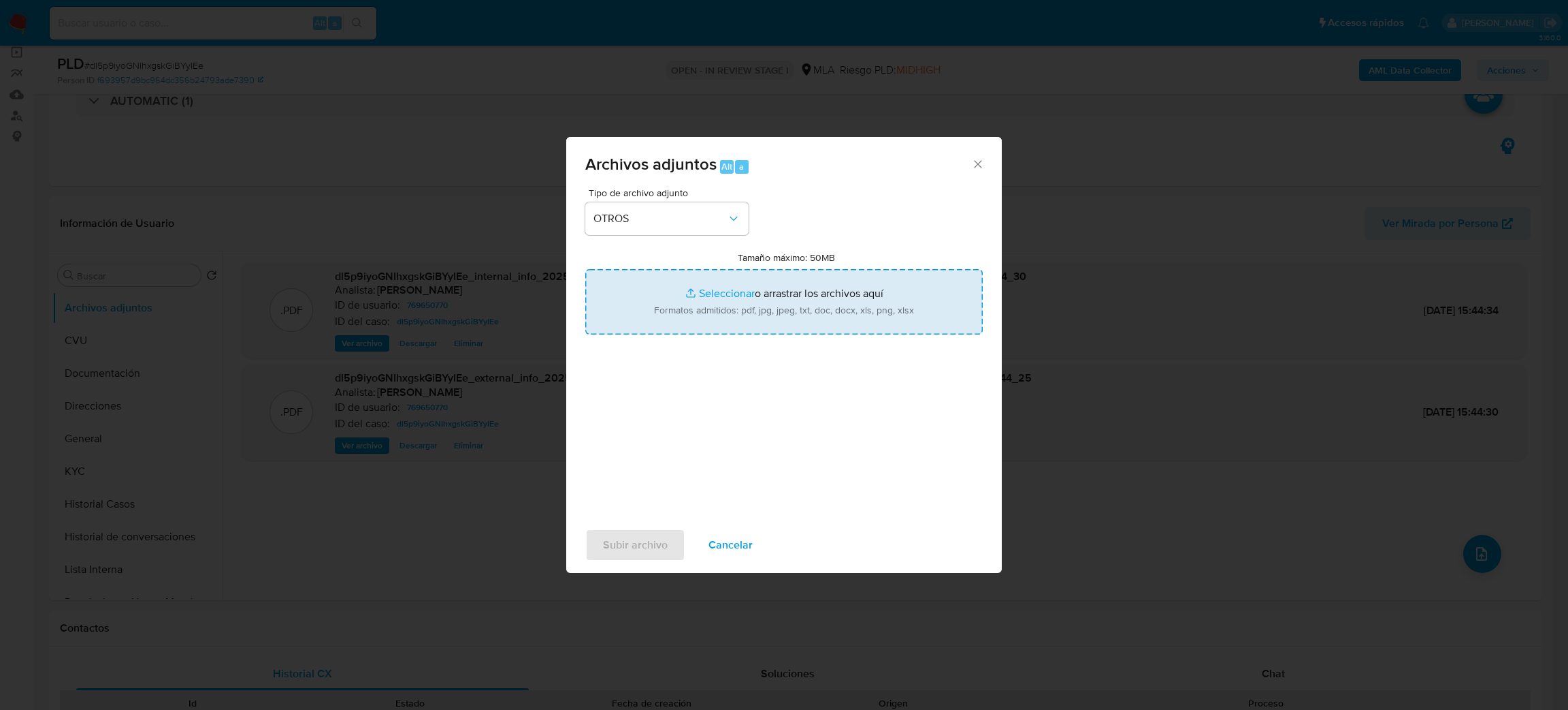
click at [662, 321] on input "Tamaño máximo: 50MB Seleccionar archivos" at bounding box center [784, 302] width 398 height 66
type input "C:\fakepath\Caselog dl5p9iyoGNIhxgskGiBYyIEe_2025_08_19_13_27_45.docx"
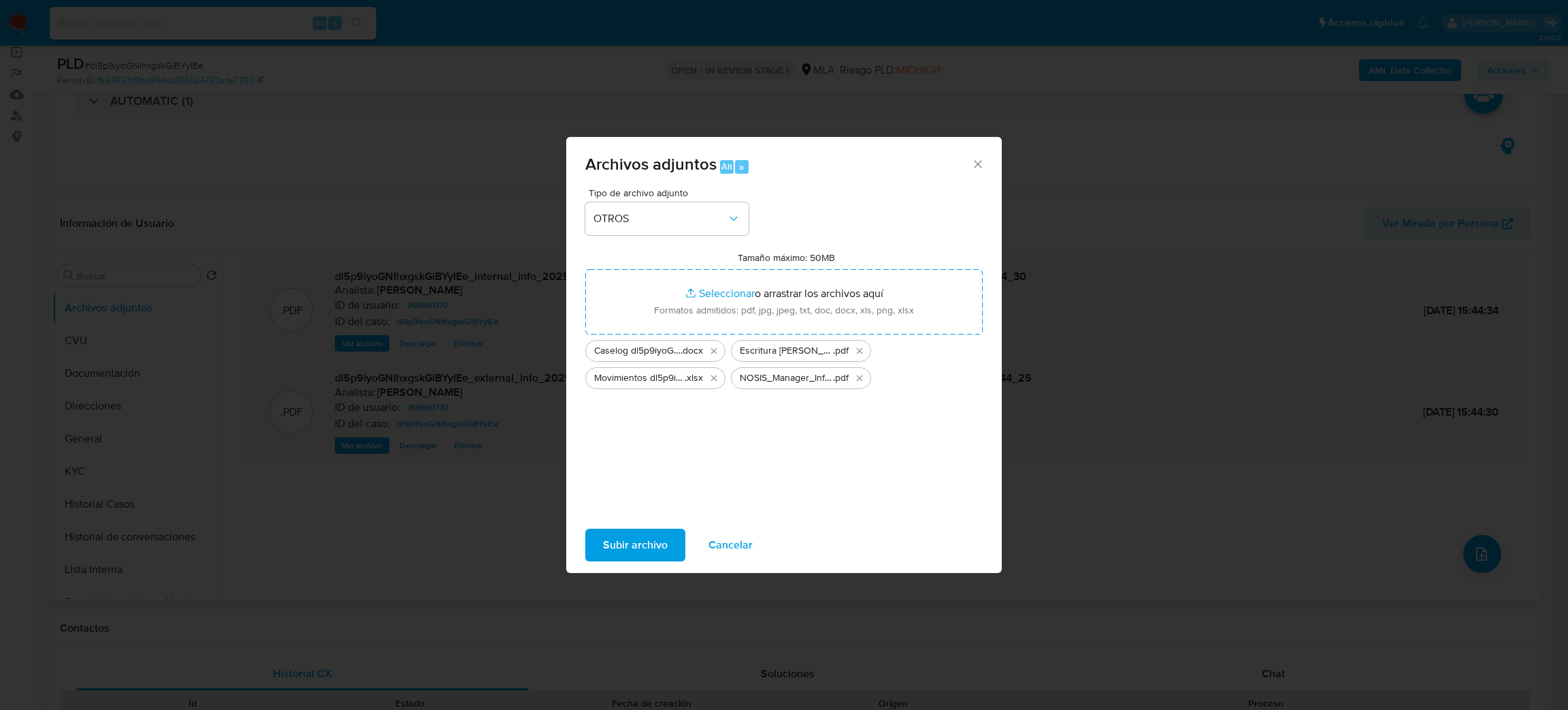
click at [645, 546] on span "Subir archivo" at bounding box center [635, 544] width 65 height 30
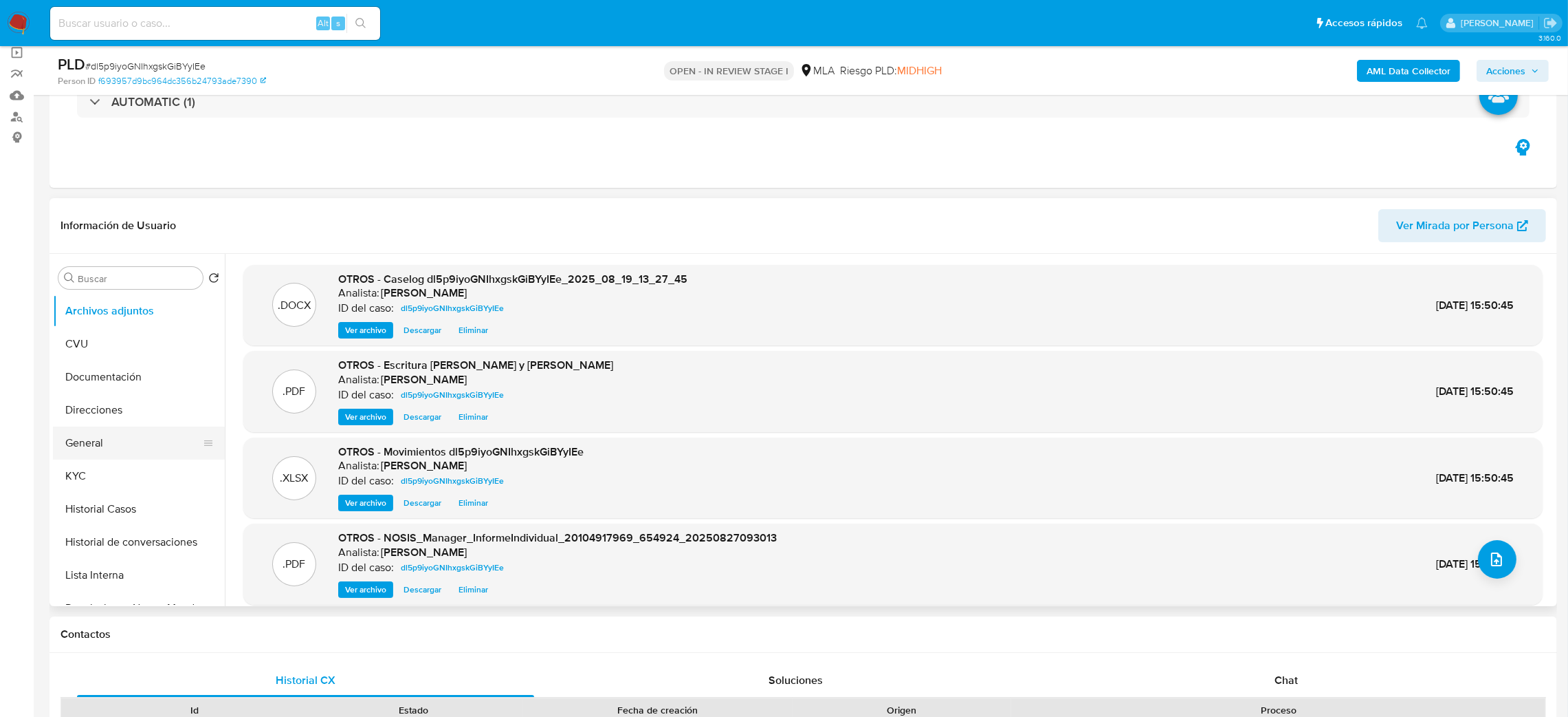
click at [127, 433] on button "General" at bounding box center [133, 443] width 161 height 33
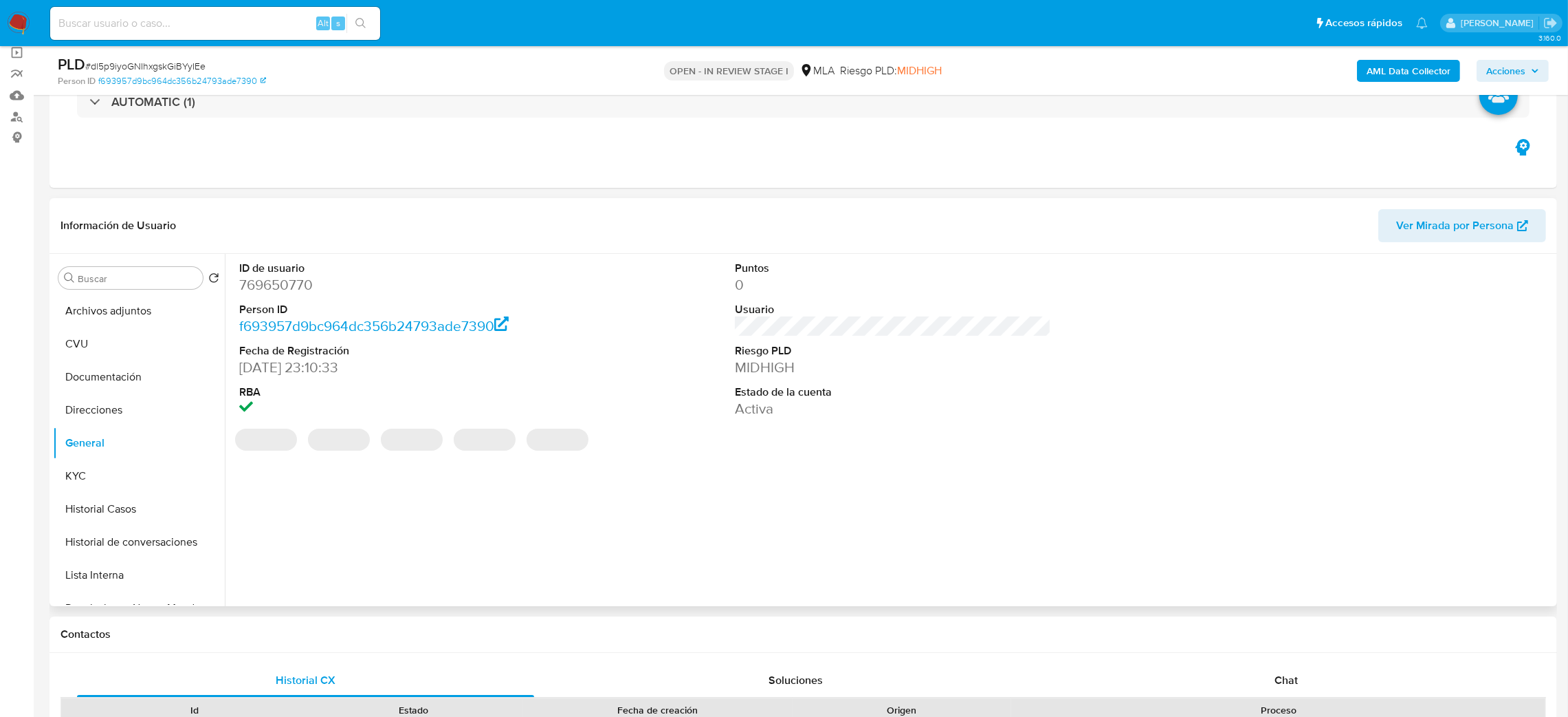
click at [274, 289] on dd "769650770" at bounding box center [397, 284] width 317 height 19
drag, startPoint x: 274, startPoint y: 289, endPoint x: 341, endPoint y: 300, distance: 67.9
click at [341, 300] on dl "ID de usuario 769650770 Person ID f693957d9bc964dc356b24793ade7390 Fecha de Reg…" at bounding box center [397, 339] width 317 height 158
click at [274, 278] on dd "769650770" at bounding box center [397, 284] width 317 height 19
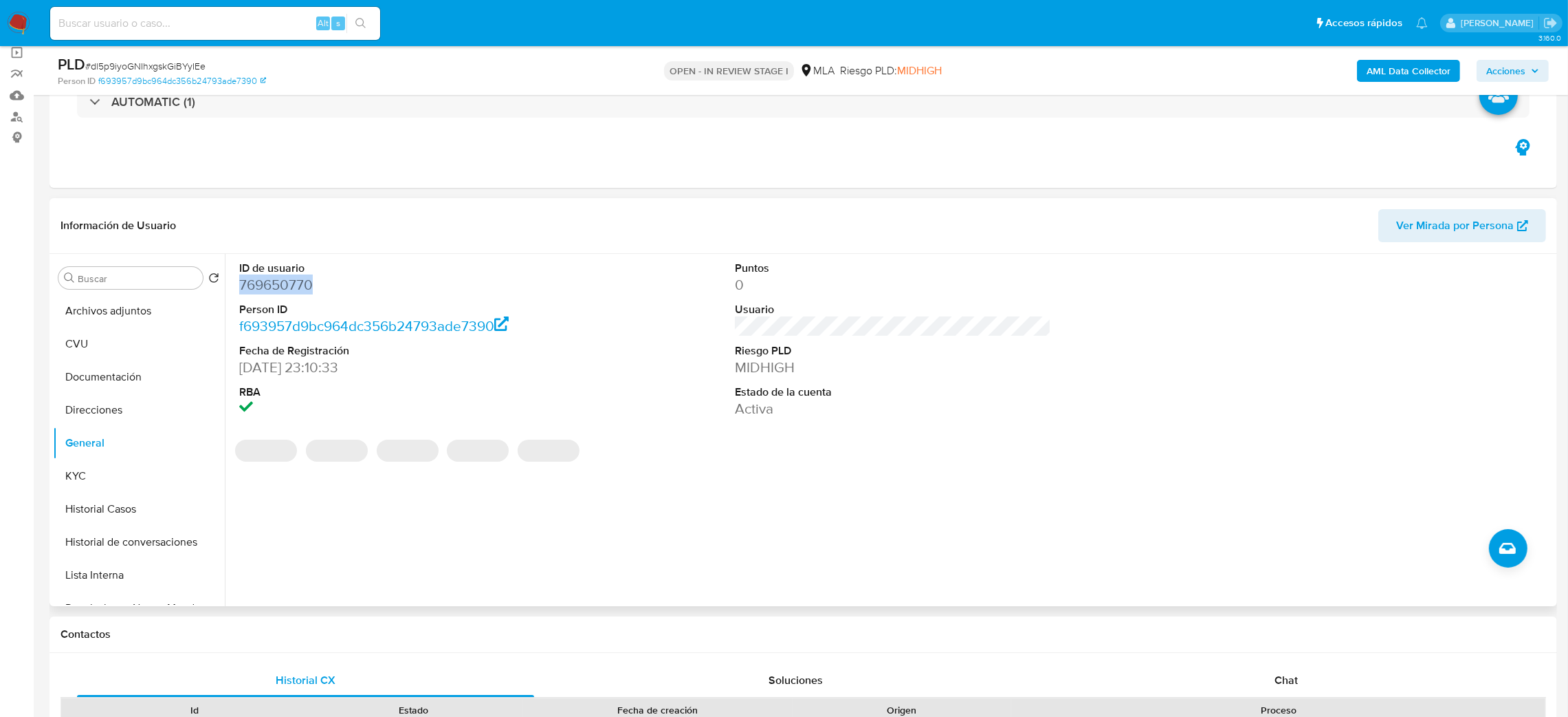
click at [274, 278] on dd "769650770" at bounding box center [397, 284] width 317 height 19
copy dd "769650770"
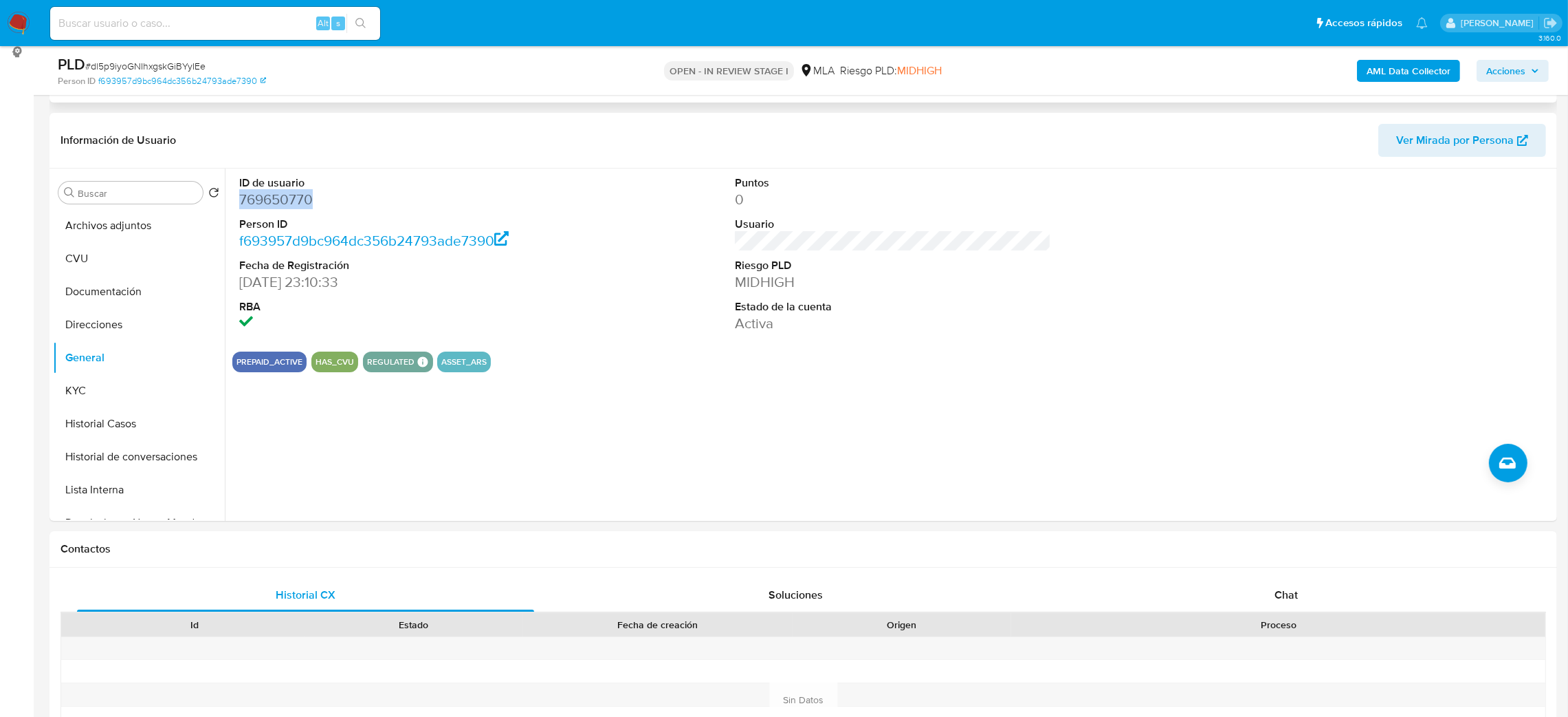
scroll to position [99, 0]
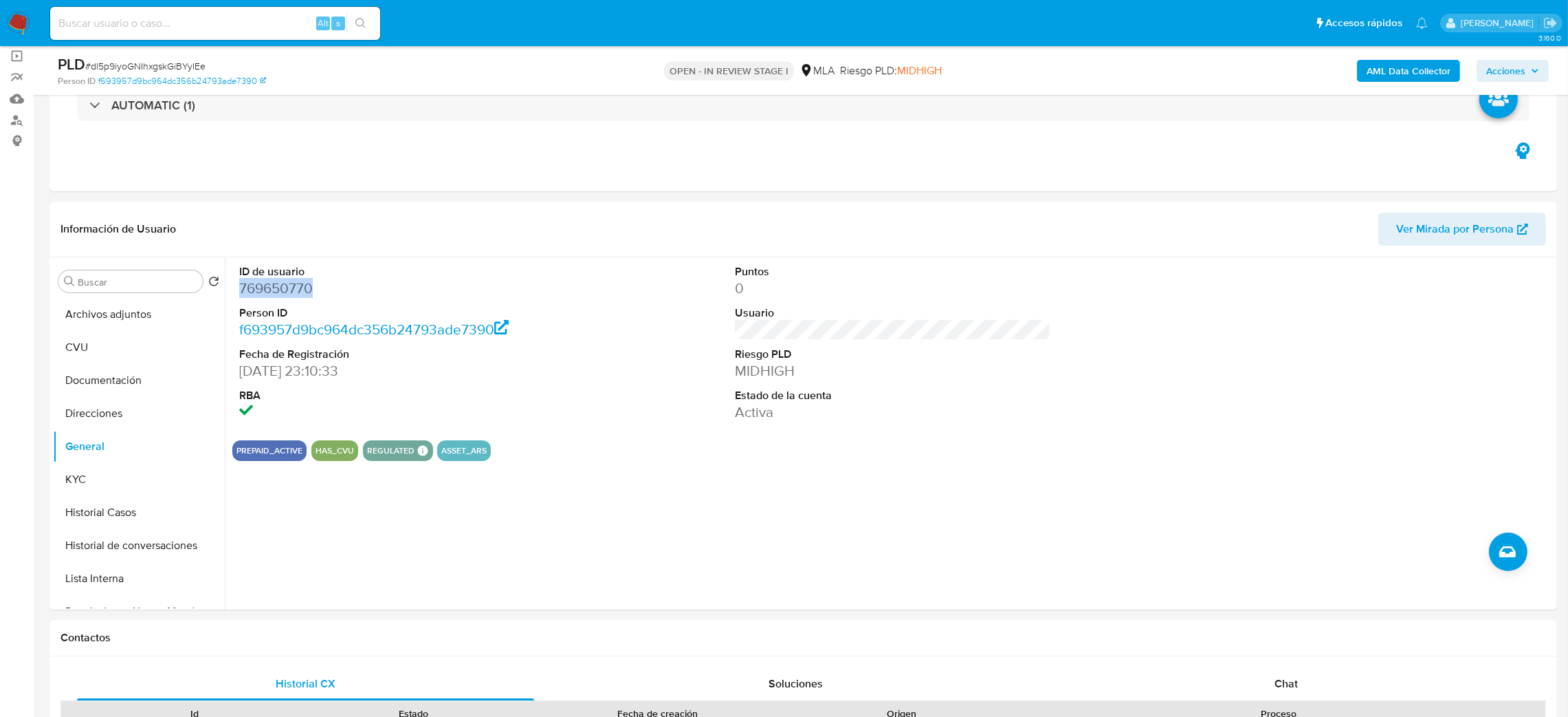
click at [1508, 69] on span "Acciones" at bounding box center [1506, 71] width 39 height 22
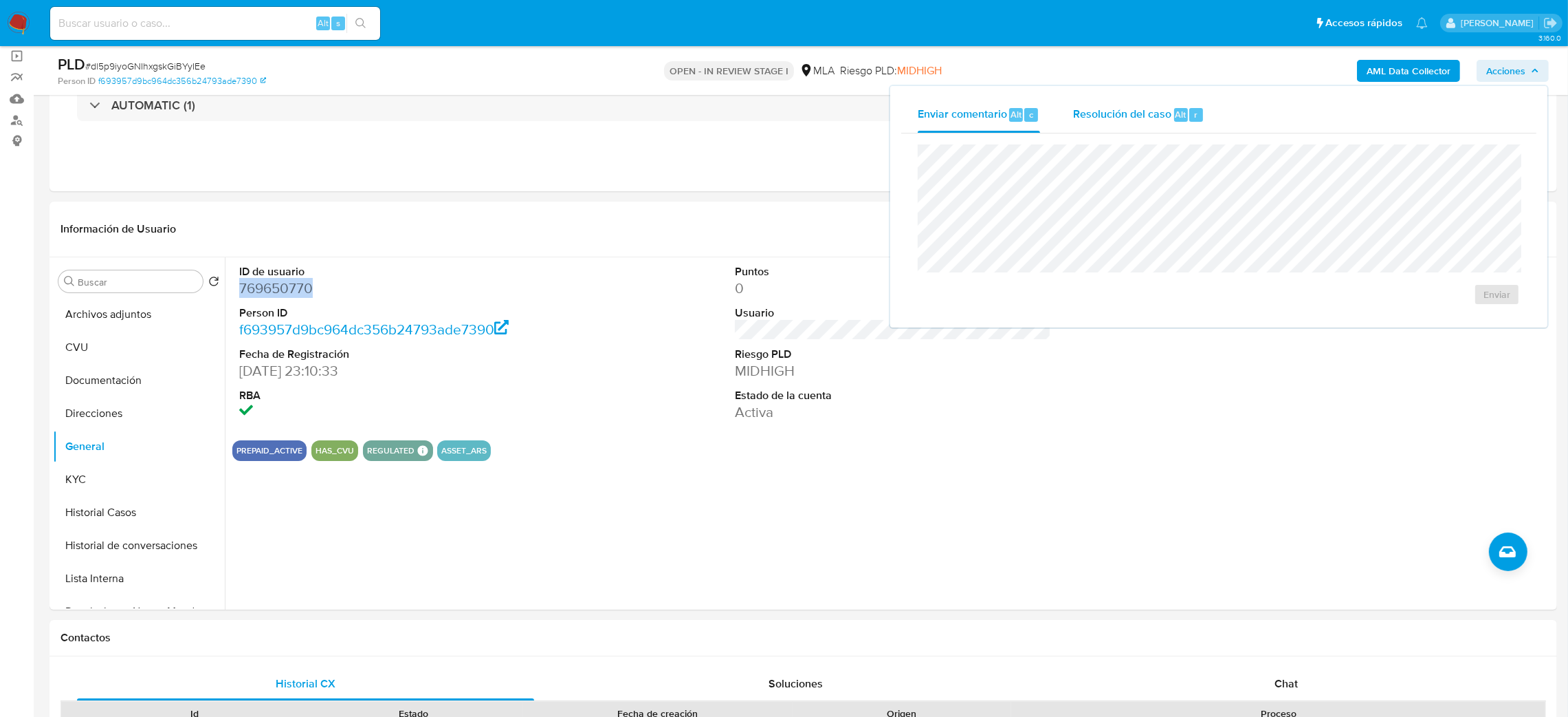
click at [1133, 109] on span "Resolución del caso" at bounding box center [1123, 113] width 99 height 16
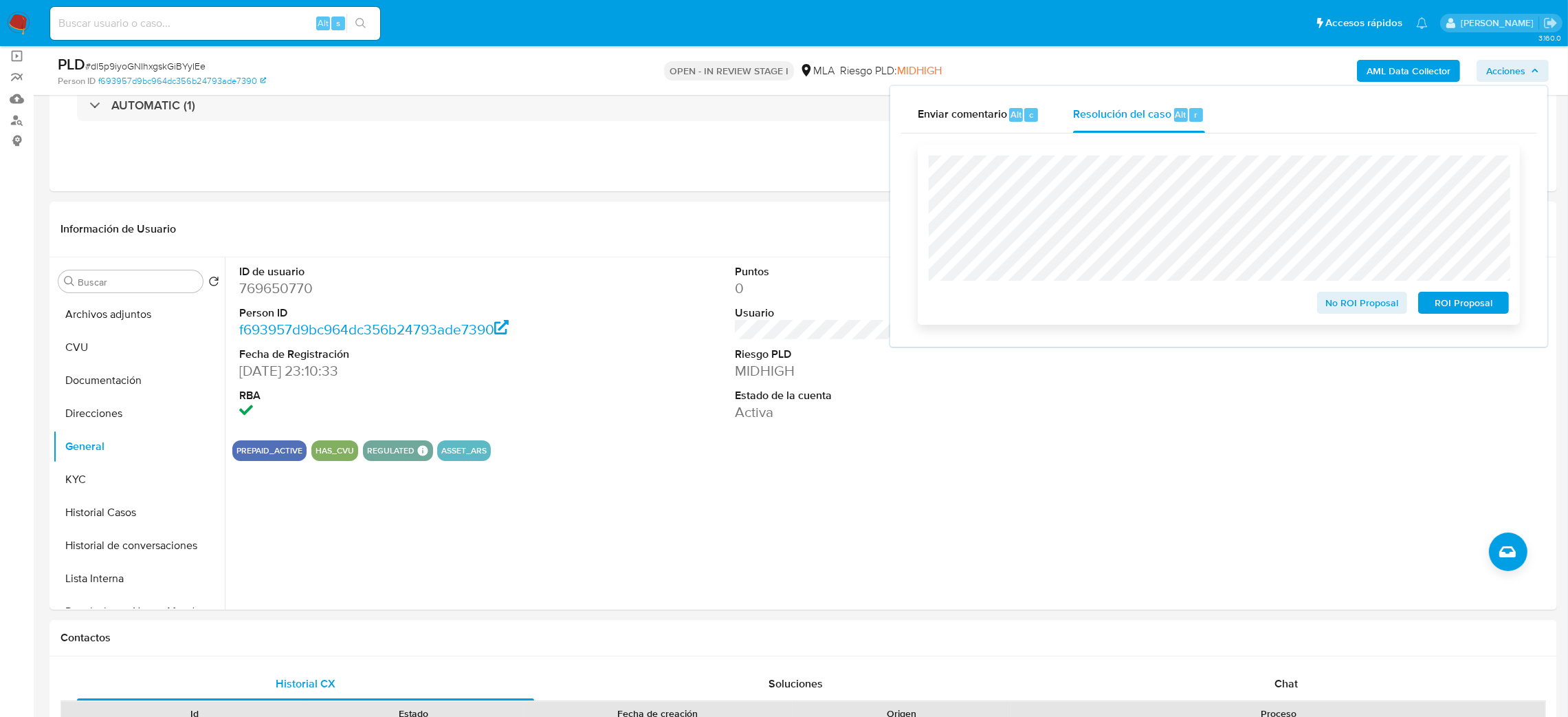
click at [1330, 308] on span "No ROI Proposal" at bounding box center [1362, 302] width 72 height 19
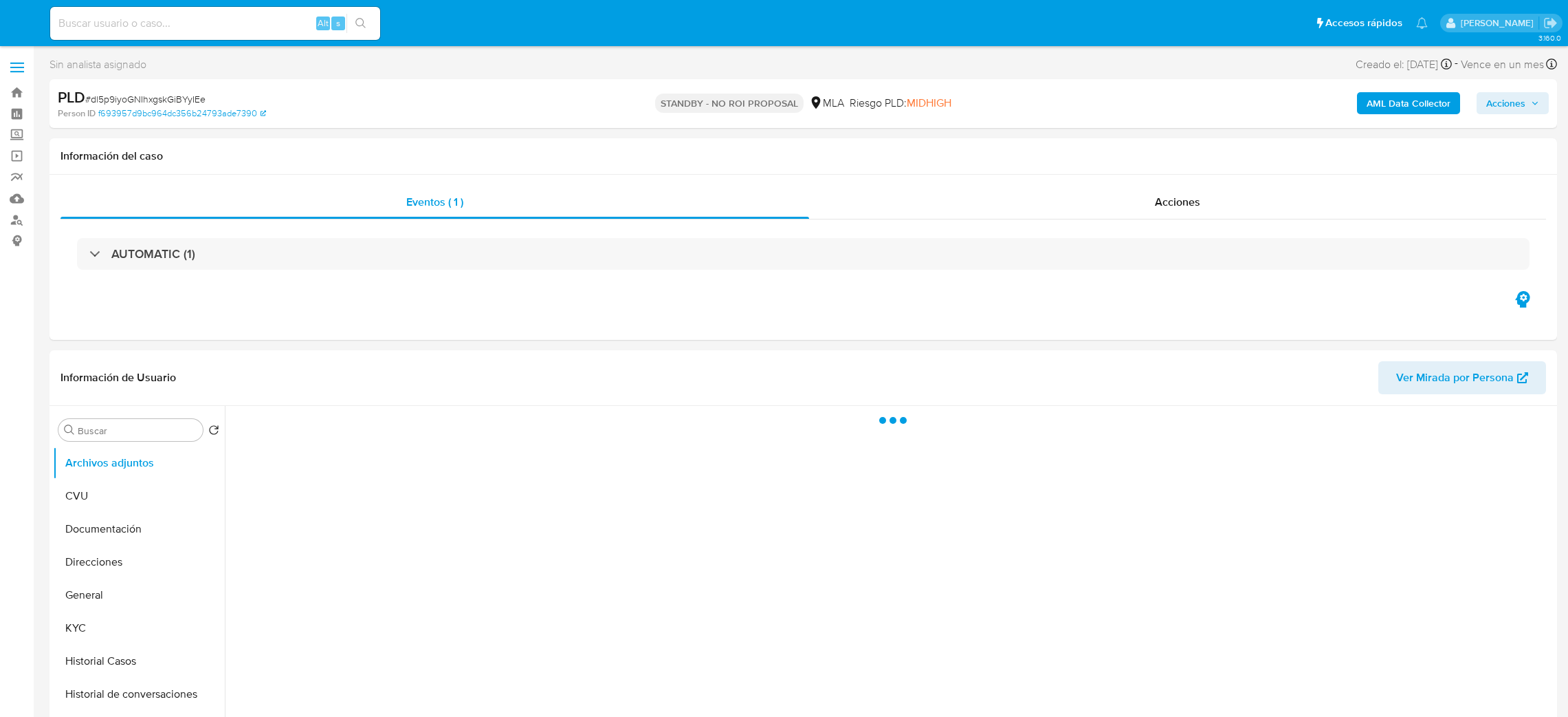
select select "10"
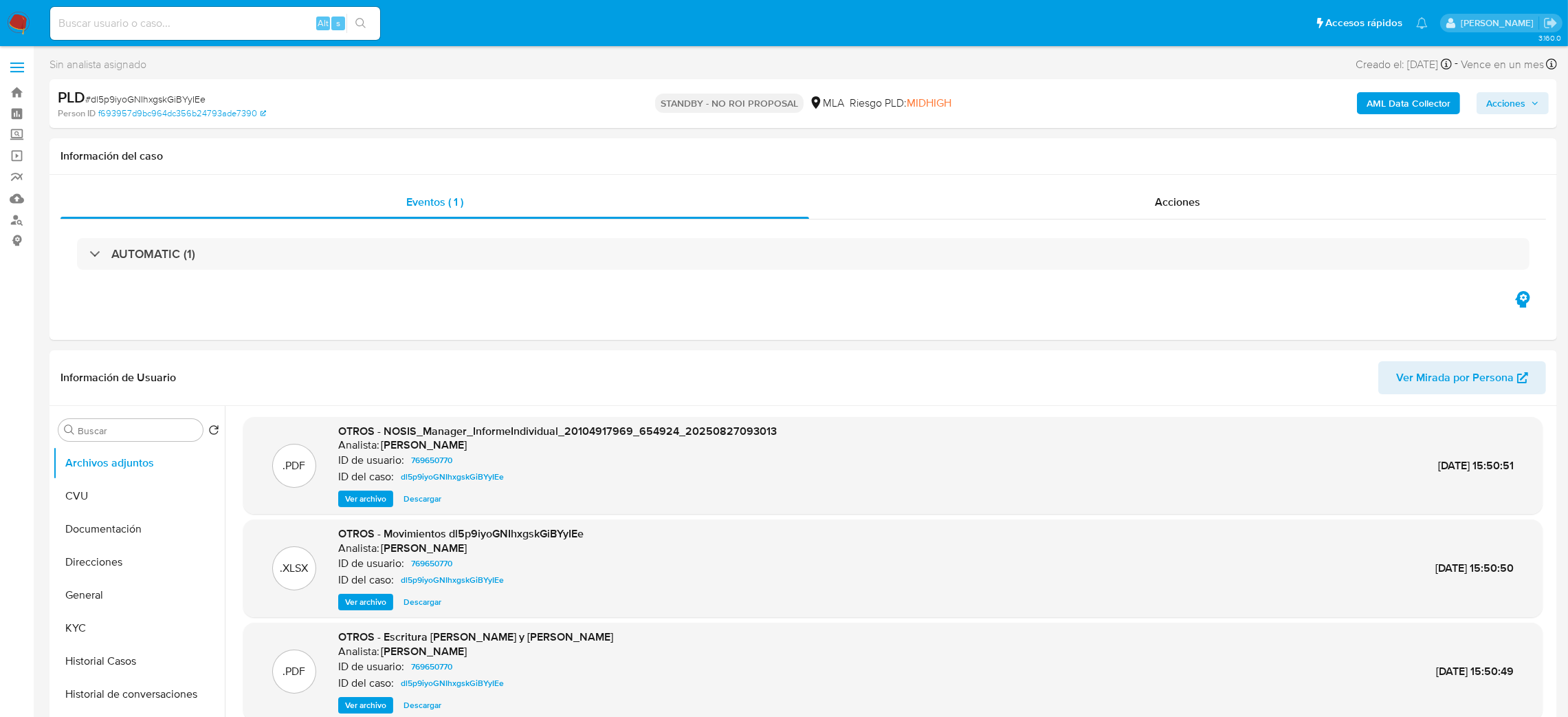
click at [266, 22] on input at bounding box center [215, 23] width 330 height 18
paste input "nQh722b4TLXLcxCU5KUMx0ip"
type input "nQh722b4TLXLcxCU5KUMx0ip"
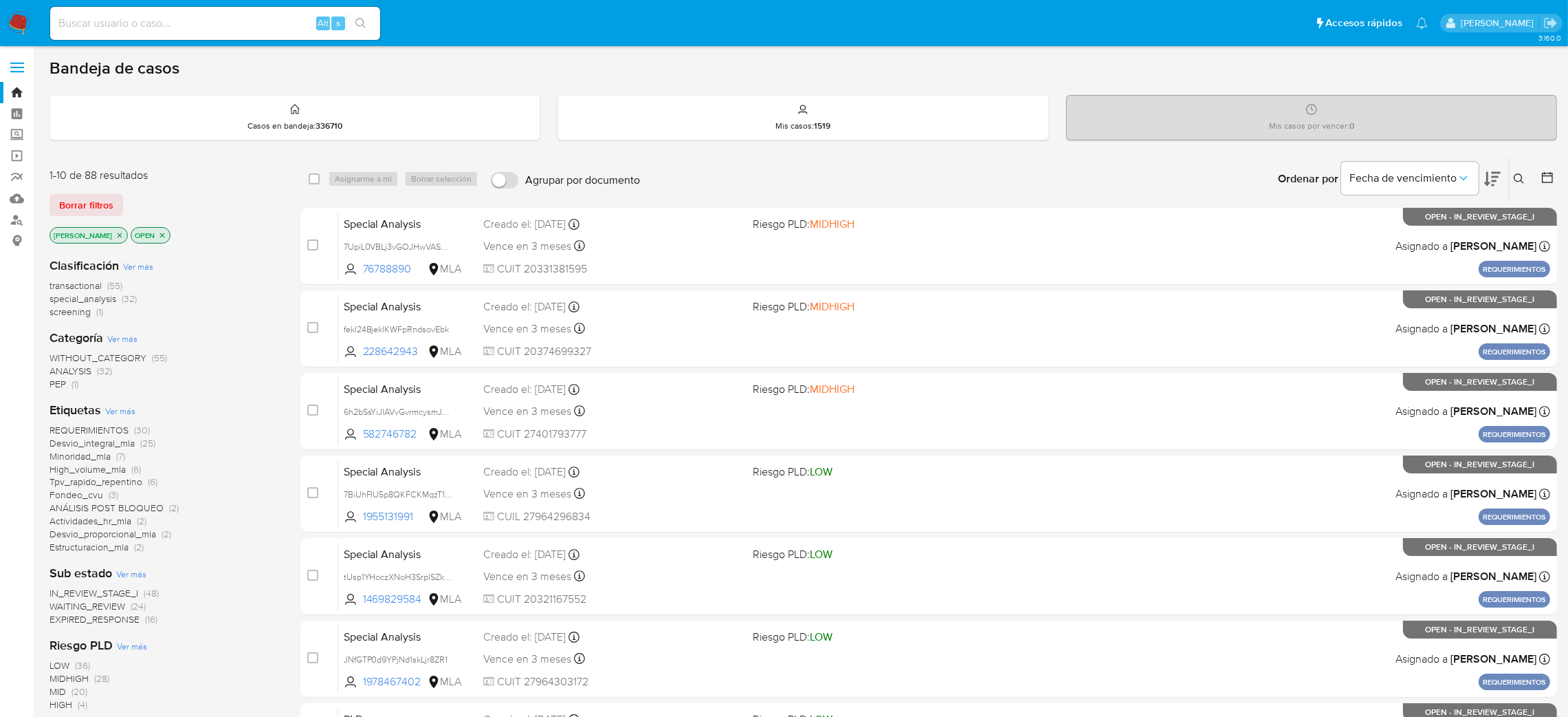
click at [187, 22] on input at bounding box center [215, 23] width 330 height 18
paste input "Oay7l6vpfiQghrQFB4t0clM0"
type input "Oay7l6vpfiQghrQFB4t0clM0"
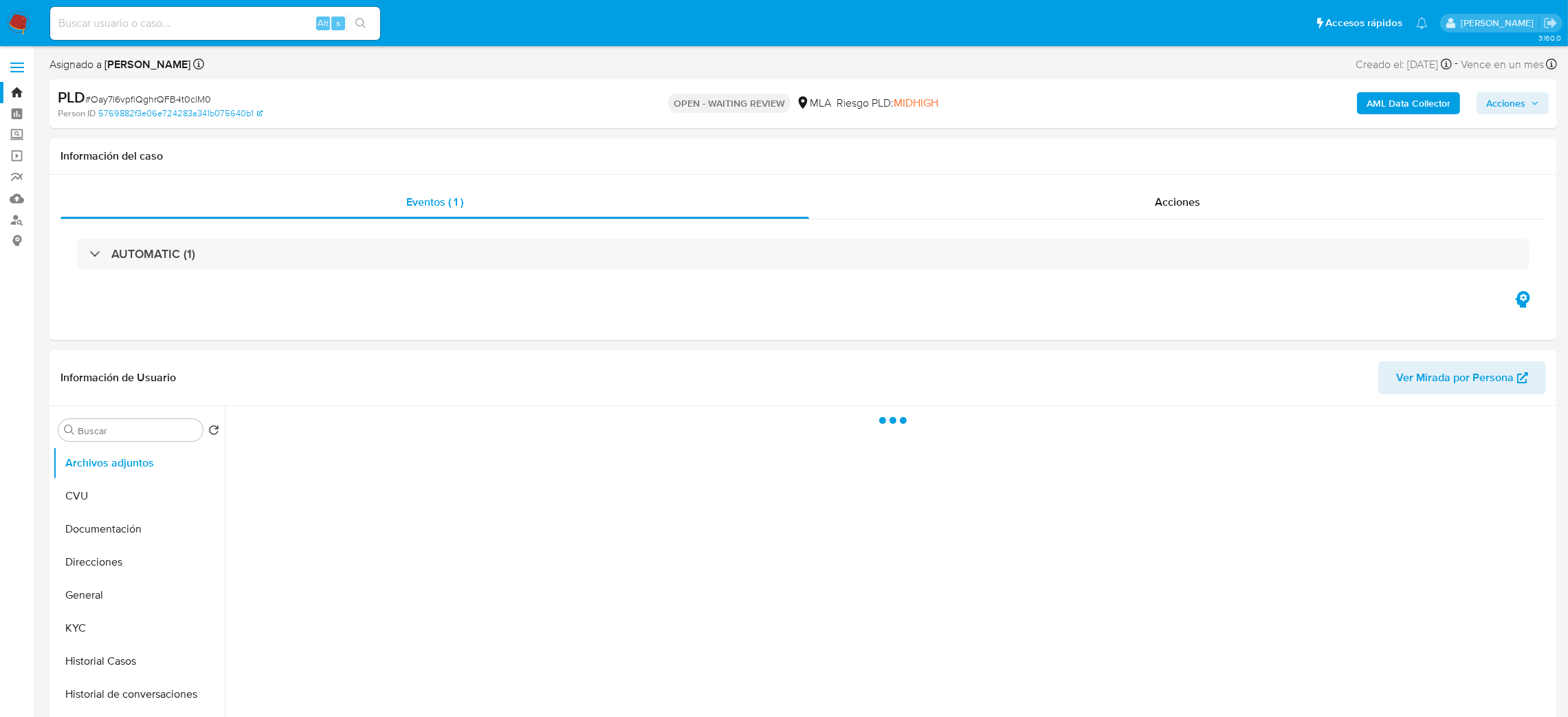
select select "10"
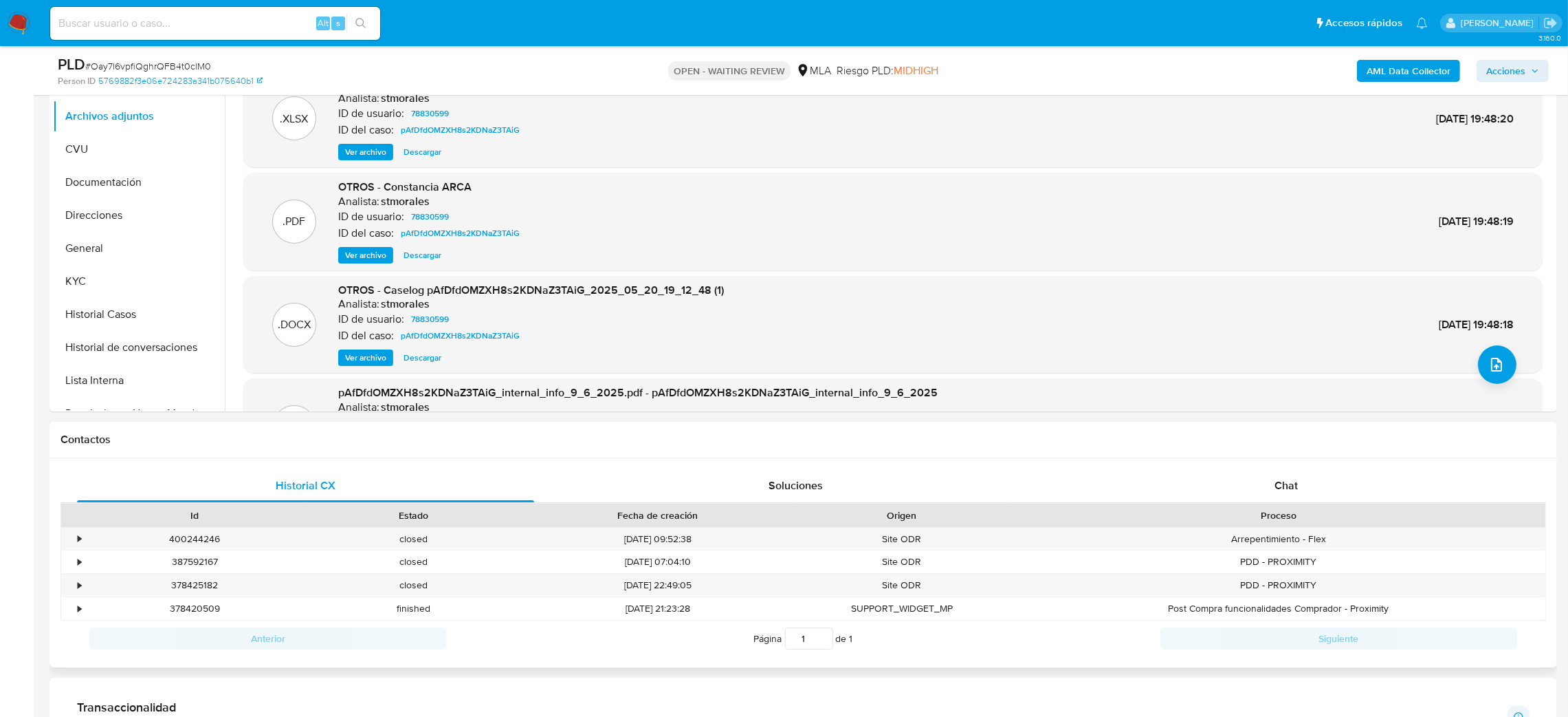
scroll to position [309, 0]
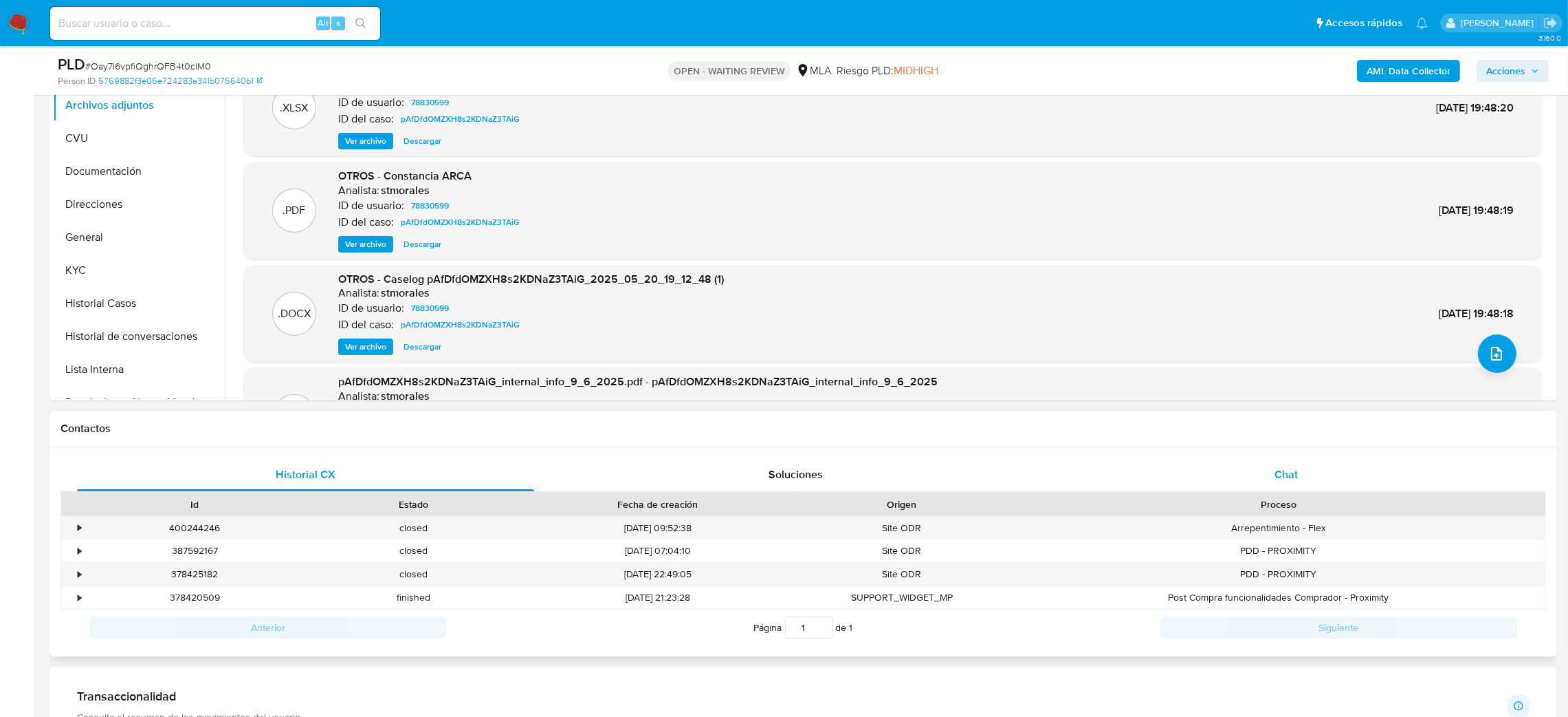
click at [1300, 474] on div "Chat" at bounding box center [1285, 474] width 457 height 33
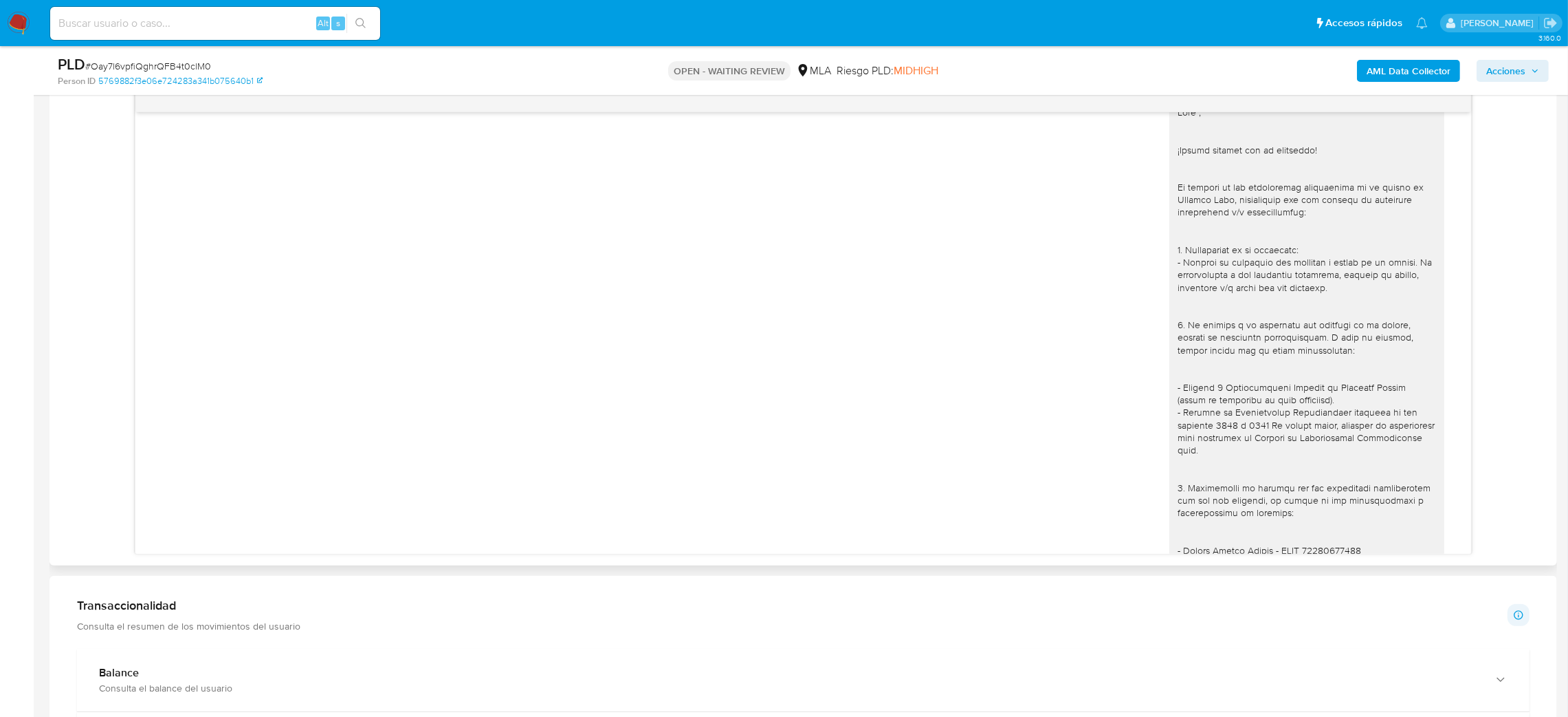
scroll to position [2293, 0]
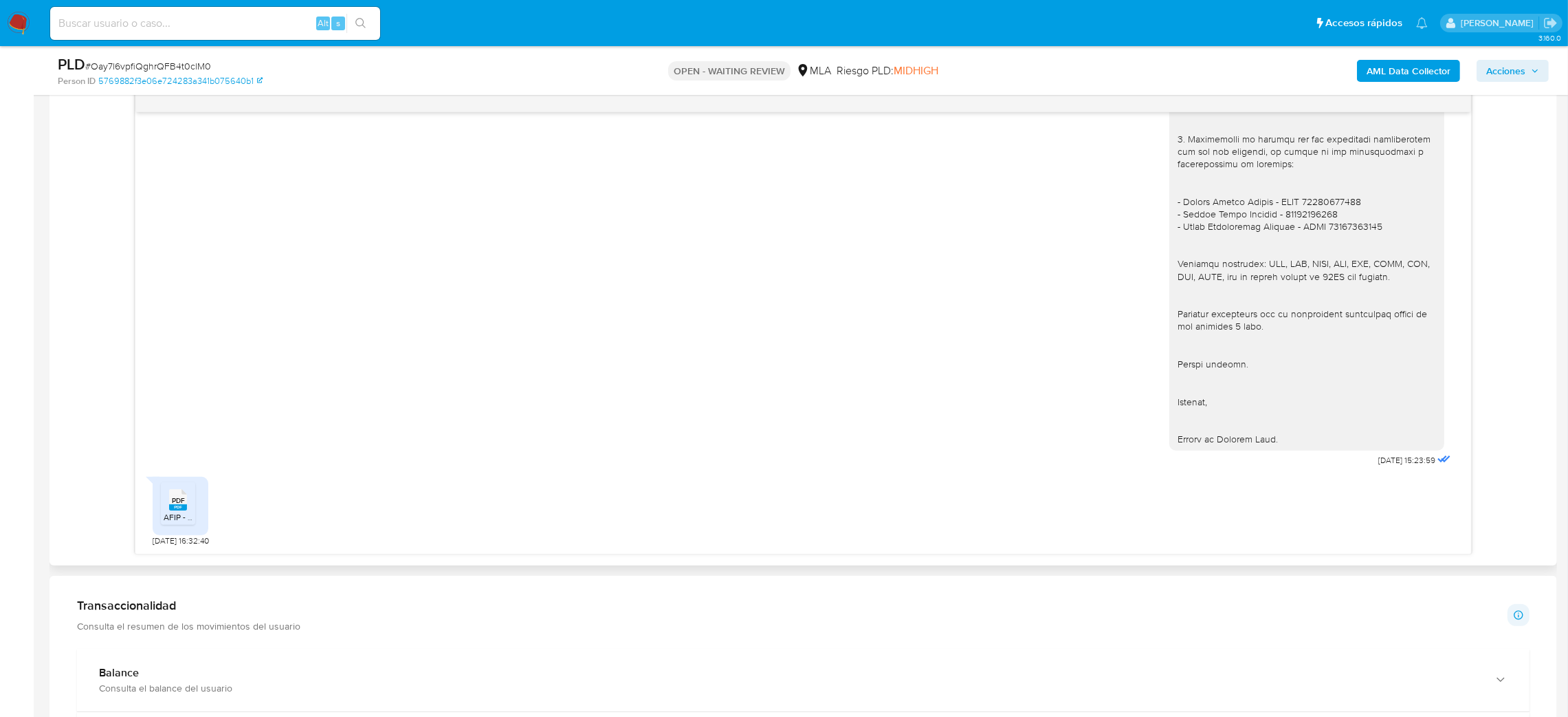
click at [170, 513] on span "AFIP - Administración Federal de Ingresos Públicos.pdf" at bounding box center [265, 517] width 203 height 12
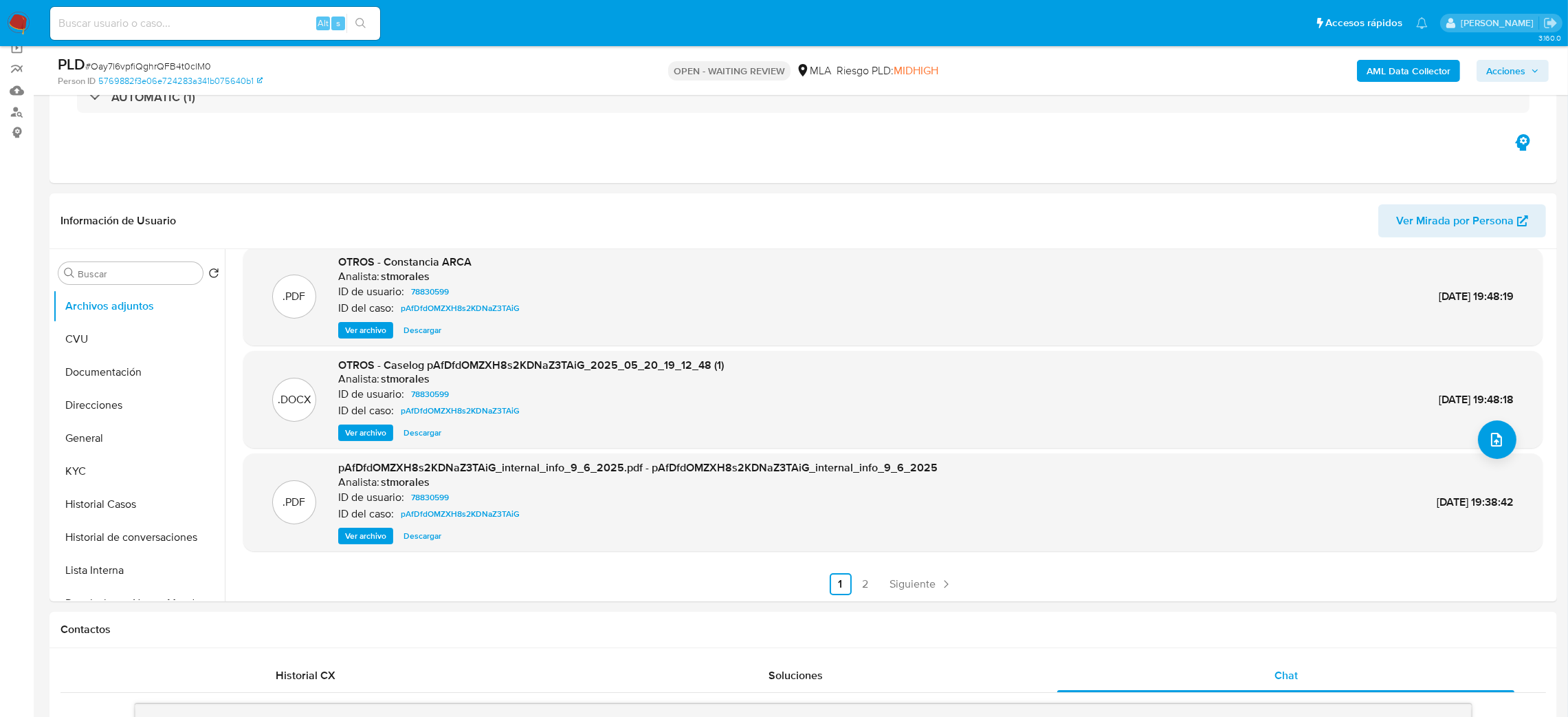
scroll to position [103, 0]
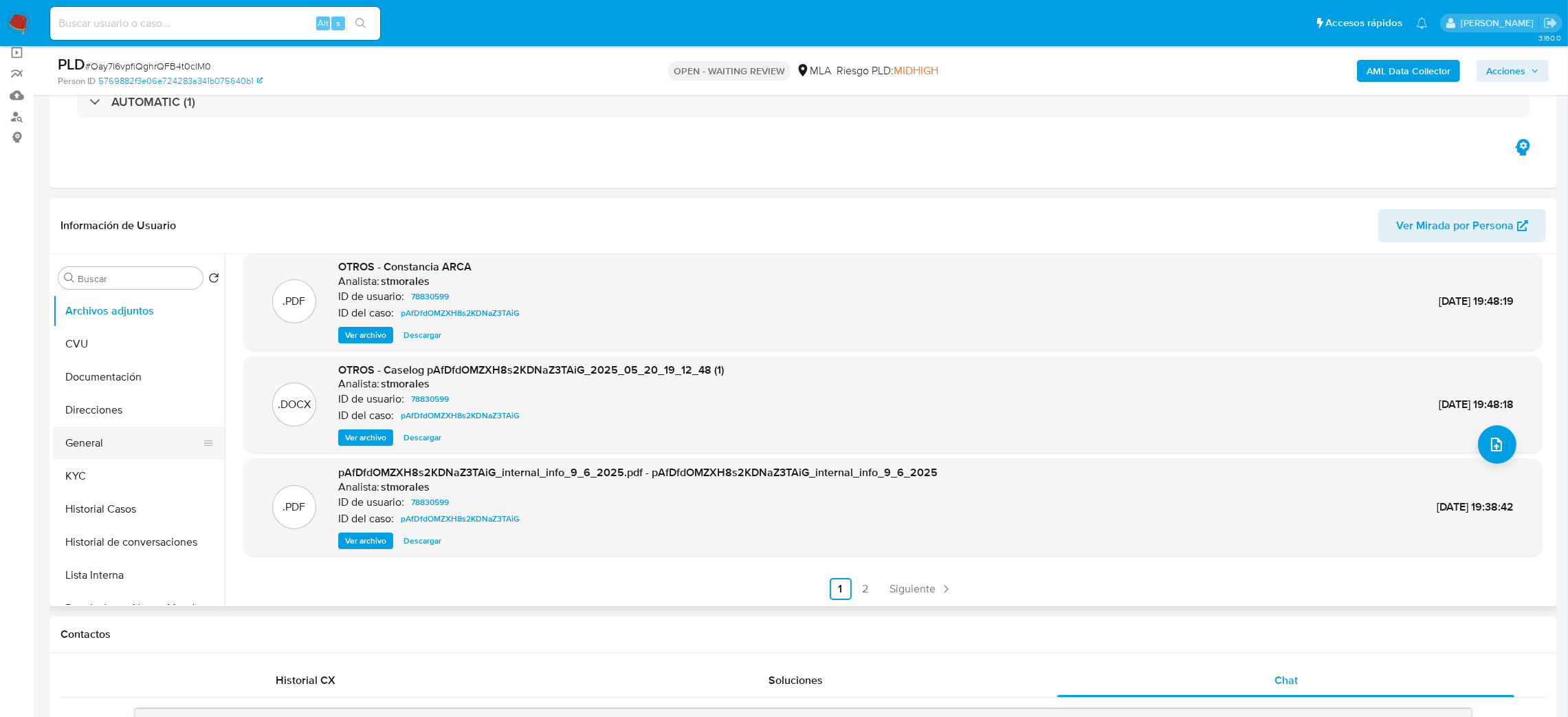
click at [81, 437] on button "General" at bounding box center [133, 443] width 161 height 33
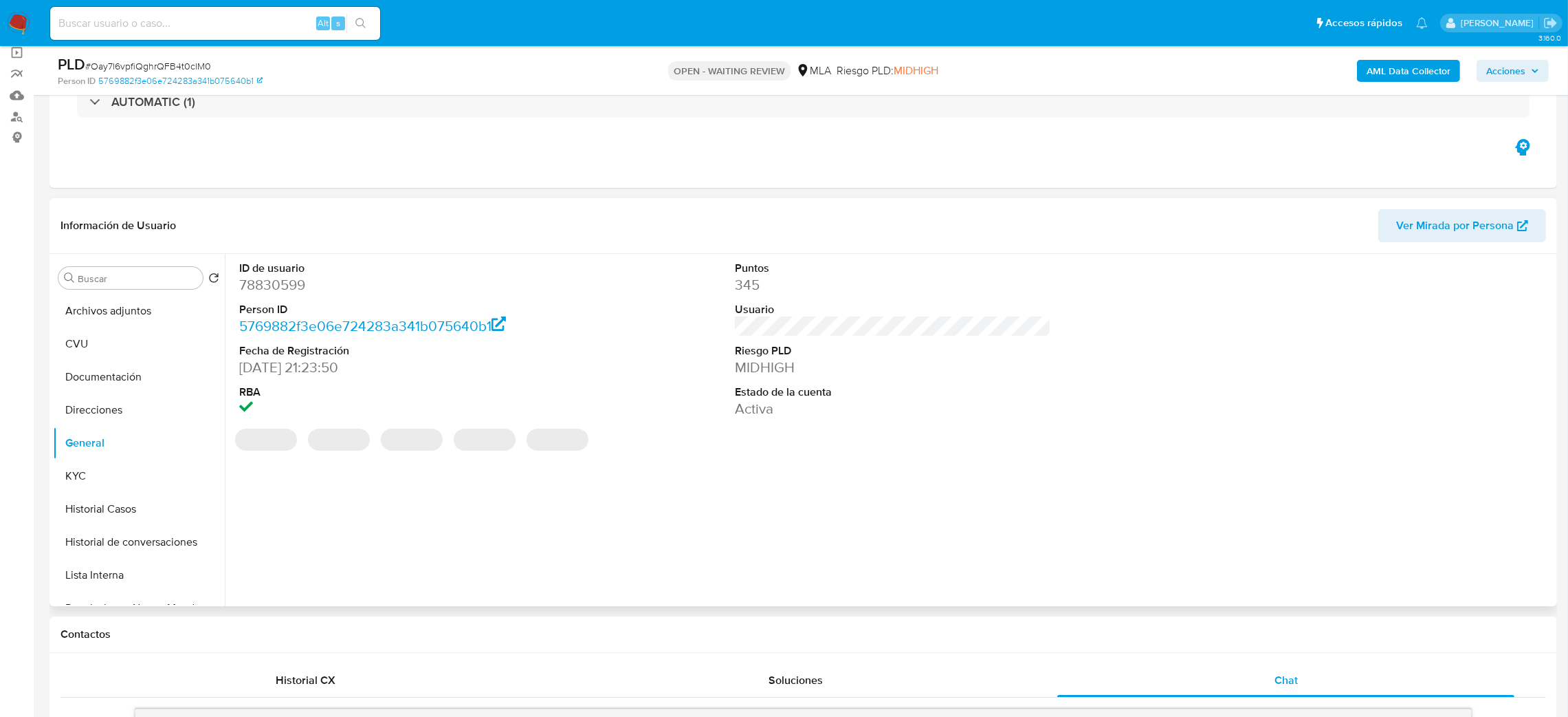
click at [285, 288] on dd "78830599" at bounding box center [397, 284] width 317 height 19
copy dd "78830599"
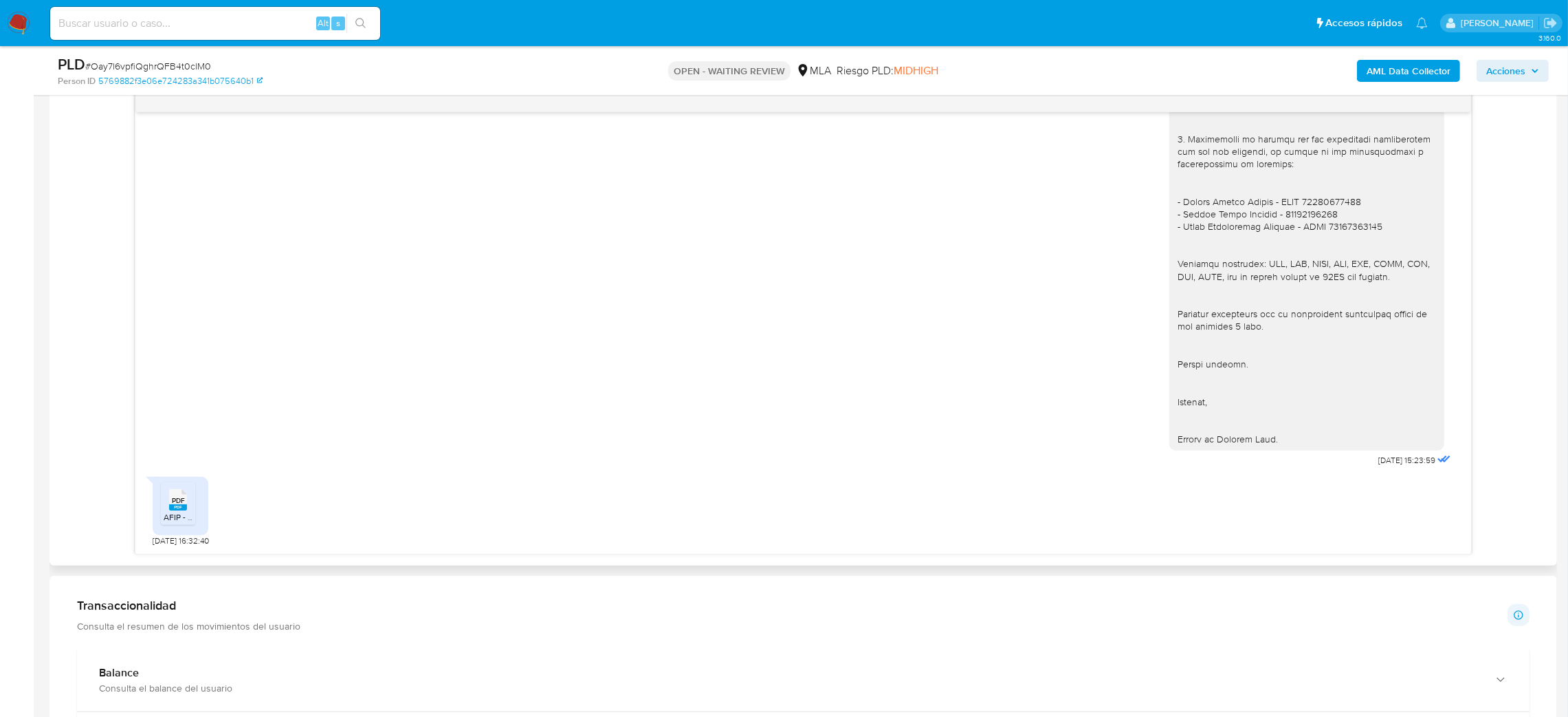
scroll to position [103, 0]
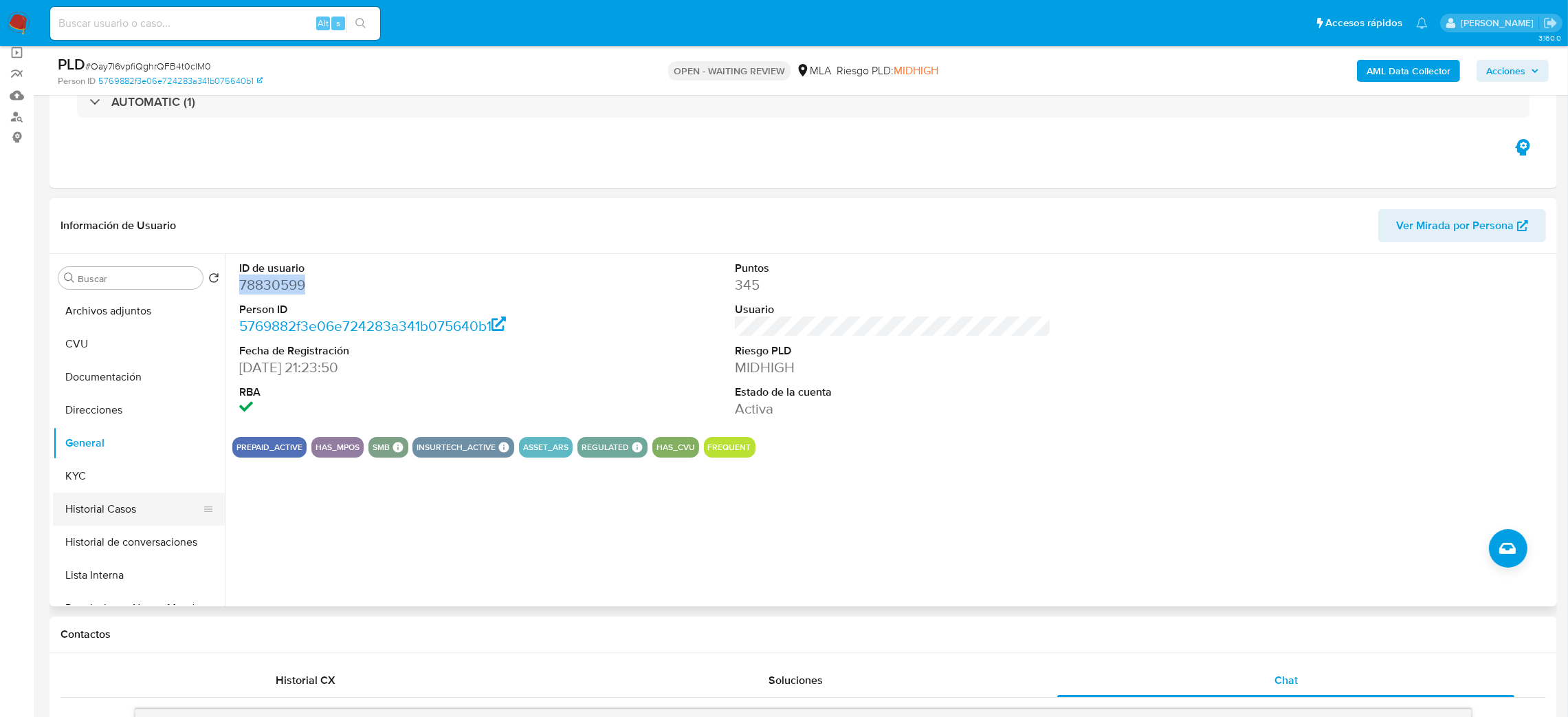
click at [134, 505] on button "Historial Casos" at bounding box center [133, 509] width 161 height 33
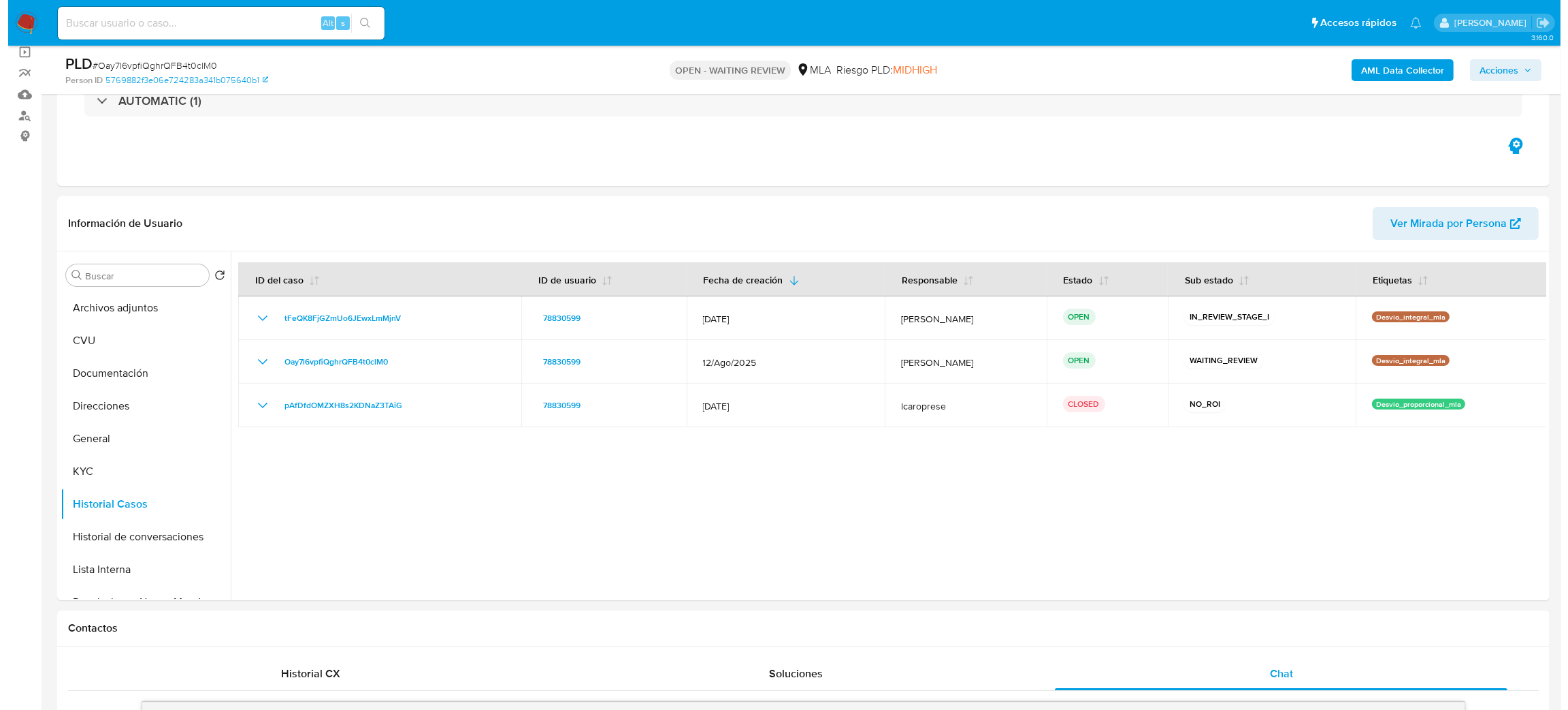
scroll to position [205, 0]
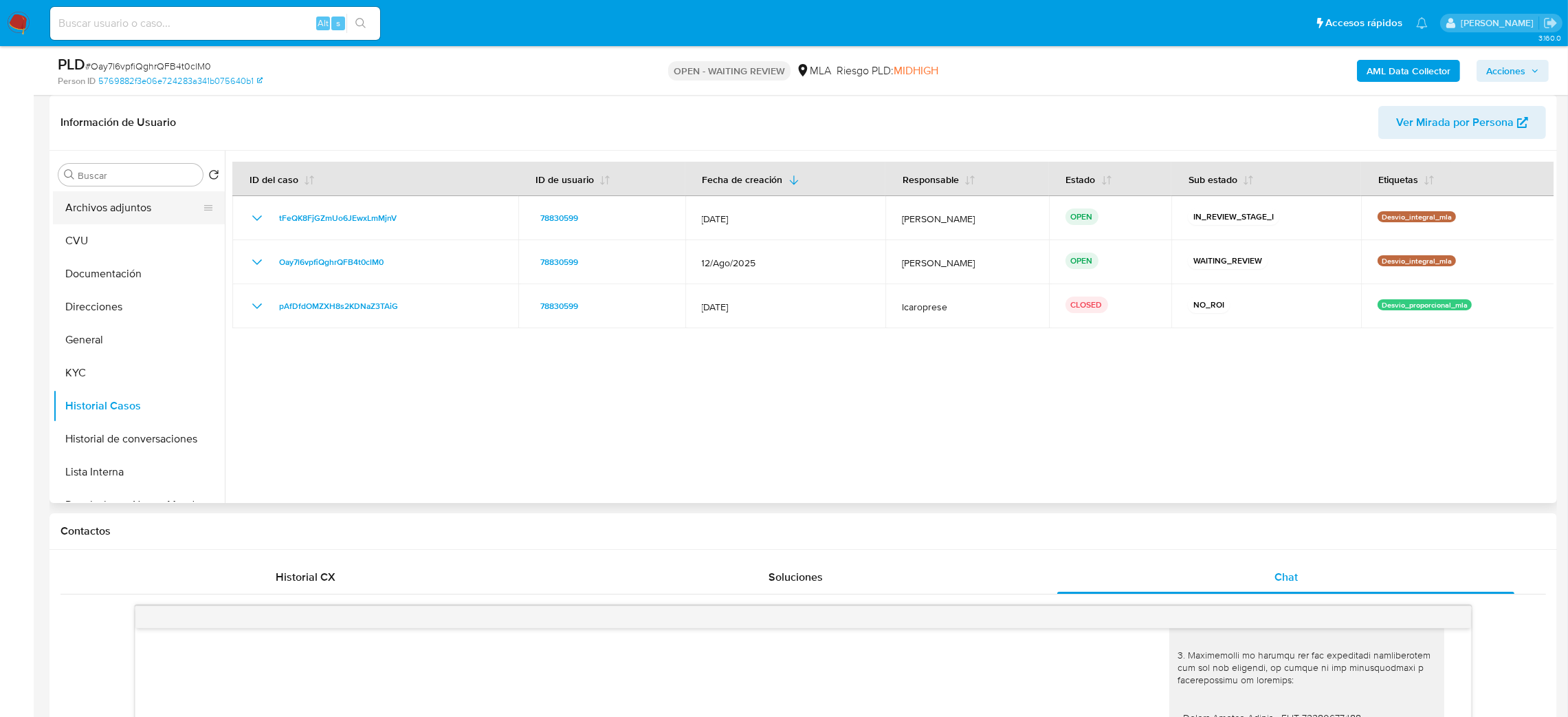
click at [97, 200] on button "Archivos adjuntos" at bounding box center [133, 207] width 161 height 33
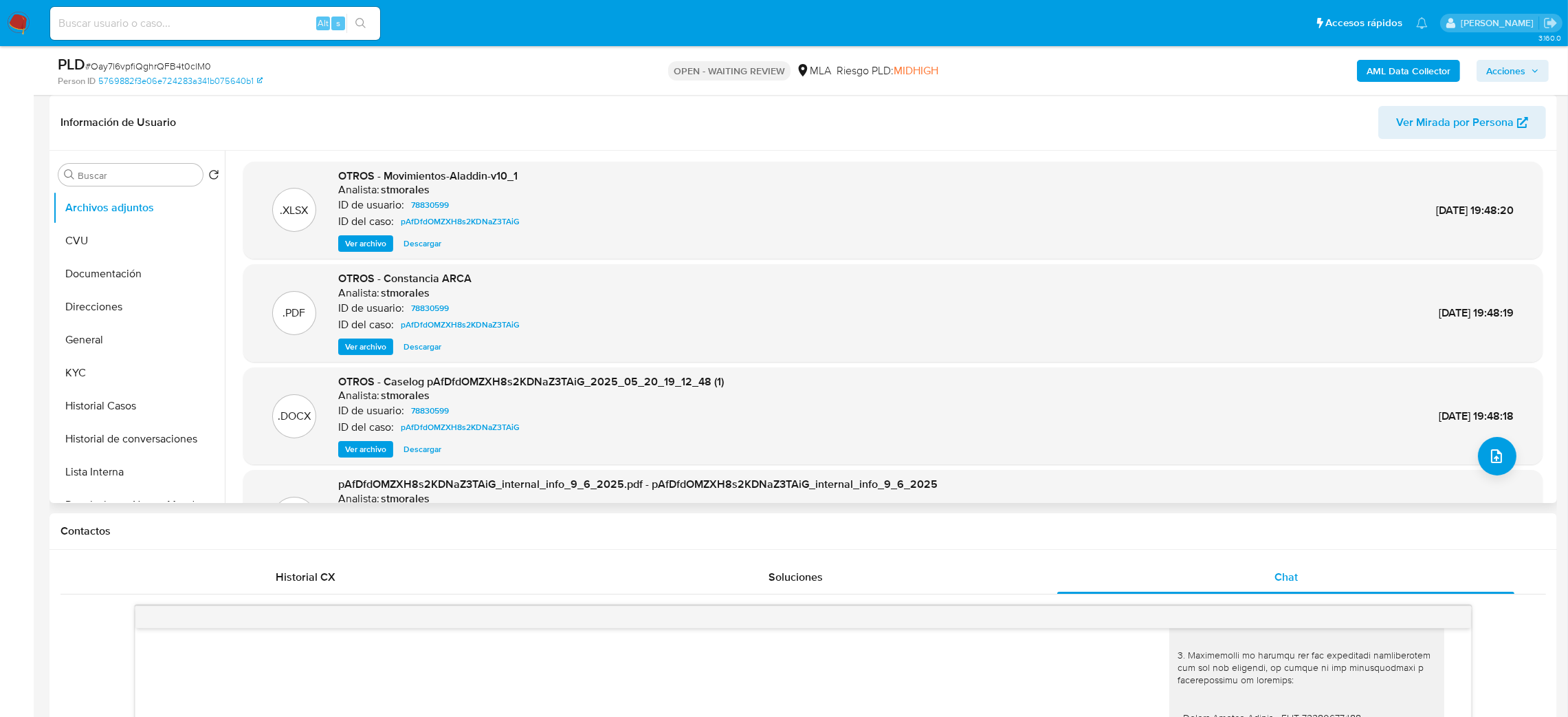
click at [353, 454] on span "Ver archivo" at bounding box center [366, 449] width 42 height 14
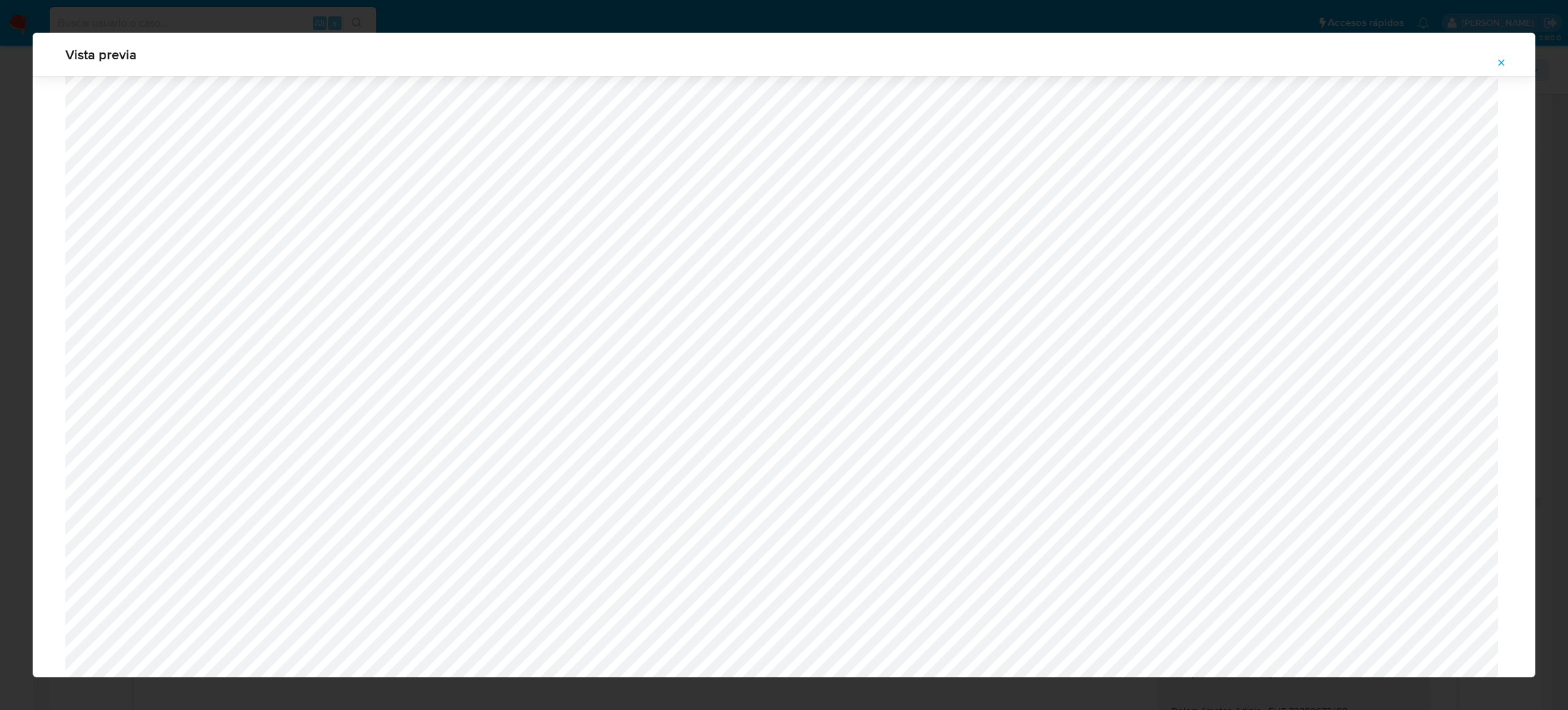
scroll to position [483, 0]
click at [1506, 63] on icon "Attachment preview" at bounding box center [1502, 63] width 11 height 11
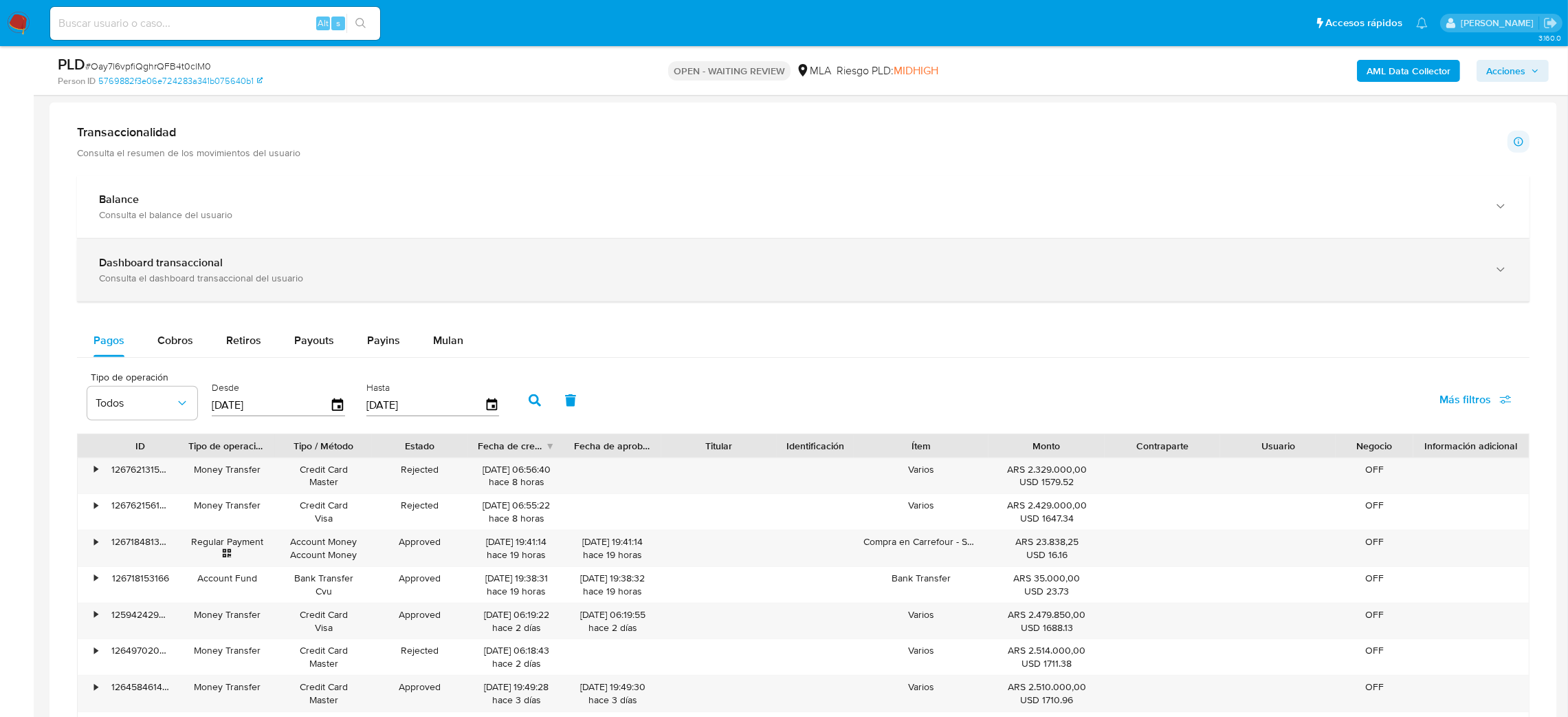
scroll to position [1177, 0]
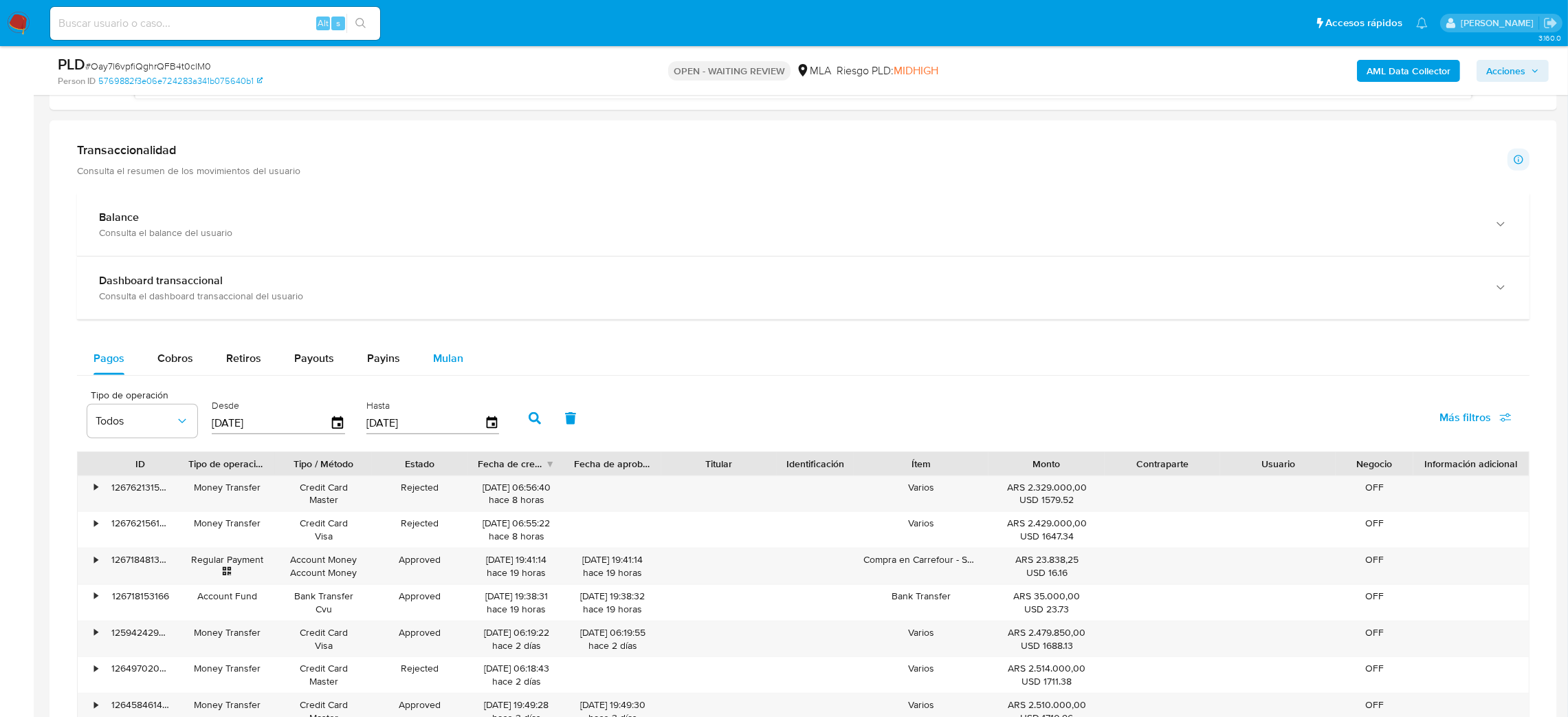
click at [453, 342] on div "Mulan" at bounding box center [448, 358] width 30 height 33
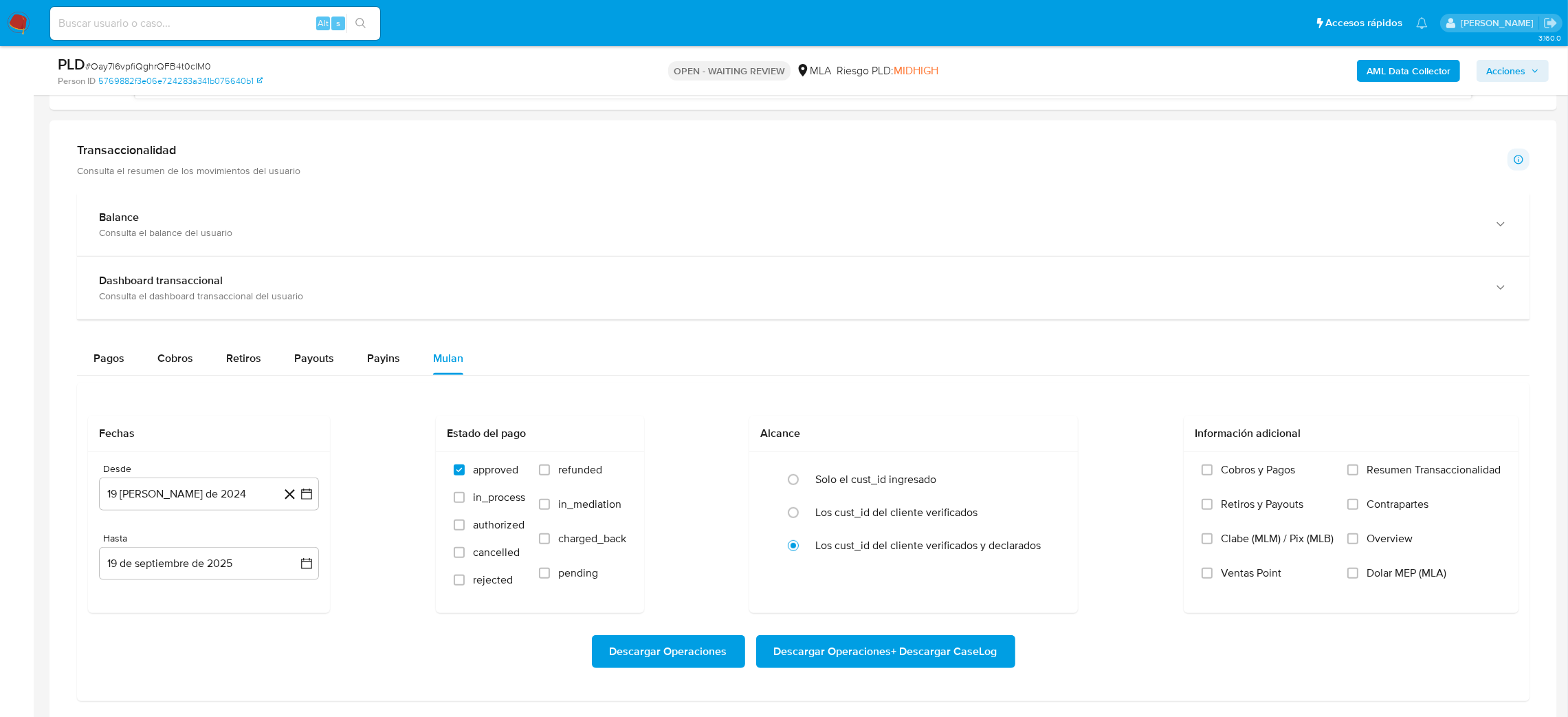
scroll to position [1281, 0]
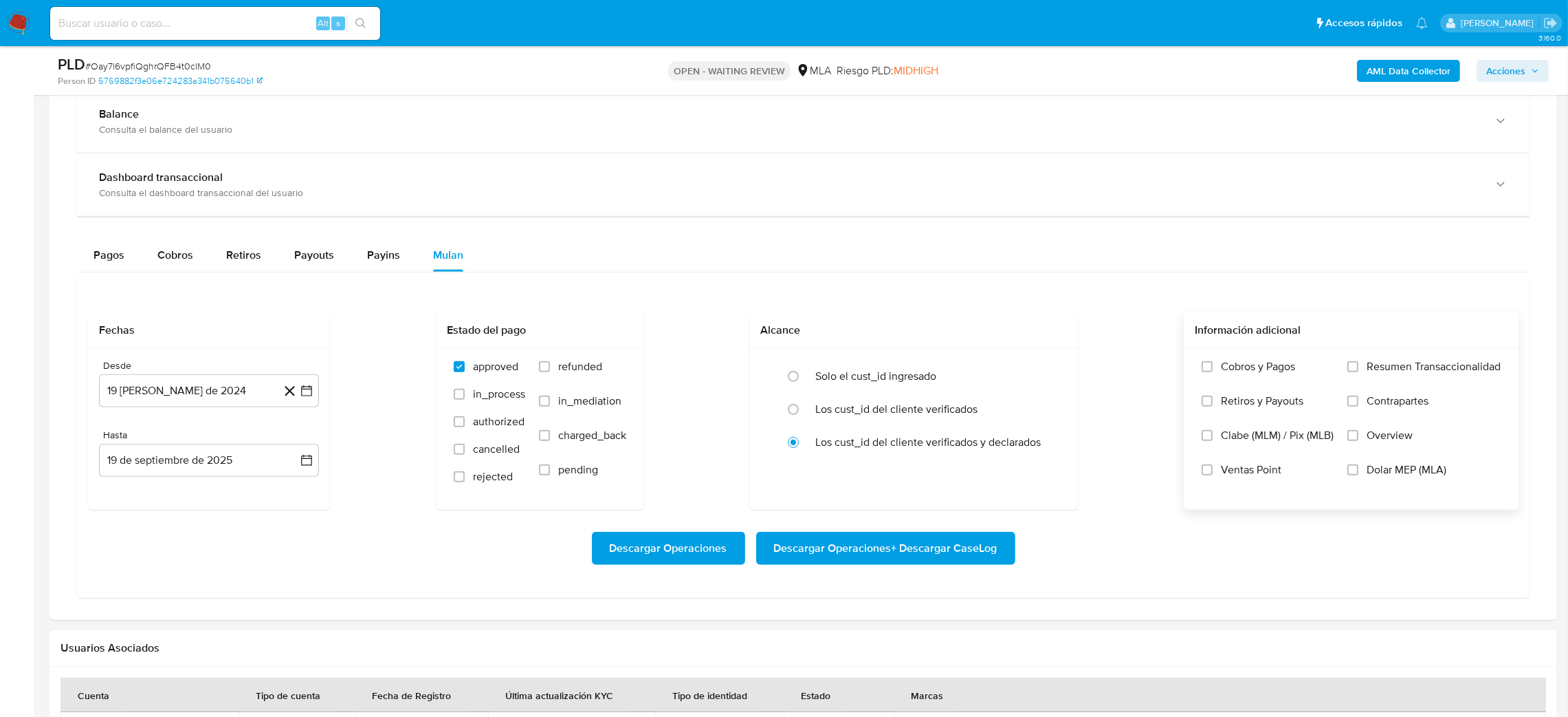
click at [1388, 472] on span "Dolar MEP (MLA)" at bounding box center [1405, 470] width 79 height 14
click at [1358, 472] on input "Dolar MEP (MLA)" at bounding box center [1352, 470] width 11 height 11
click at [166, 399] on button "19 de agosto de 2024" at bounding box center [208, 390] width 220 height 33
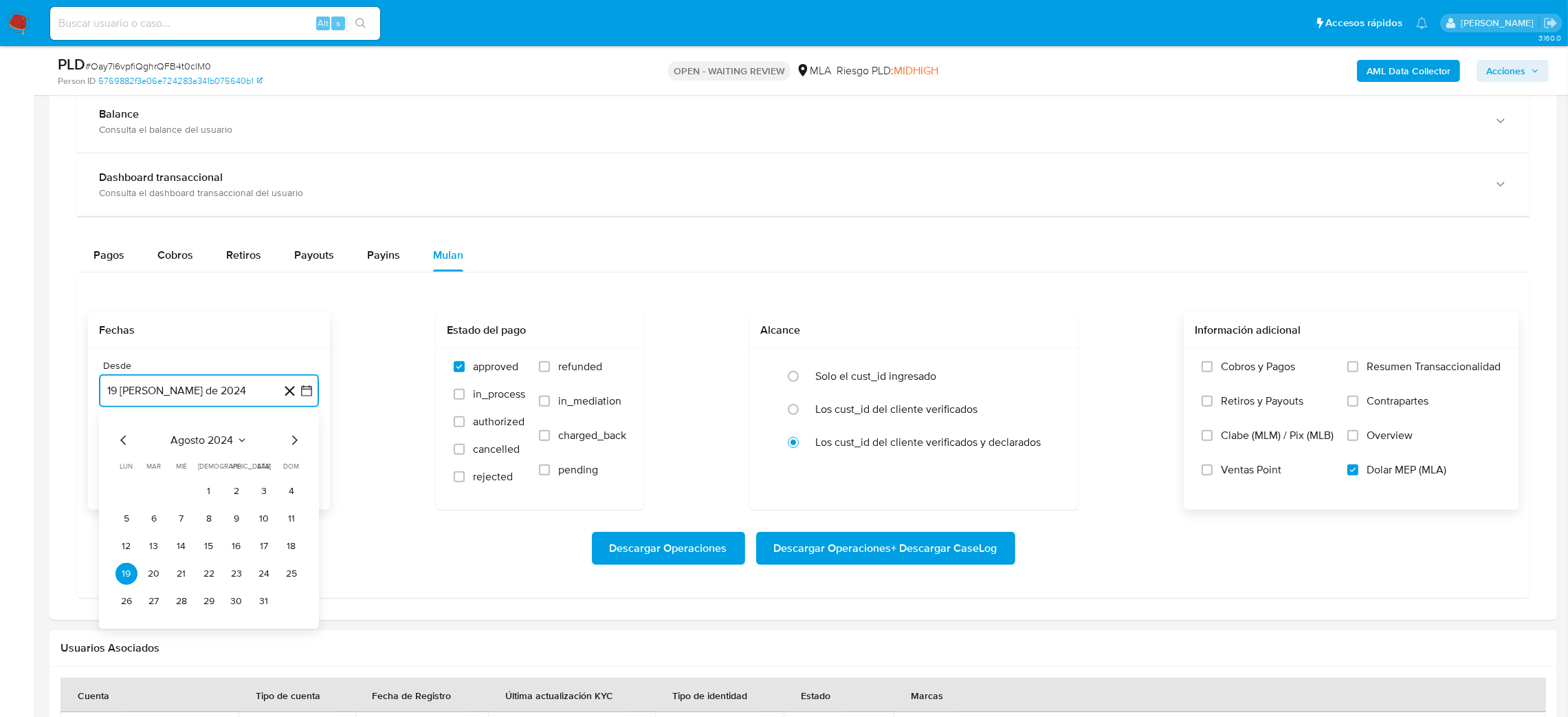
click at [299, 443] on icon "Mes siguiente" at bounding box center [294, 439] width 16 height 16
click at [299, 442] on icon "Mes siguiente" at bounding box center [294, 439] width 16 height 16
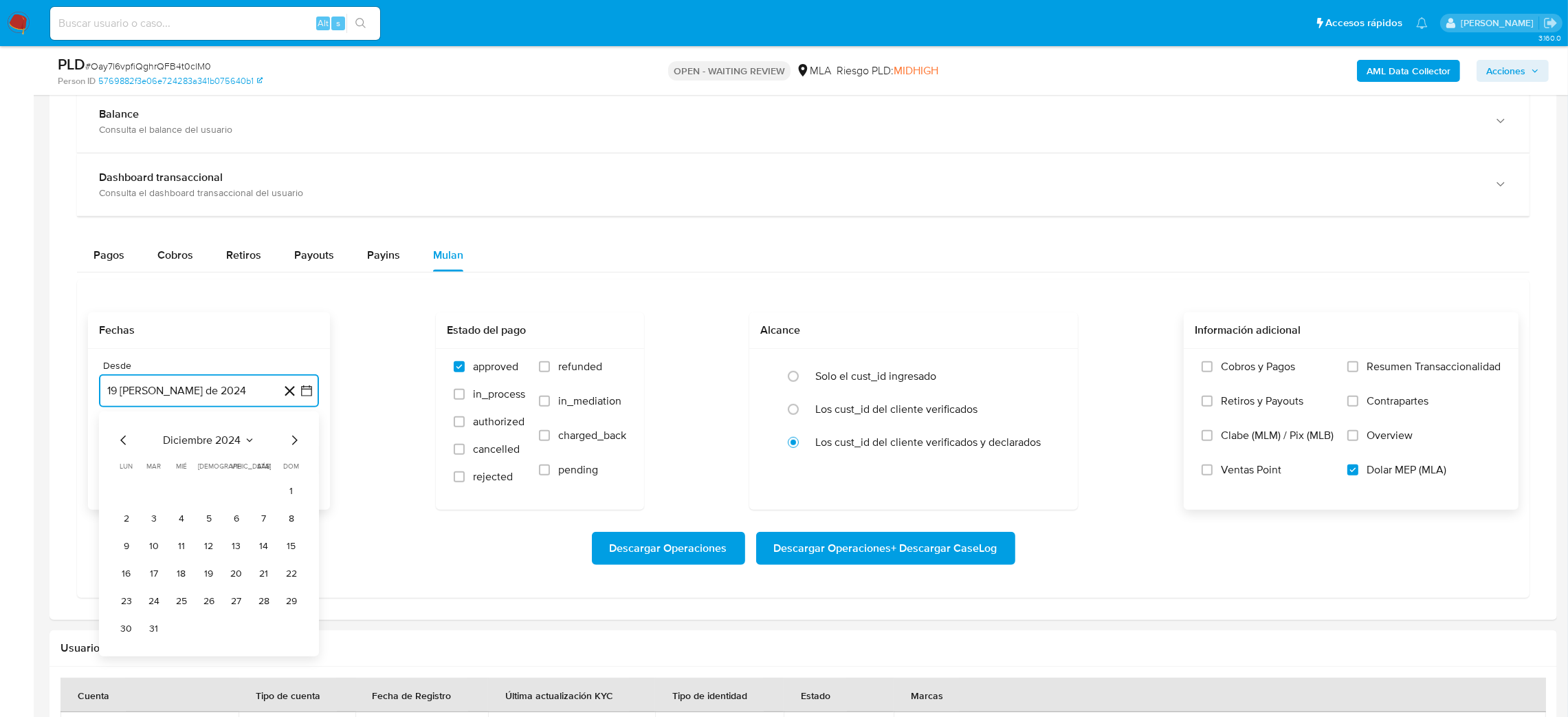
click at [299, 442] on icon "Mes siguiente" at bounding box center [294, 439] width 16 height 16
click at [210, 488] on button "1" at bounding box center [209, 491] width 22 height 22
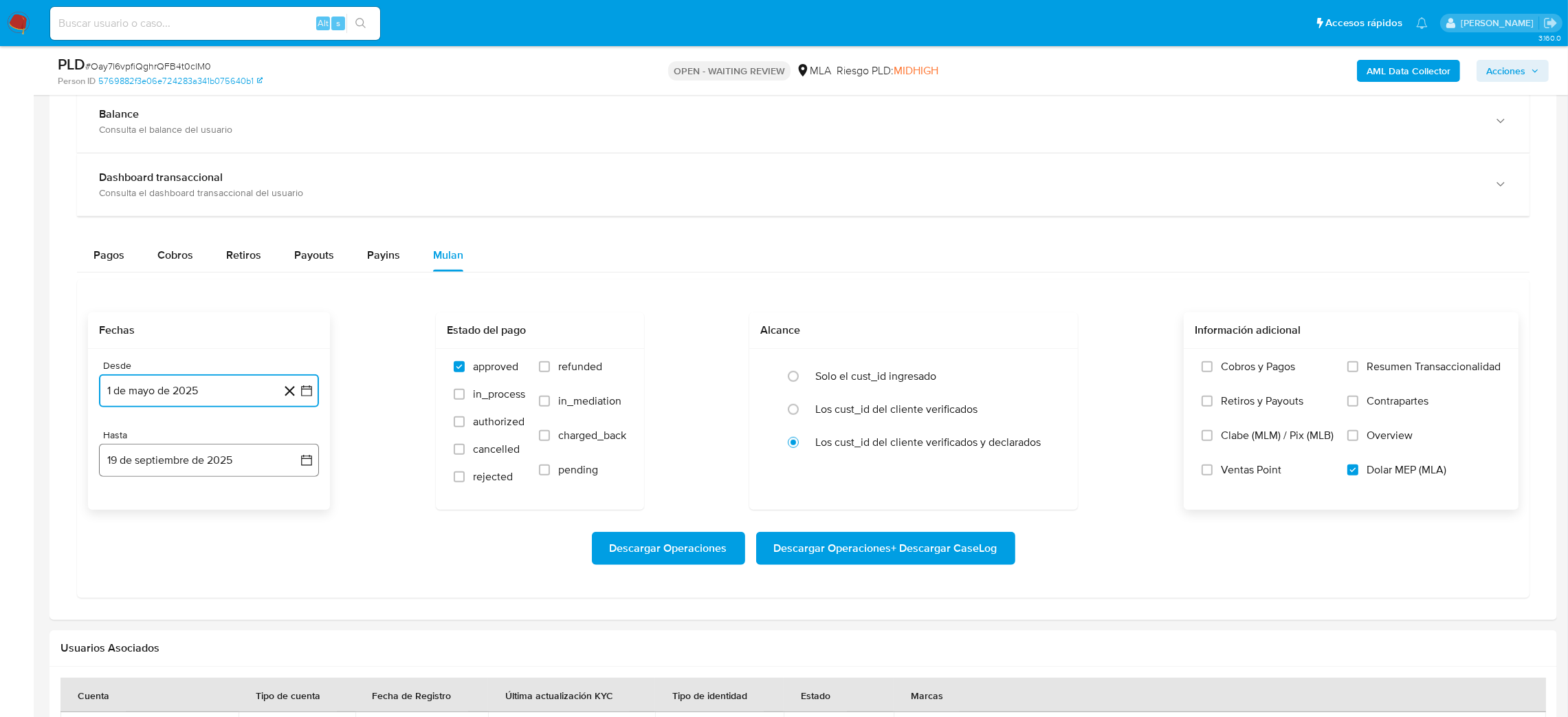
click at [195, 472] on button "19 de septiembre de 2025" at bounding box center [208, 459] width 220 height 33
click at [120, 507] on icon "Mes anterior" at bounding box center [123, 509] width 16 height 16
click at [296, 676] on button "31" at bounding box center [291, 671] width 22 height 22
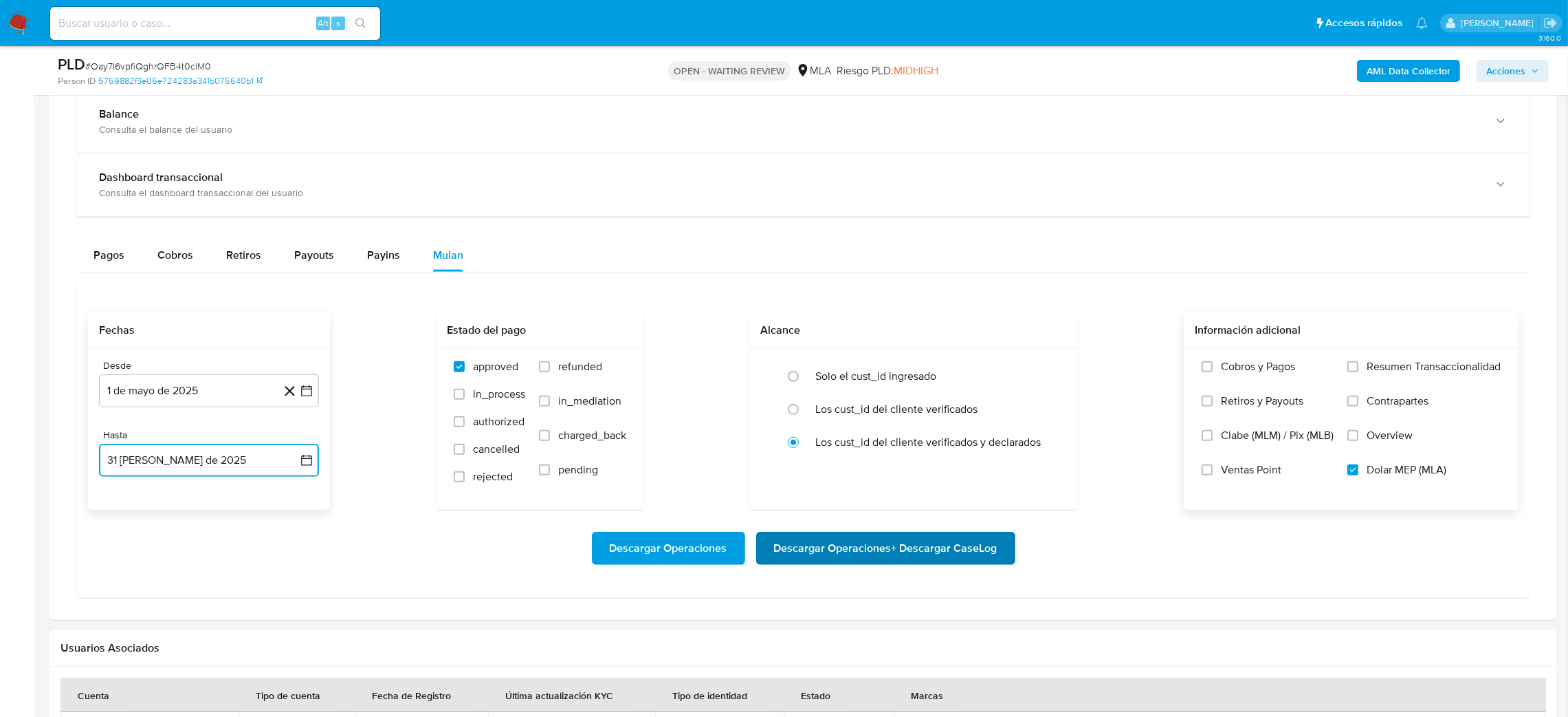
click at [861, 549] on span "Descargar Operaciones + Descargar CaseLog" at bounding box center [885, 547] width 223 height 30
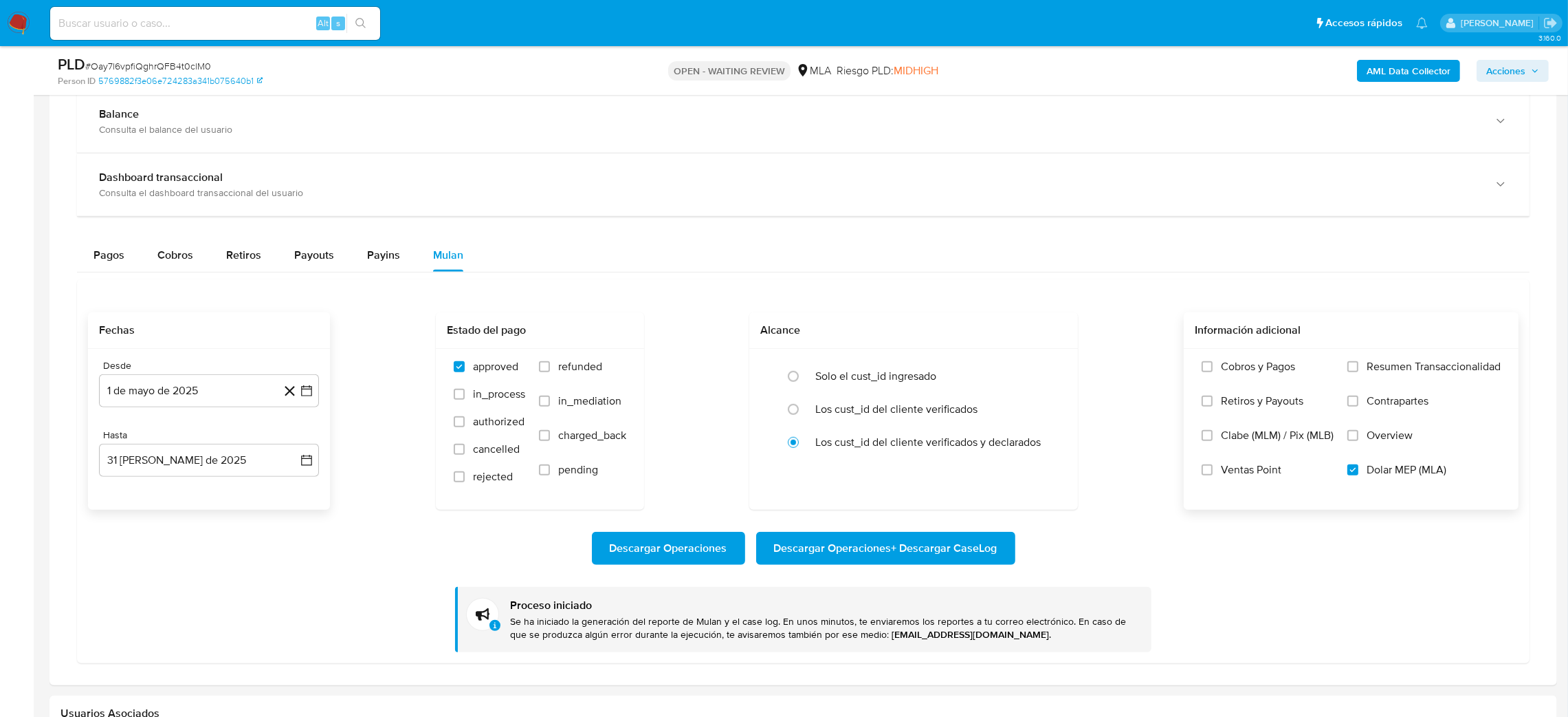
drag, startPoint x: 240, startPoint y: 2, endPoint x: 1054, endPoint y: -123, distance: 823.5
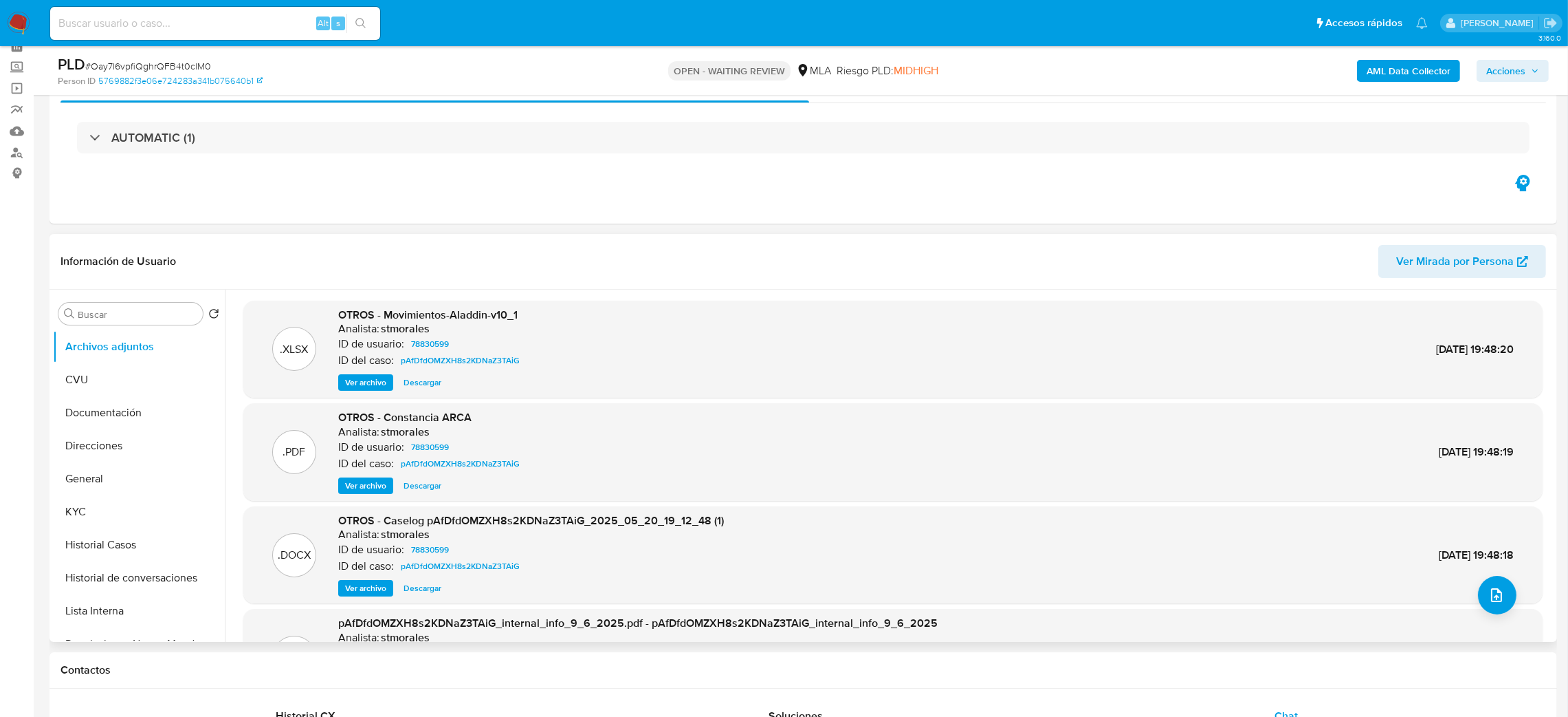
scroll to position [103, 0]
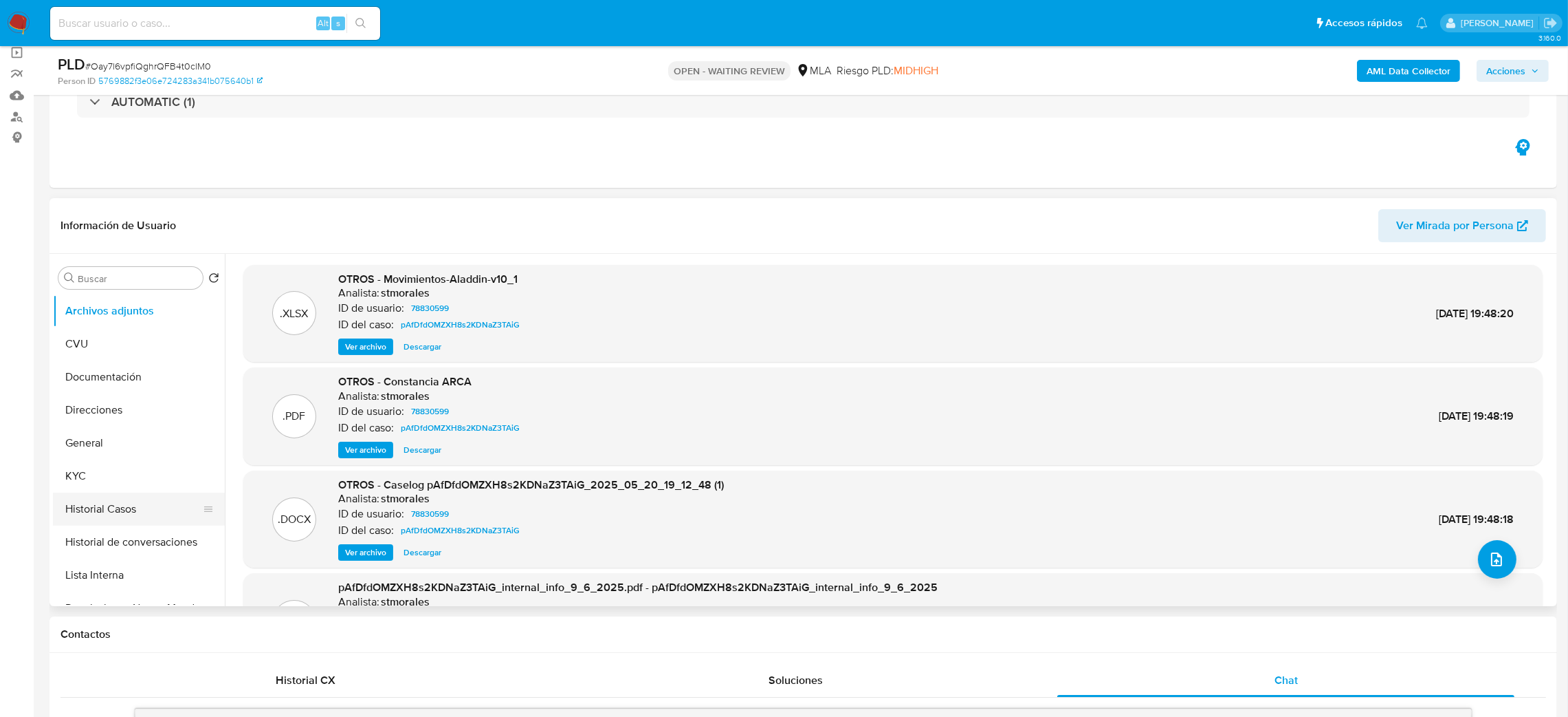
click at [134, 503] on button "Historial Casos" at bounding box center [133, 509] width 161 height 33
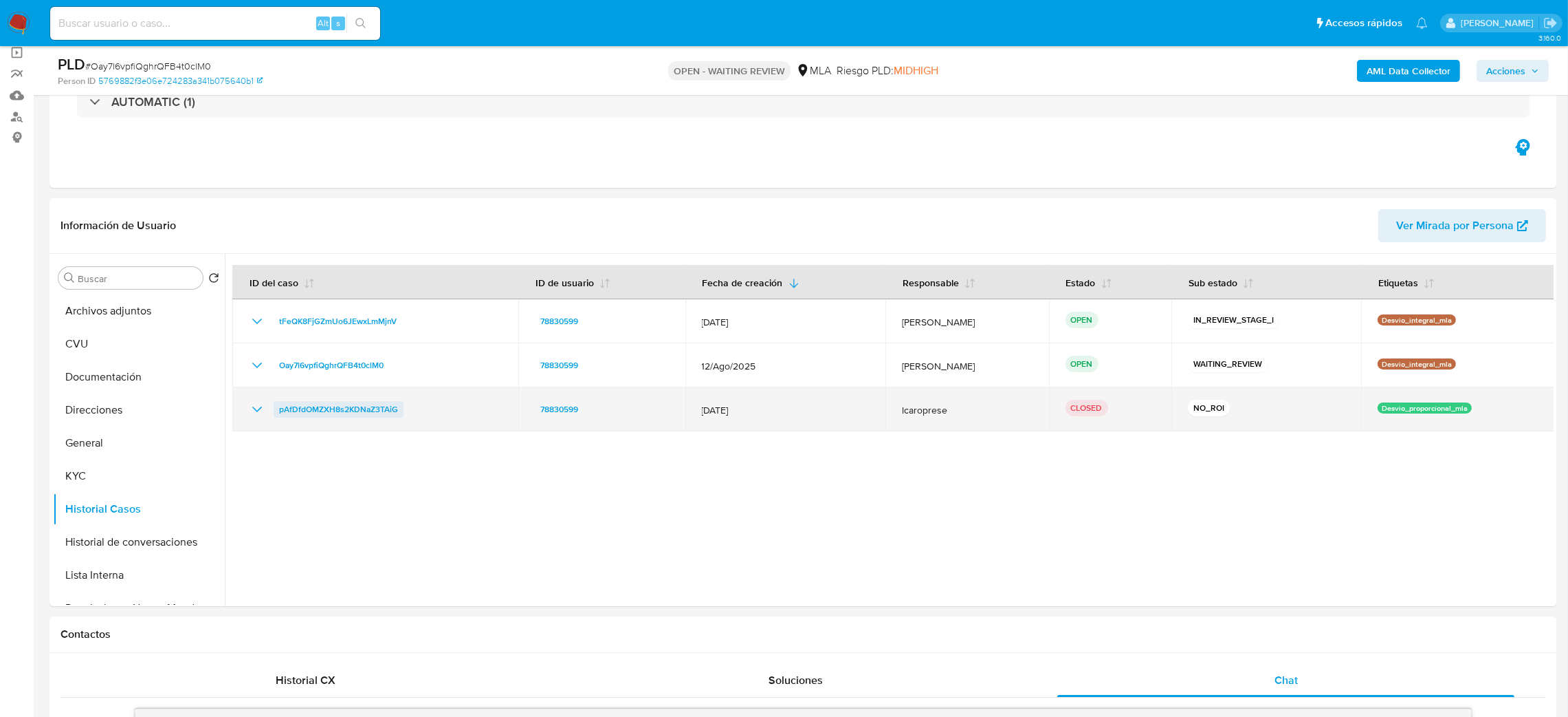
click at [337, 412] on span "pAfDfdOMZXH8s2KDNaZ3TAiG" at bounding box center [338, 409] width 119 height 16
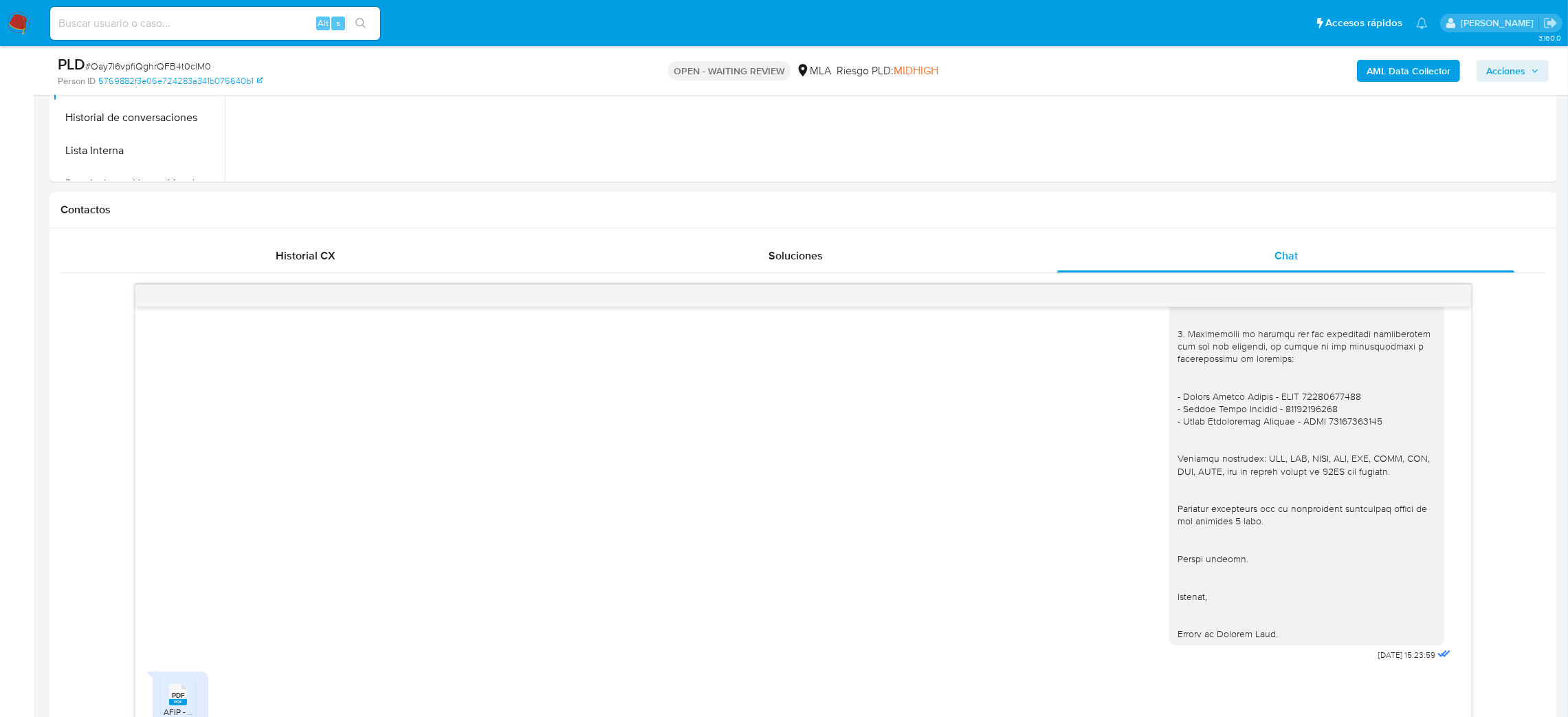
scroll to position [515, 0]
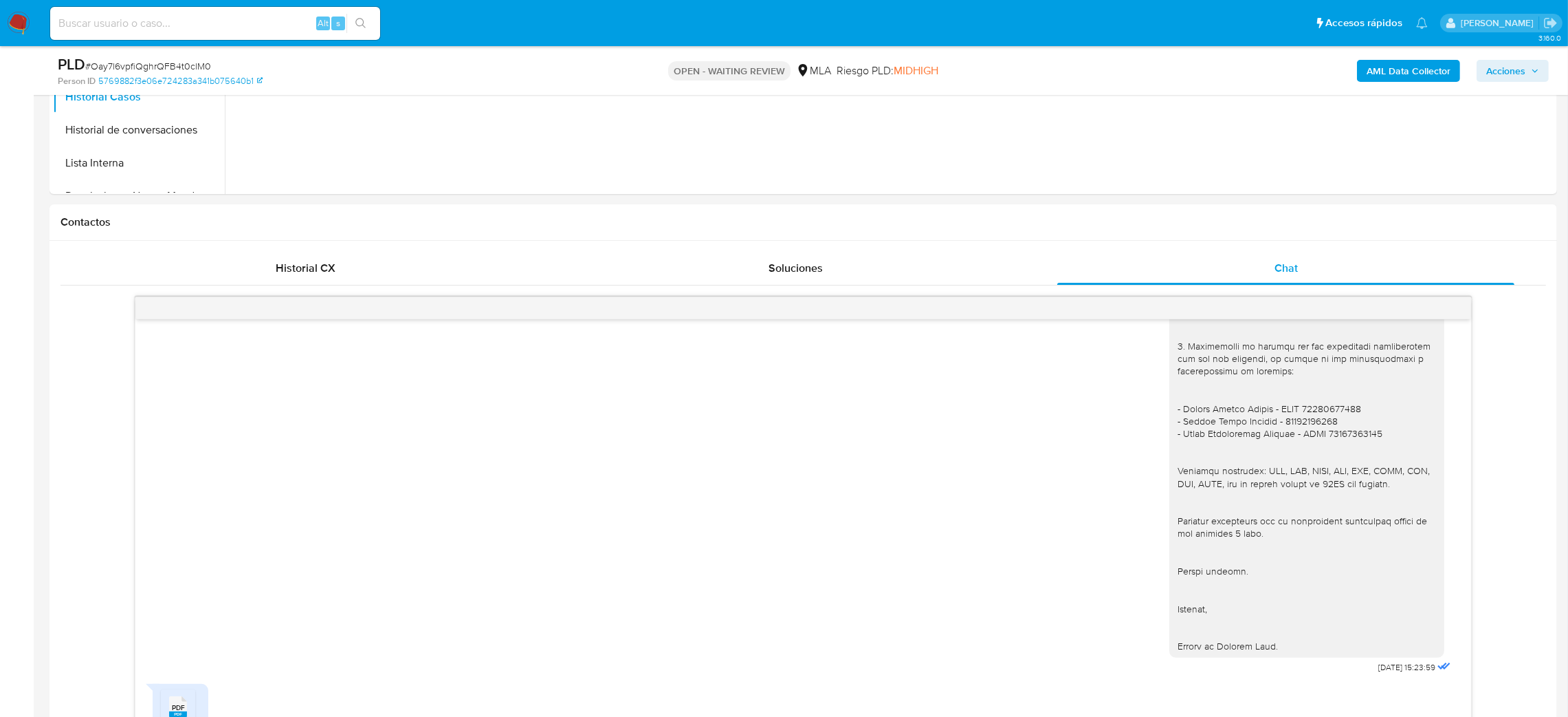
click at [193, 68] on span "# Oay7l6vpfiQghrQFB4t0clM0" at bounding box center [148, 66] width 126 height 14
copy span "Oay7l6vpfiQghrQFB4t0clM0"
click at [24, 23] on img at bounding box center [18, 23] width 23 height 23
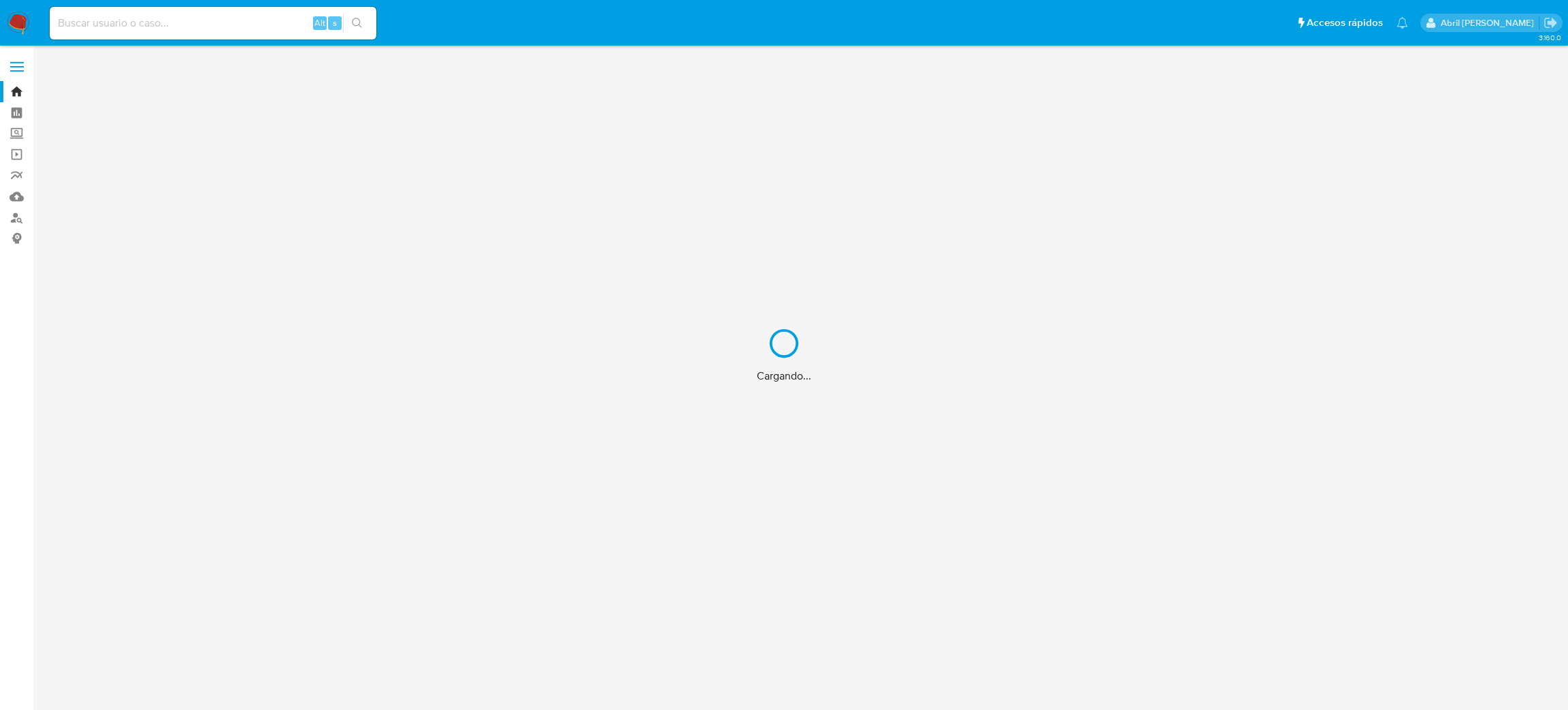
click at [192, 18] on div "Cargando..." at bounding box center [784, 355] width 1568 height 710
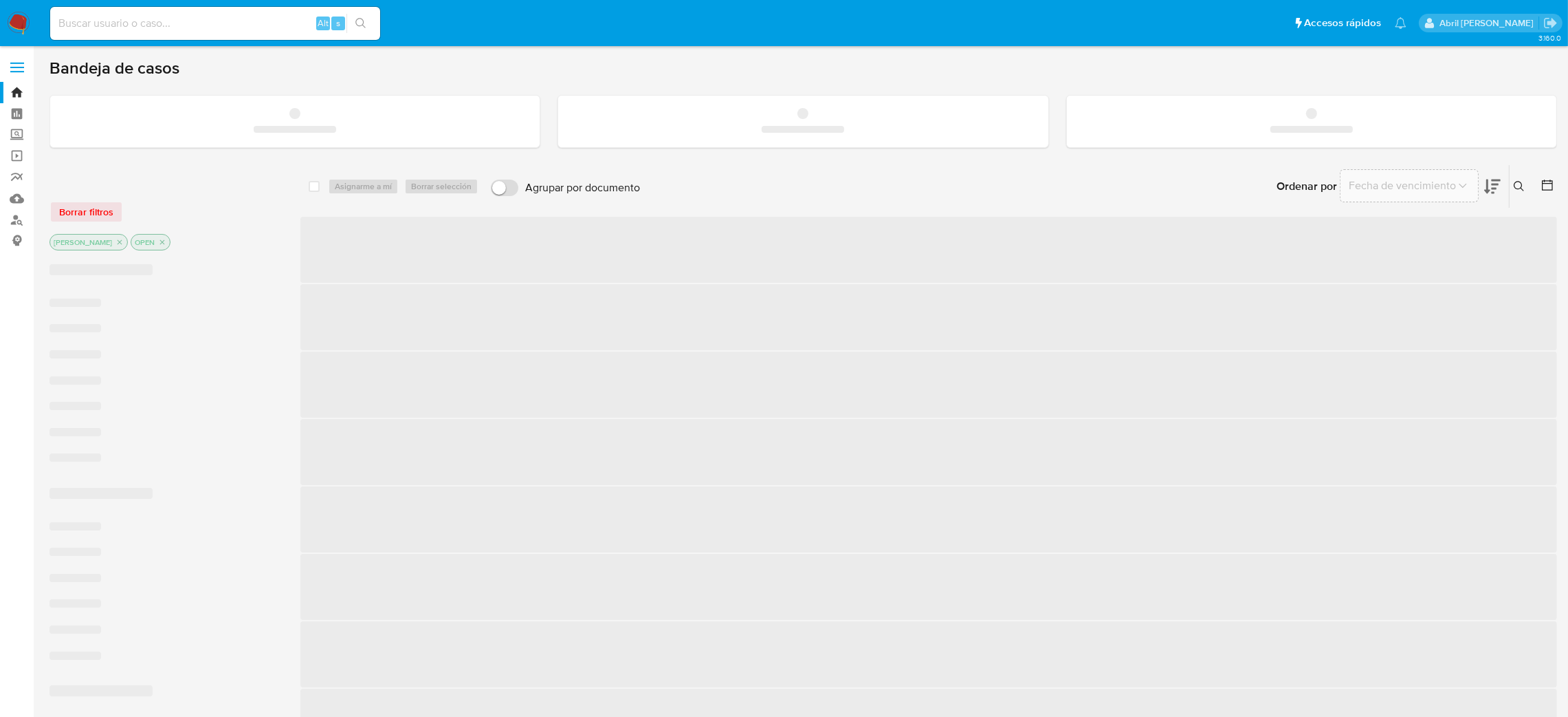
click at [194, 19] on input at bounding box center [215, 23] width 330 height 18
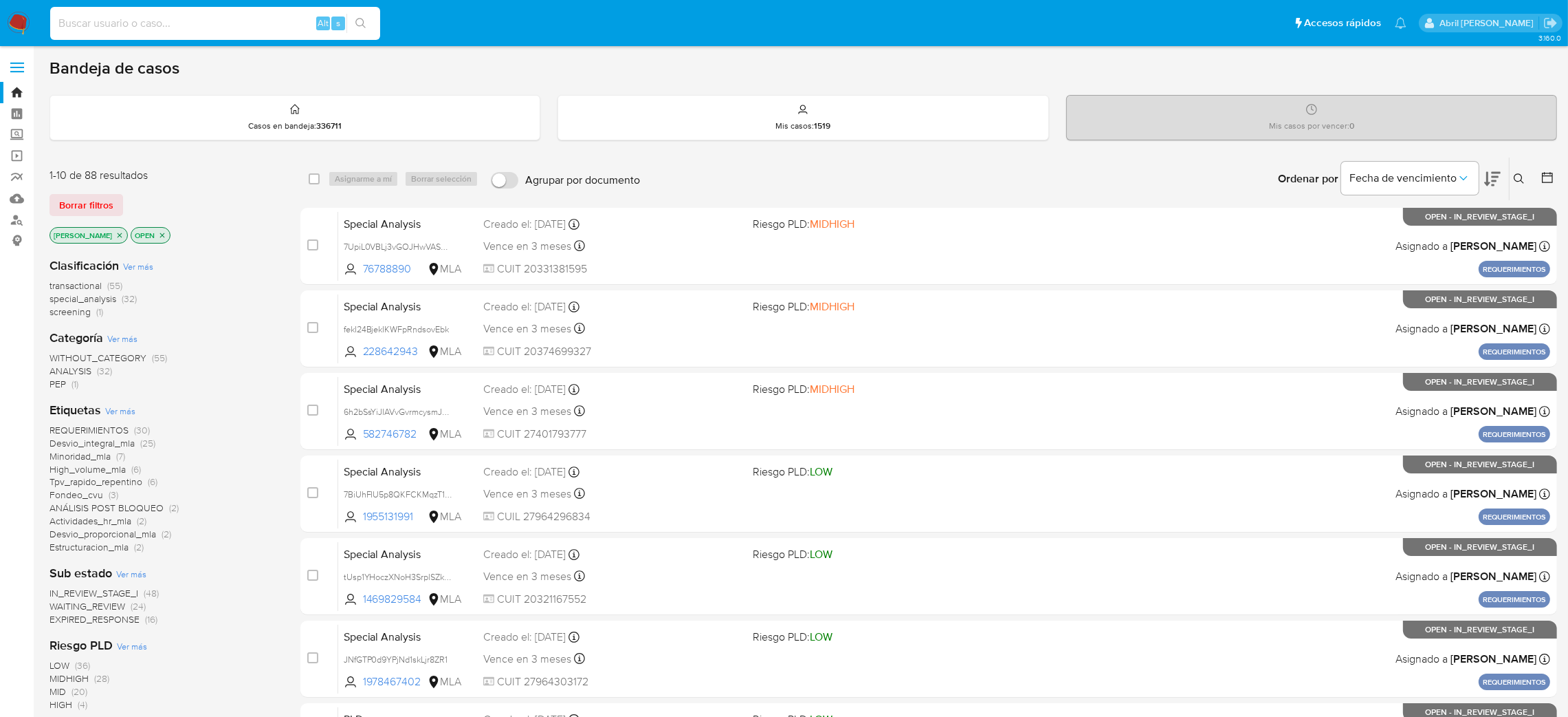
paste input "wJUdwwUdljyz9OcmwpuqjnSc"
type input "wJUdwwUdljyz9OcmwpuqjnSc"
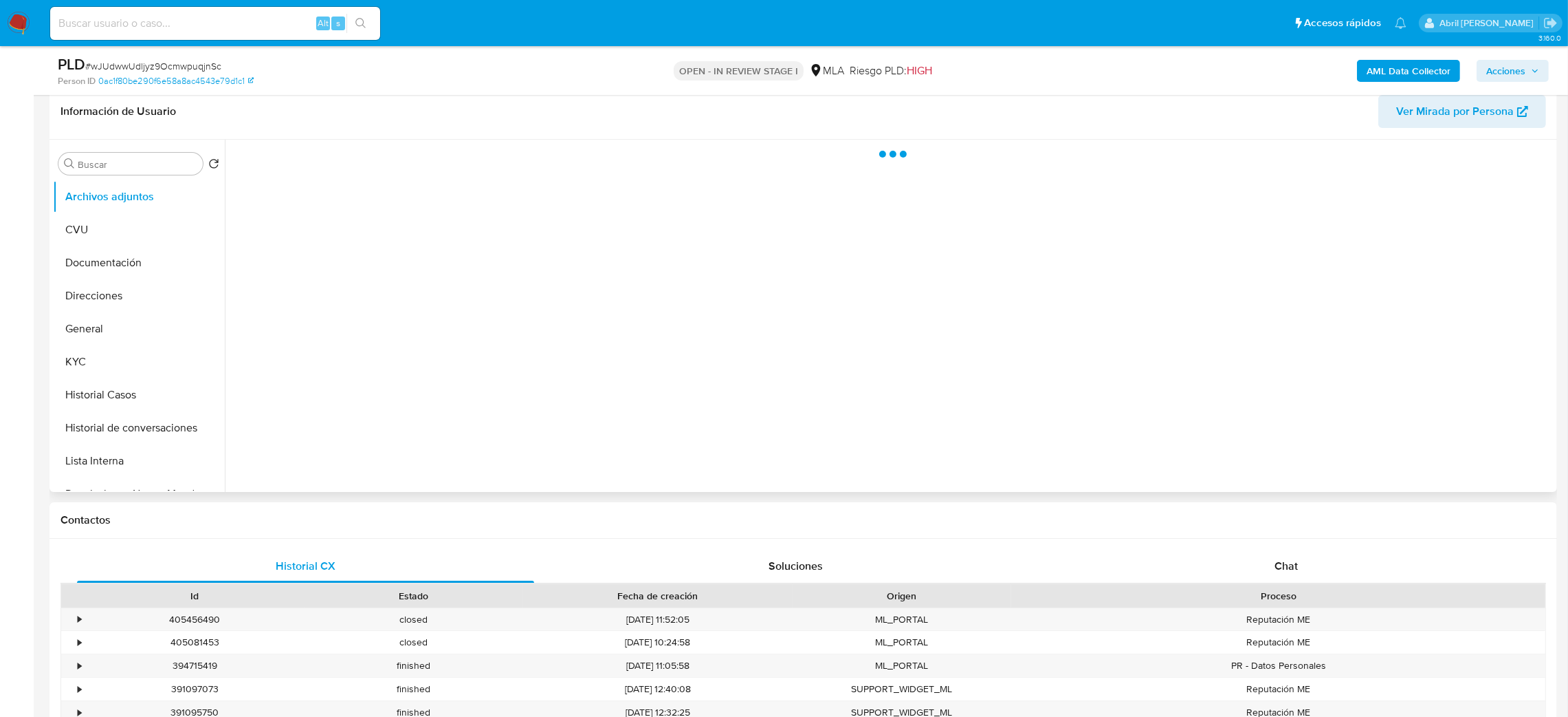
select select "10"
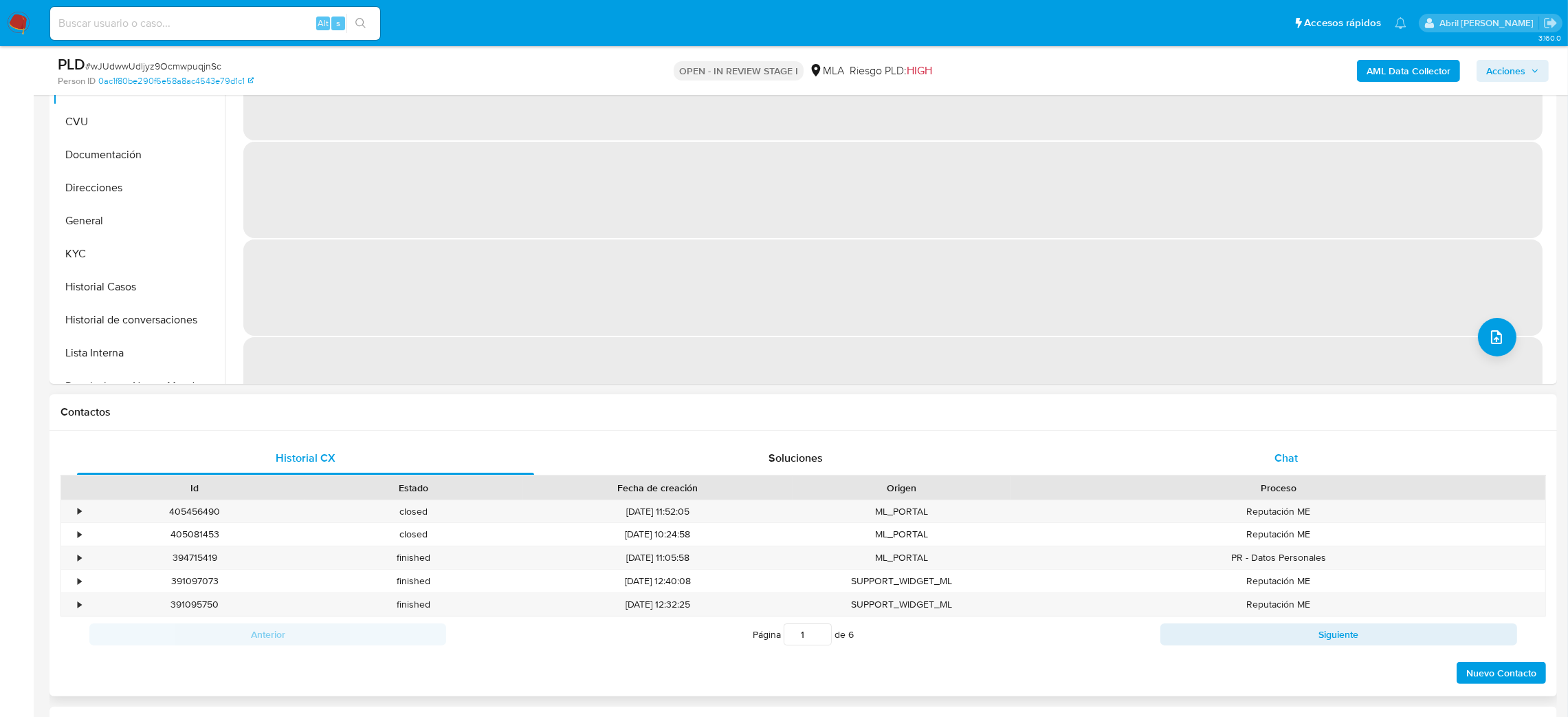
click at [1329, 447] on div "Chat" at bounding box center [1285, 458] width 457 height 33
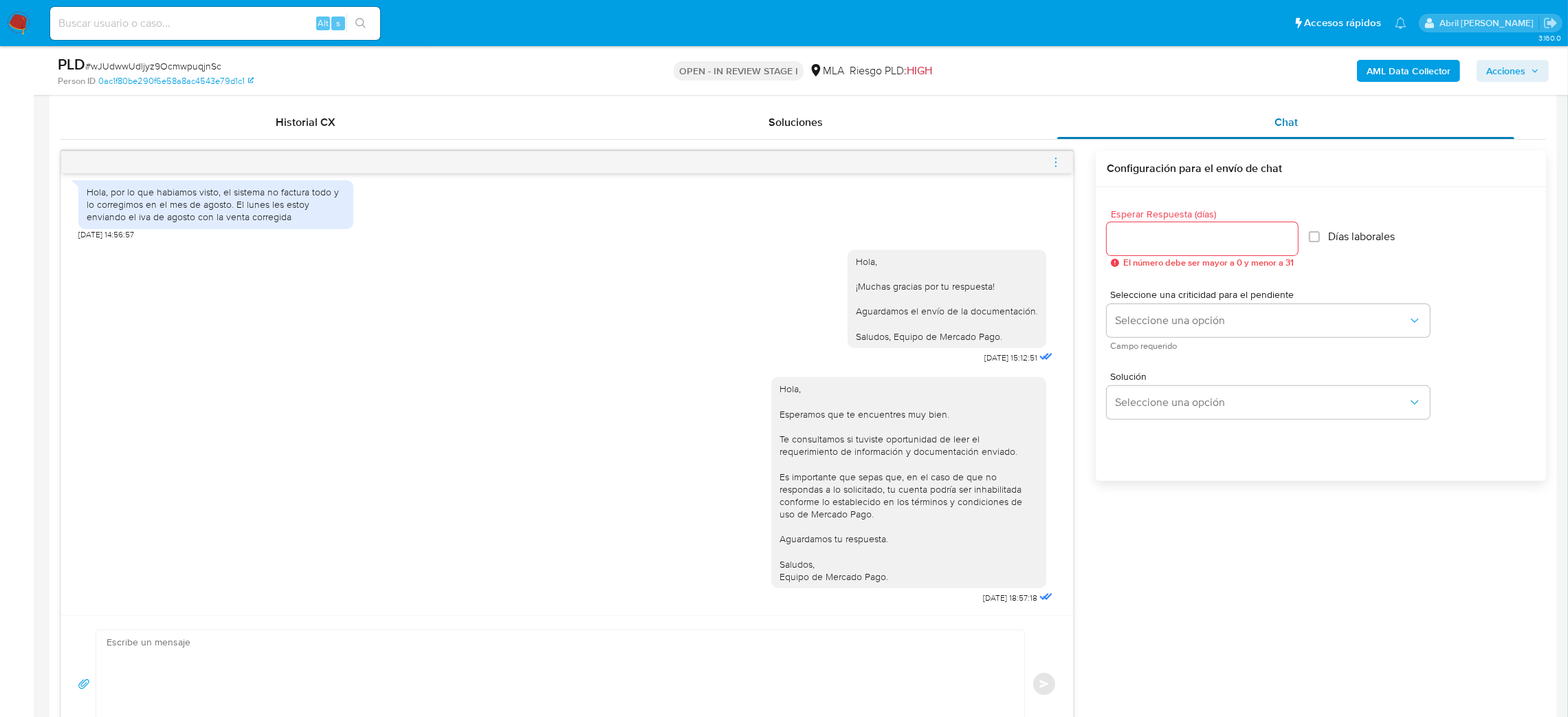
scroll to position [663, 0]
click at [244, 28] on input at bounding box center [215, 23] width 330 height 18
paste input "2377312513"
type input "2377312513"
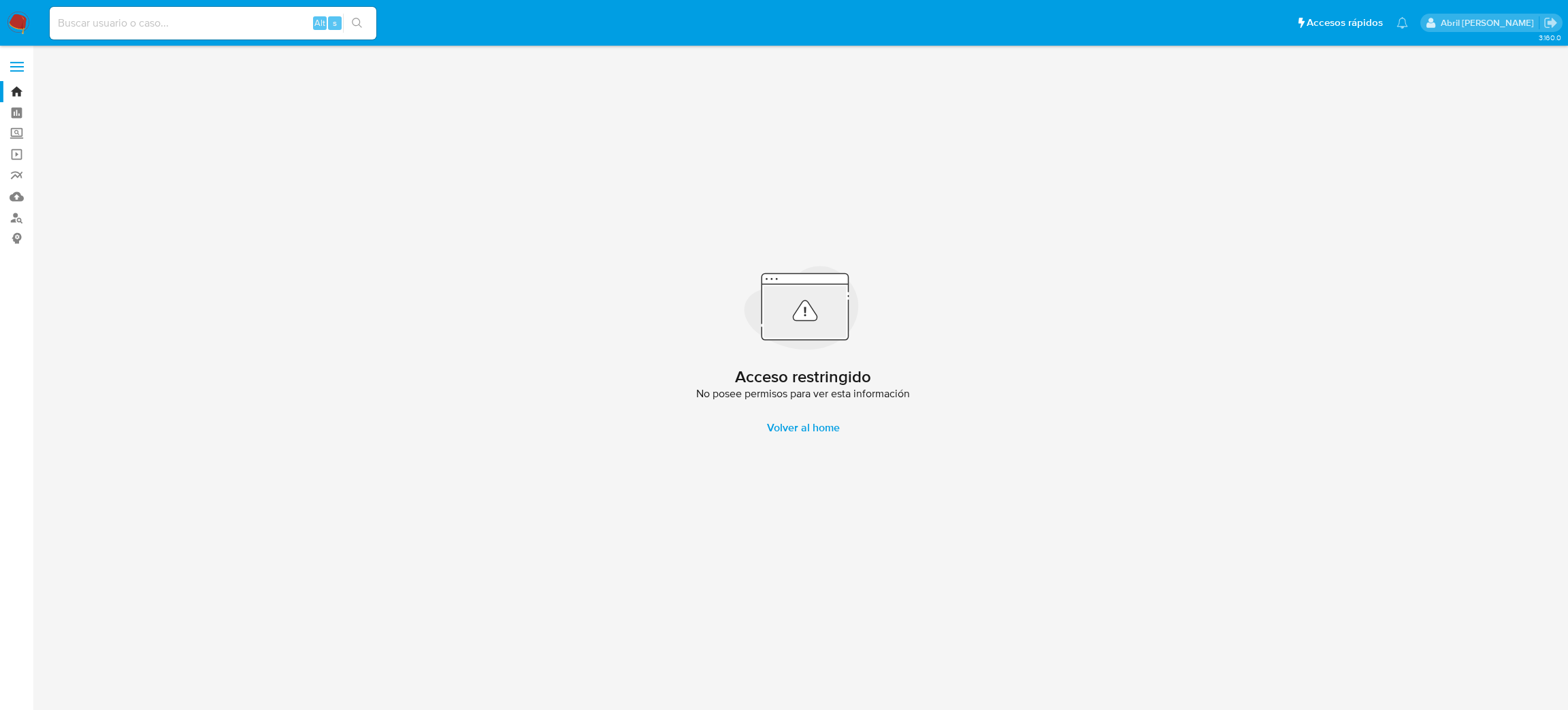
click at [227, 18] on input at bounding box center [213, 23] width 327 height 18
paste input "2377312513"
click at [356, 30] on button "search-icon" at bounding box center [357, 23] width 28 height 19
drag, startPoint x: 149, startPoint y: 28, endPoint x: 0, endPoint y: 31, distance: 149.0
click at [0, 31] on nav "Pausado Ver notificaciones 2377312513 Alt s Accesos rápidos Presiona las siguie…" at bounding box center [784, 23] width 1568 height 46
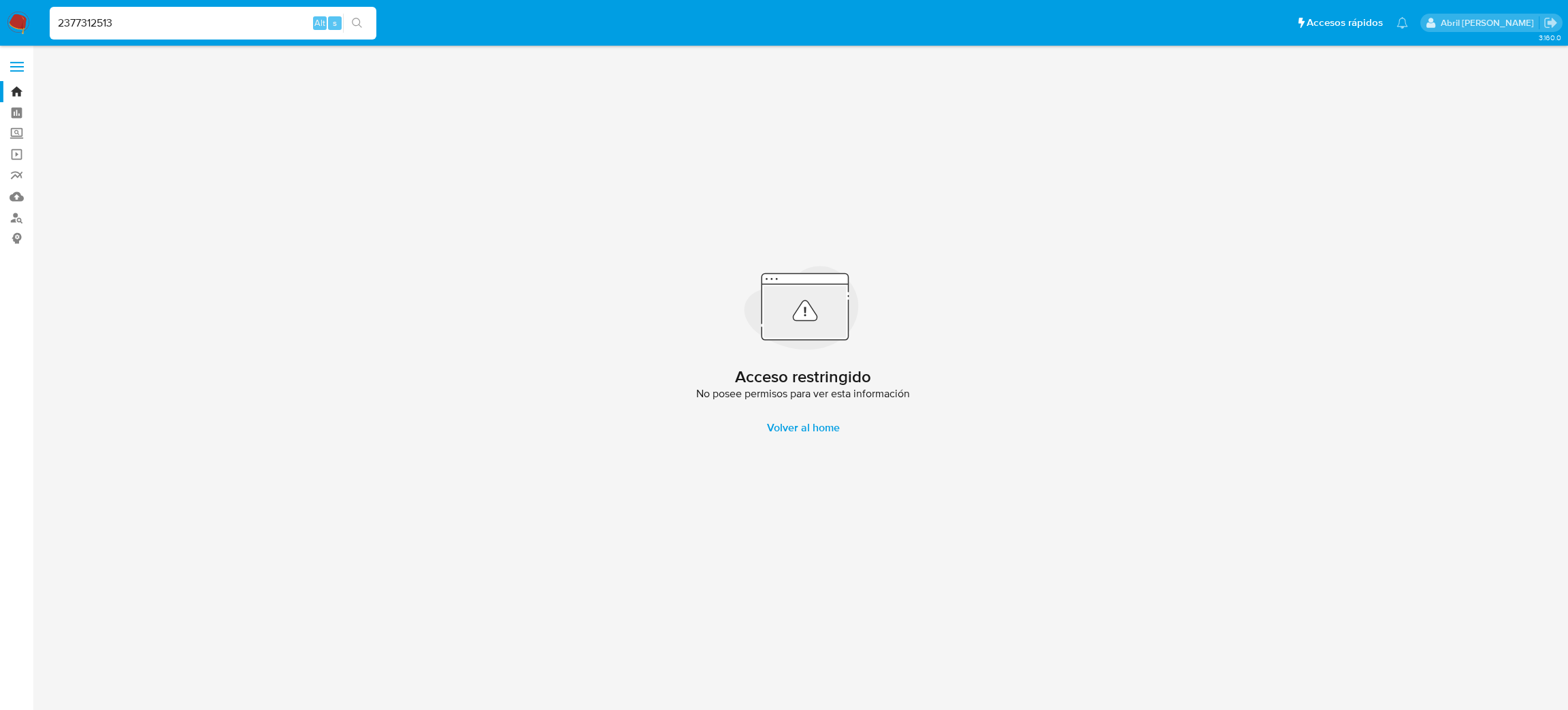
type input "2377312513"
click at [357, 27] on icon "search-icon" at bounding box center [357, 23] width 11 height 11
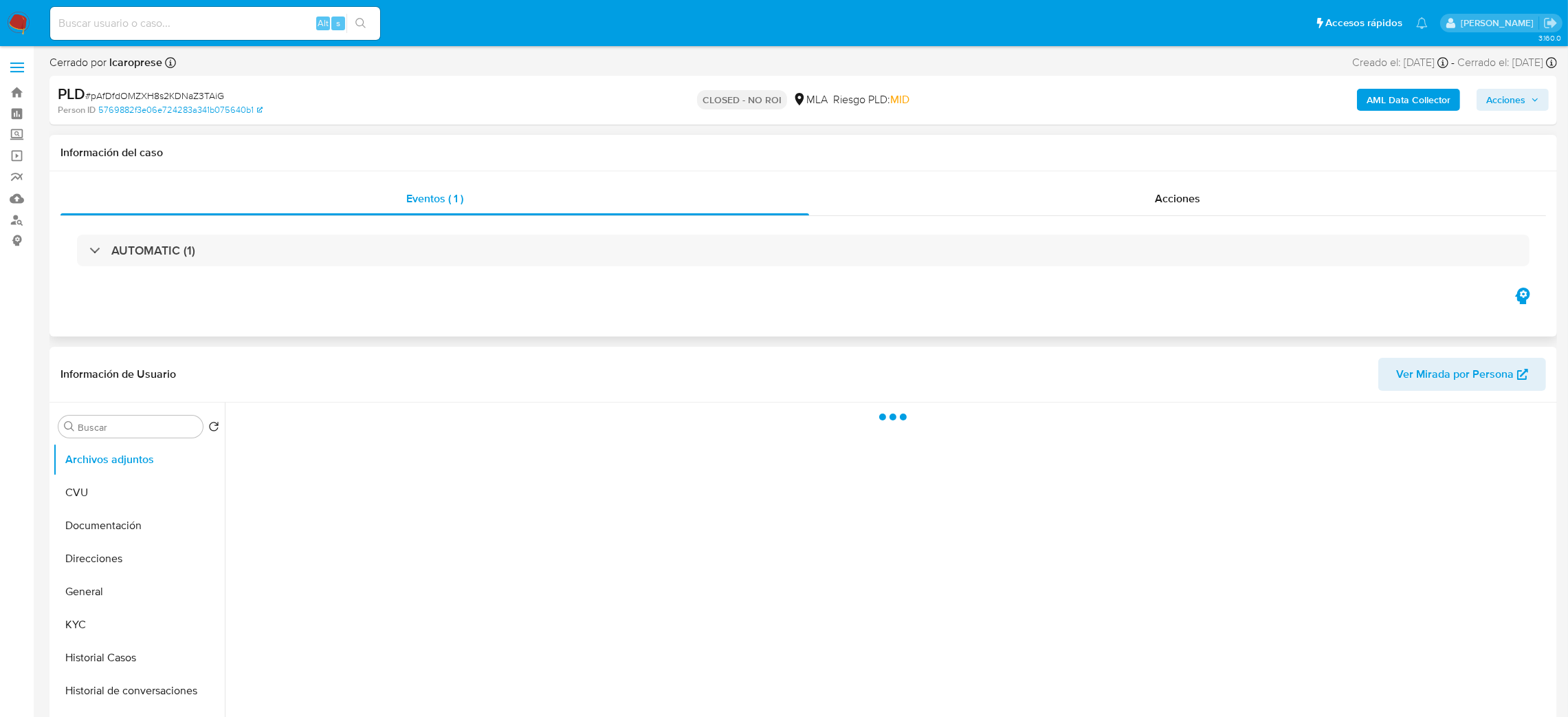
select select "10"
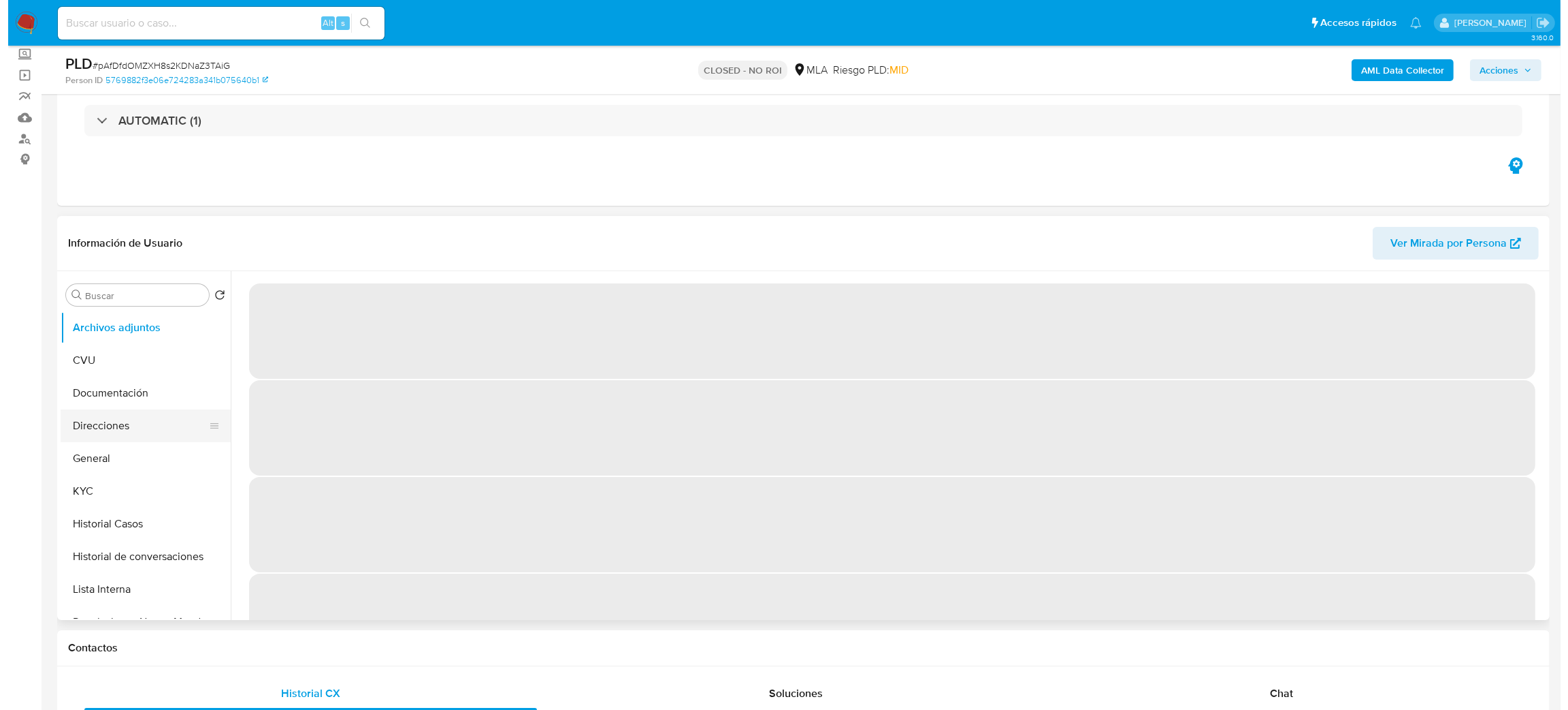
scroll to position [102, 0]
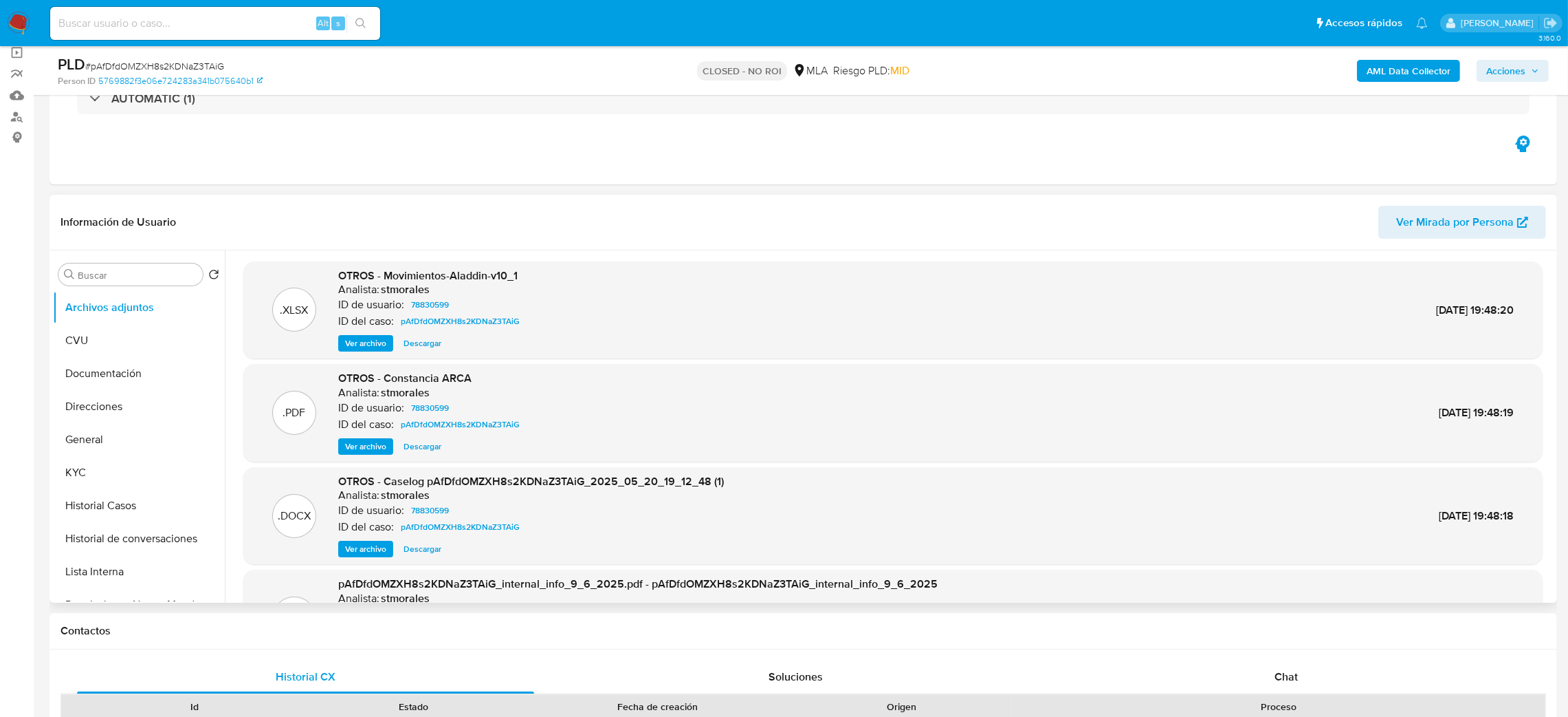
click at [366, 544] on span "Ver archivo" at bounding box center [366, 549] width 42 height 14
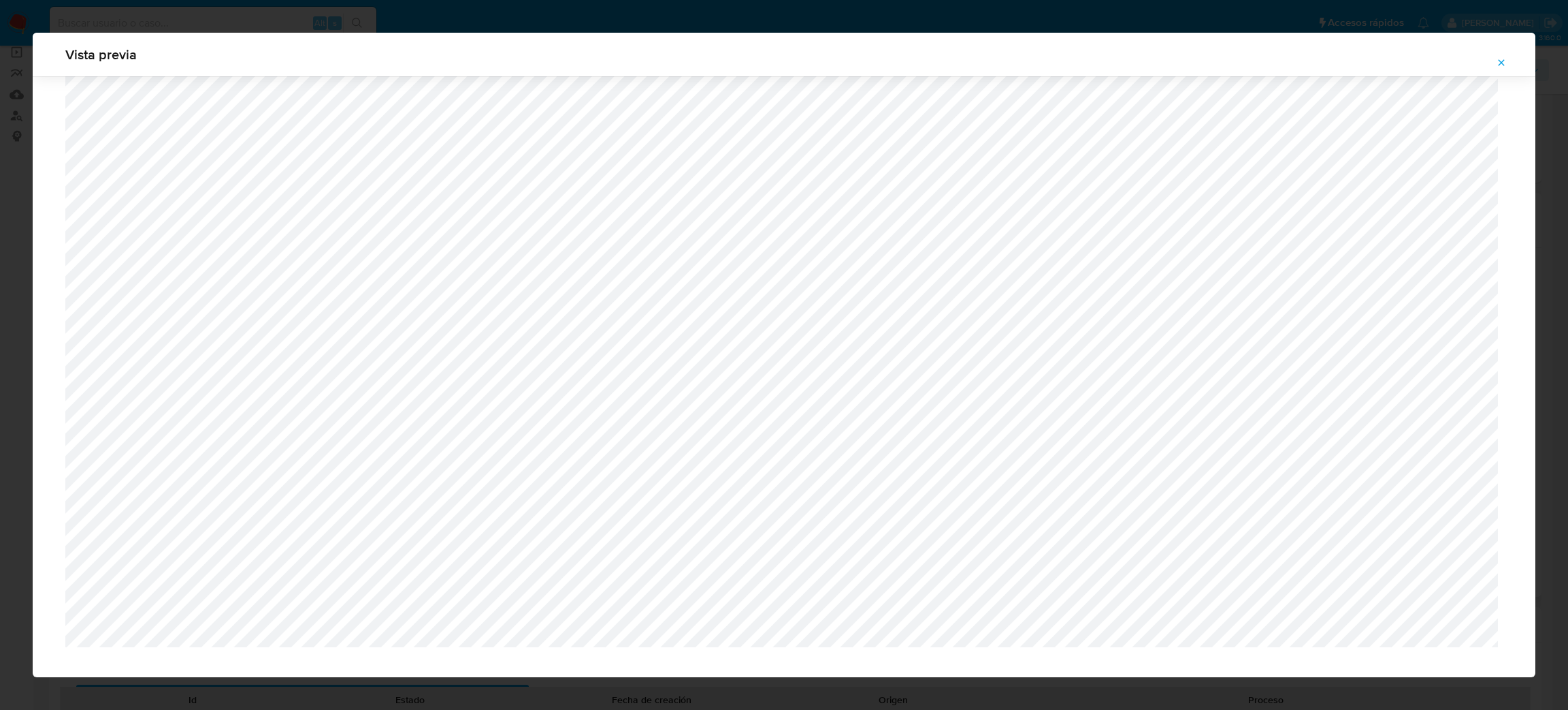
scroll to position [904, 0]
click at [1505, 65] on icon "Attachment preview" at bounding box center [1502, 63] width 6 height 6
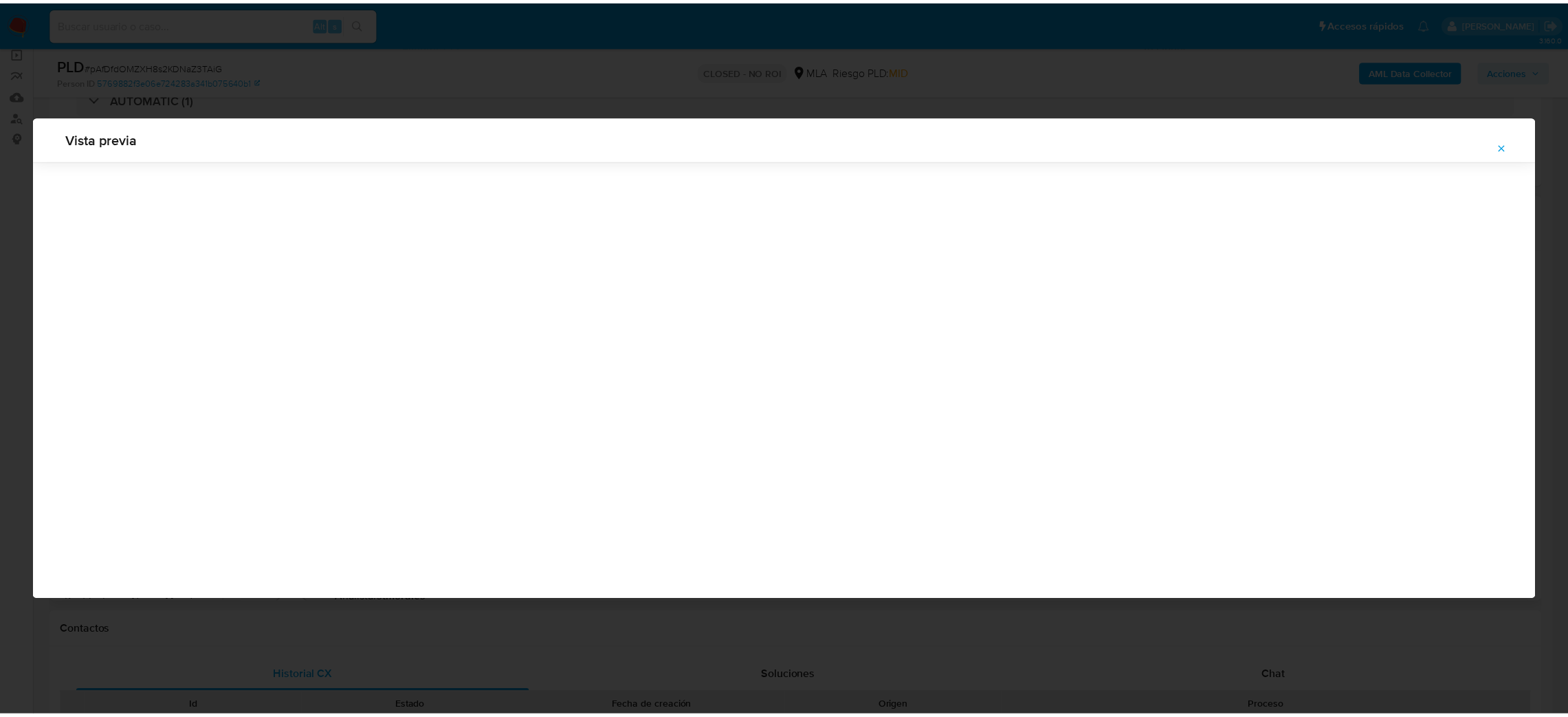
scroll to position [0, 0]
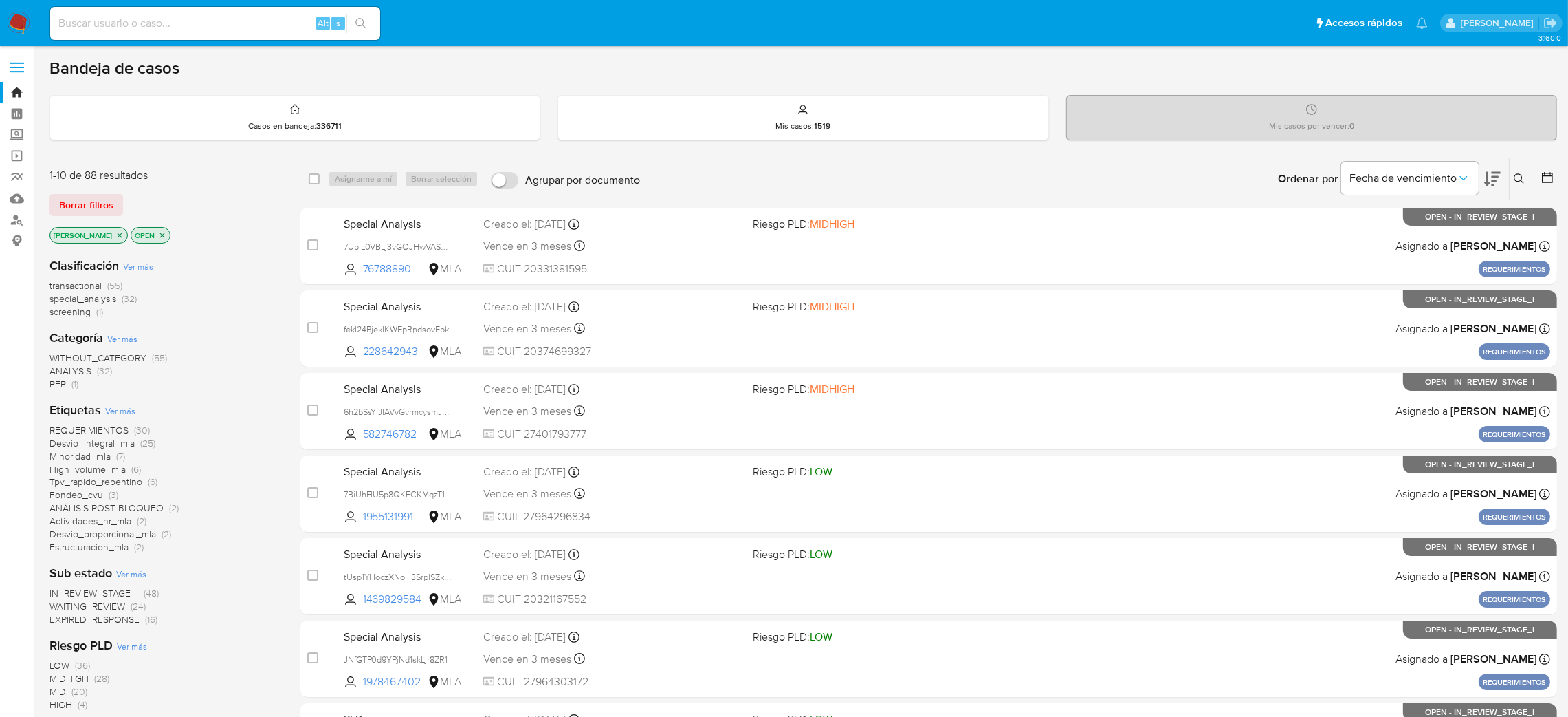
click at [1516, 173] on icon at bounding box center [1518, 178] width 10 height 10
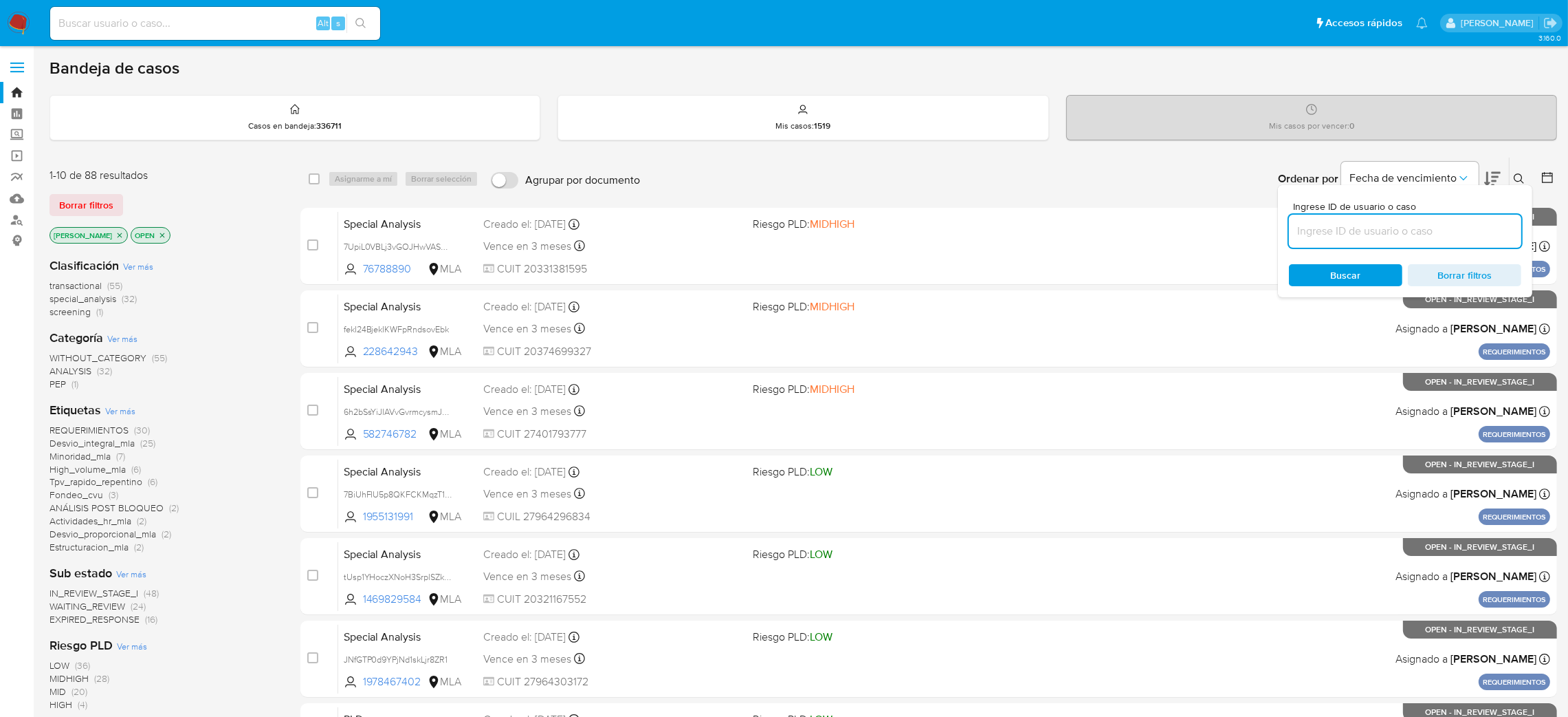
click at [1387, 230] on input at bounding box center [1405, 231] width 233 height 18
type input "Oay7l6vpfiQghrQFB4t0clM0"
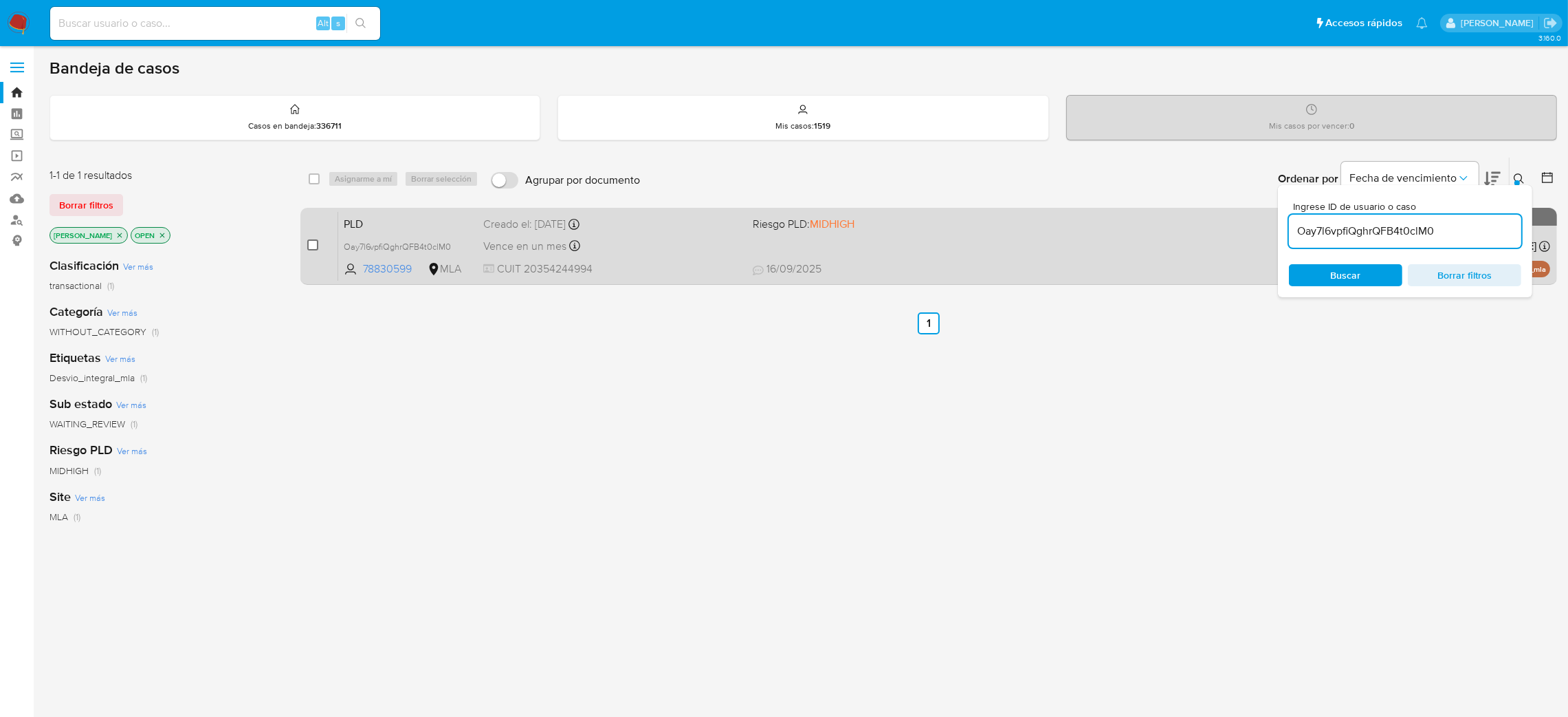
click at [315, 244] on input "checkbox" at bounding box center [313, 244] width 11 height 11
checkbox input "true"
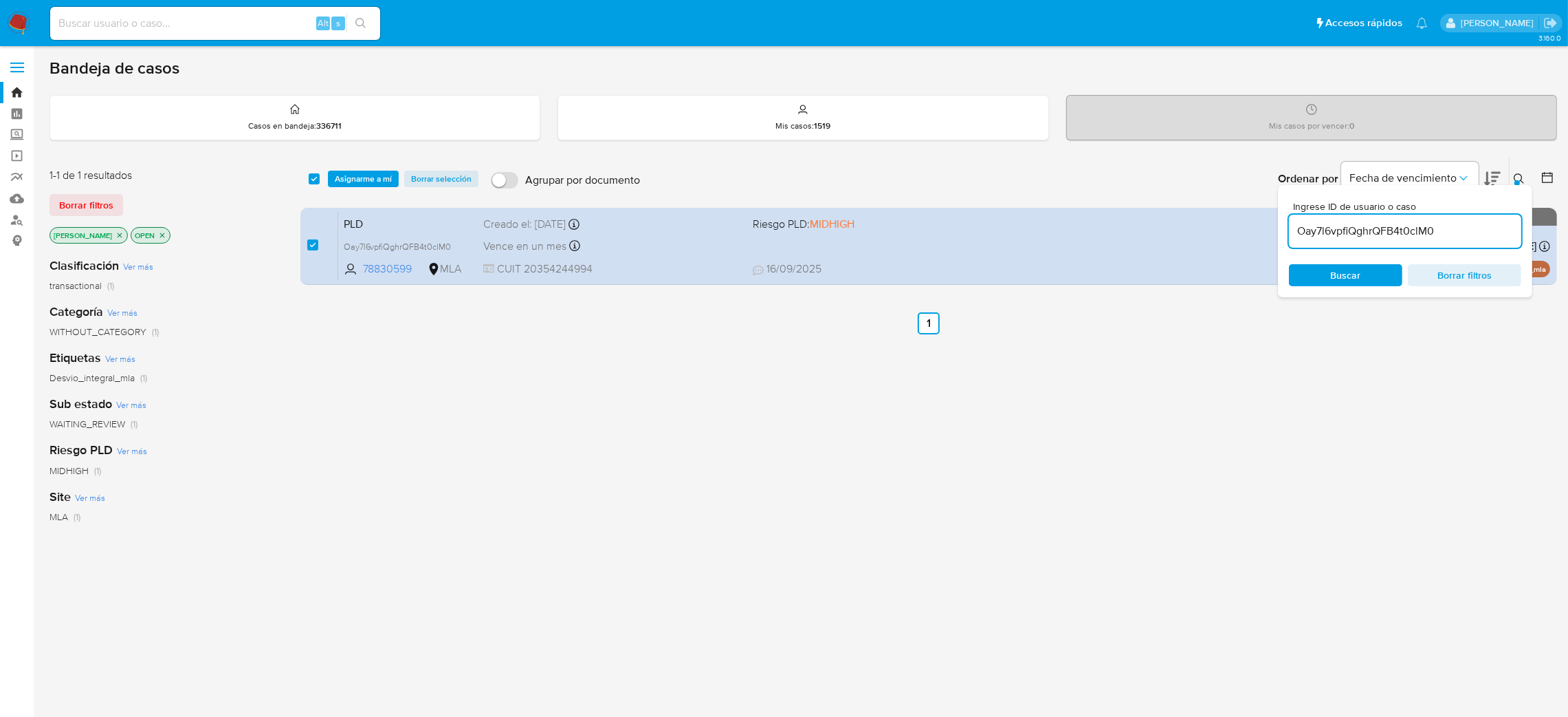
click at [346, 169] on div "select-all-cases-checkbox Asignarme a mí Borrar selección Agrupar por documento…" at bounding box center [928, 178] width 1257 height 42
click at [344, 186] on span "Asignarme a mí" at bounding box center [363, 179] width 57 height 14
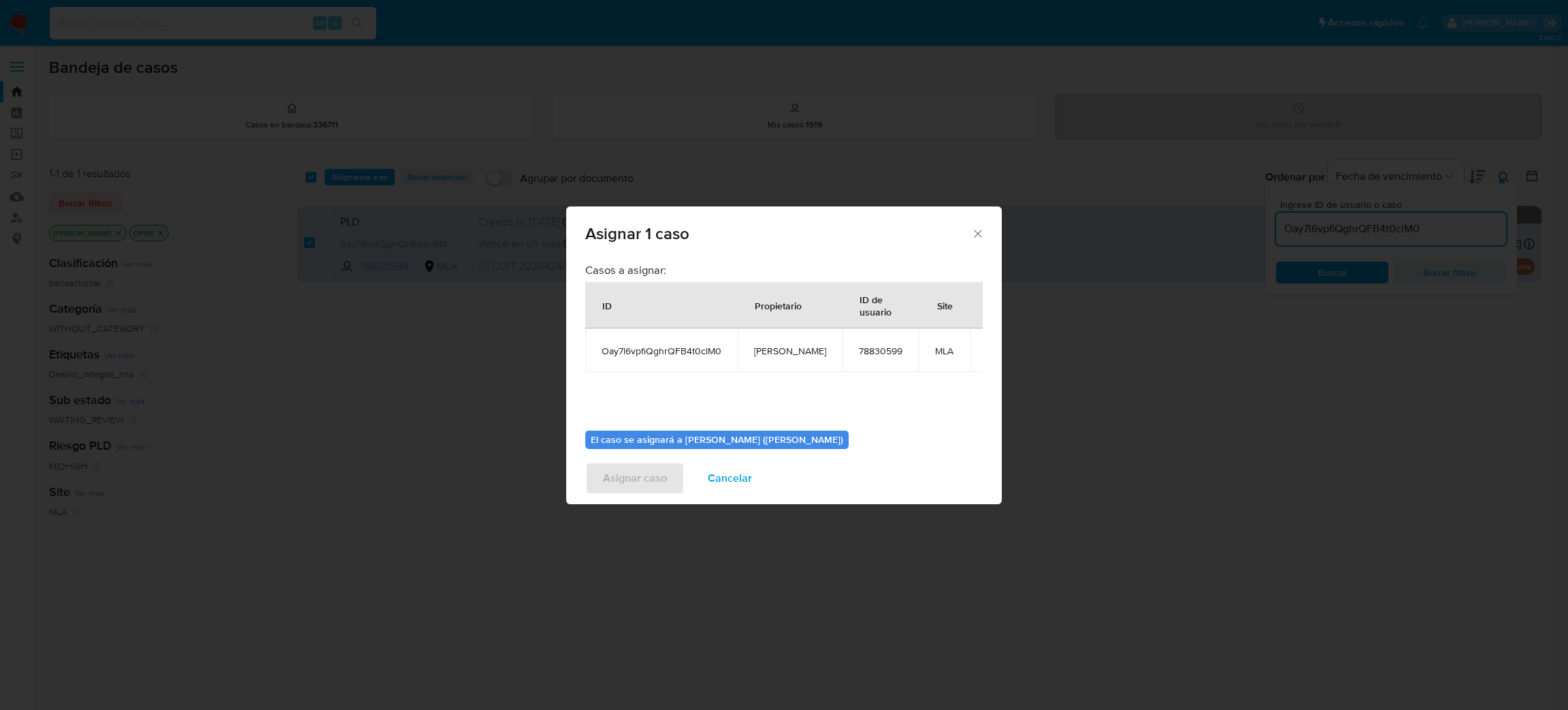
click at [774, 354] on span "[PERSON_NAME]" at bounding box center [790, 350] width 72 height 12
copy span "[PERSON_NAME]"
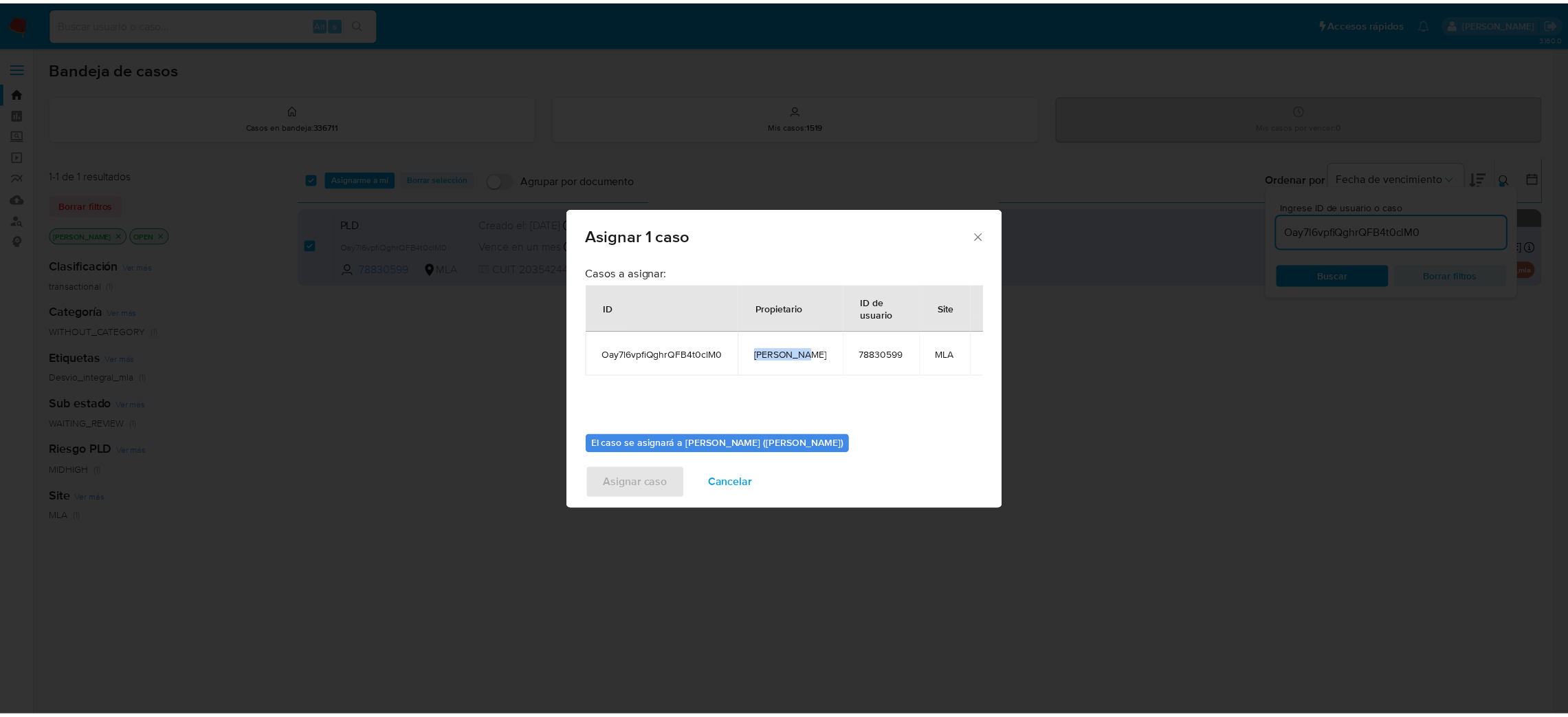
scroll to position [71, 0]
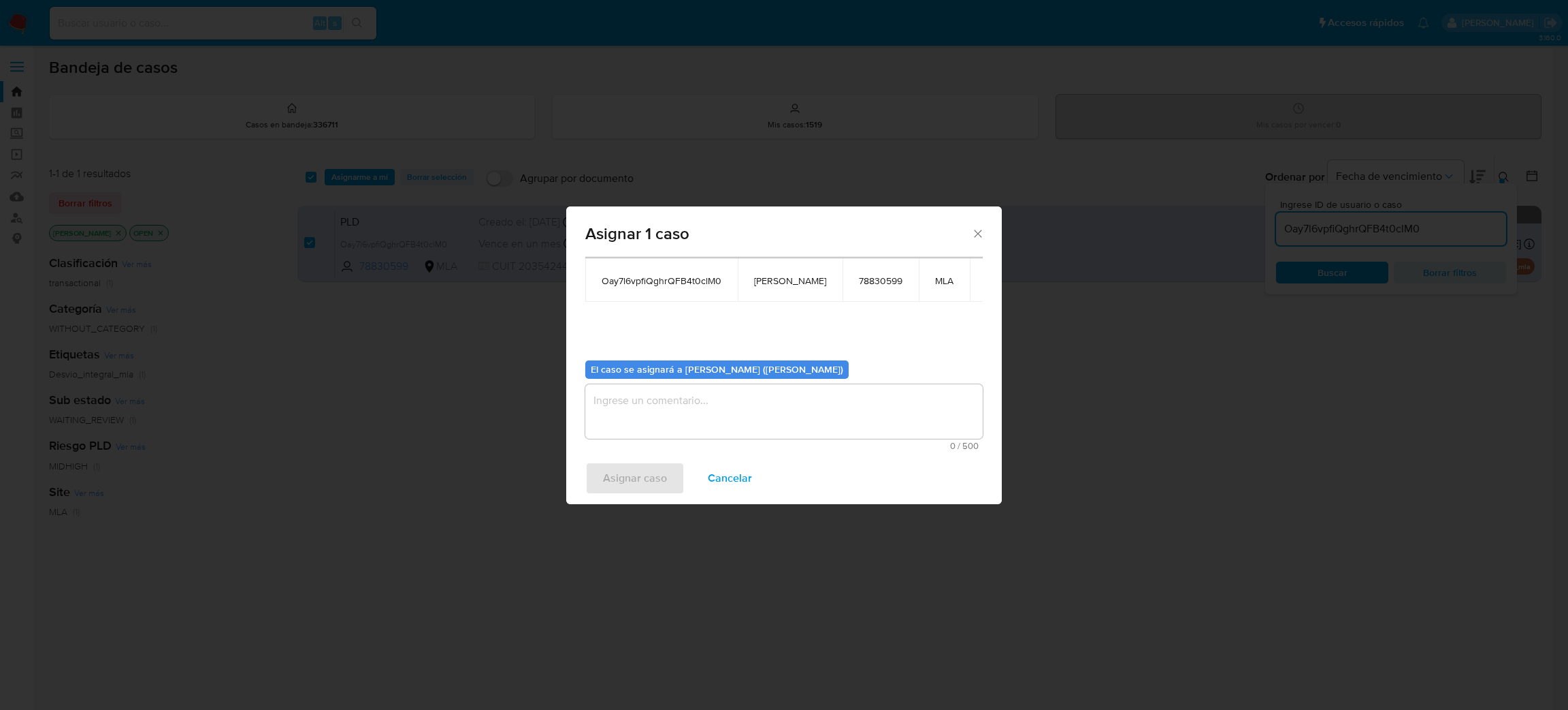
click at [687, 418] on textarea "assign-modal" at bounding box center [784, 411] width 398 height 54
paste textarea "[PERSON_NAME]"
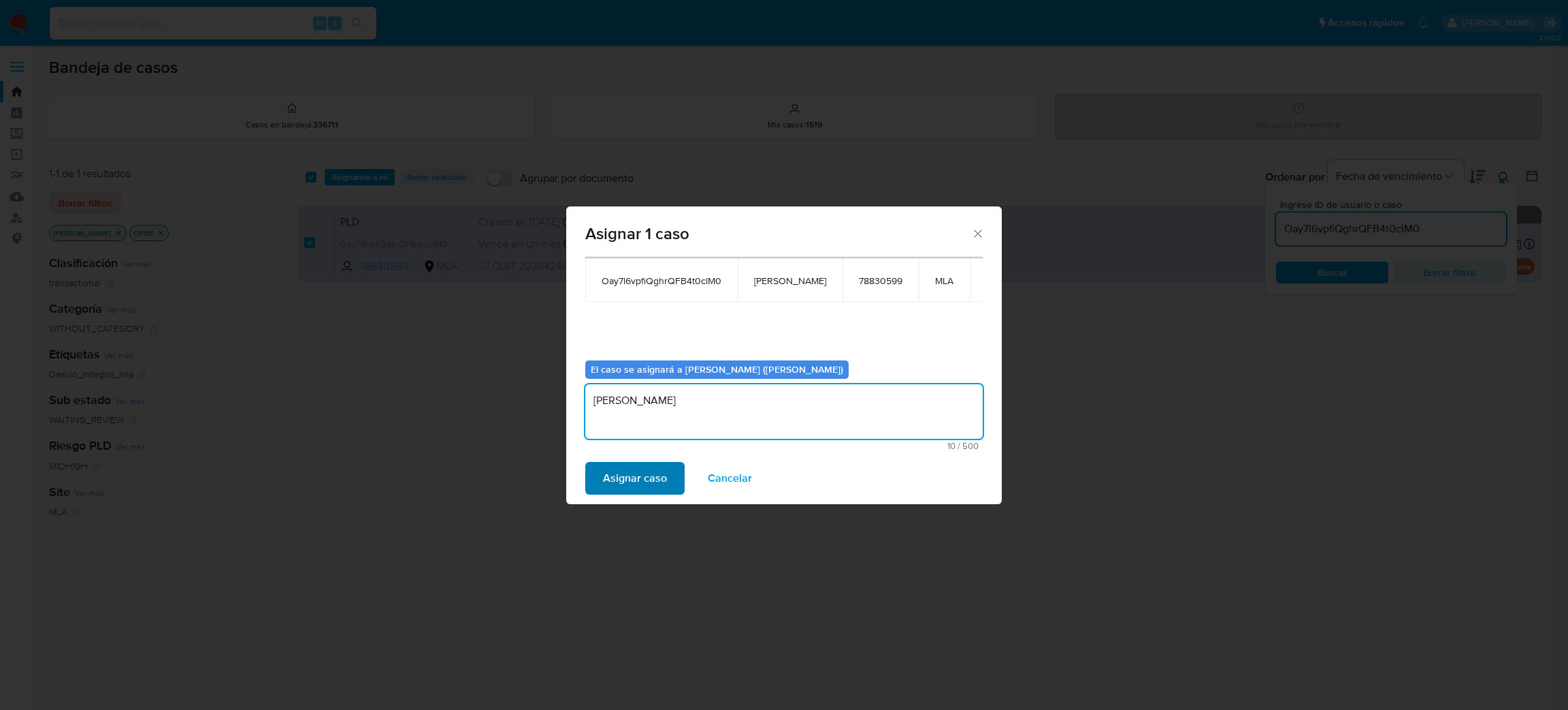
type textarea "[PERSON_NAME]"
click at [649, 486] on span "Asignar caso" at bounding box center [635, 478] width 64 height 30
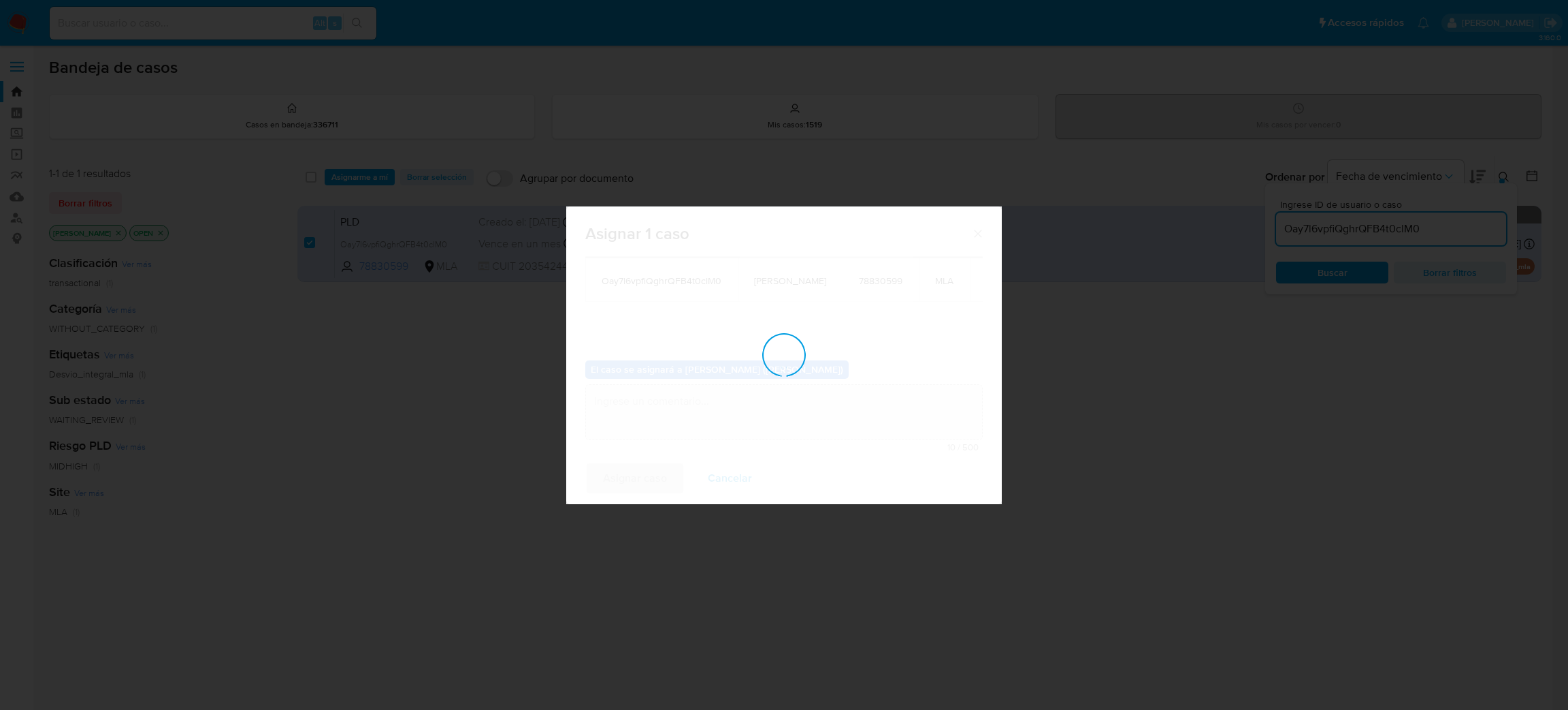
checkbox input "false"
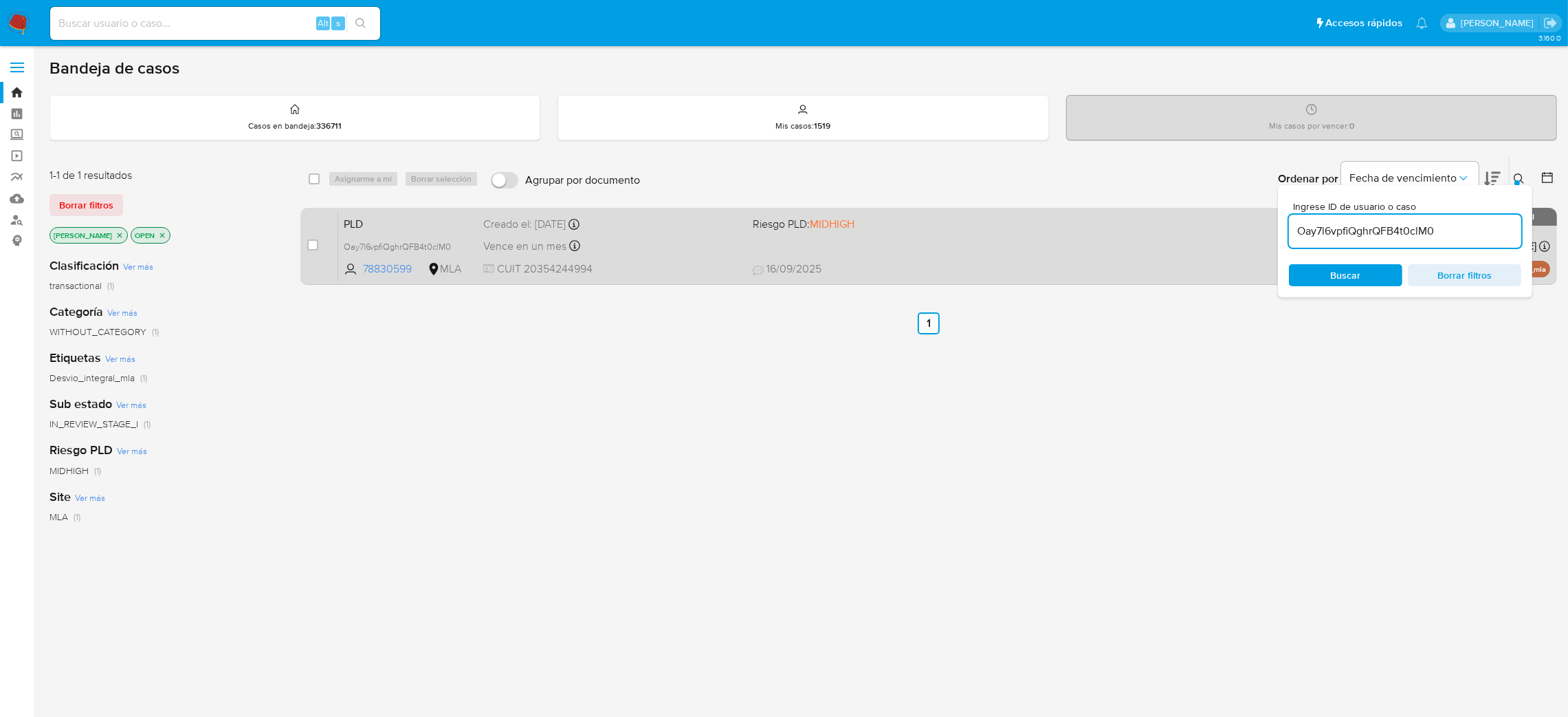
click at [658, 254] on div "PLD Oay7l6vpfiQghrQFB4t0clM0 78830599 MLA Riesgo PLD: MIDHIGH Creado el: [DATE]…" at bounding box center [944, 246] width 1212 height 69
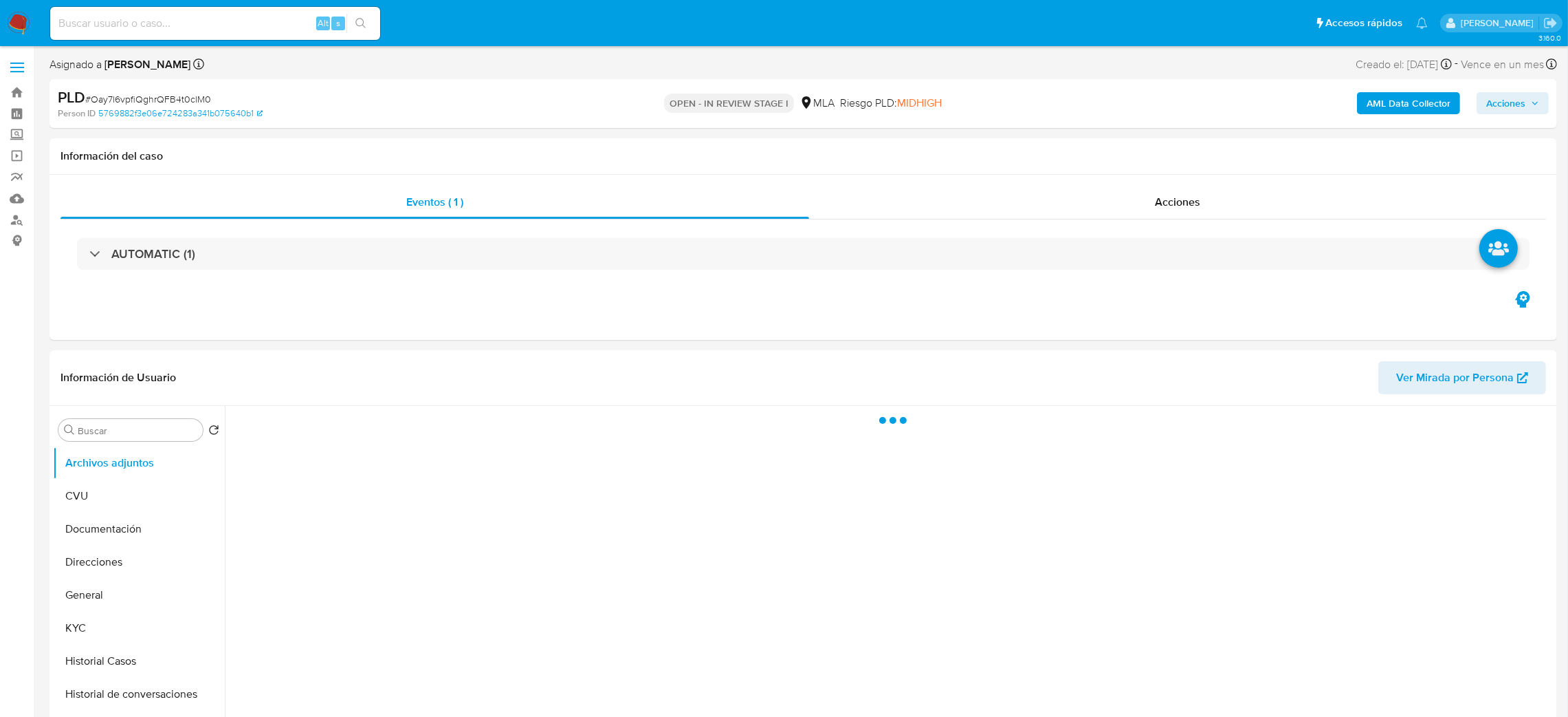
select select "10"
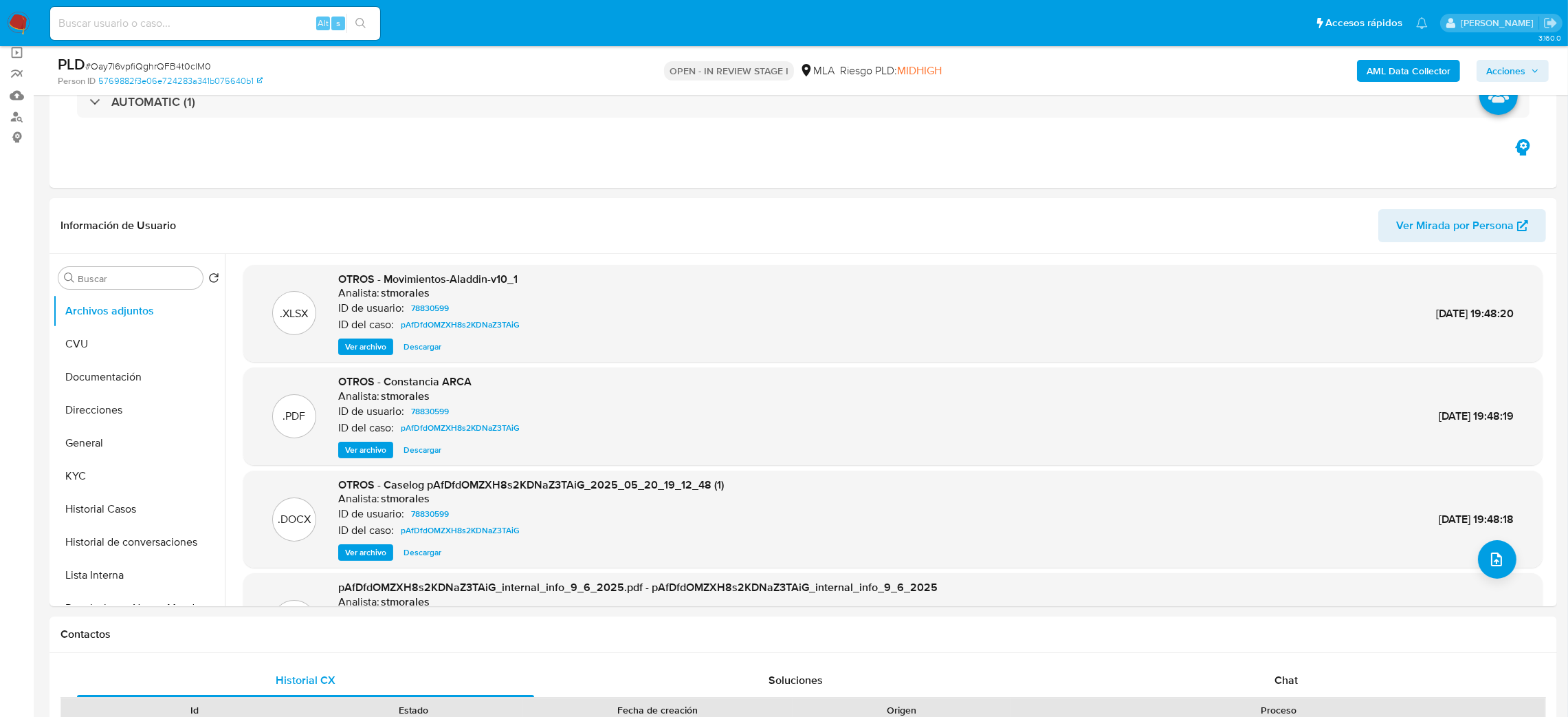
scroll to position [412, 0]
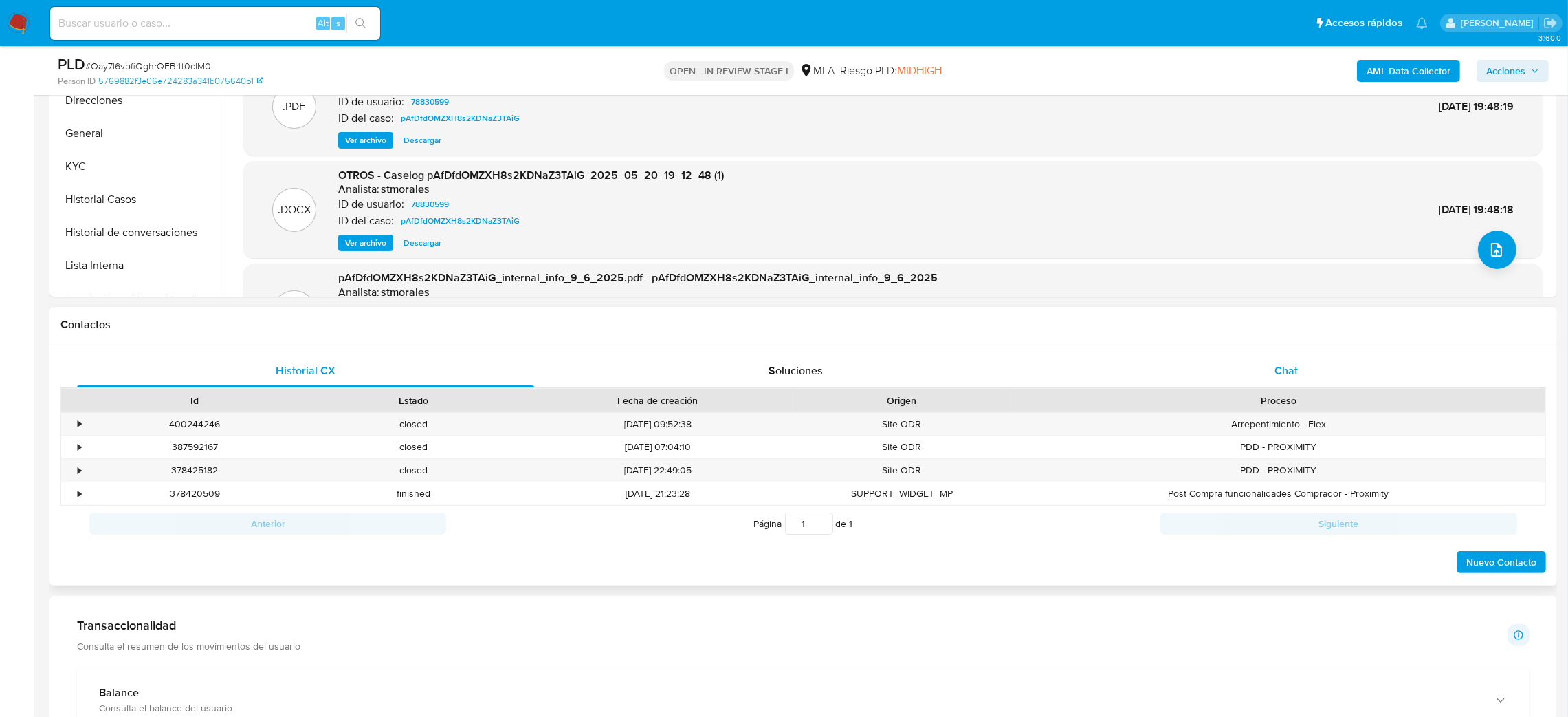
click at [1308, 362] on div "Chat" at bounding box center [1285, 370] width 457 height 33
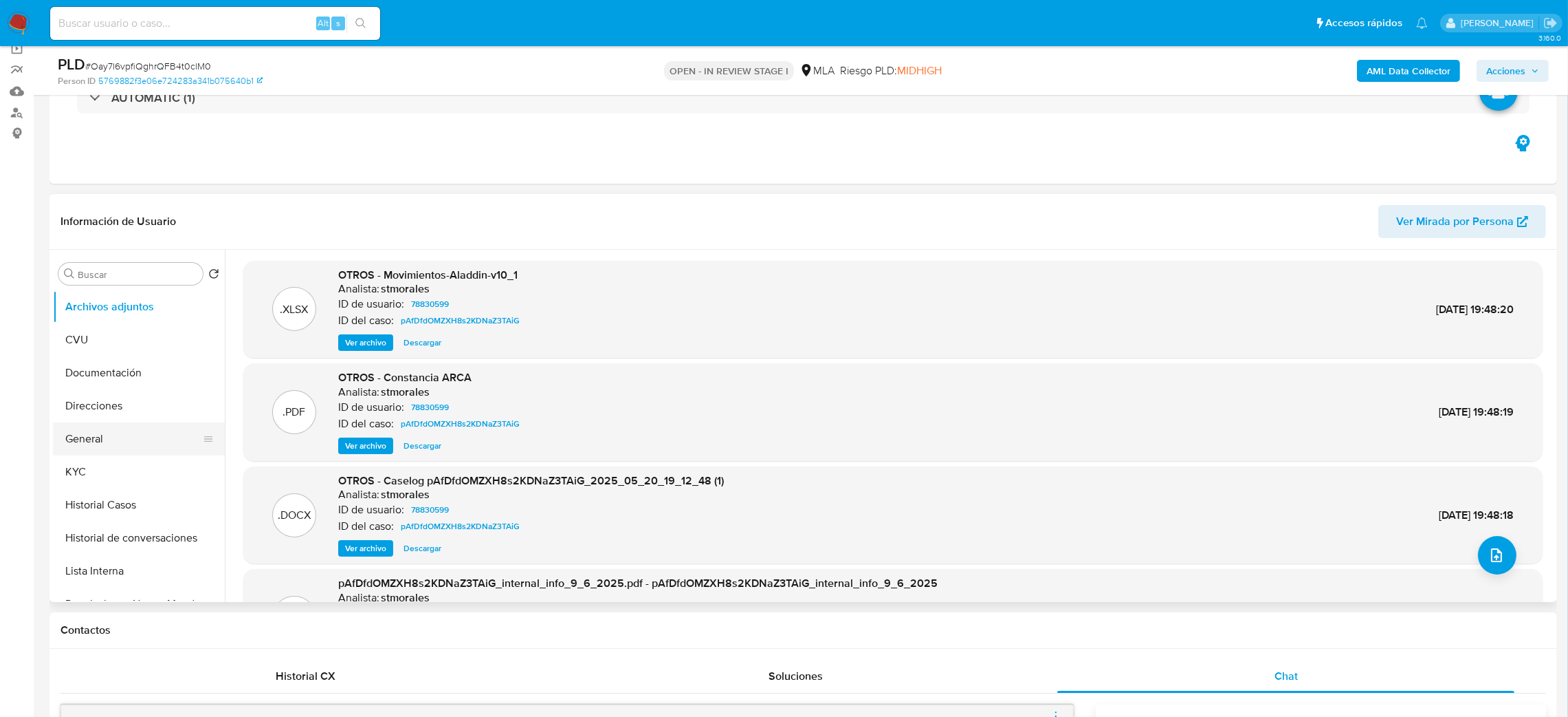
scroll to position [103, 0]
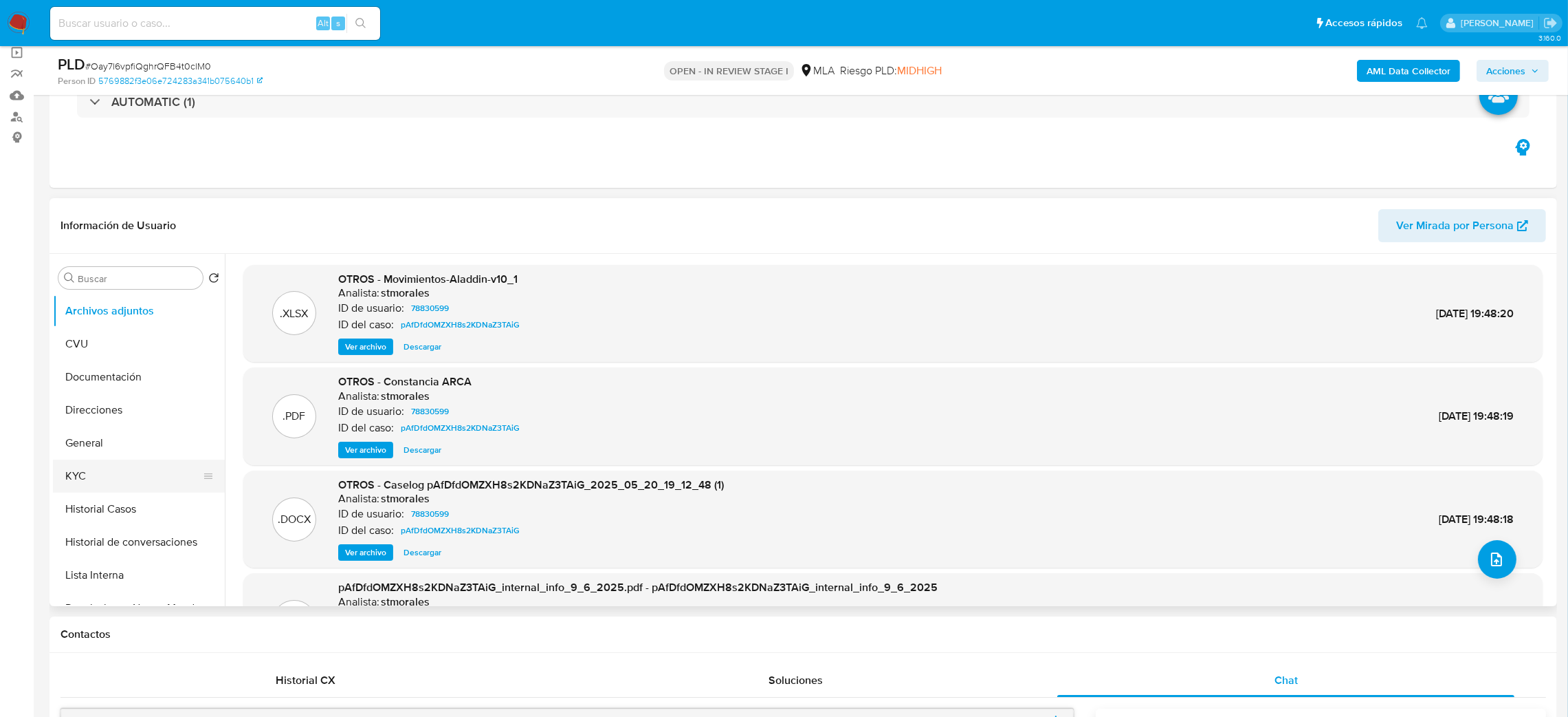
click at [109, 483] on button "KYC" at bounding box center [133, 476] width 161 height 33
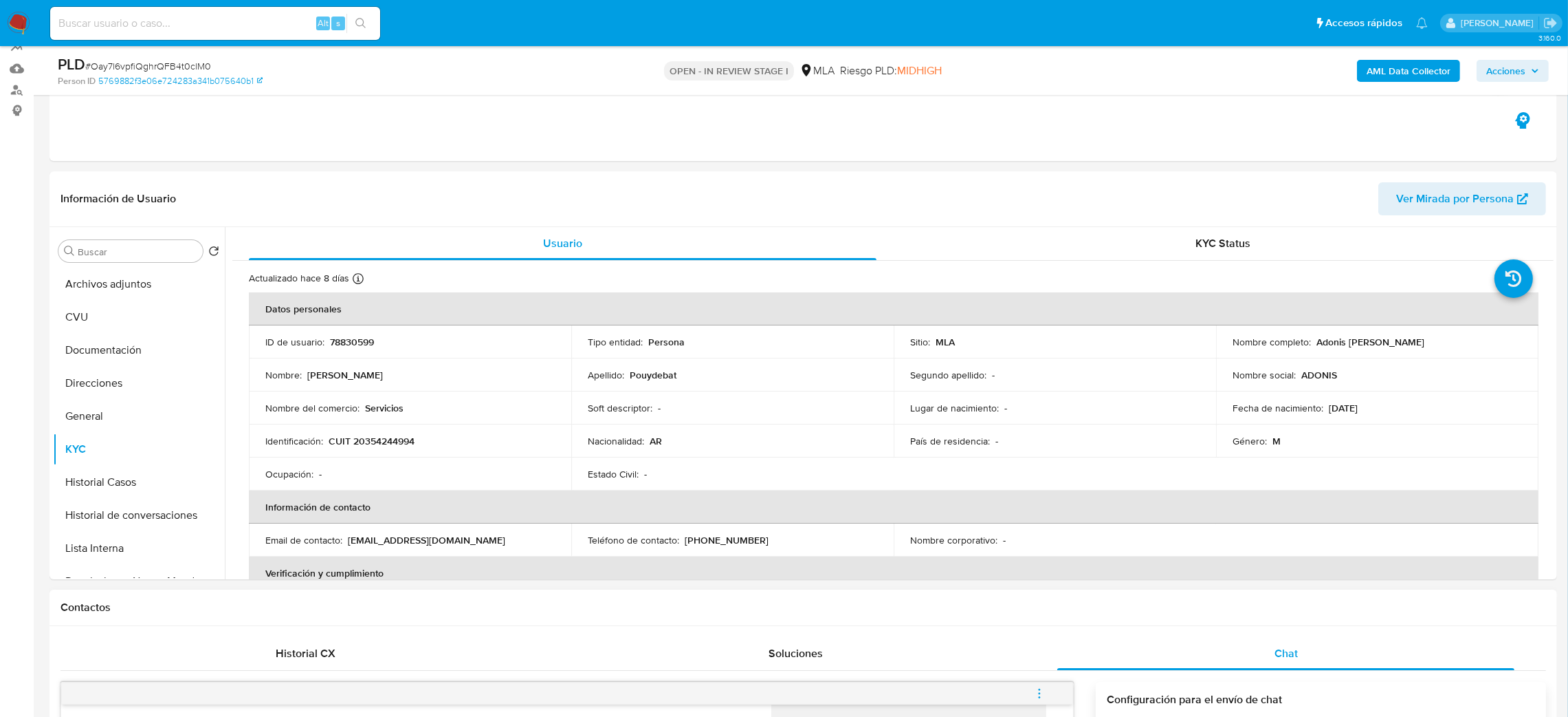
scroll to position [412, 0]
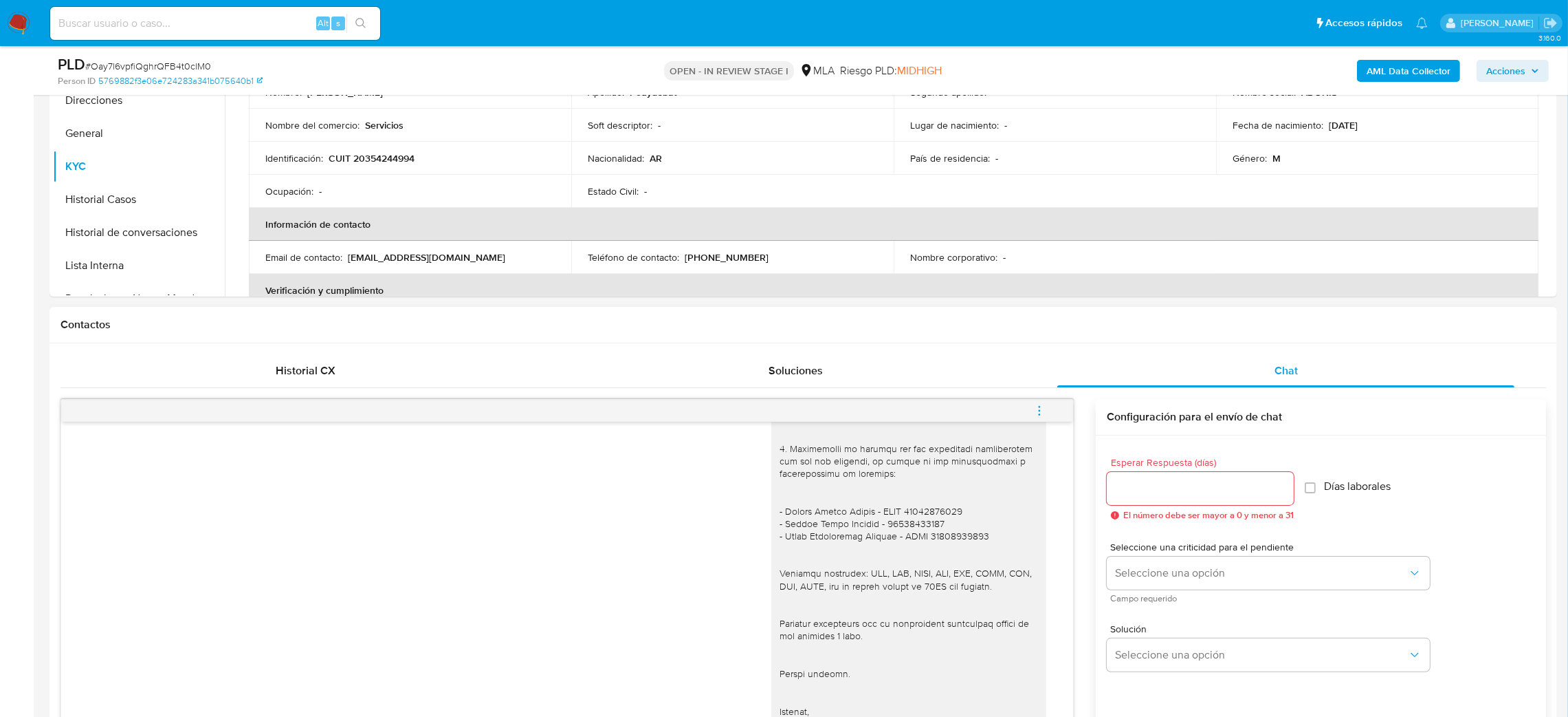
click at [1043, 403] on span "menu-action" at bounding box center [1039, 410] width 12 height 33
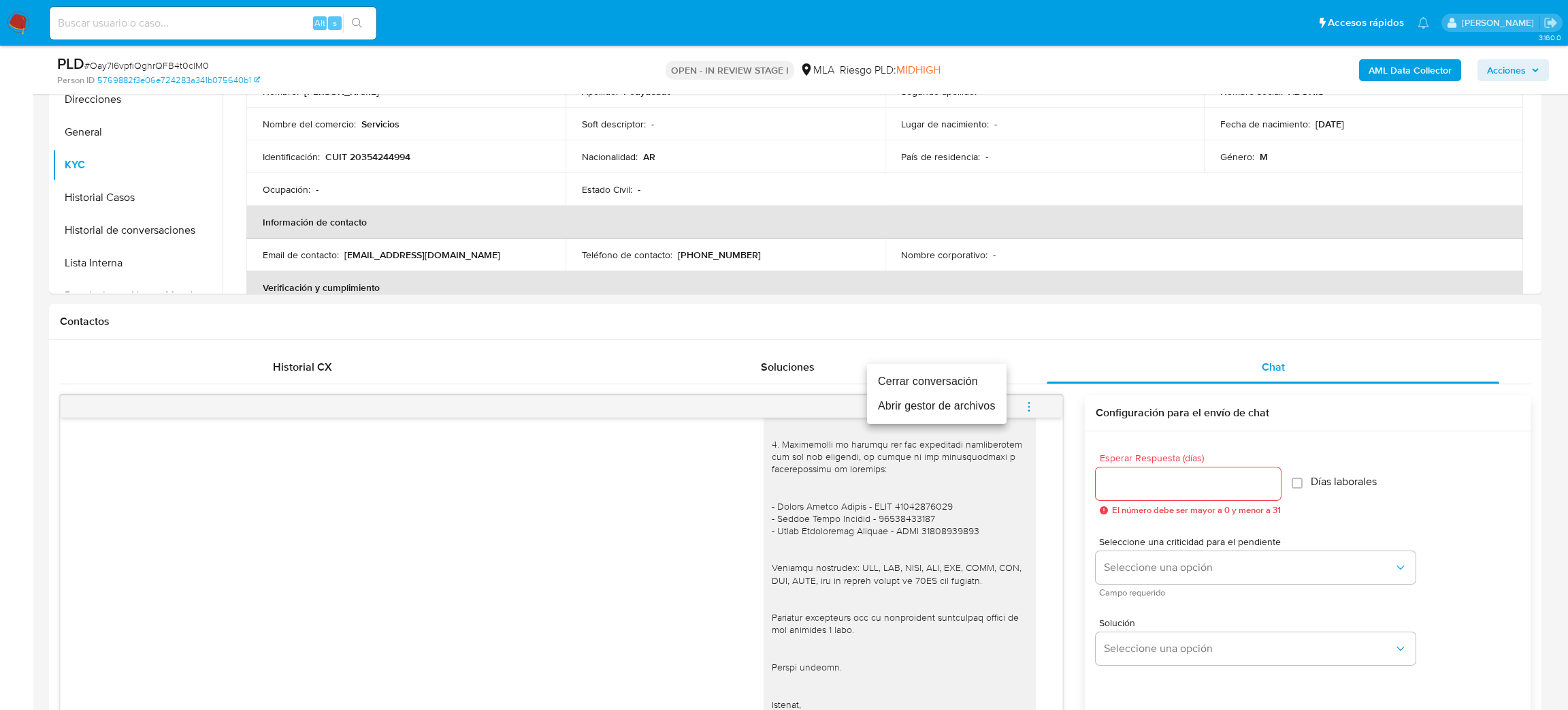
click at [952, 386] on li "Cerrar conversación" at bounding box center [937, 382] width 140 height 24
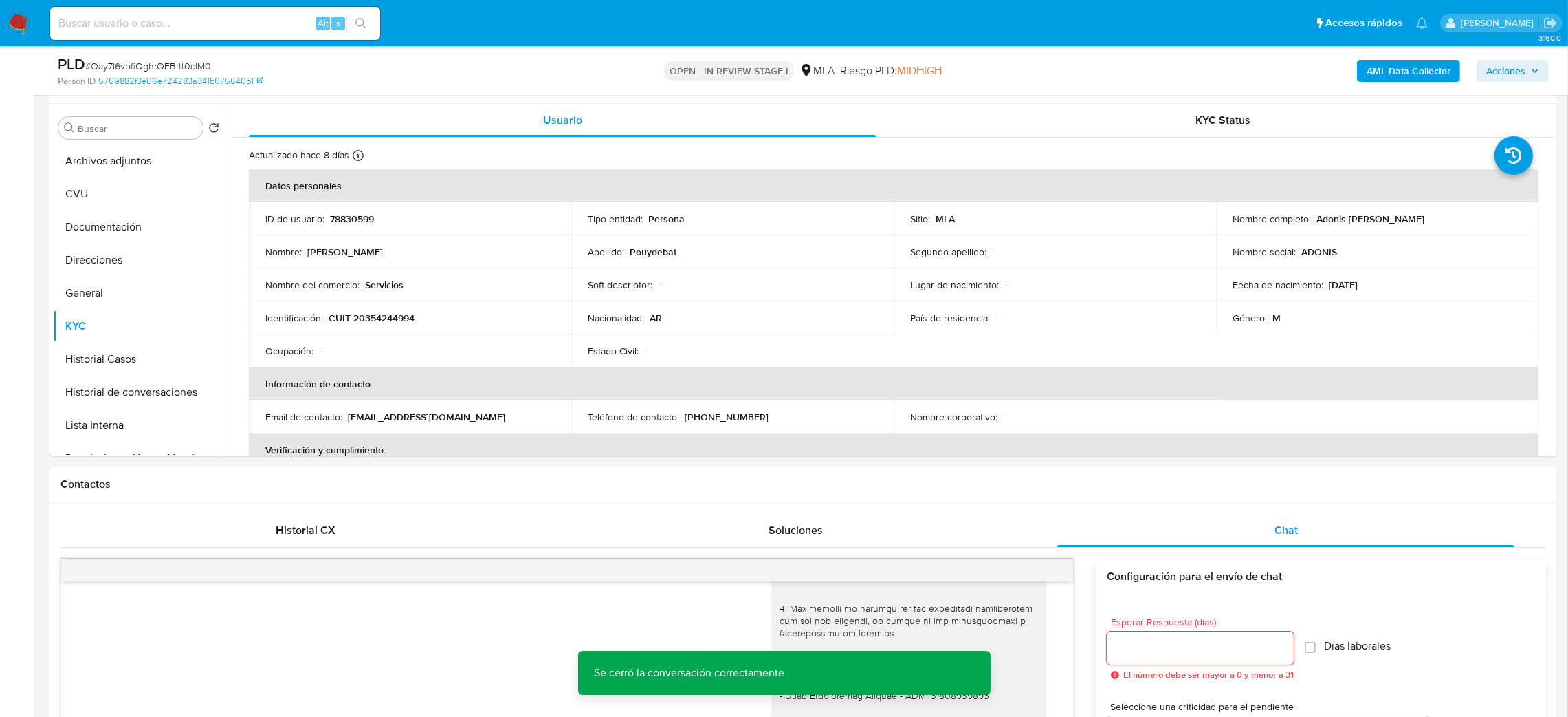
scroll to position [207, 0]
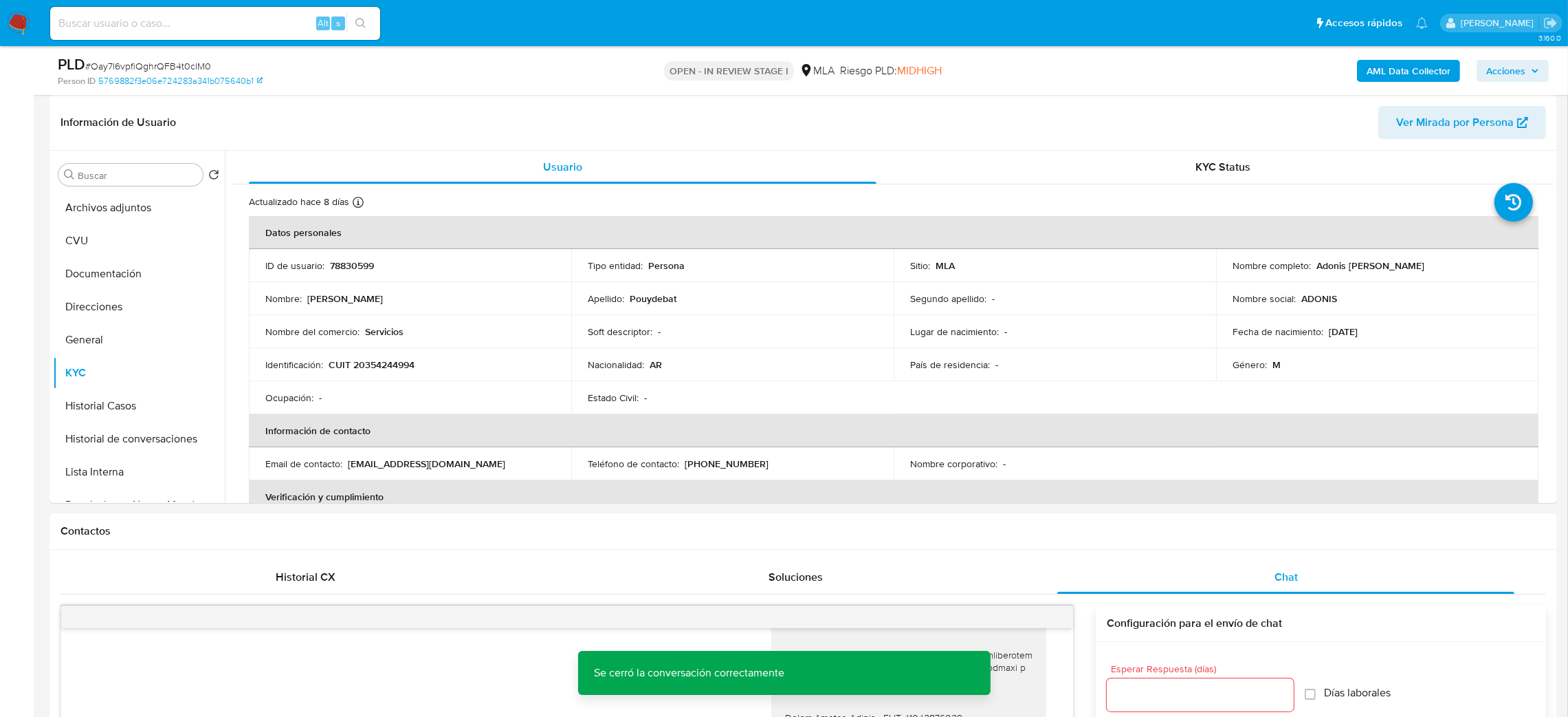
click at [1372, 73] on b "AML Data Collector" at bounding box center [1408, 71] width 84 height 22
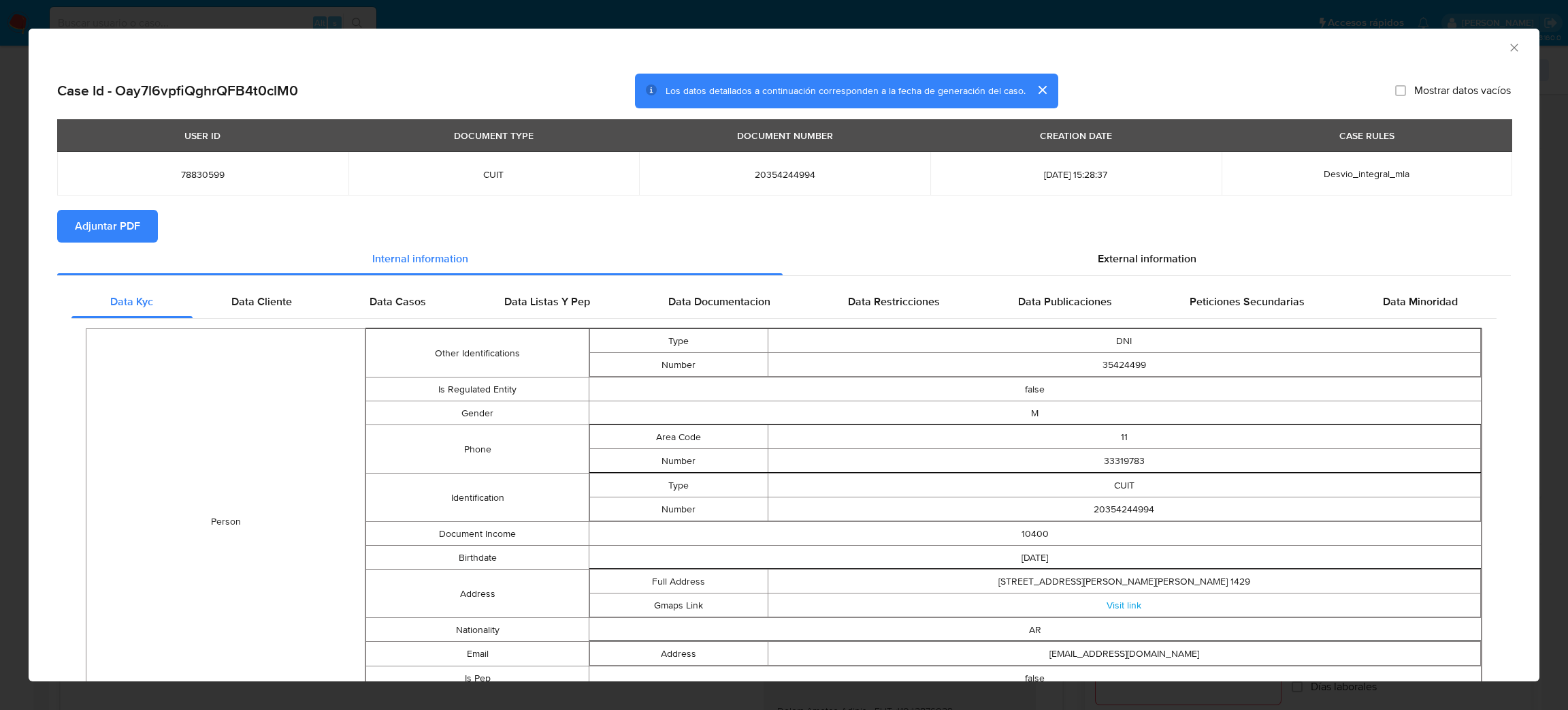
click at [121, 219] on span "Adjuntar PDF" at bounding box center [108, 226] width 66 height 30
drag, startPoint x: 416, startPoint y: 36, endPoint x: 436, endPoint y: 51, distance: 25.0
click at [417, 36] on div "AML Data Collector" at bounding box center [784, 45] width 1511 height 34
click at [1508, 44] on icon "Cerrar ventana" at bounding box center [1515, 48] width 14 height 14
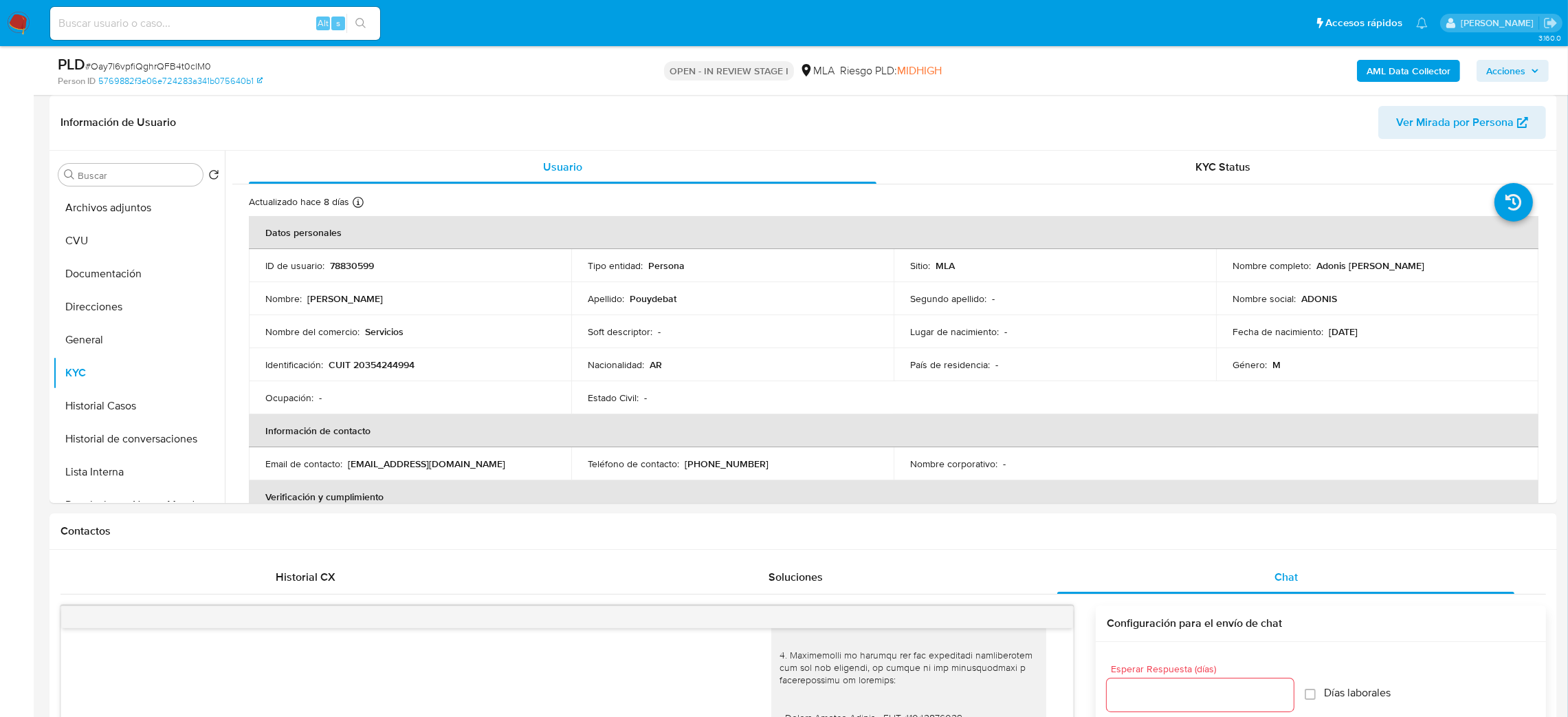
drag, startPoint x: 0, startPoint y: 260, endPoint x: 3, endPoint y: 278, distance: 18.2
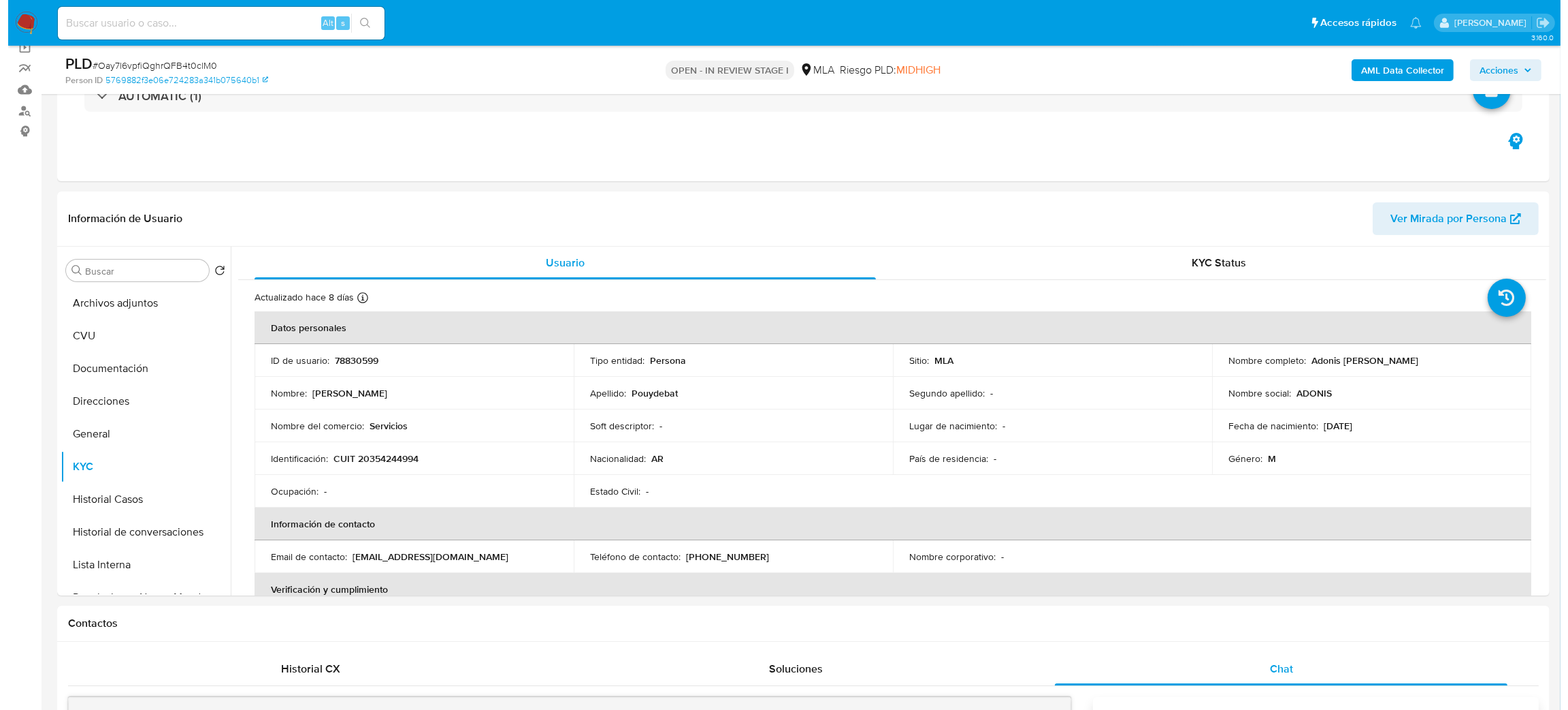
scroll to position [102, 0]
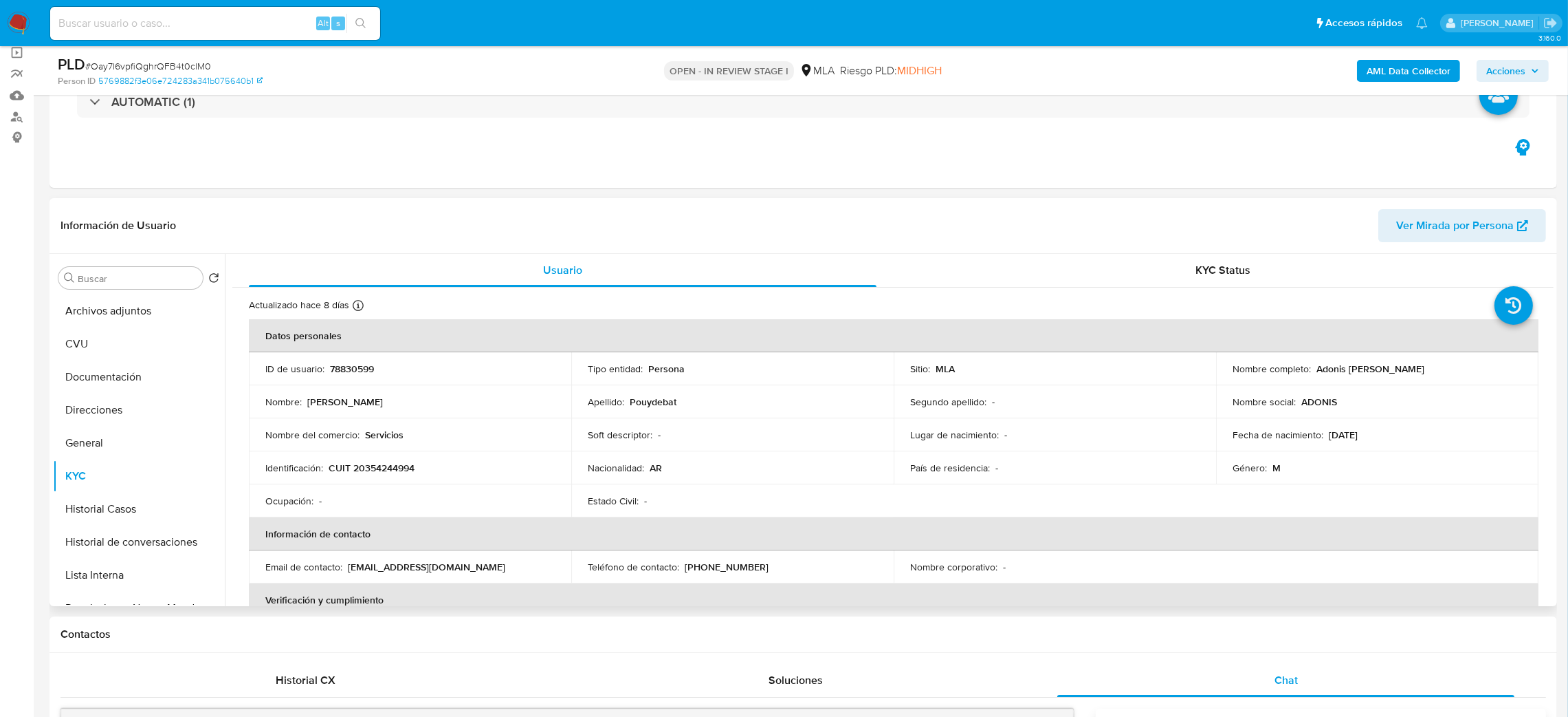
click at [358, 370] on p "78830599" at bounding box center [351, 369] width 44 height 12
copy p "78830599"
click at [76, 311] on button "Archivos adjuntos" at bounding box center [133, 311] width 161 height 33
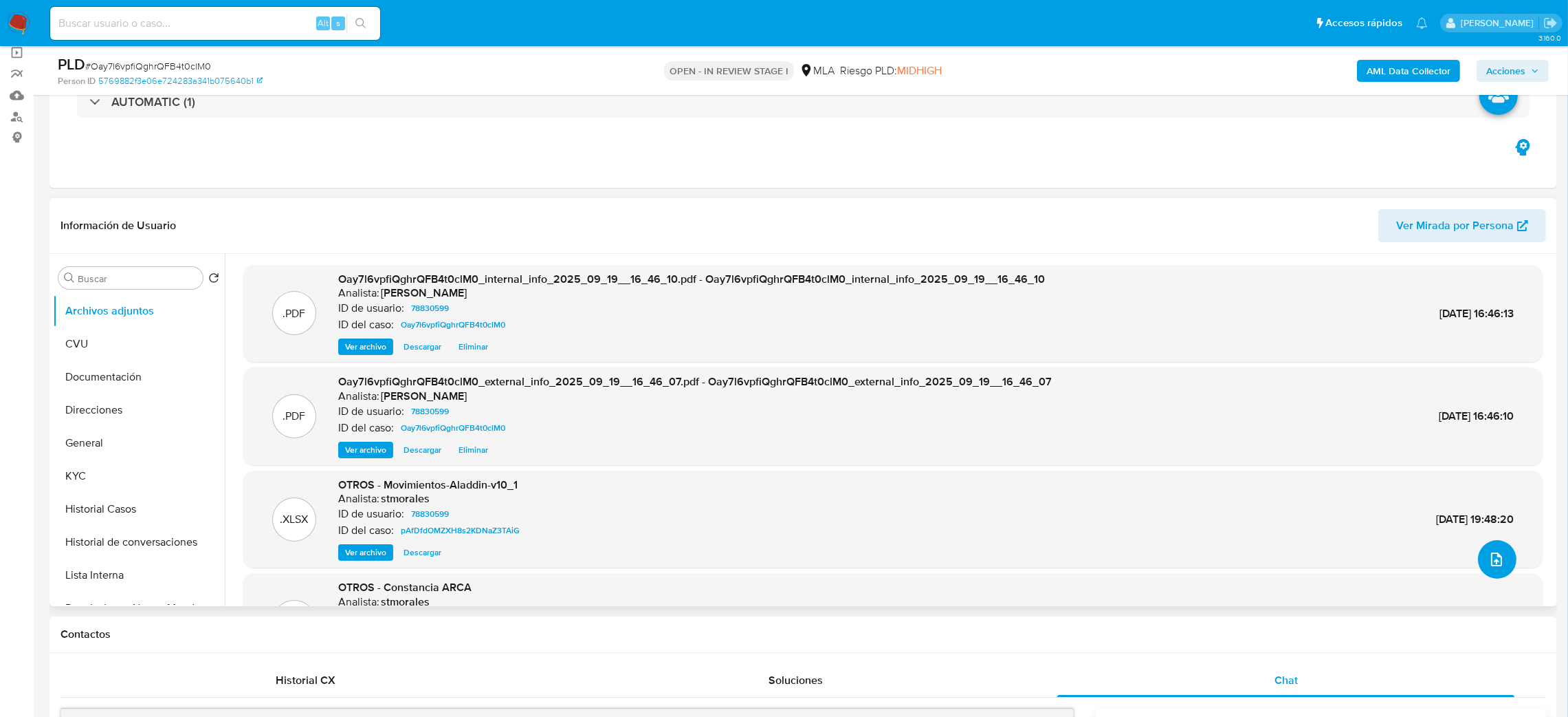
click at [1491, 552] on icon "upload-file" at bounding box center [1496, 559] width 11 height 14
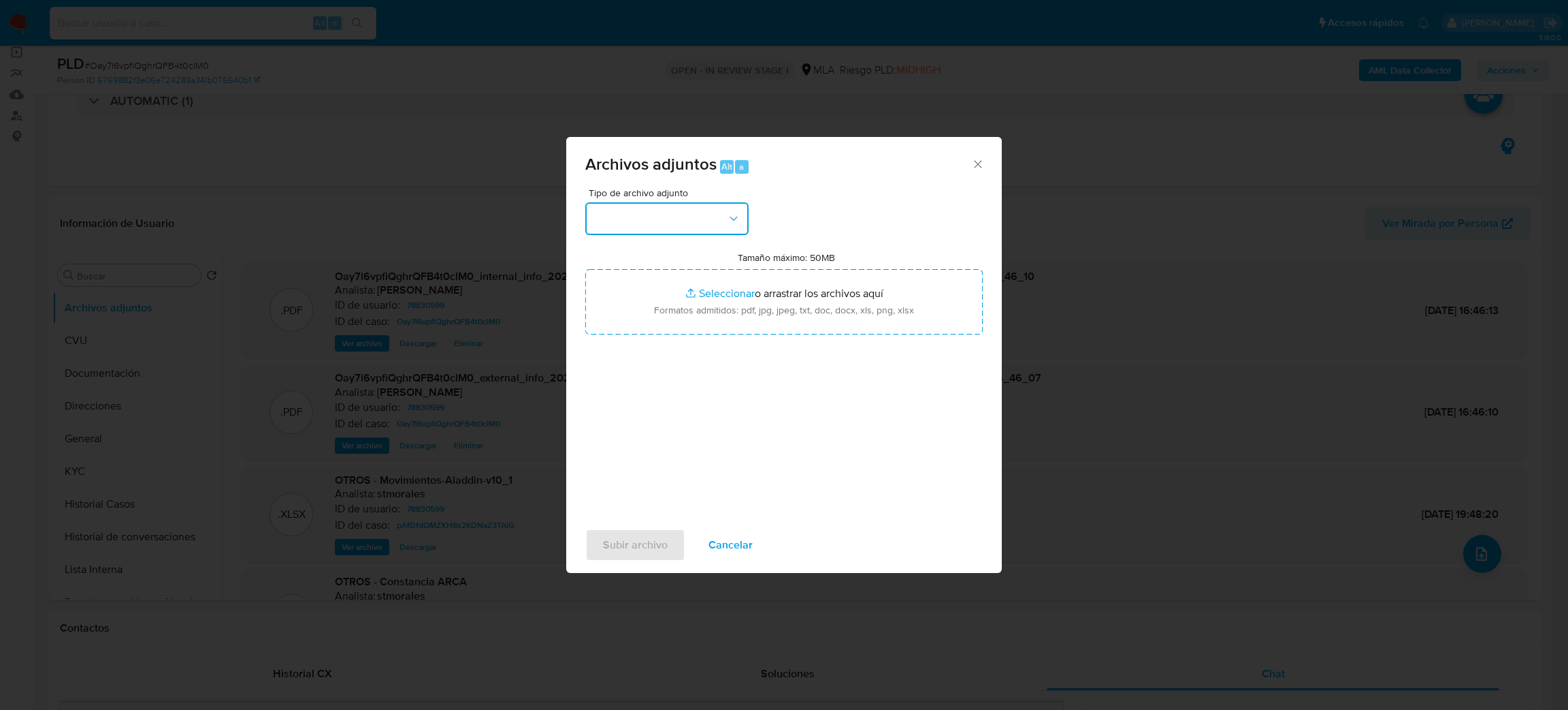
click at [684, 217] on button "button" at bounding box center [667, 218] width 163 height 33
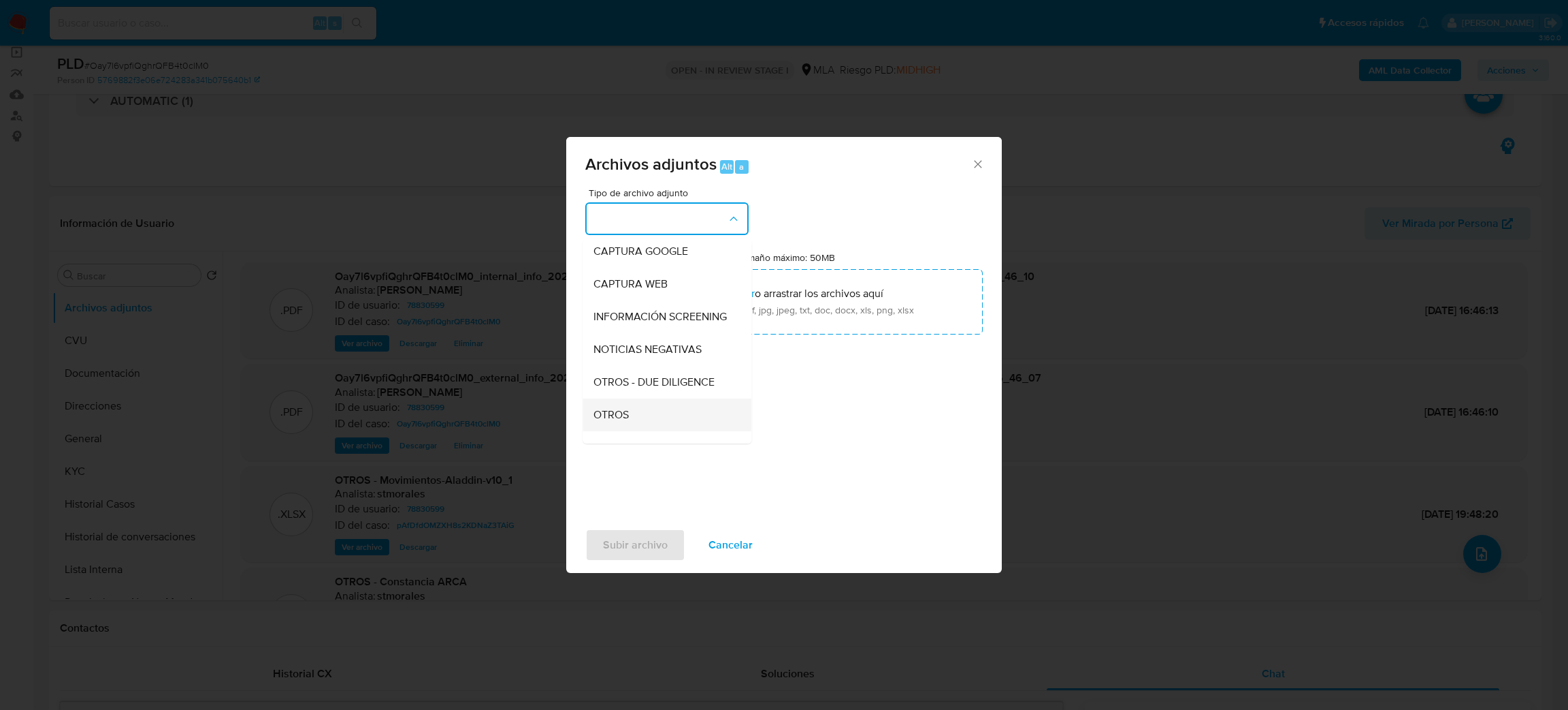
click at [629, 423] on div "OTROS" at bounding box center [663, 415] width 139 height 33
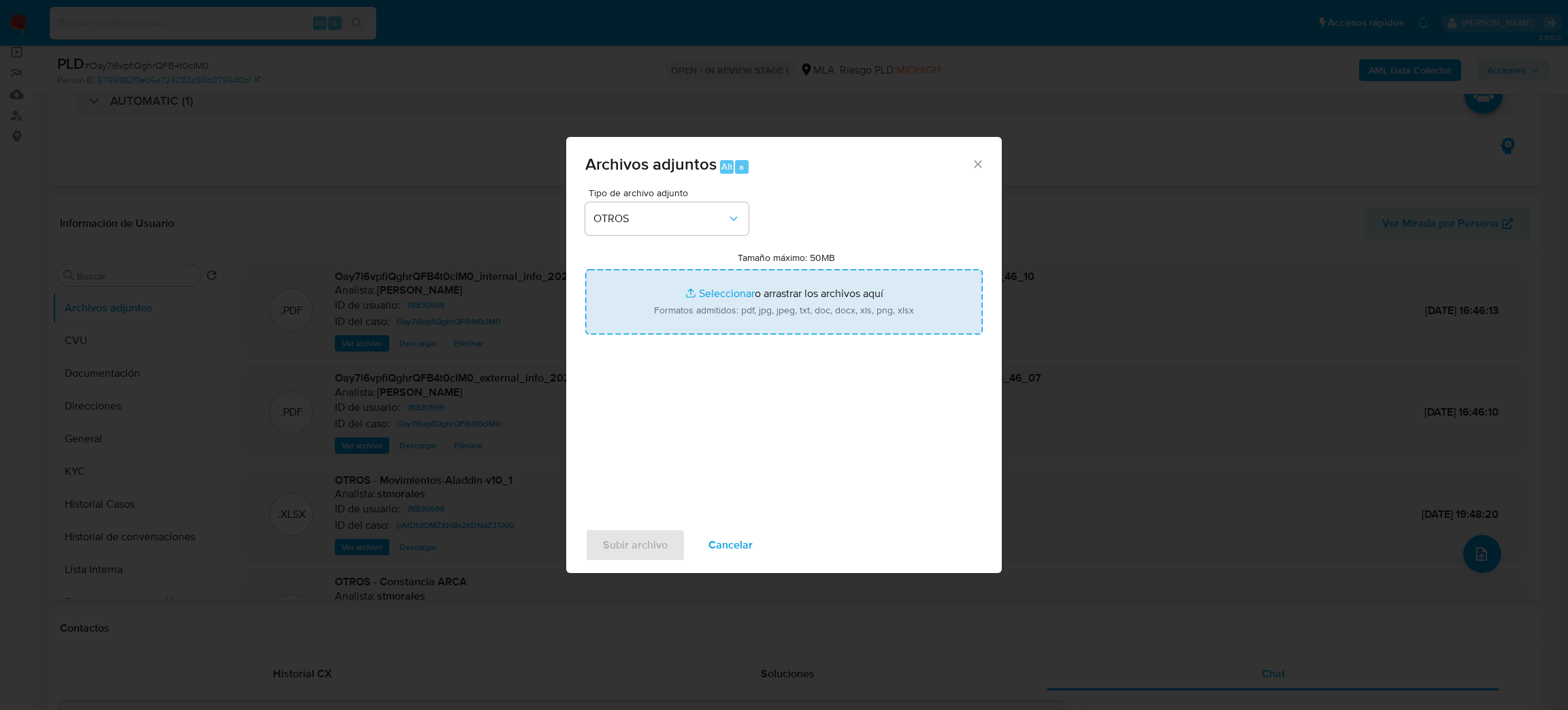
click at [716, 301] on input "Tamaño máximo: 50MB Seleccionar archivos" at bounding box center [784, 302] width 398 height 66
type input "C:\fakepath\Caselog Oay7l6vpfiQghrQFB4t0clM0_2025_09_10_08_30_53.docx"
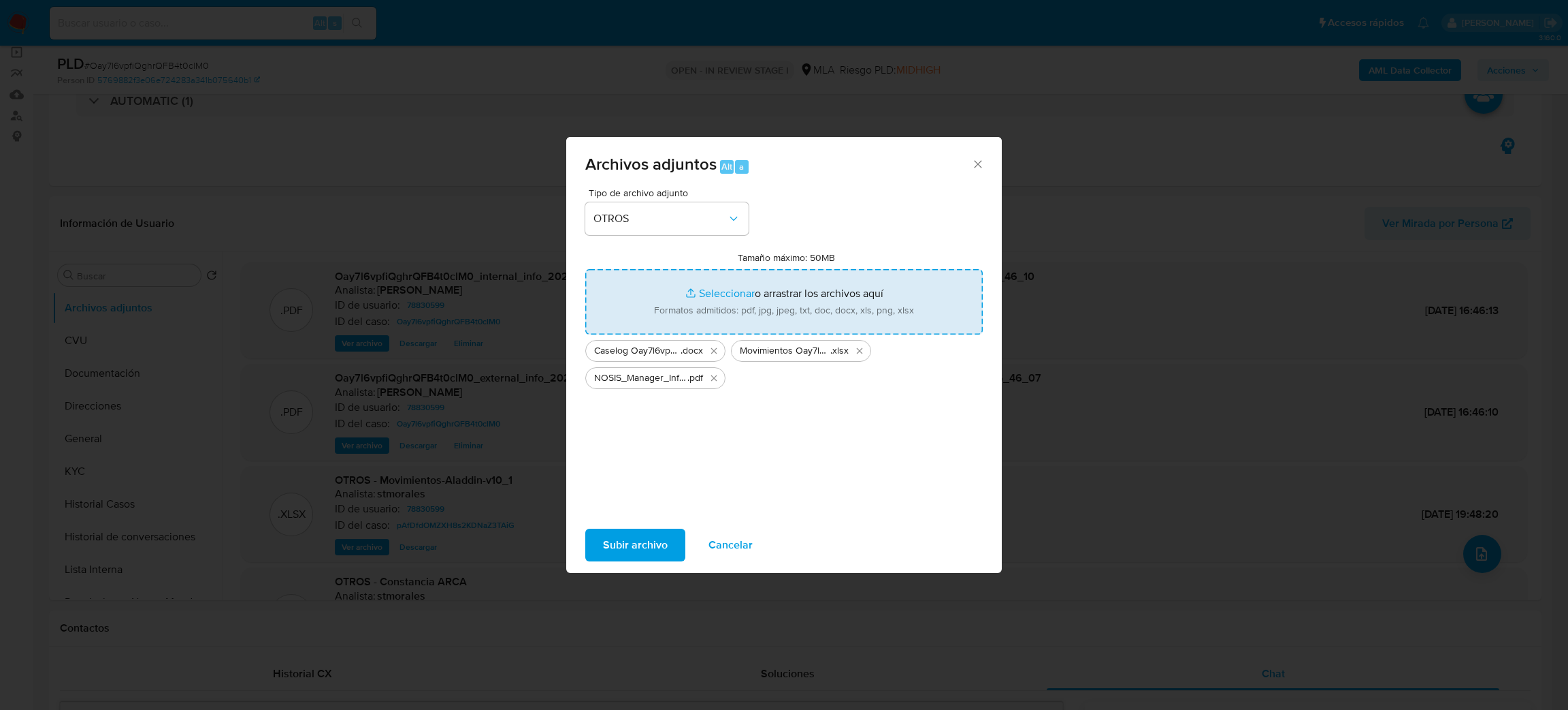
click at [632, 537] on span "Subir archivo" at bounding box center [635, 544] width 65 height 30
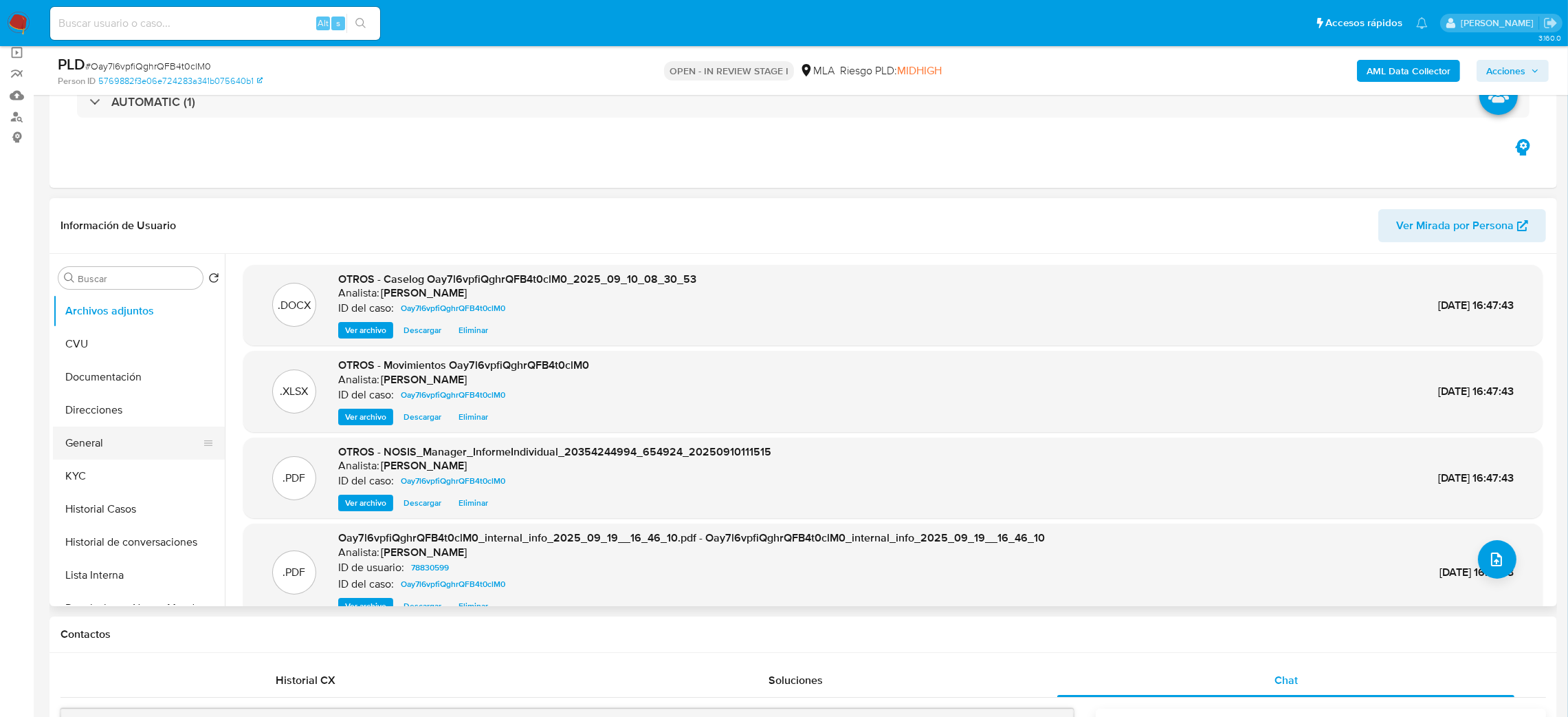
click at [71, 443] on button "General" at bounding box center [133, 443] width 161 height 33
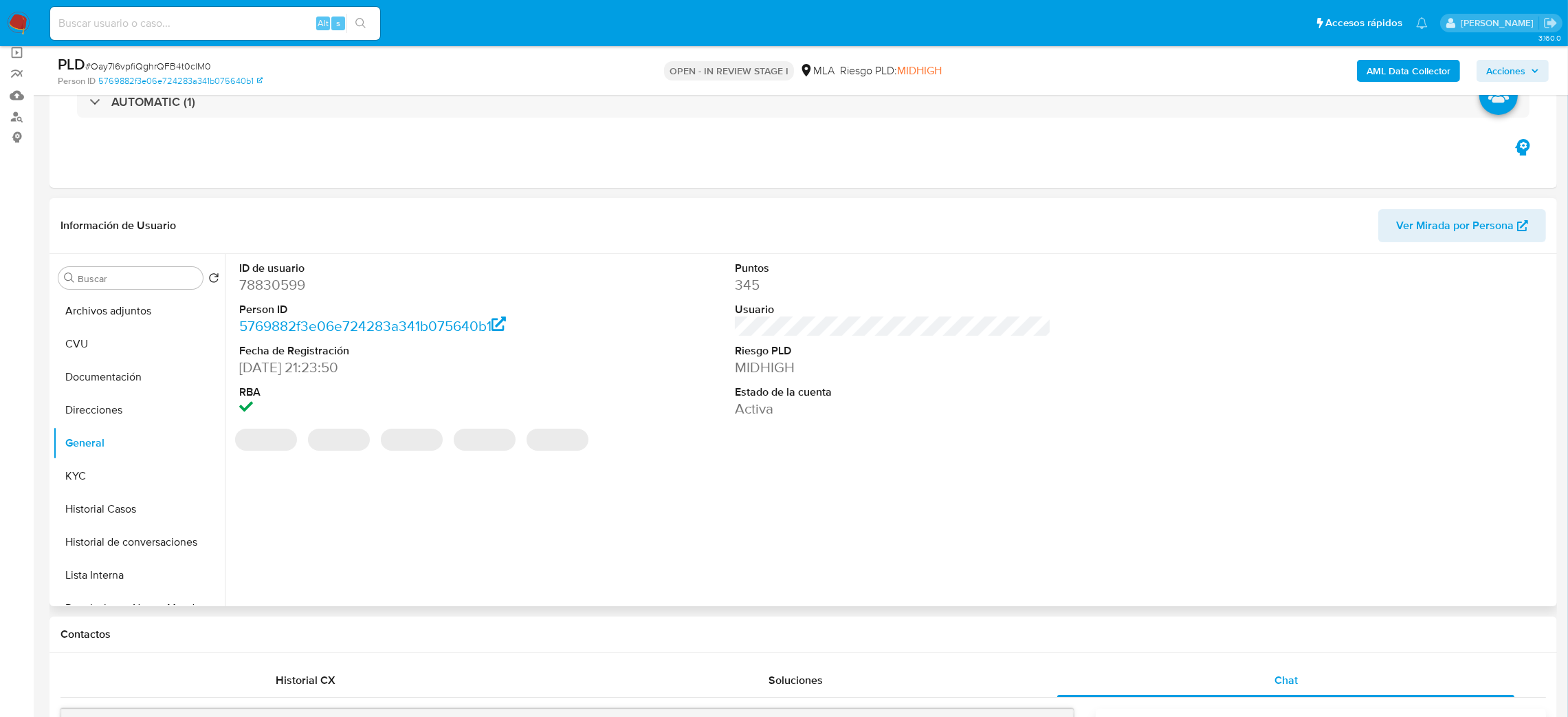
click at [277, 286] on dd "78830599" at bounding box center [397, 284] width 317 height 19
copy dd "78830599"
click at [1529, 73] on span "Acciones" at bounding box center [1513, 70] width 53 height 19
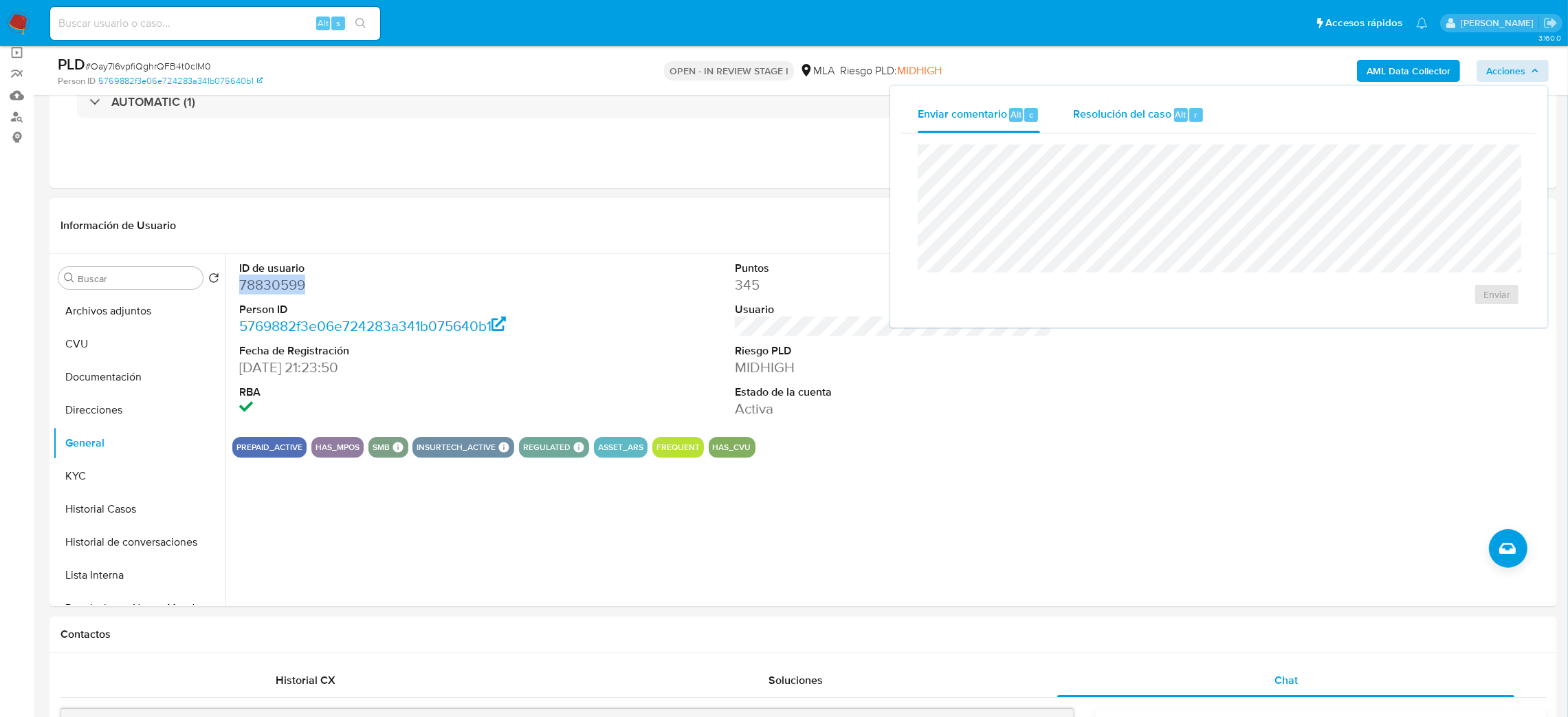
click at [1146, 113] on span "Resolución del caso" at bounding box center [1123, 113] width 99 height 16
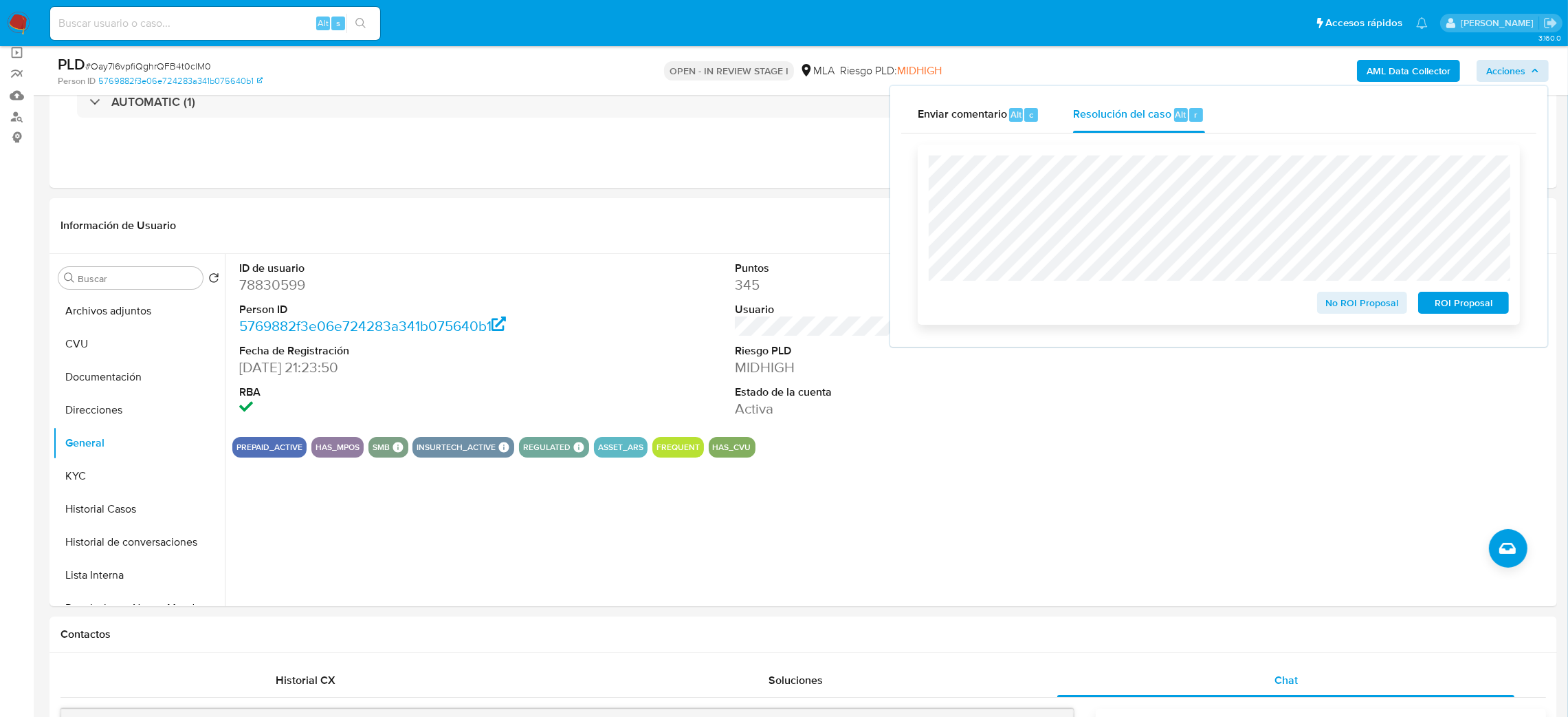
click at [1325, 295] on button "No ROI Proposal" at bounding box center [1362, 302] width 91 height 22
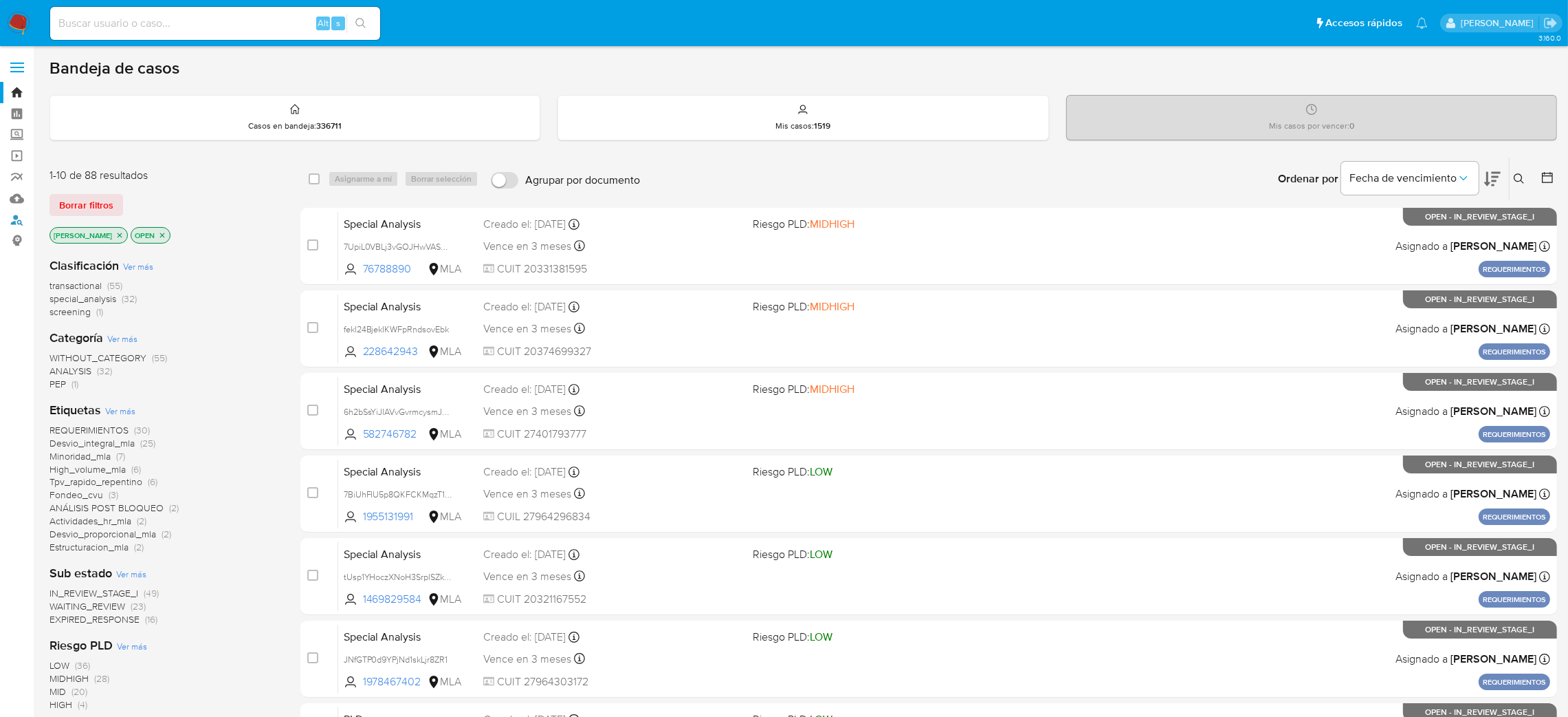
drag, startPoint x: 8, startPoint y: 218, endPoint x: 40, endPoint y: 227, distance: 33.2
click at [8, 218] on link "Buscador de personas" at bounding box center [82, 220] width 163 height 22
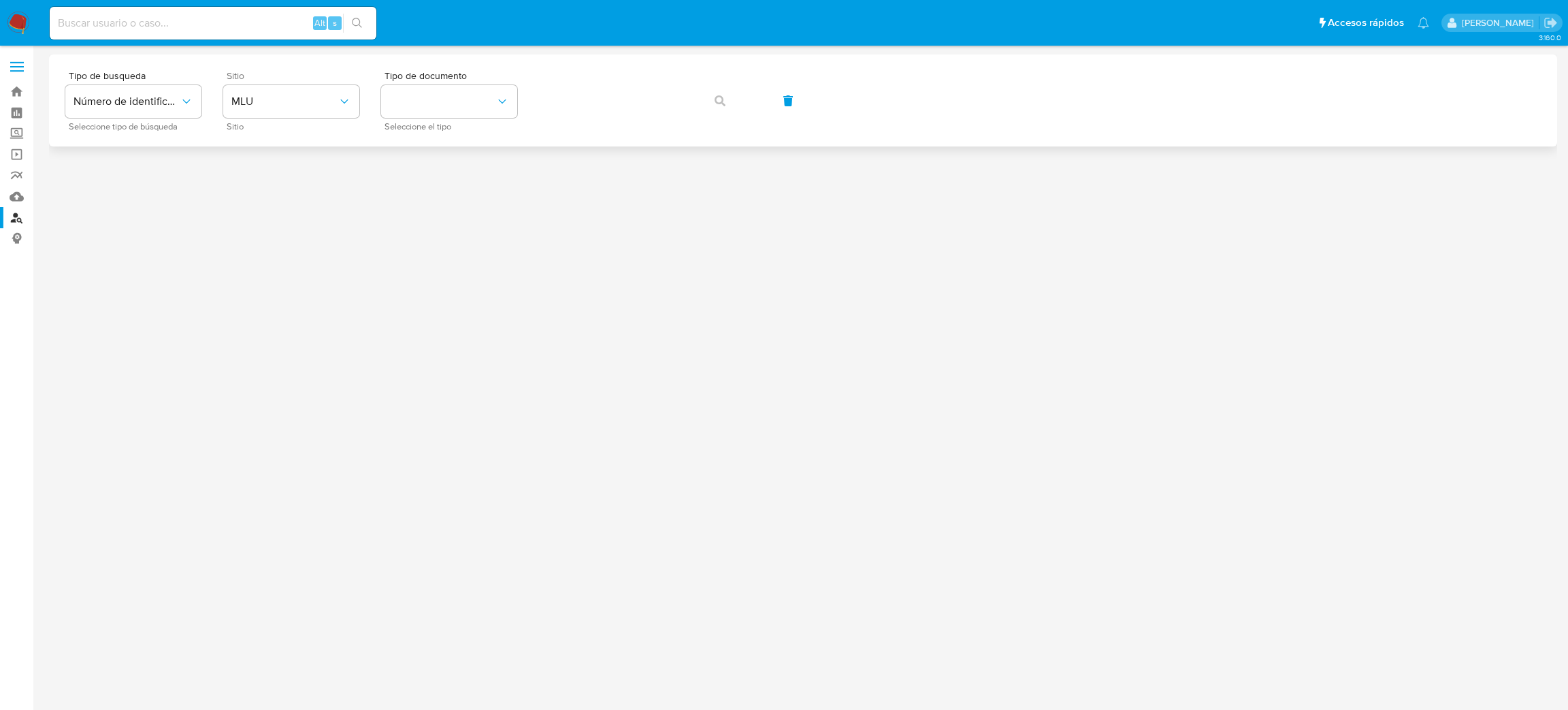
click at [307, 118] on div "Sitio MLU Sitio" at bounding box center [291, 101] width 136 height 60
click at [279, 98] on span "MLU" at bounding box center [284, 102] width 106 height 14
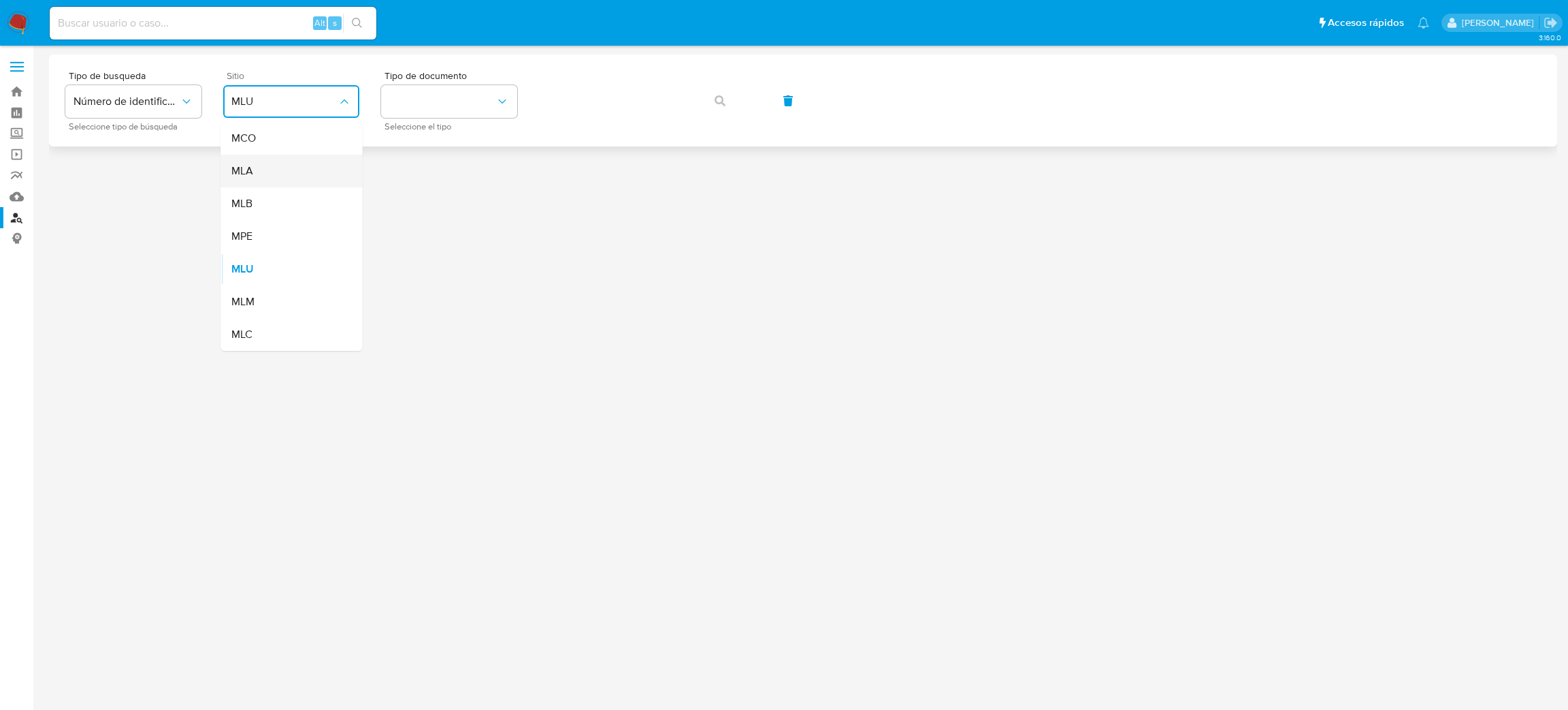
click at [287, 165] on div "MLA" at bounding box center [287, 171] width 111 height 33
drag, startPoint x: 433, startPoint y: 90, endPoint x: 436, endPoint y: 101, distance: 11.4
click at [434, 90] on button "identificationType" at bounding box center [449, 102] width 136 height 33
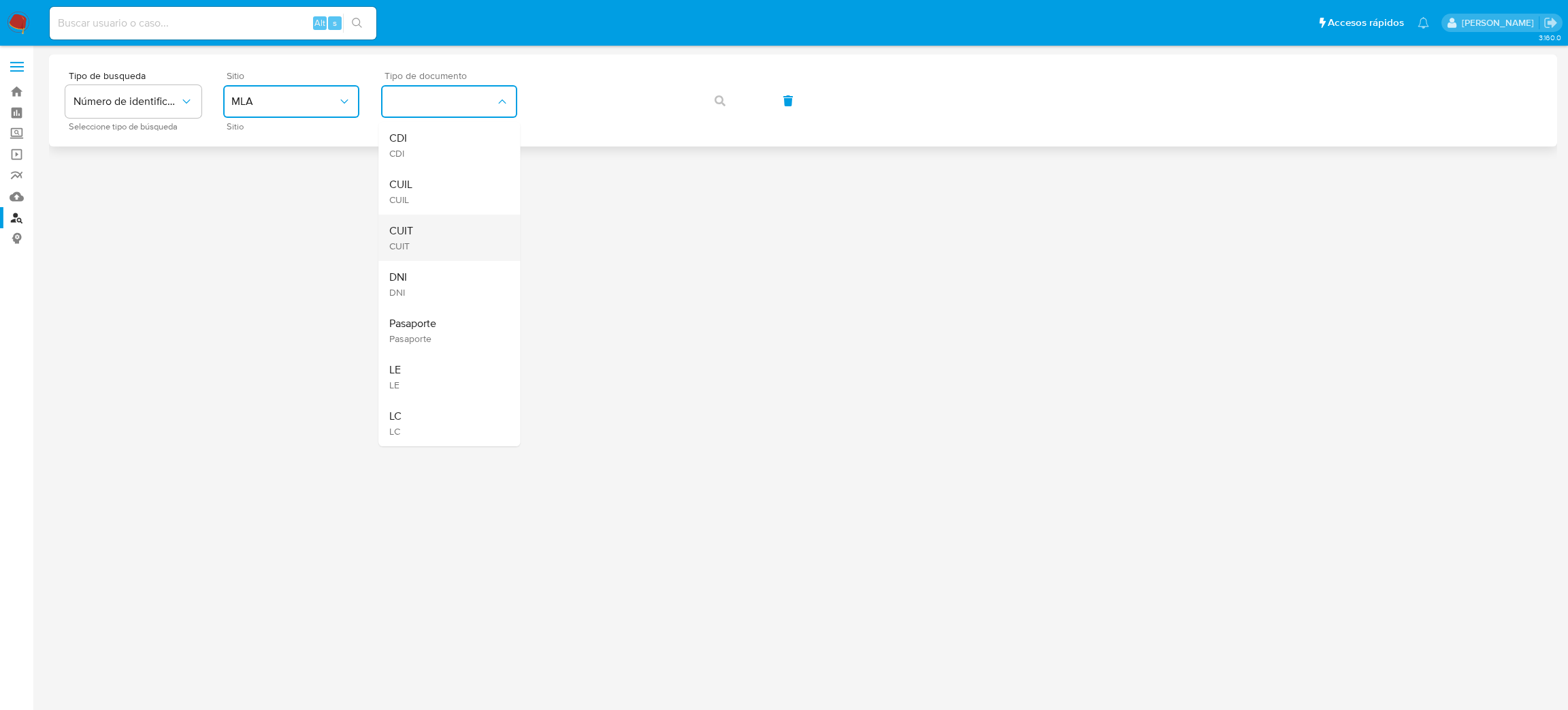
click at [446, 243] on div "CUIT CUIT" at bounding box center [445, 237] width 111 height 47
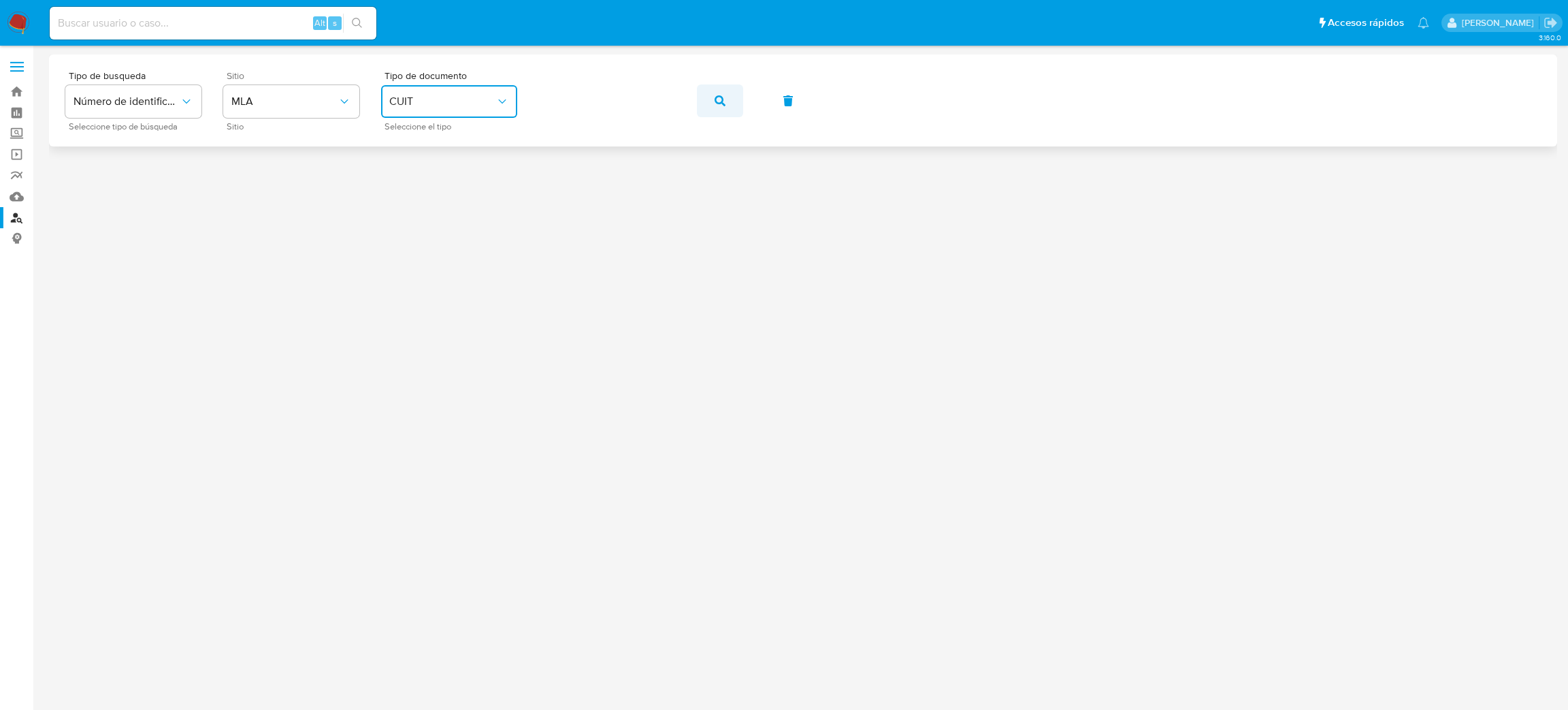
click at [723, 109] on span "button" at bounding box center [720, 100] width 11 height 30
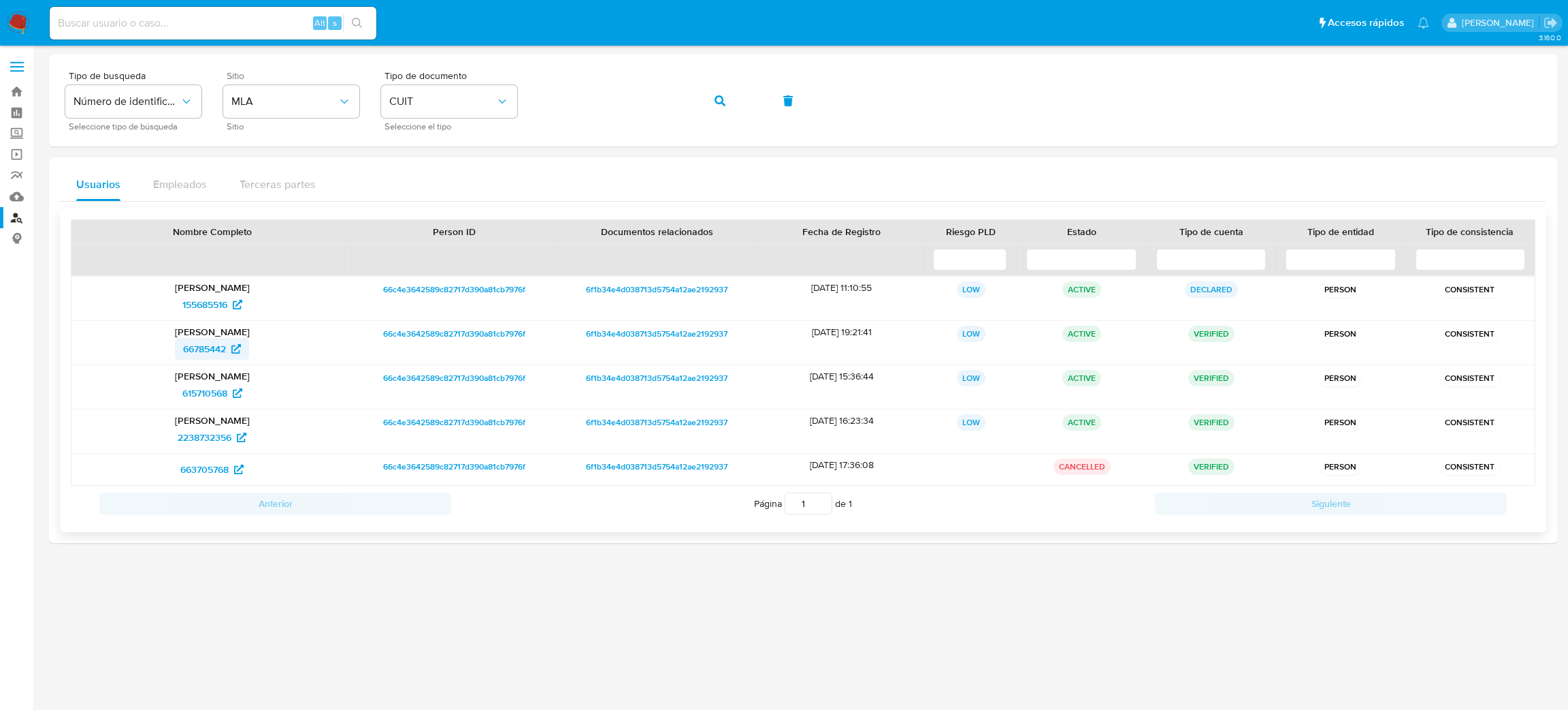
click at [197, 350] on span "66785442" at bounding box center [204, 348] width 43 height 22
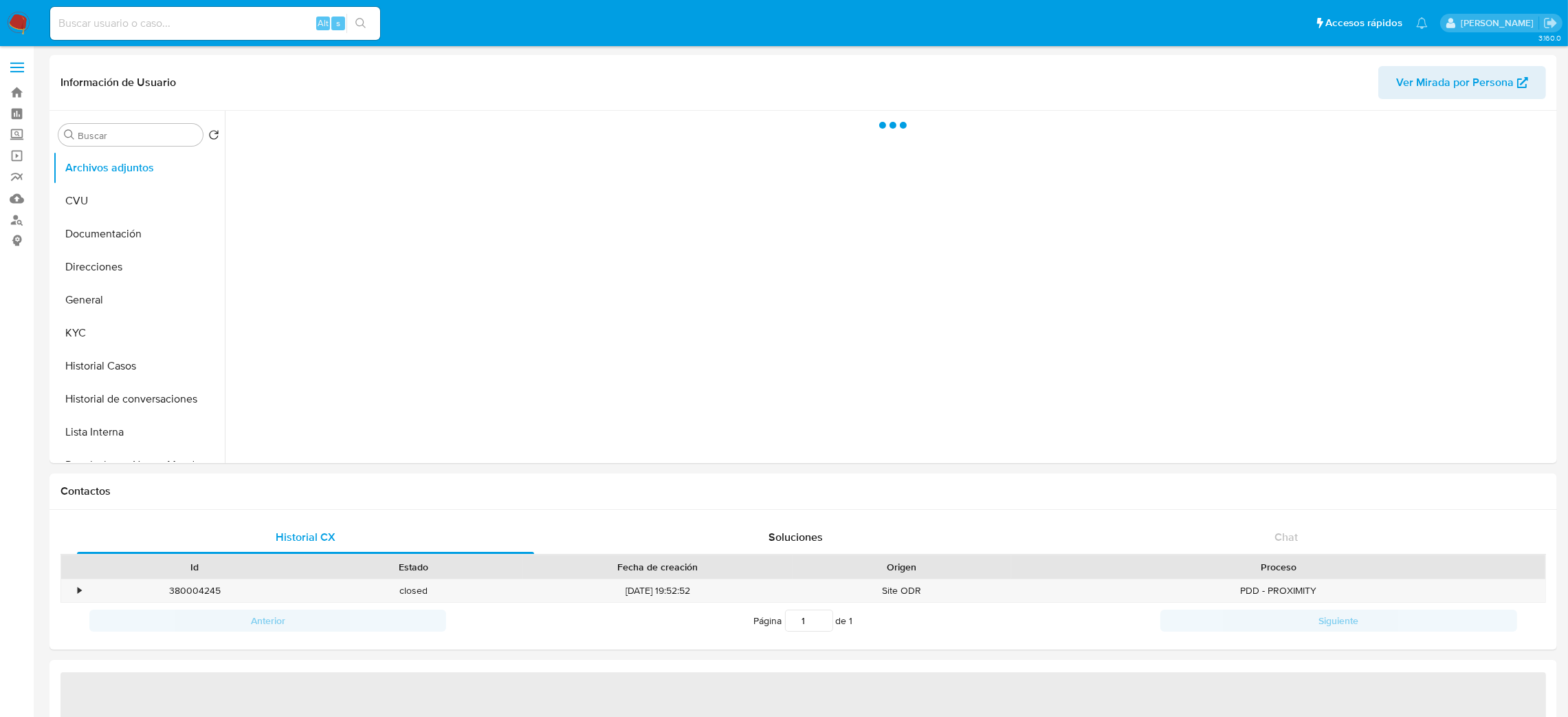
select select "10"
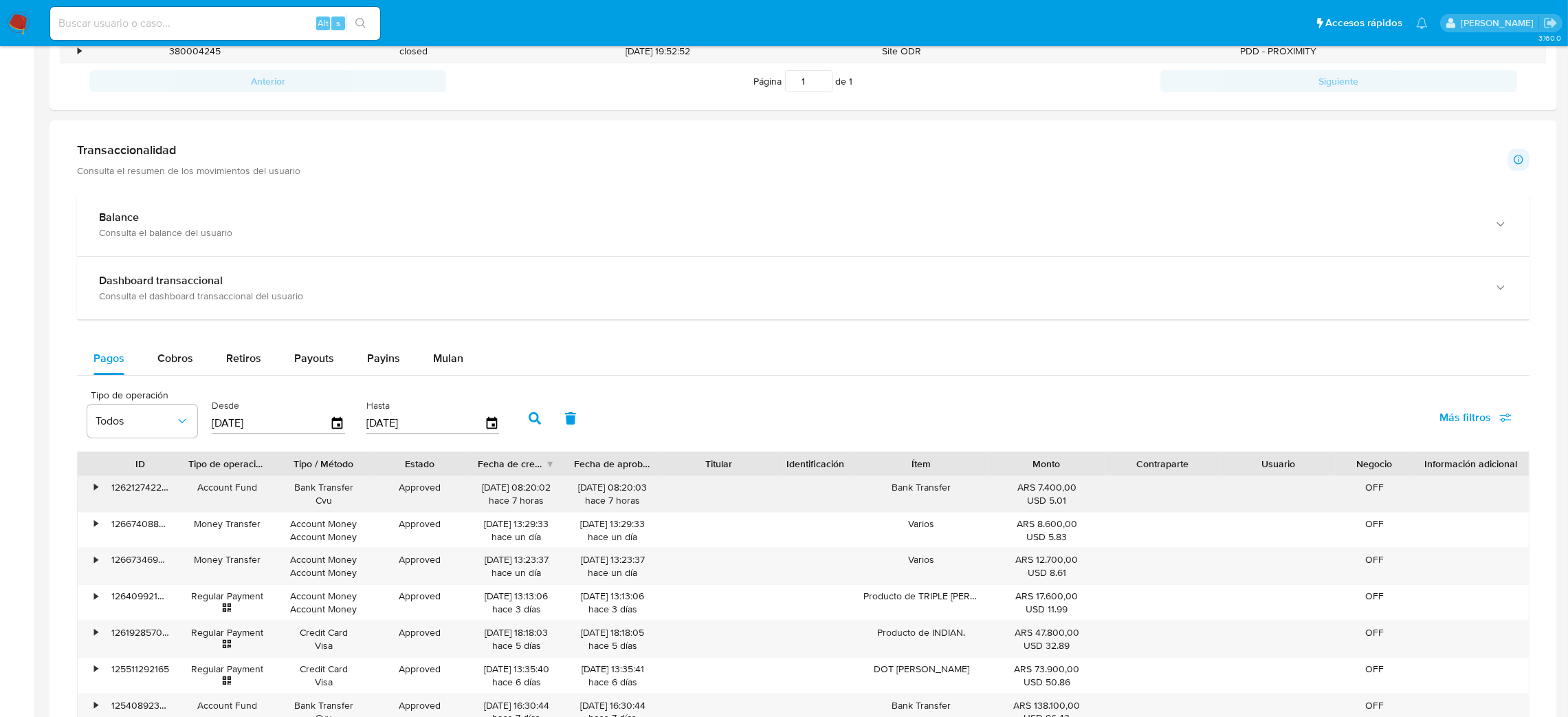
scroll to position [23, 0]
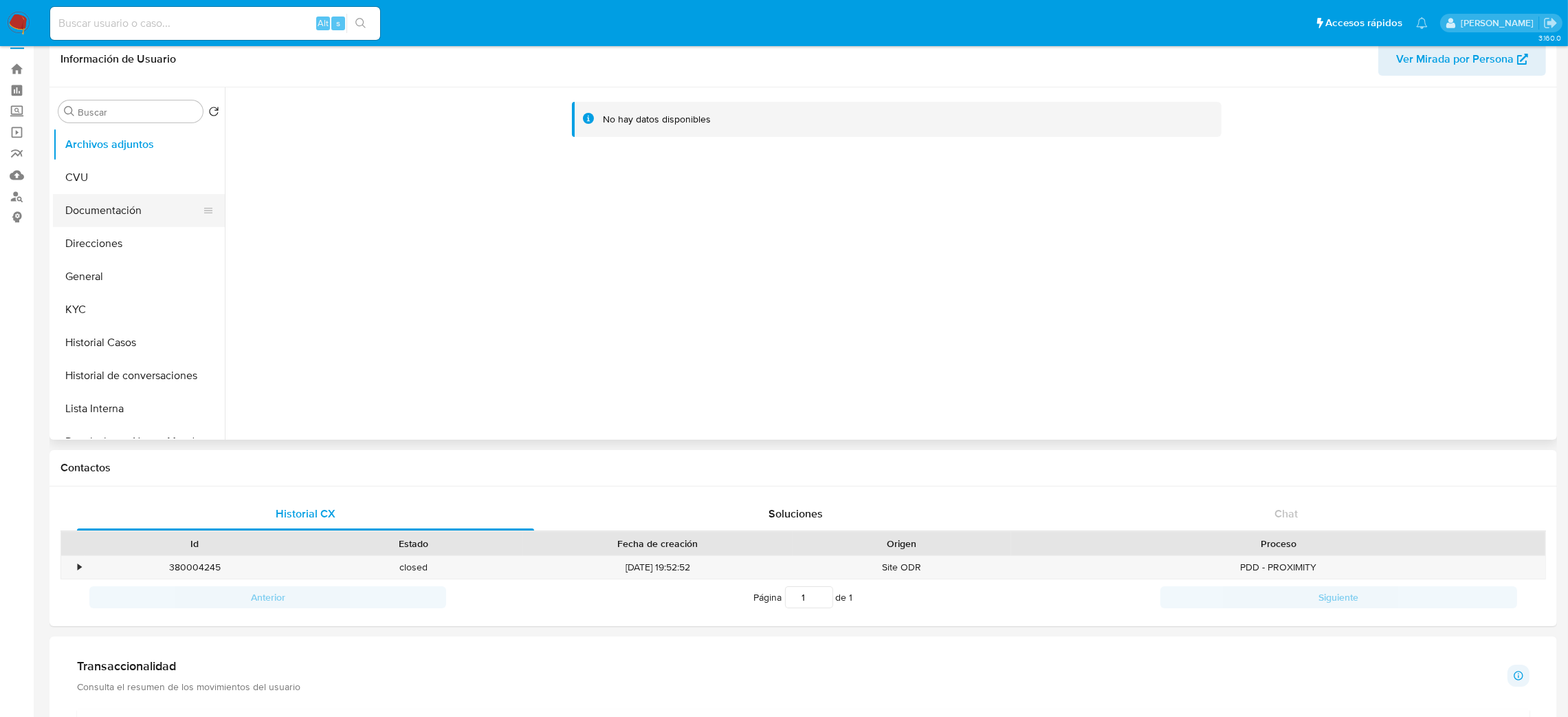
click at [111, 205] on button "Documentación" at bounding box center [133, 210] width 161 height 33
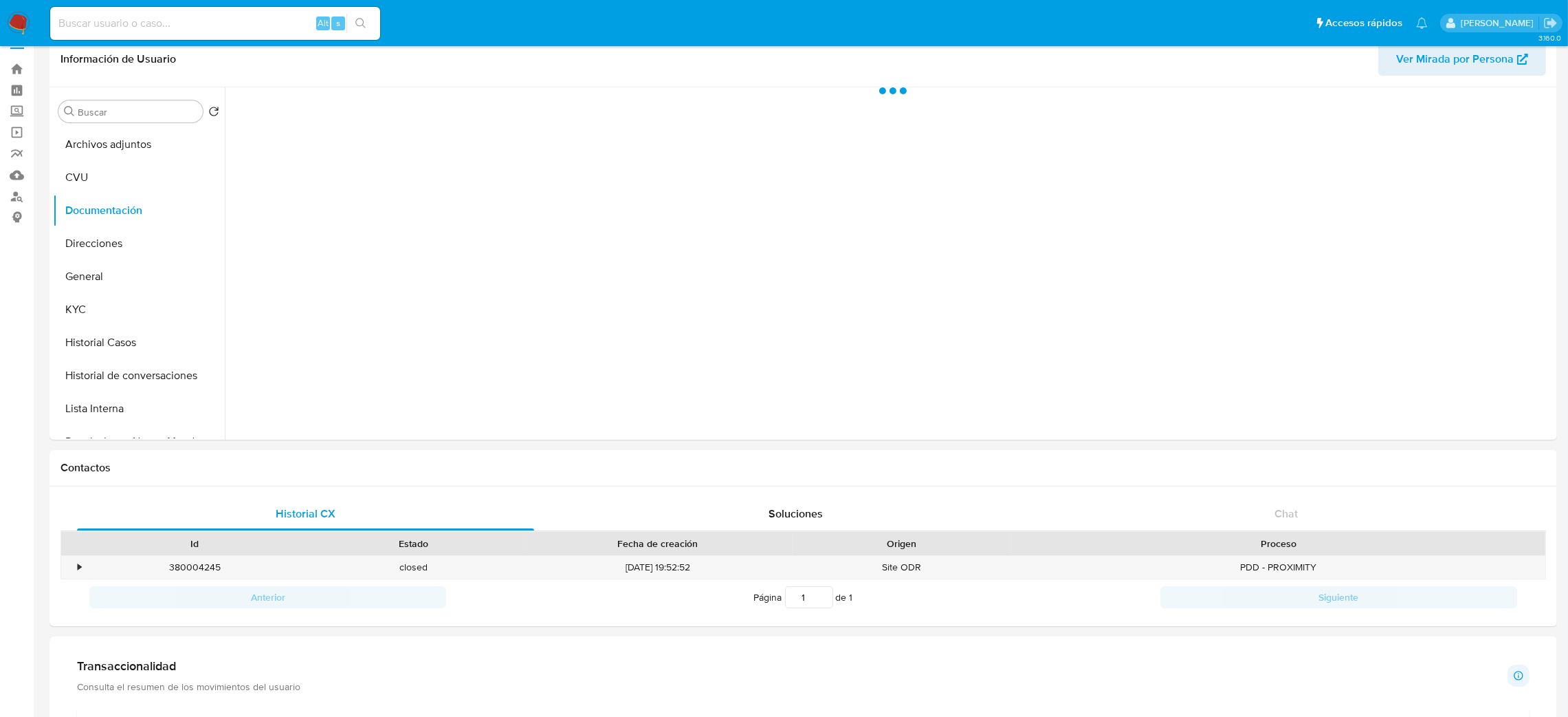
scroll to position [0, 0]
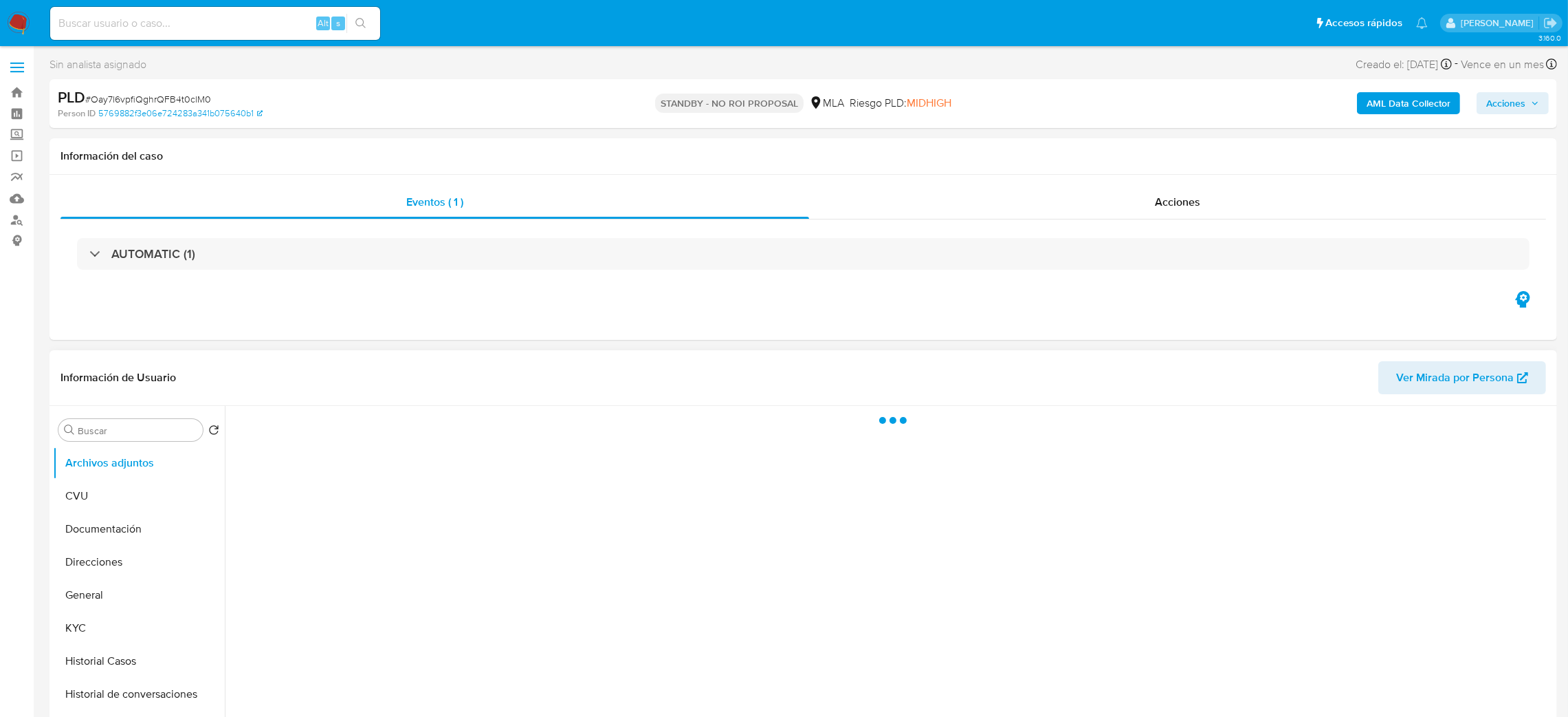
select select "10"
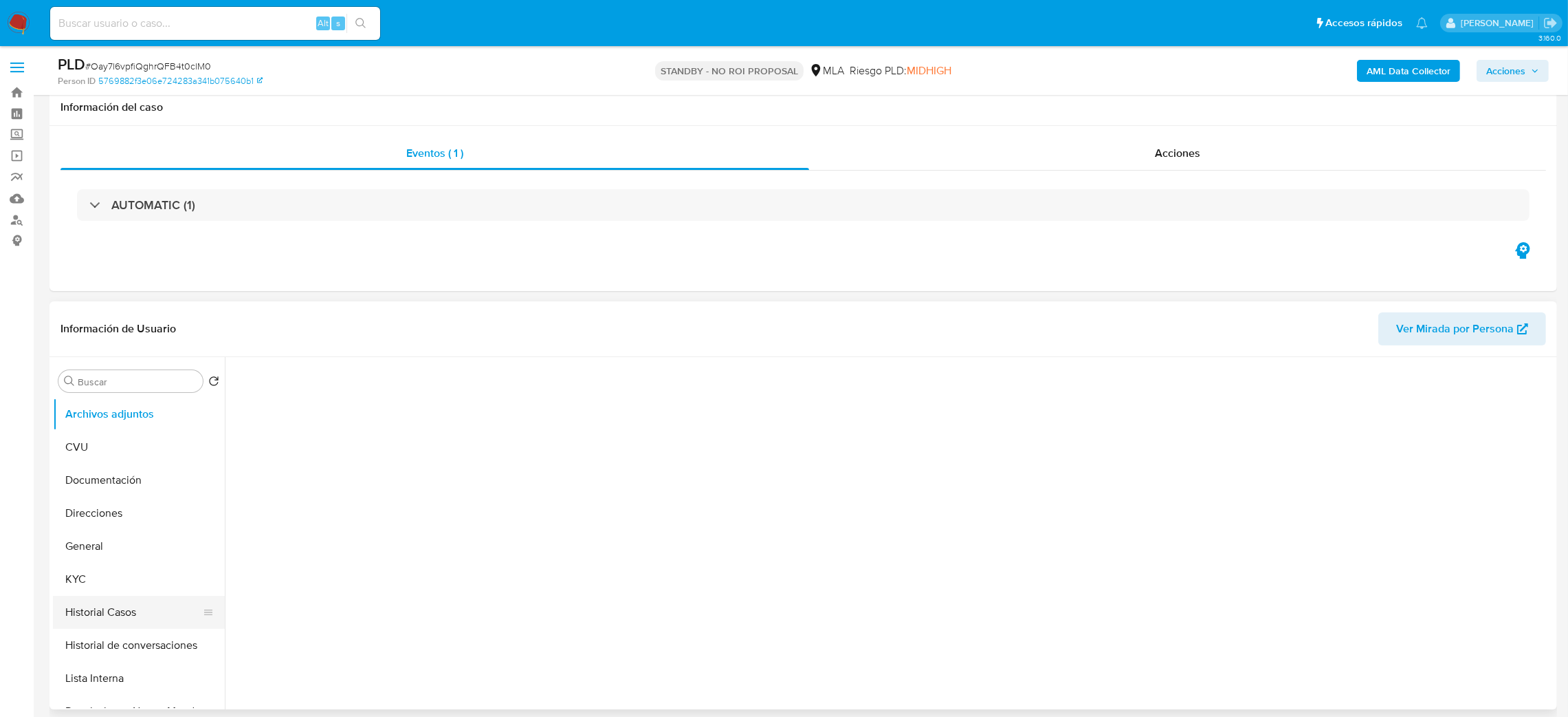
scroll to position [103, 0]
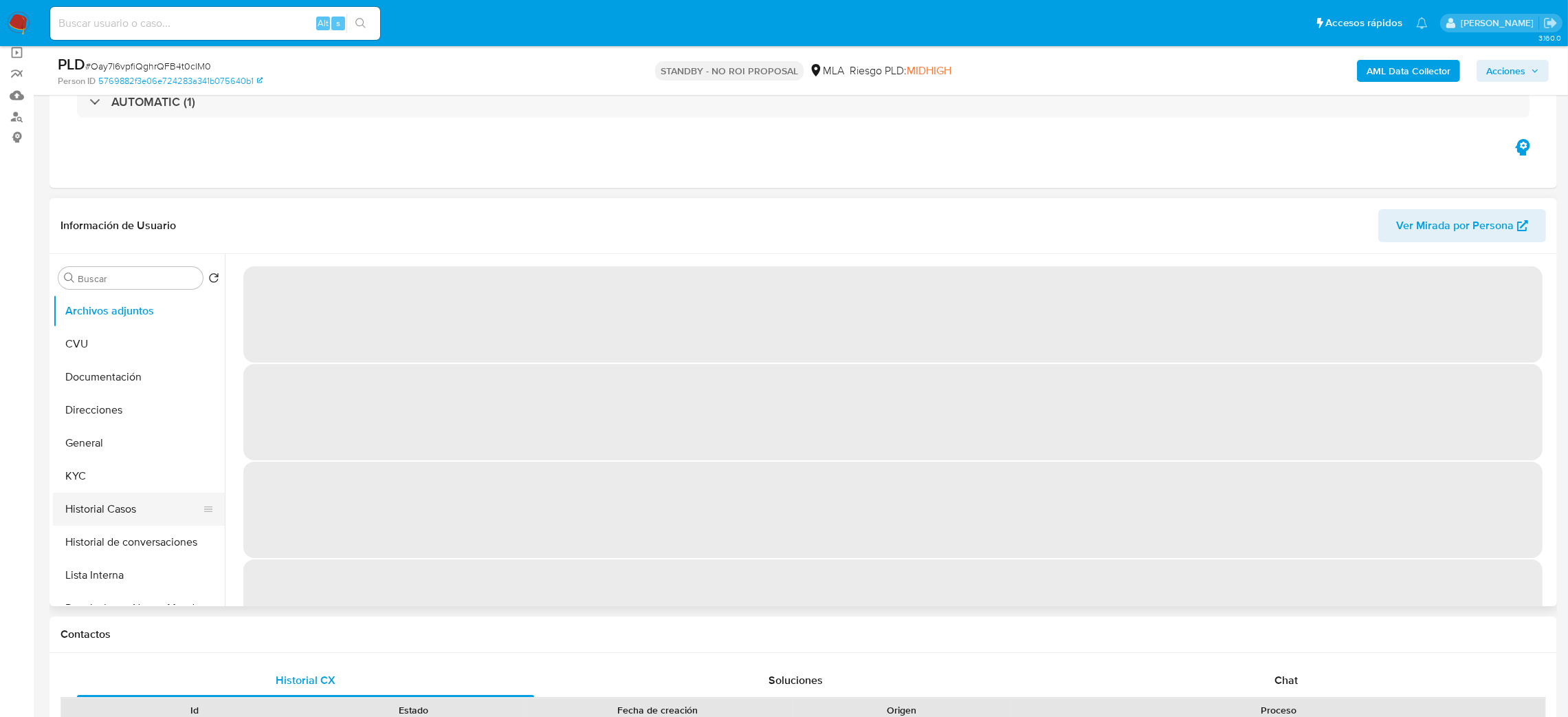
click at [131, 500] on button "Historial Casos" at bounding box center [133, 509] width 161 height 33
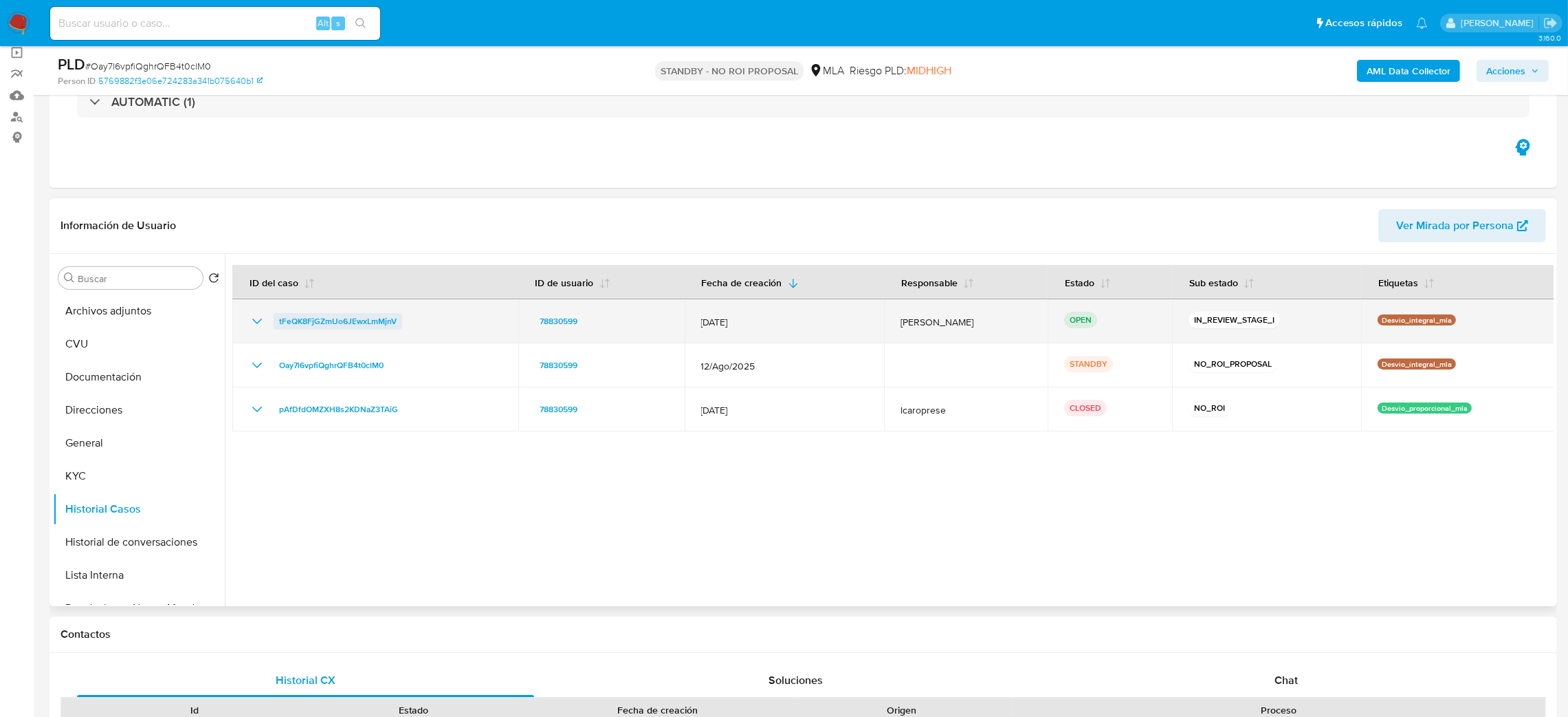
click at [344, 318] on span "tFeQK8FjGZmUo6JEwxLmMjnV" at bounding box center [337, 321] width 118 height 16
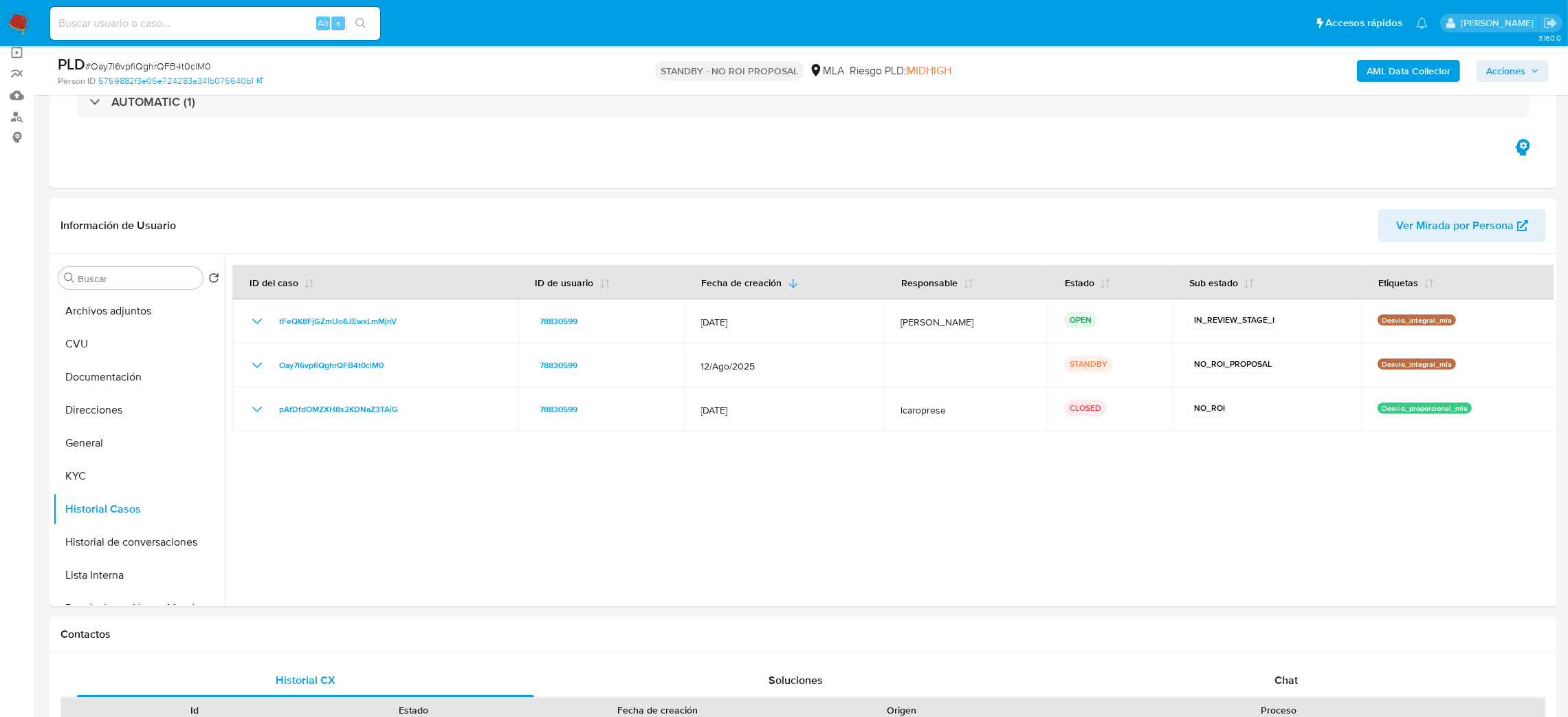
click at [18, 24] on img at bounding box center [18, 23] width 23 height 23
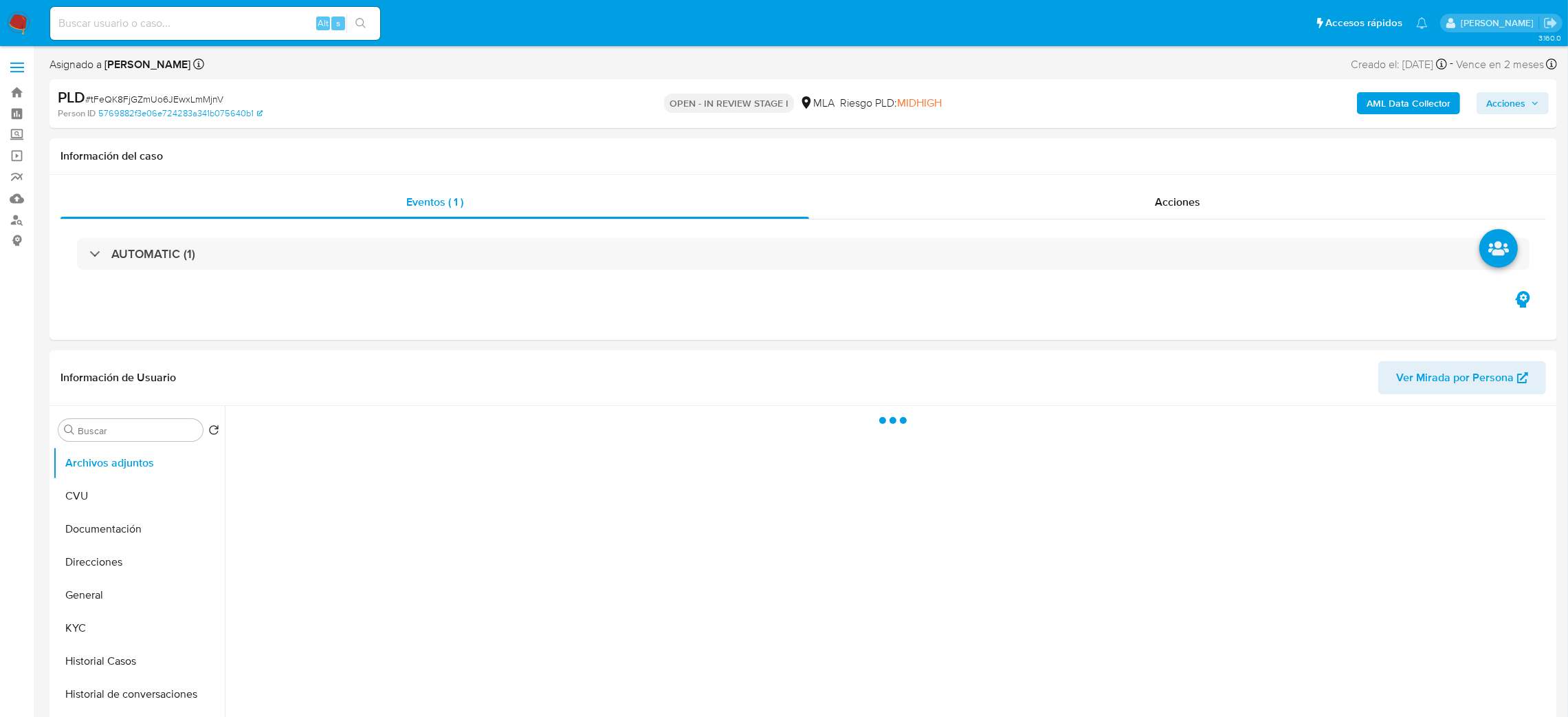
click at [1491, 105] on span "Acciones" at bounding box center [1506, 103] width 39 height 22
select select "10"
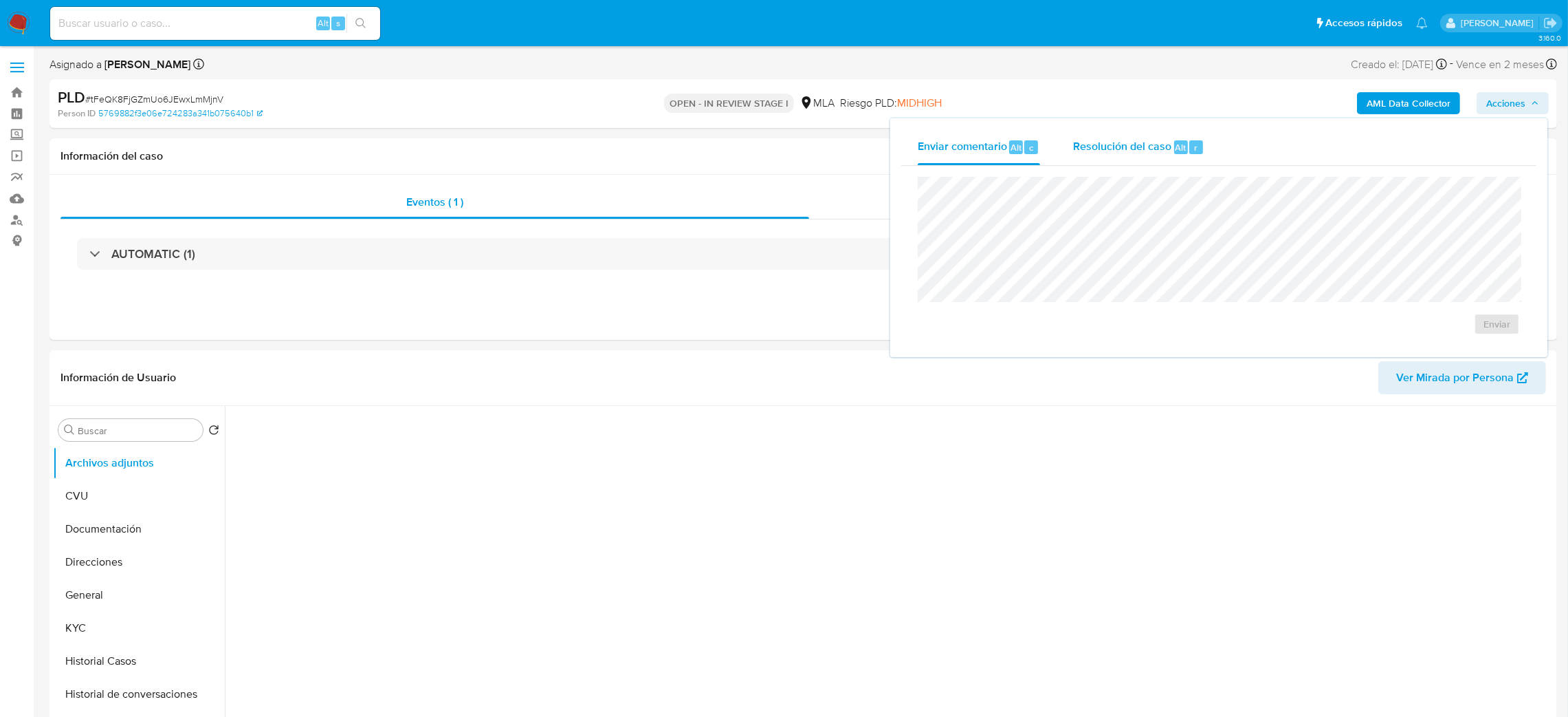
click at [1103, 143] on span "Resolución del caso" at bounding box center [1123, 146] width 99 height 16
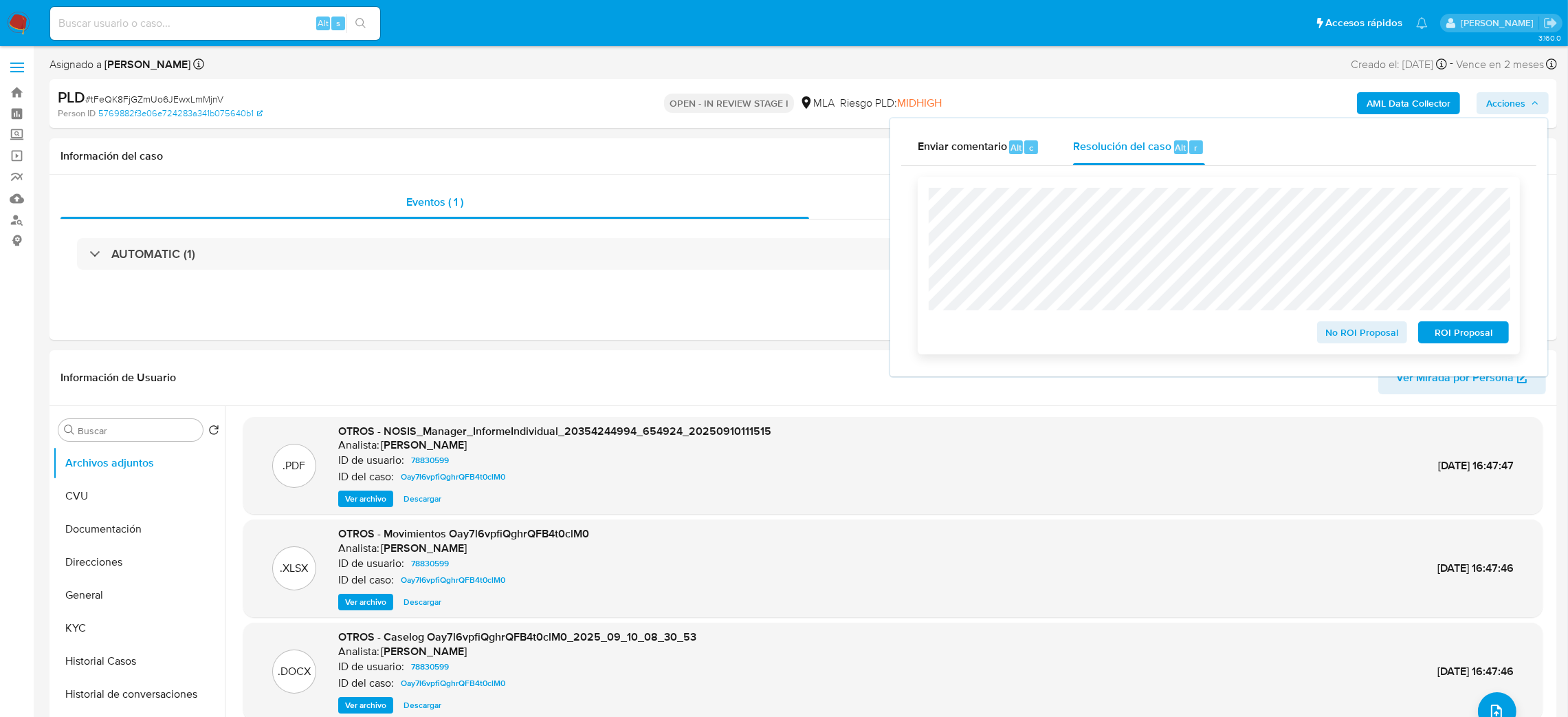
click at [1331, 333] on span "No ROI Proposal" at bounding box center [1362, 332] width 72 height 19
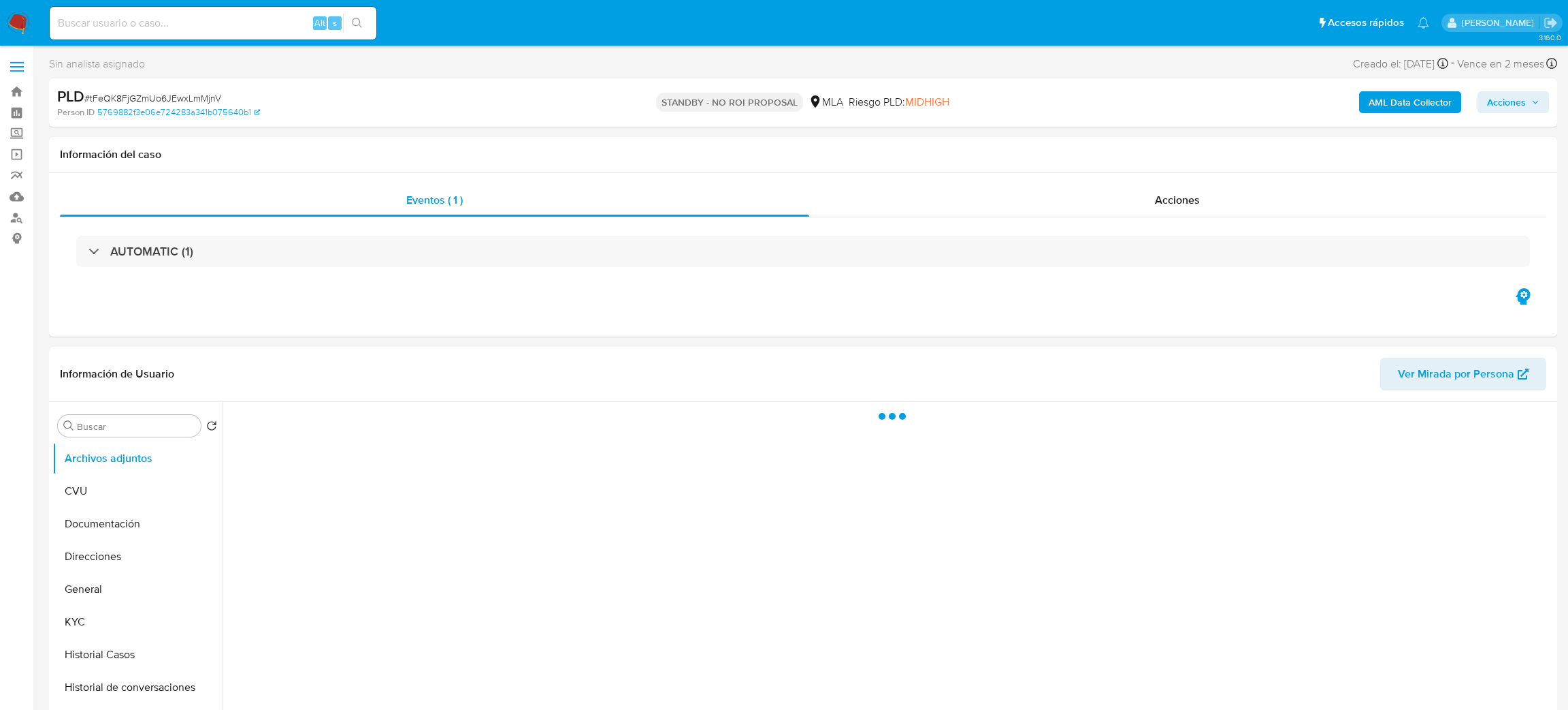
select select "10"
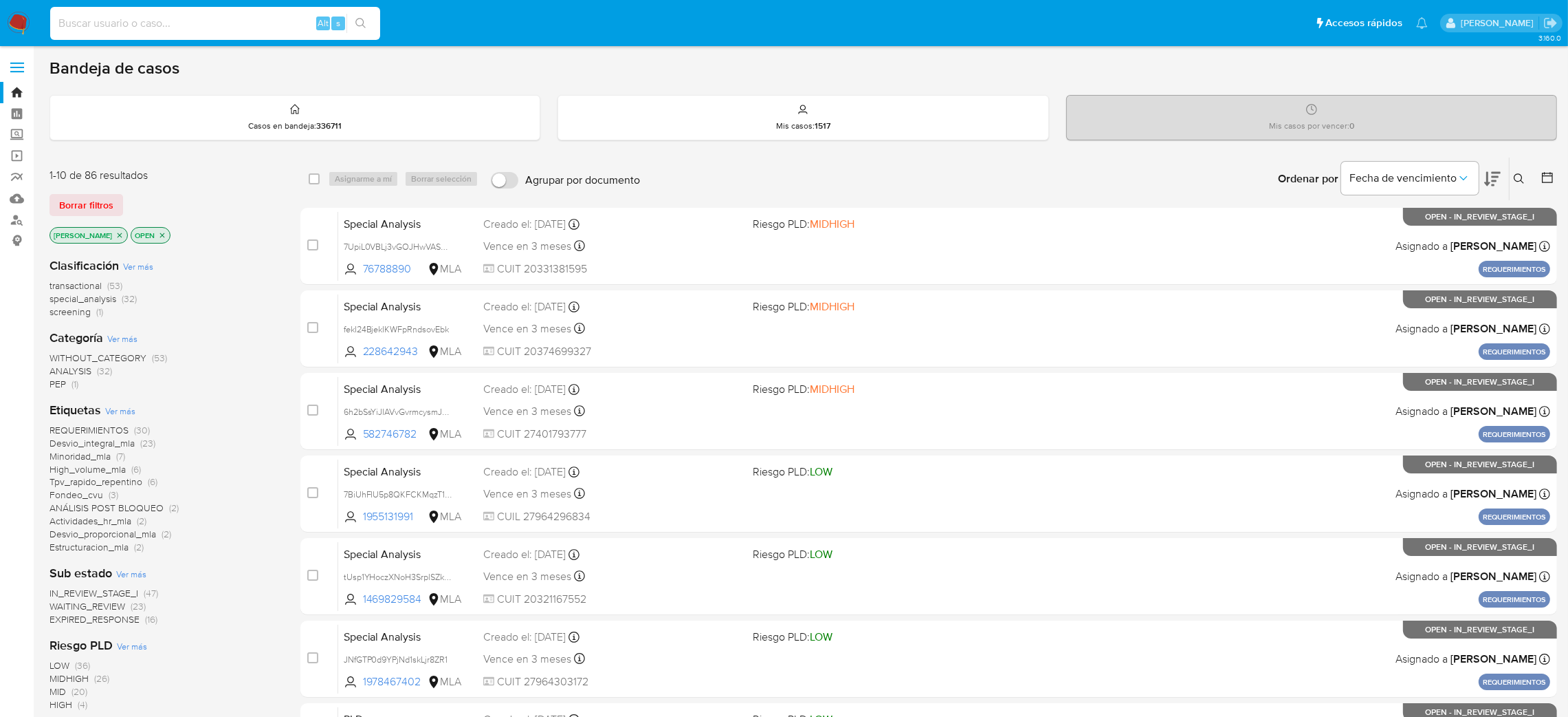
click at [213, 26] on input at bounding box center [215, 23] width 330 height 18
paste input "wJUdwwUdljyz9OcmwpuqjnSc"
type input "wJUdwwUdljyz9OcmwpuqjnSc"
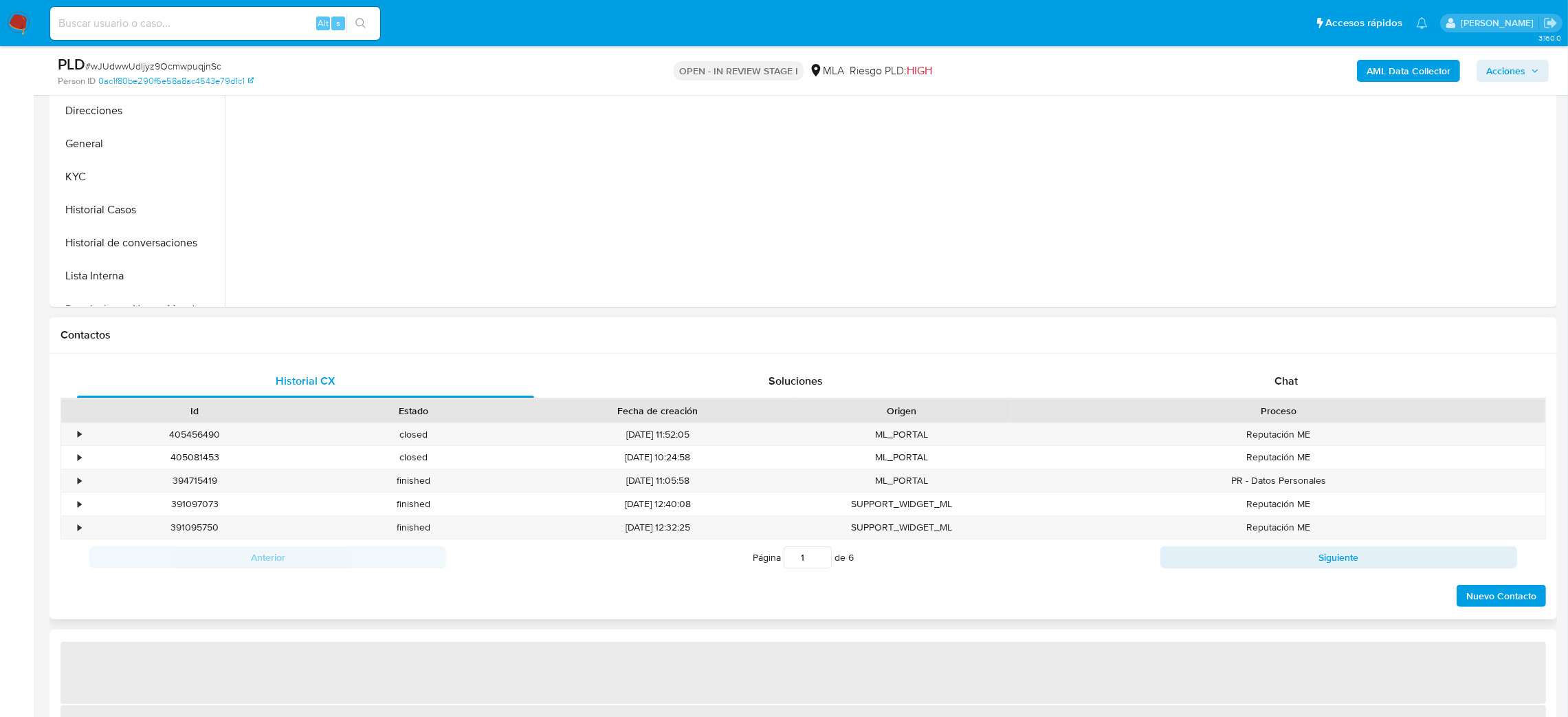
scroll to position [412, 0]
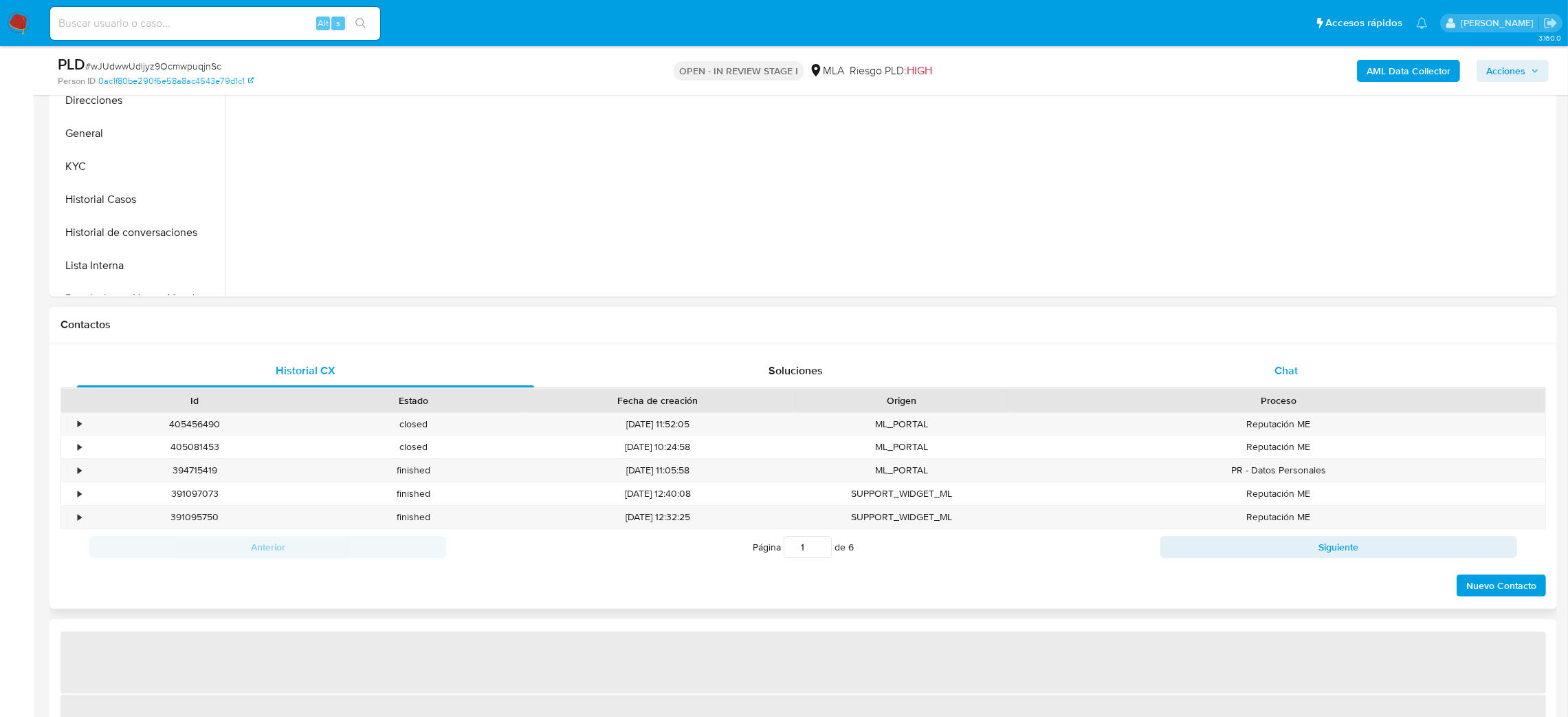
click at [1284, 361] on div "Chat" at bounding box center [1285, 370] width 457 height 33
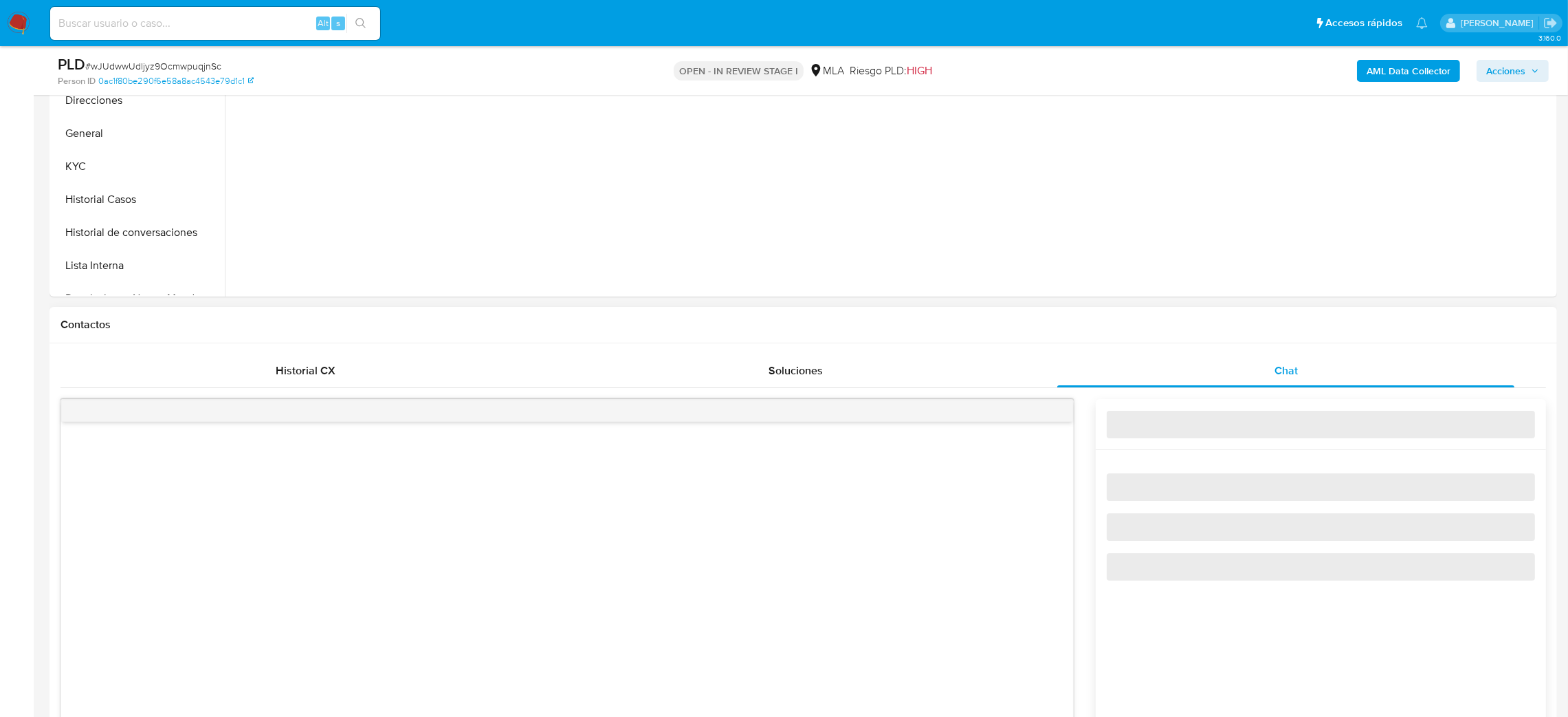
select select "10"
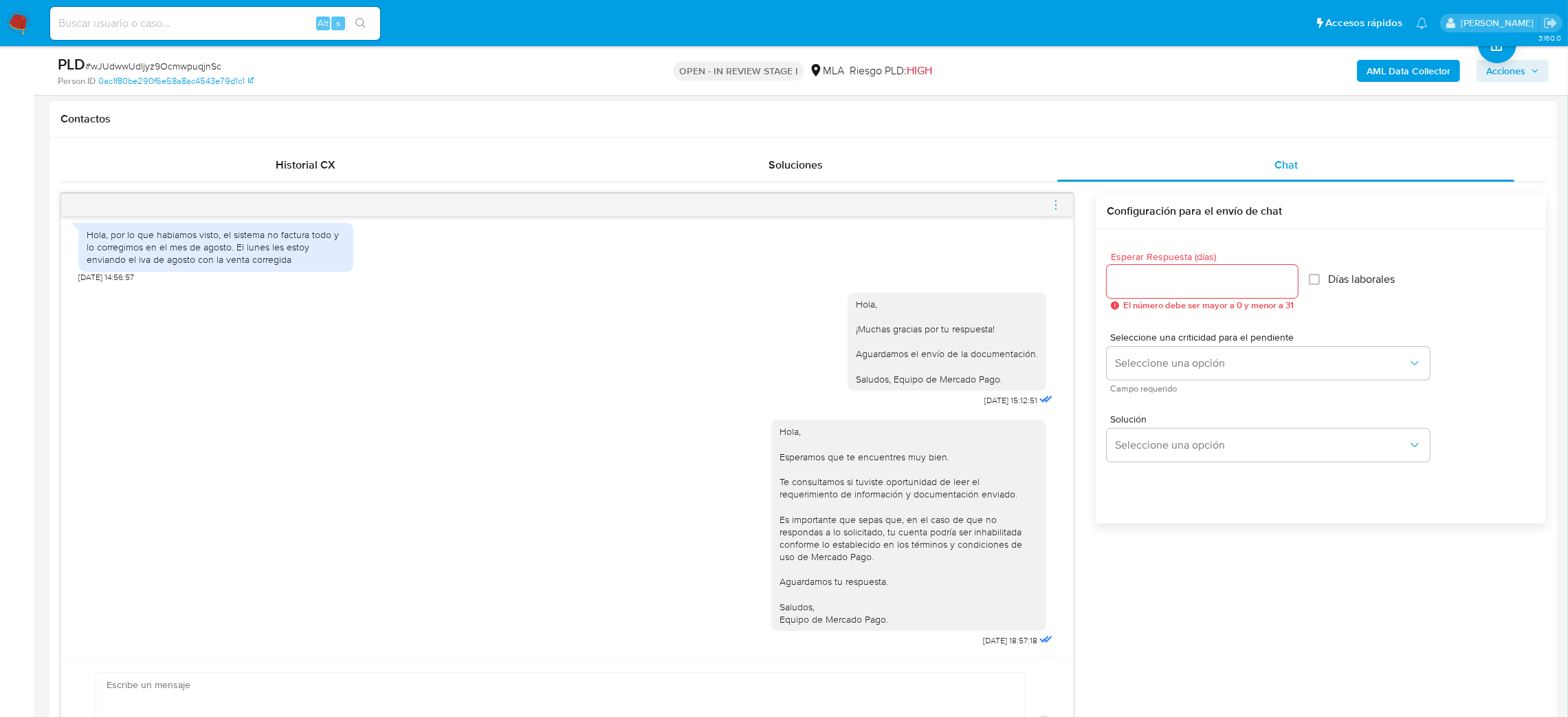
scroll to position [826, 0]
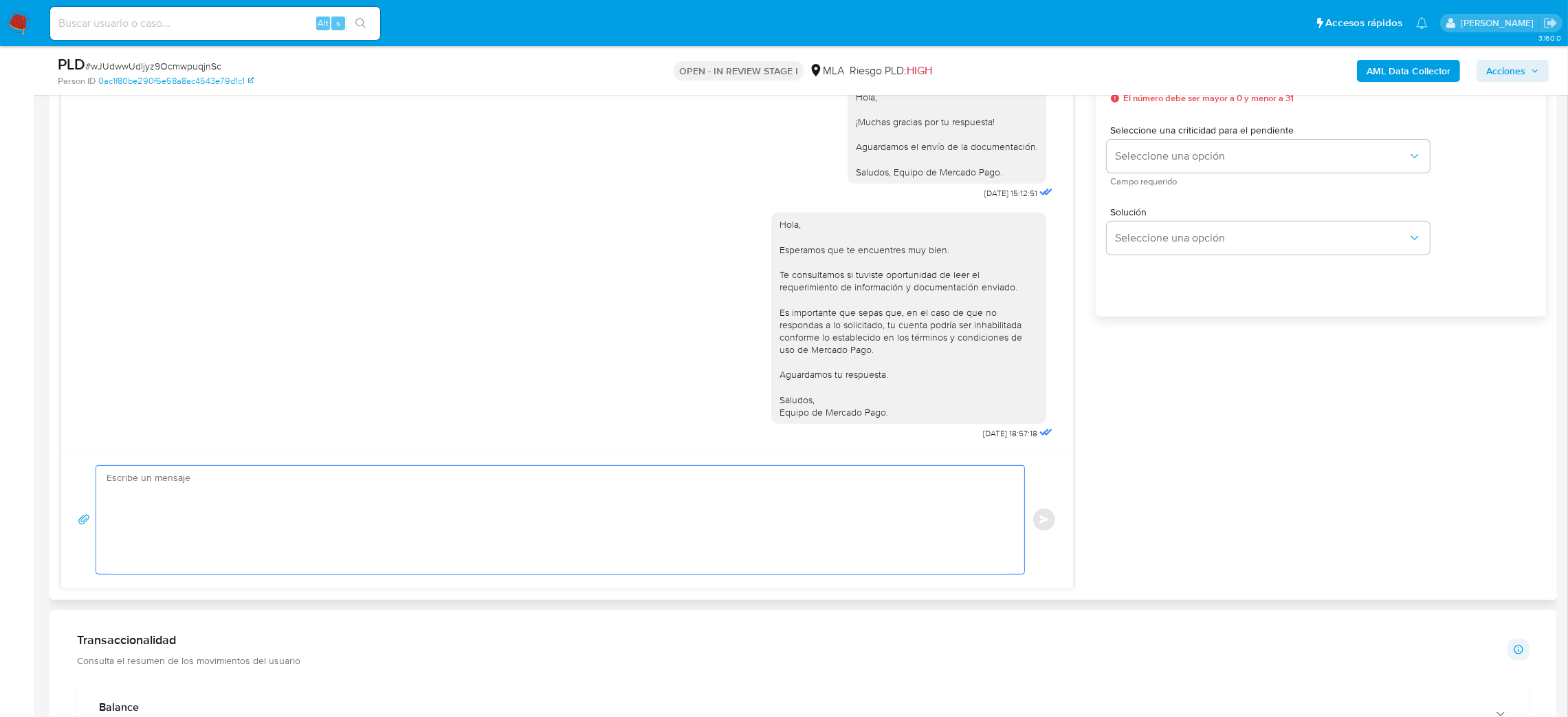
click at [188, 497] on textarea at bounding box center [556, 520] width 901 height 108
paste textarea "Hola, Esperamos que te encuentres muy bien. Te consultamos si tuviste oportunid…"
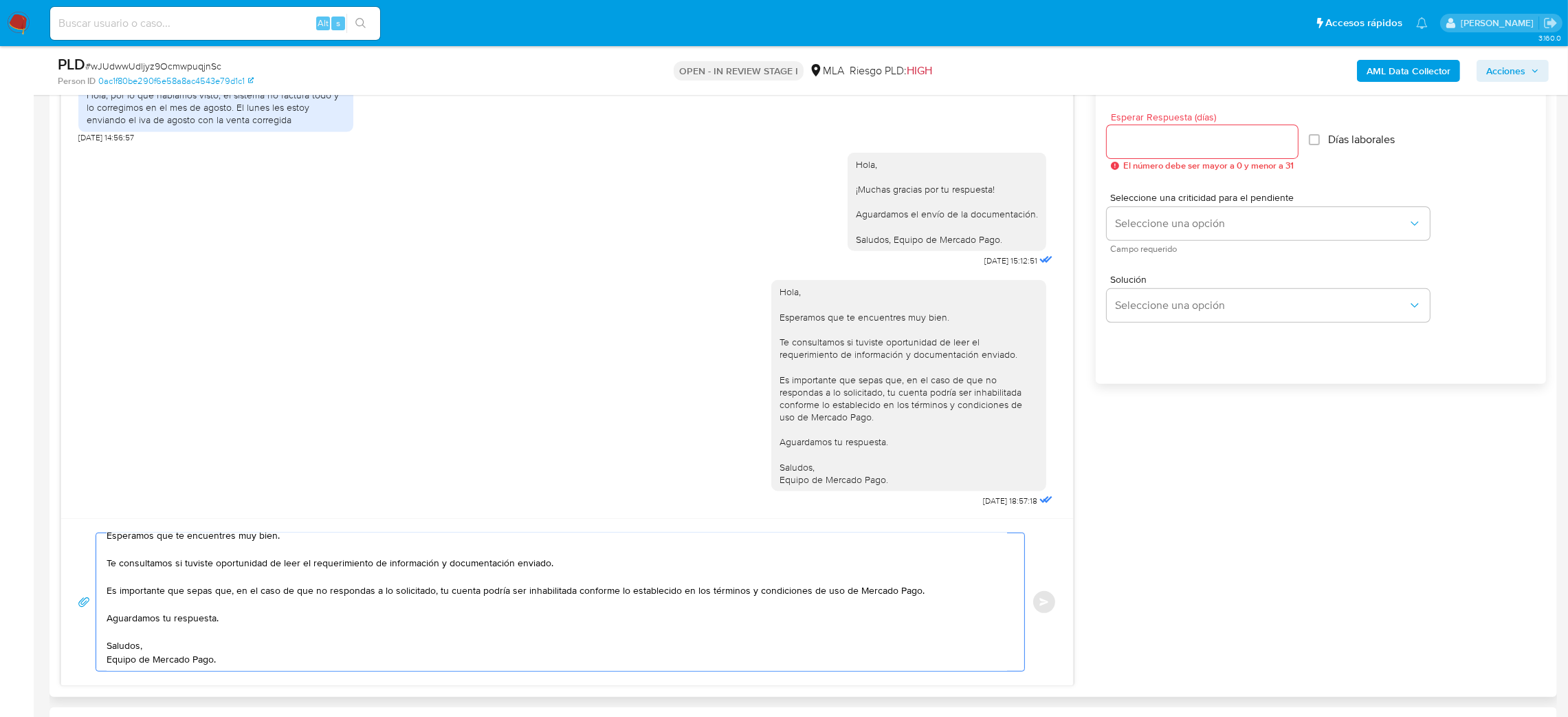
scroll to position [722, 0]
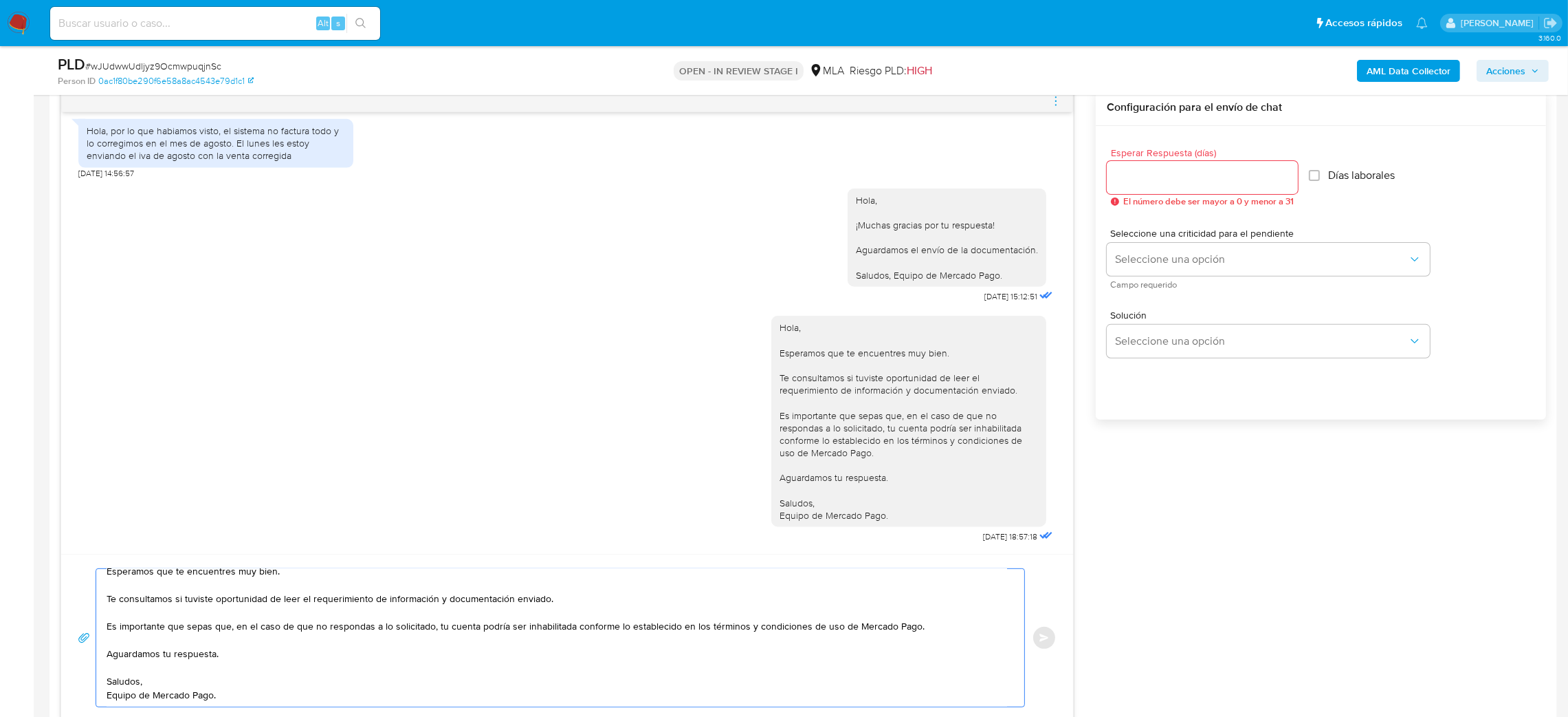
type textarea "Hola, Esperamos que te encuentres muy bien. Te consultamos si tuviste oportunid…"
click at [1157, 183] on input "Esperar Respuesta (días)" at bounding box center [1202, 177] width 191 height 18
type input "2"
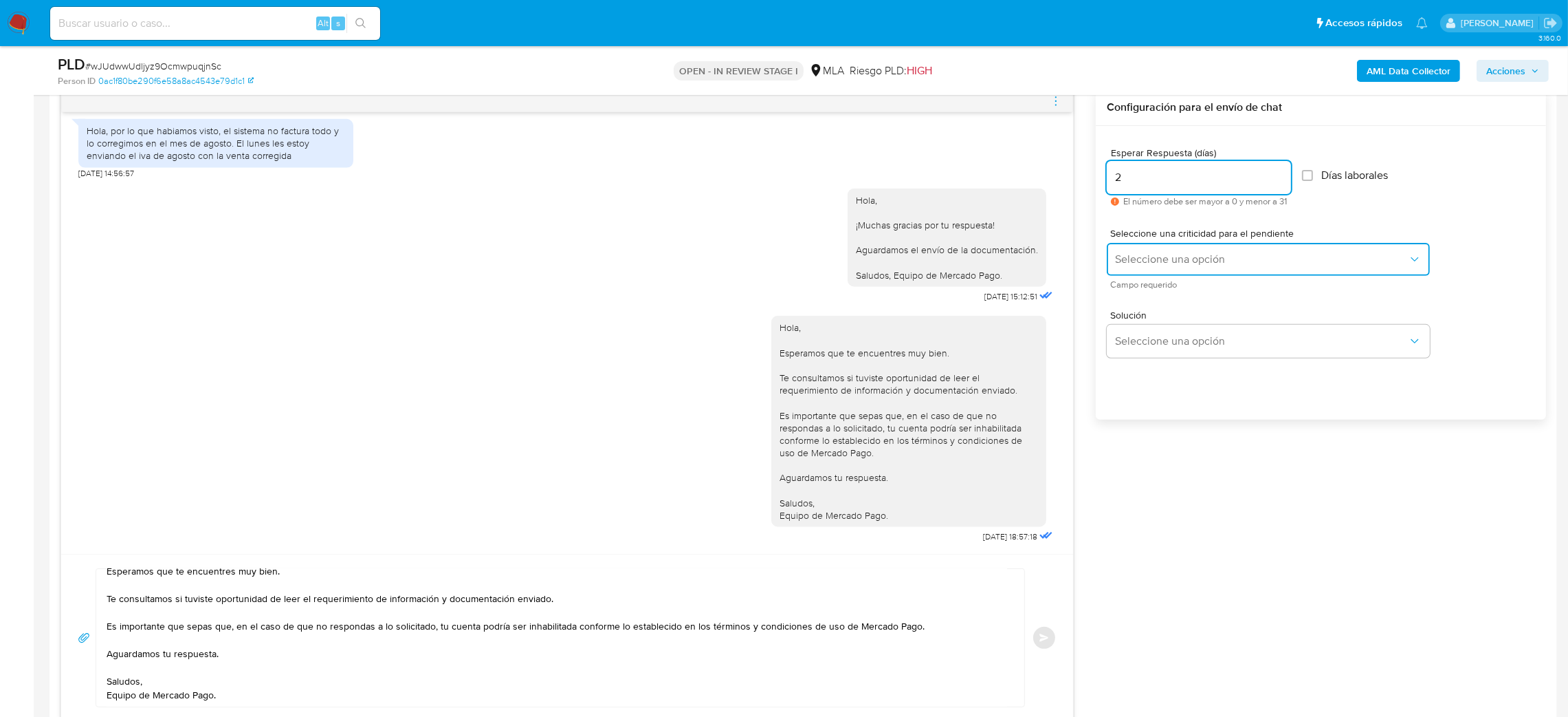
click at [1132, 254] on span "Seleccione una opción" at bounding box center [1261, 259] width 293 height 14
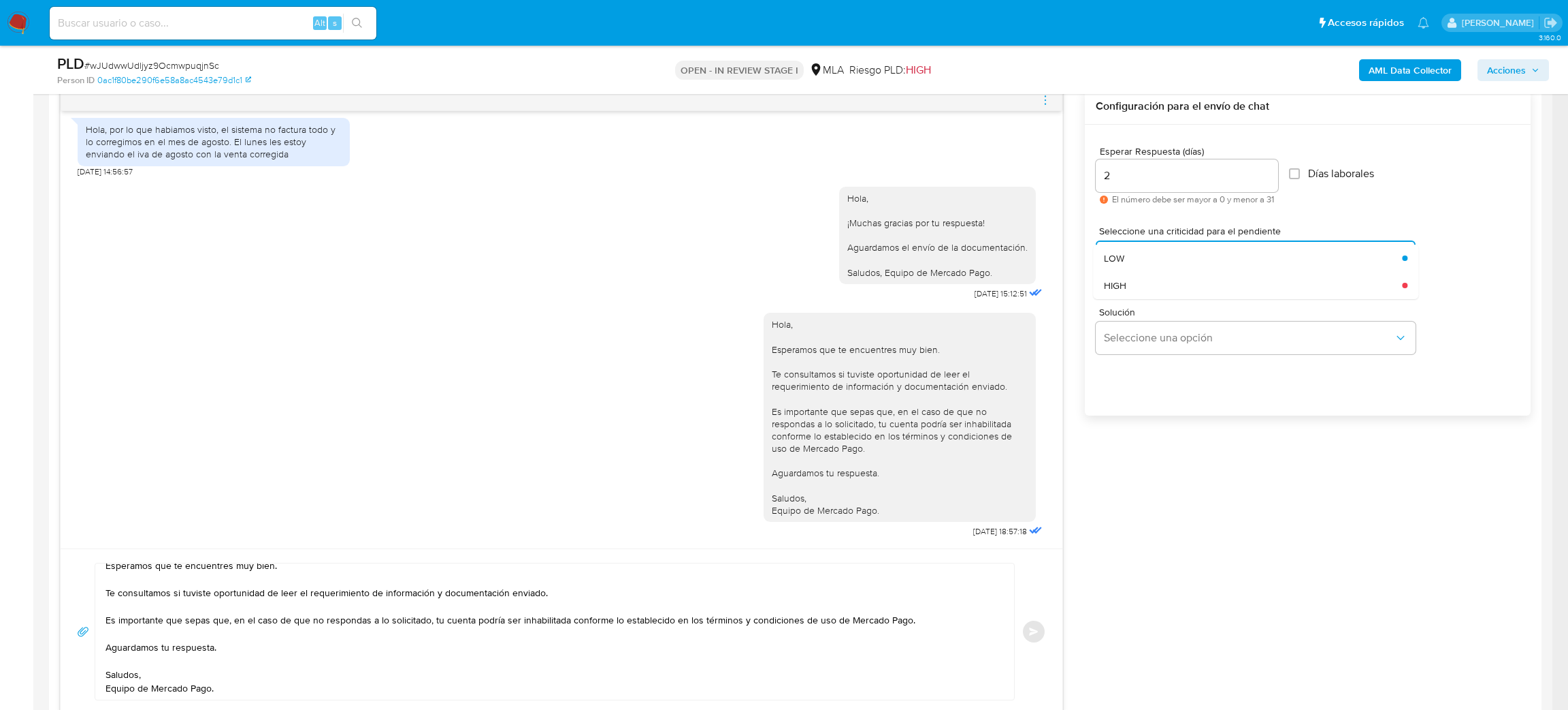
click at [1125, 302] on div "Solución Seleccione una opción" at bounding box center [1308, 333] width 424 height 74
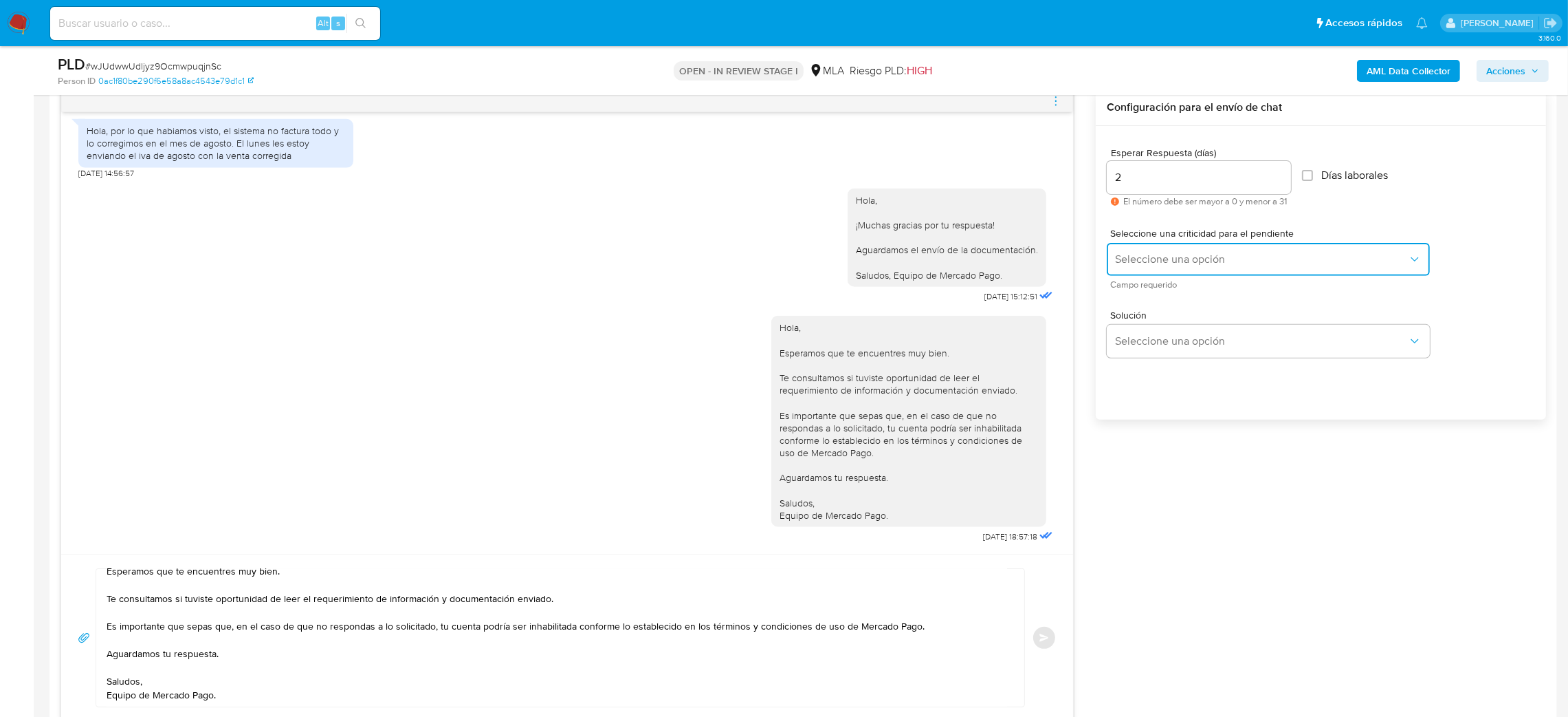
click at [1128, 253] on span "Seleccione una opción" at bounding box center [1261, 259] width 293 height 14
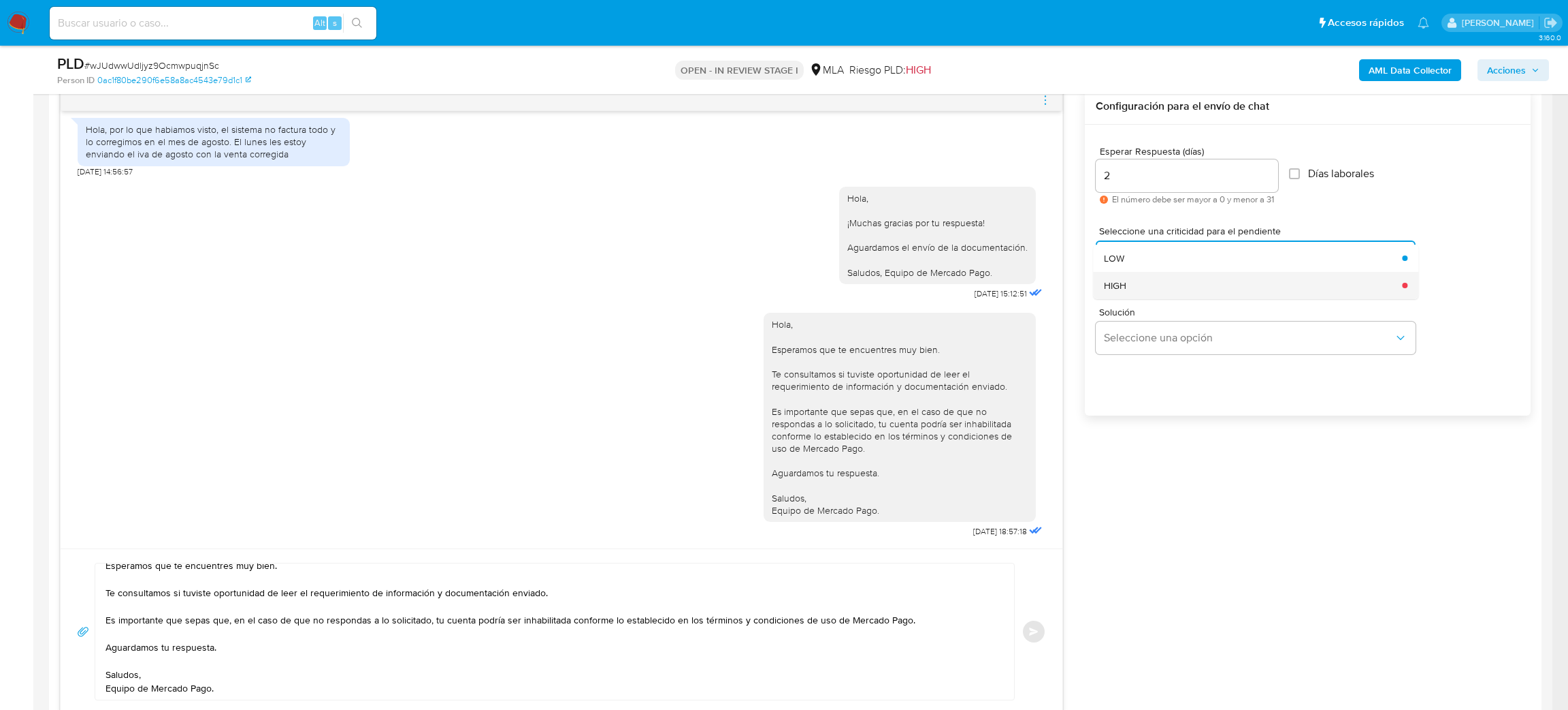
click at [1135, 289] on div "HIGH" at bounding box center [1249, 286] width 290 height 27
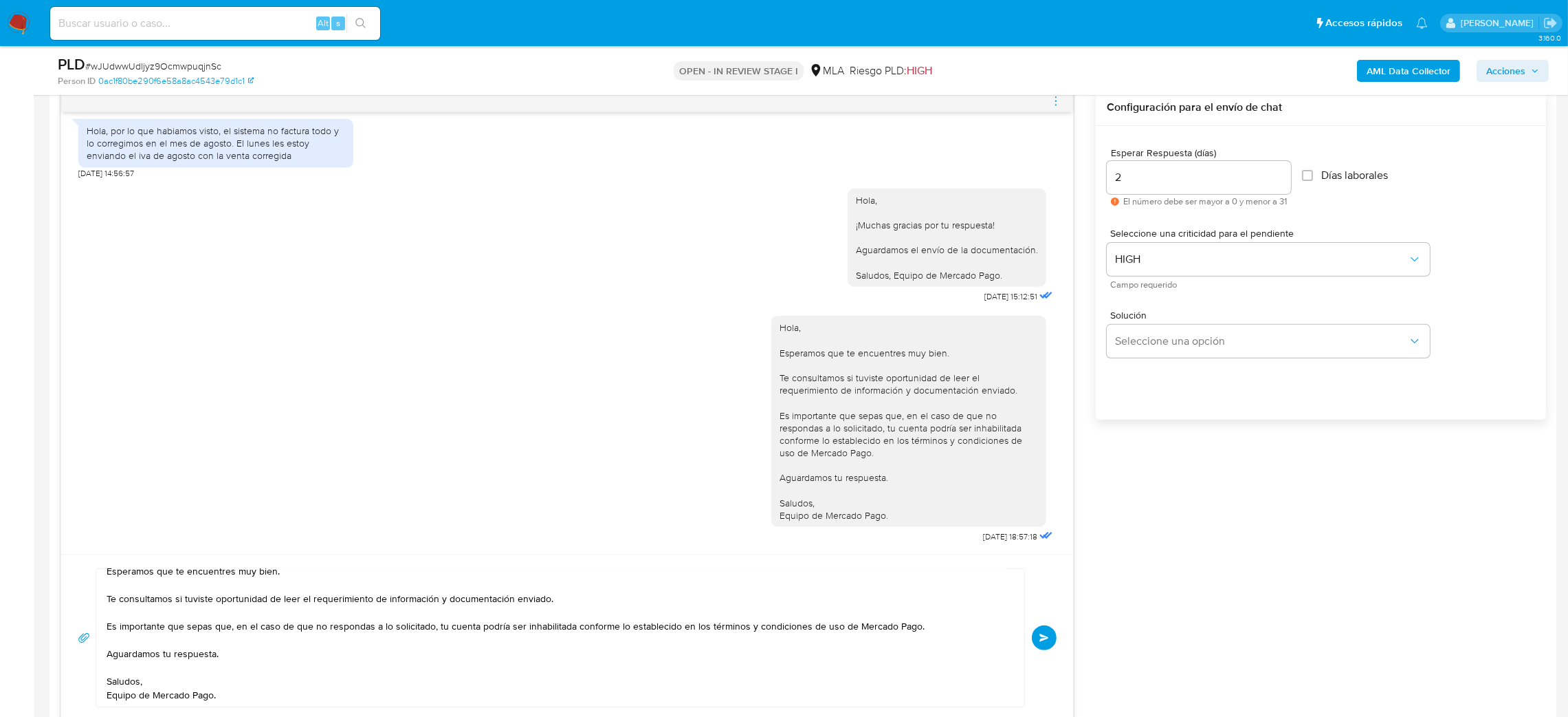
click at [1039, 641] on span "Enviar" at bounding box center [1044, 638] width 9 height 8
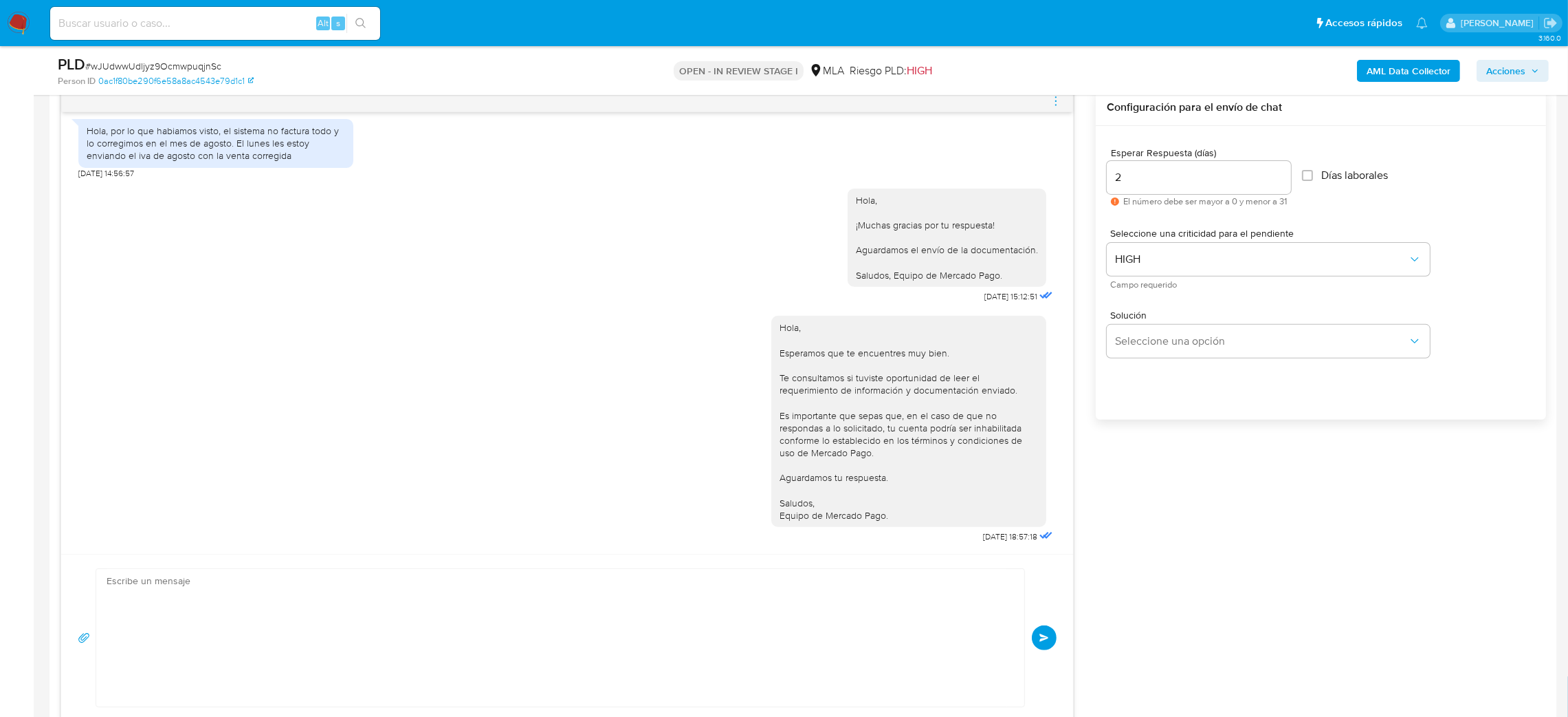
scroll to position [0, 0]
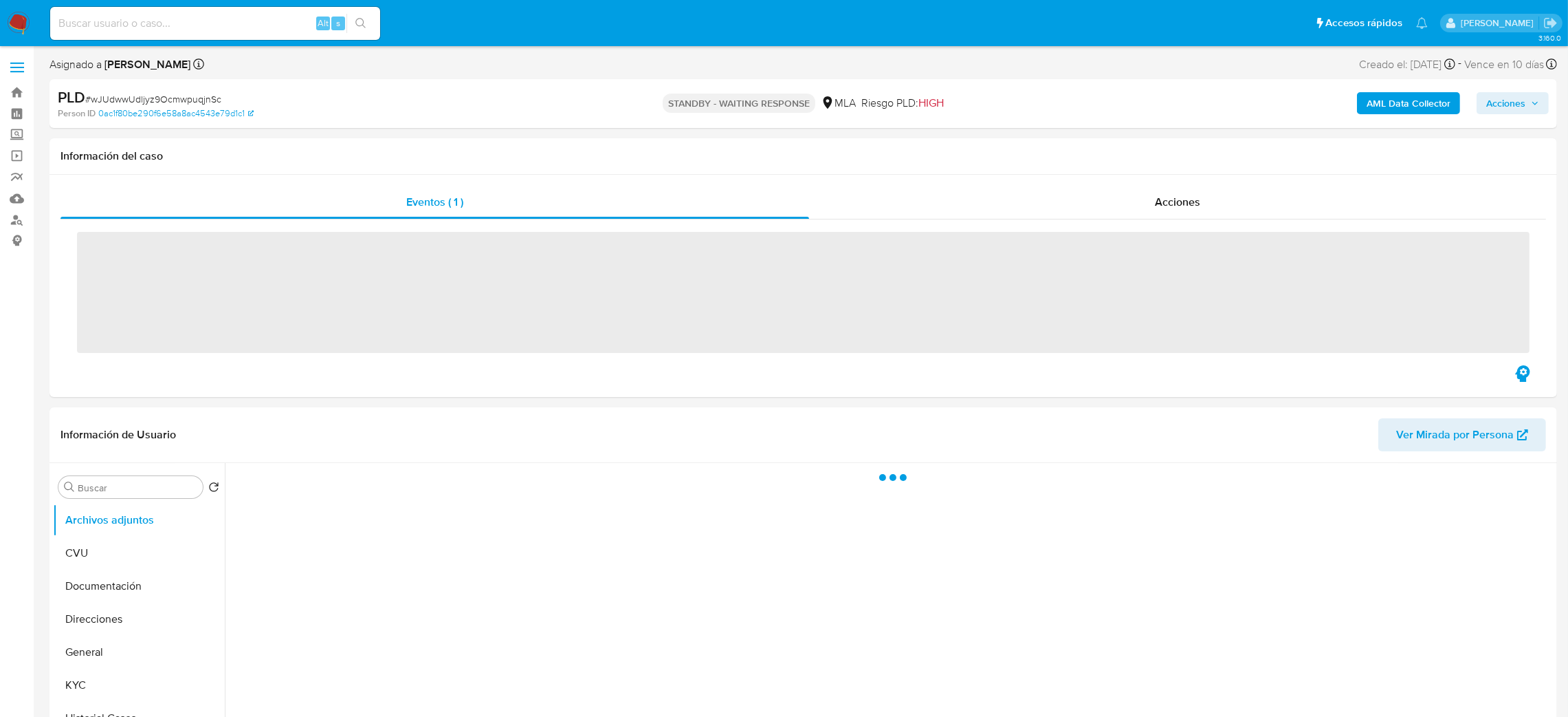
click at [194, 27] on input at bounding box center [215, 23] width 330 height 18
paste input "3oQPnUAEwzcJL4bU06XzUon6"
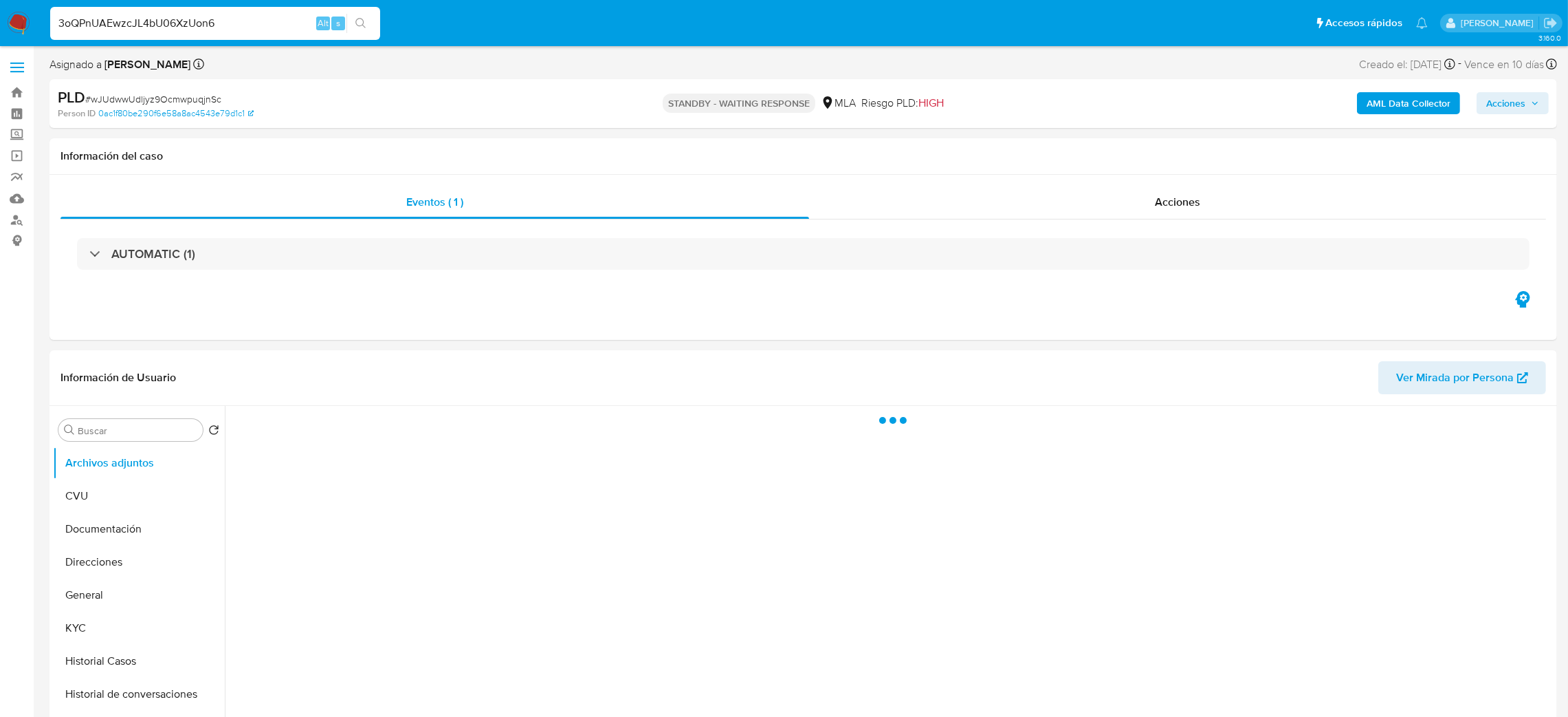
type input "3oQPnUAEwzcJL4bU06XzUon6"
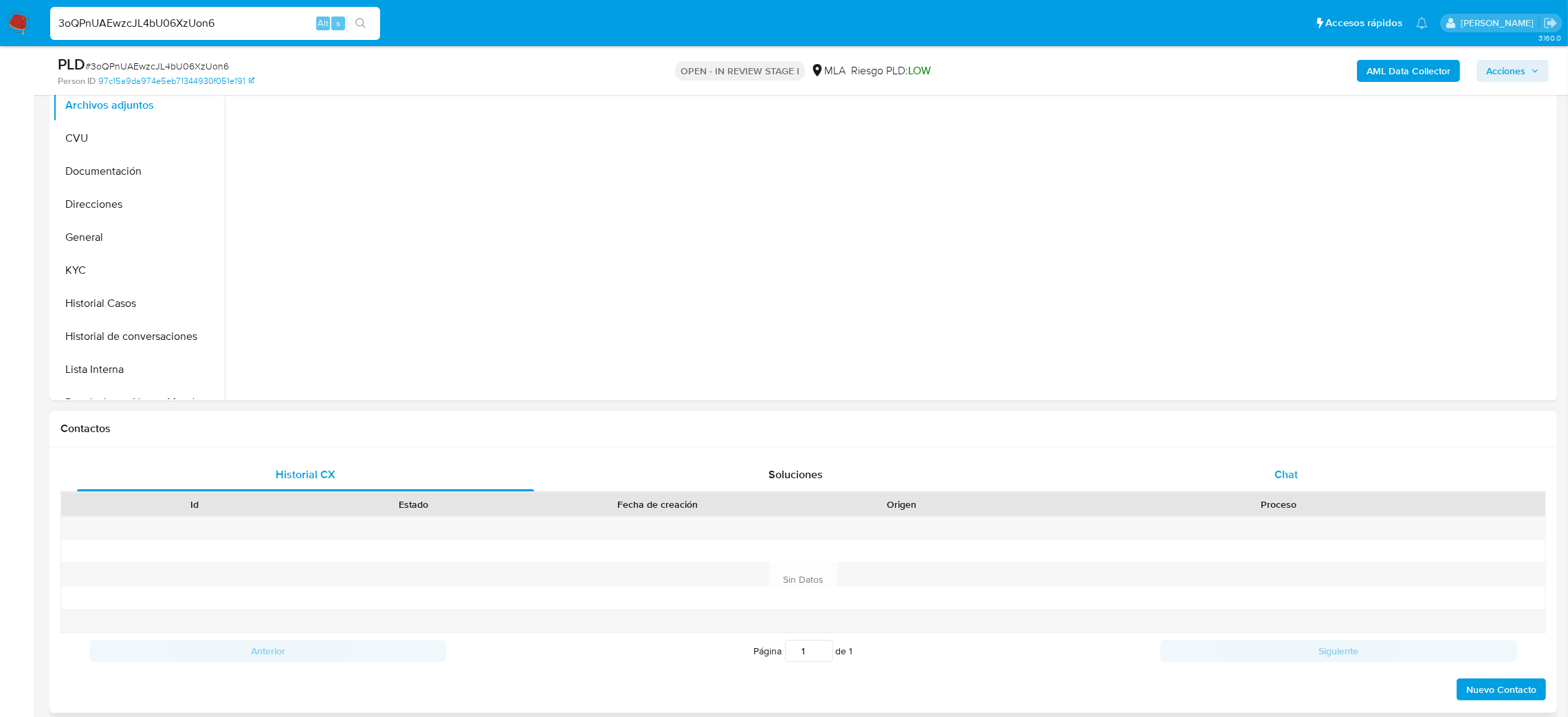
click at [1338, 485] on div "Chat" at bounding box center [1285, 474] width 457 height 33
select select "10"
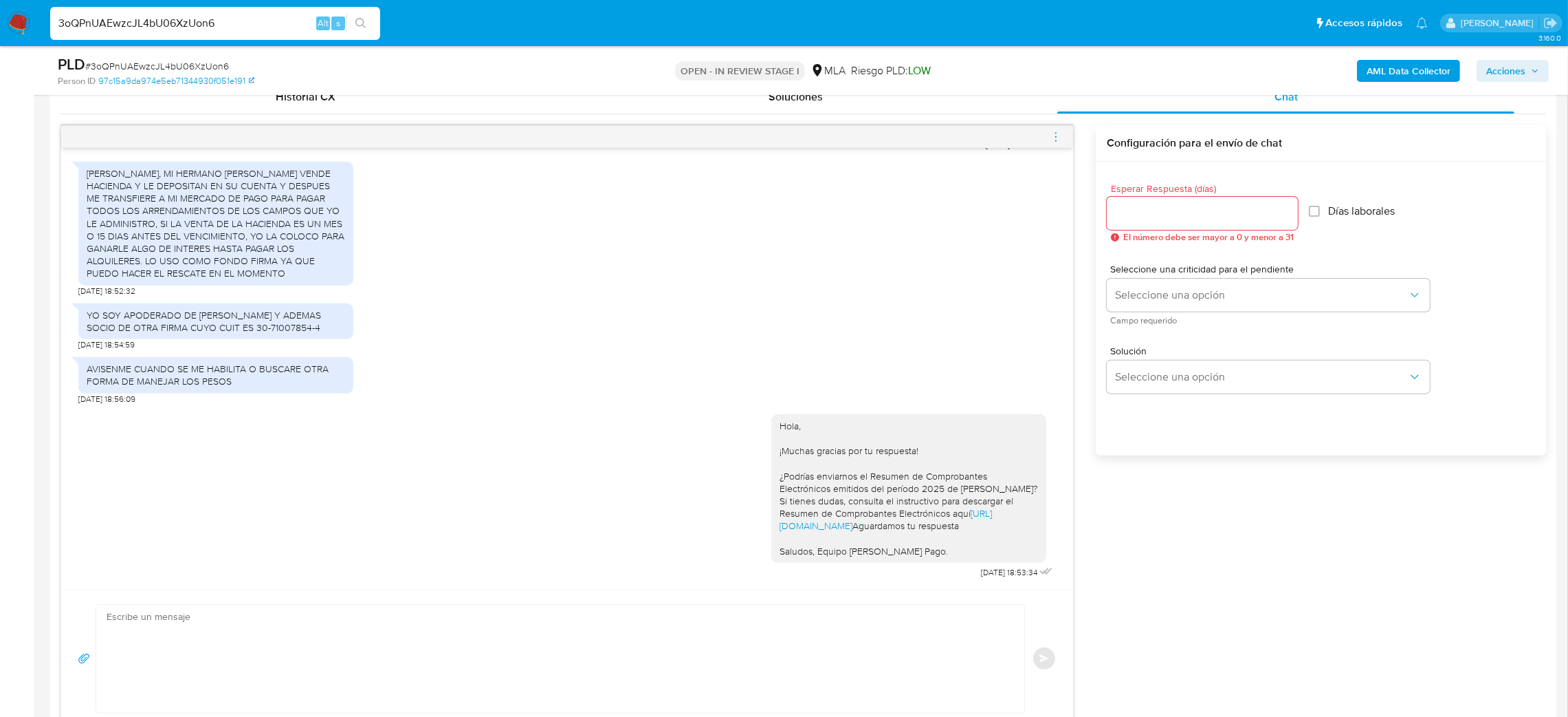
scroll to position [722, 0]
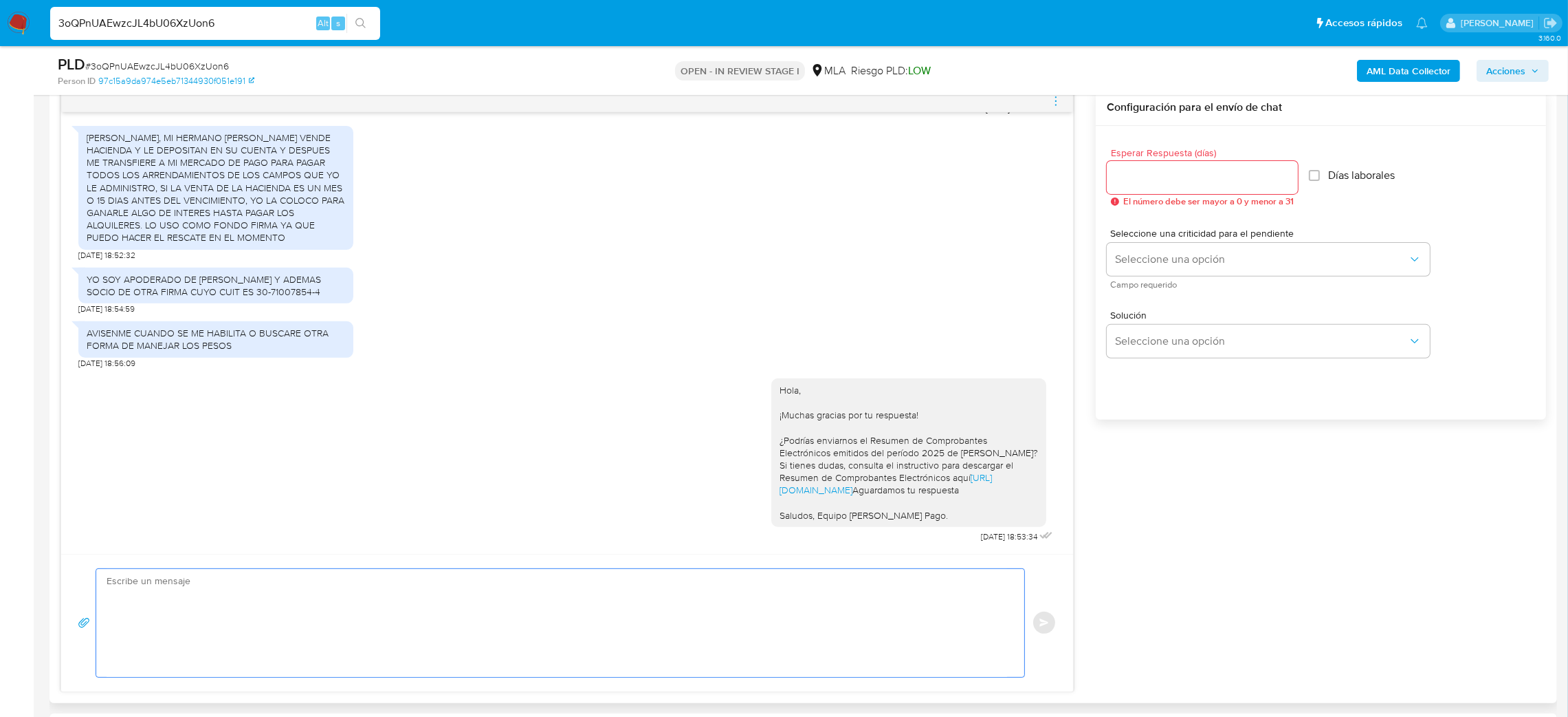
click at [153, 605] on textarea at bounding box center [556, 623] width 901 height 108
paste textarea "3oQPnUAEwzcJL4bU06XzUon6"
type textarea "3oQPnUAEwzcJL4bU06XzUon6"
drag, startPoint x: 271, startPoint y: 584, endPoint x: 50, endPoint y: 577, distance: 221.1
click at [51, 577] on div "Historial CX Soluciones Chat Id Estado Fecha de creación Origen Proceso Anterio…" at bounding box center [803, 369] width 1507 height 669
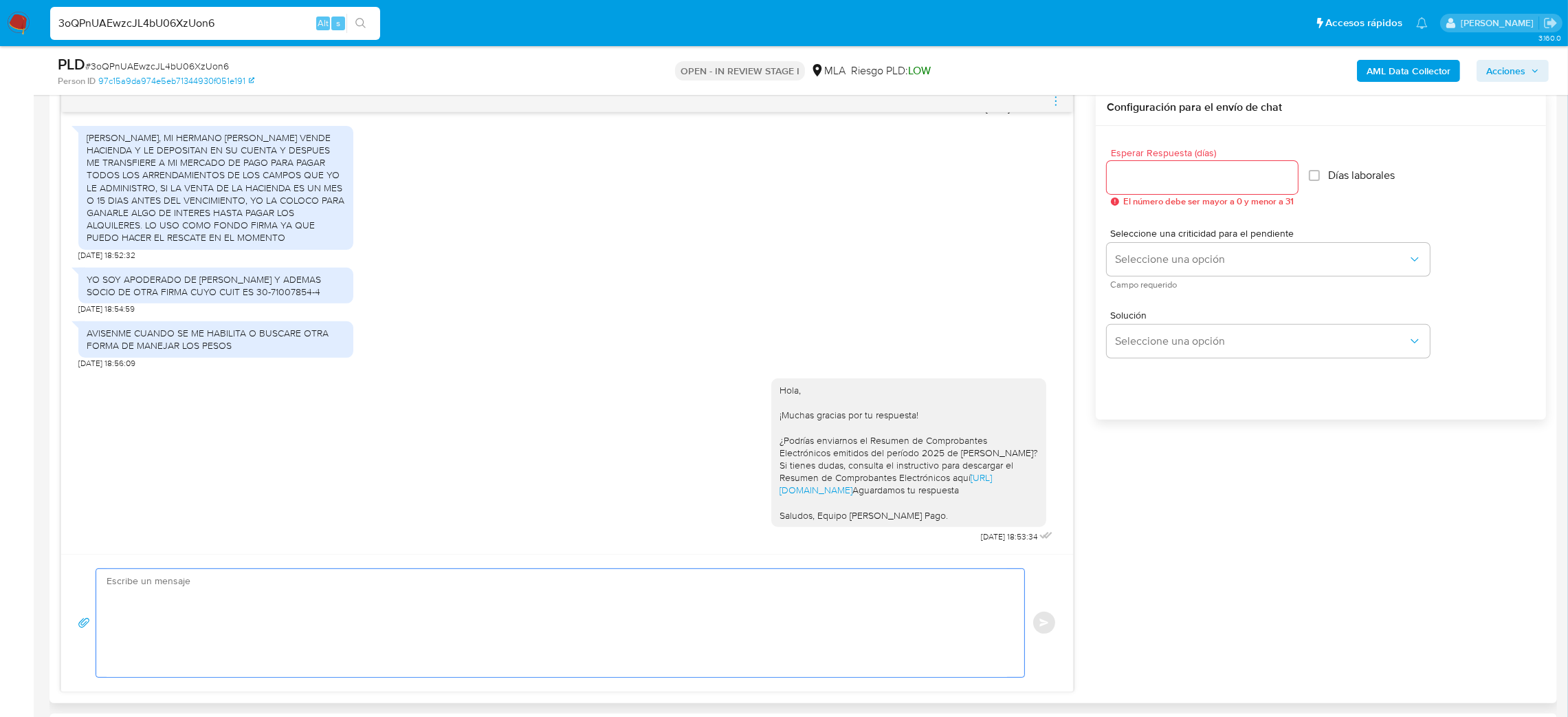
paste textarea "Hola, Esperamos que te encuentres muy bien. Te consultamos si tuviste oportunid…"
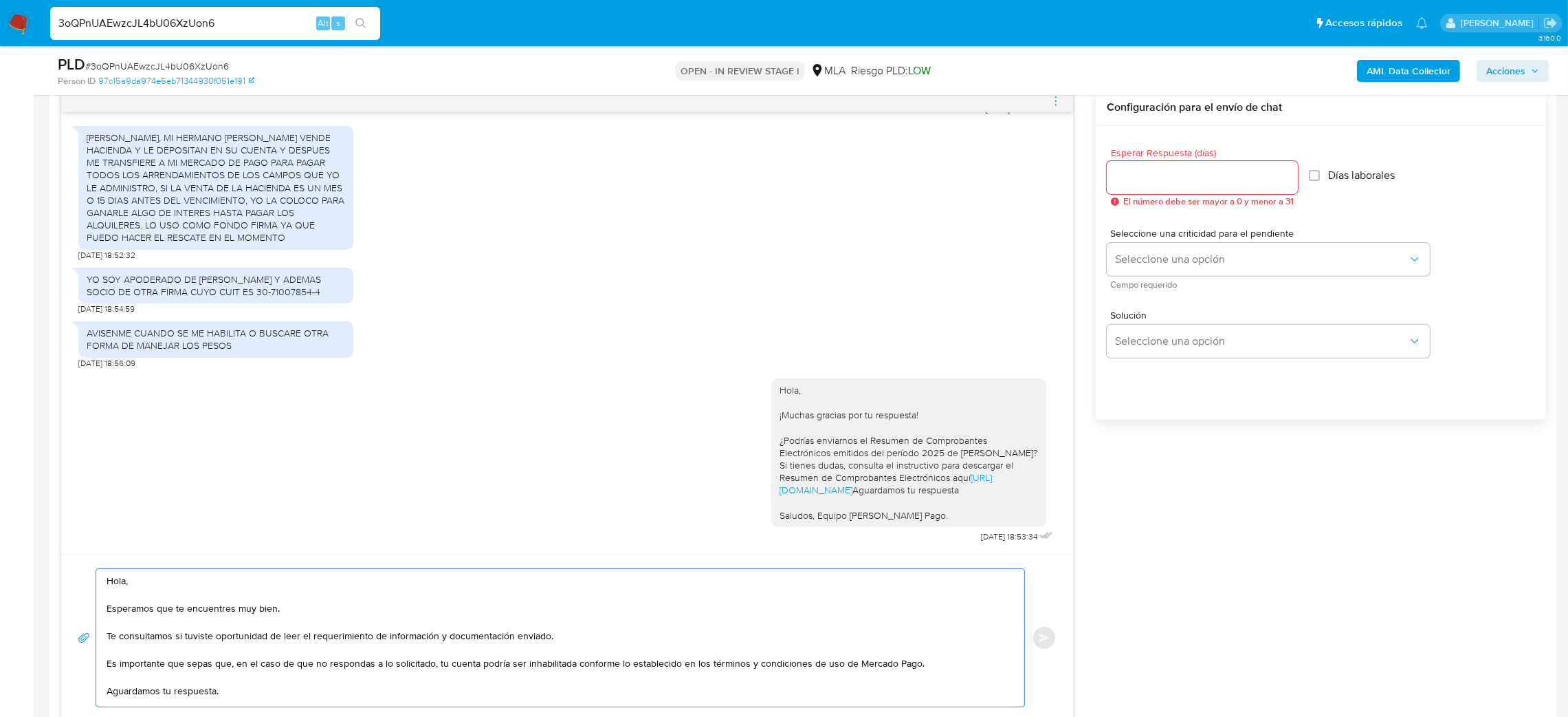
scroll to position [92, 0]
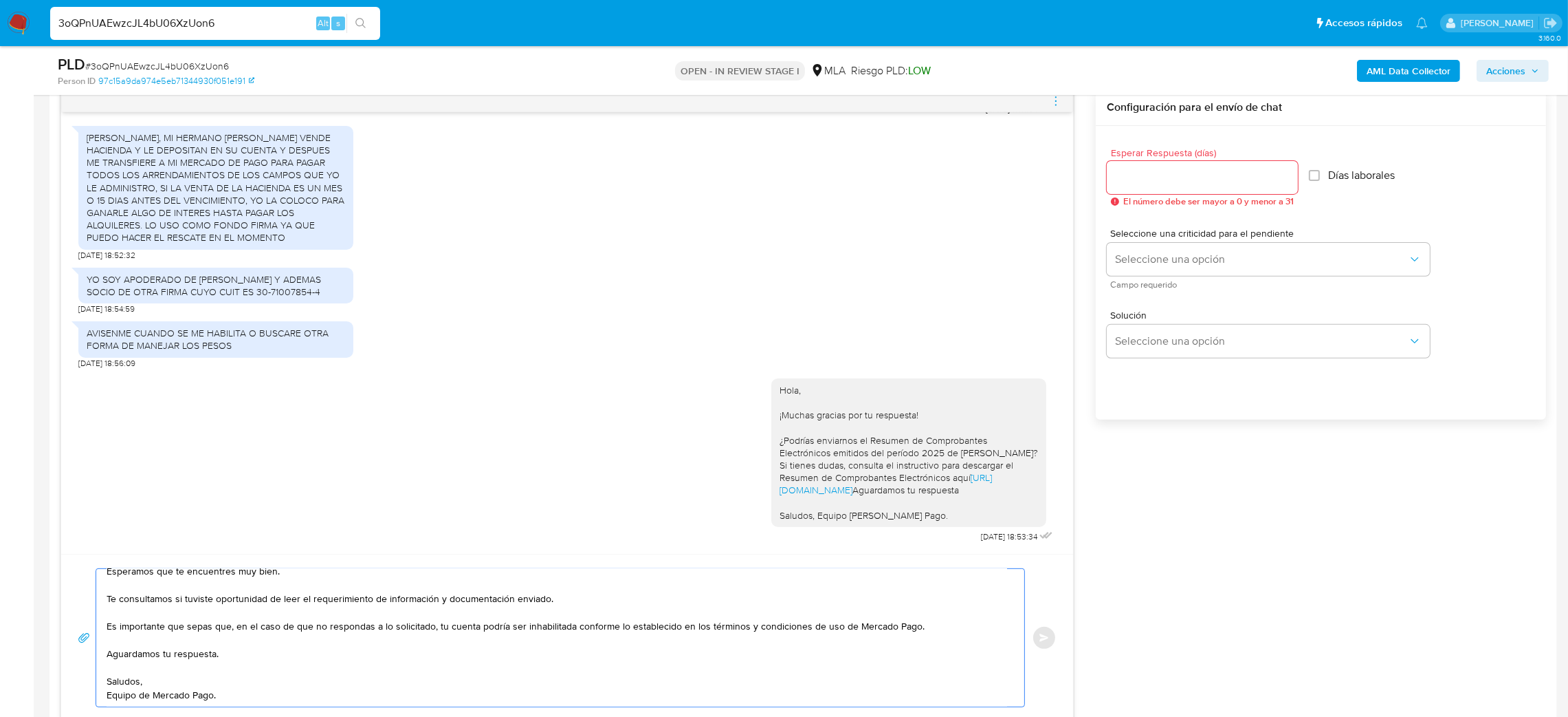
type textarea "Hola, Esperamos que te encuentres muy bien. Te consultamos si tuviste oportunid…"
click at [1150, 170] on input "Esperar Respuesta (días)" at bounding box center [1202, 177] width 191 height 18
type input "2"
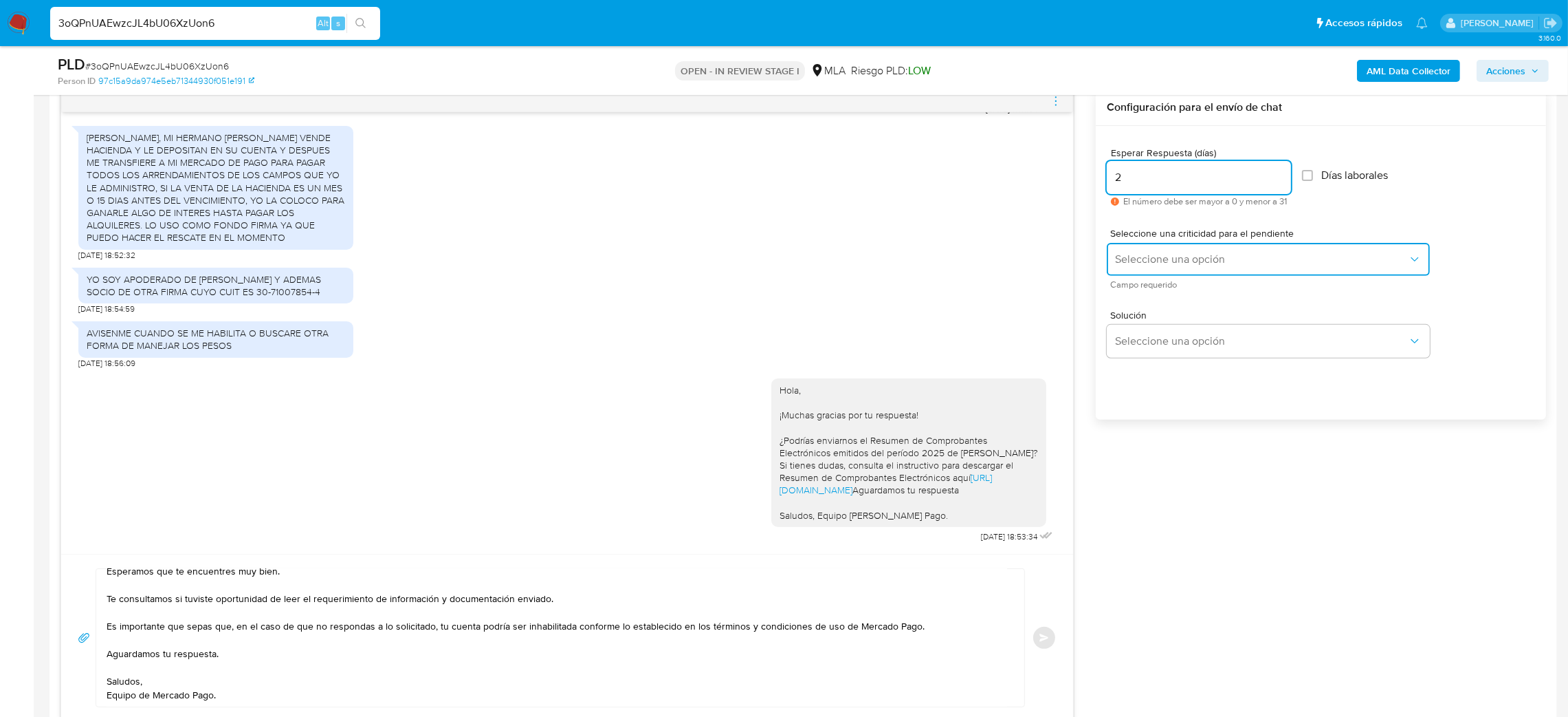
click at [1150, 247] on button "Seleccione una opción" at bounding box center [1267, 259] width 323 height 33
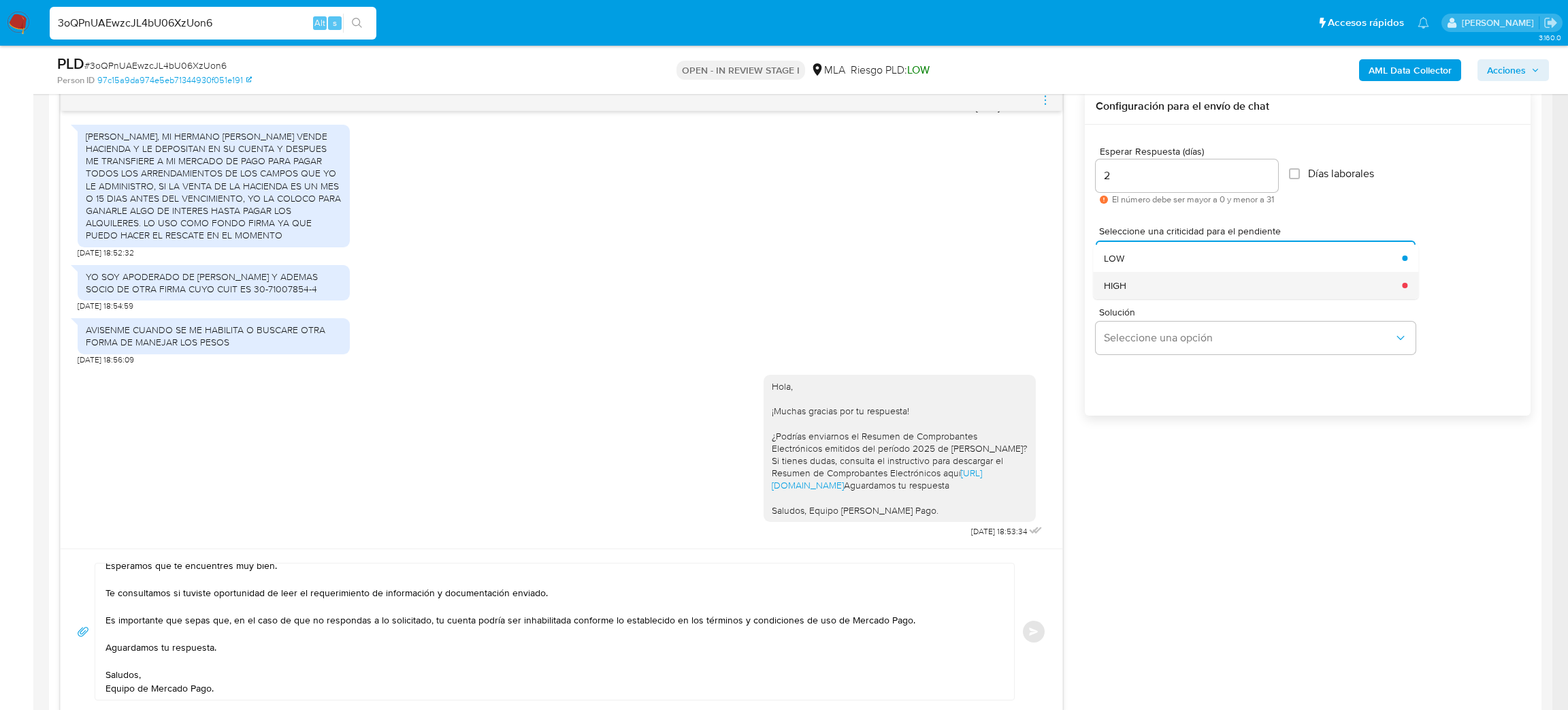
click at [1141, 281] on div "HIGH" at bounding box center [1249, 286] width 290 height 27
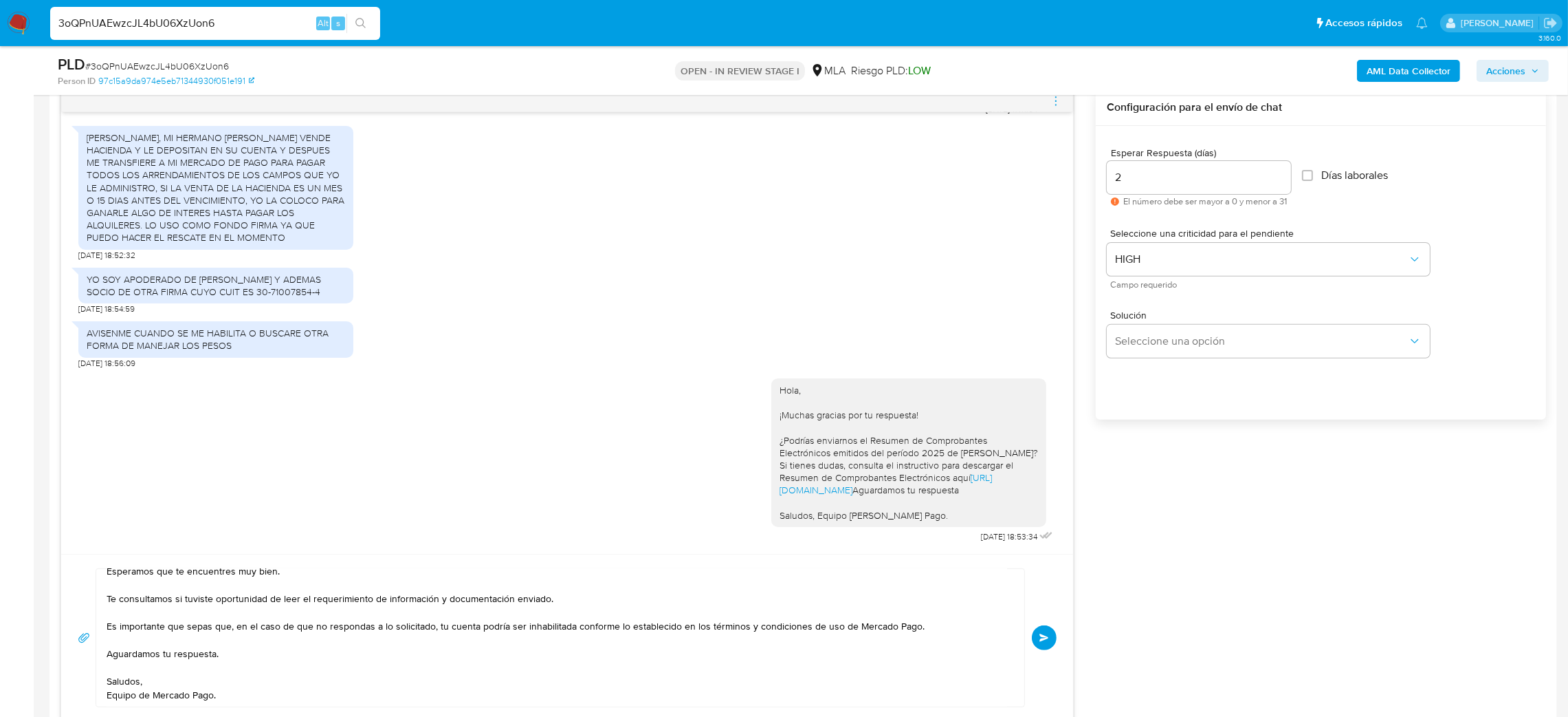
click at [1044, 631] on button "Enviar" at bounding box center [1044, 638] width 25 height 25
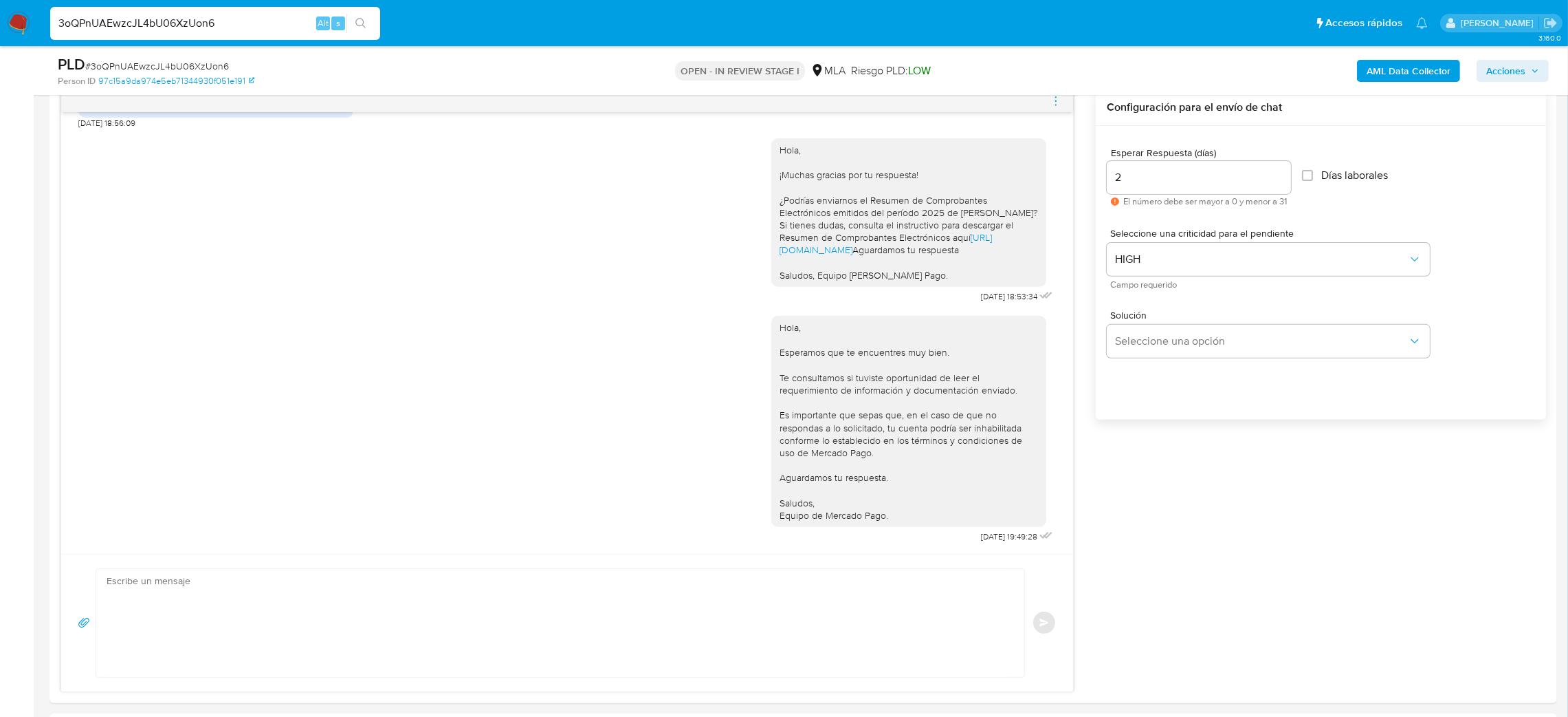
scroll to position [309, 0]
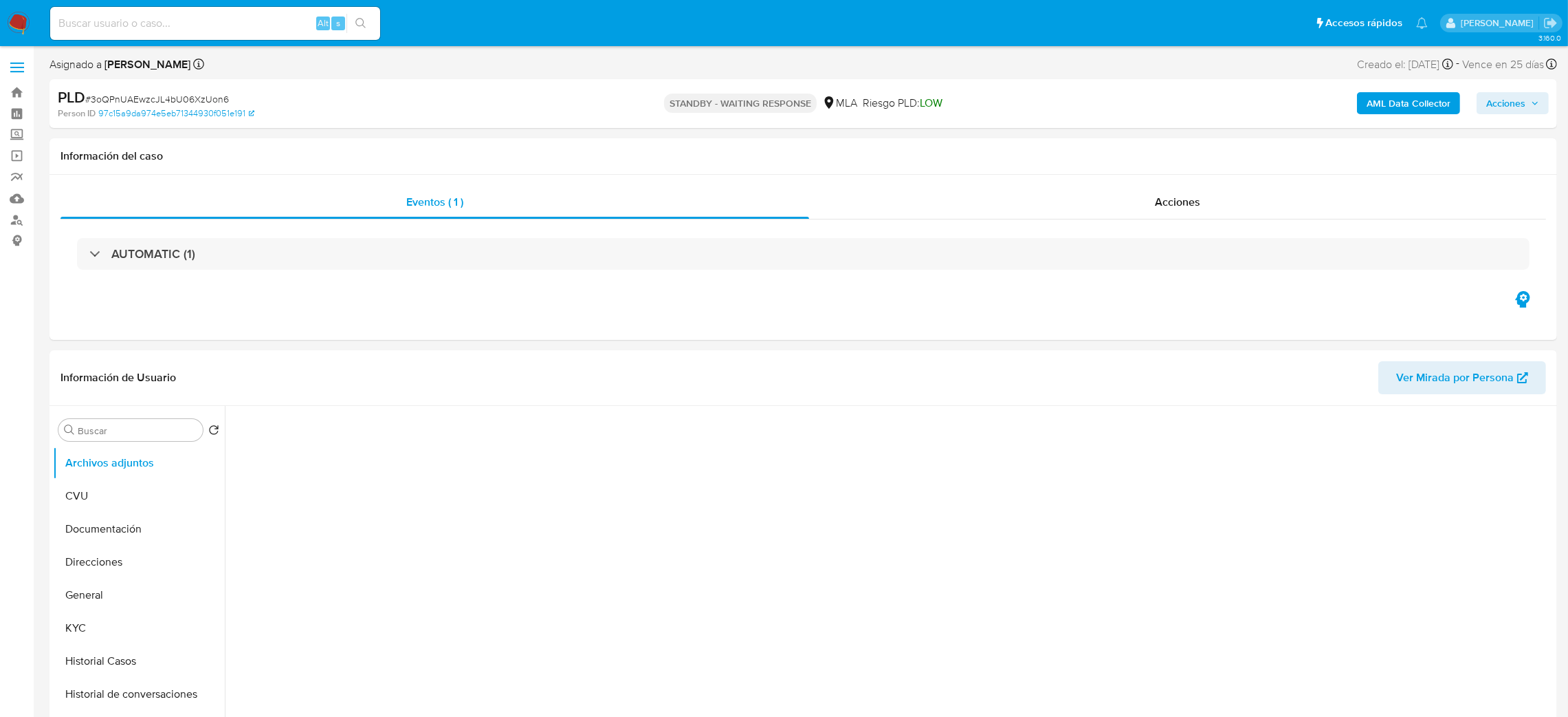
select select "10"
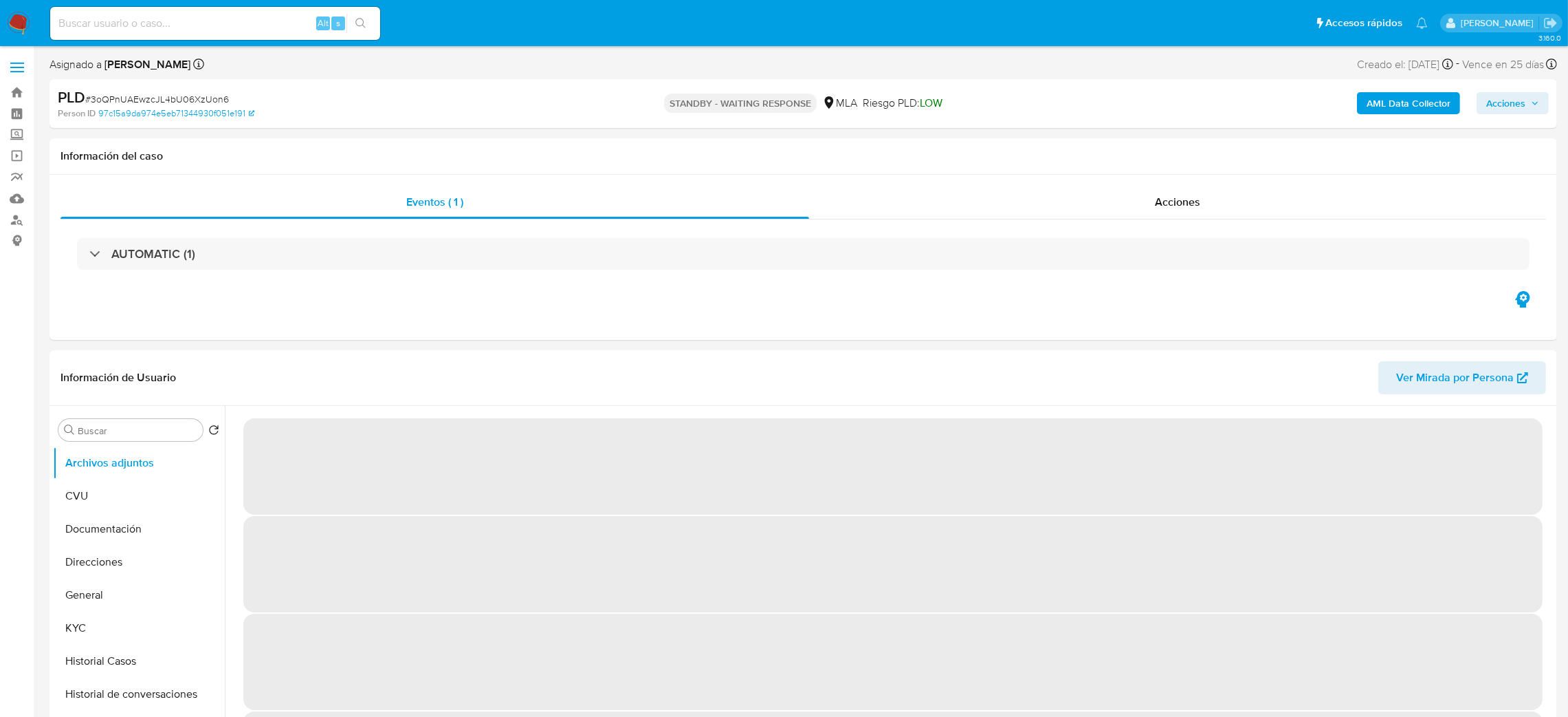
click at [283, 35] on div "Alt s" at bounding box center [215, 23] width 330 height 33
click at [271, 28] on input at bounding box center [215, 23] width 330 height 18
paste input "wJUdwwUdljyz9OcmwpuqjnSc"
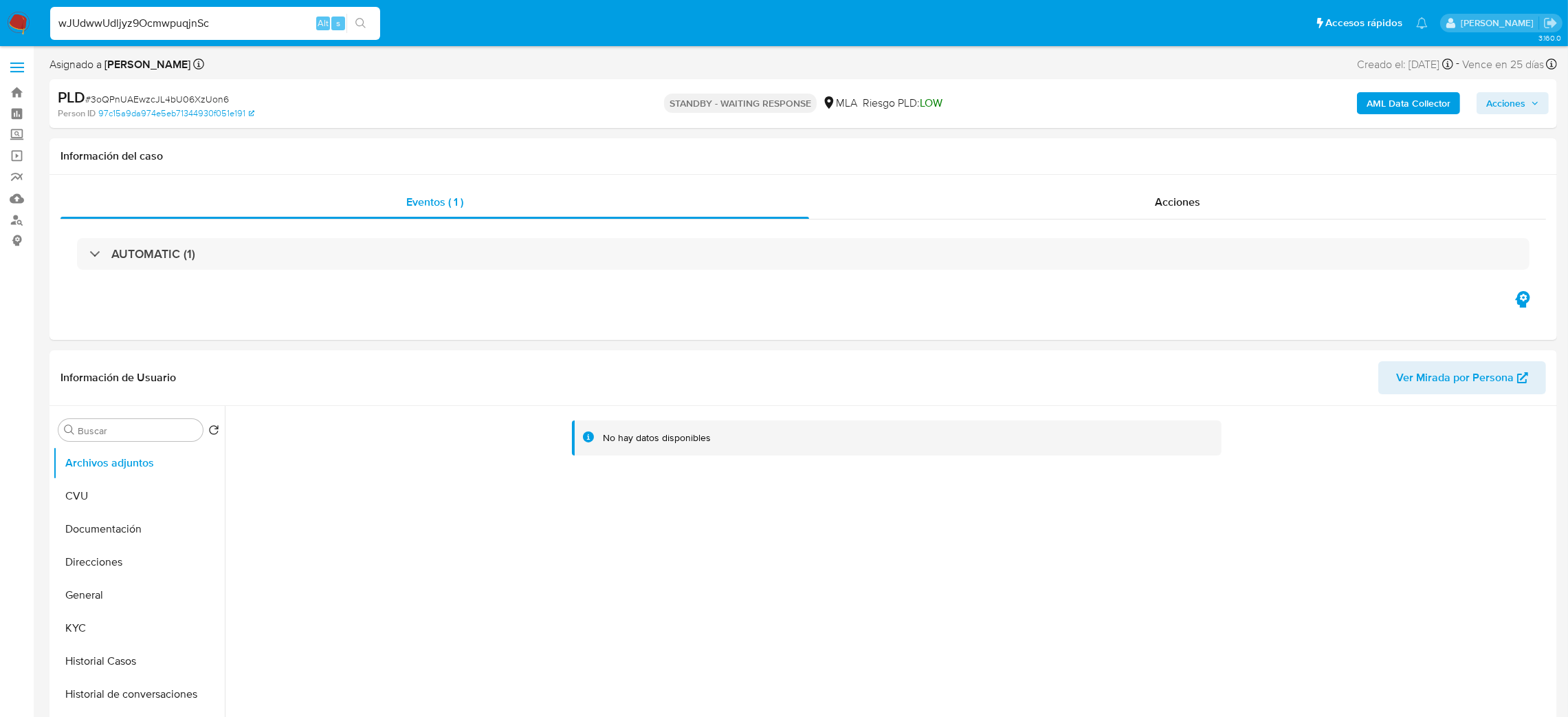
type input "wJUdwwUdljyz9OcmwpuqjnSc"
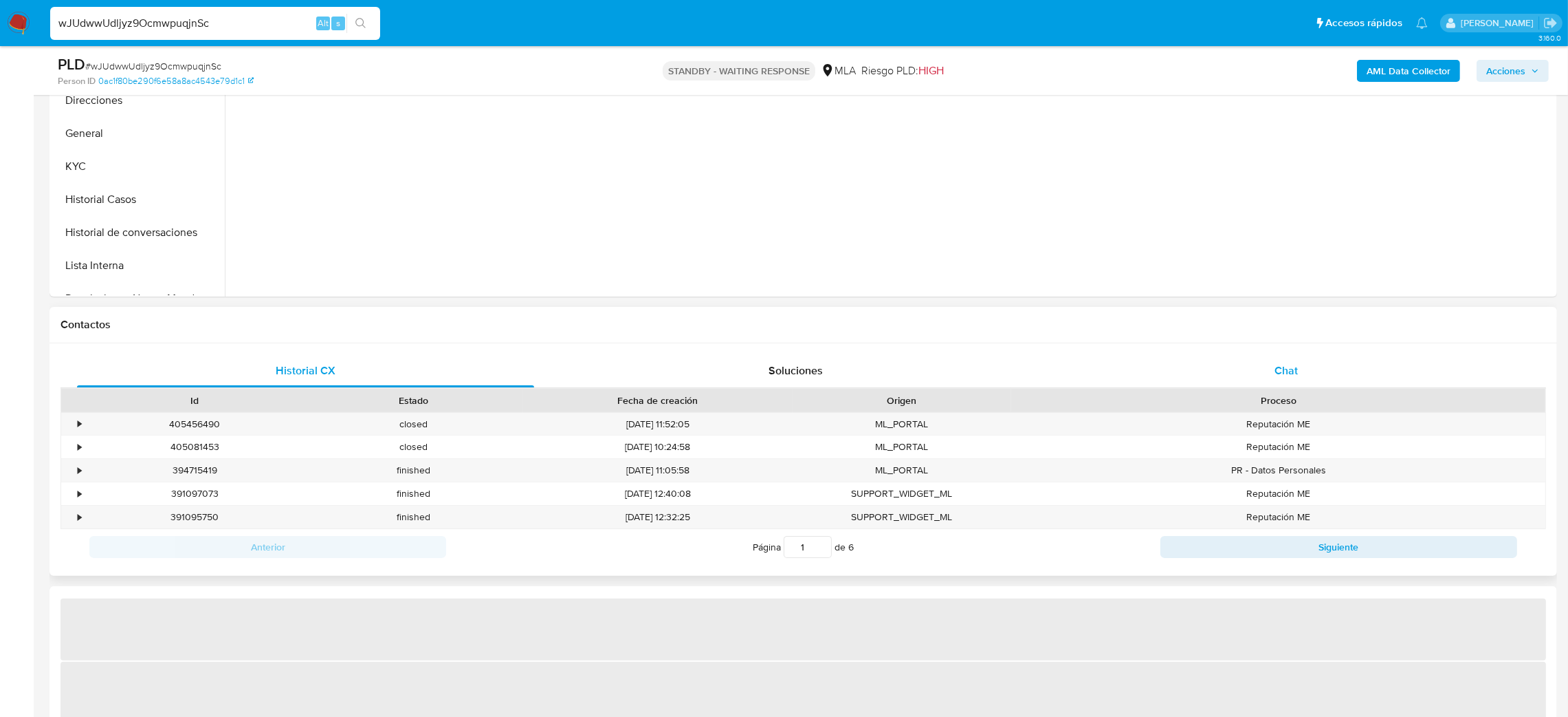
click at [1300, 371] on div "Chat" at bounding box center [1285, 370] width 457 height 33
select select "10"
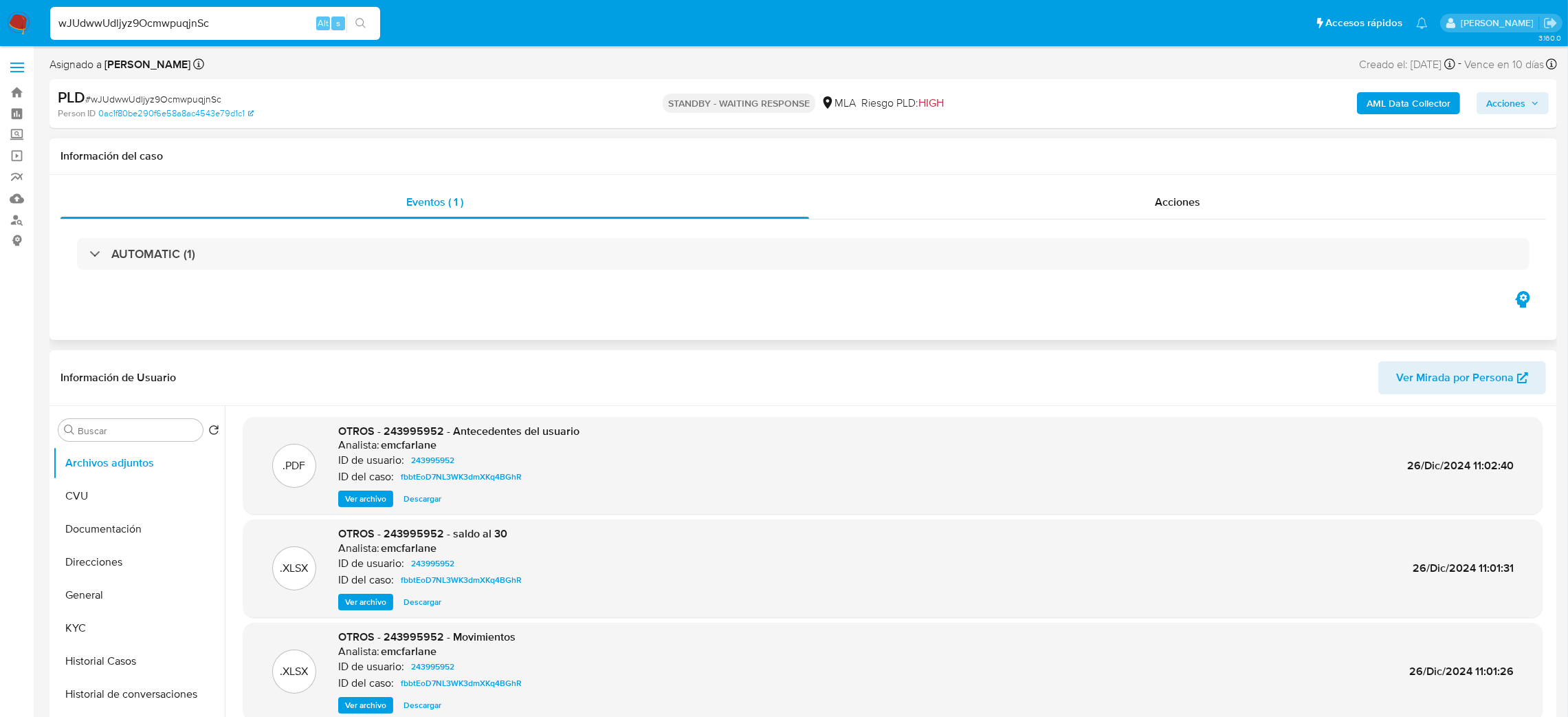
click at [1224, 183] on div "Eventos ( 1 ) Acciones AUTOMATIC (1)" at bounding box center [803, 258] width 1507 height 165
click at [1194, 213] on div "Acciones" at bounding box center [1177, 202] width 737 height 33
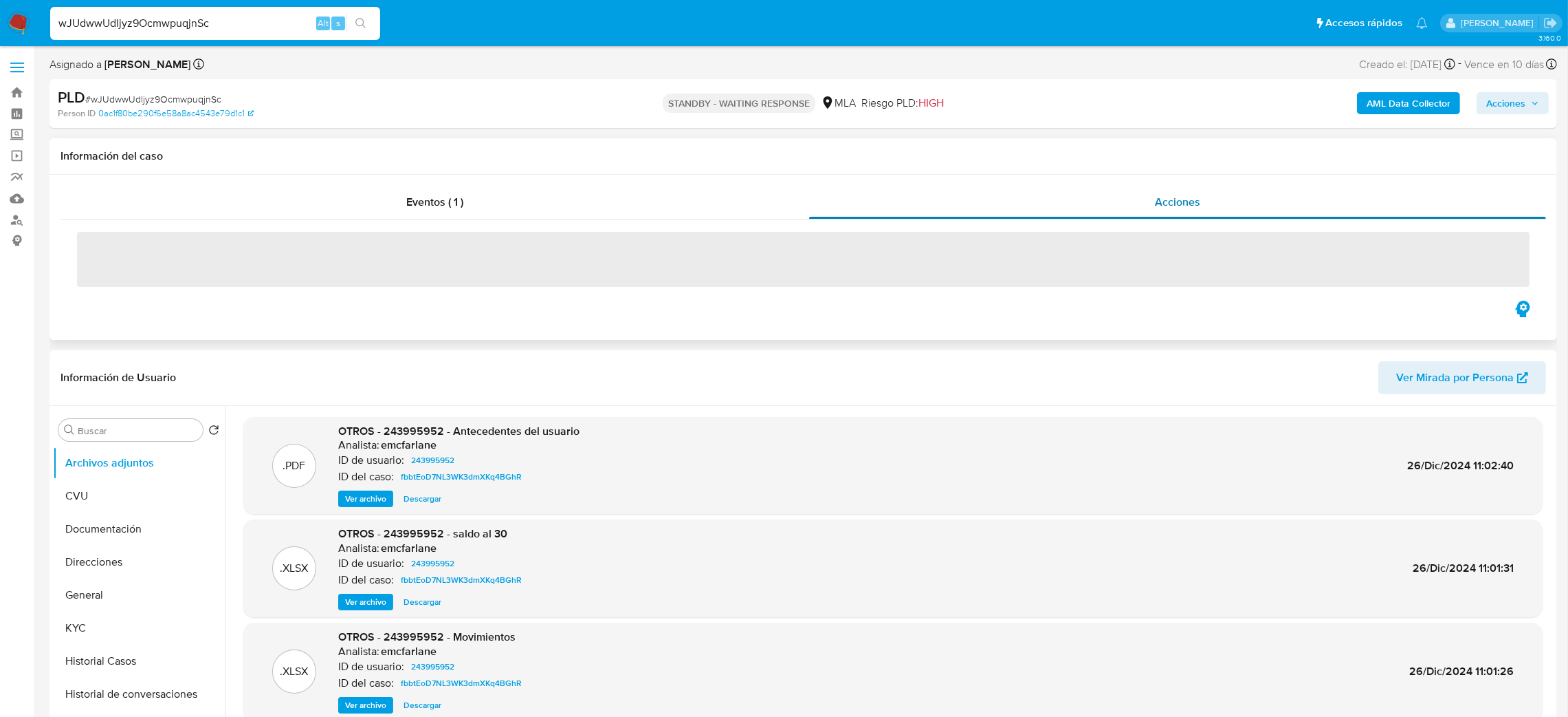
click at [1166, 196] on span "Acciones" at bounding box center [1177, 202] width 45 height 16
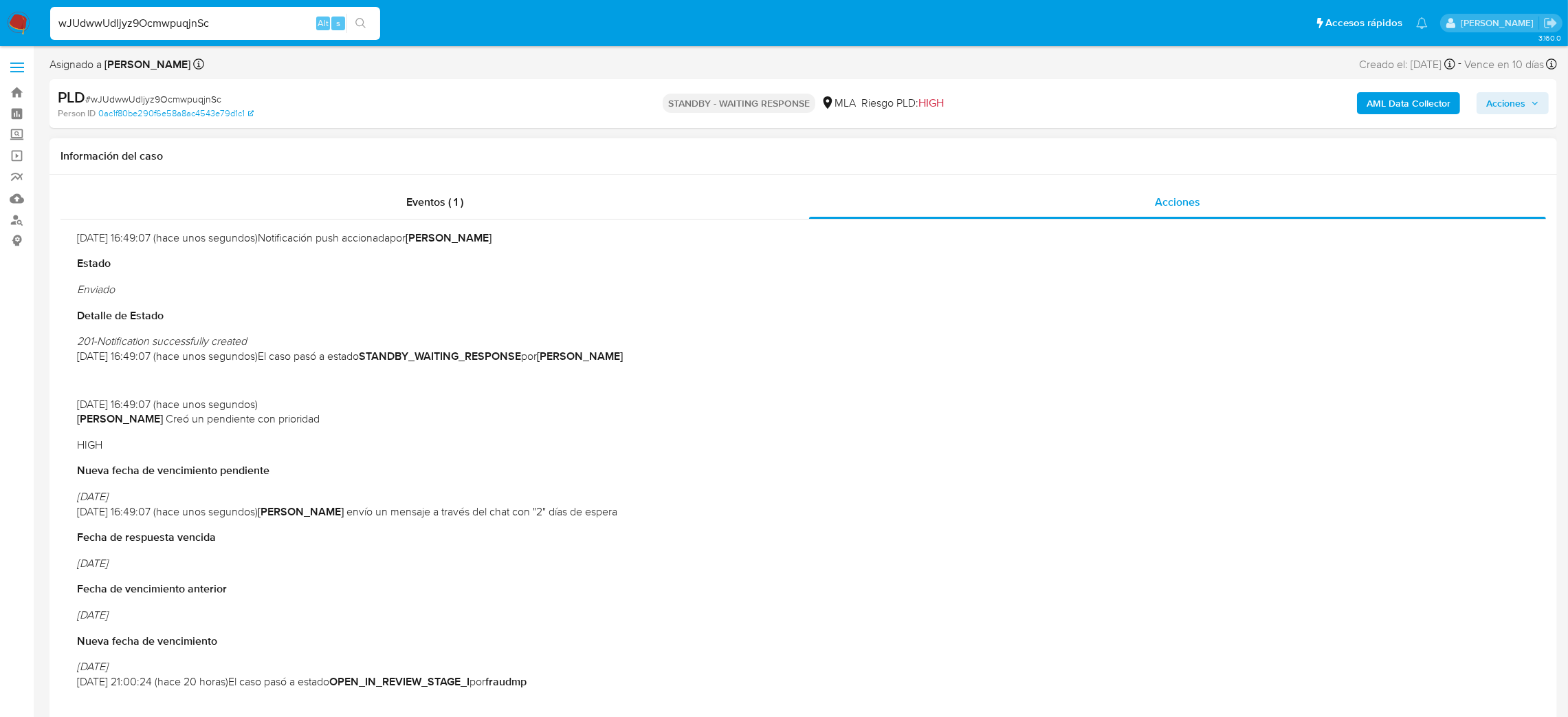
scroll to position [103, 0]
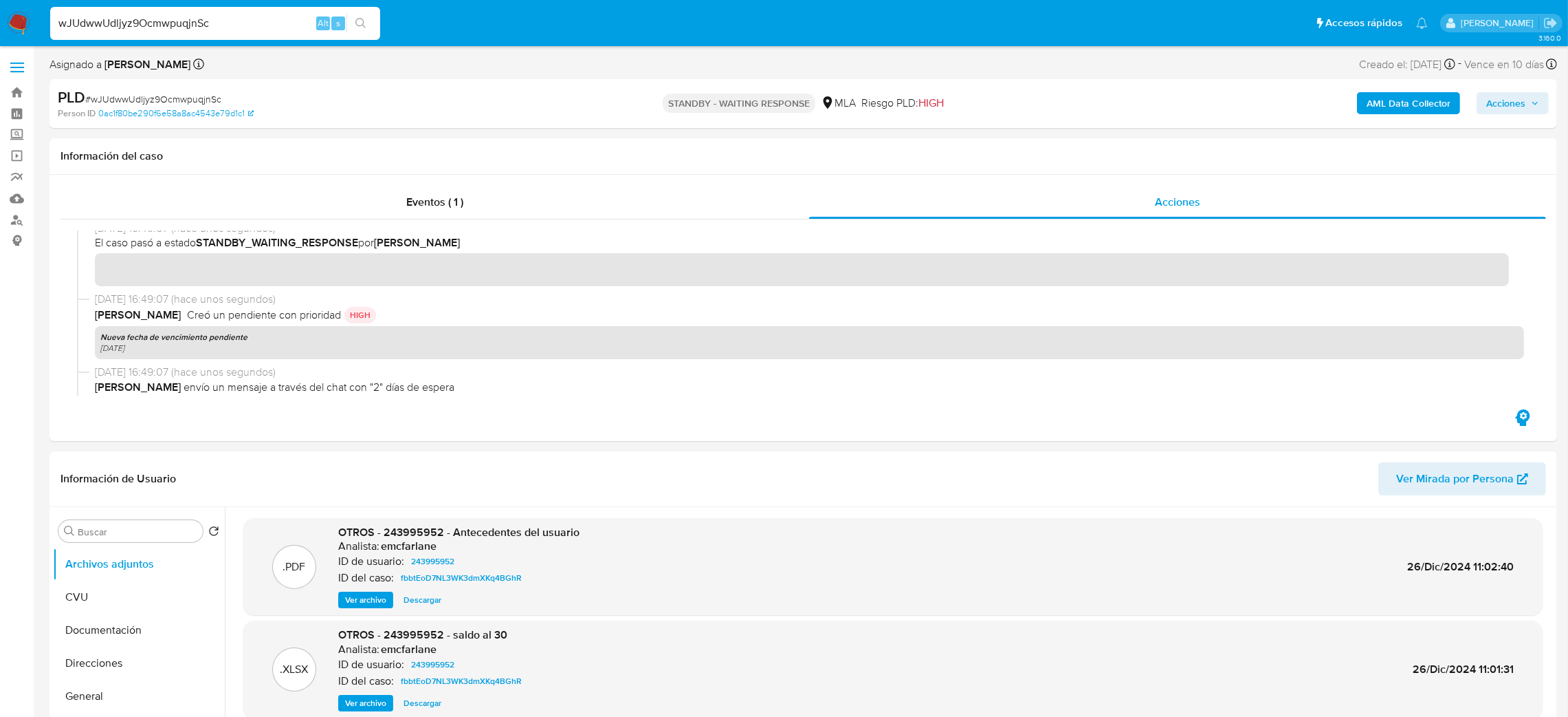
drag, startPoint x: 22, startPoint y: 21, endPoint x: 31, endPoint y: 4, distance: 19.2
click at [22, 21] on img at bounding box center [18, 23] width 23 height 23
